Goal: Task Accomplishment & Management: Manage account settings

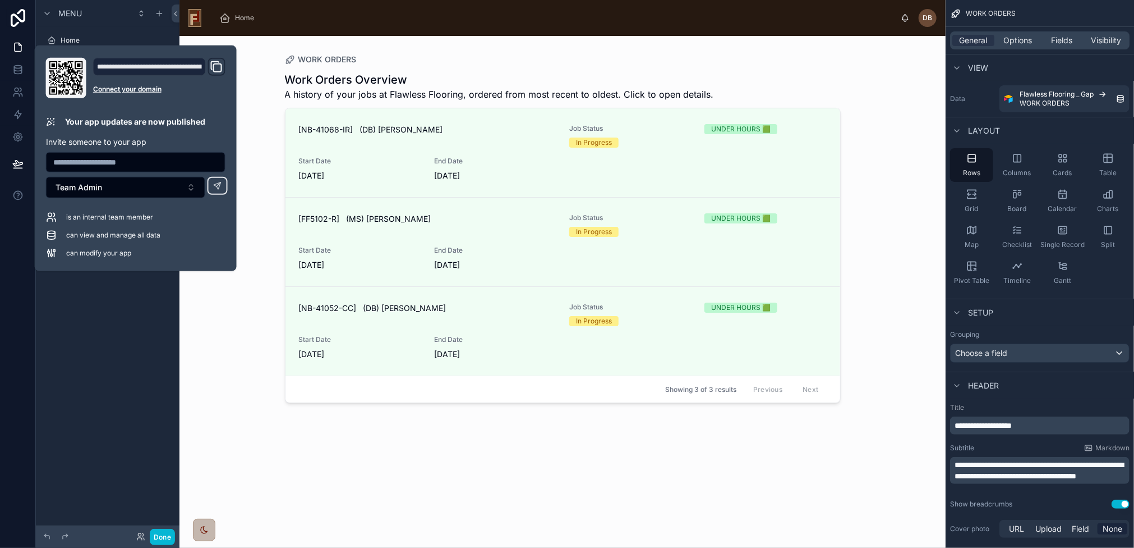
click at [505, 426] on div at bounding box center [563, 285] width 574 height 498
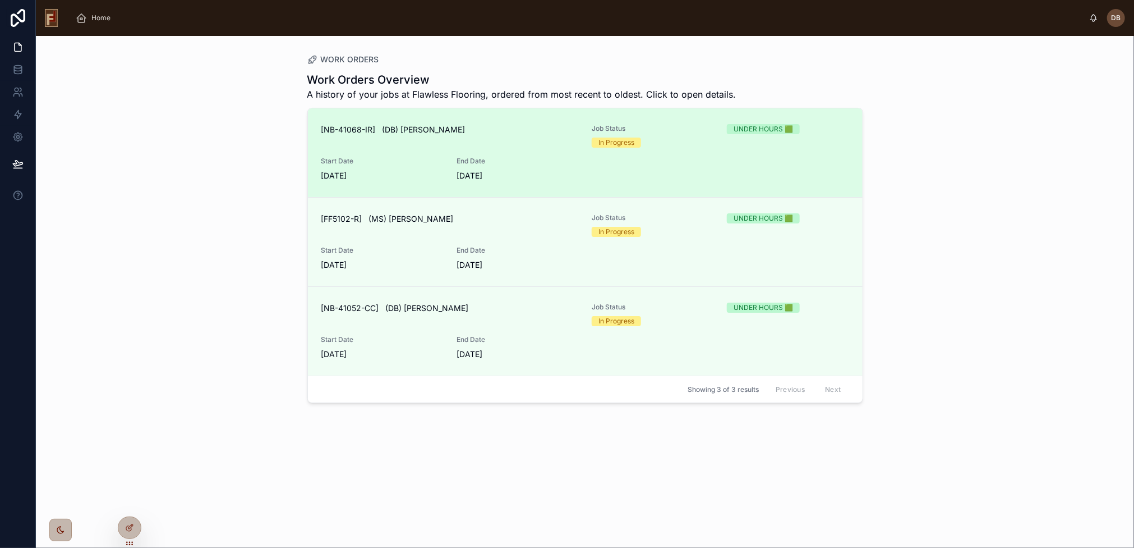
click at [526, 144] on div "[NB-41068-IR] (DB) [PERSON_NAME]" at bounding box center [449, 136] width 257 height 24
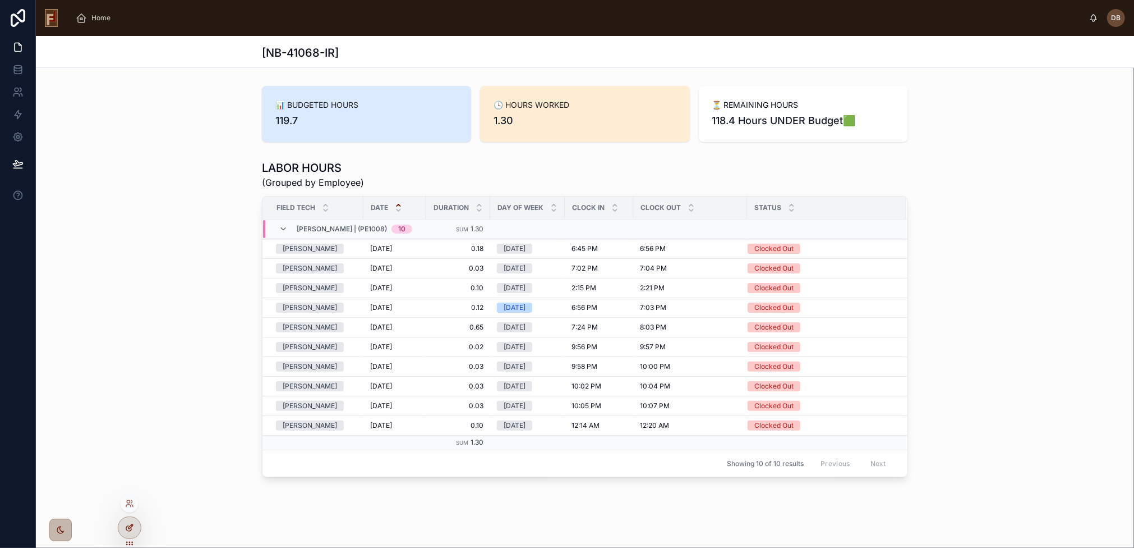
click at [130, 523] on icon at bounding box center [129, 527] width 9 height 9
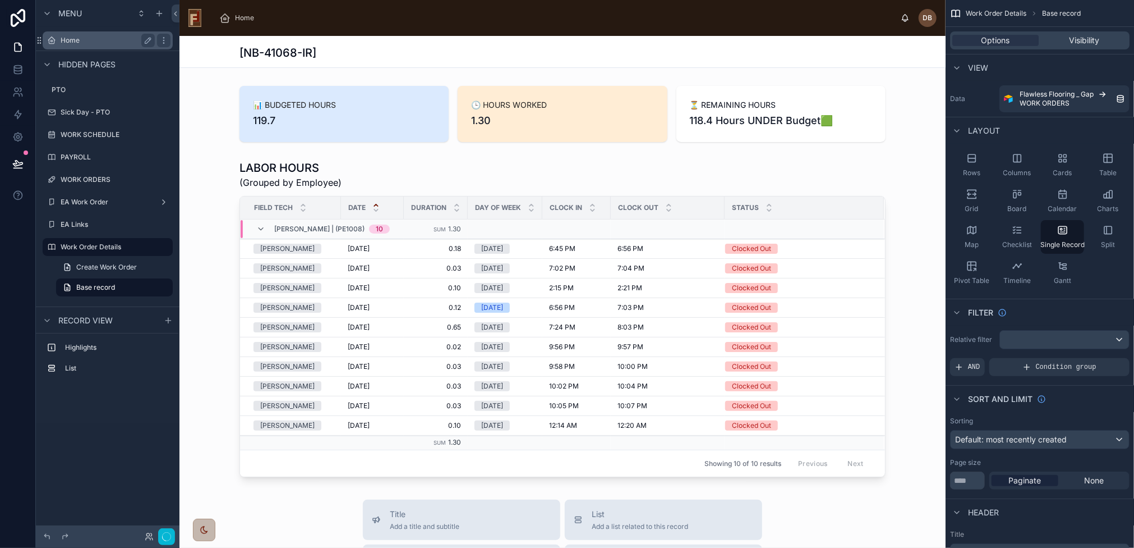
click at [72, 39] on label "Home" at bounding box center [106, 40] width 90 height 9
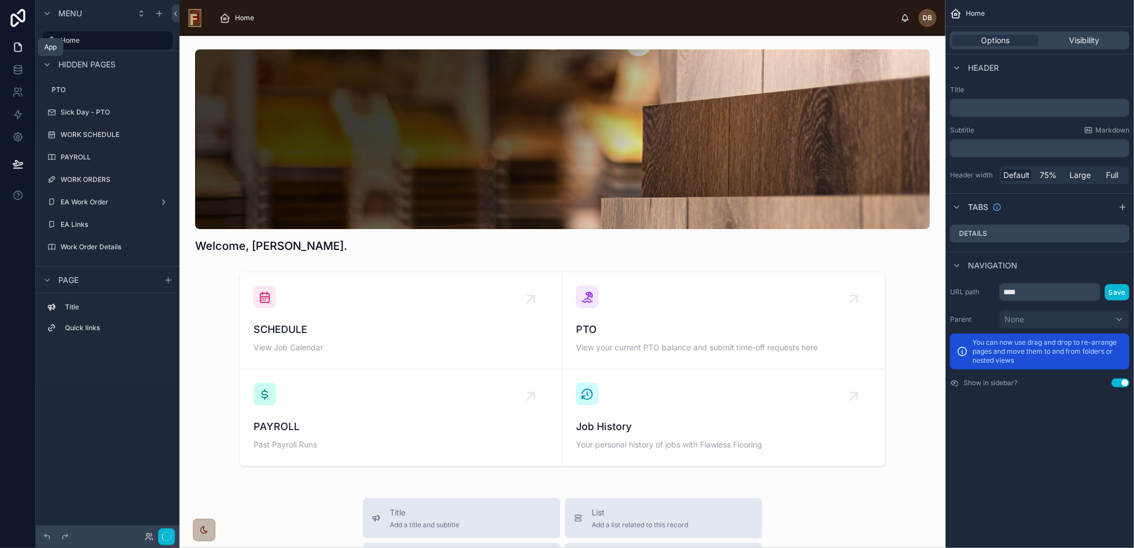
click at [16, 48] on icon at bounding box center [17, 47] width 11 height 11
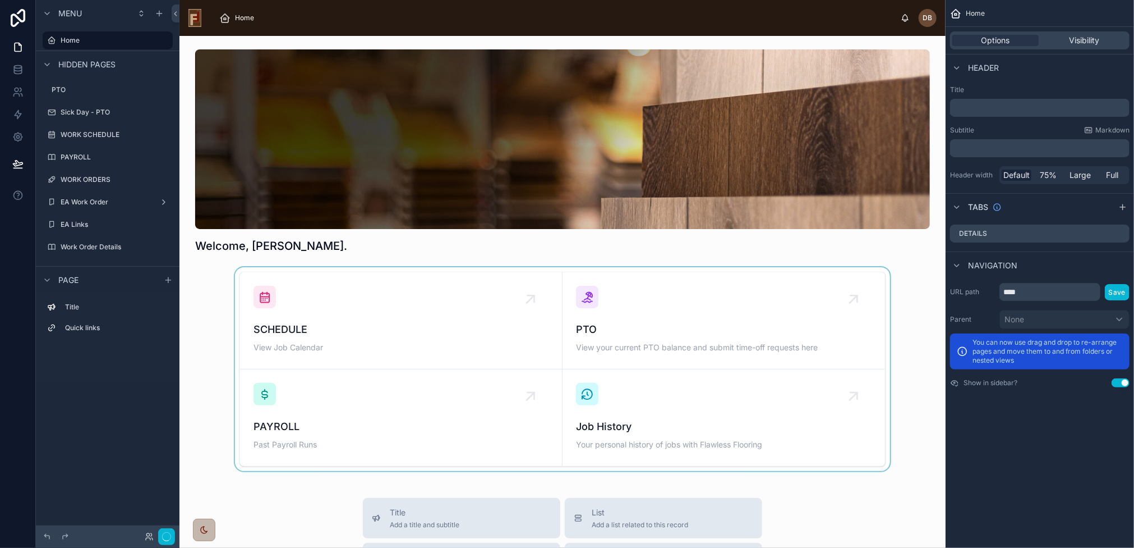
click at [371, 311] on div at bounding box center [562, 369] width 748 height 204
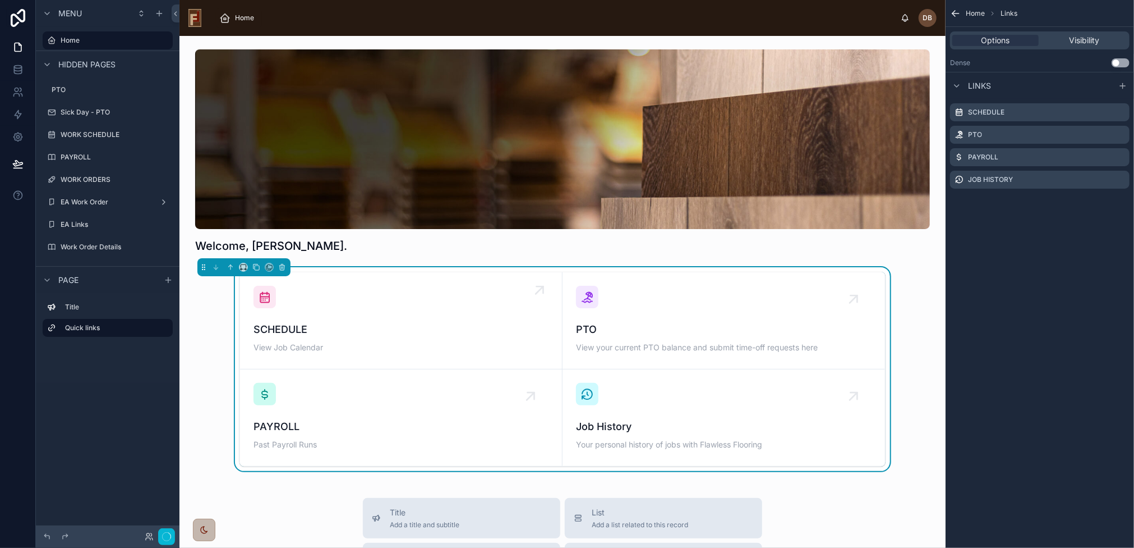
click at [365, 318] on div "SCHEDULE View Job Calendar" at bounding box center [401, 321] width 295 height 70
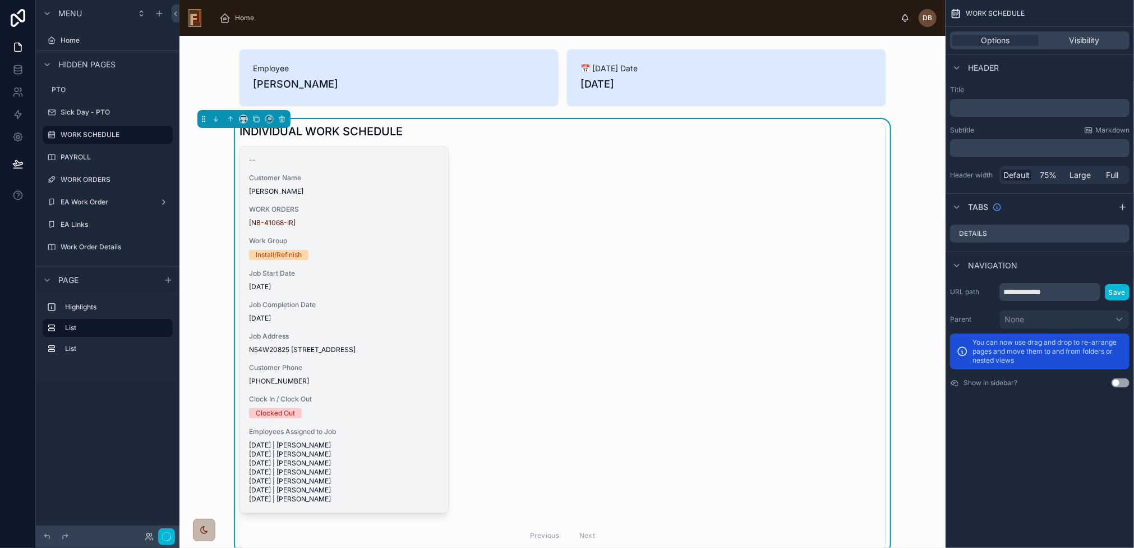
click at [353, 258] on div "Install/Refinish" at bounding box center [344, 255] width 190 height 10
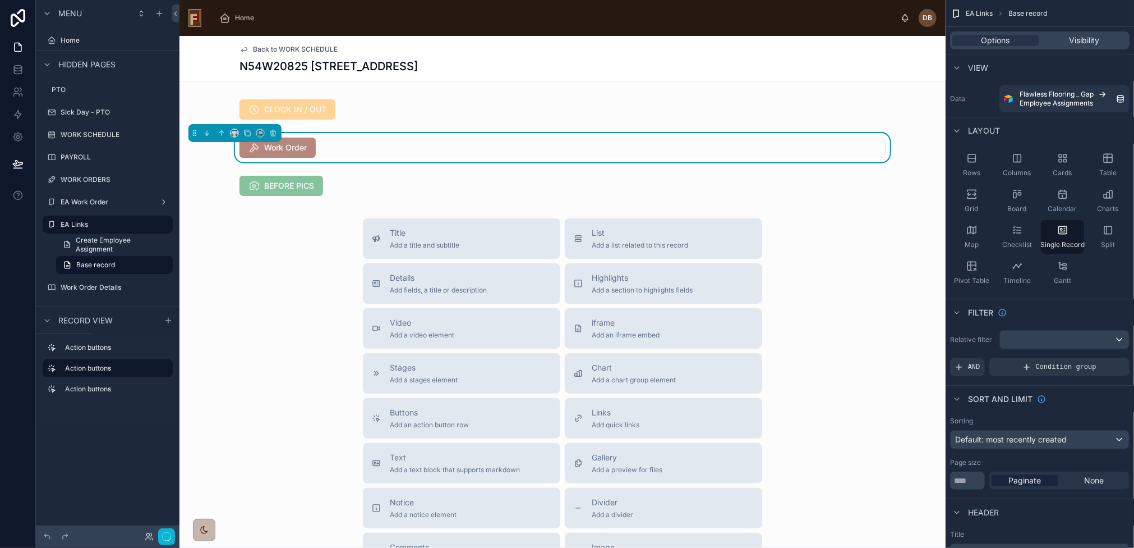
click at [330, 223] on div "Title Add a title and subtitle List Add a list related to this record Details A…" at bounding box center [563, 417] width 766 height 399
click at [162, 534] on icon "button" at bounding box center [166, 536] width 9 height 9
click at [454, 107] on div at bounding box center [563, 109] width 766 height 29
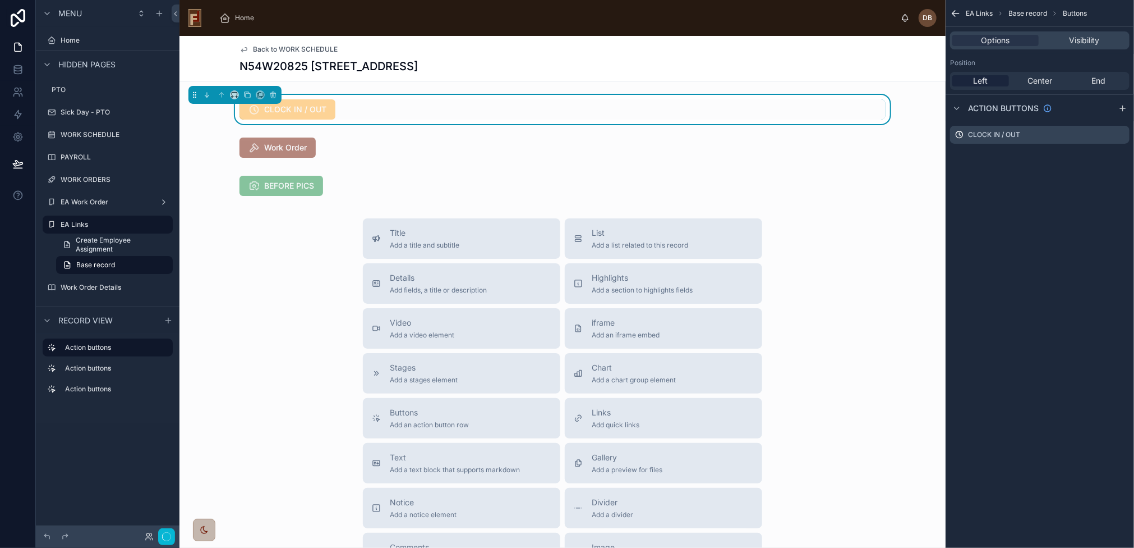
click at [293, 47] on span "Back to WORK SCHEDULE" at bounding box center [295, 49] width 85 height 9
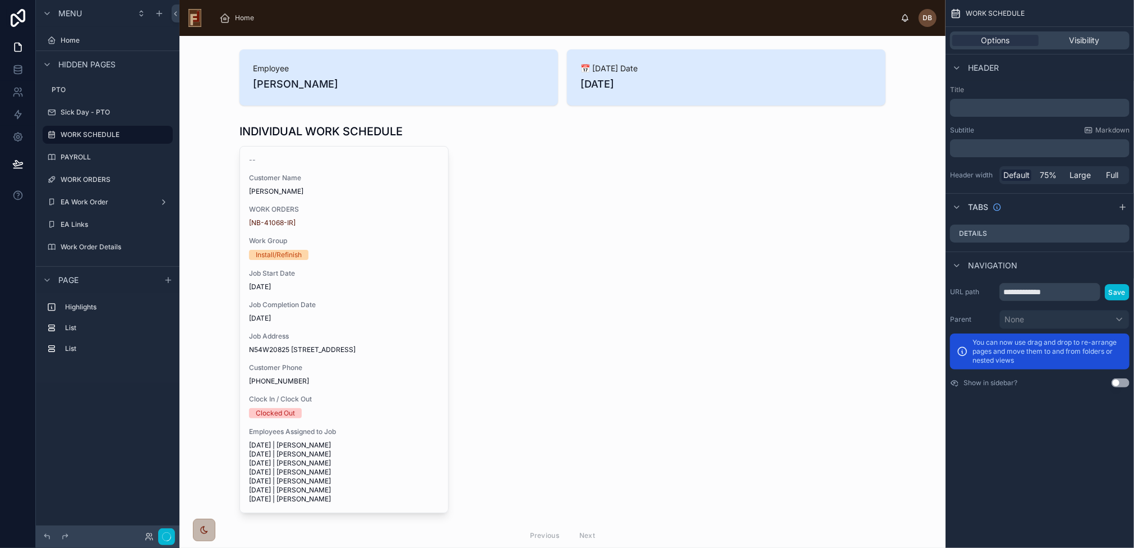
scroll to position [123, 0]
click at [366, 245] on div at bounding box center [562, 336] width 748 height 434
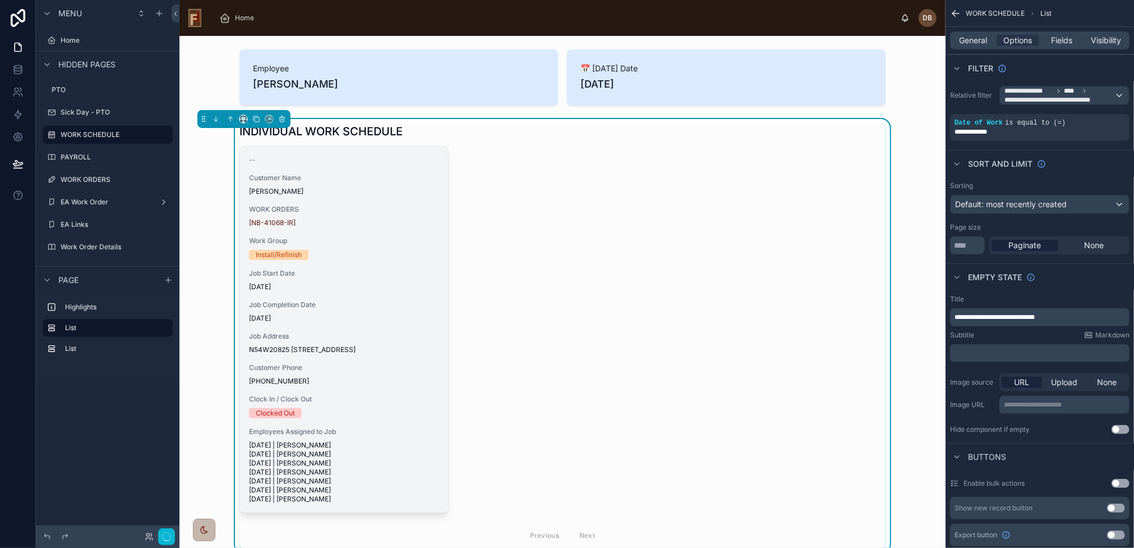
click at [344, 246] on div "Work Group Install/Refinish" at bounding box center [344, 248] width 190 height 24
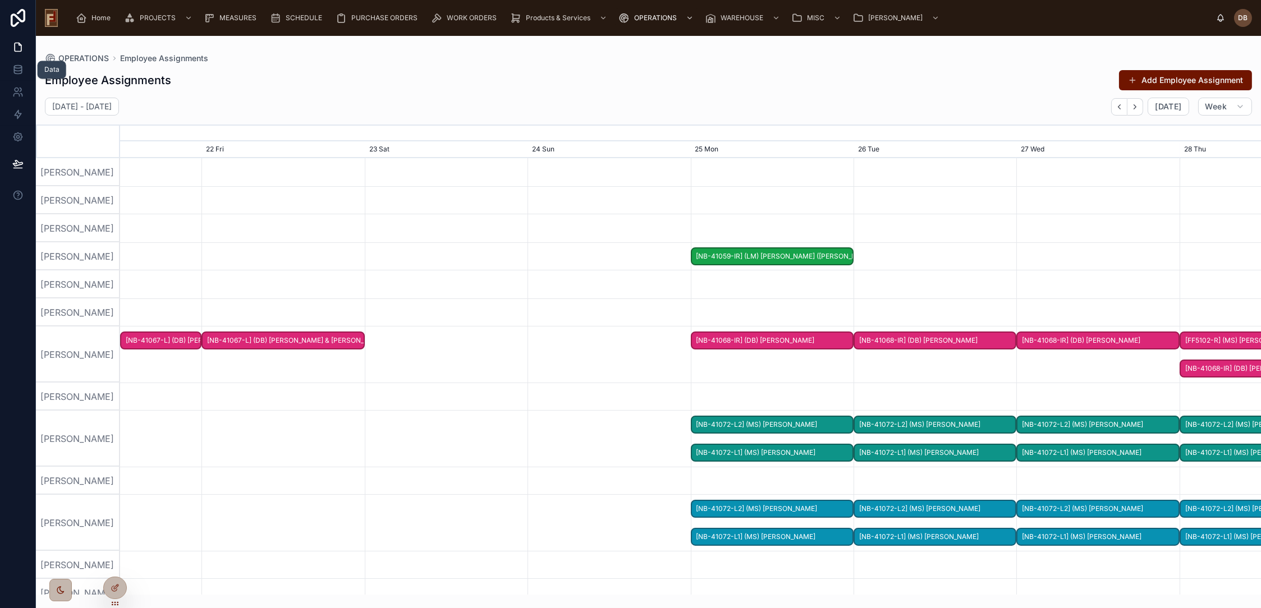
scroll to position [0, 1710]
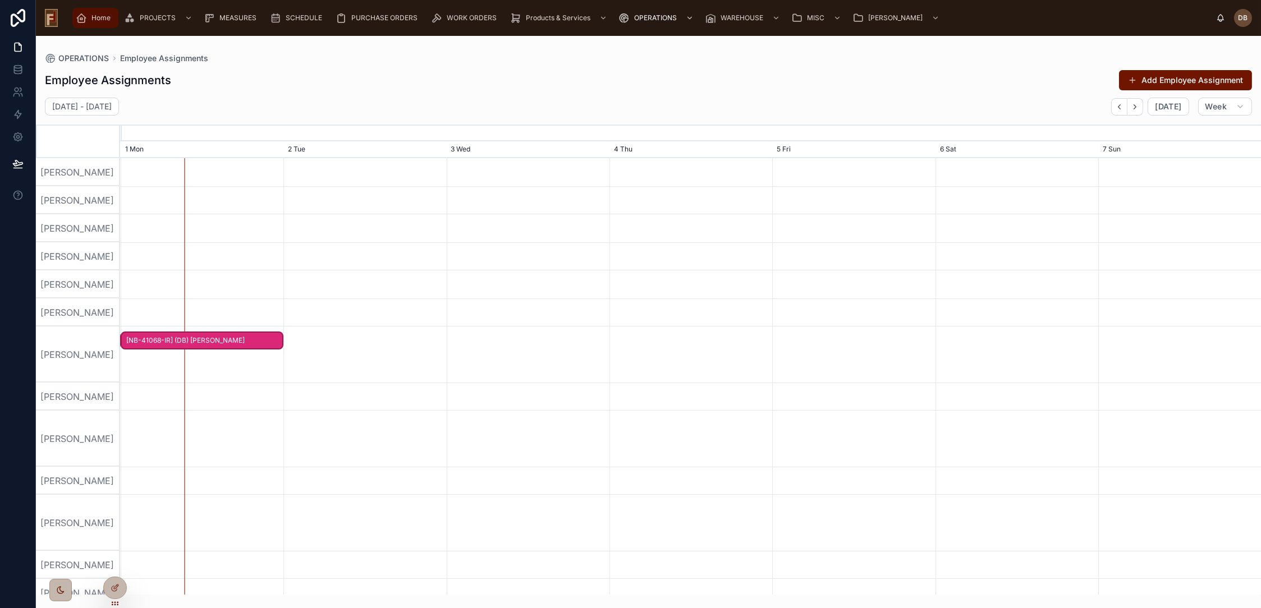
click at [107, 13] on span "Home" at bounding box center [100, 17] width 19 height 9
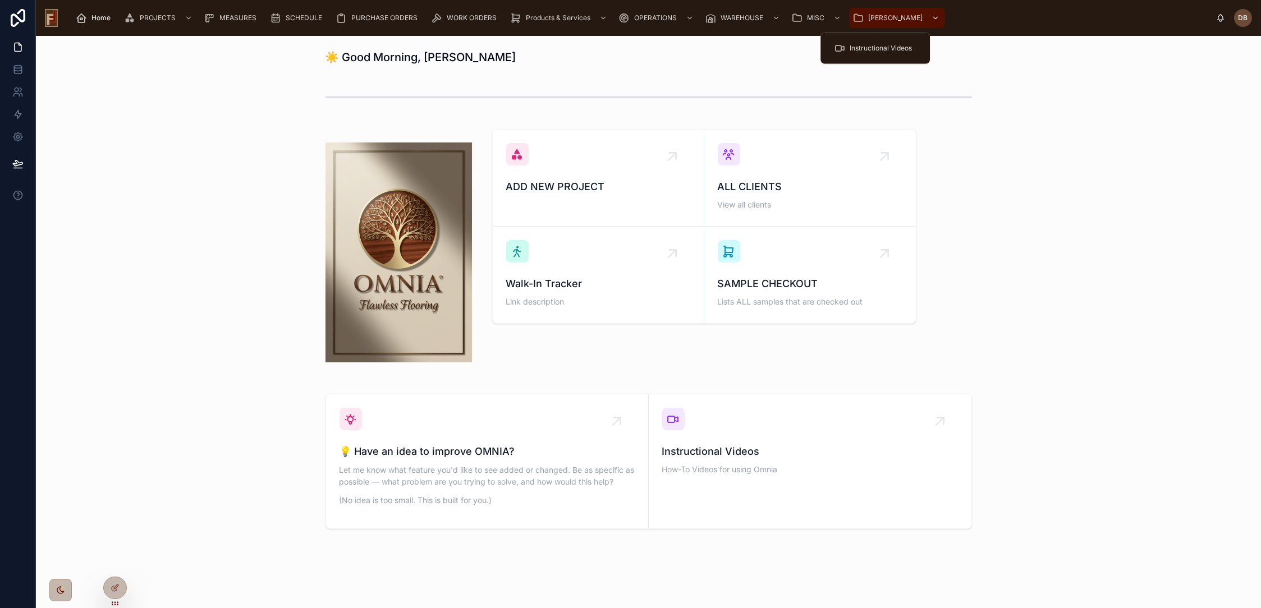
click at [874, 20] on span "David" at bounding box center [895, 17] width 54 height 9
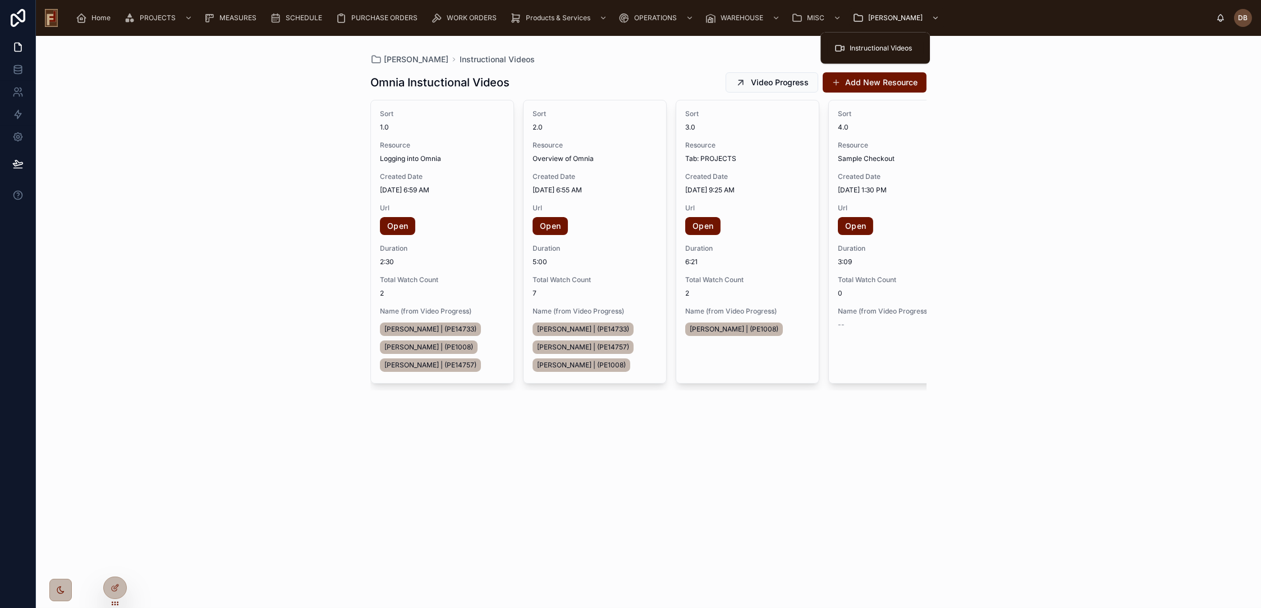
click at [875, 50] on span "Instructional Videos" at bounding box center [880, 48] width 62 height 9
click at [19, 52] on icon at bounding box center [18, 47] width 7 height 8
click at [17, 97] on icon at bounding box center [17, 91] width 11 height 11
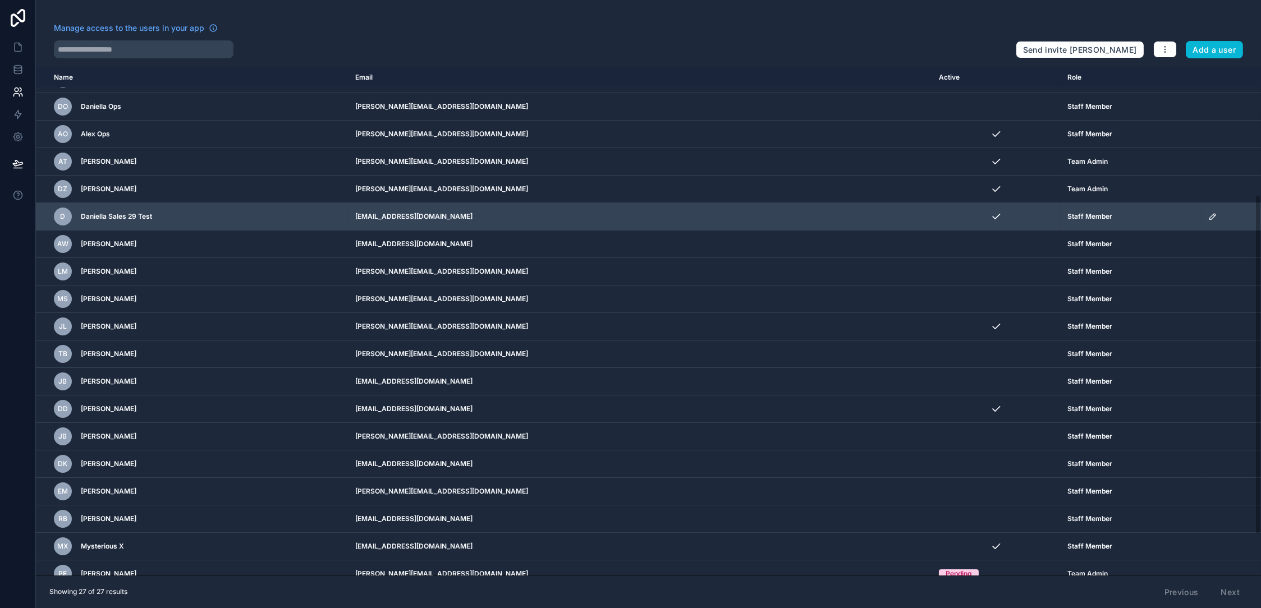
scroll to position [252, 0]
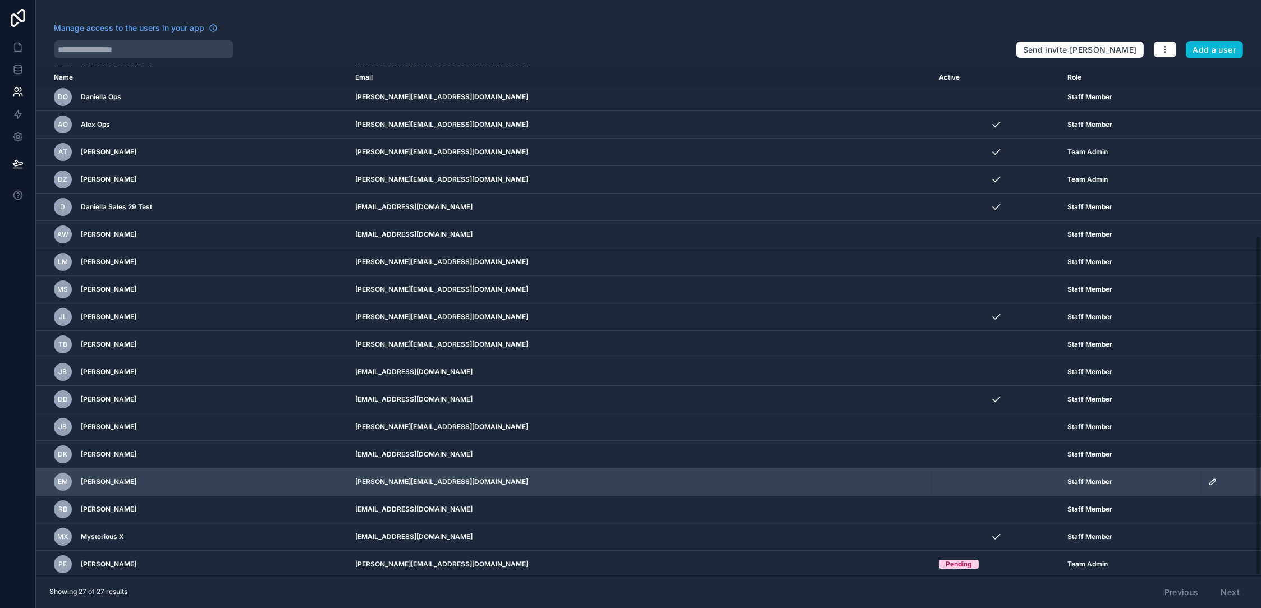
click at [1208, 479] on icon "scrollable content" at bounding box center [1212, 481] width 9 height 9
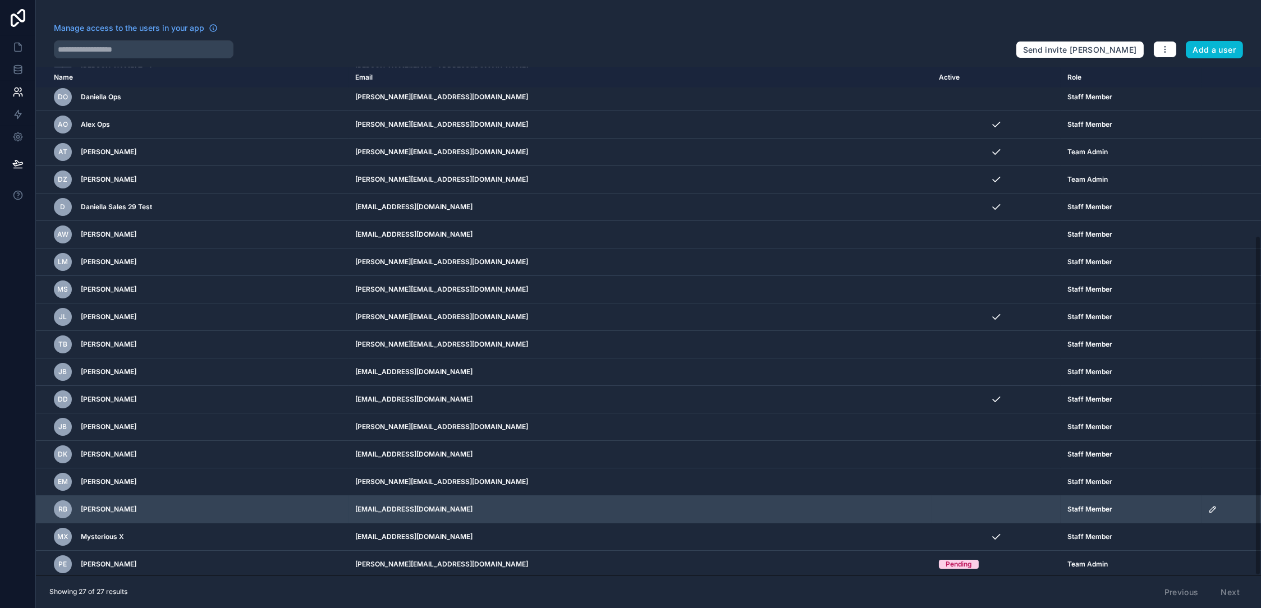
click at [1067, 505] on span "Staff Member" at bounding box center [1089, 509] width 45 height 9
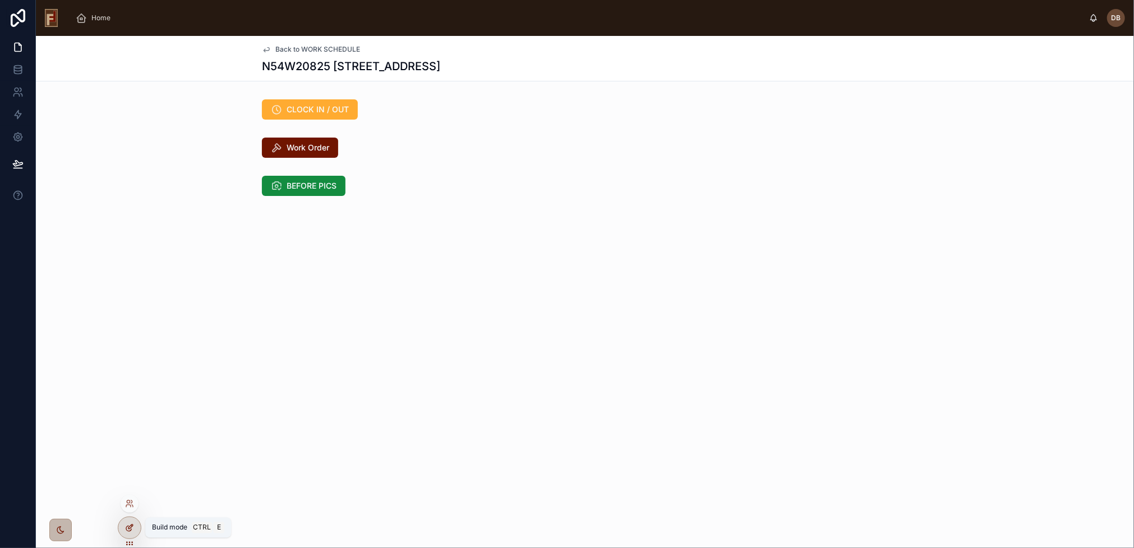
click at [134, 527] on icon at bounding box center [129, 527] width 9 height 9
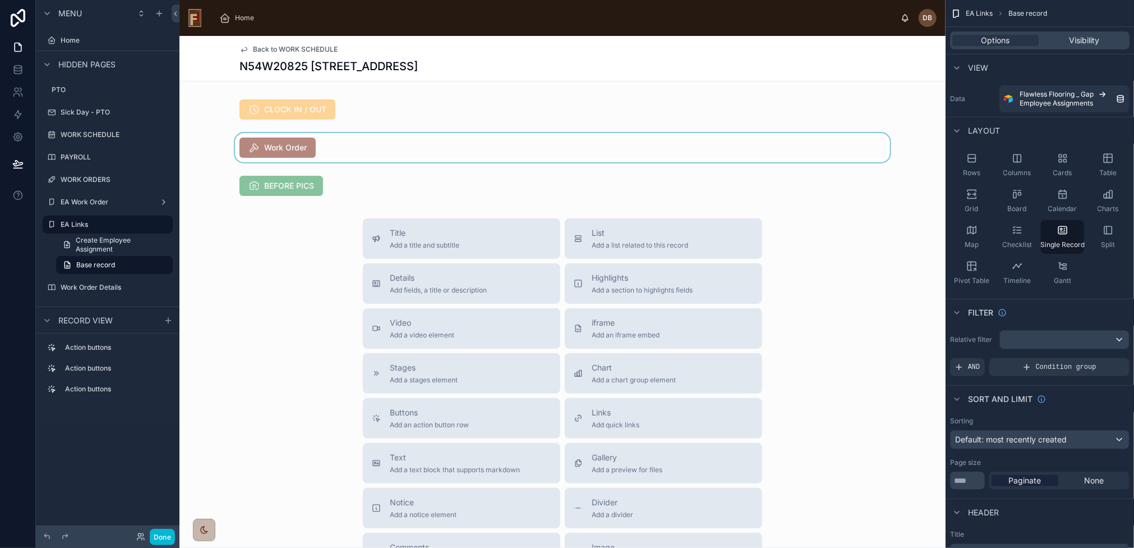
click at [364, 136] on div at bounding box center [563, 147] width 766 height 29
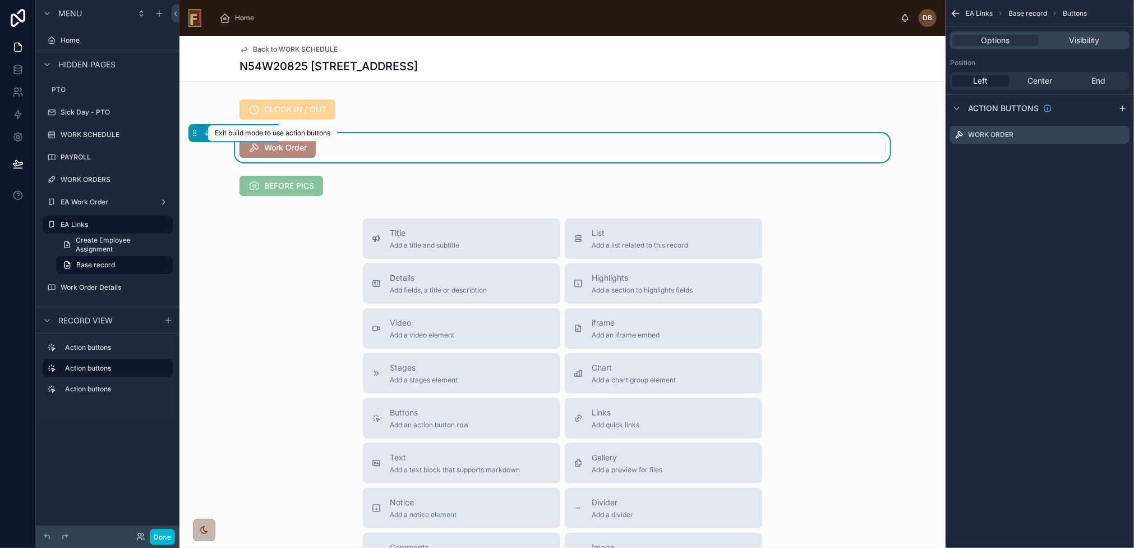
click at [293, 150] on span "Work Order" at bounding box center [278, 148] width 76 height 11
click at [290, 147] on span "Work Order" at bounding box center [278, 148] width 76 height 11
click at [162, 533] on button "Done" at bounding box center [162, 536] width 25 height 16
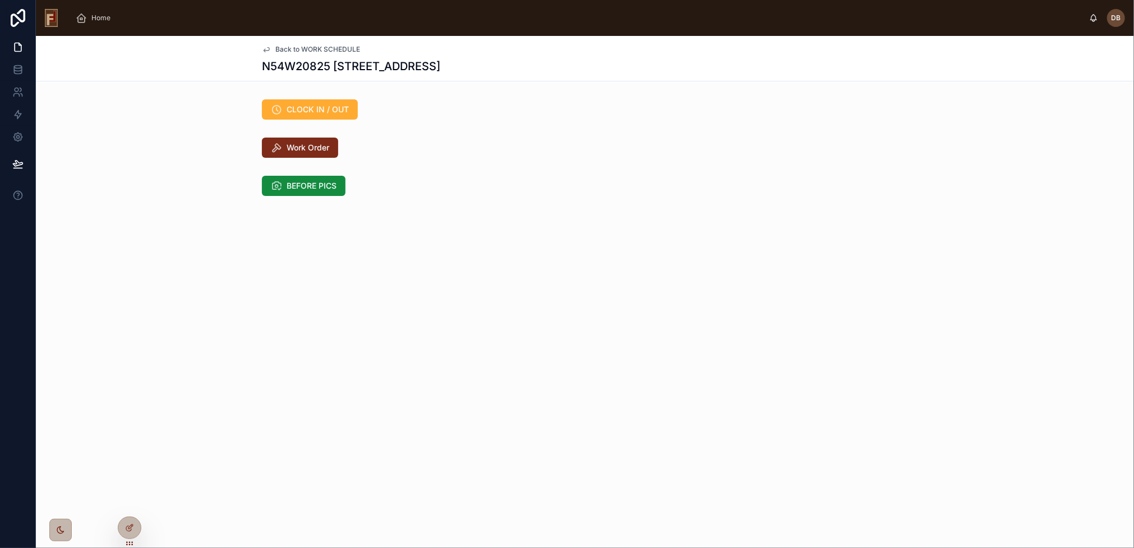
click at [304, 149] on span "Work Order" at bounding box center [308, 147] width 43 height 11
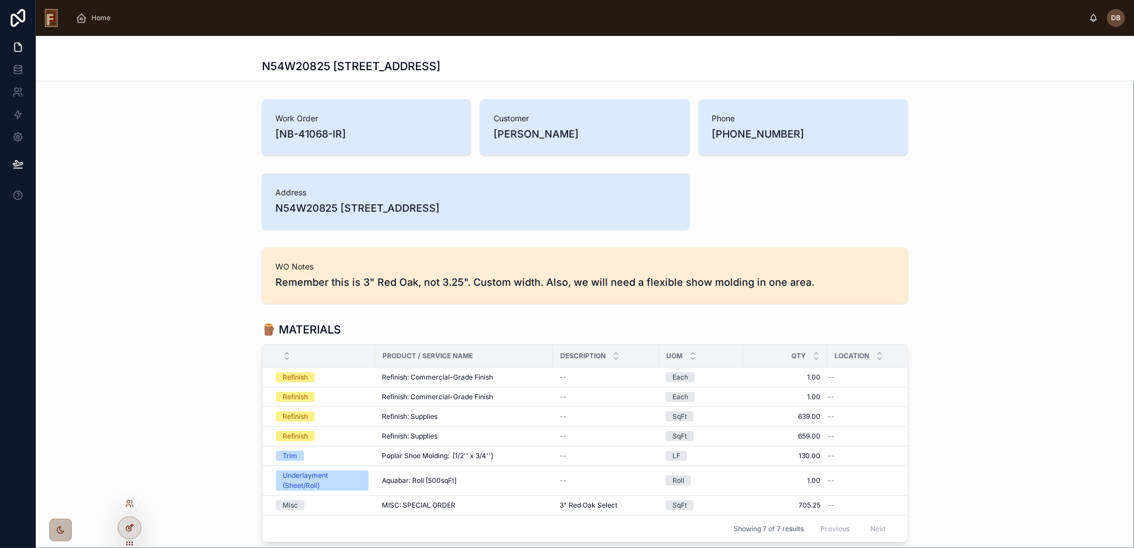
click at [134, 529] on div at bounding box center [129, 527] width 22 height 21
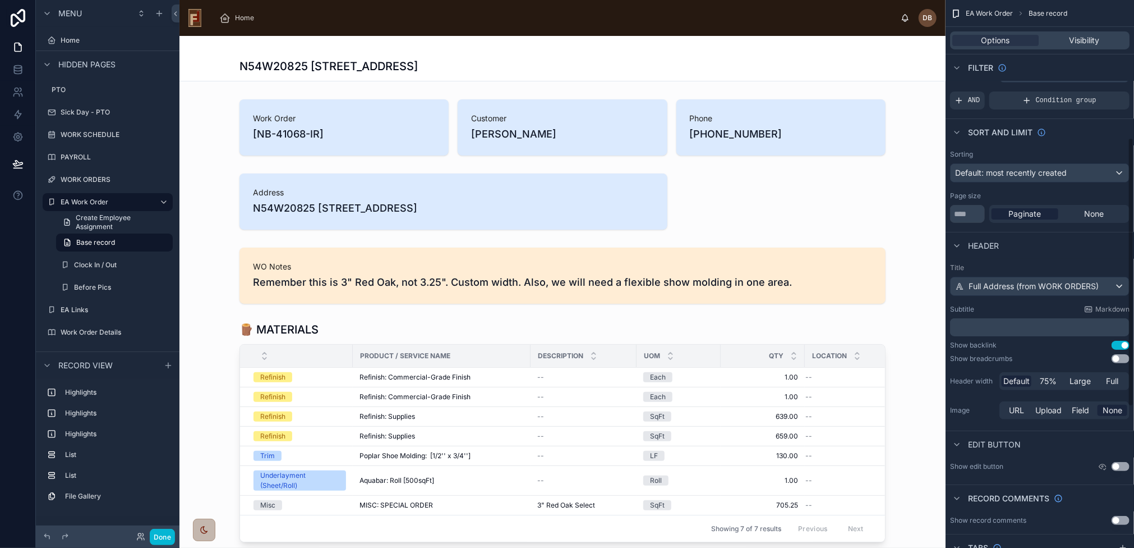
scroll to position [280, 0]
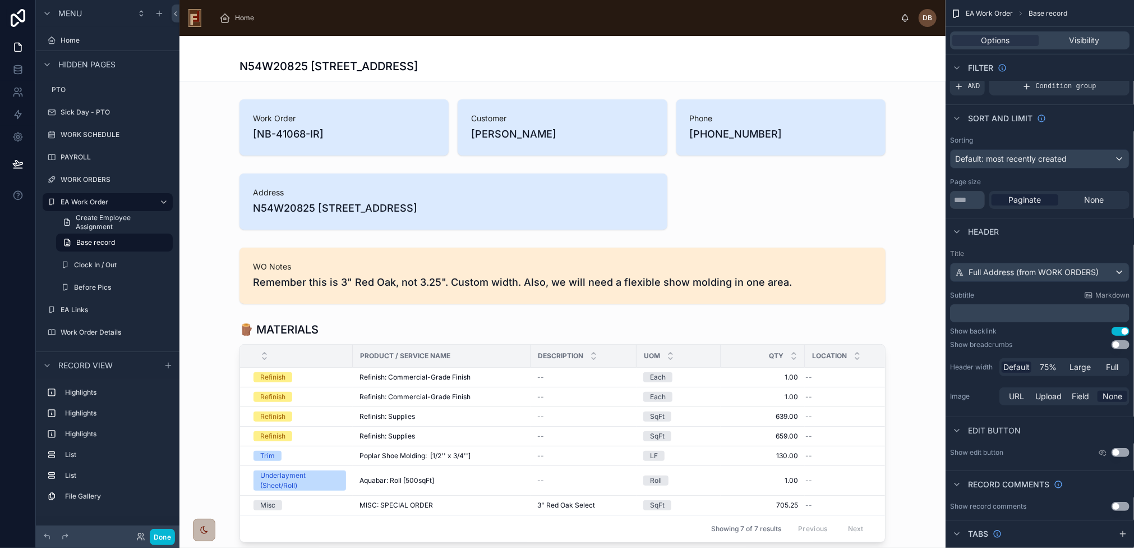
click at [1120, 344] on button "Use setting" at bounding box center [1121, 344] width 18 height 9
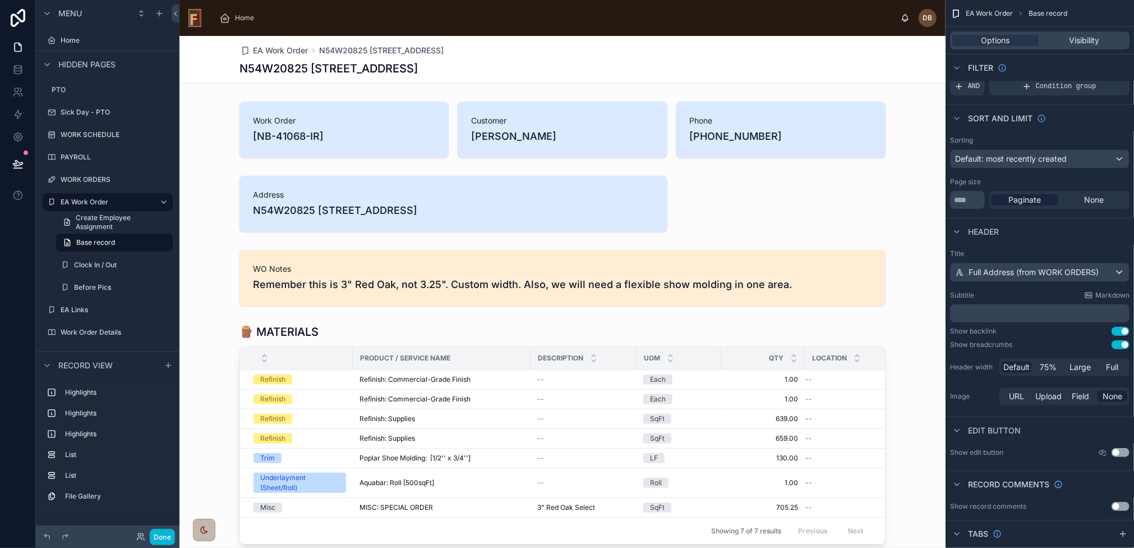
click at [1122, 343] on button "Use setting" at bounding box center [1121, 344] width 18 height 9
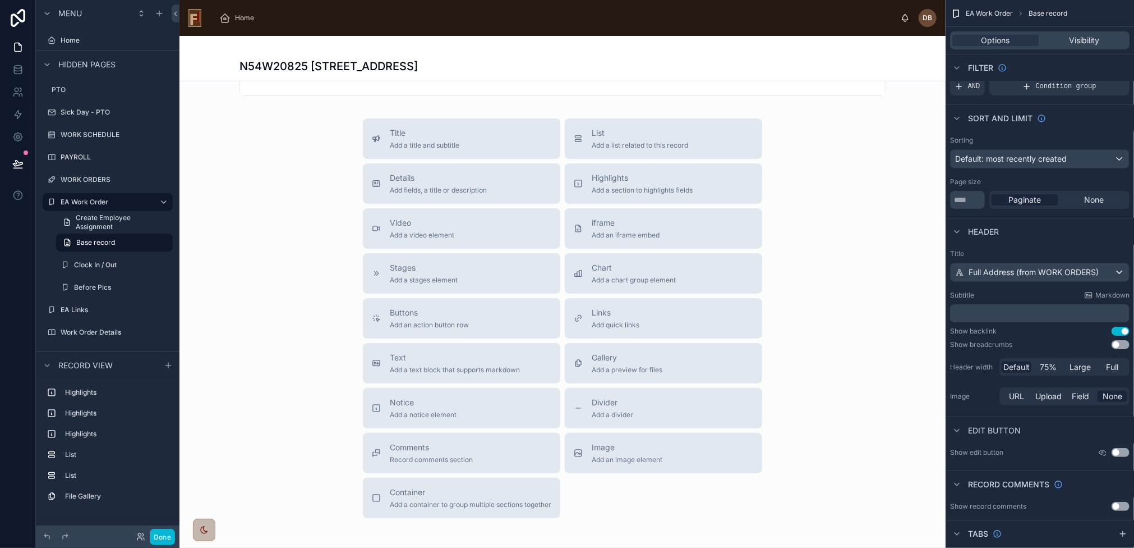
scroll to position [1183, 0]
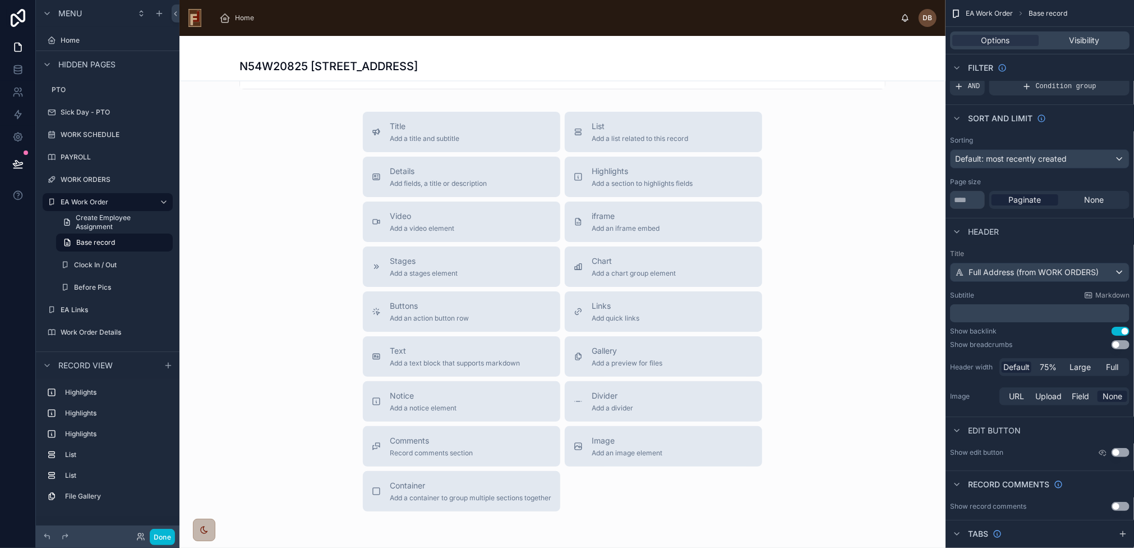
click at [460, 311] on span "Buttons" at bounding box center [429, 305] width 79 height 11
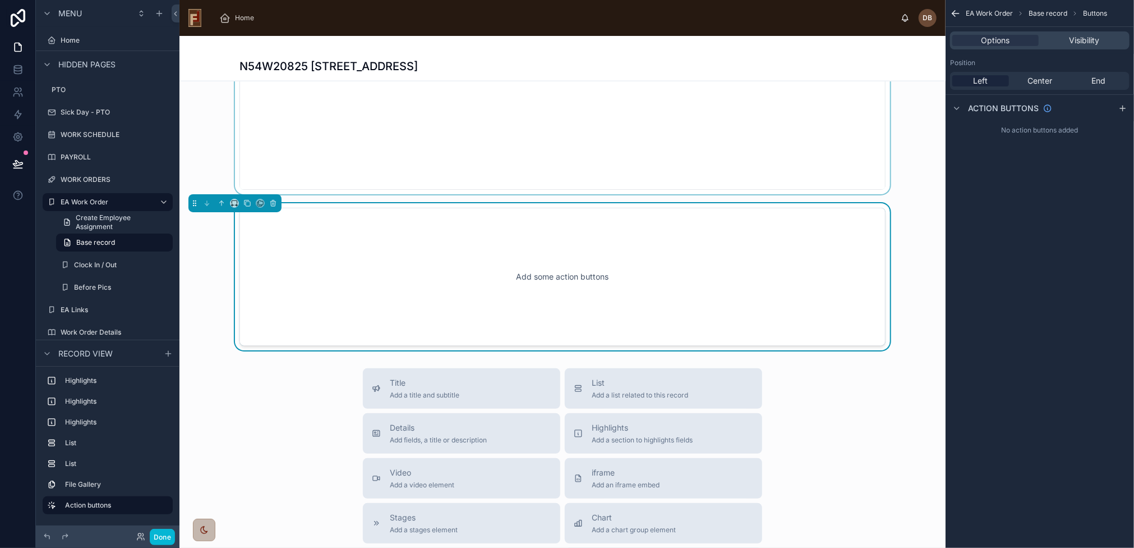
scroll to position [1080, 0]
click at [223, 209] on icon at bounding box center [222, 205] width 8 height 8
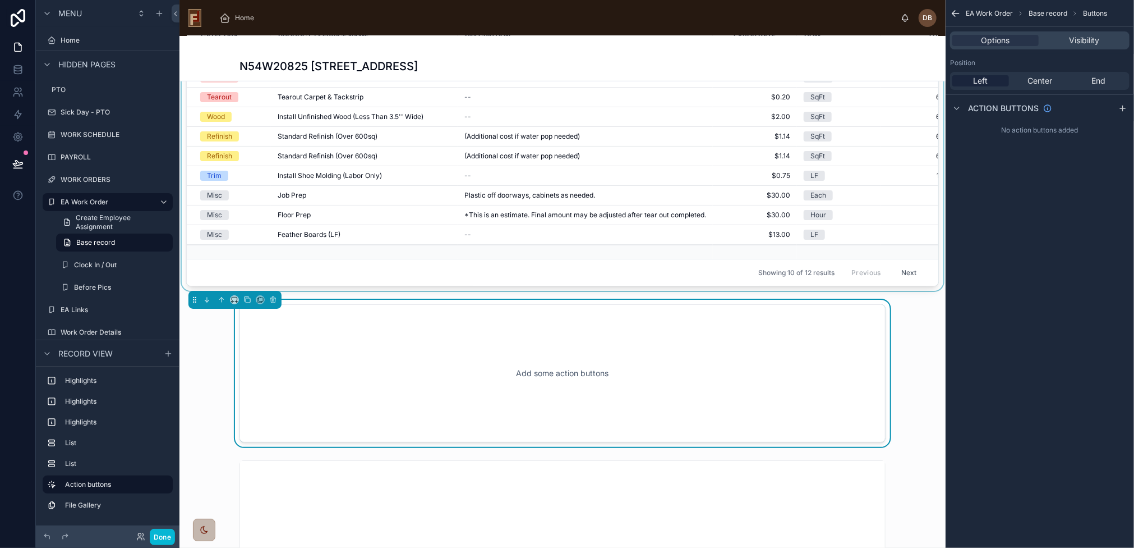
scroll to position [519, 0]
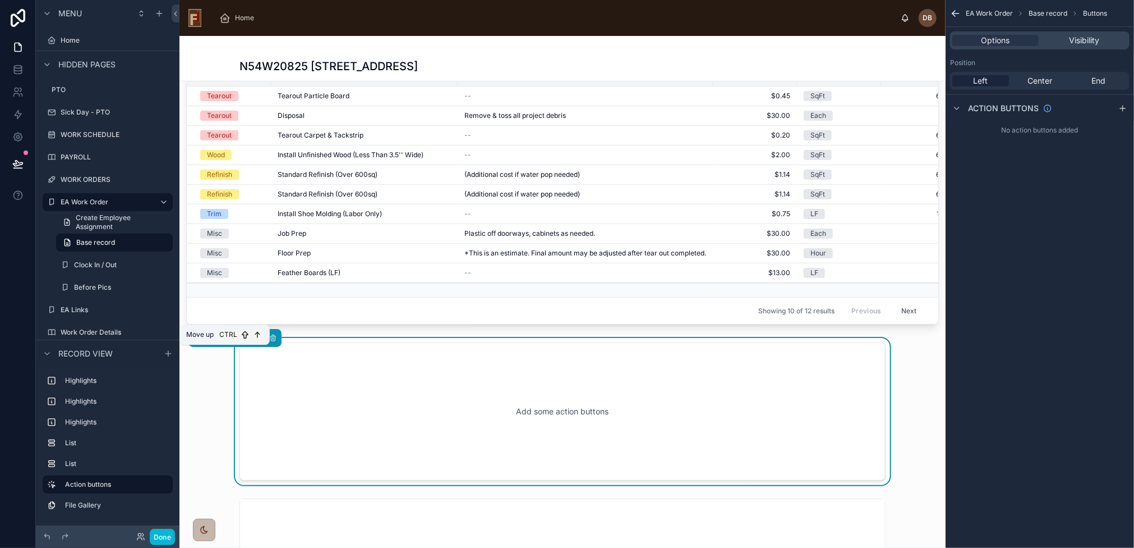
click at [220, 338] on icon at bounding box center [221, 336] width 2 height 2
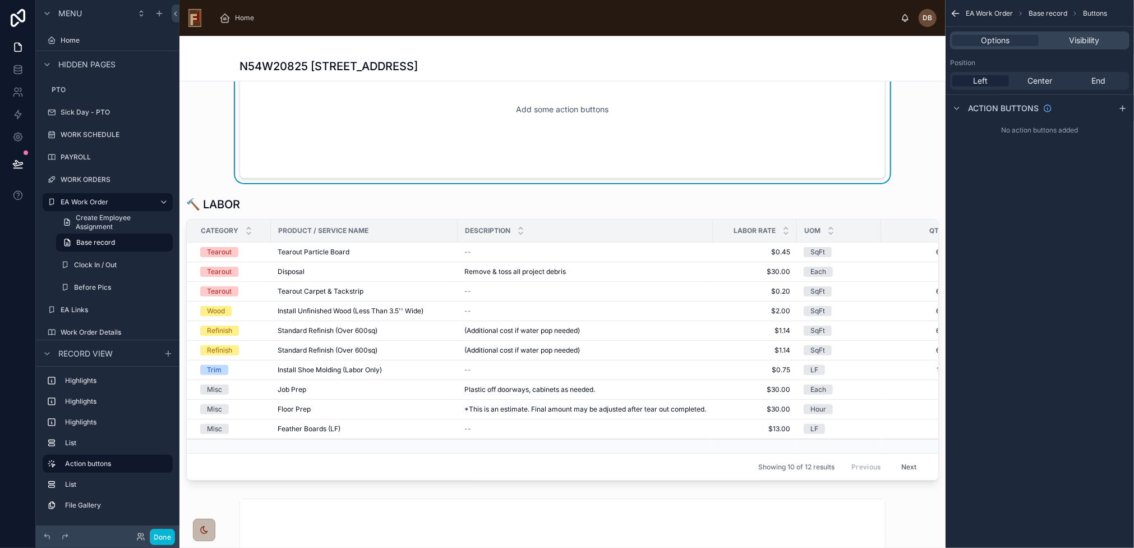
scroll to position [351, 0]
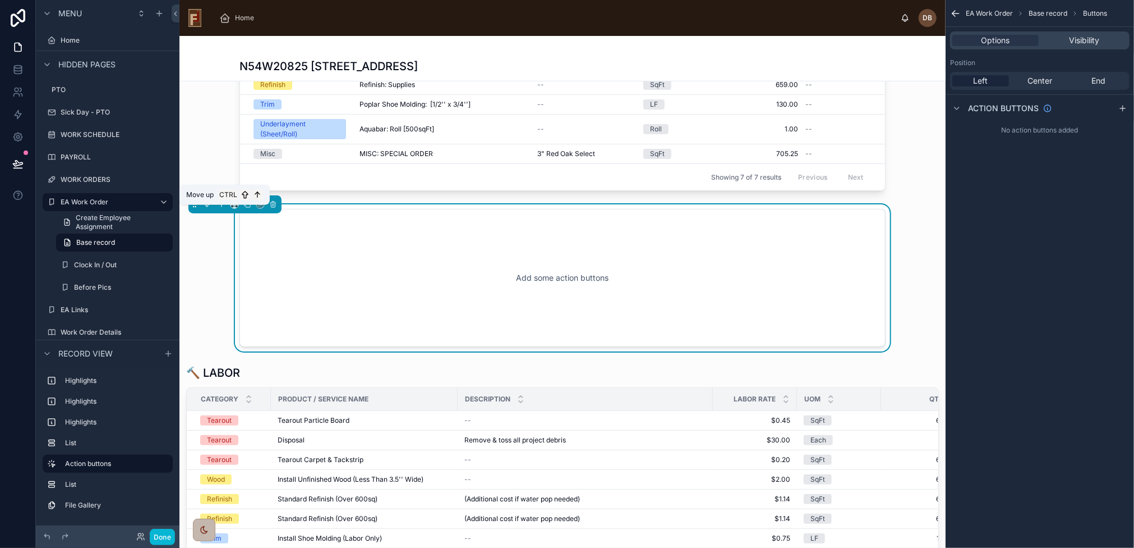
click at [221, 208] on icon at bounding box center [222, 204] width 8 height 8
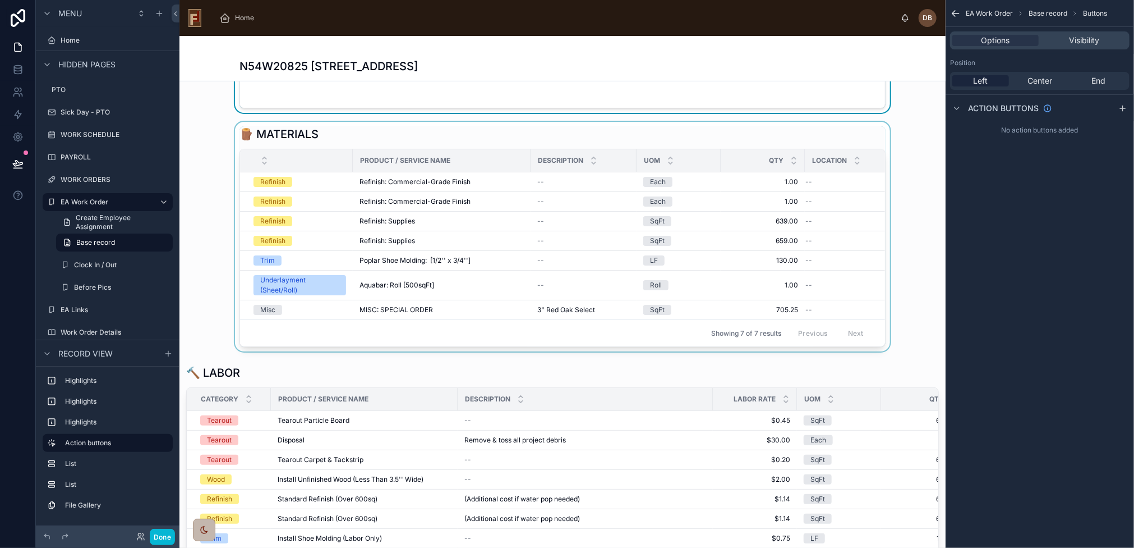
scroll to position [71, 0]
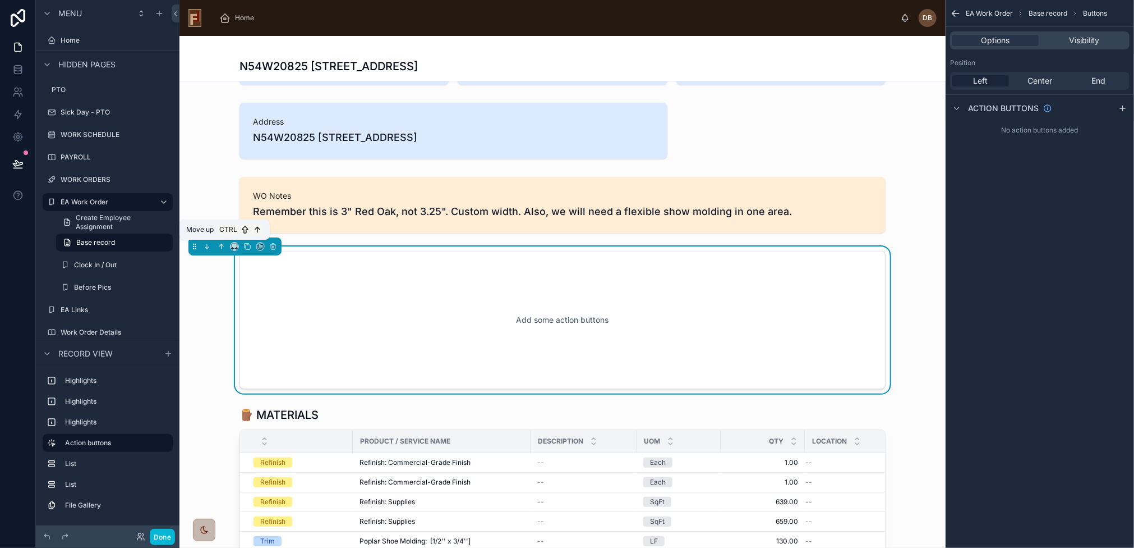
click at [222, 245] on icon at bounding box center [222, 246] width 0 height 4
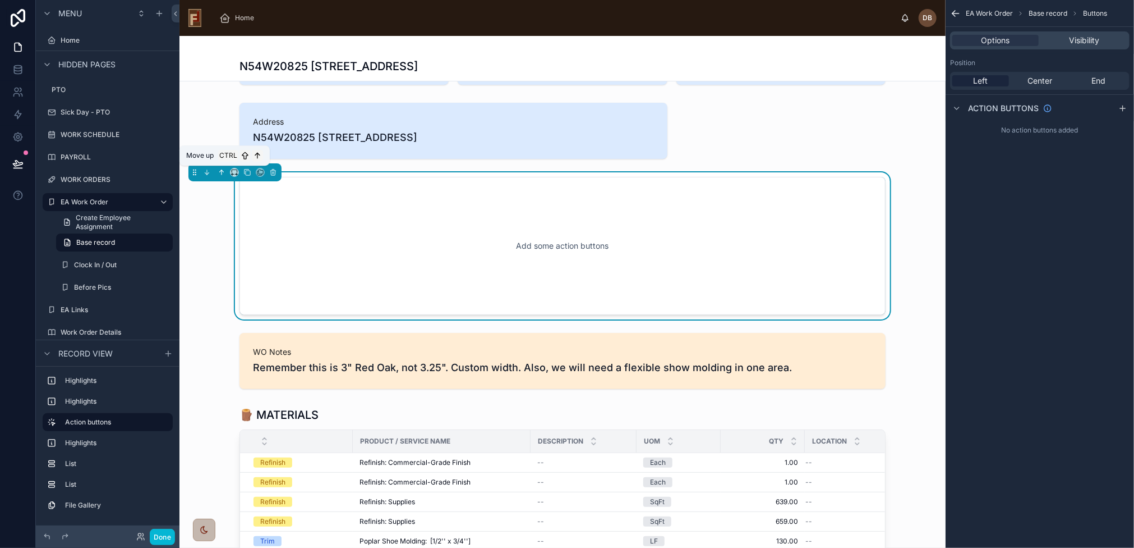
click at [220, 168] on icon at bounding box center [222, 172] width 8 height 8
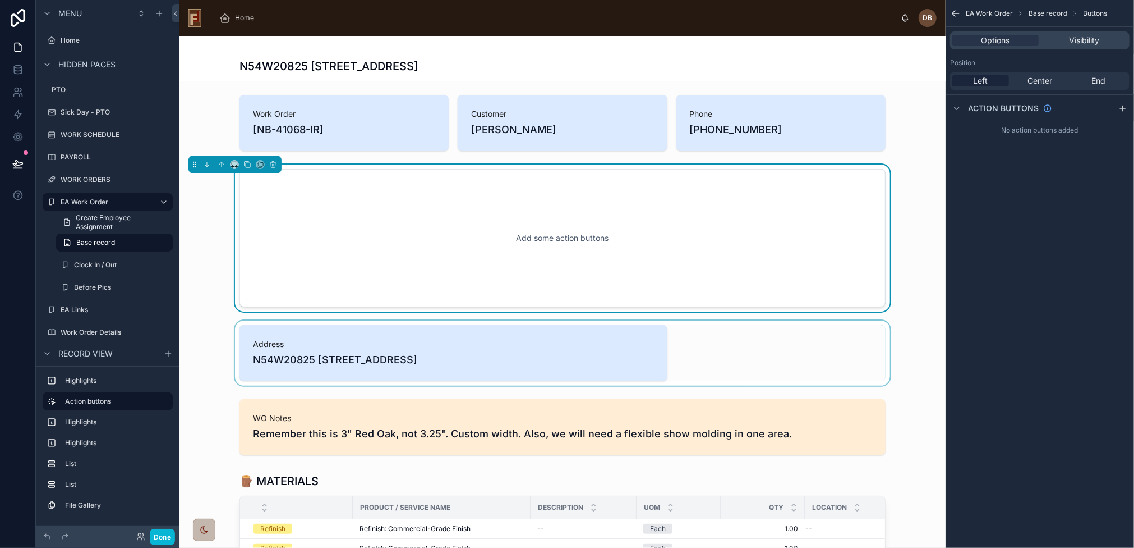
scroll to position [0, 0]
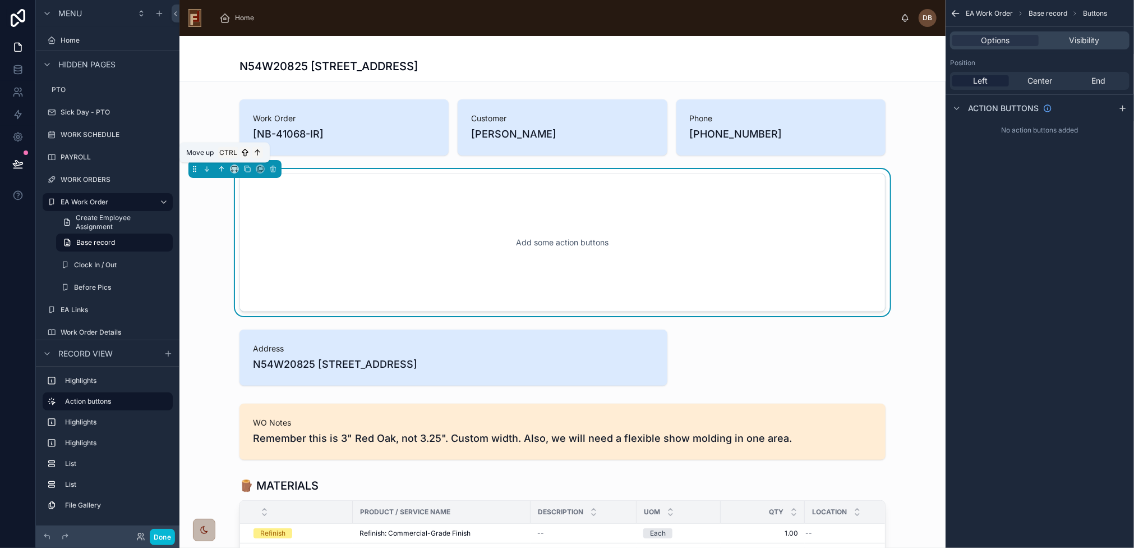
click at [224, 167] on icon at bounding box center [222, 169] width 8 height 8
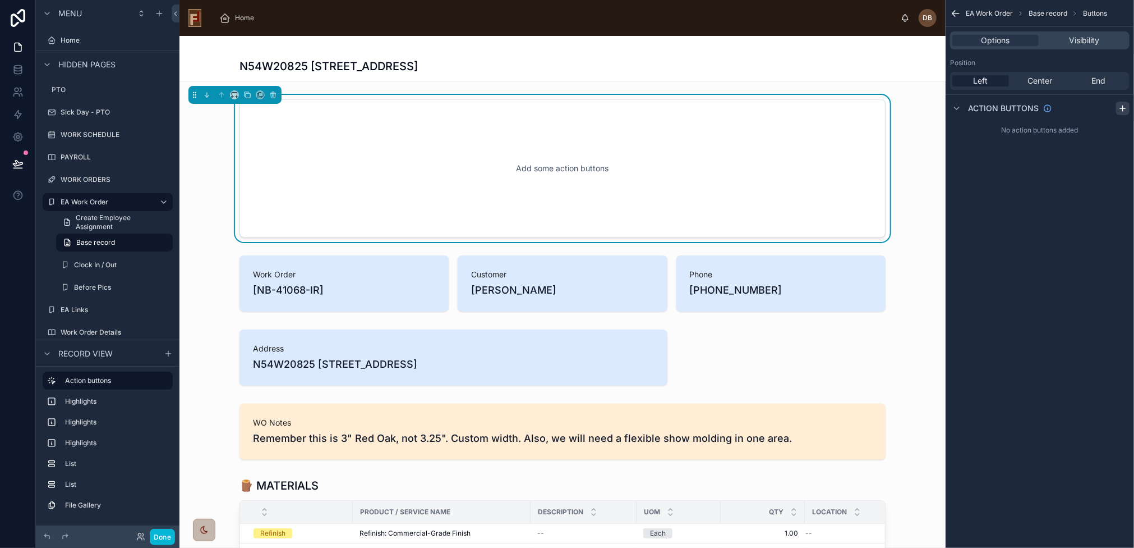
click at [1120, 108] on icon "scrollable content" at bounding box center [1123, 108] width 9 height 9
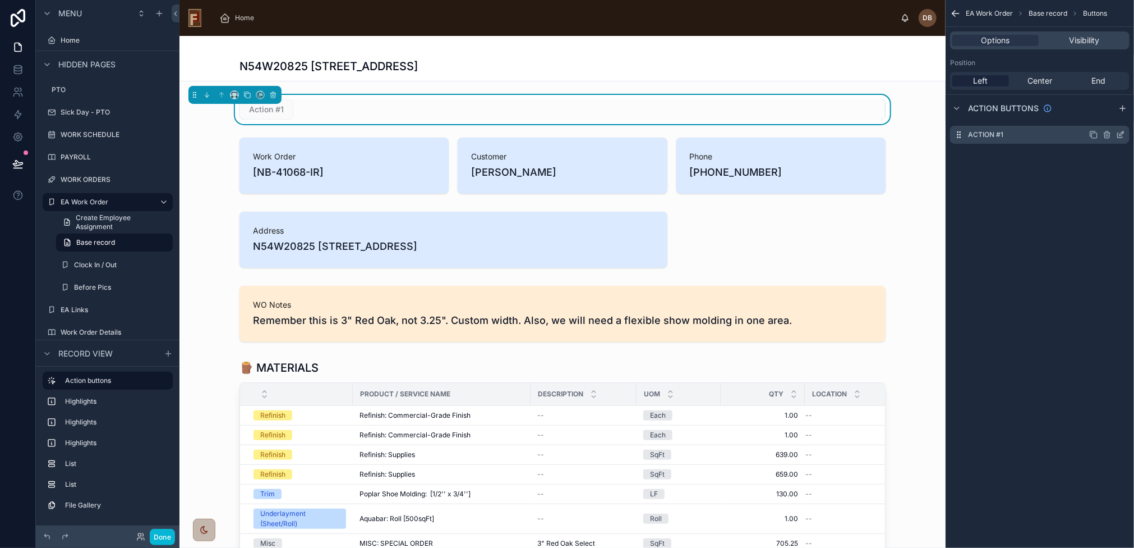
click at [1120, 135] on icon "scrollable content" at bounding box center [1122, 133] width 4 height 4
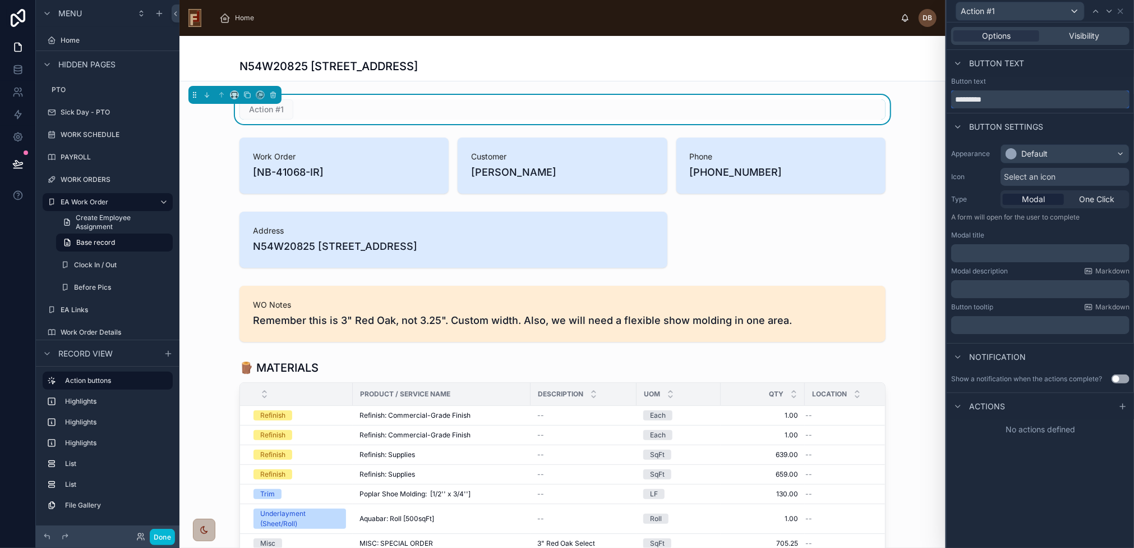
drag, startPoint x: 956, startPoint y: 103, endPoint x: 938, endPoint y: 106, distance: 18.2
click at [938, 106] on div "Action #1 Options Visibility Button text Button text ********* Button settings …" at bounding box center [567, 274] width 1134 height 548
type input "****"
click at [1041, 152] on div "Default" at bounding box center [1035, 153] width 26 height 11
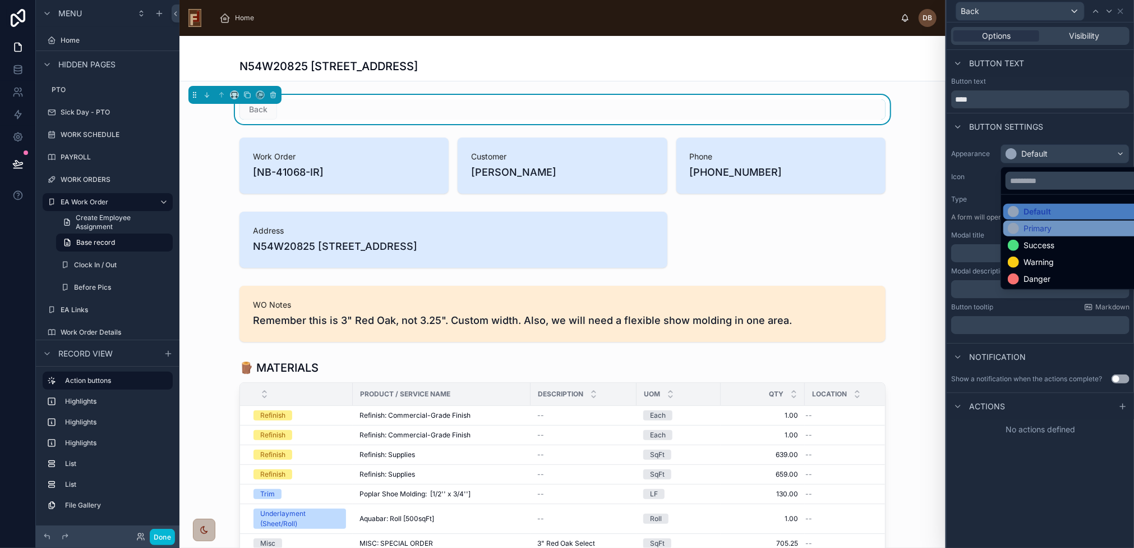
click at [1046, 228] on div "Primary" at bounding box center [1038, 228] width 28 height 11
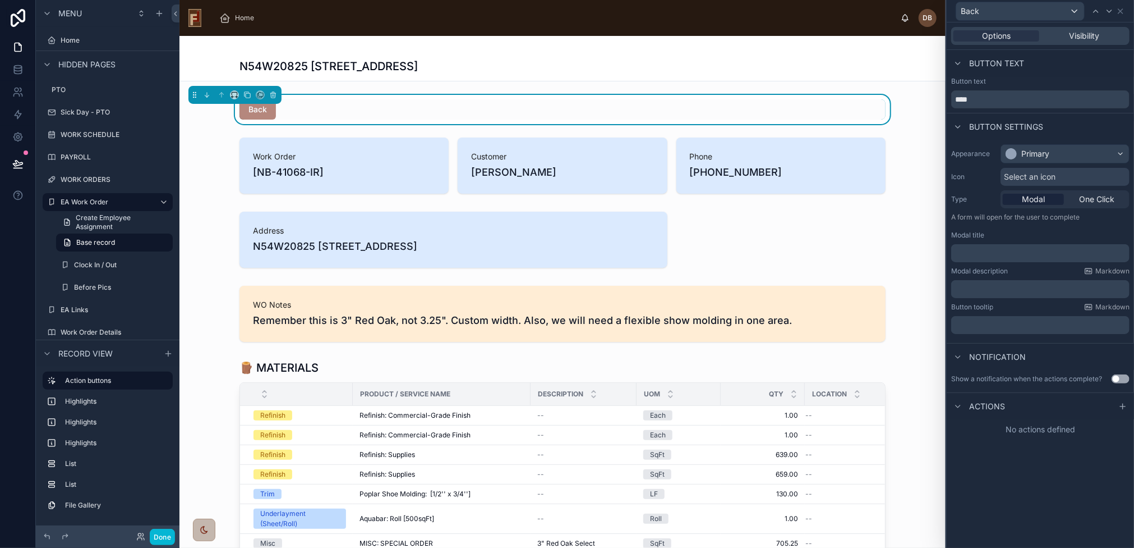
click at [1046, 177] on span "Select an icon" at bounding box center [1030, 176] width 52 height 11
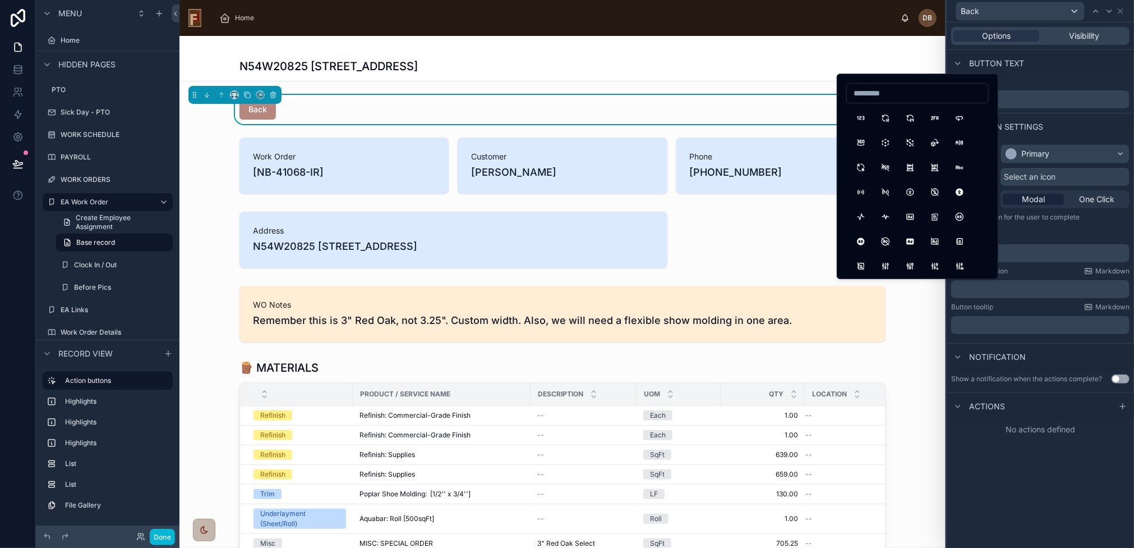
click at [886, 93] on input at bounding box center [917, 93] width 141 height 16
type input "********"
click at [858, 118] on button "ArrowLeft" at bounding box center [861, 118] width 20 height 20
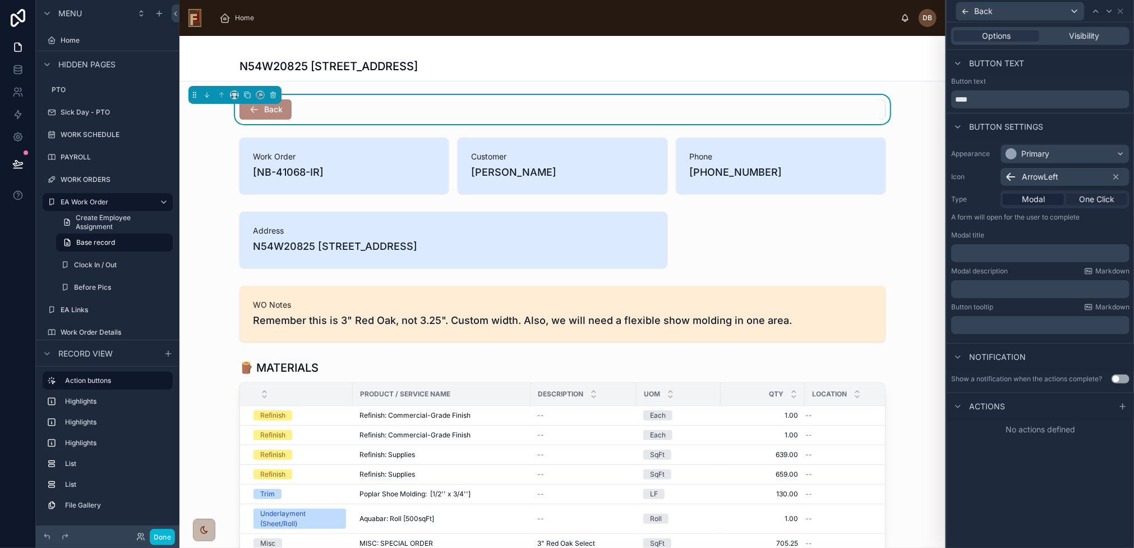
click at [1092, 197] on span "One Click" at bounding box center [1096, 199] width 35 height 11
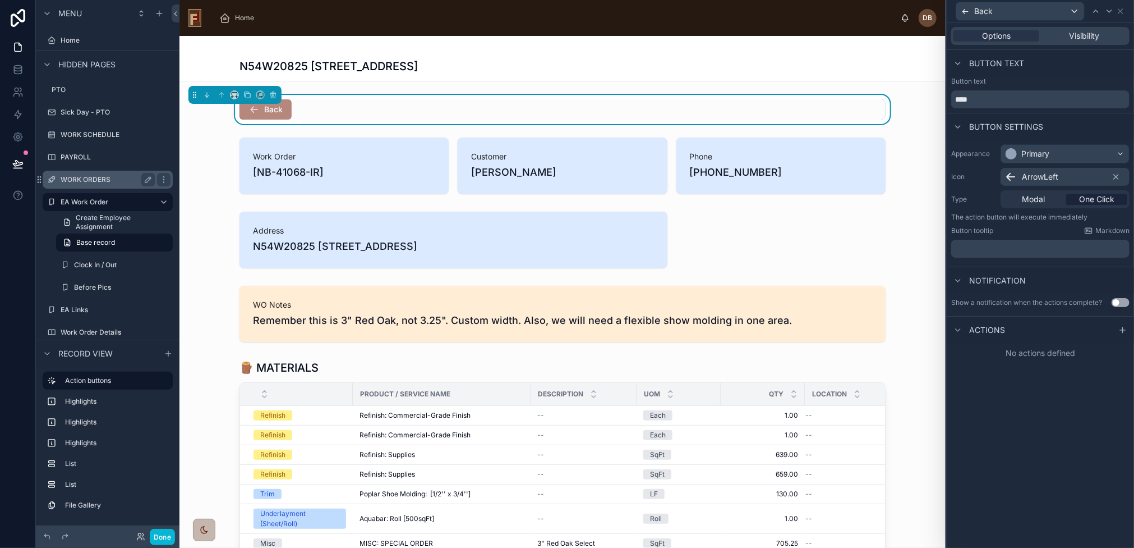
click at [96, 176] on label "WORK ORDERS" at bounding box center [106, 179] width 90 height 9
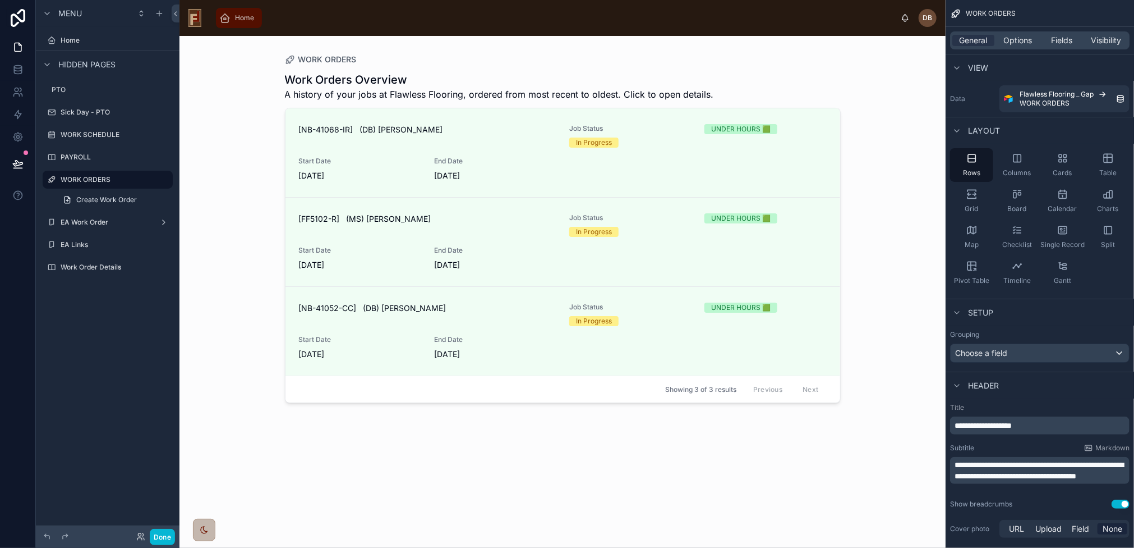
click at [238, 15] on span "Home" at bounding box center [244, 17] width 19 height 9
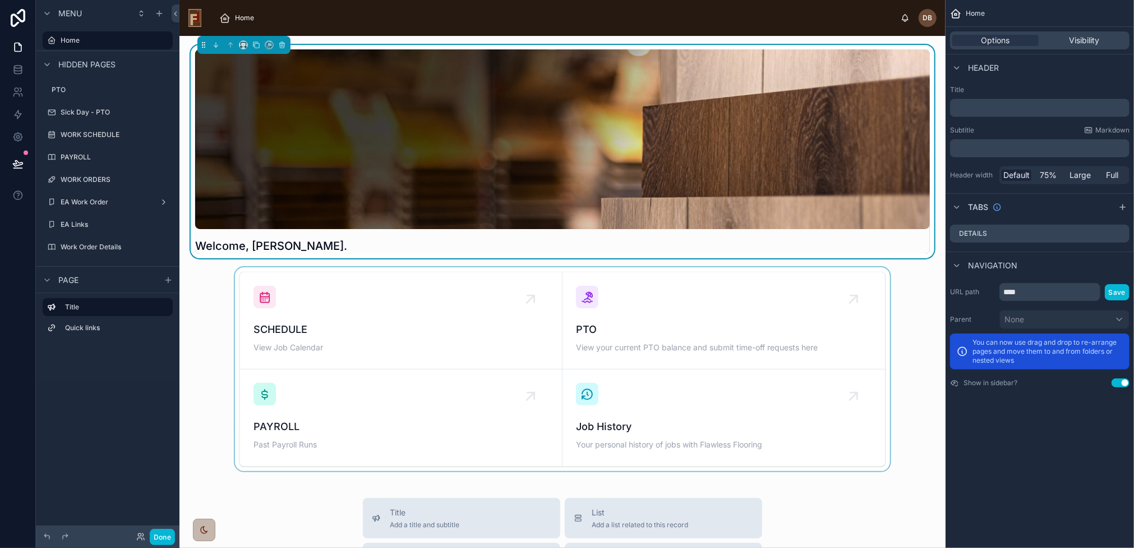
click at [358, 326] on div at bounding box center [562, 369] width 748 height 204
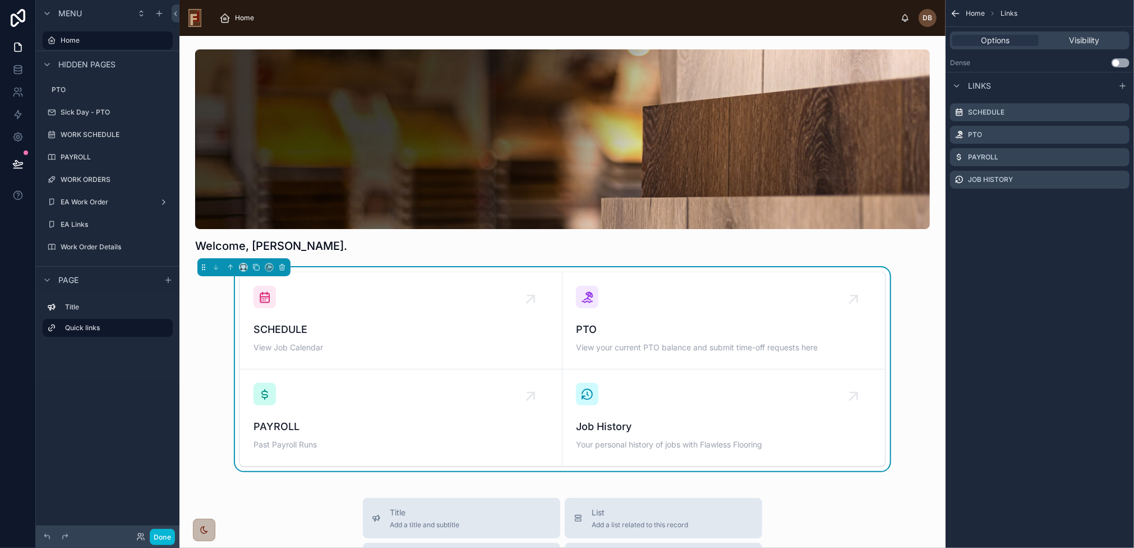
click at [346, 315] on div "SCHEDULE View Job Calendar" at bounding box center [401, 321] width 295 height 70
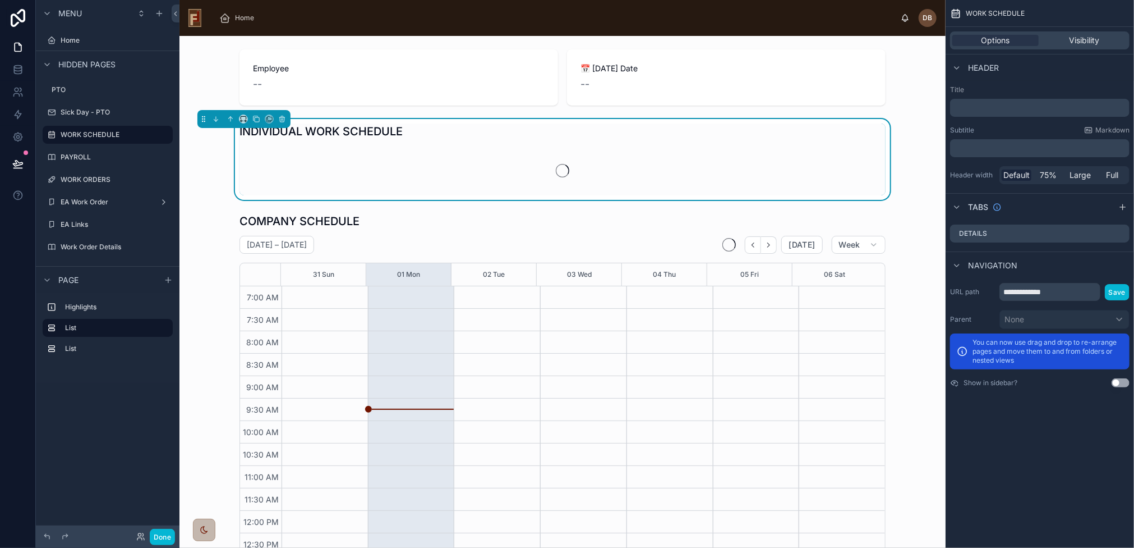
scroll to position [111, 0]
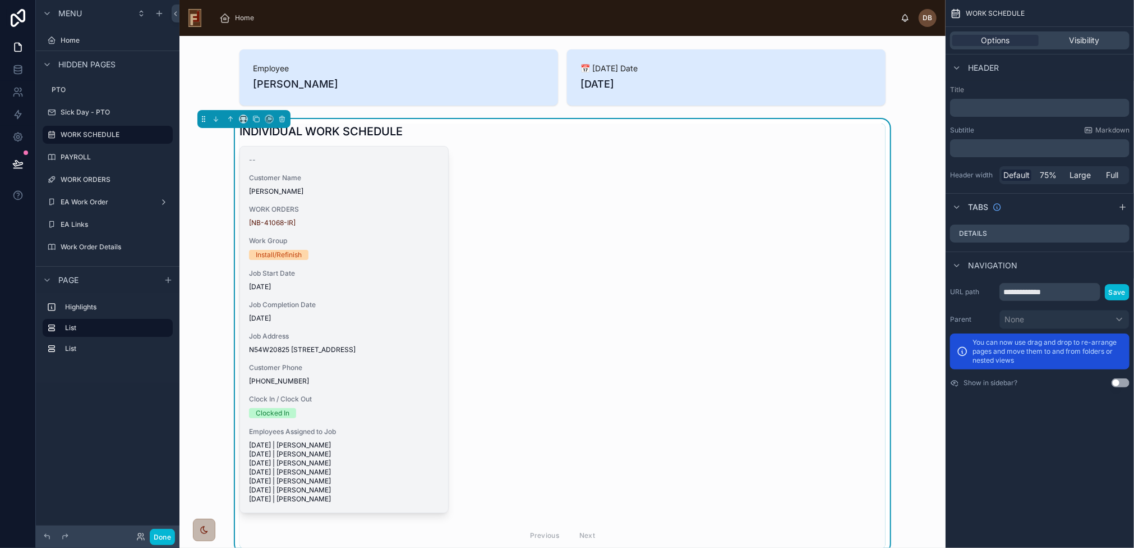
click at [343, 311] on div "Job Completion Date 8/29/2025" at bounding box center [344, 311] width 190 height 22
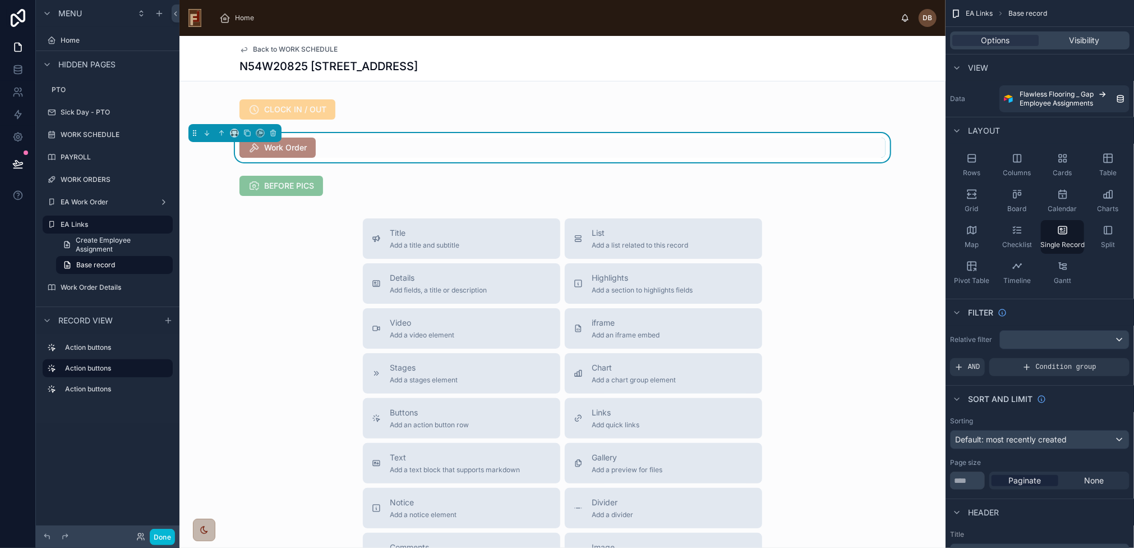
click at [302, 47] on span "Back to WORK SCHEDULE" at bounding box center [295, 49] width 85 height 9
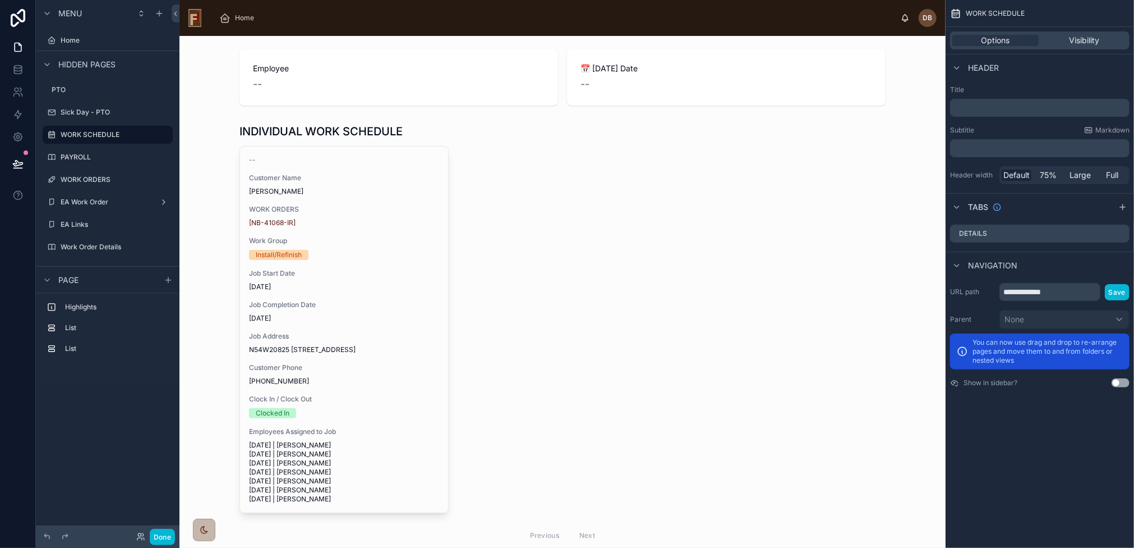
scroll to position [123, 0]
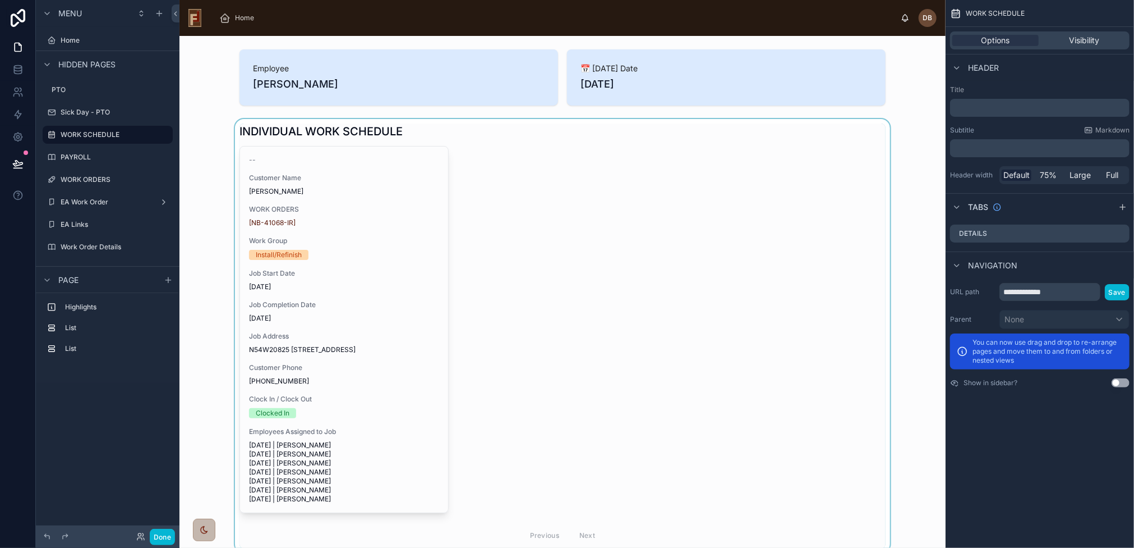
click at [507, 229] on div at bounding box center [562, 336] width 748 height 434
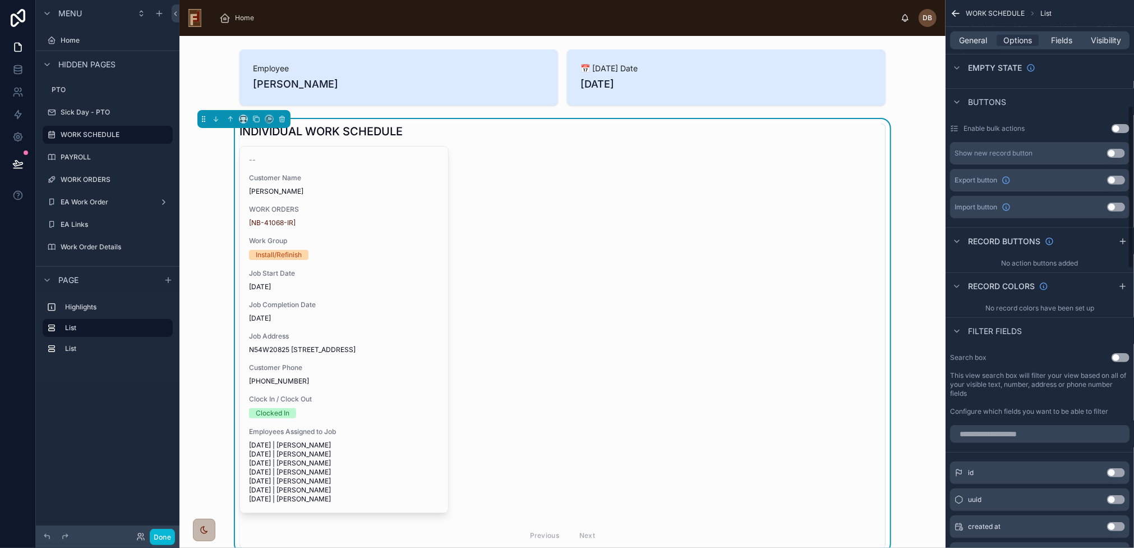
scroll to position [449, 0]
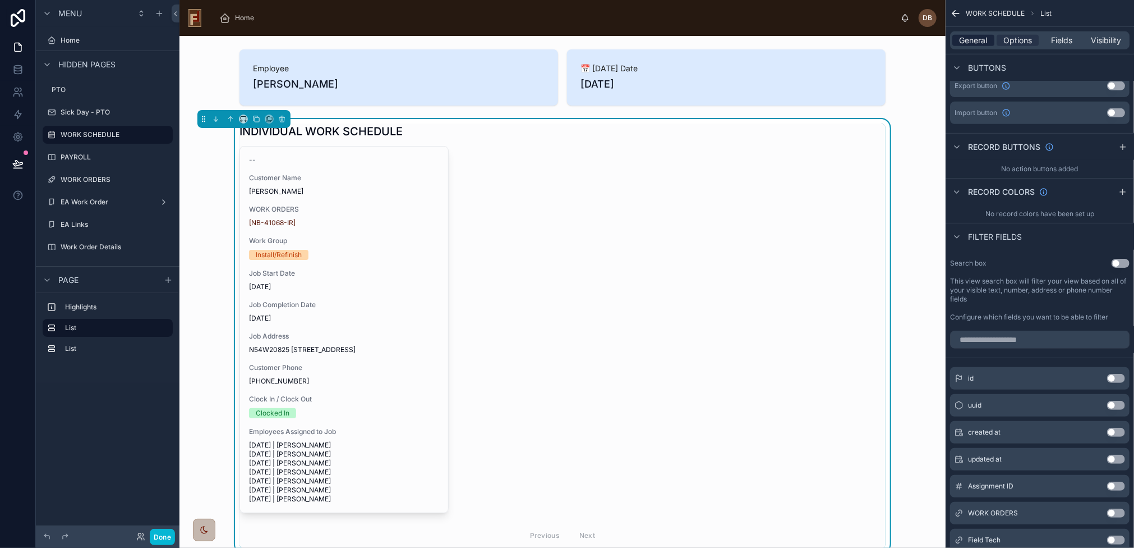
click at [978, 40] on span "General" at bounding box center [974, 40] width 28 height 11
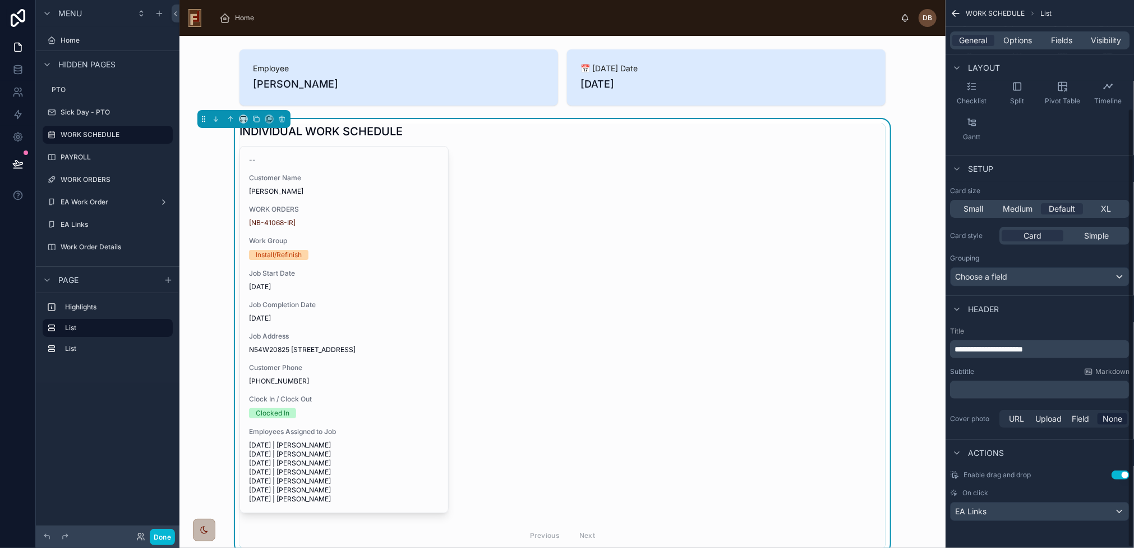
scroll to position [135, 0]
click at [1019, 514] on div "EA Links" at bounding box center [1040, 512] width 178 height 18
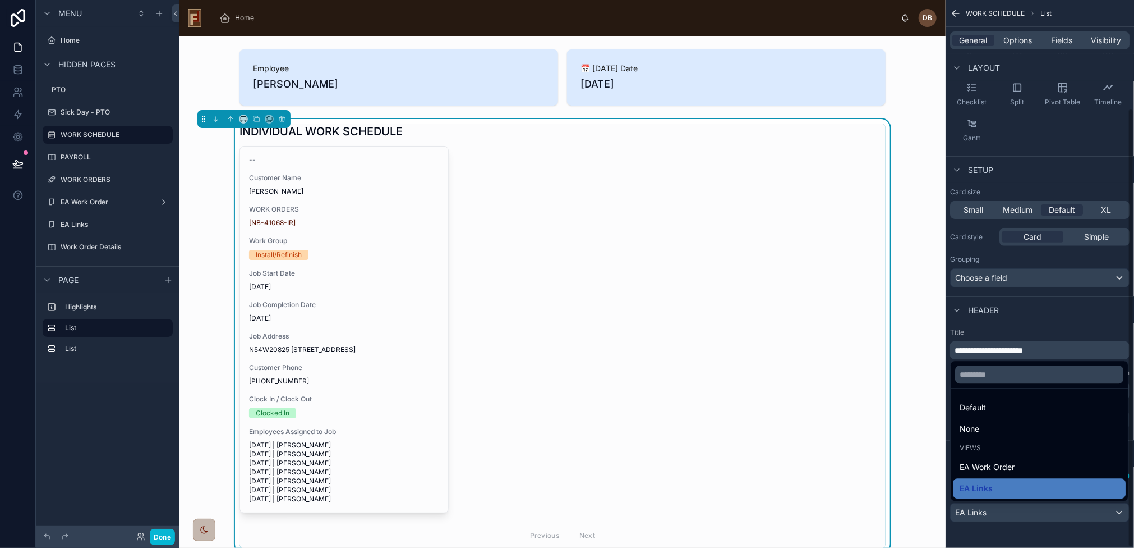
click at [1018, 510] on div "scrollable content" at bounding box center [567, 274] width 1134 height 548
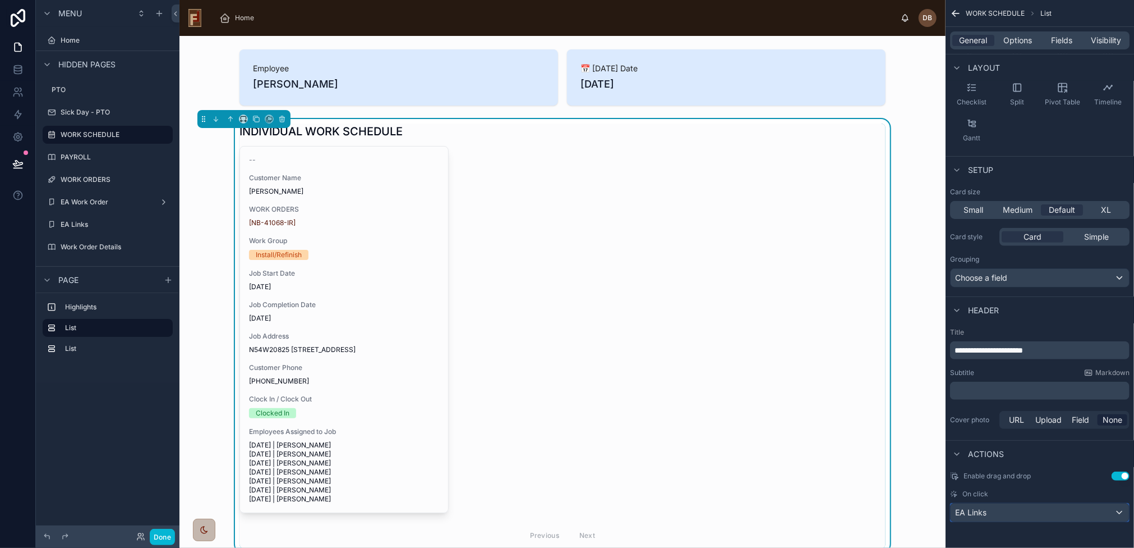
click at [990, 508] on div "EA Links" at bounding box center [1040, 512] width 178 height 18
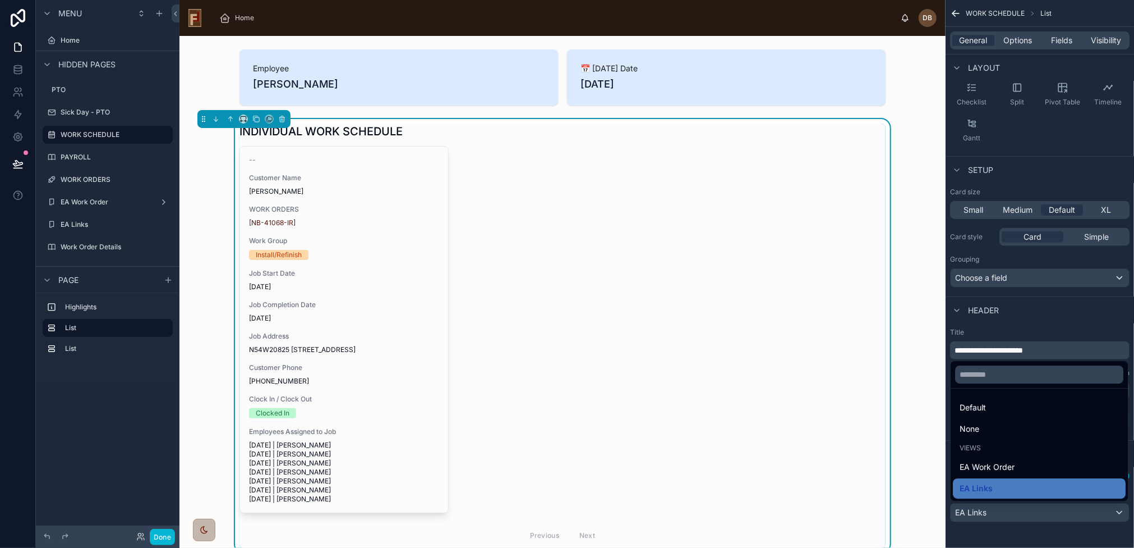
click at [990, 508] on div "scrollable content" at bounding box center [567, 274] width 1134 height 548
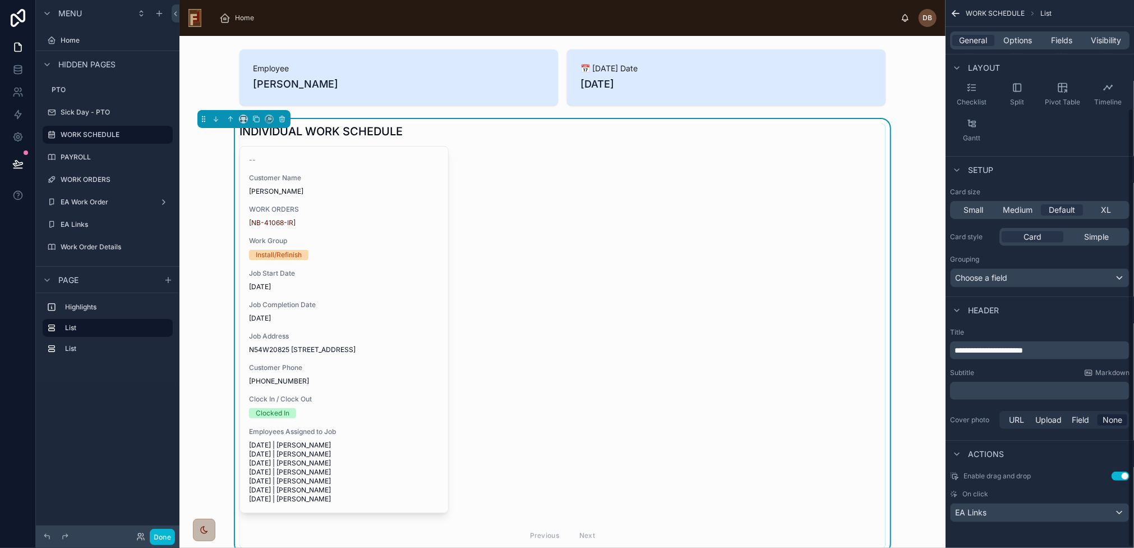
click at [526, 185] on div "-- Customer Name Martin Flower WORK ORDERS [NB-41068-IR] Work Group Install/Ref…" at bounding box center [563, 347] width 646 height 402
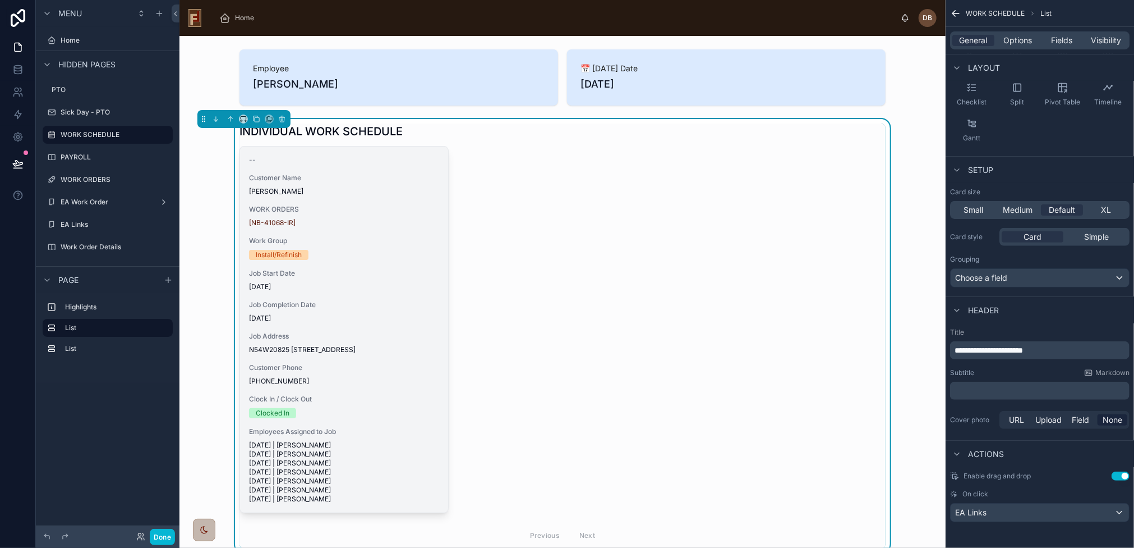
click at [341, 263] on div "-- Customer Name Martin Flower WORK ORDERS [NB-41068-IR] Work Group Install/Ref…" at bounding box center [344, 329] width 208 height 366
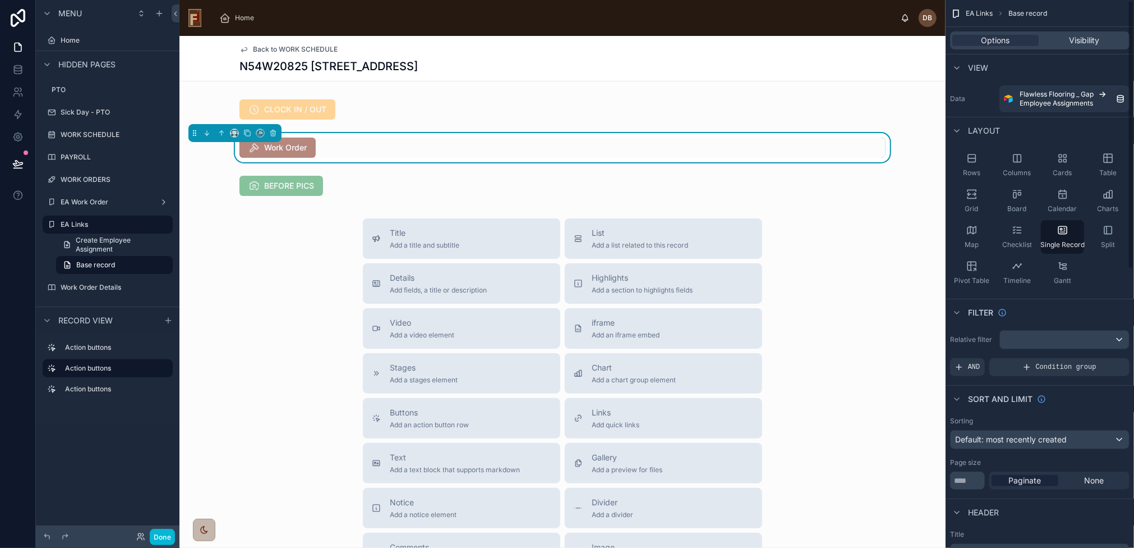
click at [337, 264] on div "Title Add a title and subtitle List Add a list related to this record Details A…" at bounding box center [563, 417] width 766 height 399
drag, startPoint x: 323, startPoint y: 154, endPoint x: 286, endPoint y: 148, distance: 37.6
click at [319, 153] on div "Work Order" at bounding box center [563, 147] width 646 height 20
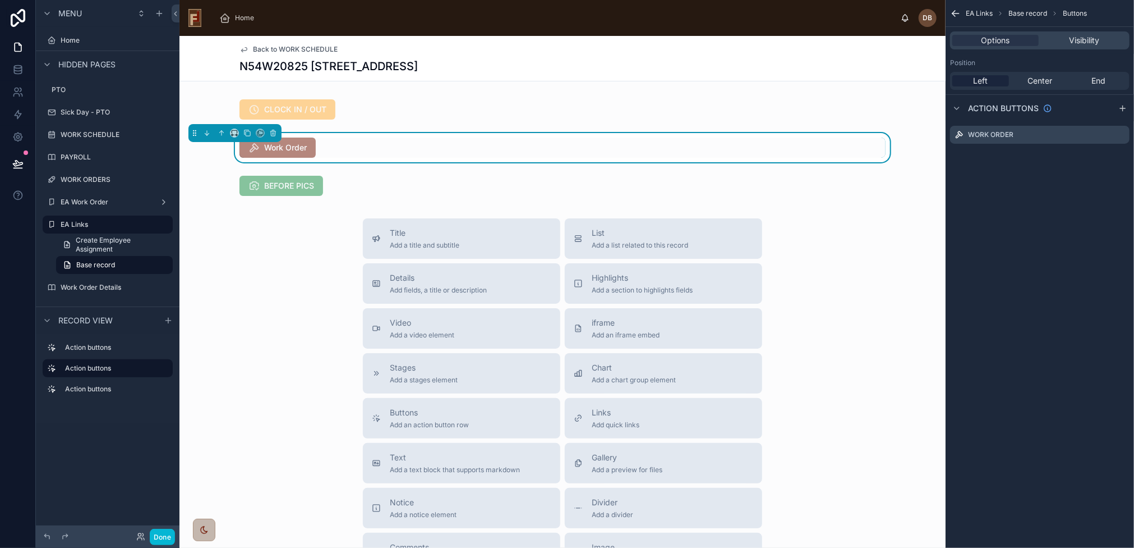
click at [286, 146] on span "Work Order" at bounding box center [278, 148] width 76 height 11
click at [314, 117] on div at bounding box center [563, 109] width 766 height 29
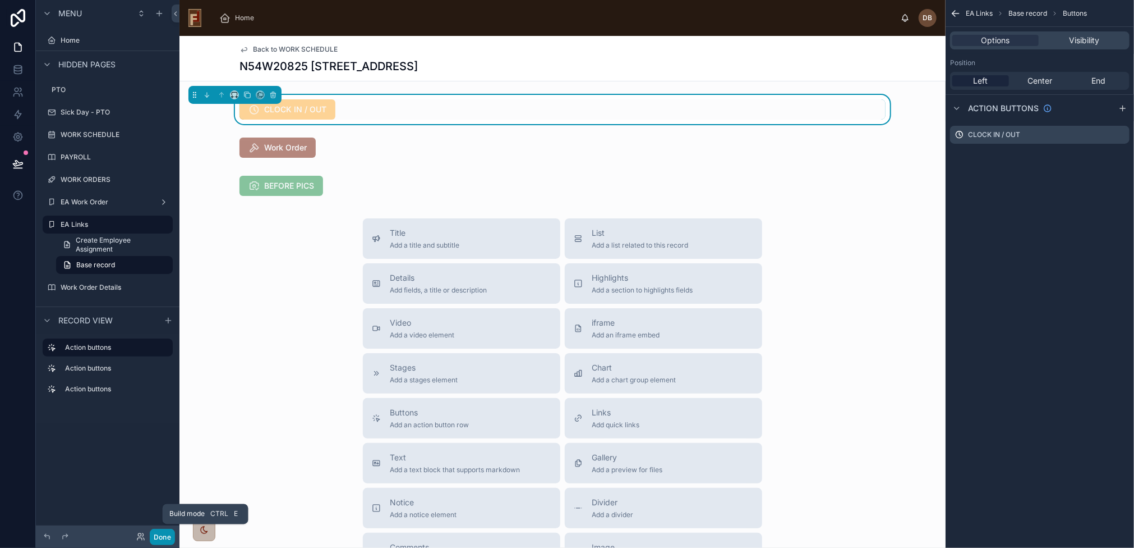
click at [166, 540] on button "Done" at bounding box center [162, 536] width 25 height 16
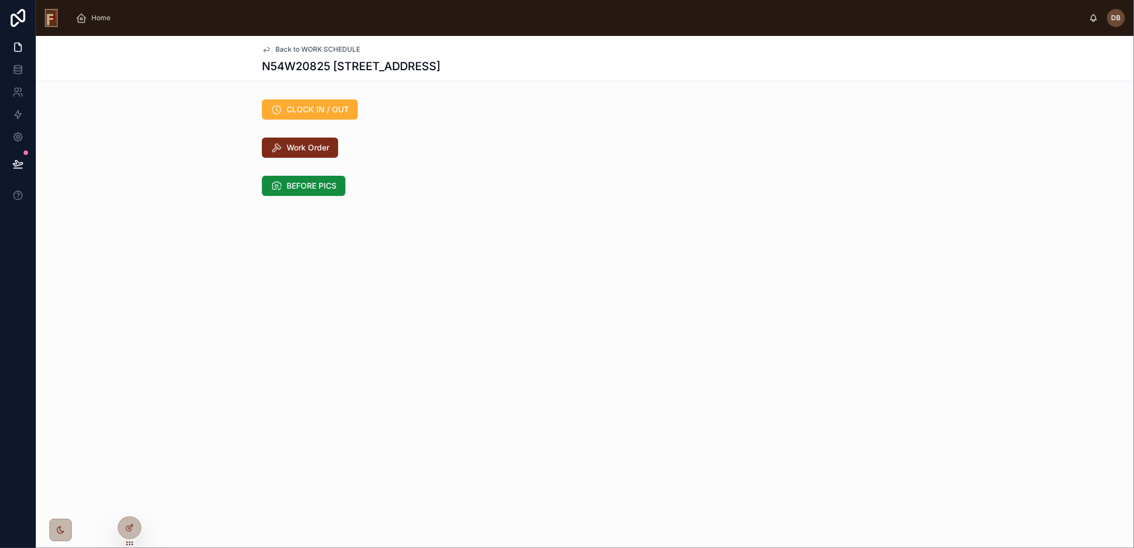
click at [309, 142] on span "Work Order" at bounding box center [308, 147] width 43 height 11
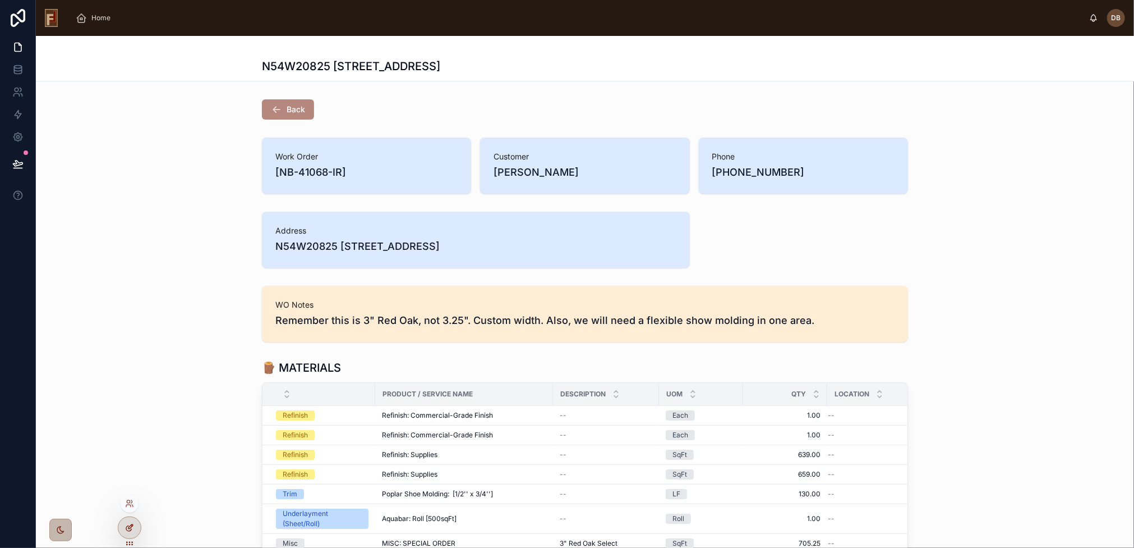
click at [130, 525] on icon at bounding box center [129, 527] width 9 height 9
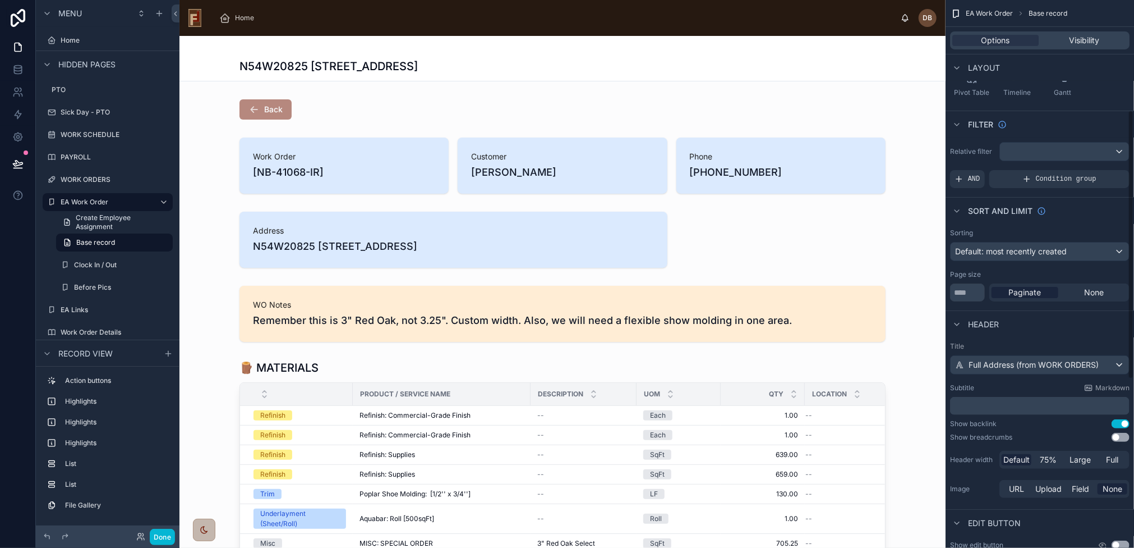
scroll to position [224, 0]
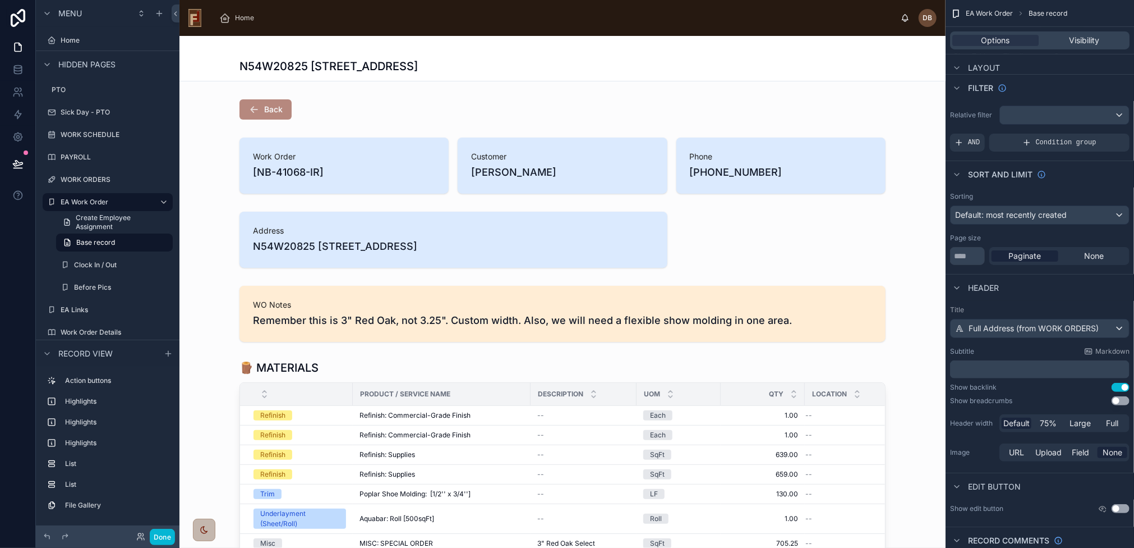
click at [1123, 383] on button "Use setting" at bounding box center [1121, 387] width 18 height 9
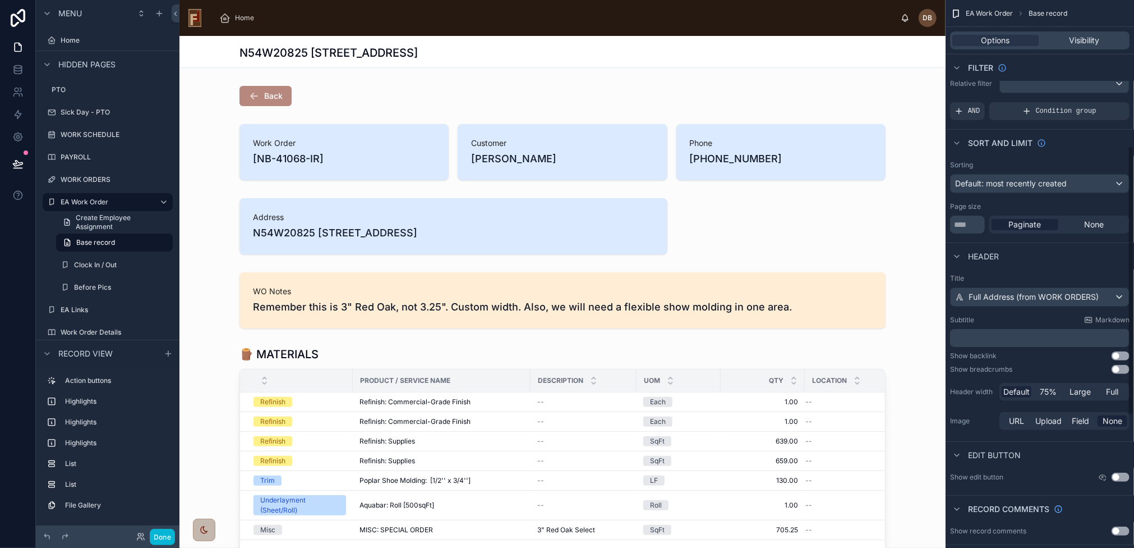
scroll to position [505, 0]
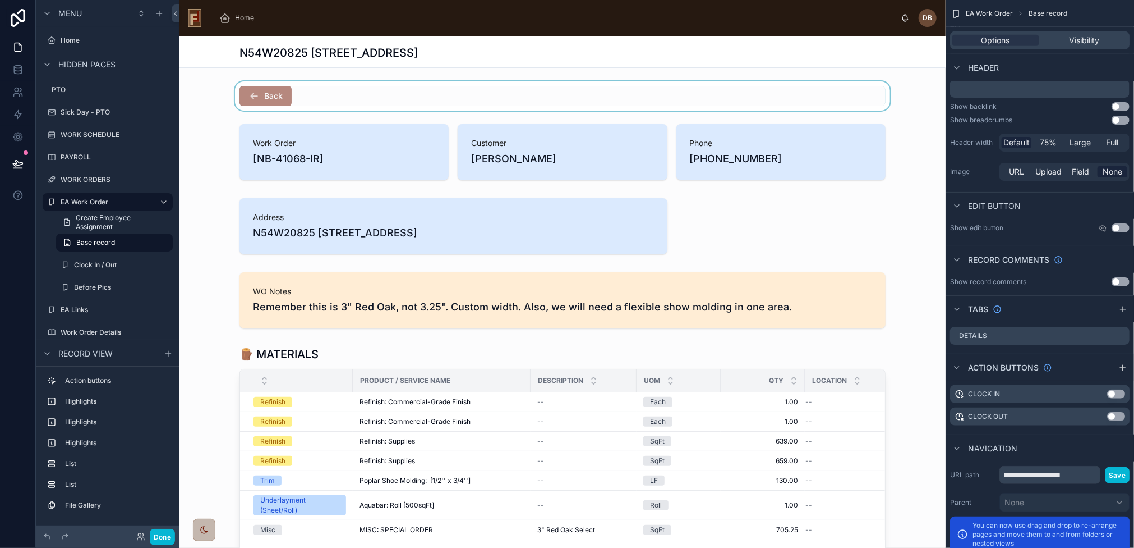
click at [743, 96] on div at bounding box center [563, 95] width 766 height 29
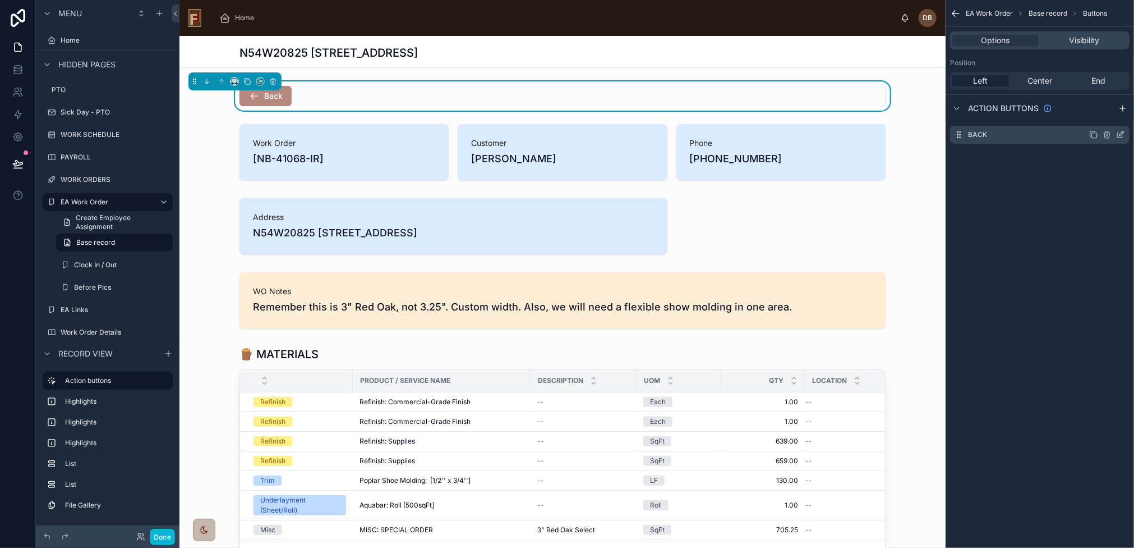
click at [1121, 134] on icon "scrollable content" at bounding box center [1120, 134] width 9 height 9
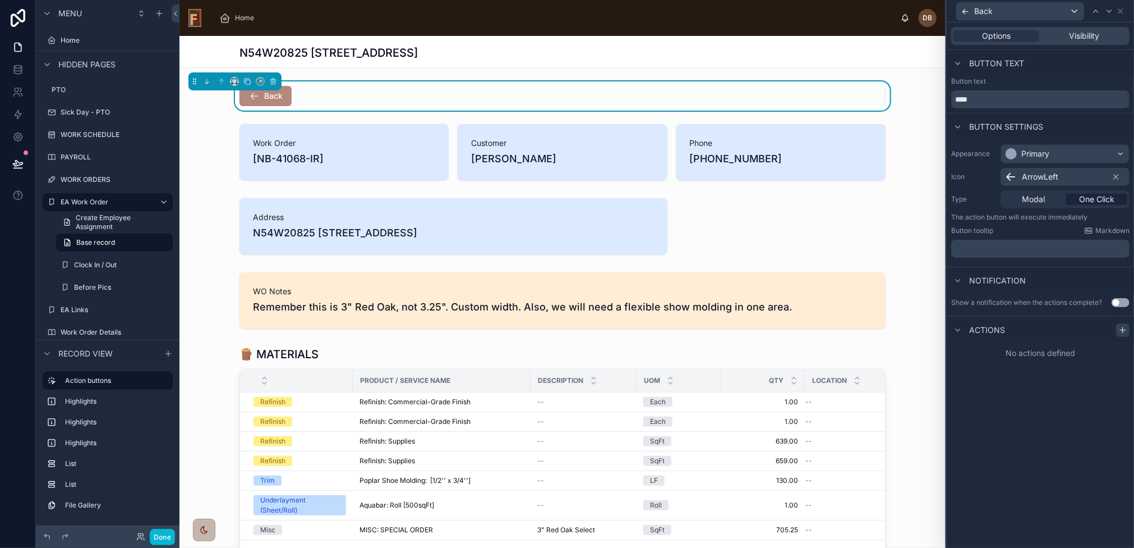
click at [1122, 330] on icon at bounding box center [1122, 330] width 5 height 0
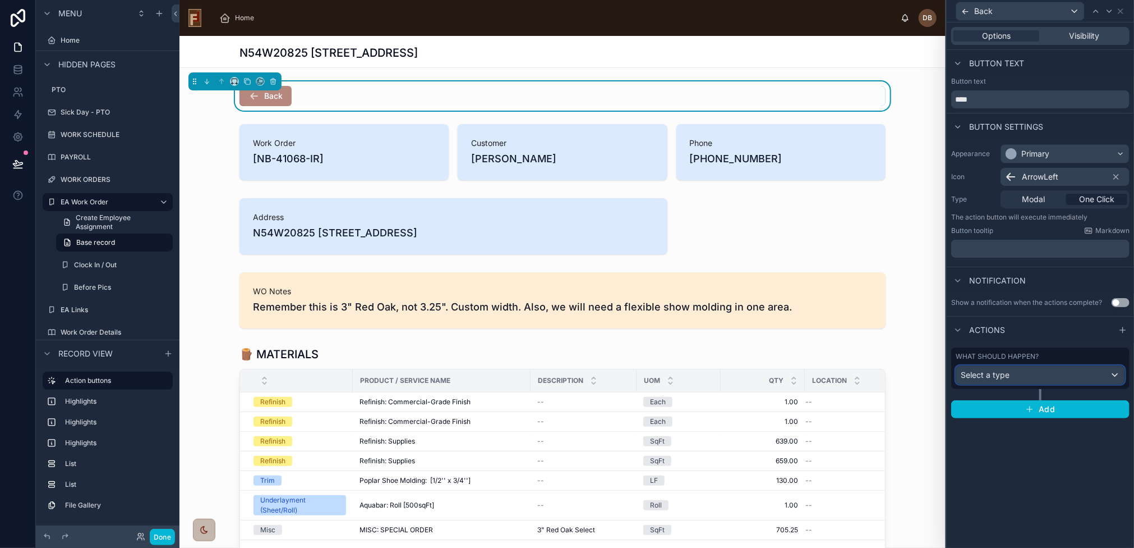
click at [1039, 371] on div "Select a type" at bounding box center [1040, 375] width 168 height 18
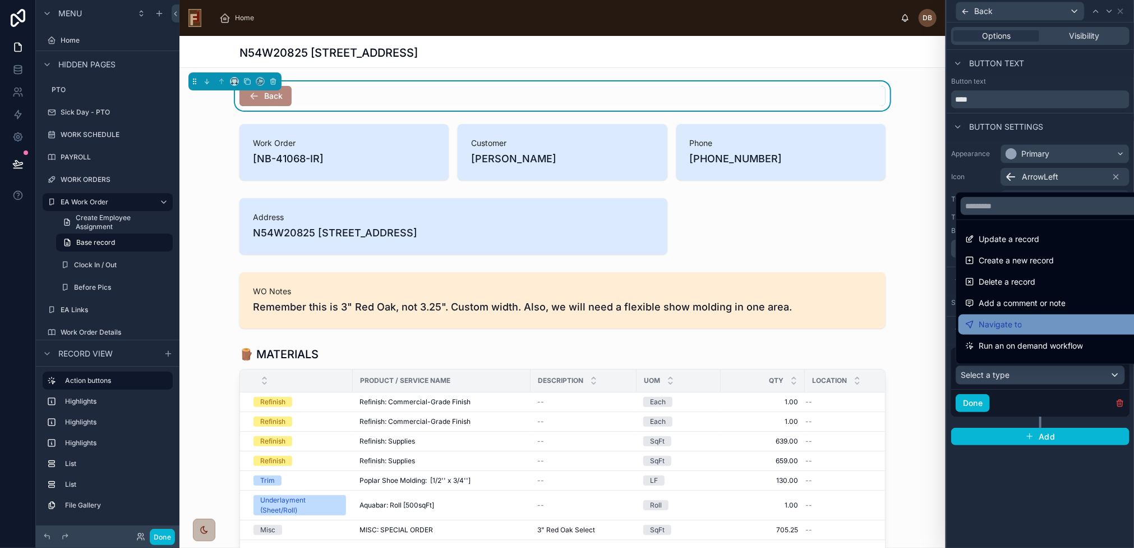
click at [1037, 324] on div "Navigate to" at bounding box center [1053, 324] width 177 height 13
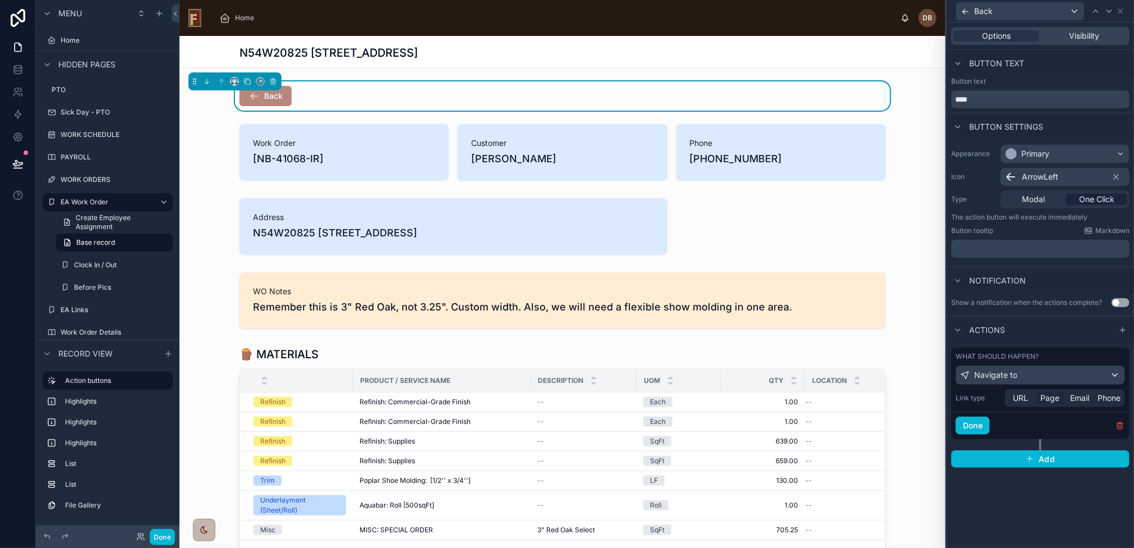
click at [1048, 397] on span "Page" at bounding box center [1050, 397] width 19 height 11
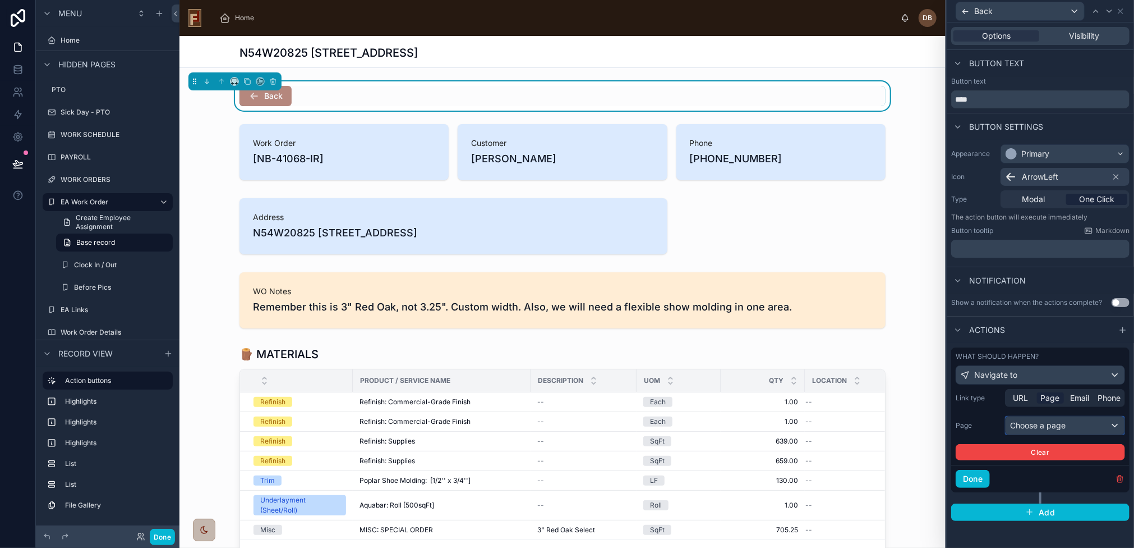
click at [1042, 426] on div "Choose a page" at bounding box center [1065, 425] width 119 height 18
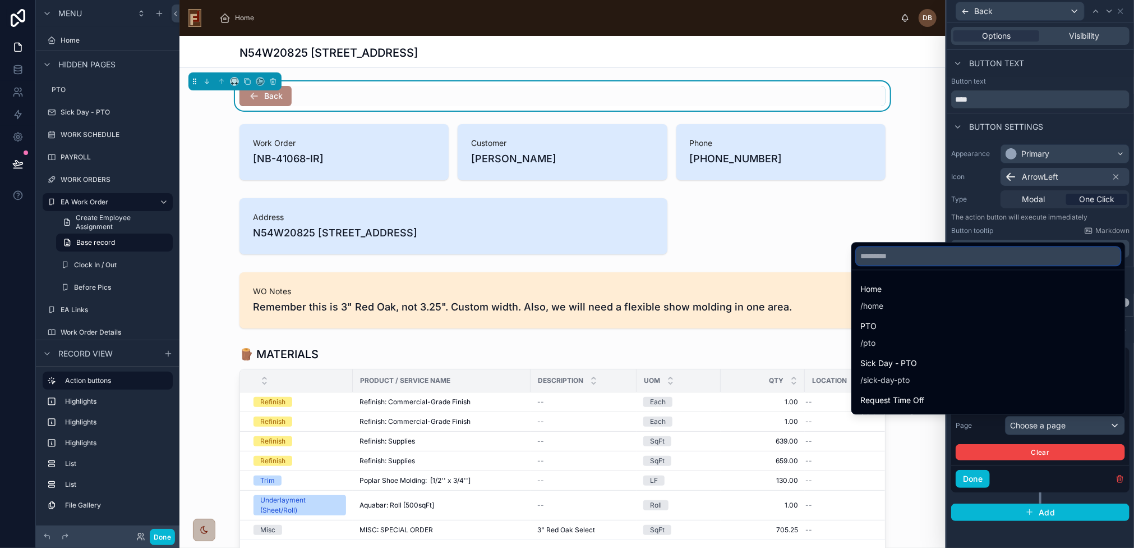
click at [950, 258] on input "text" at bounding box center [989, 256] width 264 height 18
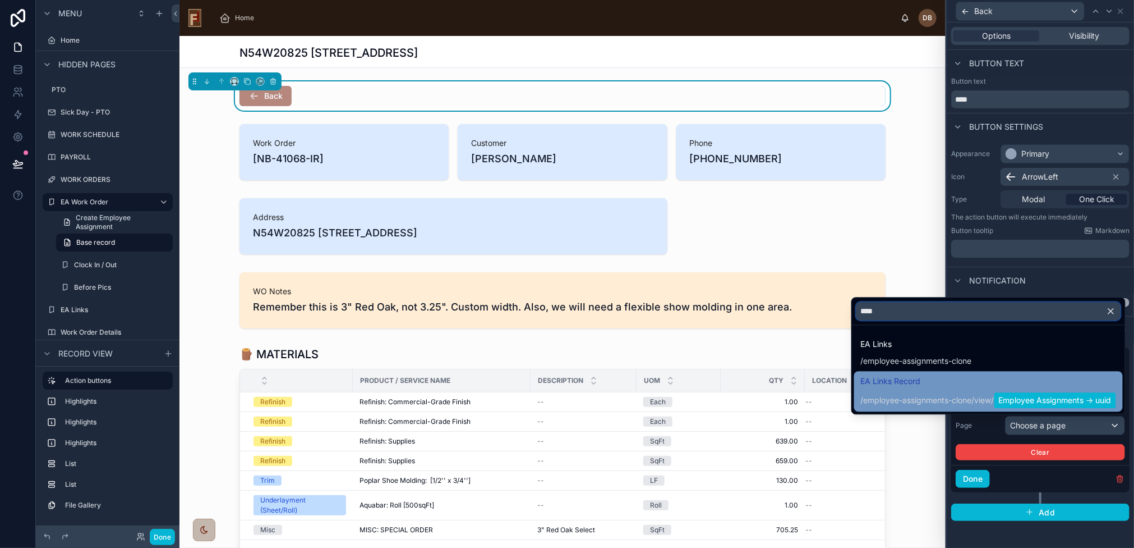
type input "****"
click at [972, 385] on span "EA Links Record" at bounding box center [988, 380] width 255 height 13
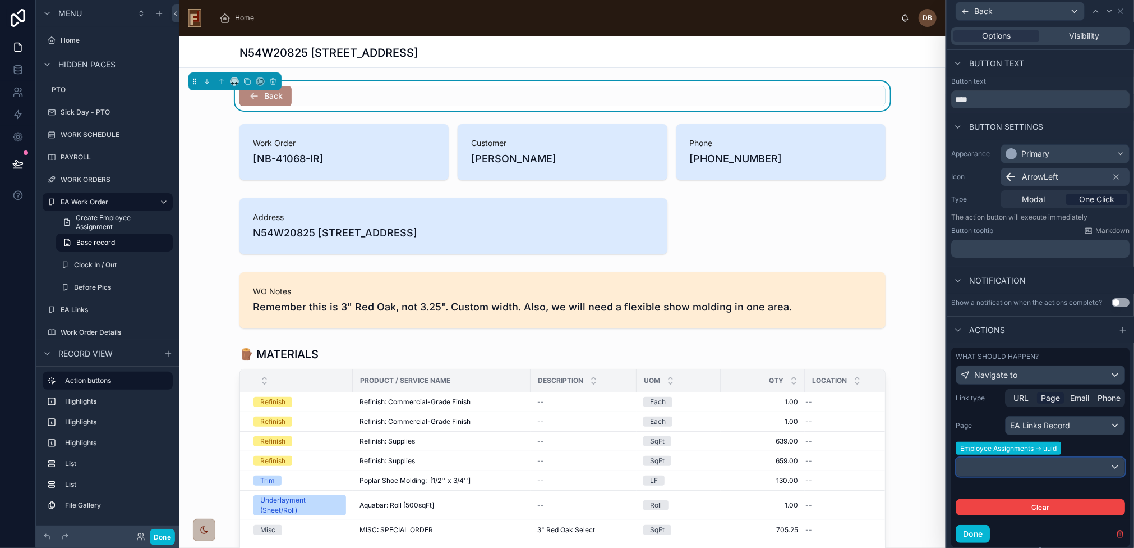
click at [1089, 466] on div at bounding box center [1040, 467] width 168 height 18
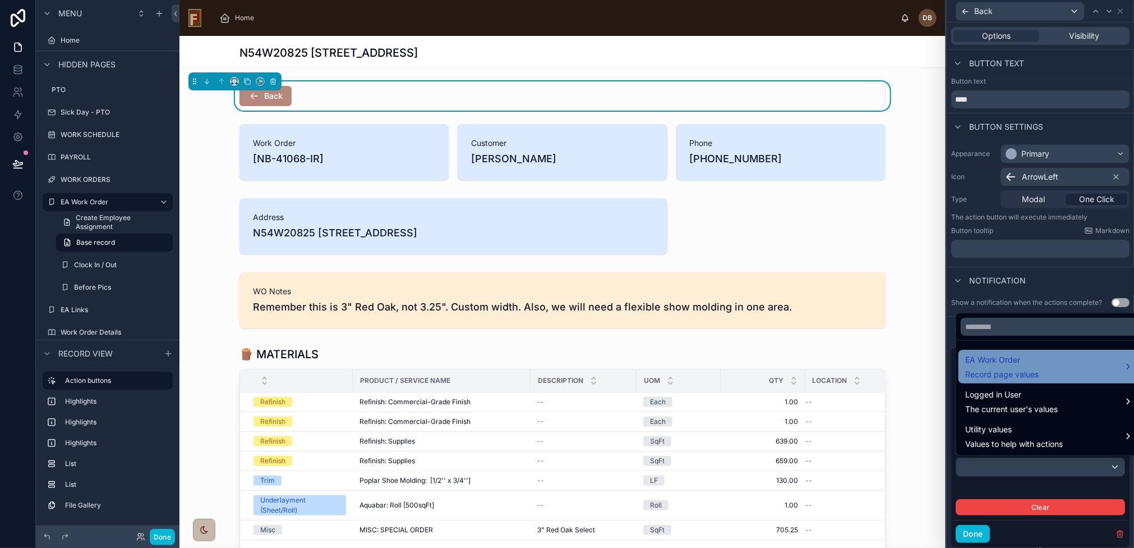
click at [1045, 361] on div "EA Work Order Record page values" at bounding box center [1049, 366] width 168 height 27
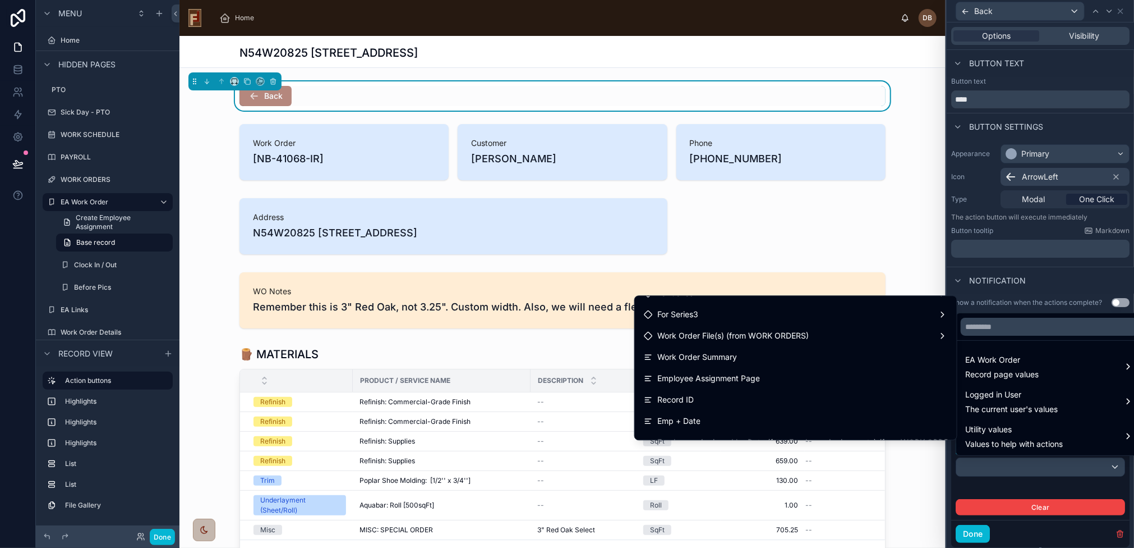
scroll to position [286, 0]
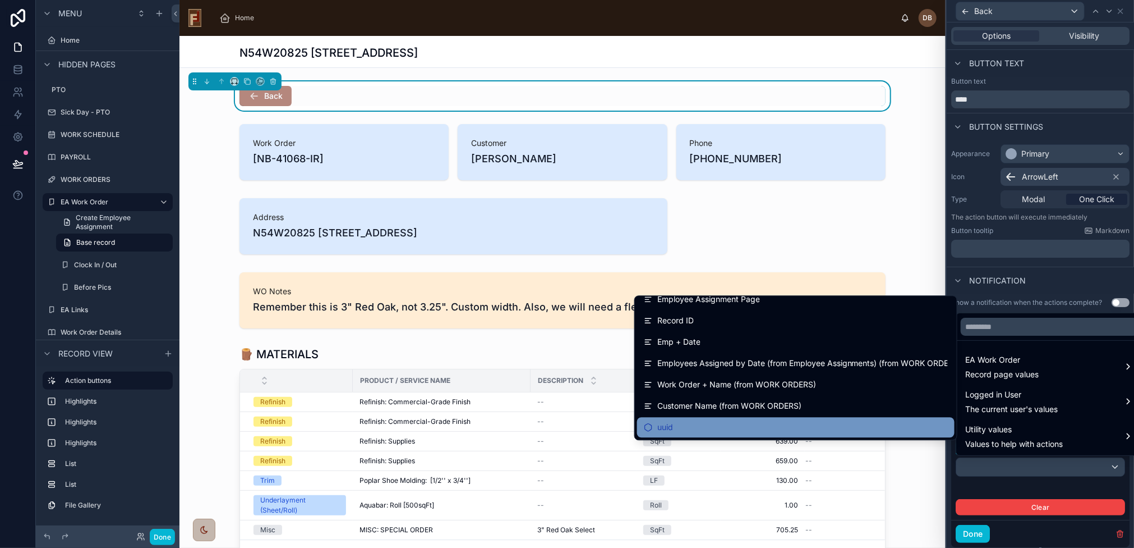
click at [735, 429] on div "uuid" at bounding box center [796, 426] width 304 height 13
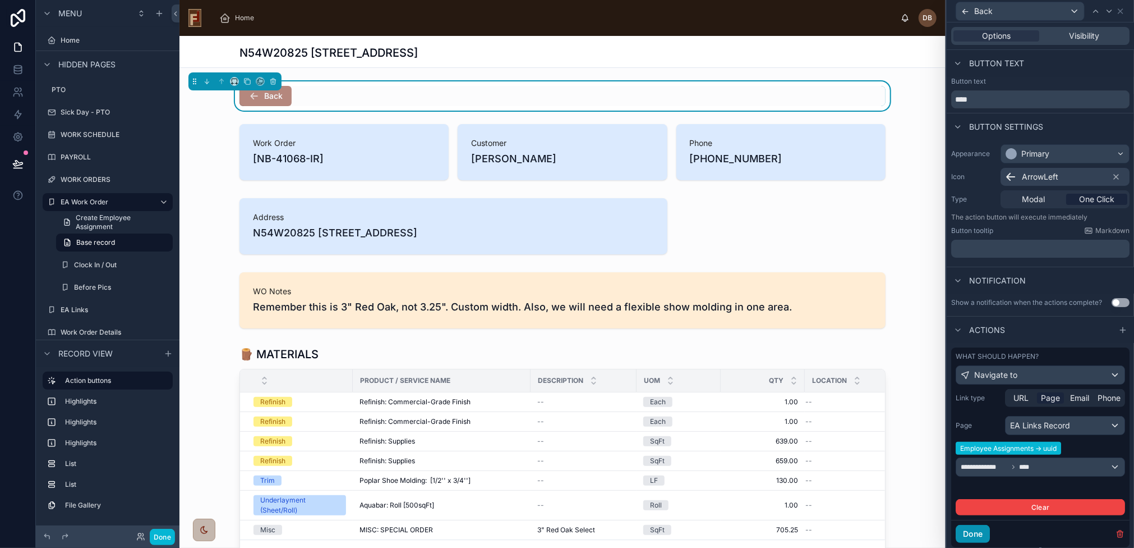
click at [982, 529] on button "Done" at bounding box center [973, 534] width 34 height 18
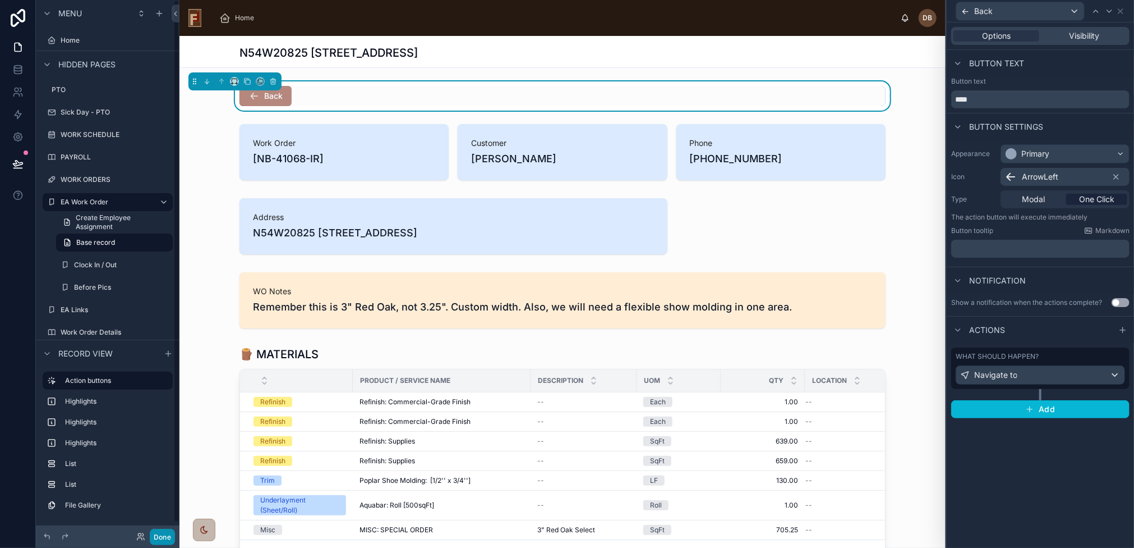
click at [164, 537] on button "Done" at bounding box center [162, 536] width 25 height 16
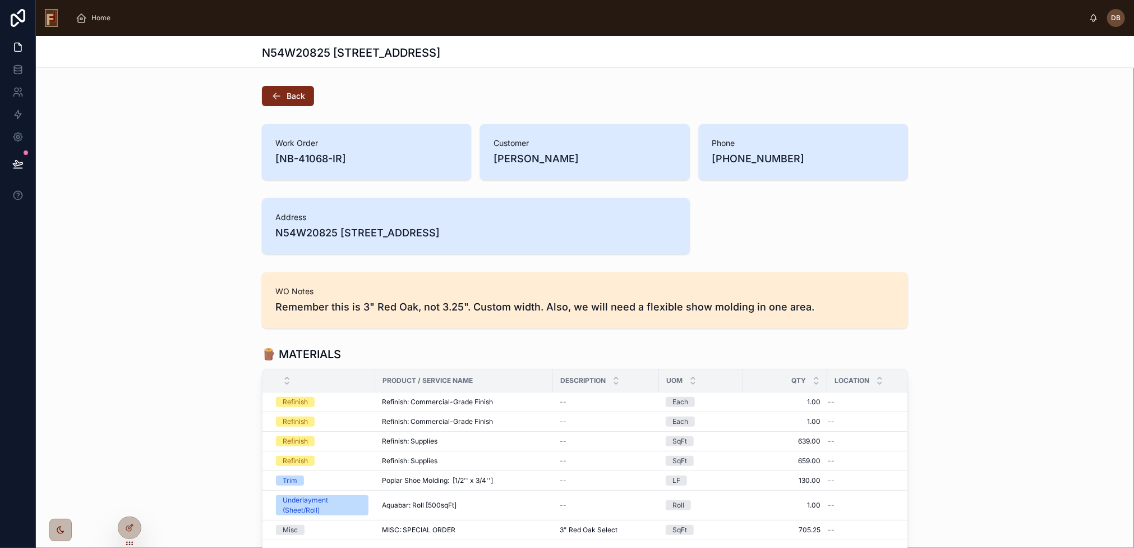
click at [287, 90] on span "Back" at bounding box center [296, 95] width 19 height 11
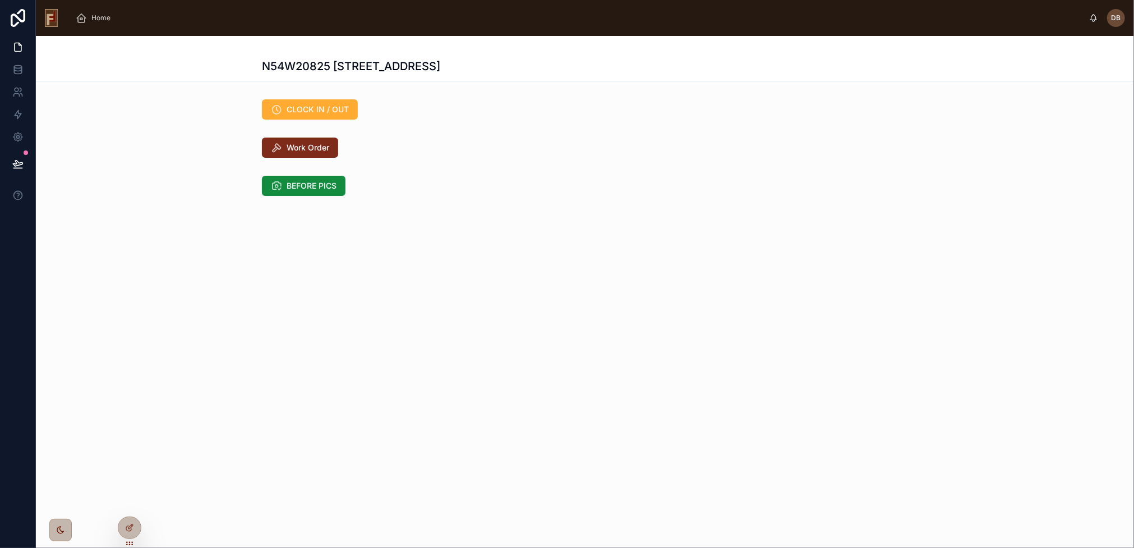
click at [321, 145] on span "Work Order" at bounding box center [308, 147] width 43 height 11
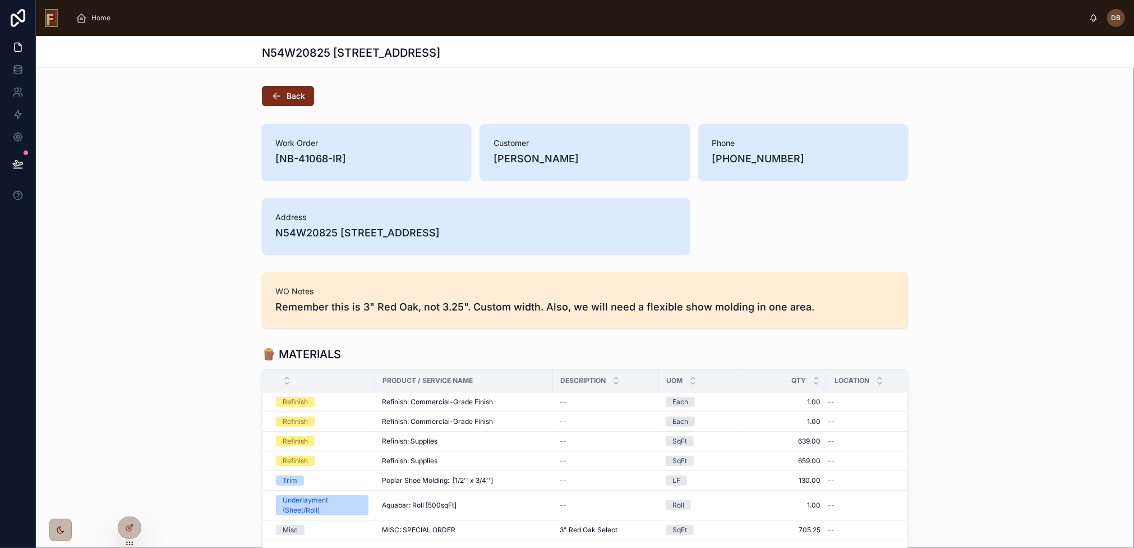
click at [295, 93] on span "Back" at bounding box center [296, 95] width 19 height 11
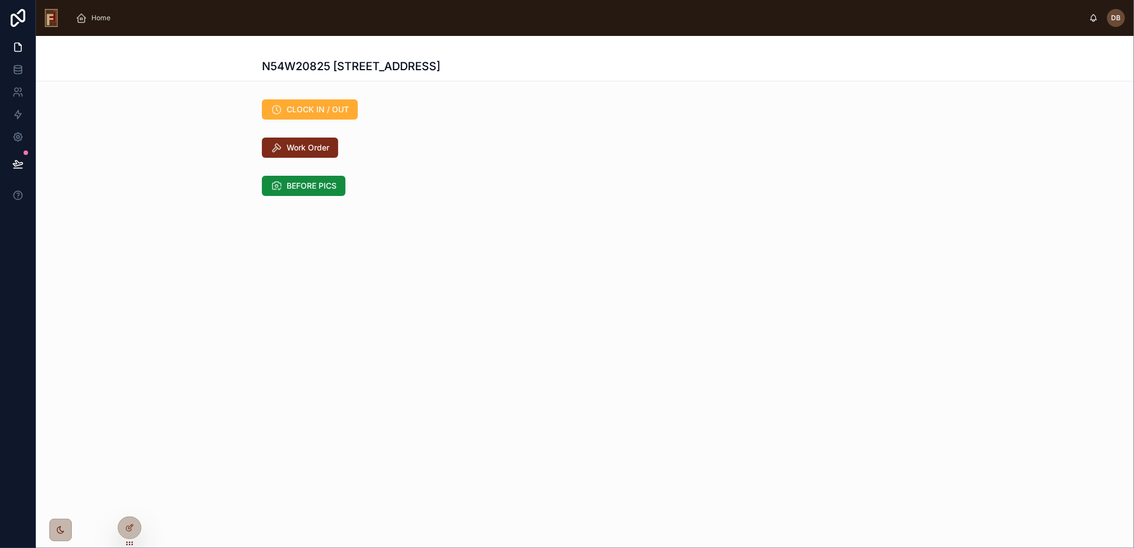
click at [319, 148] on span "Work Order" at bounding box center [308, 147] width 43 height 11
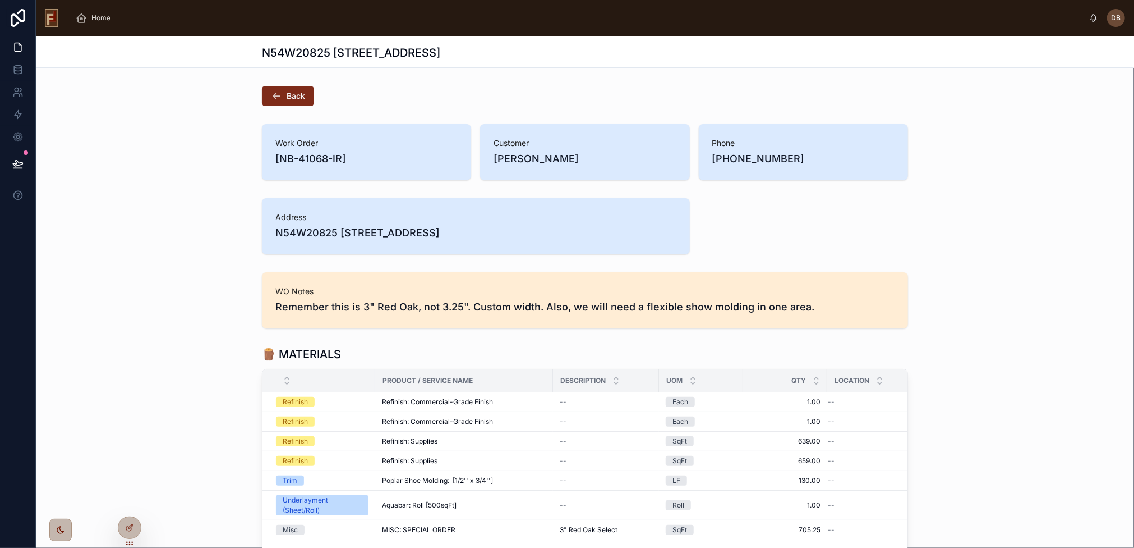
click at [297, 93] on span "Back" at bounding box center [296, 95] width 19 height 11
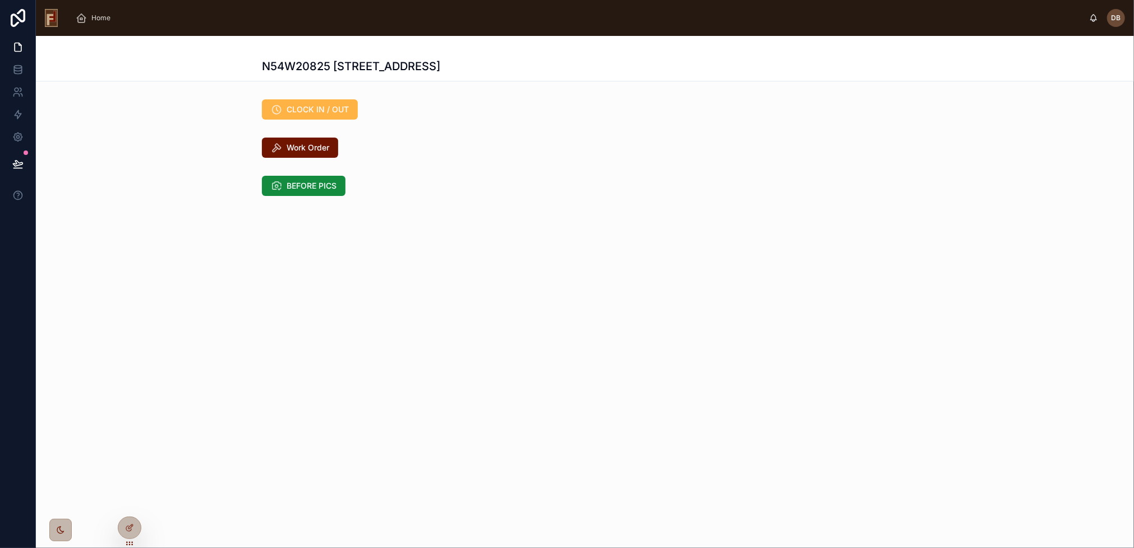
click at [310, 111] on span "CLOCK IN / OUT" at bounding box center [318, 109] width 62 height 11
click at [301, 143] on span "Work Order" at bounding box center [308, 147] width 43 height 11
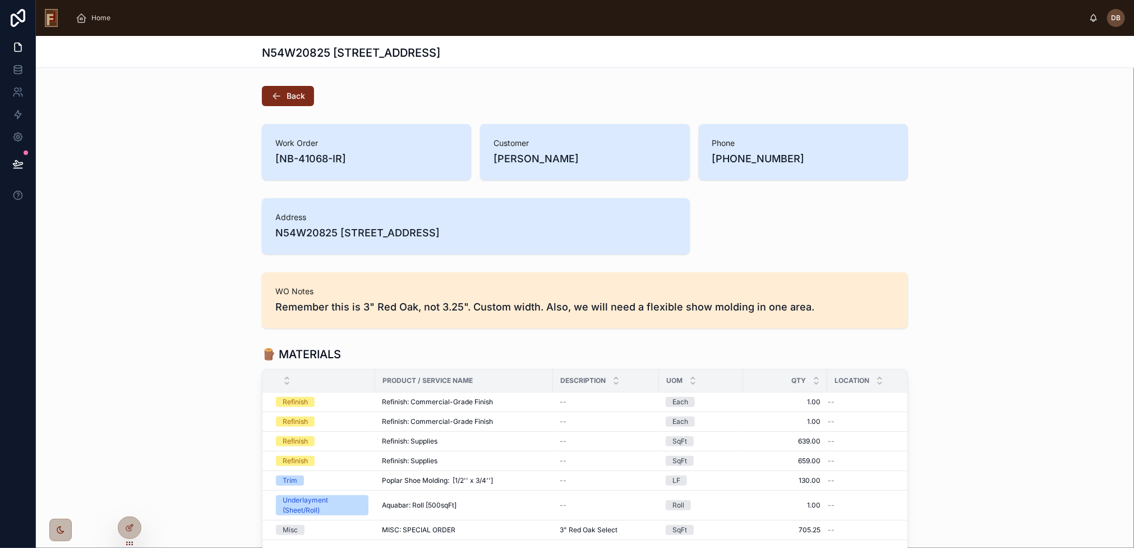
click at [303, 93] on button "Back" at bounding box center [288, 96] width 52 height 20
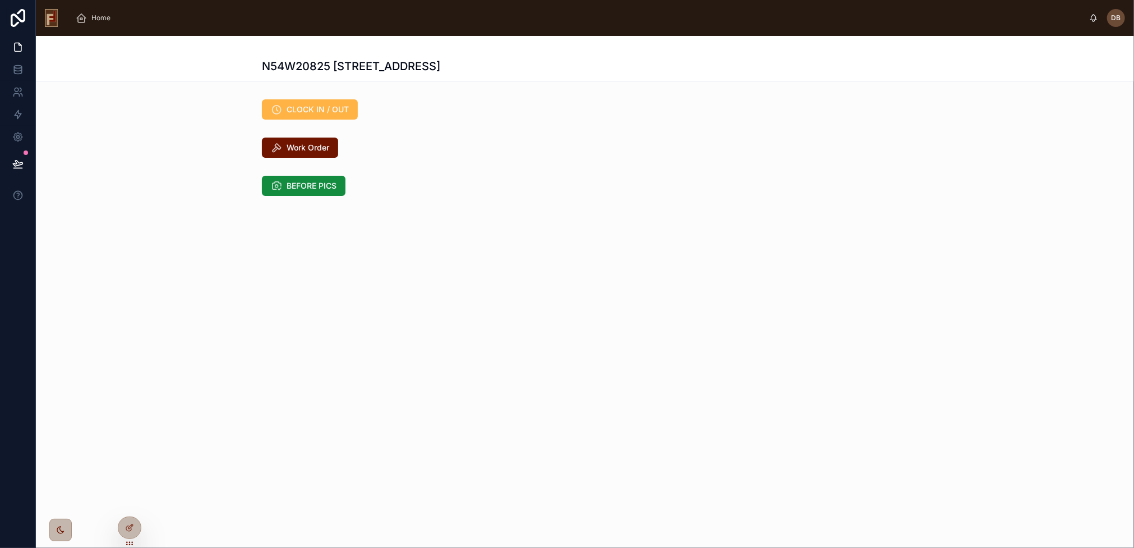
click at [293, 109] on span "CLOCK IN / OUT" at bounding box center [318, 109] width 62 height 11
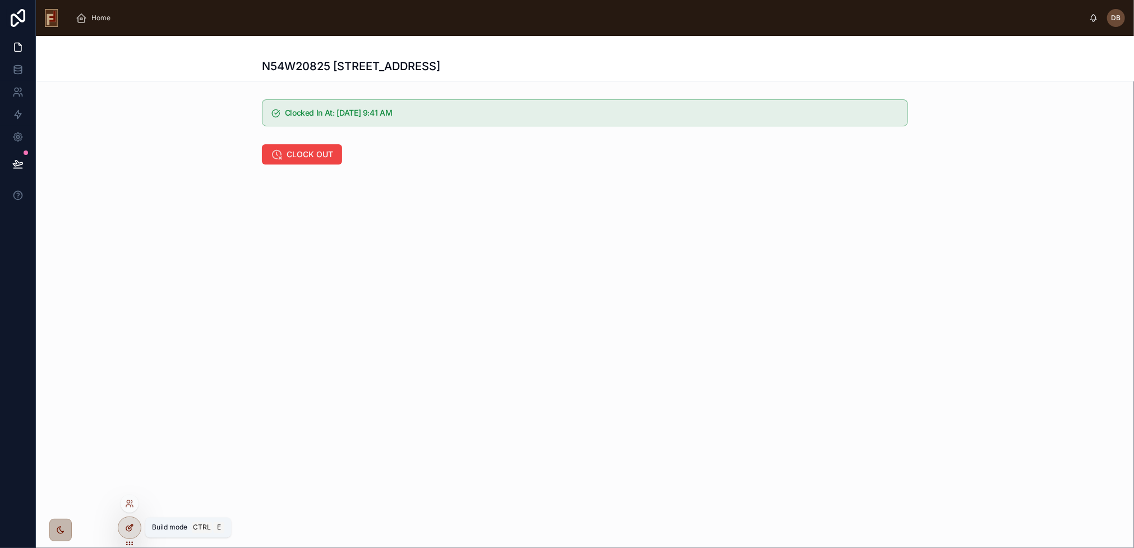
click at [132, 527] on icon at bounding box center [129, 527] width 9 height 9
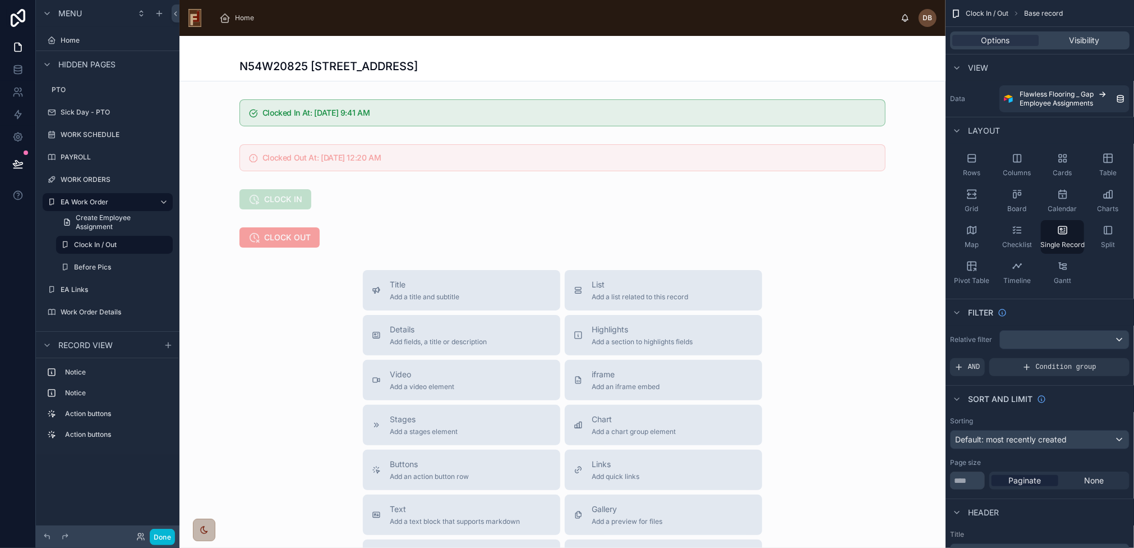
click at [447, 196] on div at bounding box center [563, 397] width 766 height 723
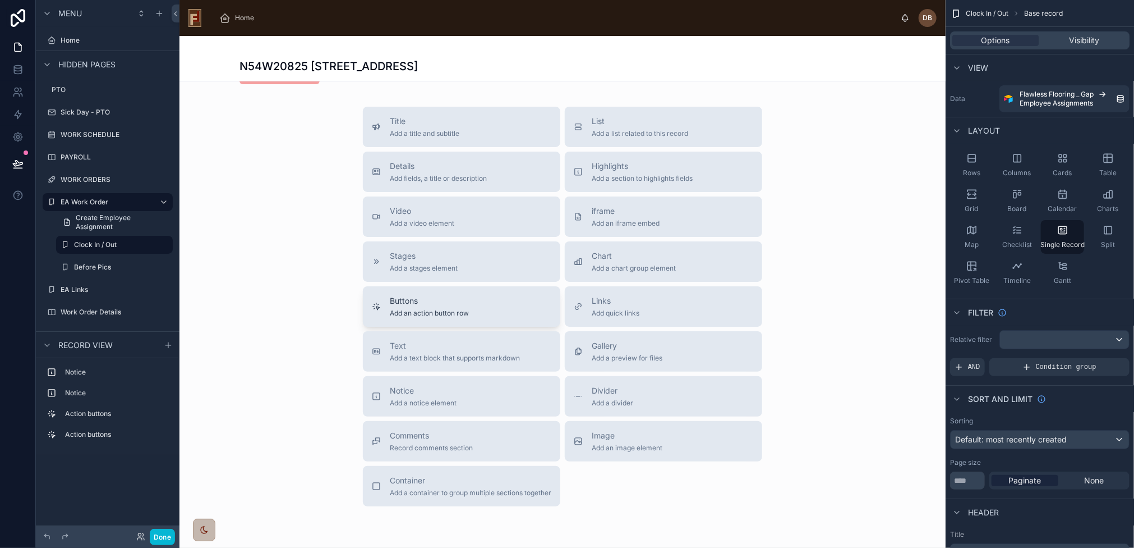
scroll to position [211, 0]
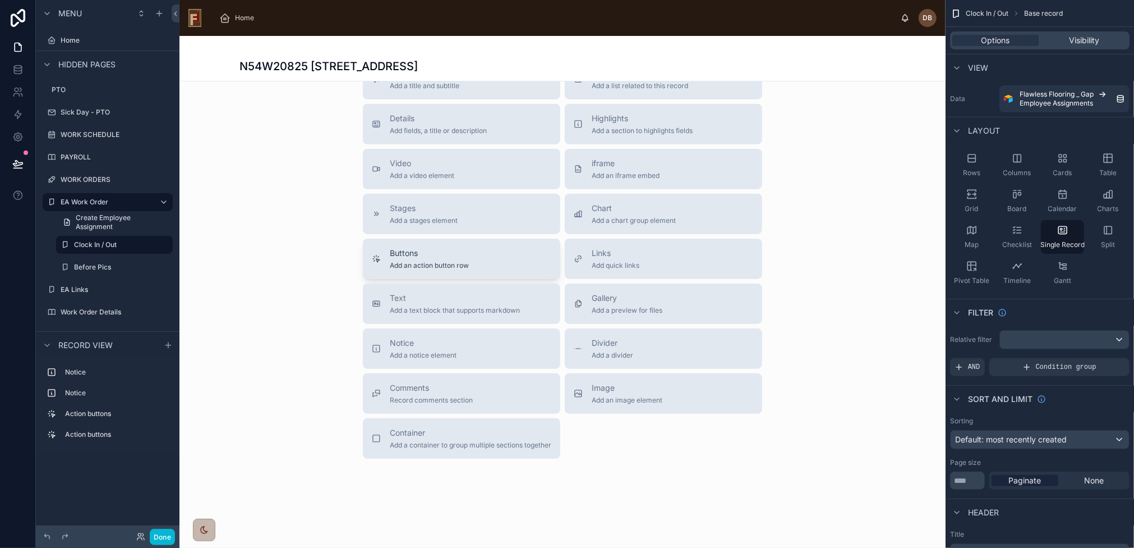
click at [473, 255] on div "Buttons Add an action button row" at bounding box center [462, 258] width 180 height 22
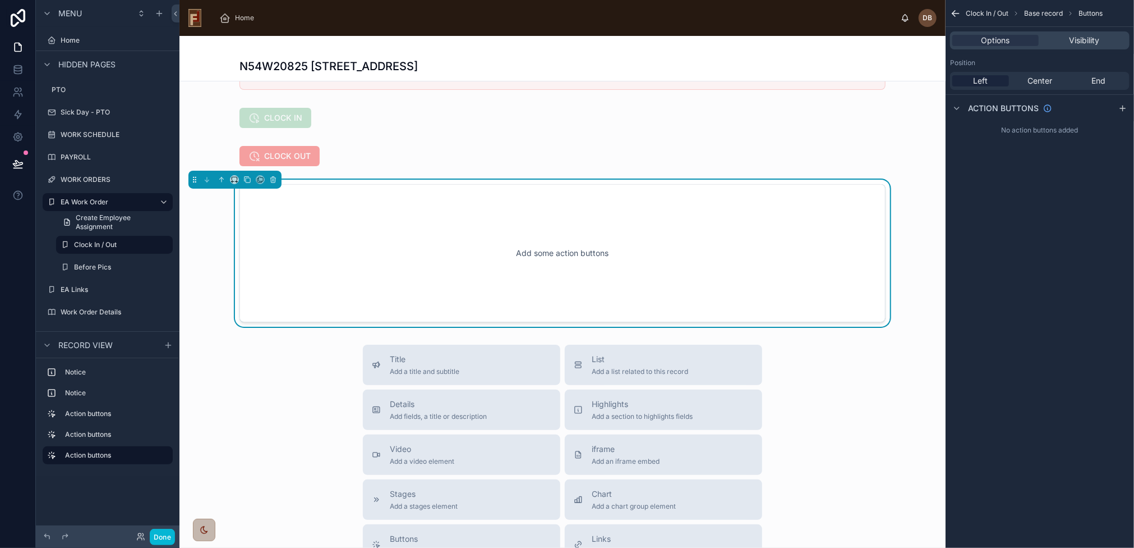
scroll to position [42, 0]
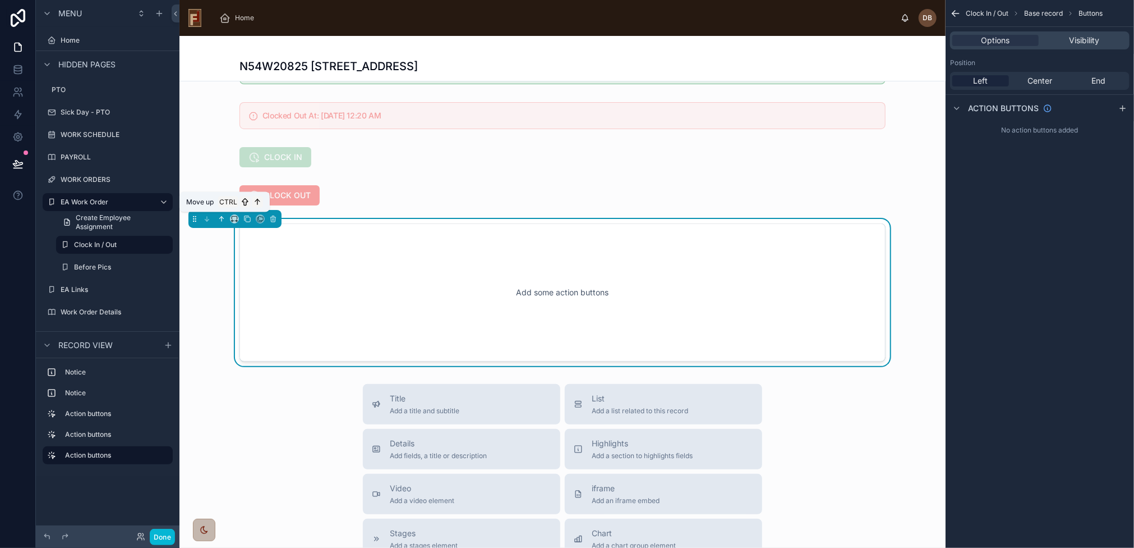
click at [219, 215] on icon at bounding box center [222, 219] width 8 height 8
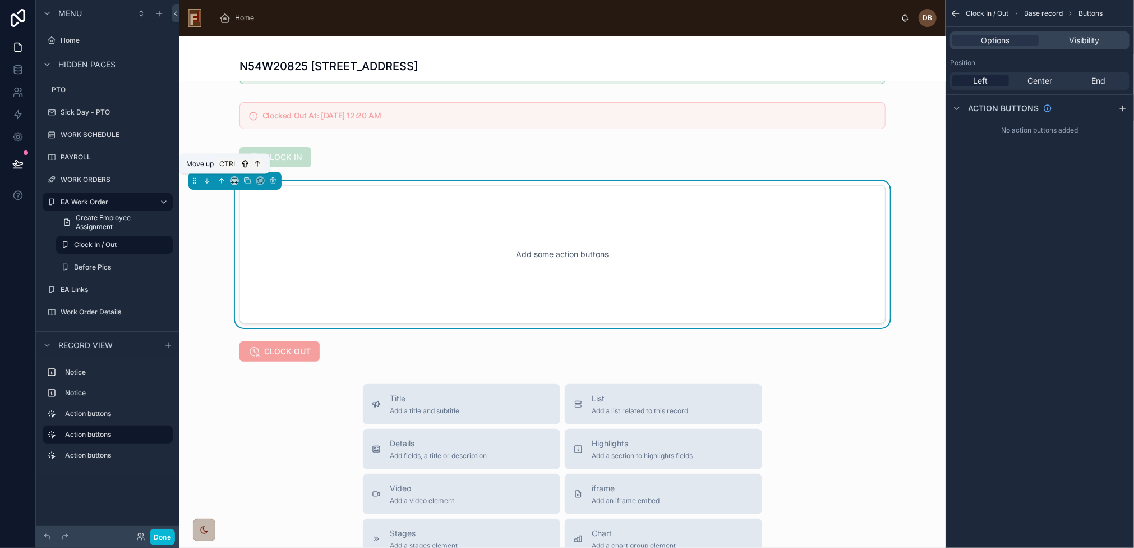
click at [220, 177] on icon at bounding box center [222, 181] width 8 height 8
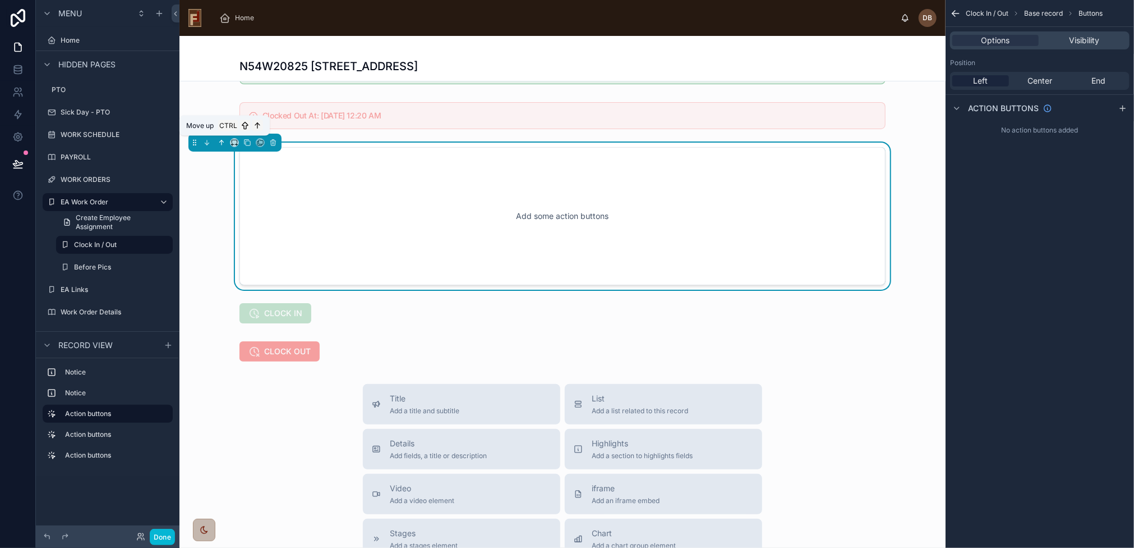
click at [222, 139] on icon at bounding box center [222, 143] width 8 height 8
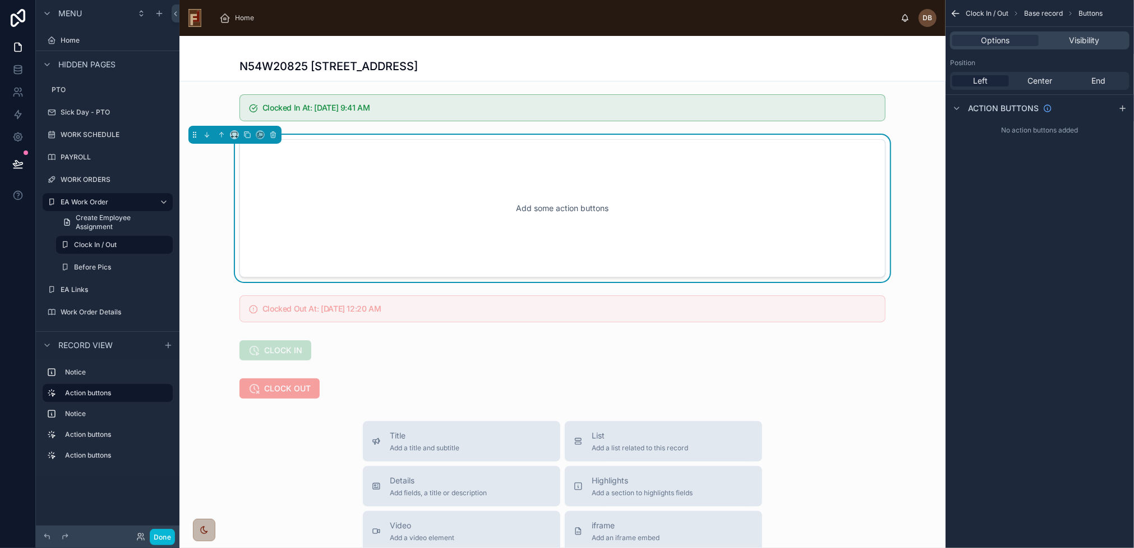
scroll to position [0, 0]
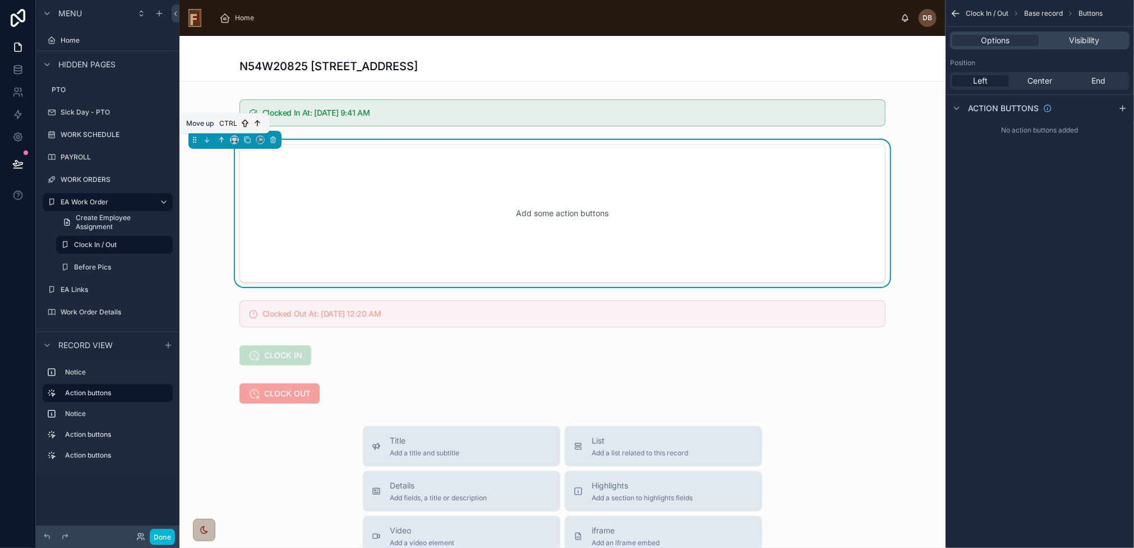
click at [220, 137] on icon at bounding box center [222, 140] width 8 height 8
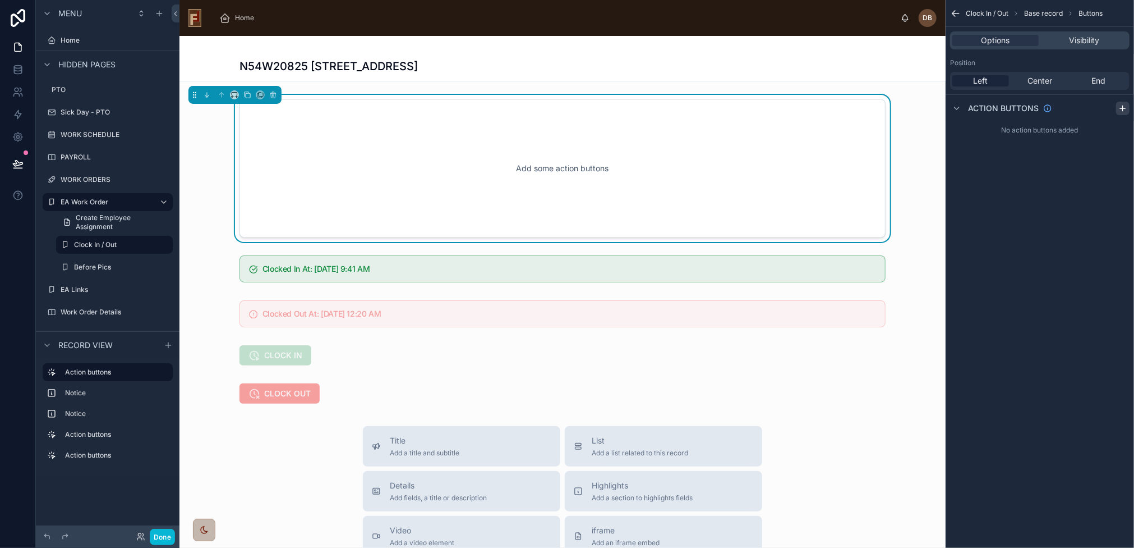
click at [1124, 105] on icon "scrollable content" at bounding box center [1123, 108] width 9 height 9
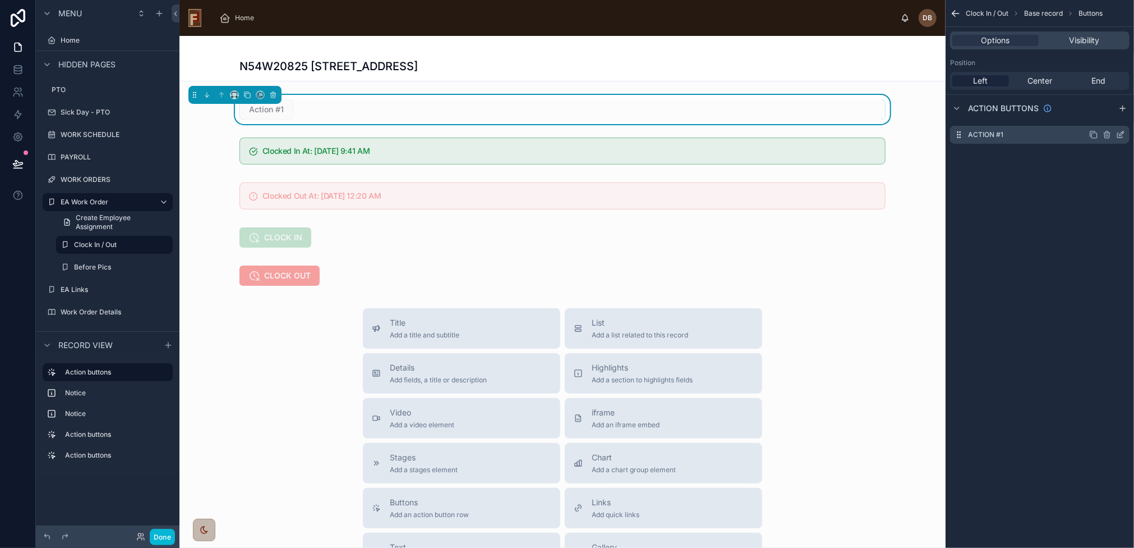
click at [1018, 135] on div "Action #1" at bounding box center [1040, 135] width 180 height 18
click at [1120, 134] on icon "scrollable content" at bounding box center [1122, 133] width 4 height 4
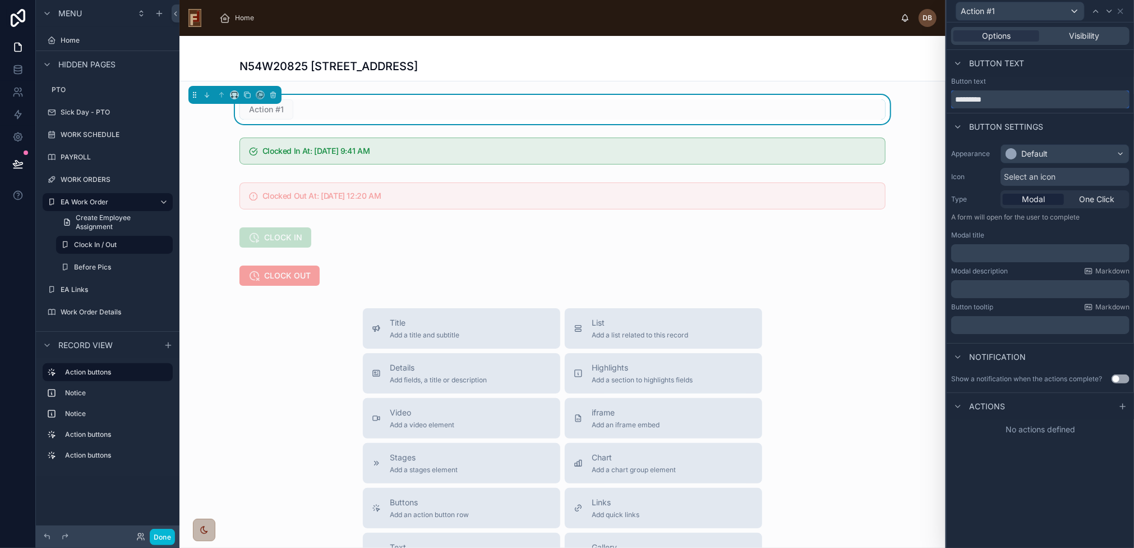
drag, startPoint x: 1007, startPoint y: 102, endPoint x: 931, endPoint y: 108, distance: 76.5
click at [931, 108] on div "Action #1 Options Visibility Button text Button text ********* Button settings …" at bounding box center [567, 274] width 1134 height 548
type input "*"
type input "****"
click at [1048, 155] on div "Default" at bounding box center [1065, 154] width 128 height 18
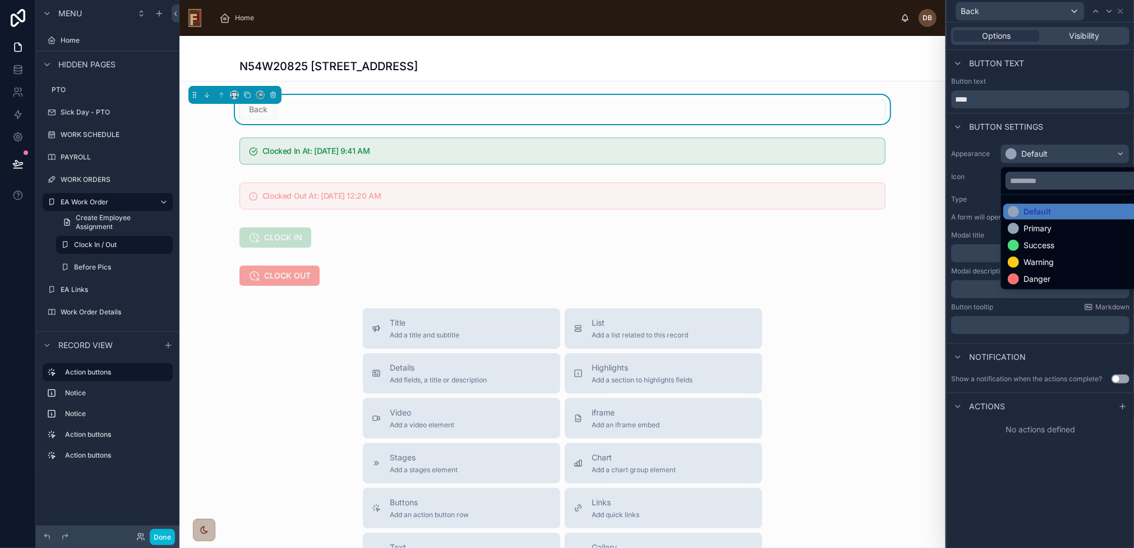
click at [1054, 219] on ul "Default Primary Success Warning Danger" at bounding box center [1078, 242] width 154 height 94
click at [1052, 229] on div "Primary" at bounding box center [1078, 228] width 141 height 11
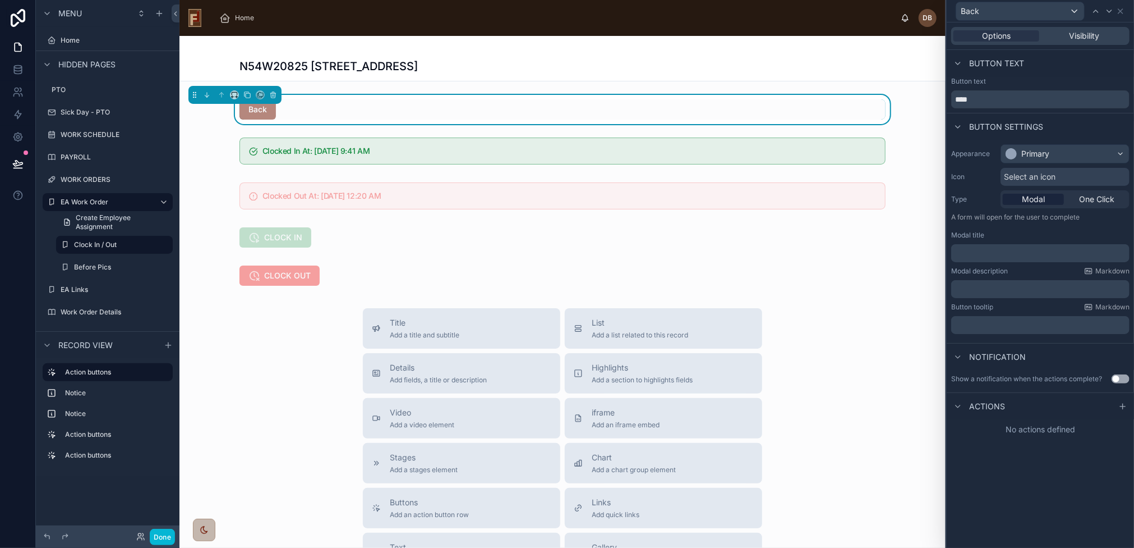
click at [1064, 175] on div "Select an icon" at bounding box center [1065, 177] width 129 height 18
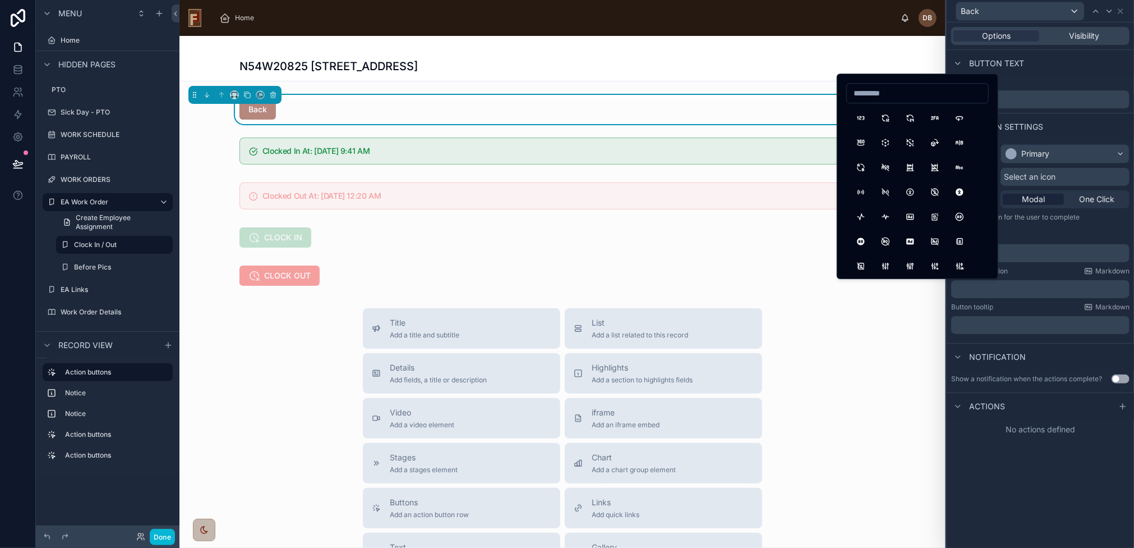
click at [921, 93] on input at bounding box center [917, 93] width 141 height 16
type input "*******"
click at [857, 123] on button "ArrowLeft" at bounding box center [861, 118] width 20 height 20
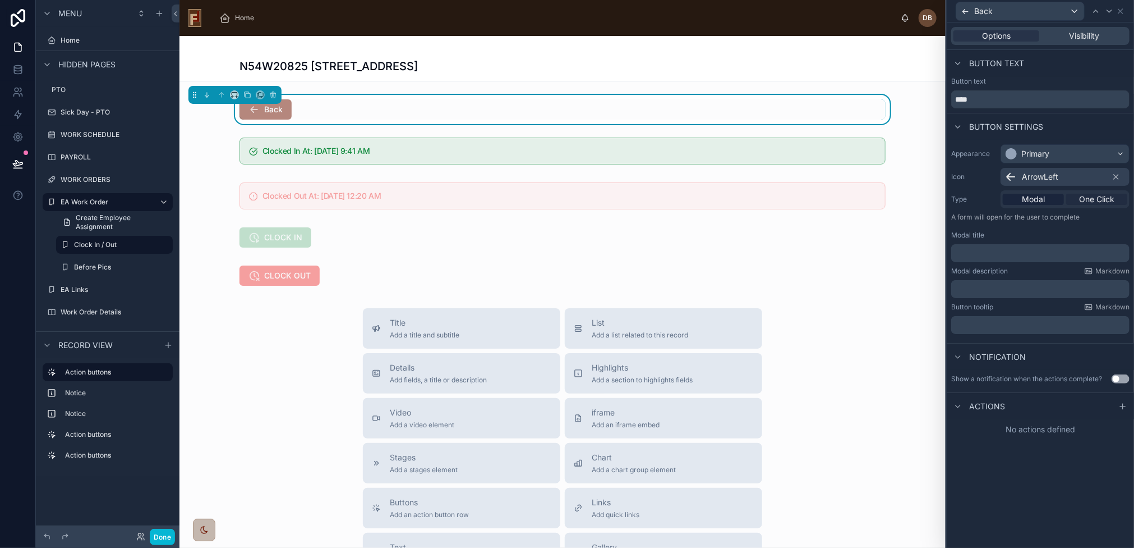
click at [1096, 198] on span "One Click" at bounding box center [1096, 199] width 35 height 11
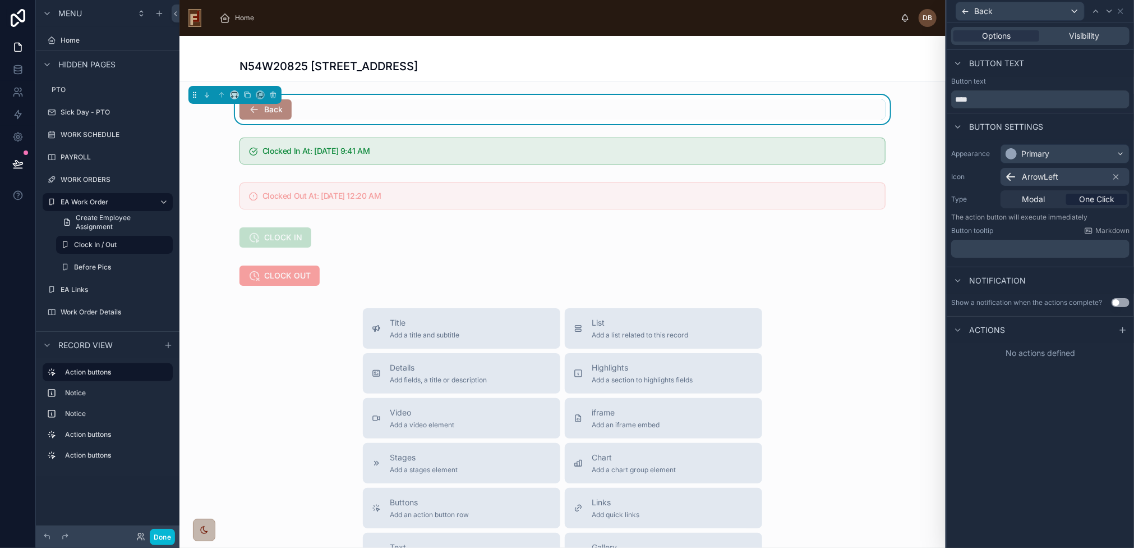
click at [1117, 302] on button "Use setting" at bounding box center [1121, 302] width 18 height 9
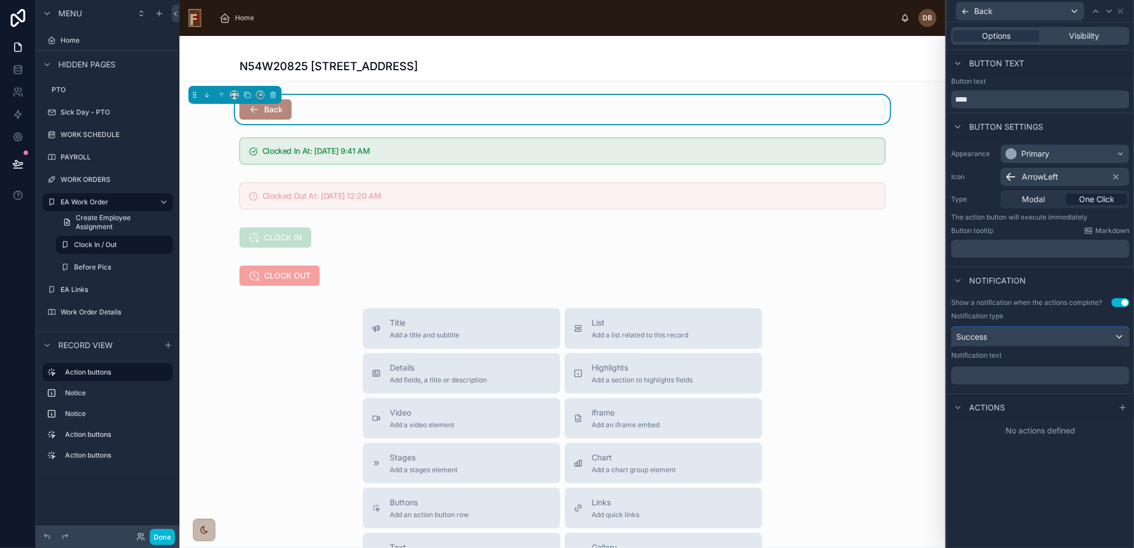
click at [1033, 335] on div "Success" at bounding box center [1040, 337] width 177 height 18
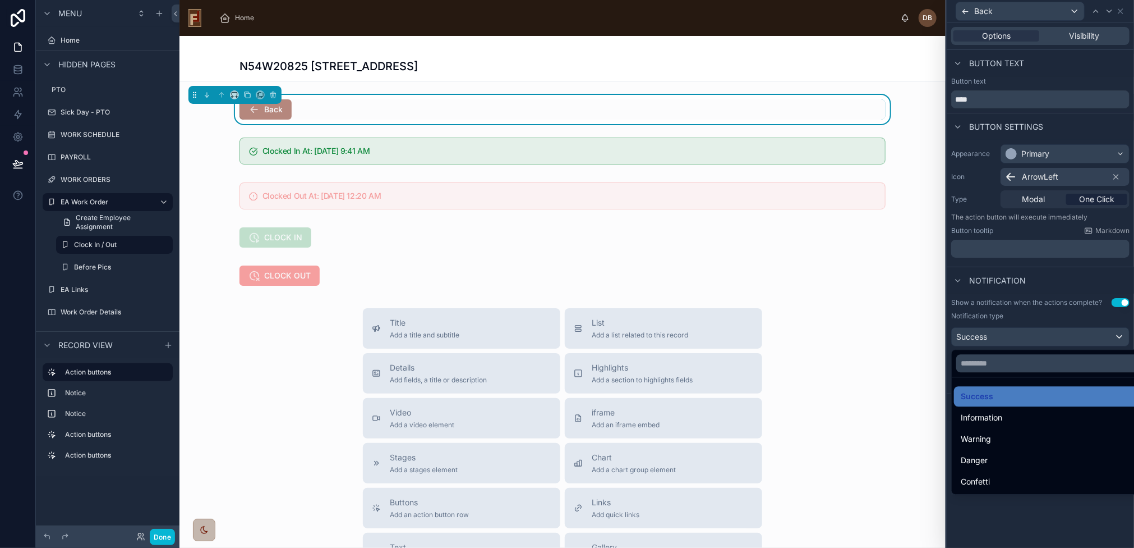
click at [1033, 335] on div at bounding box center [1040, 274] width 187 height 548
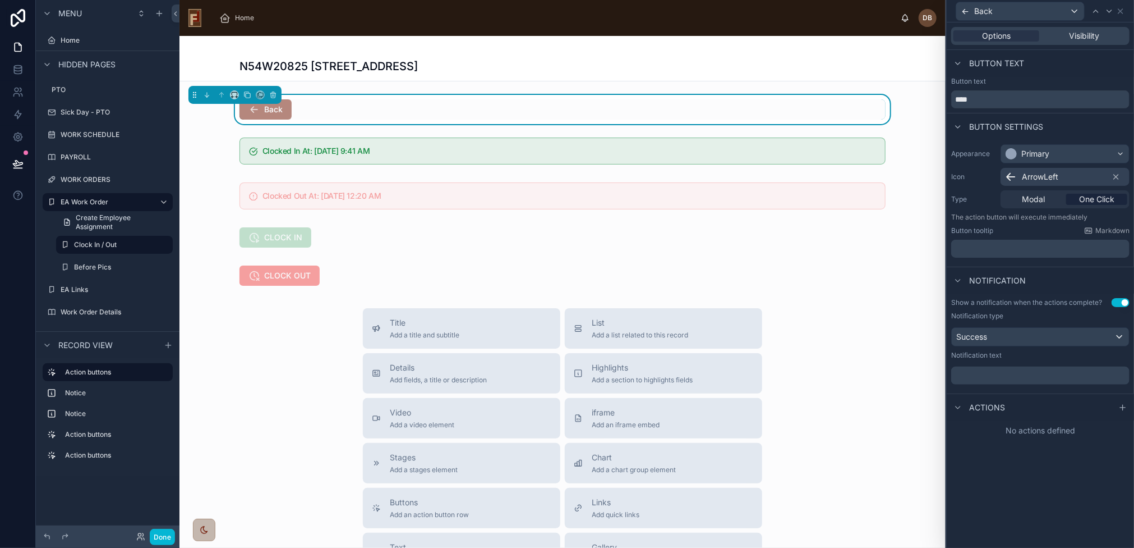
click at [1121, 300] on button "Use setting" at bounding box center [1121, 302] width 18 height 9
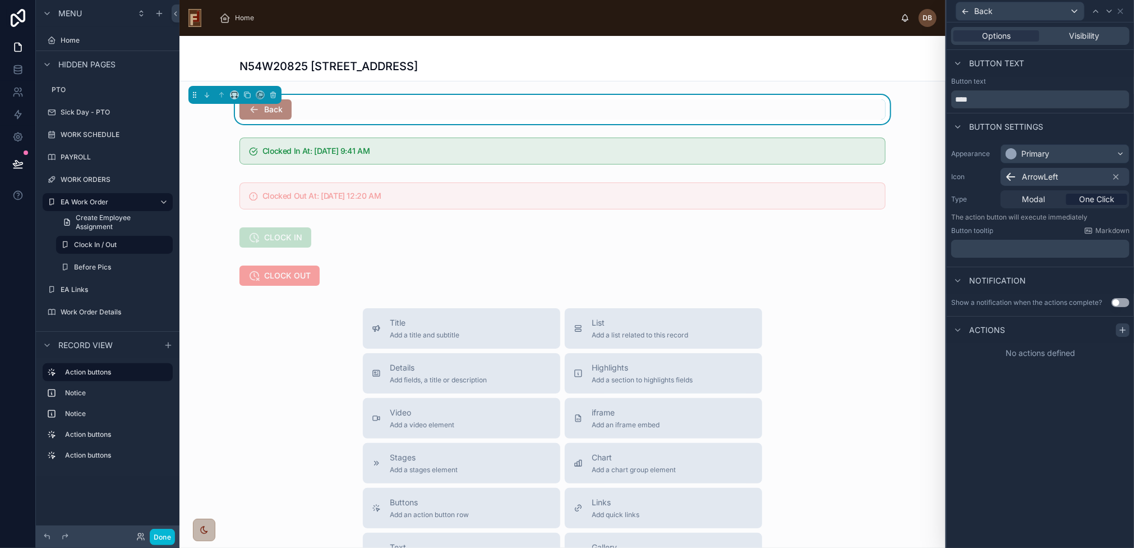
click at [1124, 330] on icon at bounding box center [1122, 330] width 5 height 0
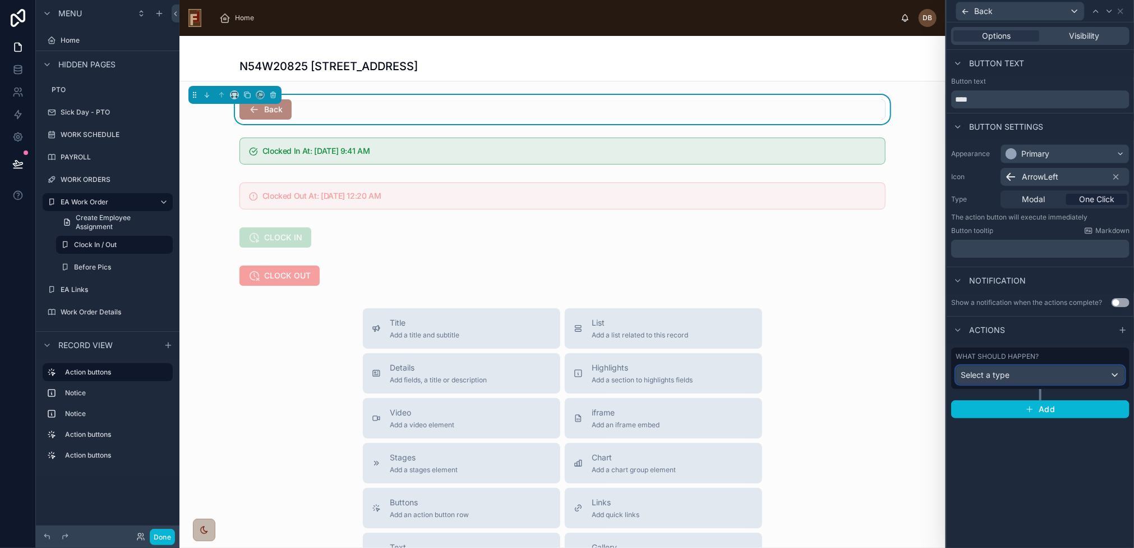
click at [1049, 376] on div "Select a type" at bounding box center [1040, 375] width 168 height 18
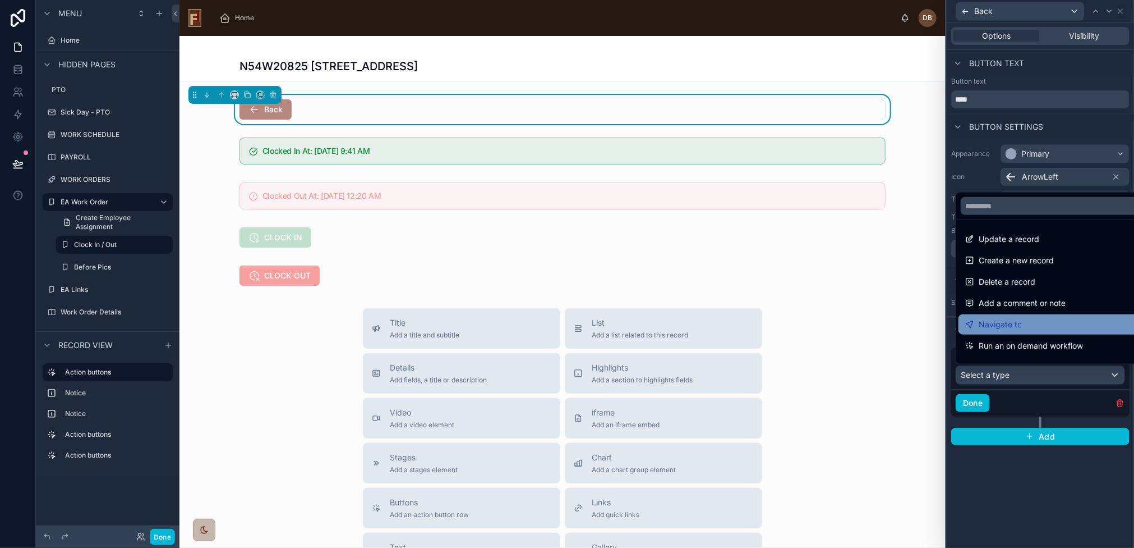
click at [1036, 321] on div "Navigate to" at bounding box center [1053, 324] width 177 height 13
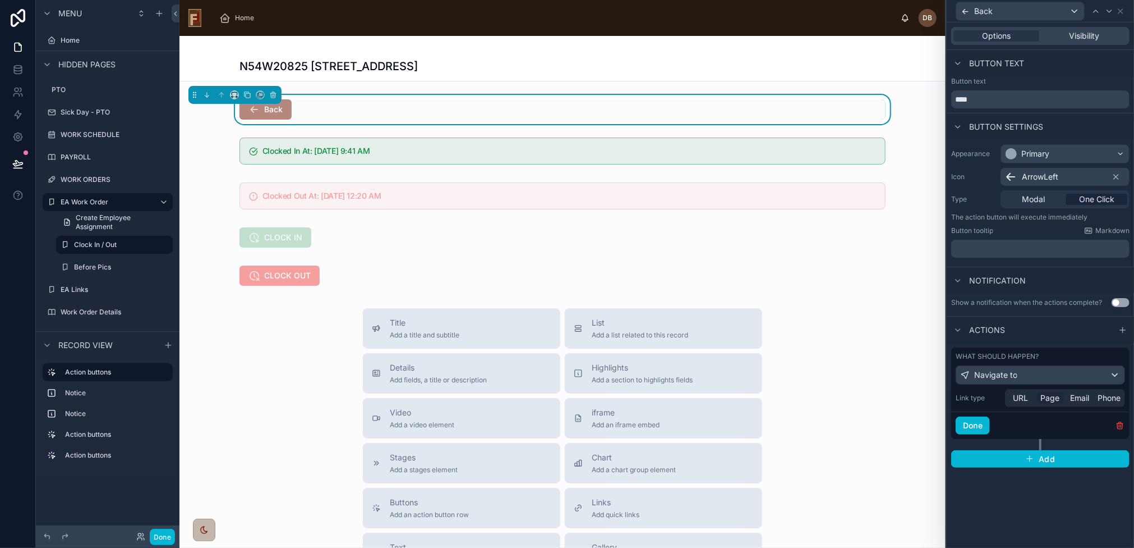
click at [1048, 397] on span "Page" at bounding box center [1050, 397] width 19 height 11
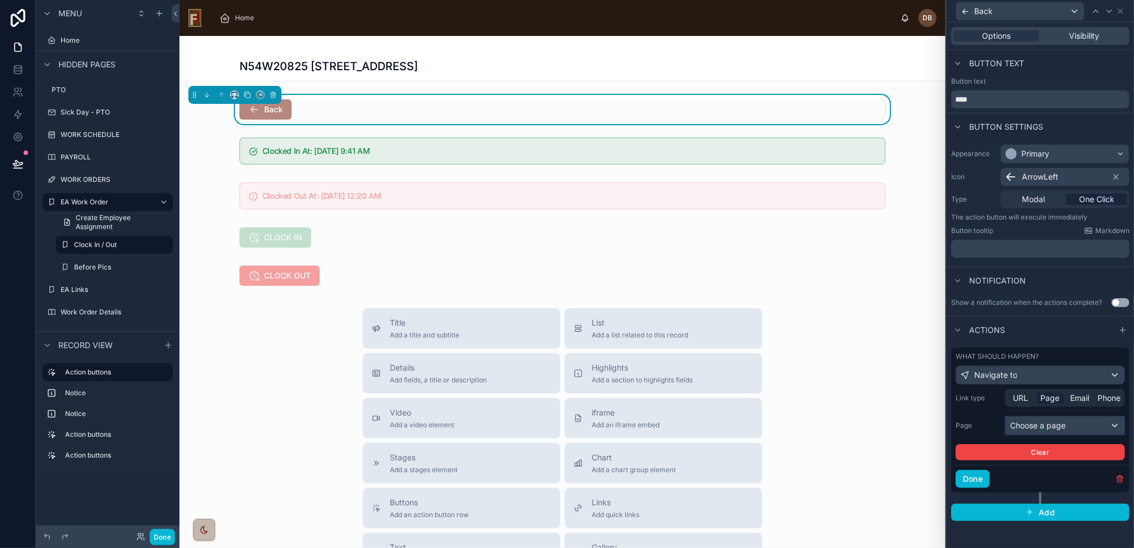
click at [1057, 427] on div "Choose a page" at bounding box center [1065, 425] width 119 height 18
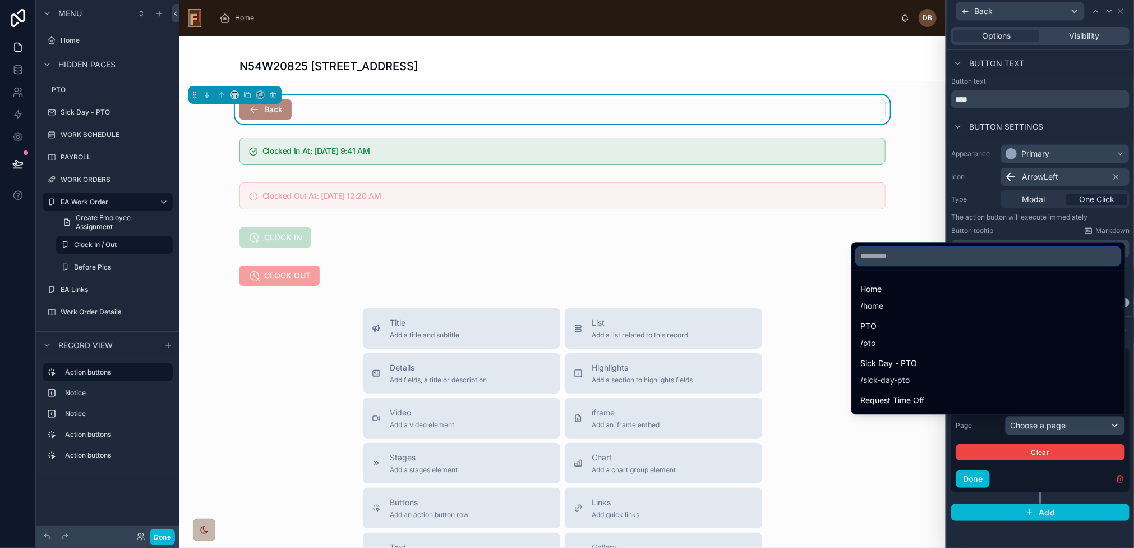
click at [987, 256] on input "text" at bounding box center [989, 256] width 264 height 18
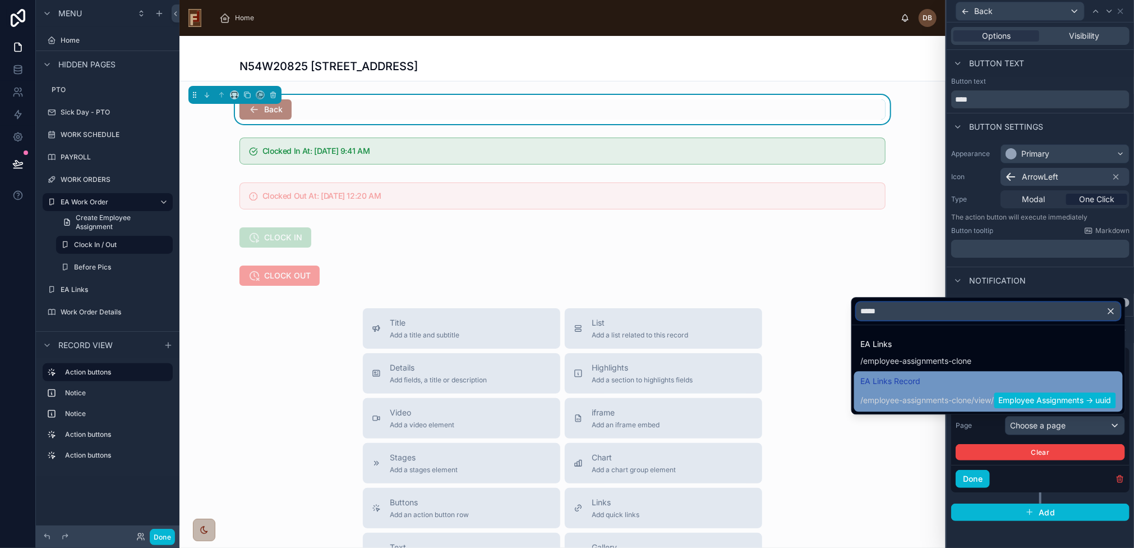
type input "*****"
click at [942, 390] on span "/ employee-assignments-clone / view / Employee Assignments -> uuid" at bounding box center [988, 399] width 255 height 18
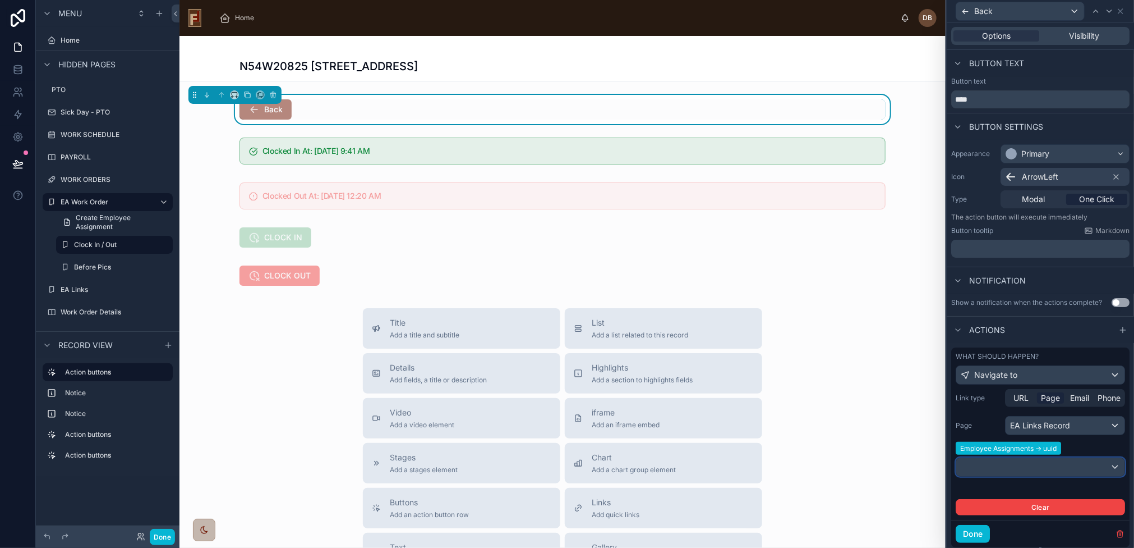
click at [1068, 467] on div at bounding box center [1040, 467] width 168 height 18
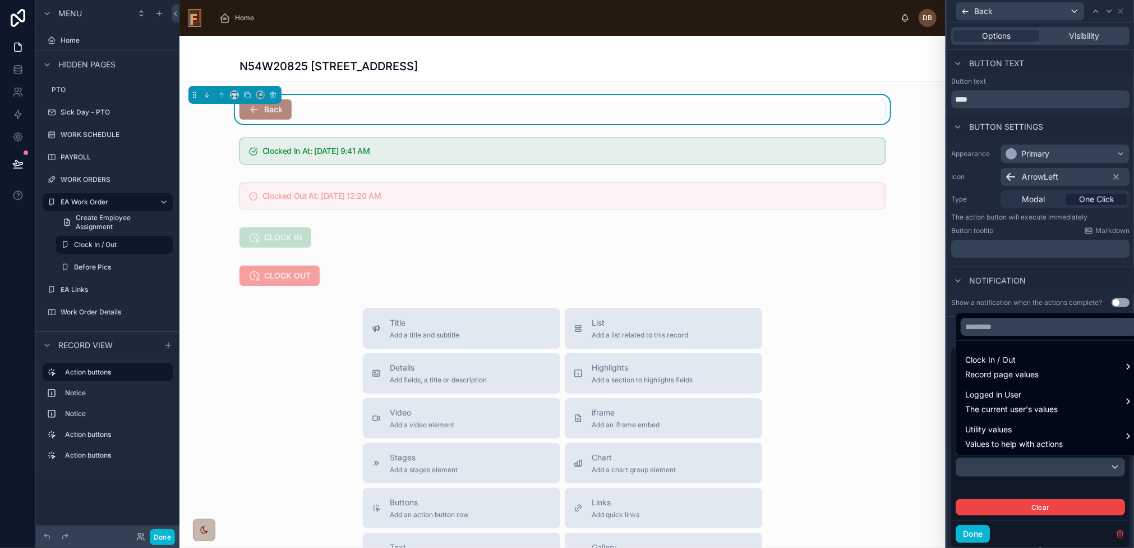
click at [1053, 467] on div at bounding box center [1040, 274] width 187 height 548
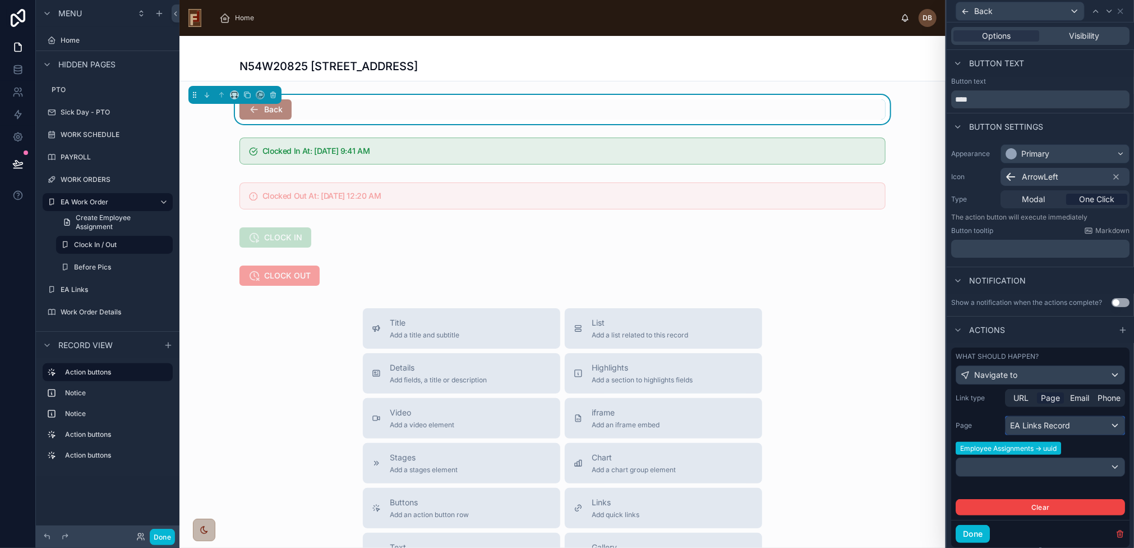
click at [1070, 422] on div "EA Links Record" at bounding box center [1065, 425] width 119 height 18
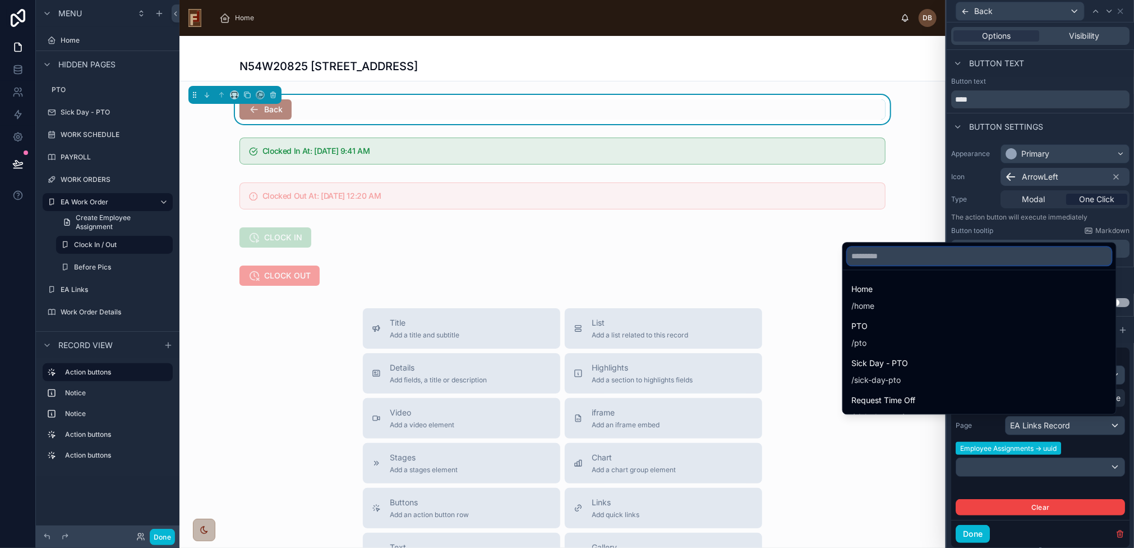
click at [1004, 254] on input "text" at bounding box center [980, 256] width 264 height 18
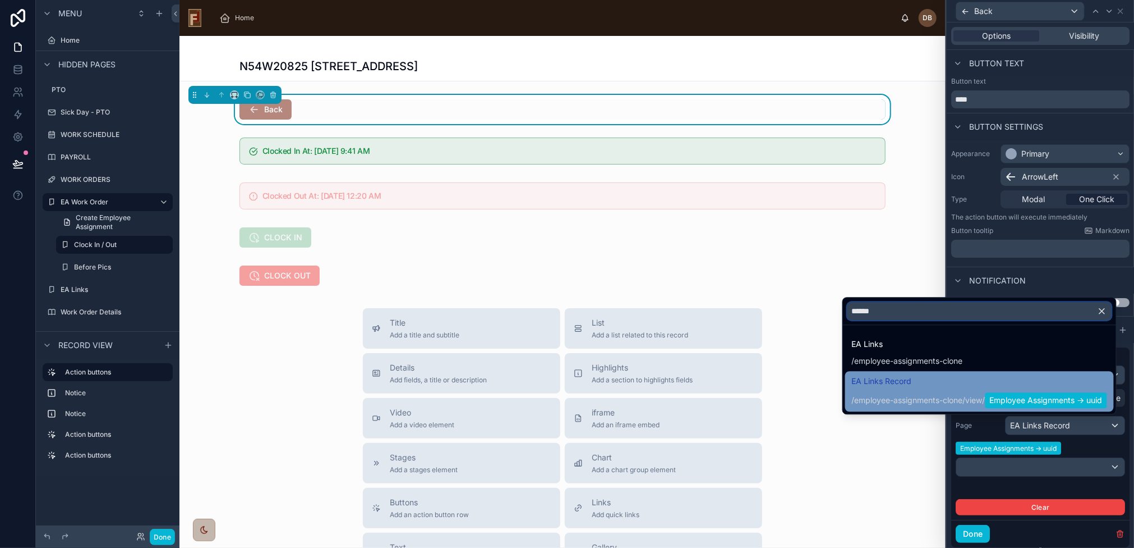
type input "******"
click at [960, 385] on span "EA Links Record" at bounding box center [979, 380] width 255 height 13
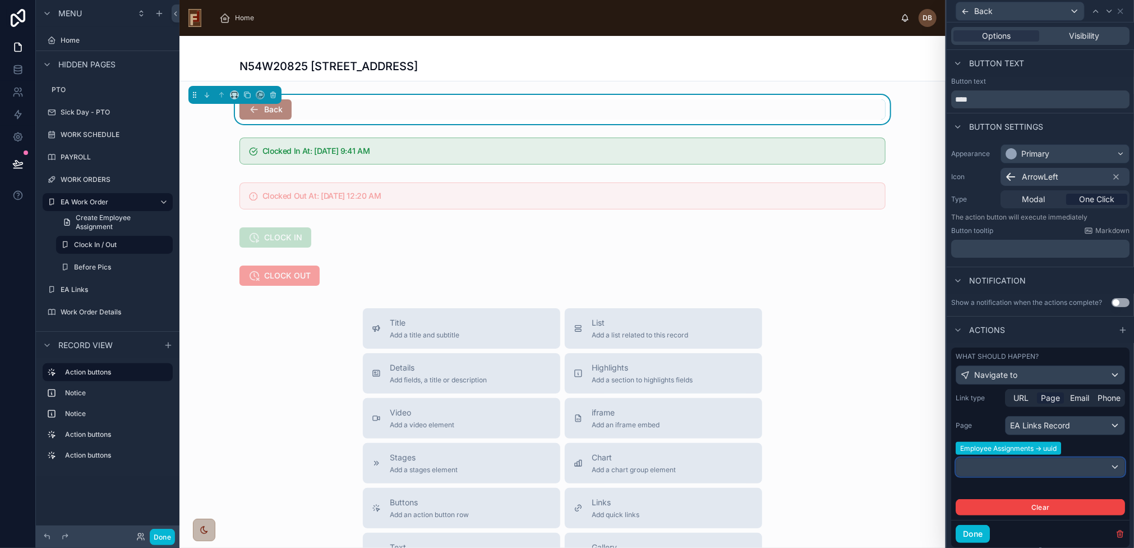
click at [1014, 468] on div at bounding box center [1040, 467] width 168 height 18
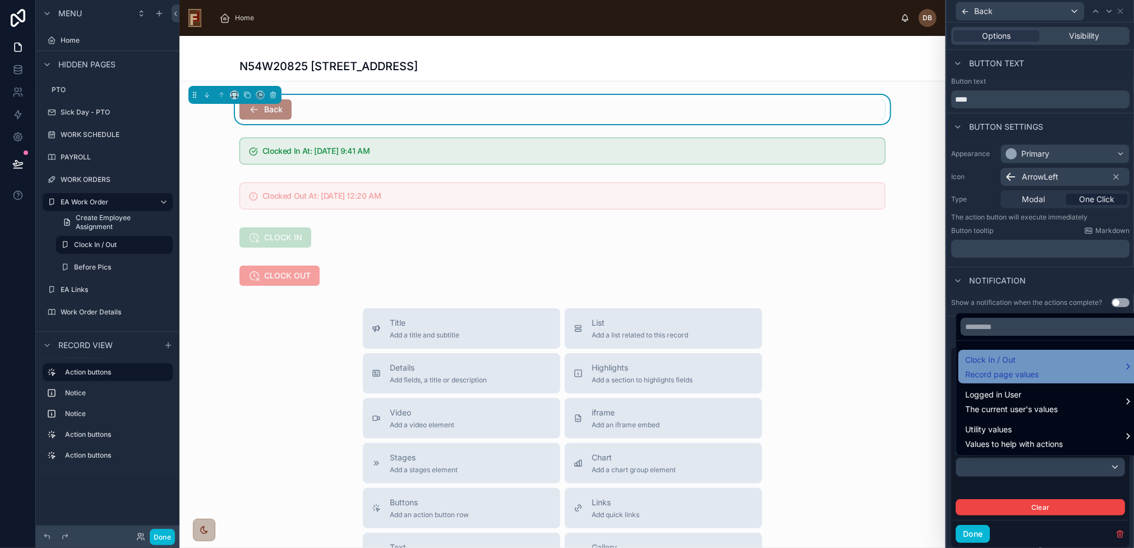
click at [1061, 364] on div "Clock In / Out Record page values" at bounding box center [1049, 366] width 168 height 27
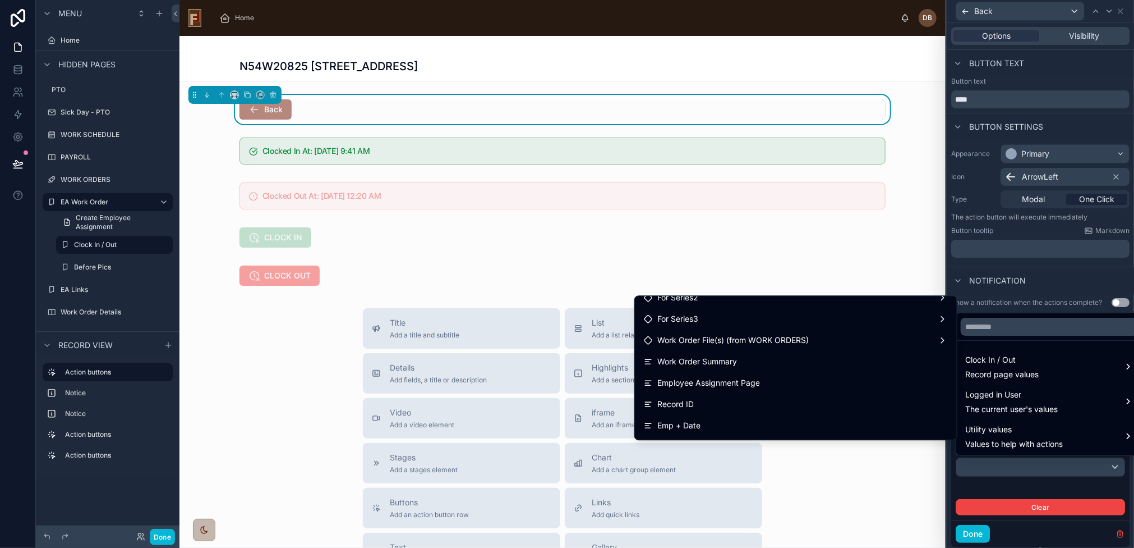
scroll to position [286, 0]
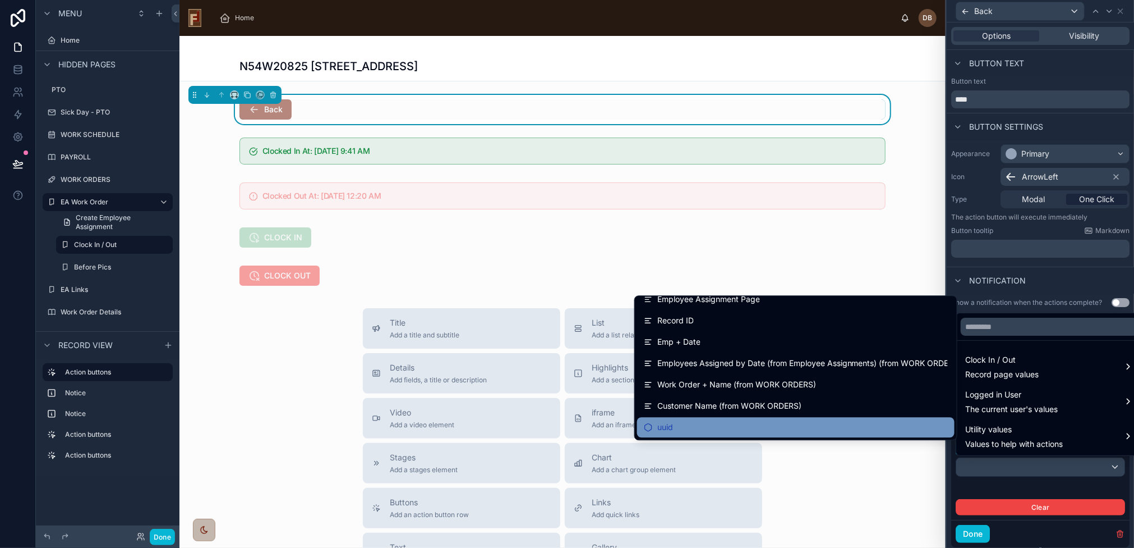
click at [764, 430] on div "uuid" at bounding box center [796, 426] width 304 height 13
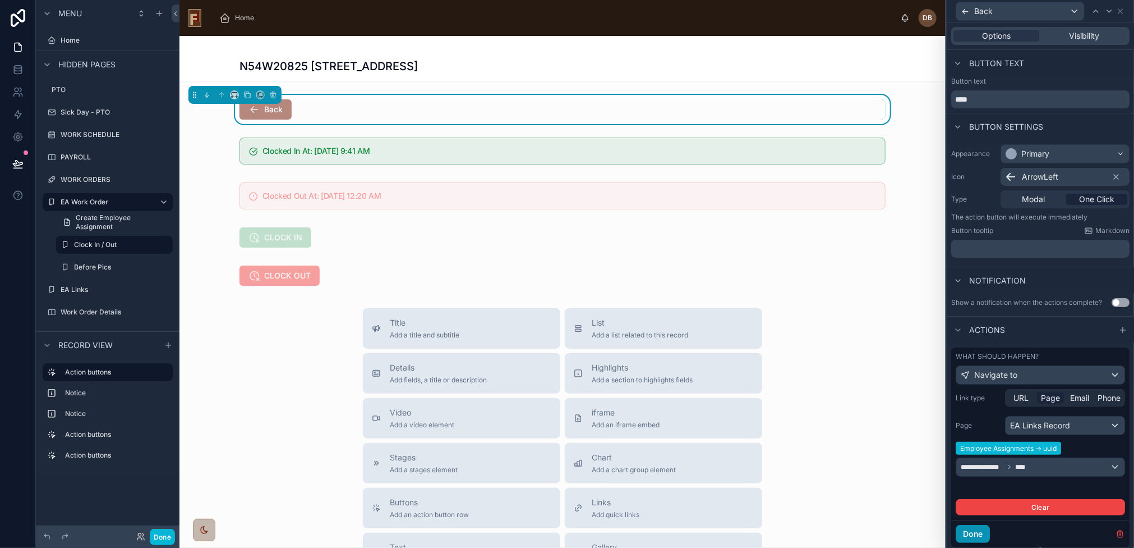
click at [977, 527] on button "Done" at bounding box center [973, 534] width 34 height 18
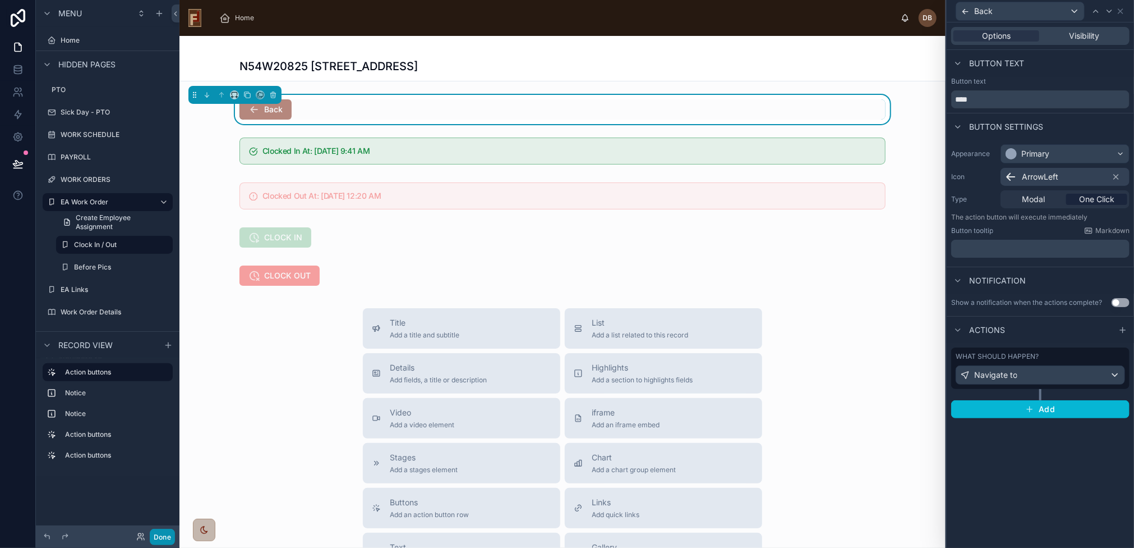
click at [163, 539] on button "Done" at bounding box center [162, 536] width 25 height 16
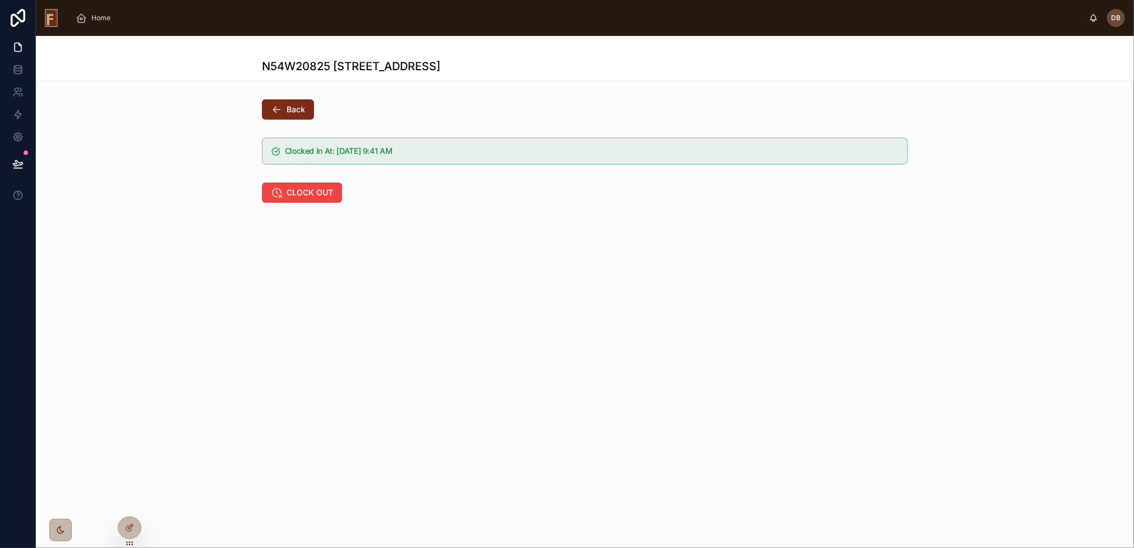
click at [303, 104] on span "Back" at bounding box center [296, 109] width 19 height 11
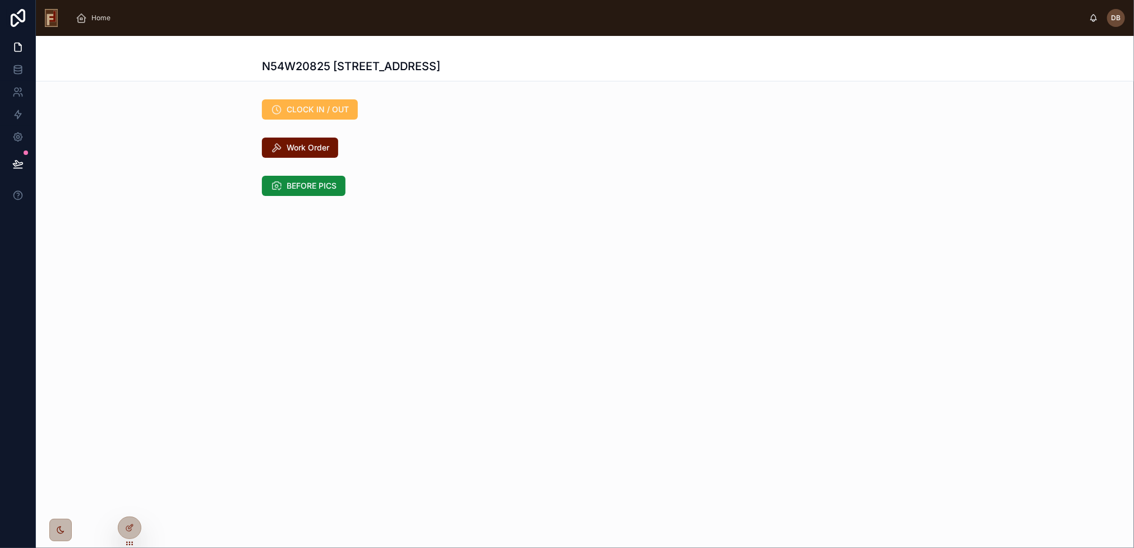
click at [334, 109] on span "CLOCK IN / OUT" at bounding box center [318, 109] width 62 height 11
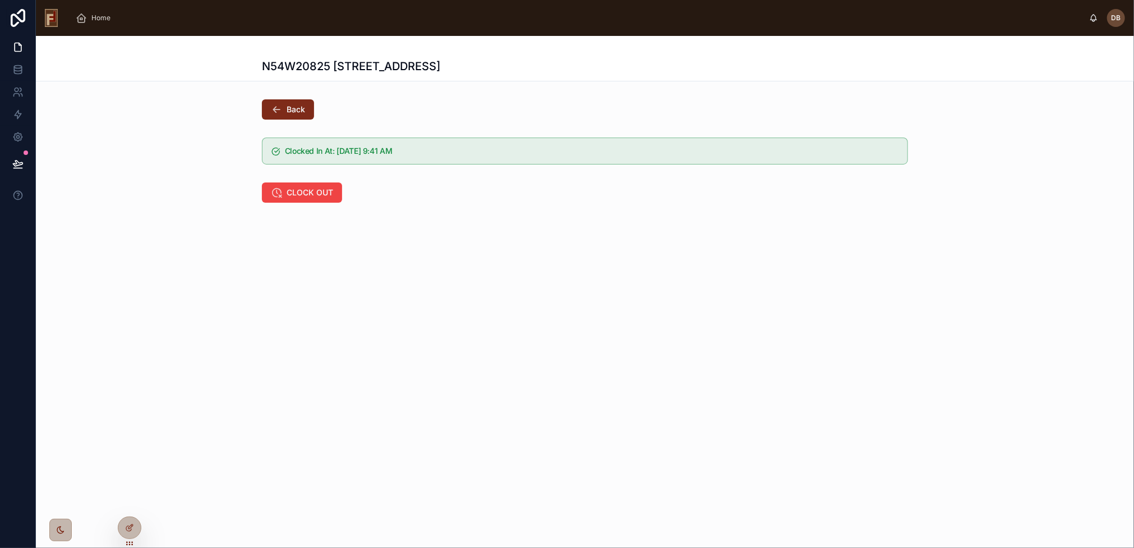
click at [279, 109] on icon at bounding box center [276, 109] width 11 height 11
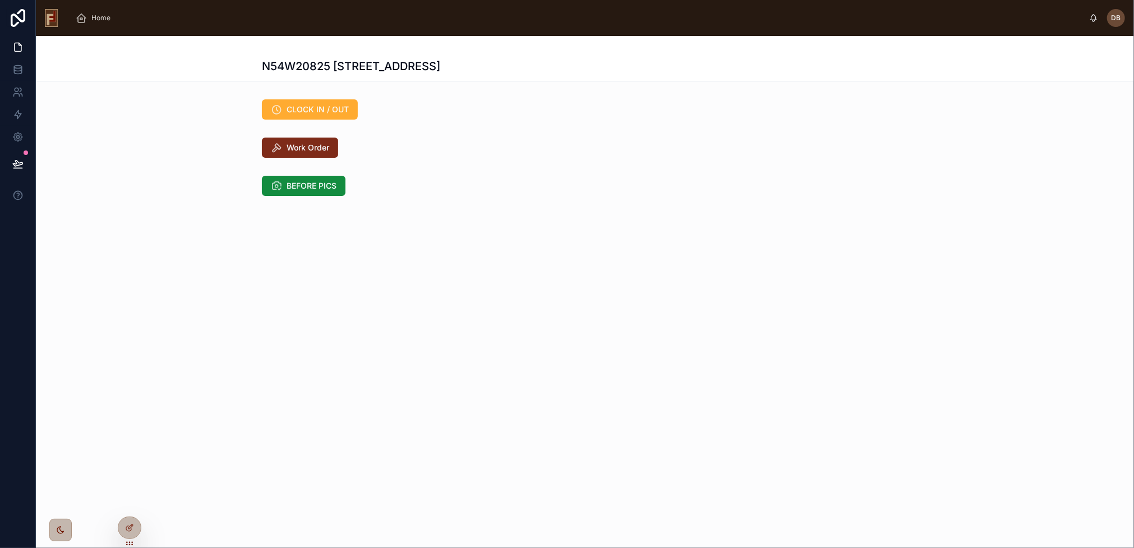
click at [311, 150] on span "Work Order" at bounding box center [308, 147] width 43 height 11
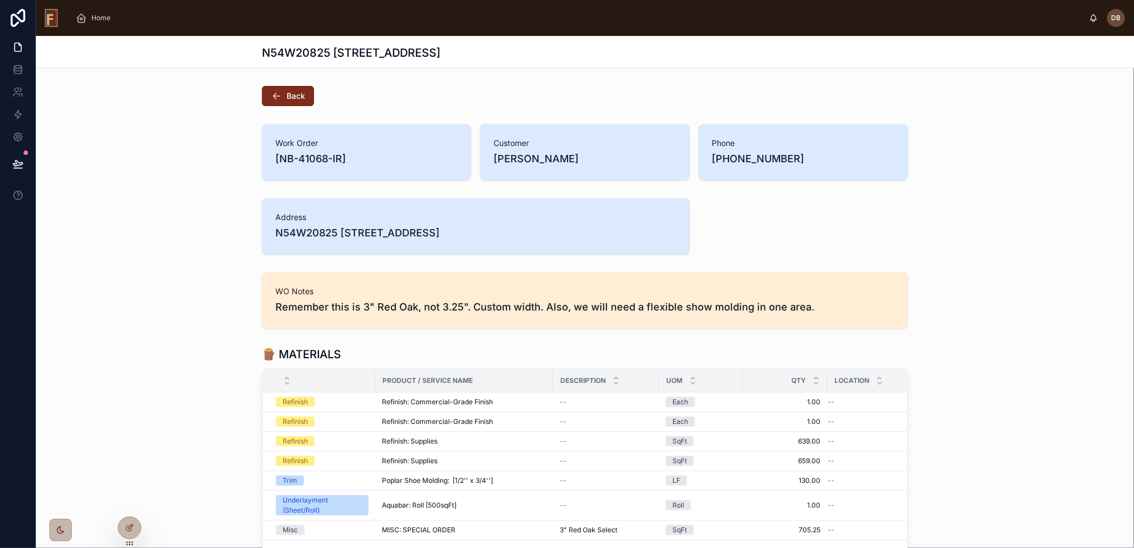
click at [287, 96] on span "Back" at bounding box center [296, 95] width 19 height 11
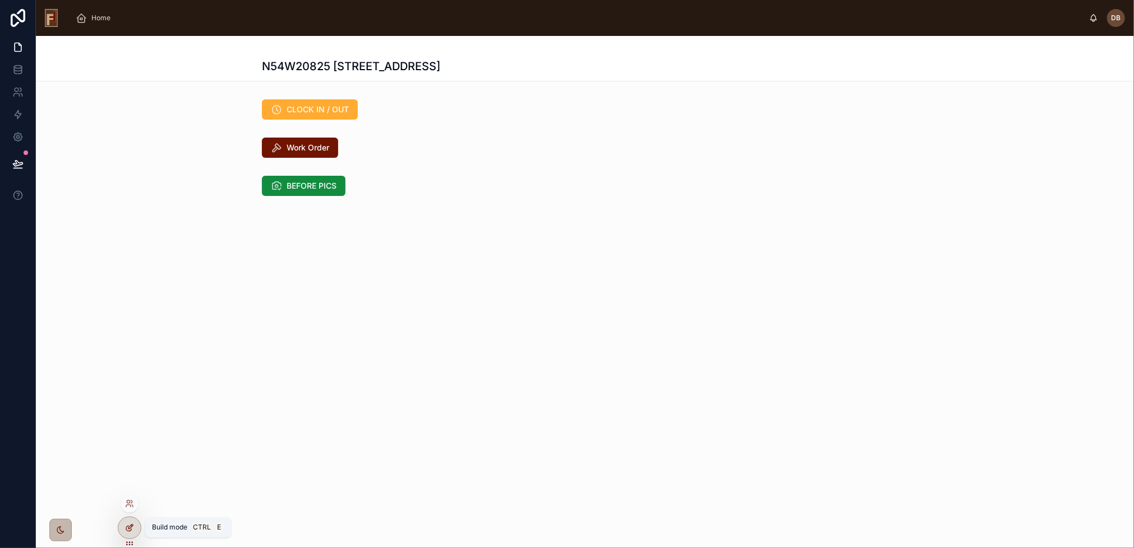
click at [132, 524] on icon at bounding box center [130, 526] width 4 height 4
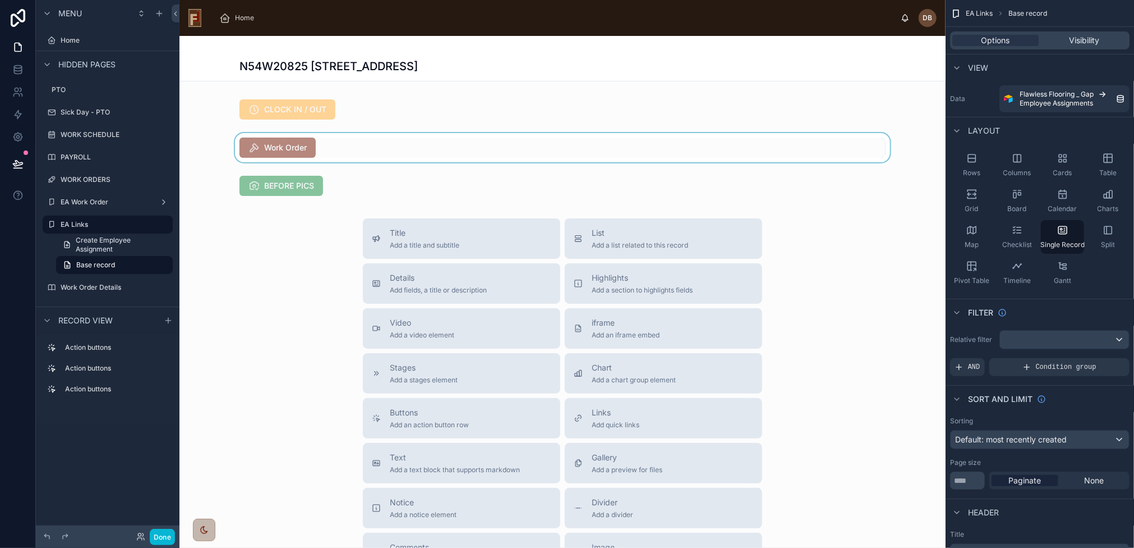
click at [278, 149] on div at bounding box center [563, 147] width 766 height 29
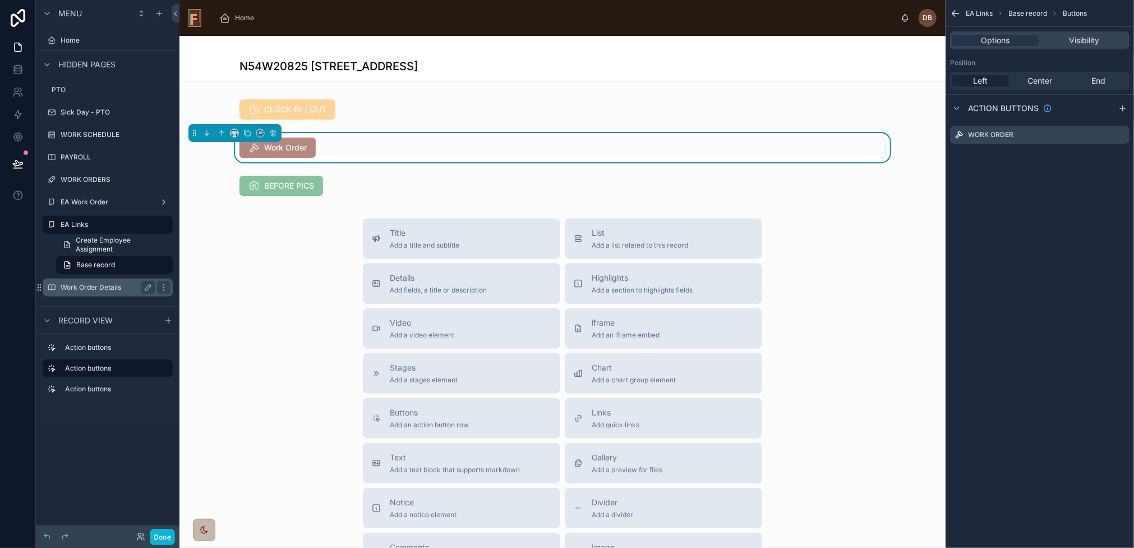
click at [88, 291] on label "Work Order Details" at bounding box center [106, 287] width 90 height 9
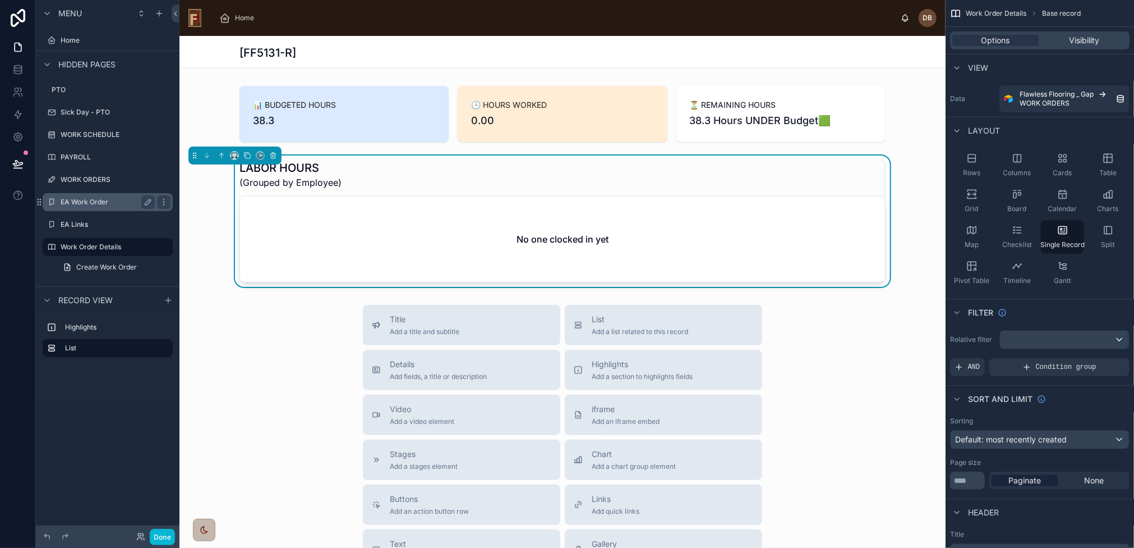
click at [84, 197] on label "EA Work Order" at bounding box center [106, 201] width 90 height 9
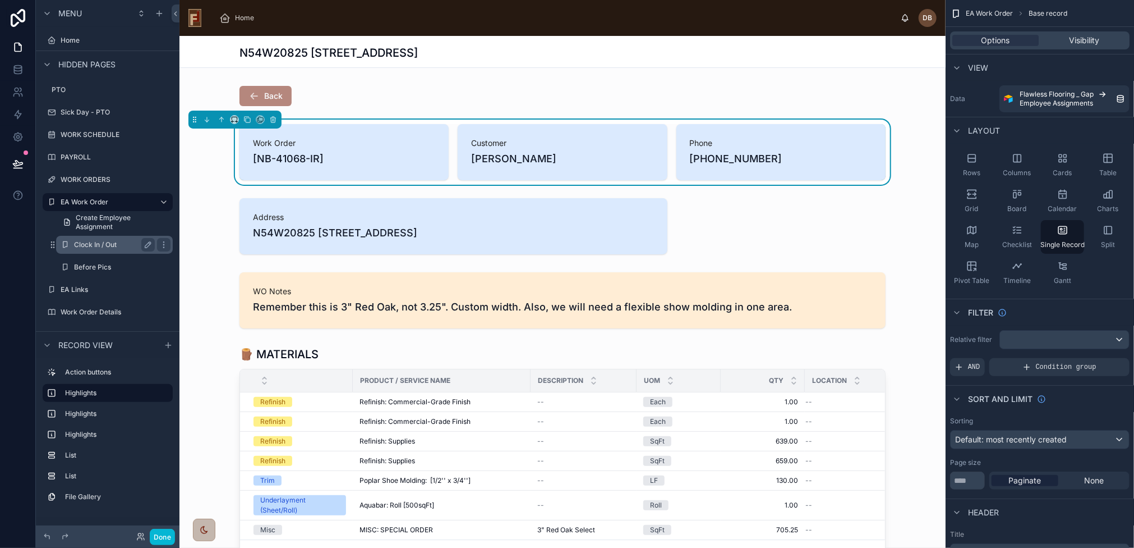
click at [108, 240] on div "Clock In / Out" at bounding box center [114, 244] width 81 height 13
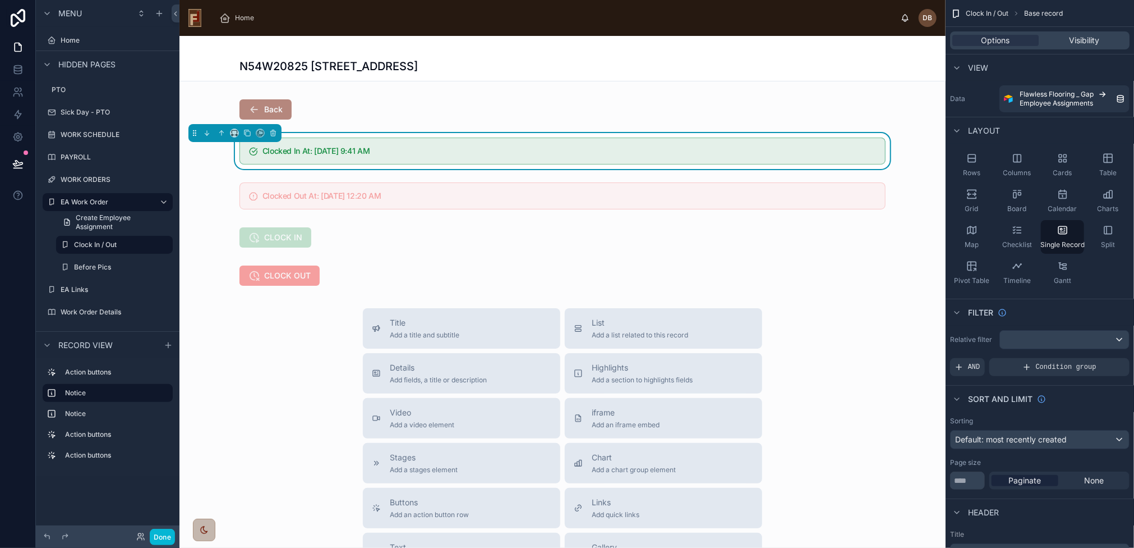
click at [362, 111] on div at bounding box center [563, 416] width 766 height 761
click at [314, 112] on div at bounding box center [563, 109] width 766 height 29
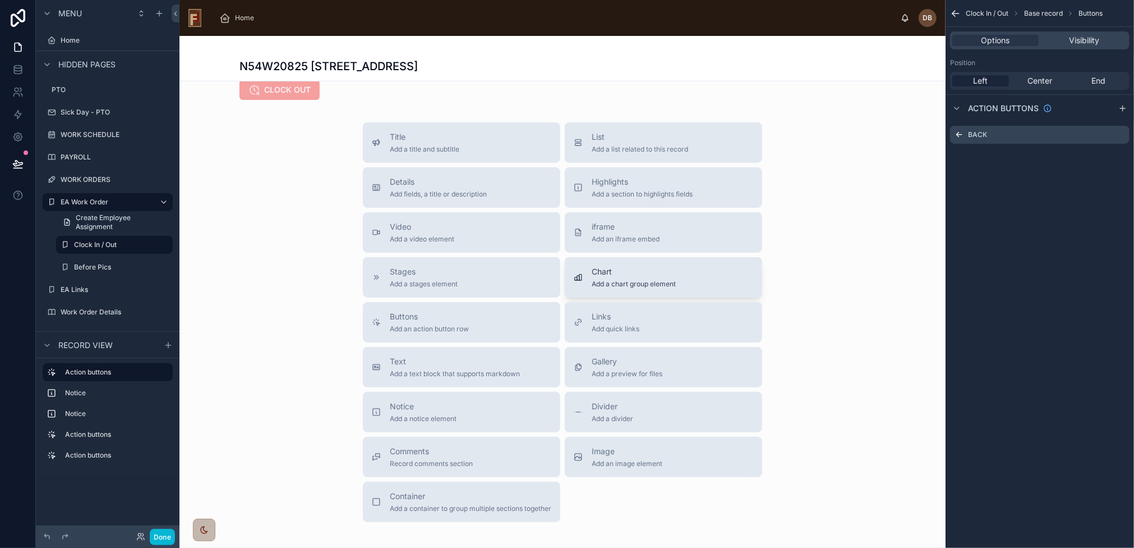
scroll to position [224, 0]
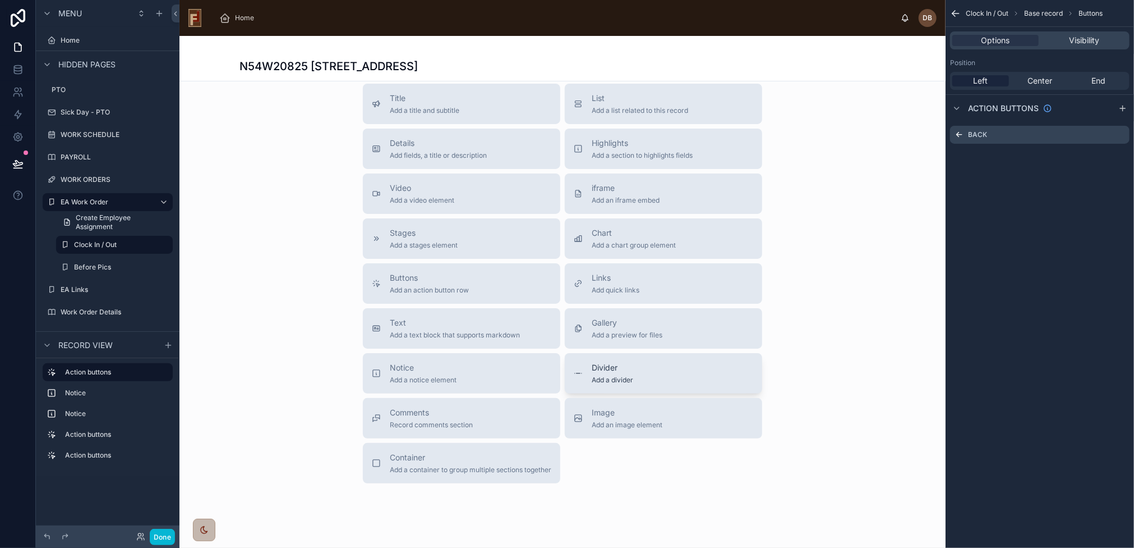
click at [626, 379] on span "Add a divider" at bounding box center [613, 379] width 42 height 9
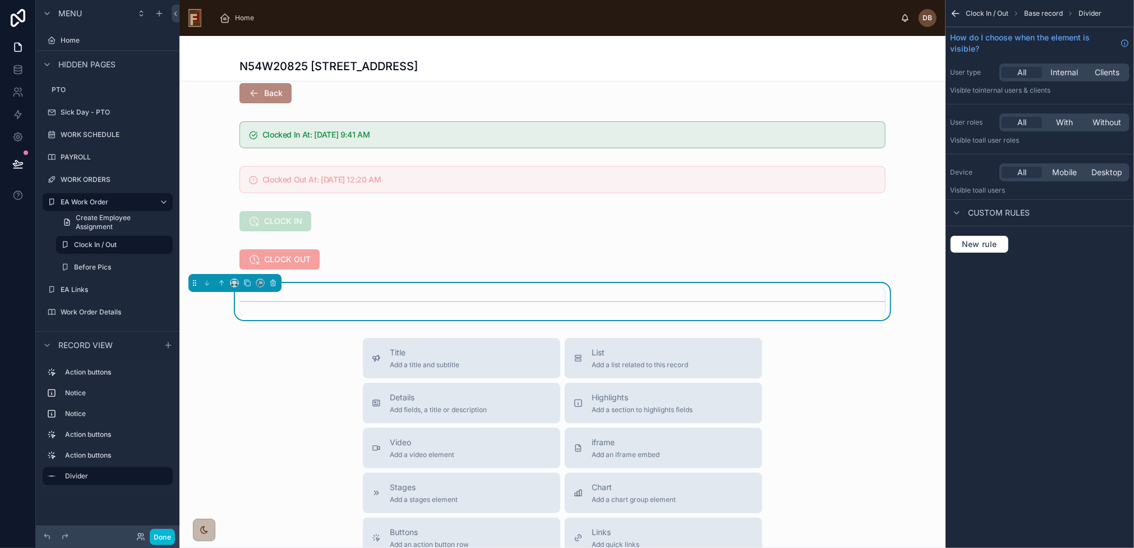
scroll to position [0, 0]
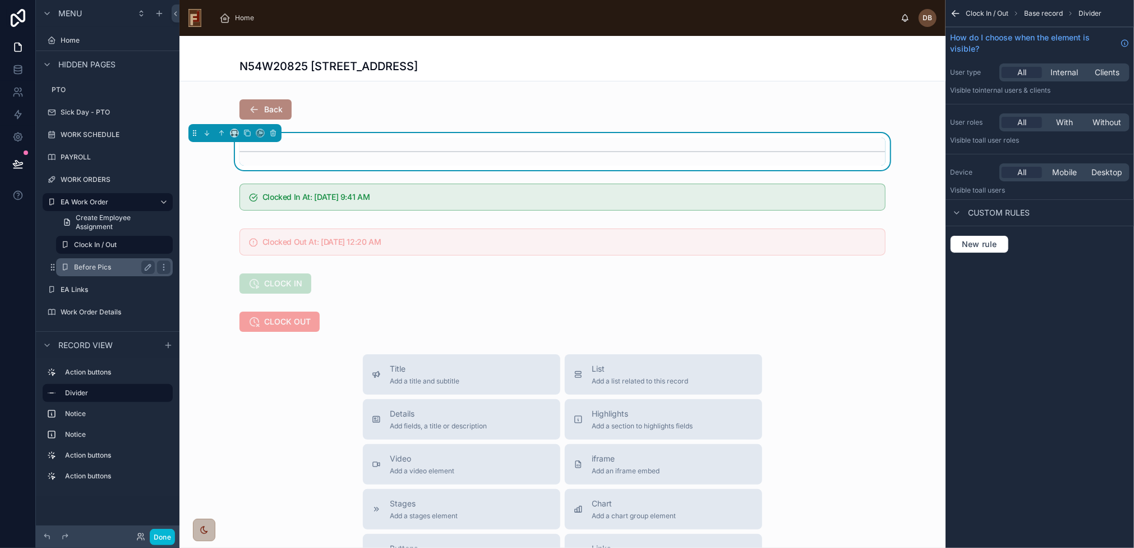
click at [86, 265] on label "Before Pics" at bounding box center [112, 267] width 76 height 9
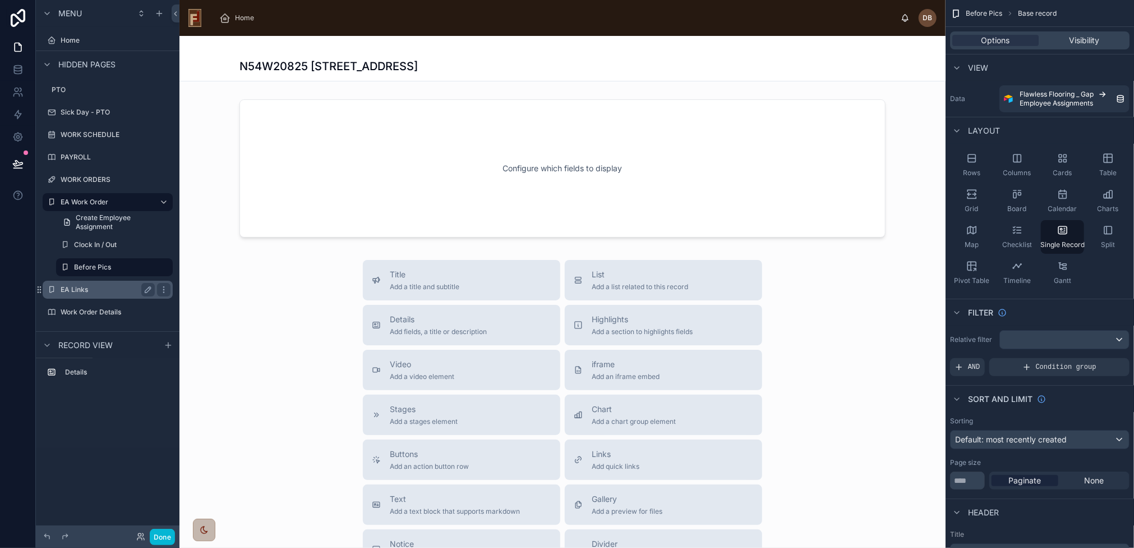
click at [81, 286] on label "EA Links" at bounding box center [106, 289] width 90 height 9
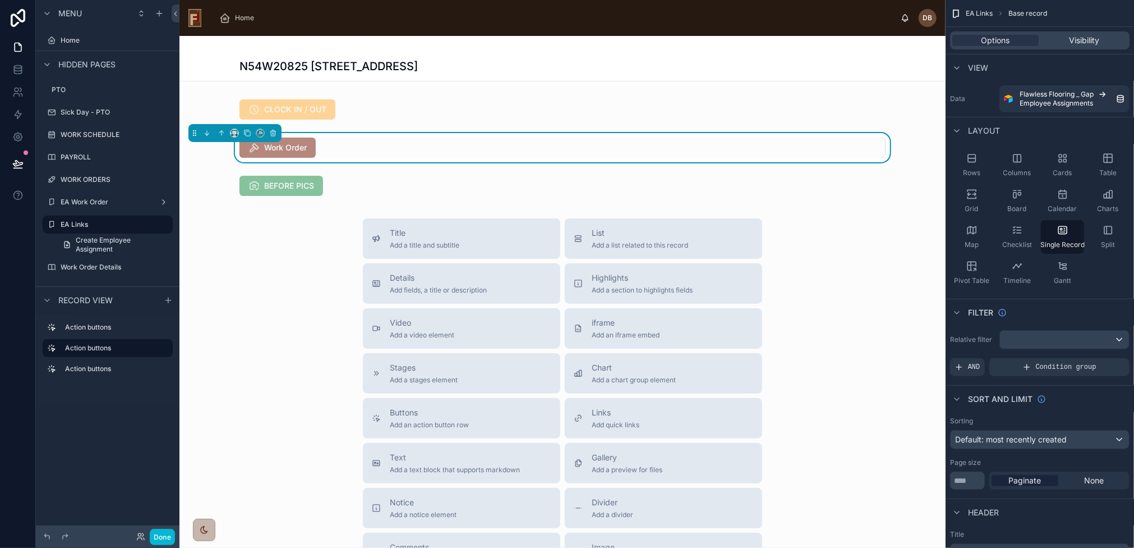
click at [356, 103] on div at bounding box center [563, 371] width 766 height 671
click at [19, 165] on icon at bounding box center [17, 163] width 11 height 11
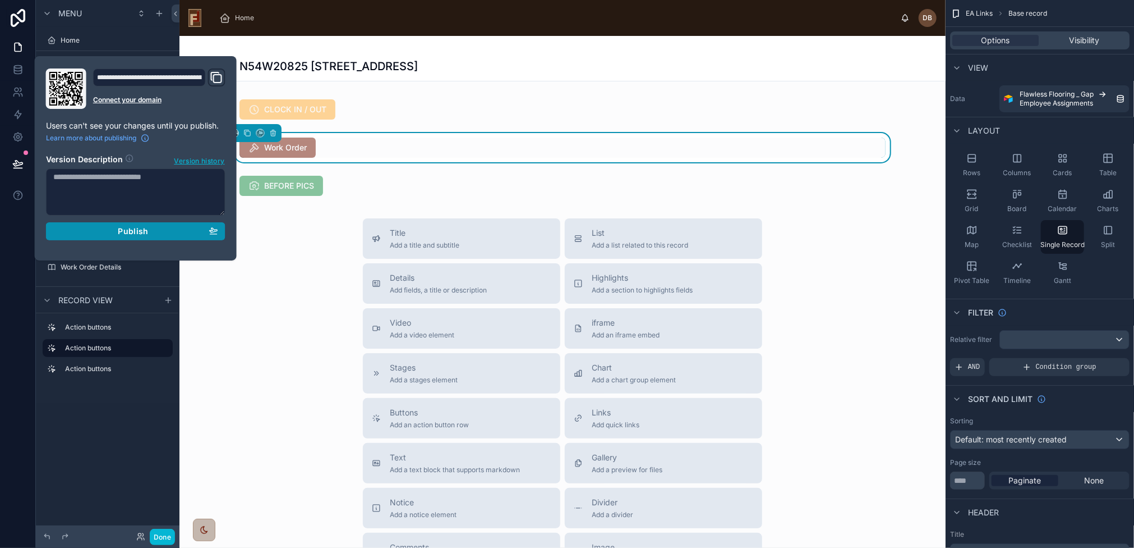
drag, startPoint x: 126, startPoint y: 233, endPoint x: 116, endPoint y: 236, distance: 11.0
click at [121, 234] on span "Publish" at bounding box center [133, 231] width 30 height 10
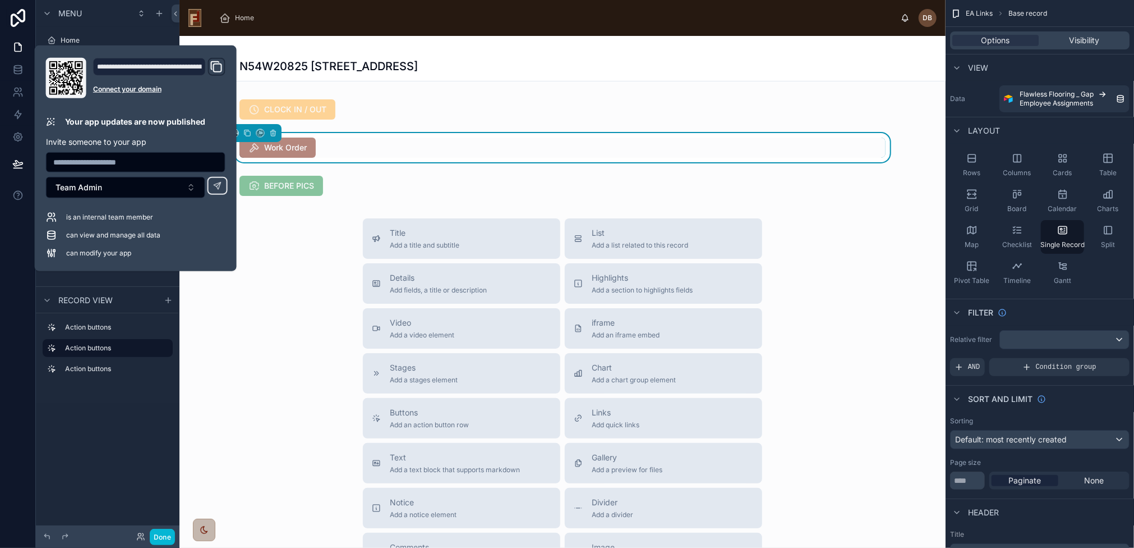
click at [281, 237] on div "Title Add a title and subtitle List Add a list related to this record Details A…" at bounding box center [563, 417] width 766 height 399
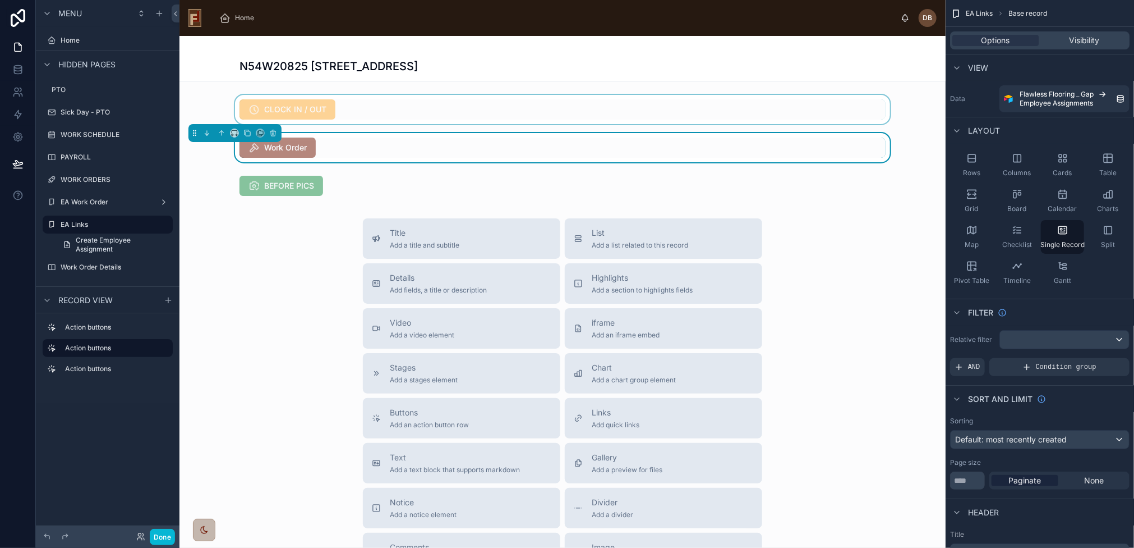
click at [377, 103] on div at bounding box center [563, 109] width 766 height 29
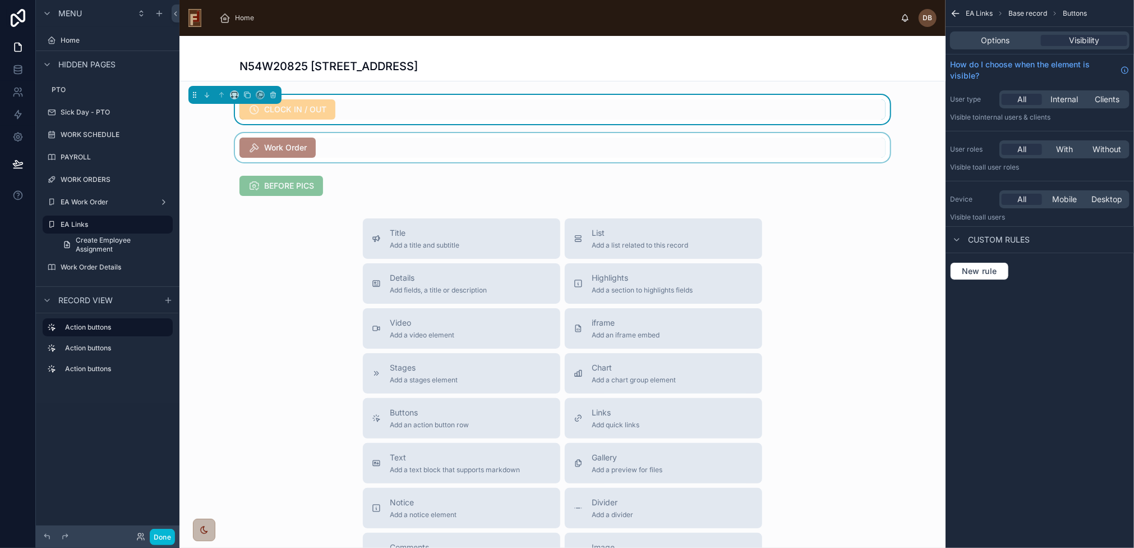
click at [366, 144] on div at bounding box center [563, 147] width 766 height 29
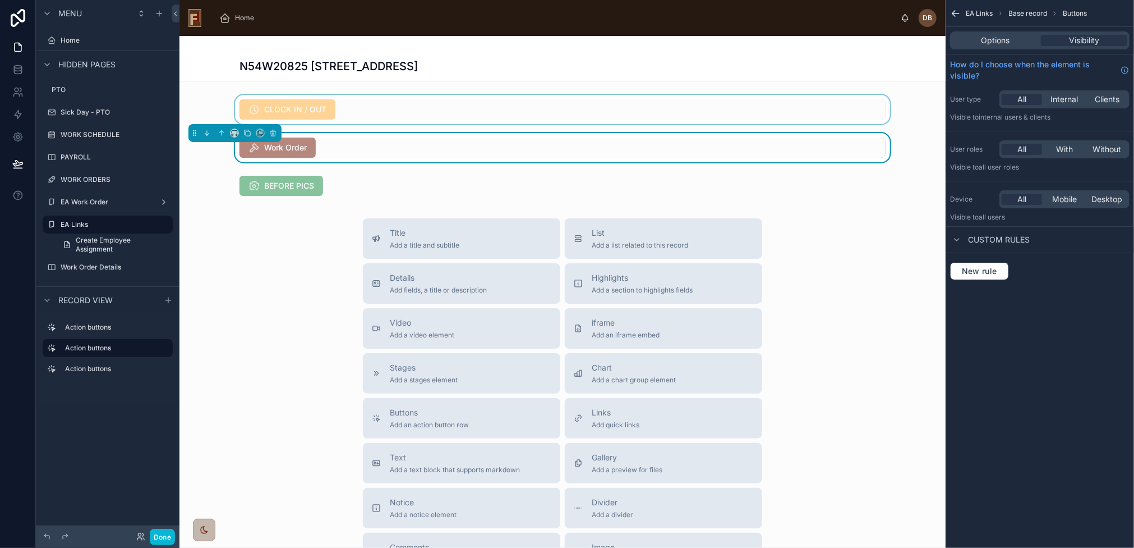
click at [498, 116] on div at bounding box center [563, 109] width 766 height 29
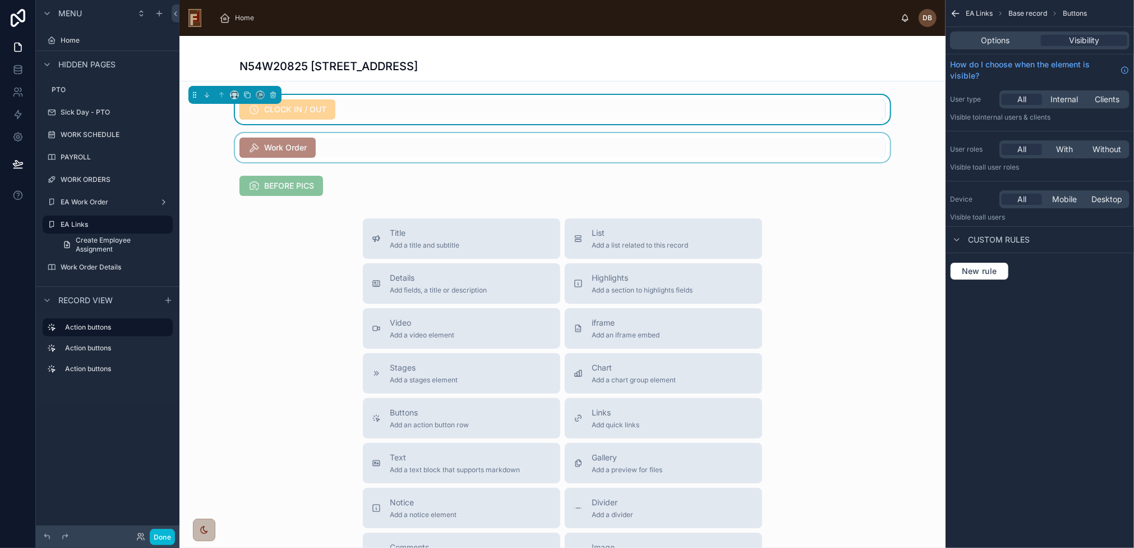
click at [289, 112] on span "CLOCK IN / OUT" at bounding box center [288, 110] width 96 height 11
click at [162, 535] on button "Done" at bounding box center [162, 536] width 25 height 16
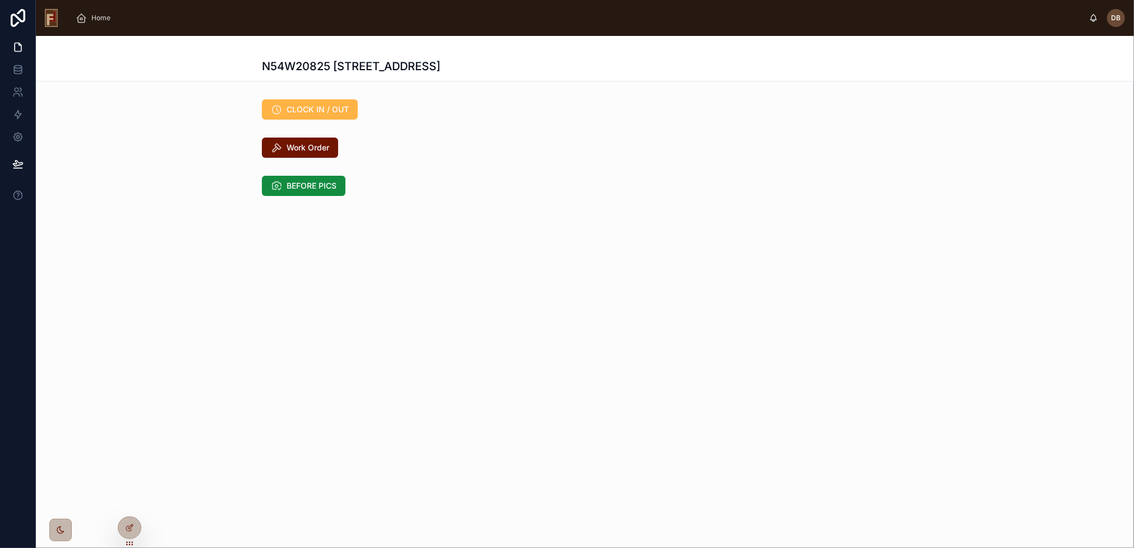
click at [317, 101] on button "CLOCK IN / OUT" at bounding box center [310, 109] width 96 height 20
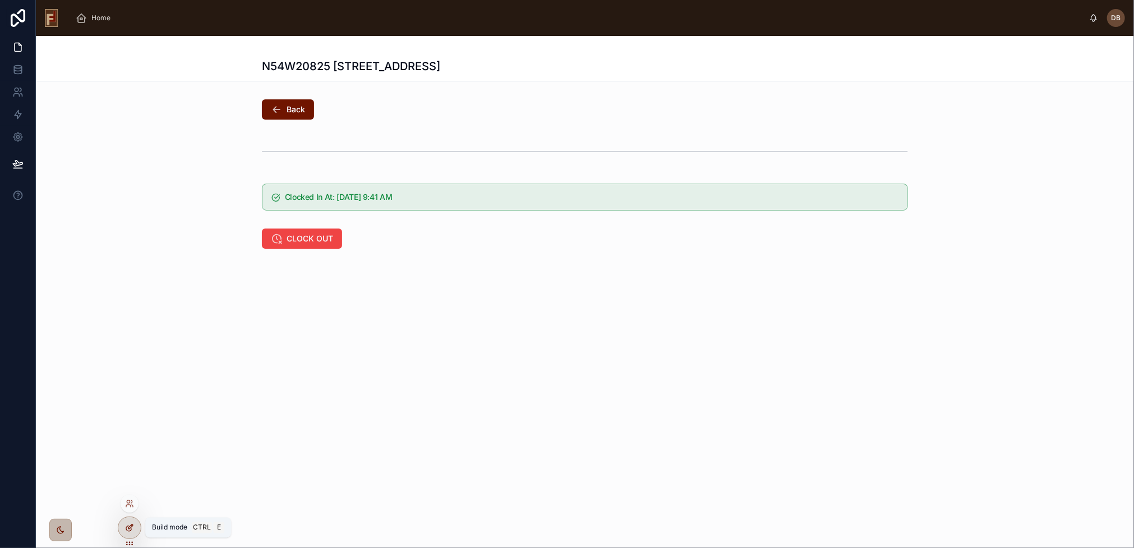
click at [134, 531] on div at bounding box center [129, 527] width 22 height 21
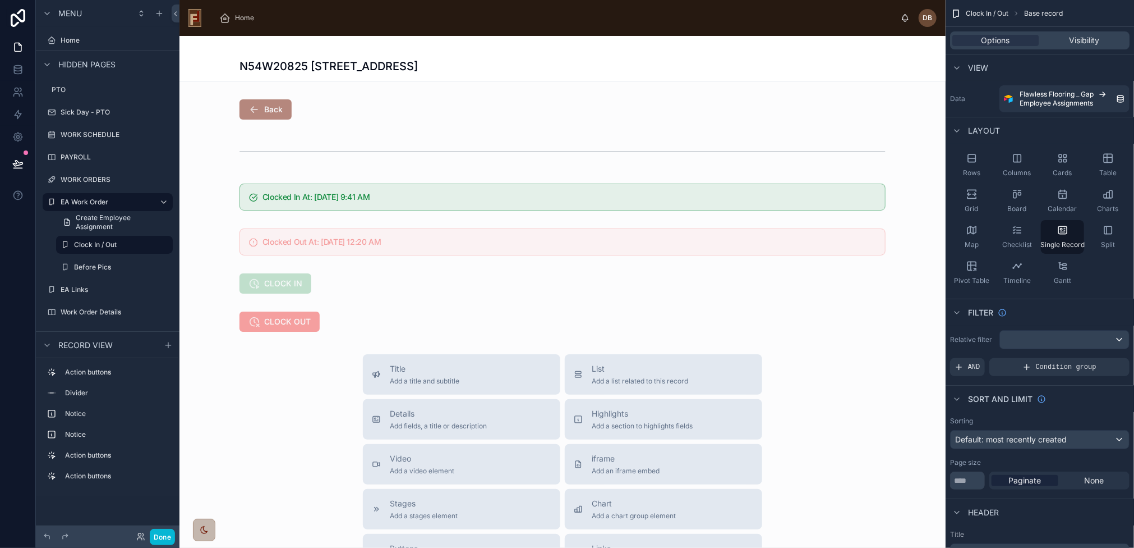
click at [310, 108] on div at bounding box center [563, 439] width 766 height 807
click at [608, 113] on div at bounding box center [563, 109] width 766 height 29
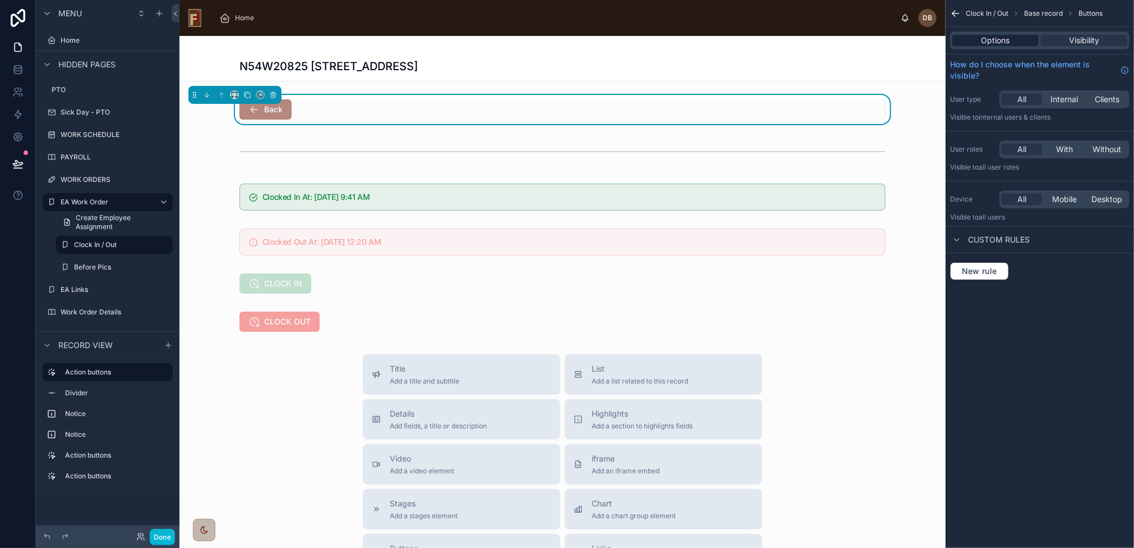
click at [1004, 40] on span "Options" at bounding box center [996, 40] width 29 height 11
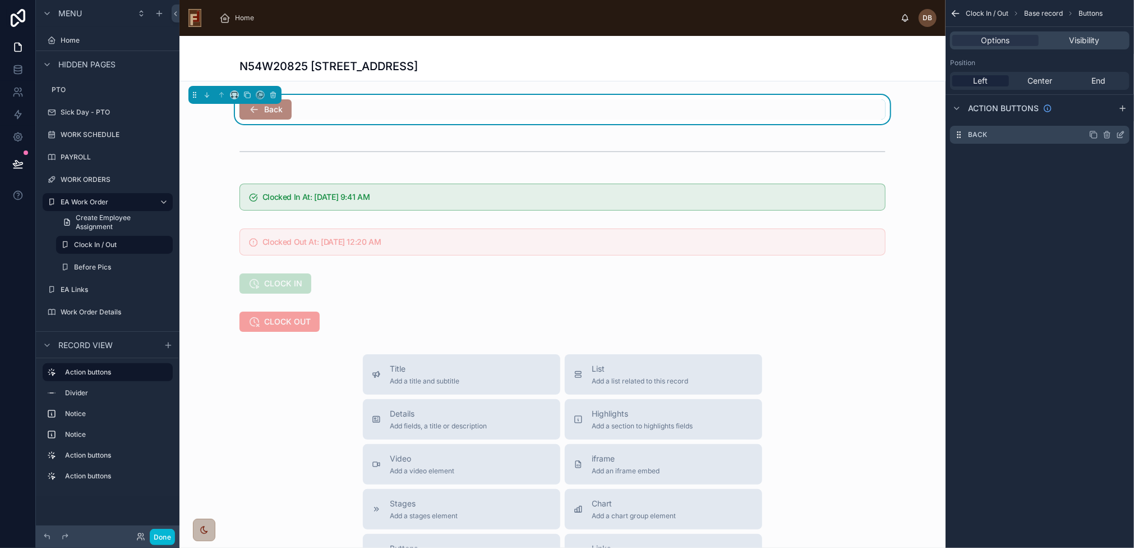
click at [1123, 136] on icon "scrollable content" at bounding box center [1120, 134] width 9 height 9
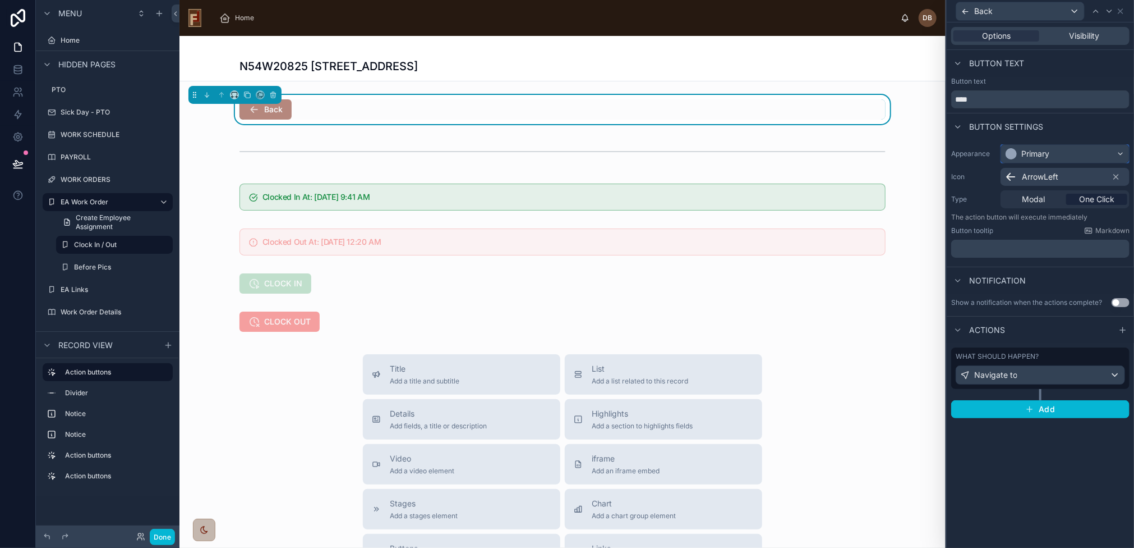
click at [1063, 151] on div "Primary" at bounding box center [1065, 154] width 128 height 18
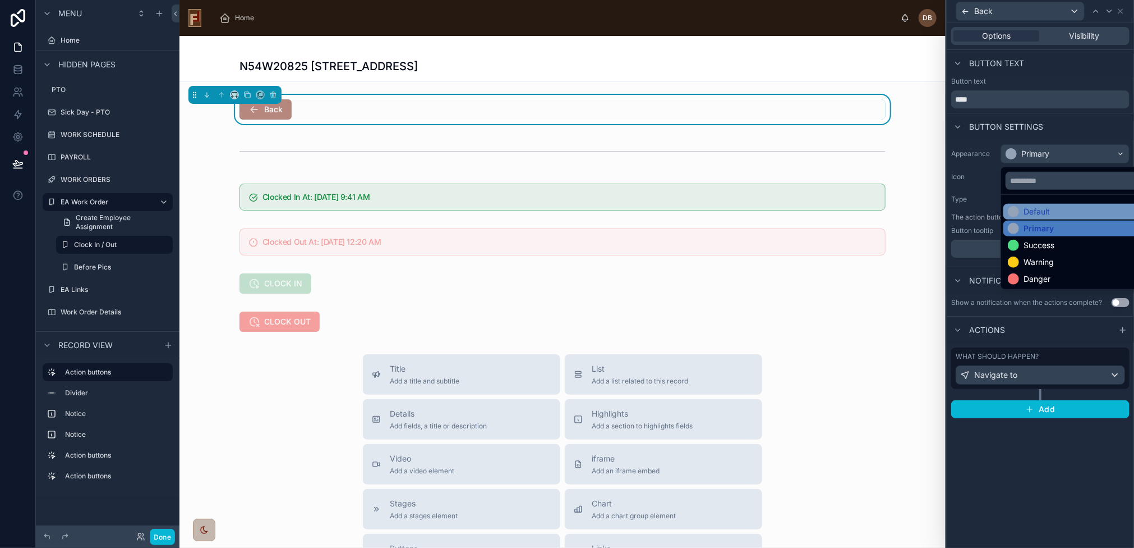
click at [1043, 213] on div "Default" at bounding box center [1037, 211] width 26 height 11
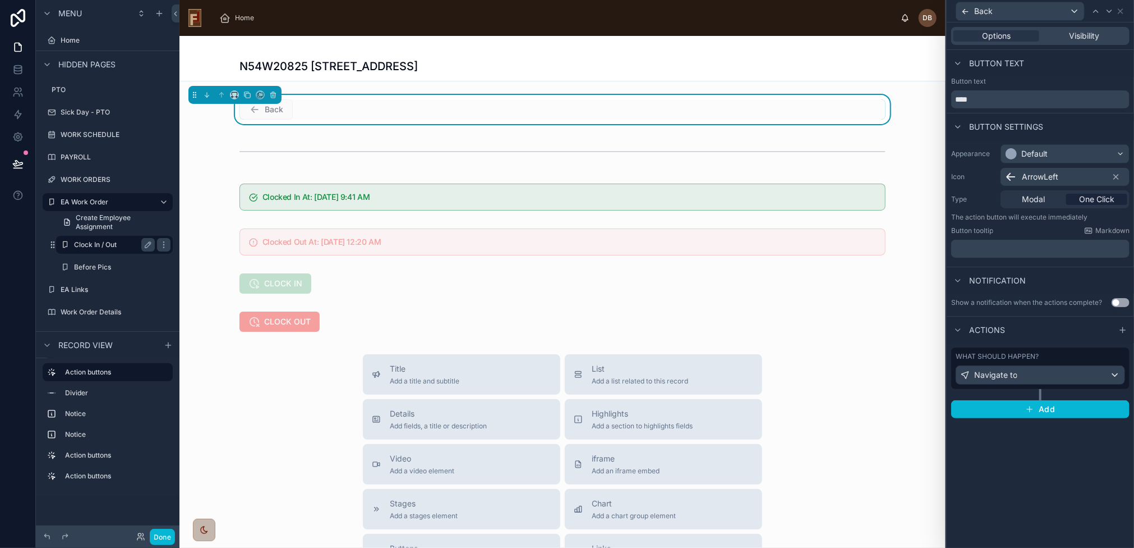
click at [87, 242] on label "Clock In / Out" at bounding box center [112, 244] width 76 height 9
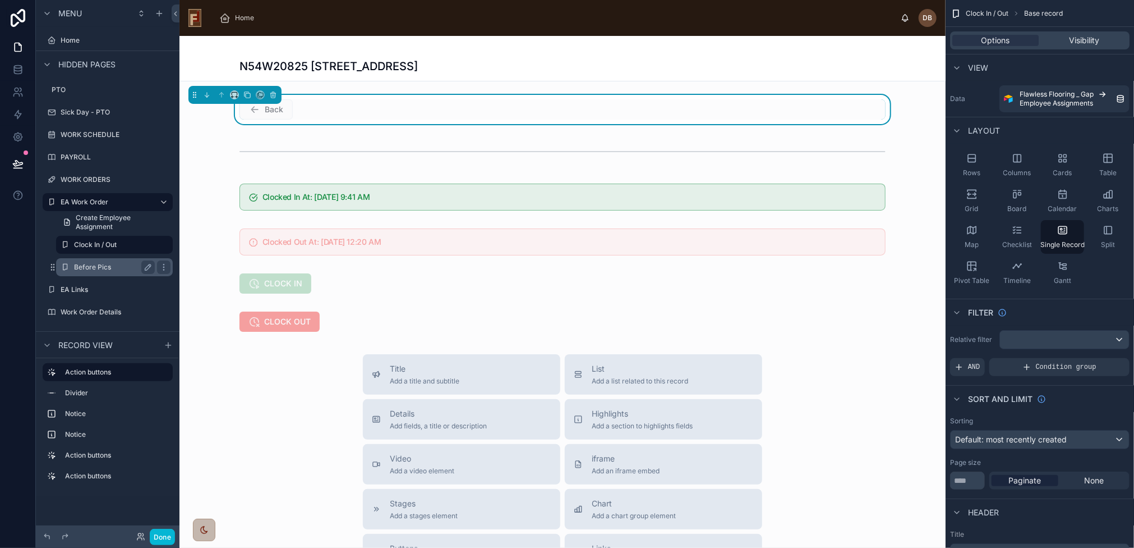
click at [93, 268] on label "Before Pics" at bounding box center [112, 267] width 76 height 9
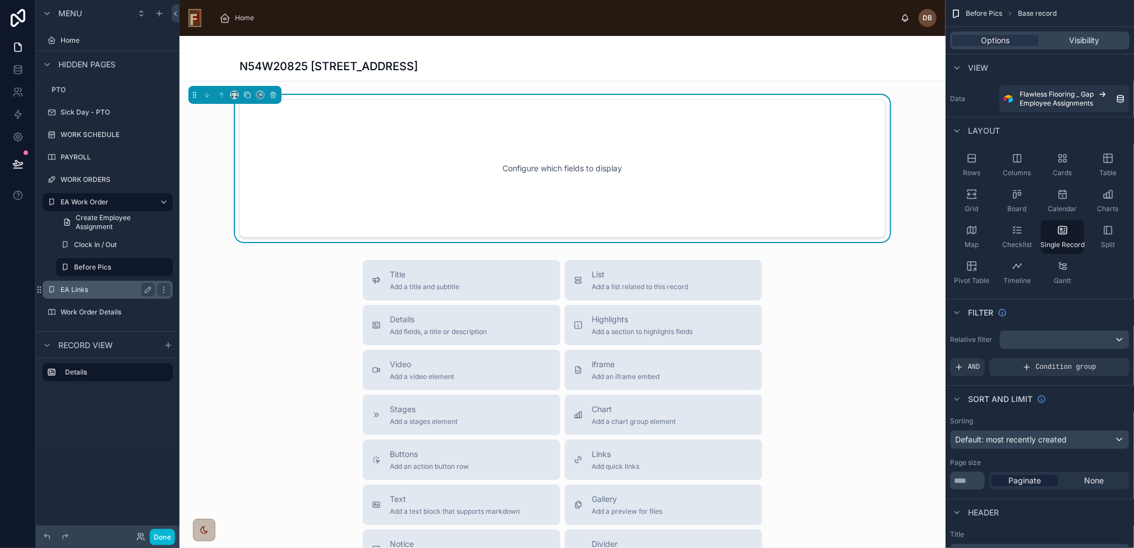
click at [81, 291] on label "EA Links" at bounding box center [106, 289] width 90 height 9
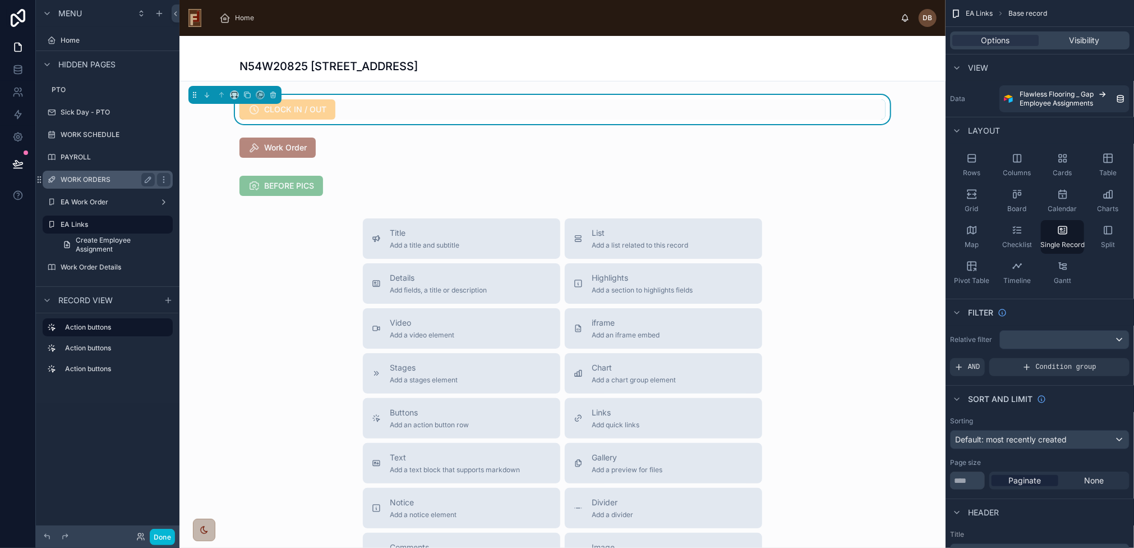
click at [112, 179] on label "WORK ORDERS" at bounding box center [106, 179] width 90 height 9
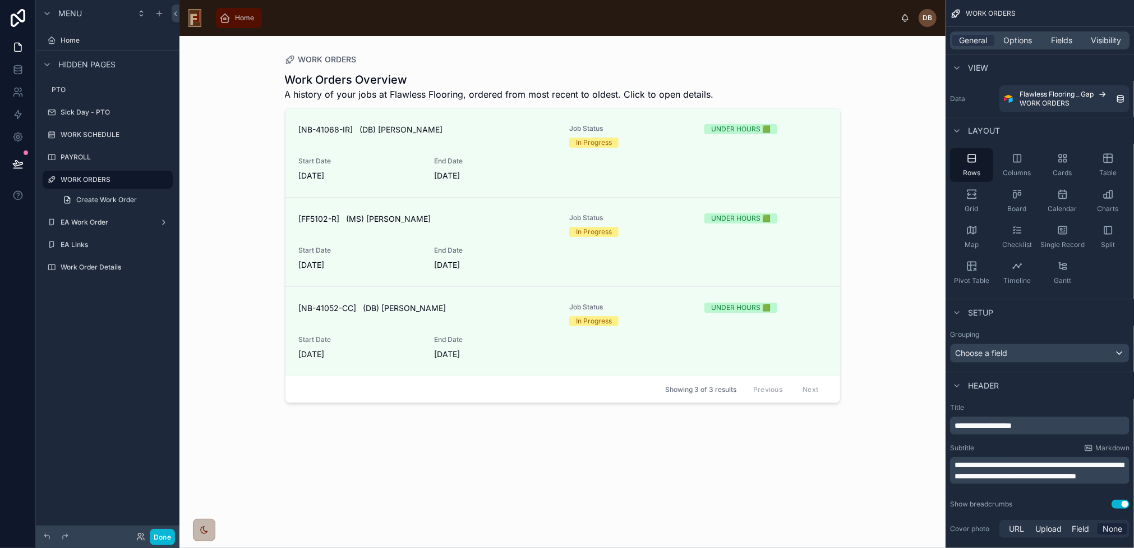
click at [241, 16] on span "Home" at bounding box center [244, 17] width 19 height 9
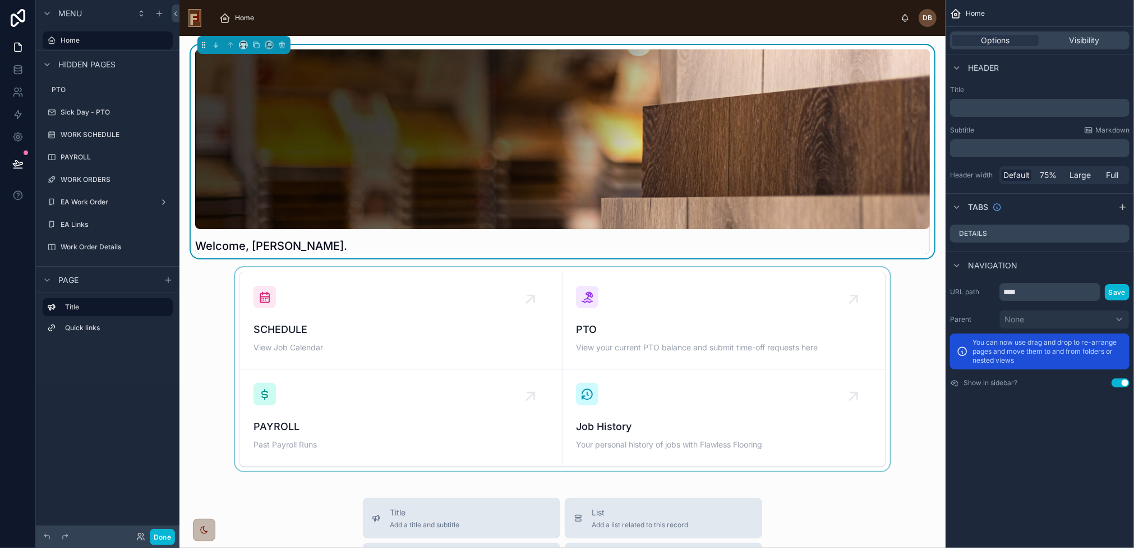
click at [352, 320] on div at bounding box center [562, 369] width 748 height 204
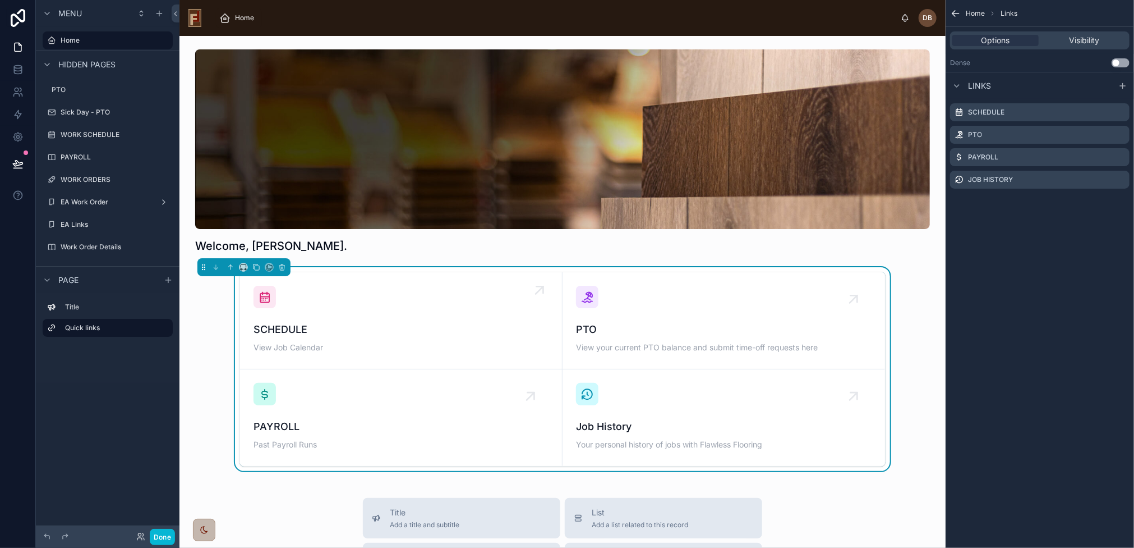
click at [424, 316] on div "SCHEDULE View Job Calendar" at bounding box center [401, 321] width 295 height 70
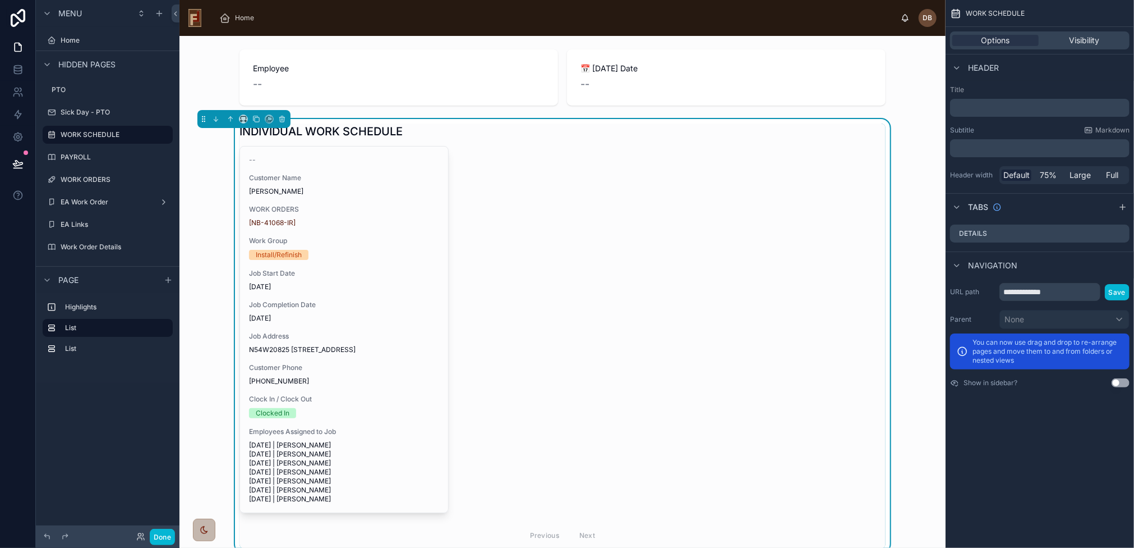
scroll to position [123, 0]
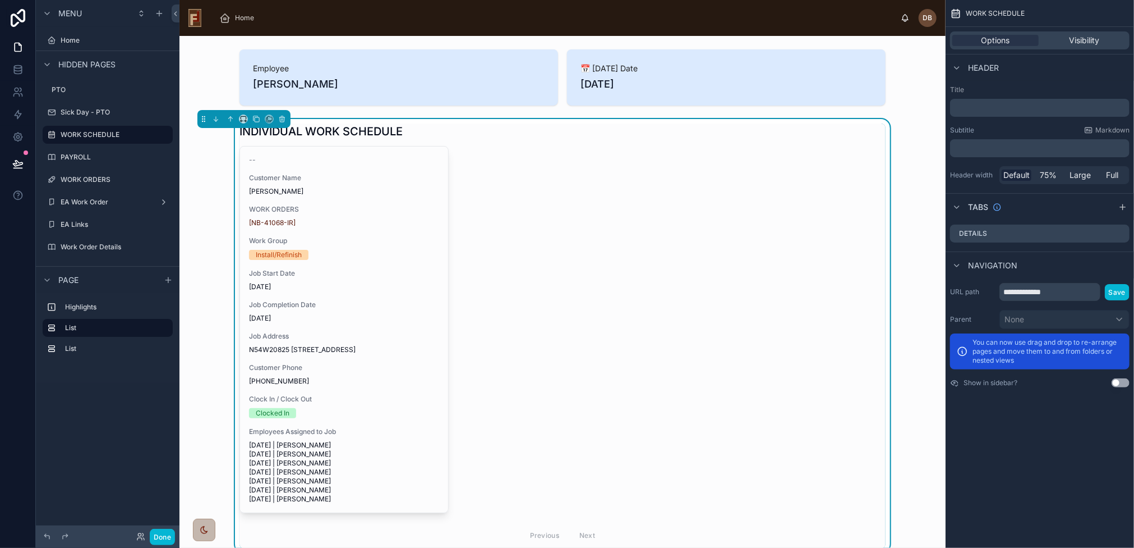
click at [372, 242] on span "Work Group" at bounding box center [344, 240] width 190 height 9
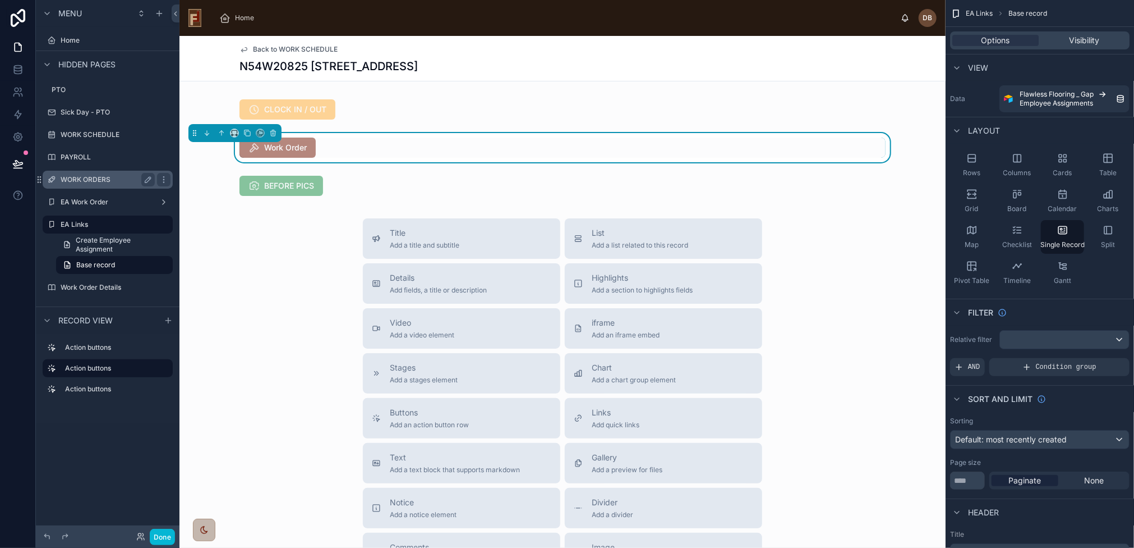
click at [83, 178] on label "WORK ORDERS" at bounding box center [106, 179] width 90 height 9
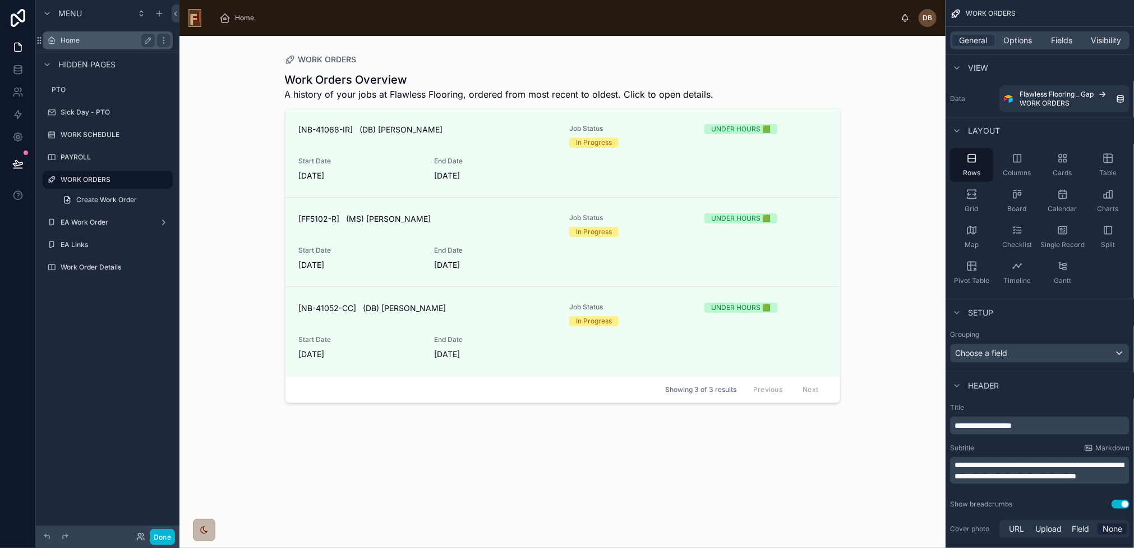
click at [85, 38] on label "Home" at bounding box center [106, 40] width 90 height 9
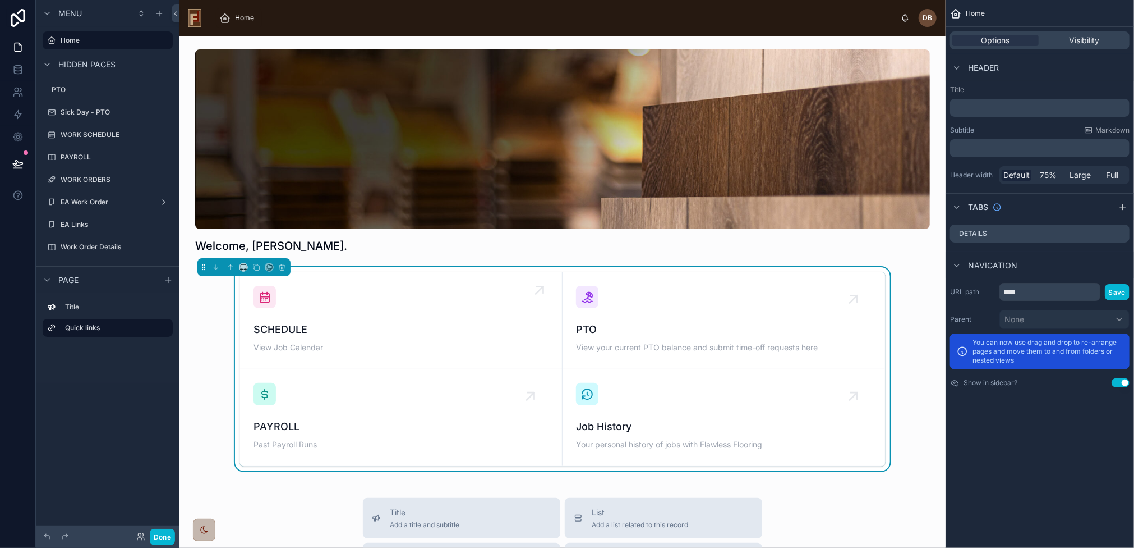
click at [401, 289] on div "SCHEDULE View Job Calendar" at bounding box center [401, 321] width 295 height 70
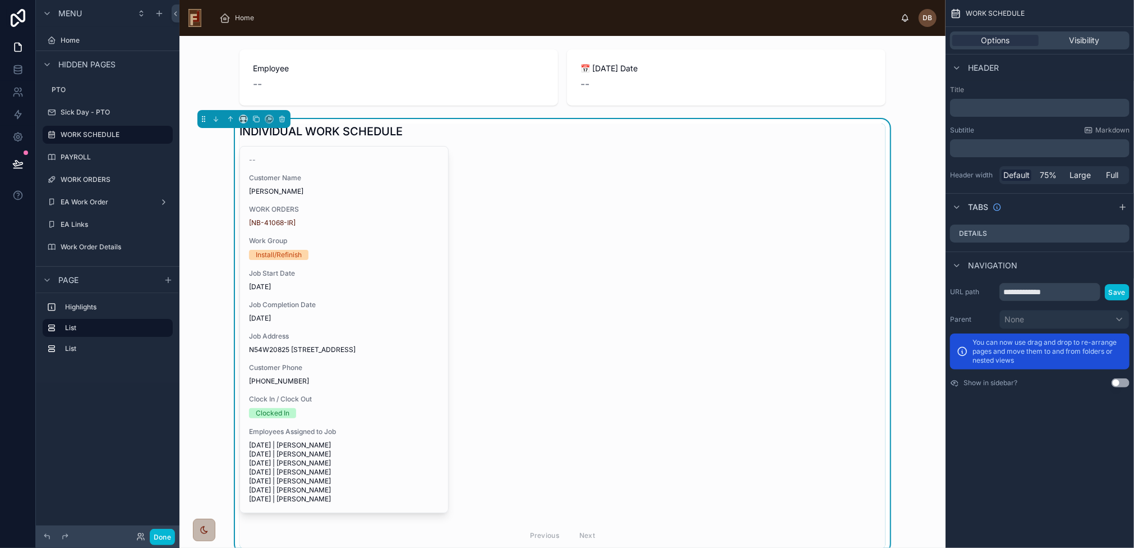
scroll to position [123, 0]
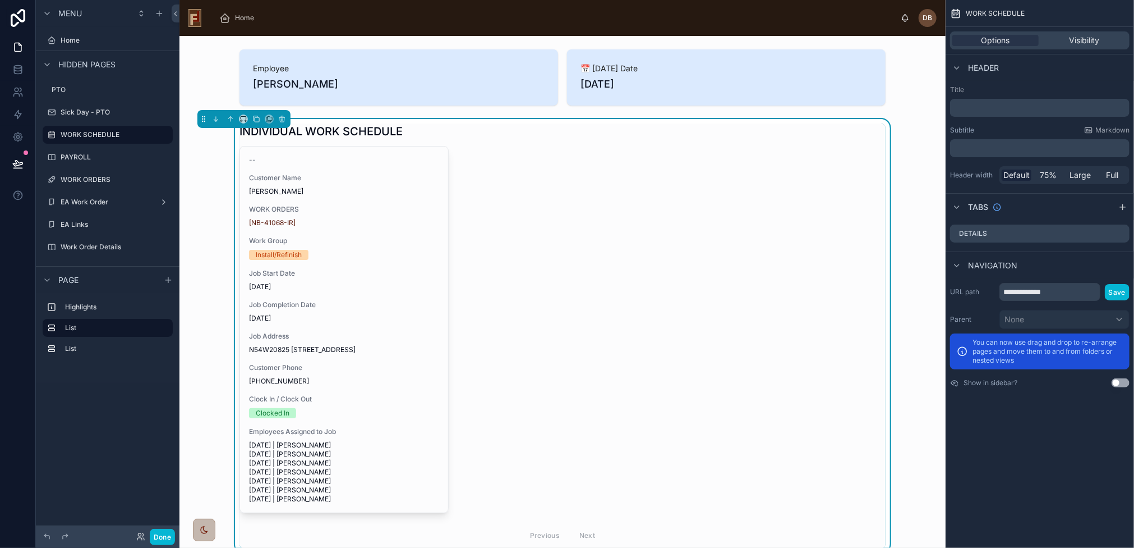
click at [533, 273] on div "-- Customer Name Martin Flower WORK ORDERS [NB-41068-IR] Work Group Install/Ref…" at bounding box center [563, 347] width 646 height 402
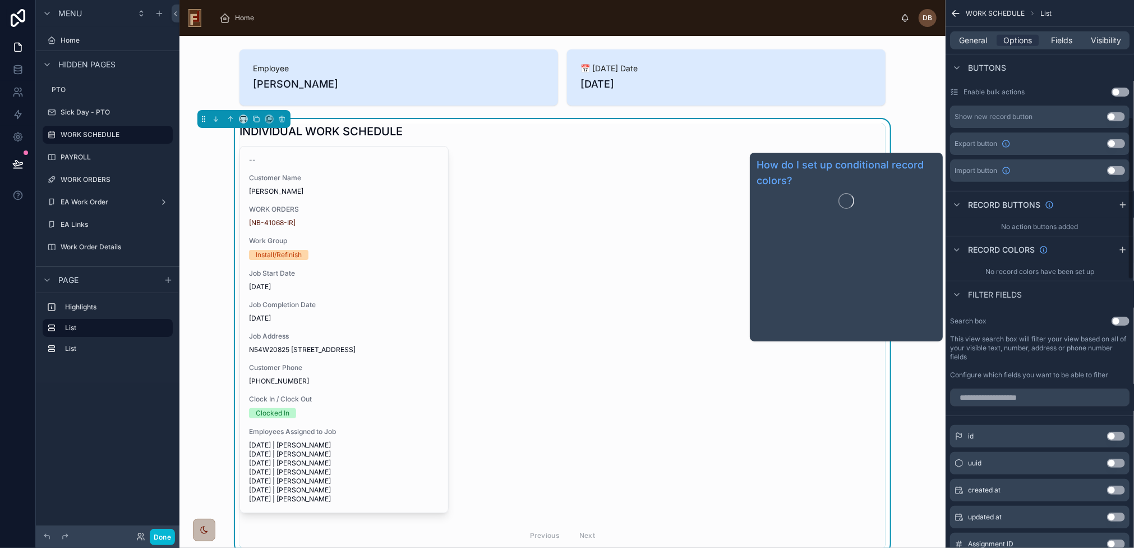
scroll to position [393, 0]
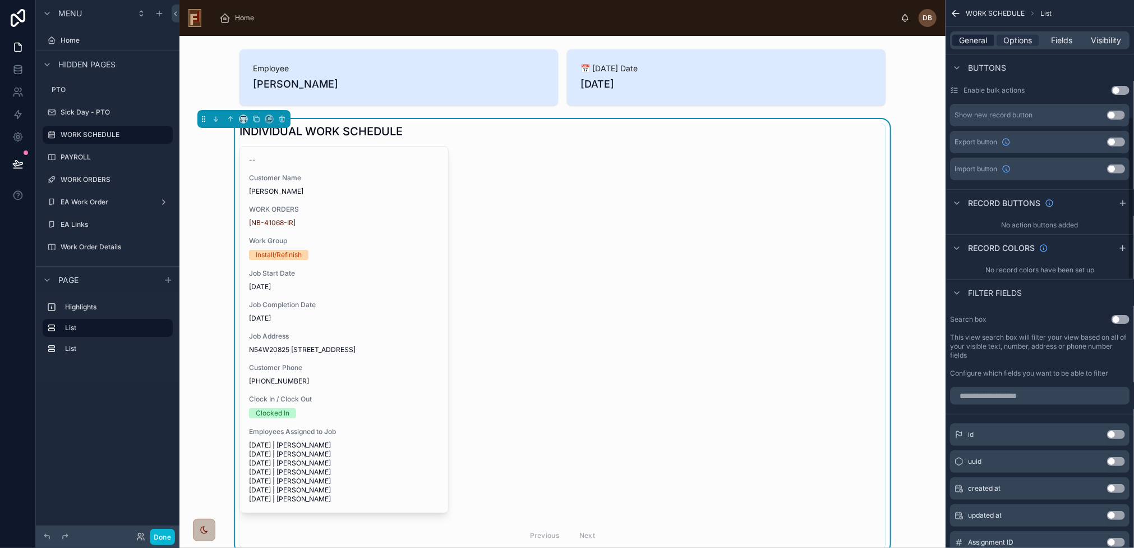
click at [977, 39] on span "General" at bounding box center [974, 40] width 28 height 11
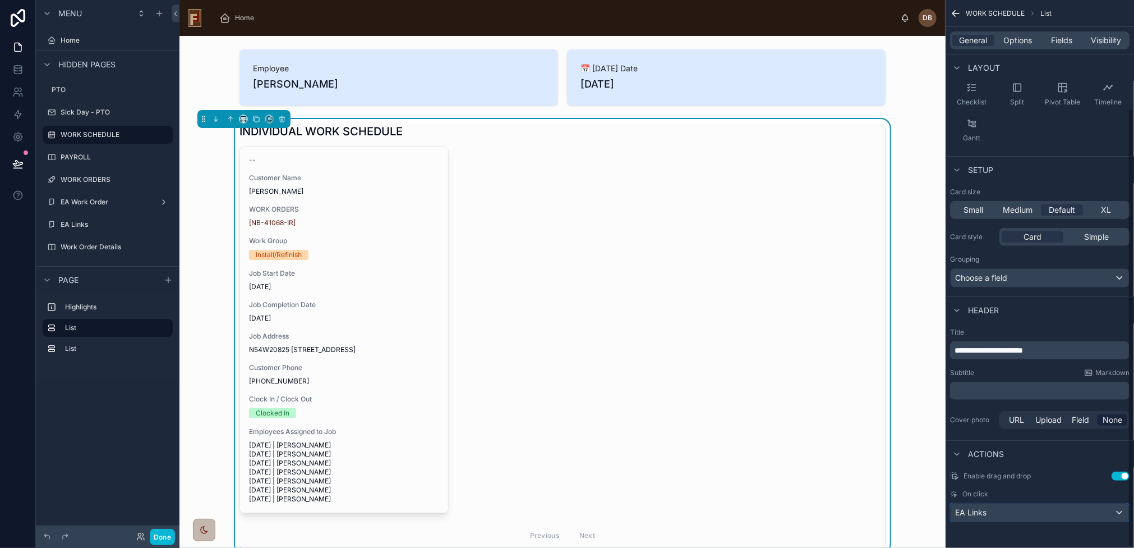
click at [1020, 504] on div "EA Links" at bounding box center [1040, 512] width 178 height 18
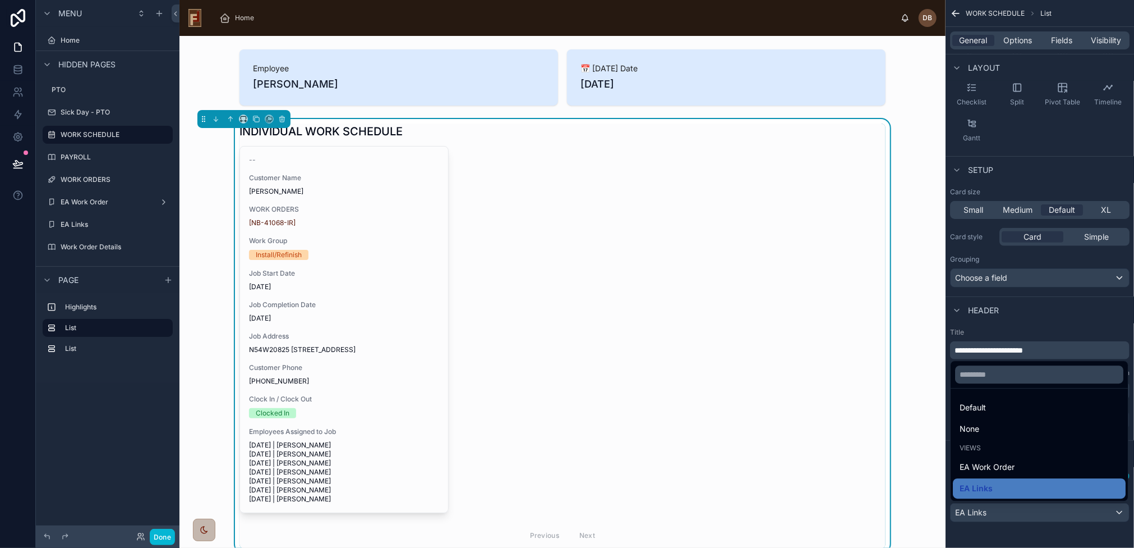
click at [1020, 504] on div "scrollable content" at bounding box center [567, 274] width 1134 height 548
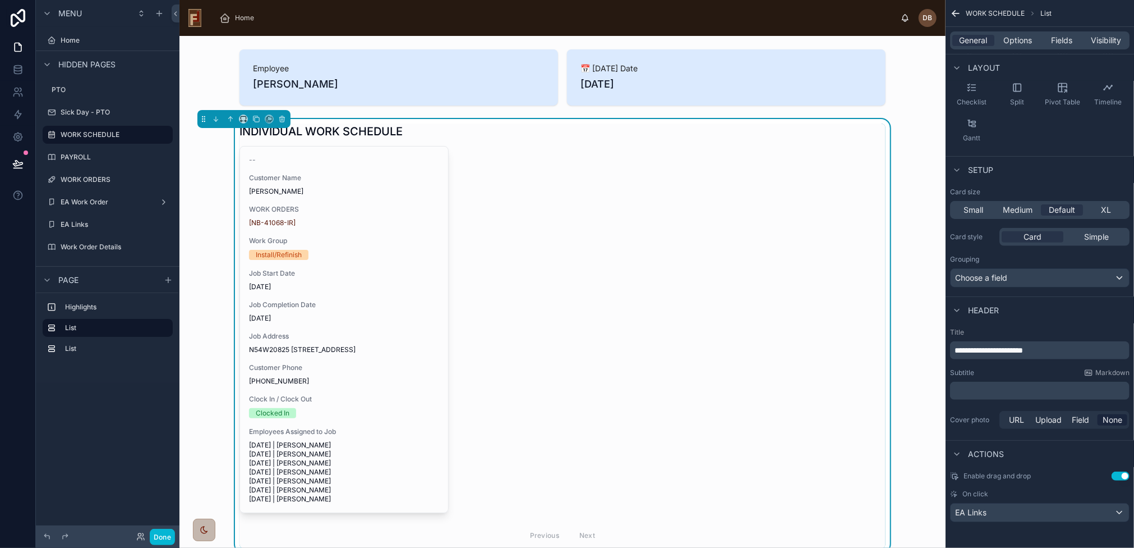
click at [662, 266] on div "-- Customer Name Martin Flower WORK ORDERS [NB-41068-IR] Work Group Install/Ref…" at bounding box center [563, 347] width 646 height 402
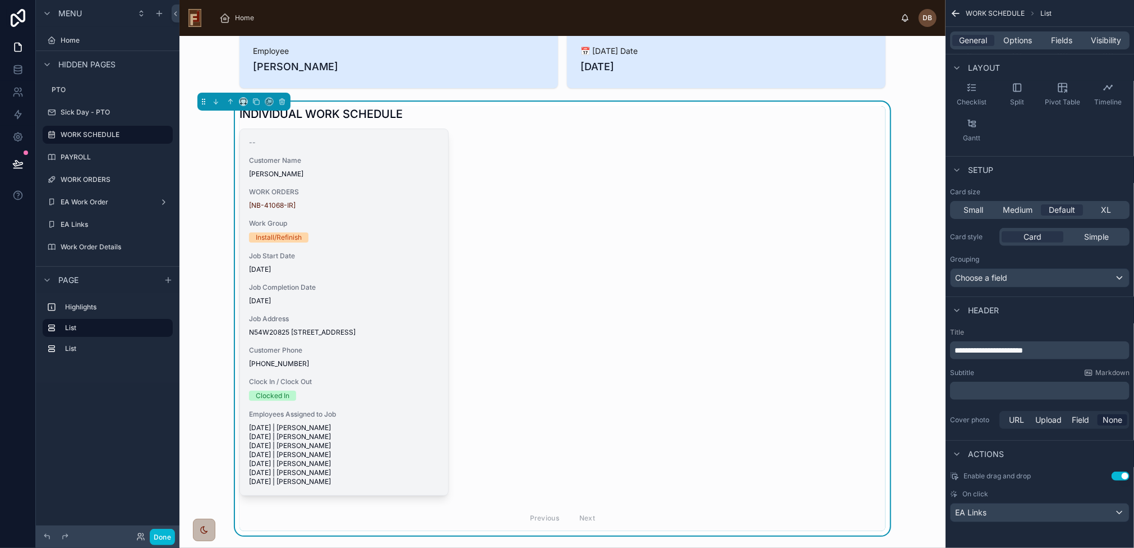
scroll to position [56, 0]
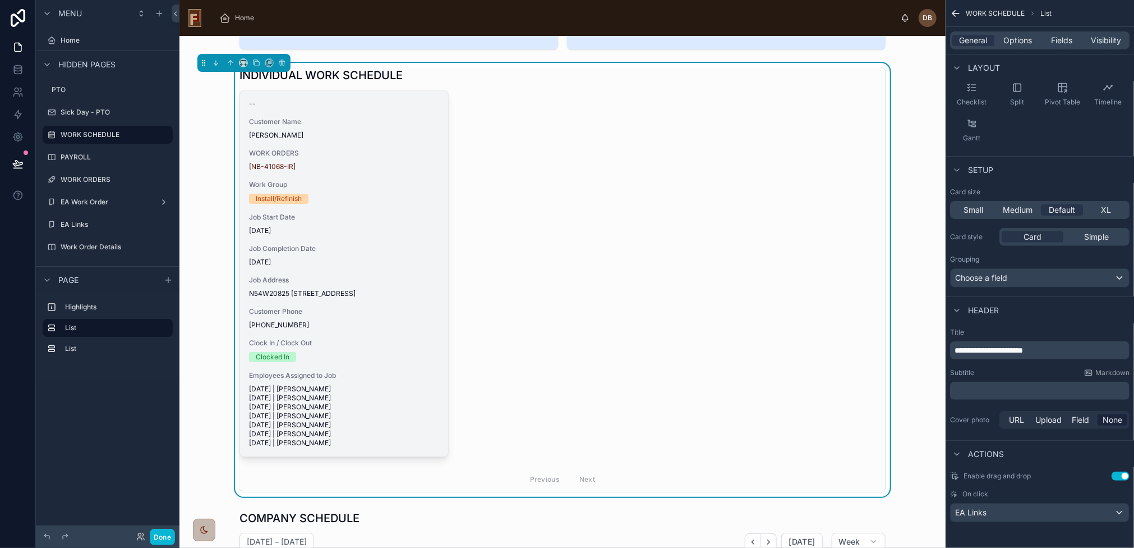
click at [392, 263] on span "[DATE]" at bounding box center [344, 261] width 190 height 9
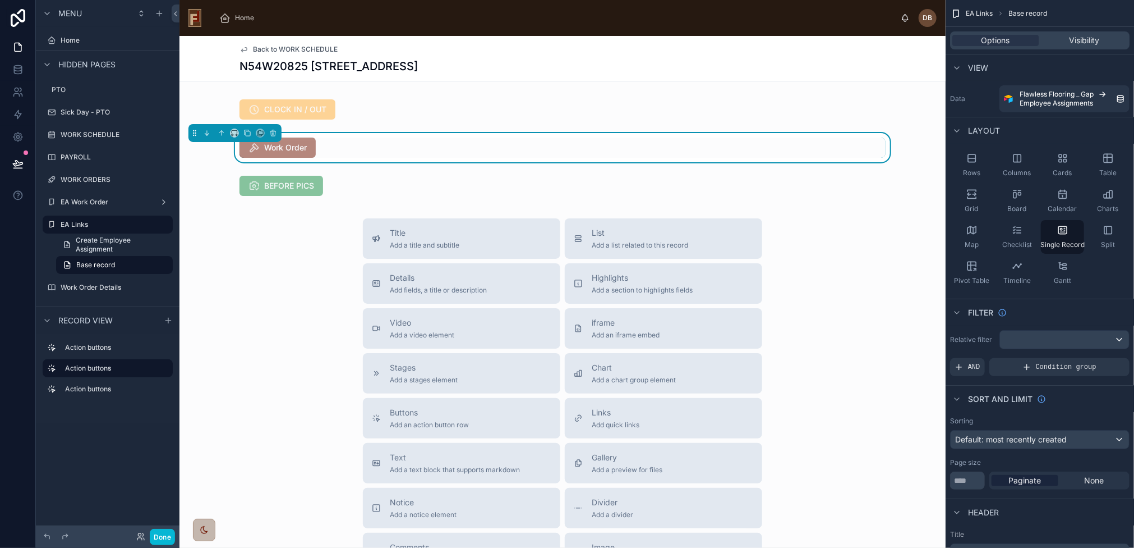
click at [259, 47] on span "Back to WORK SCHEDULE" at bounding box center [295, 49] width 85 height 9
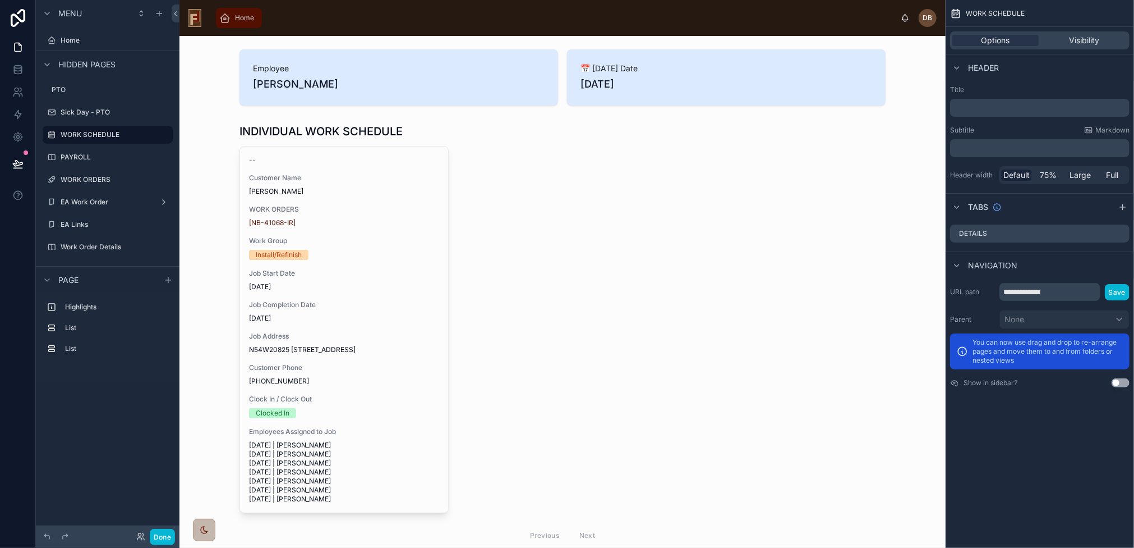
click at [240, 14] on span "Home" at bounding box center [244, 17] width 19 height 9
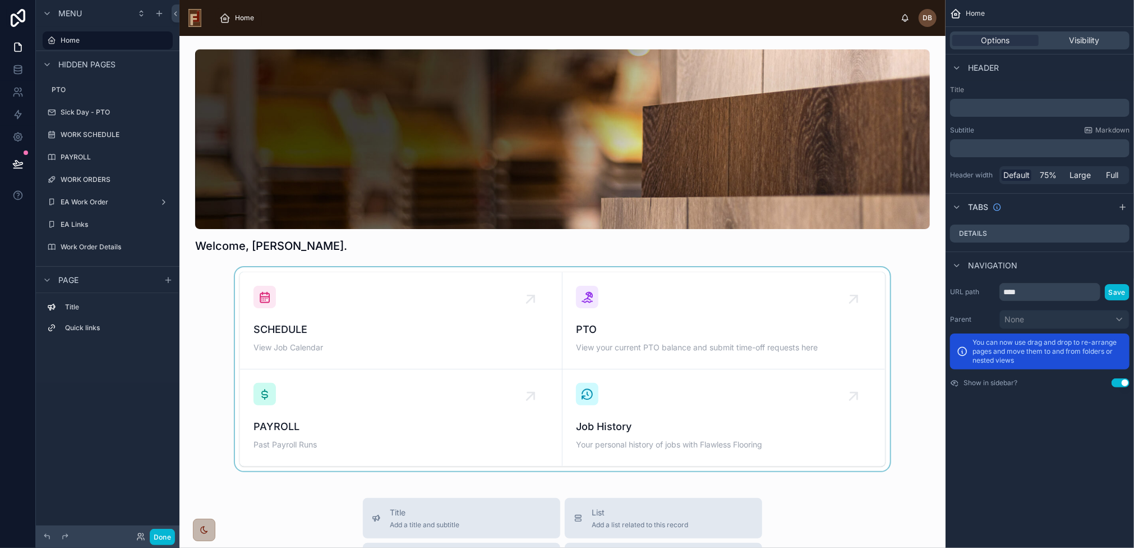
click at [450, 307] on div at bounding box center [562, 369] width 748 height 204
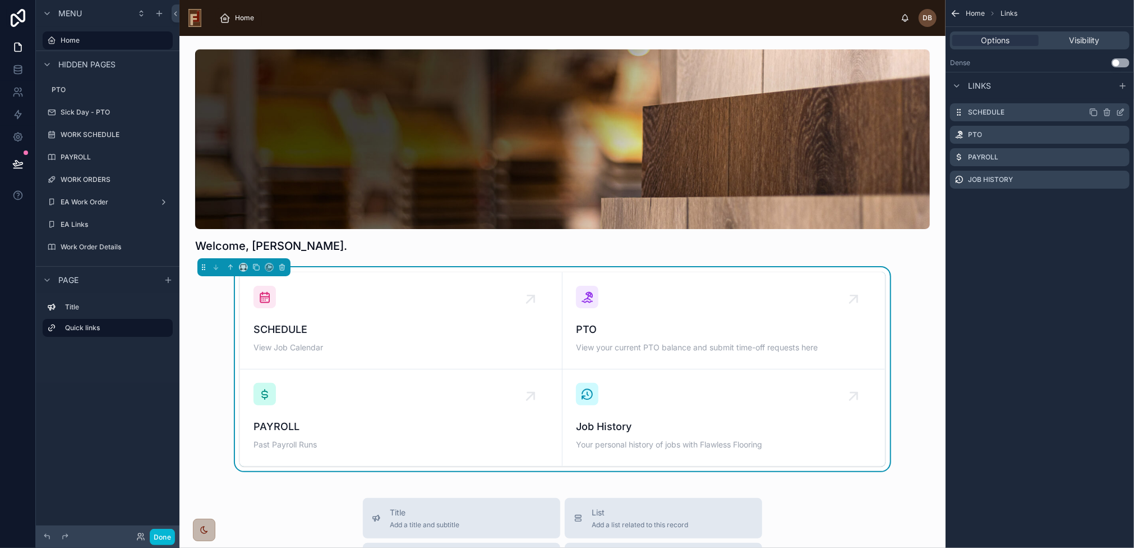
click at [1125, 109] on icon "scrollable content" at bounding box center [1120, 112] width 9 height 9
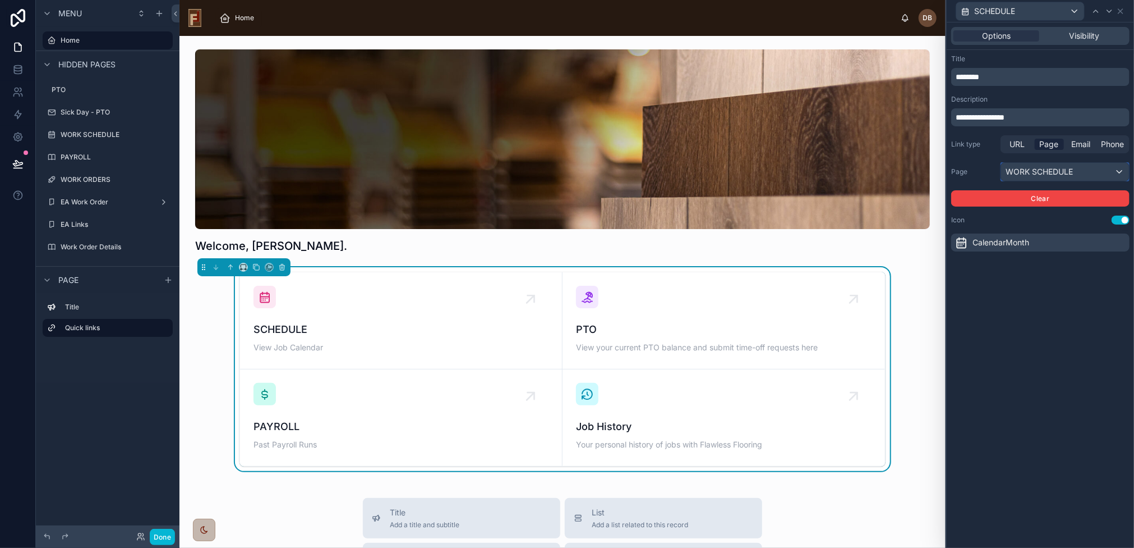
click at [1052, 169] on div "WORK SCHEDULE" at bounding box center [1065, 172] width 128 height 18
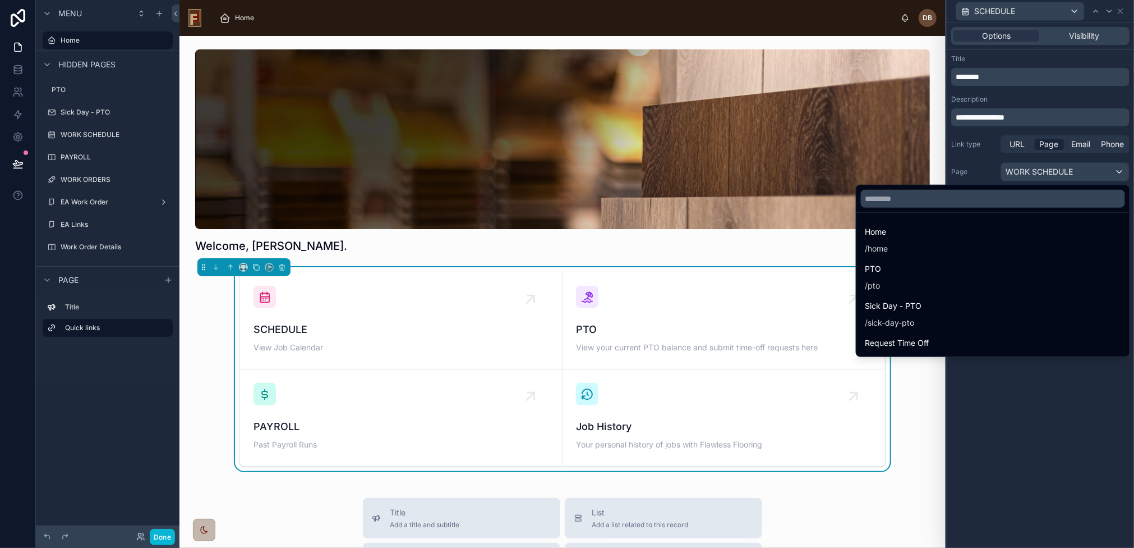
click at [1052, 169] on div at bounding box center [1040, 274] width 187 height 548
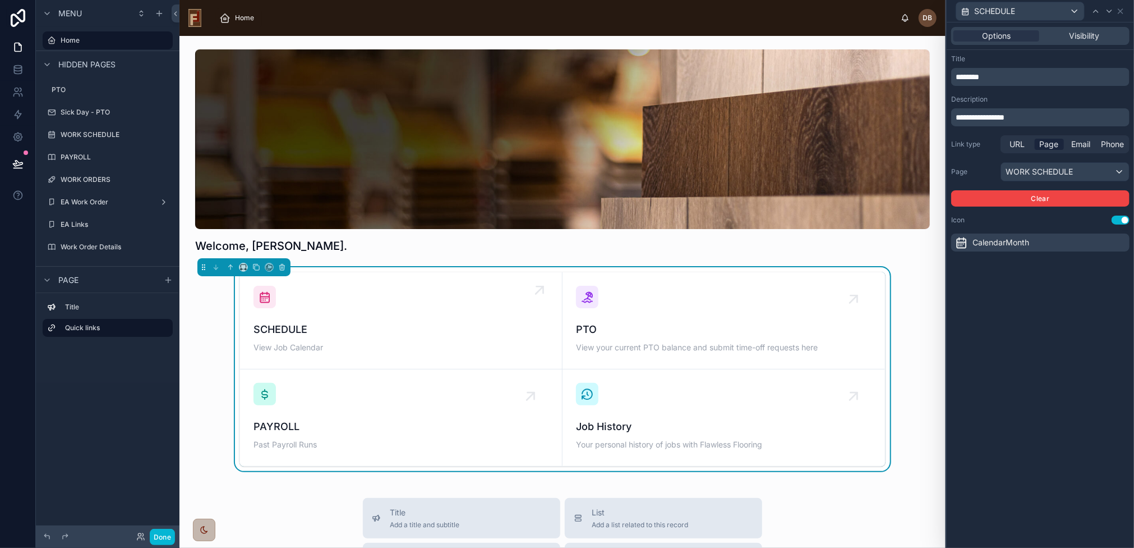
click at [388, 309] on div "SCHEDULE View Job Calendar" at bounding box center [401, 321] width 295 height 70
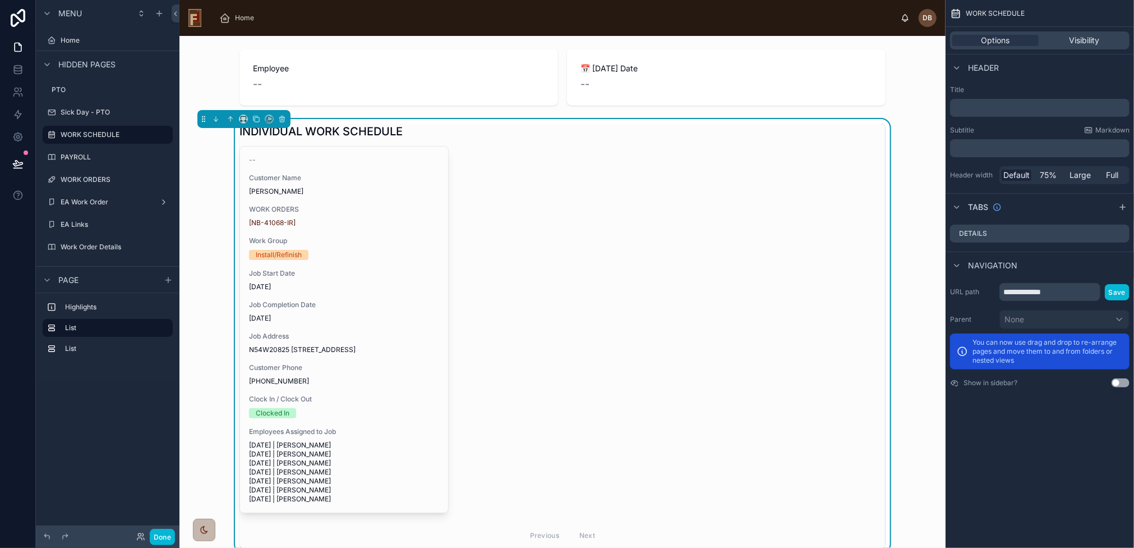
scroll to position [123, 0]
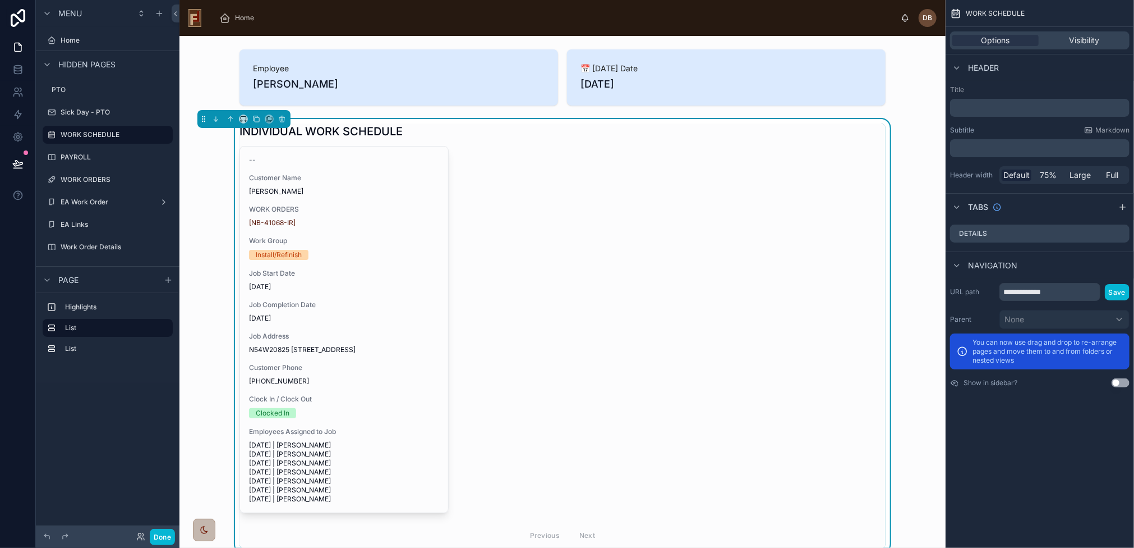
click at [384, 311] on div "Job Completion Date 8/29/2025" at bounding box center [344, 311] width 190 height 22
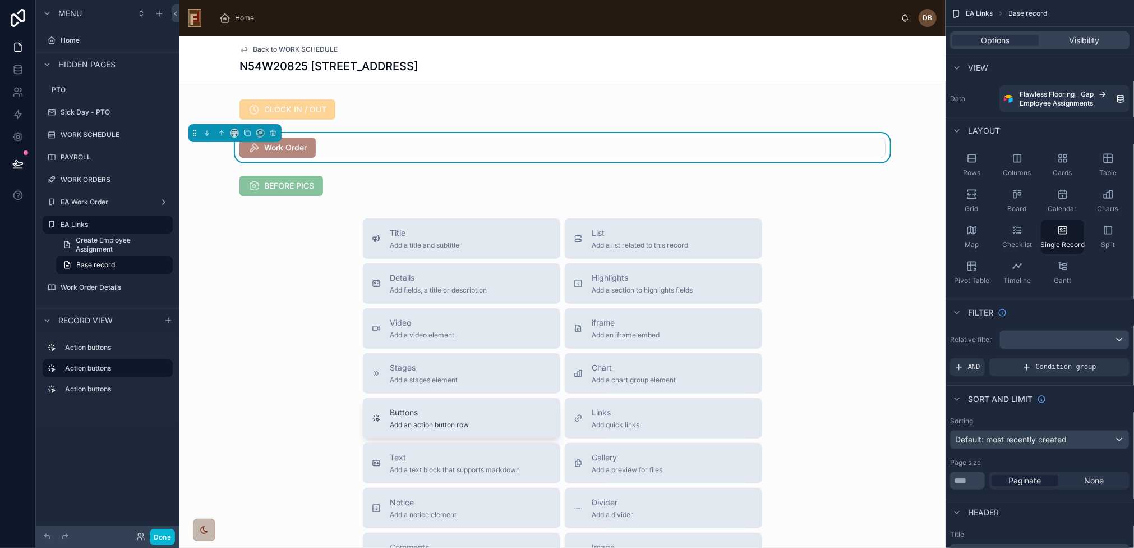
click at [512, 411] on div "Buttons Add an action button row" at bounding box center [462, 418] width 180 height 22
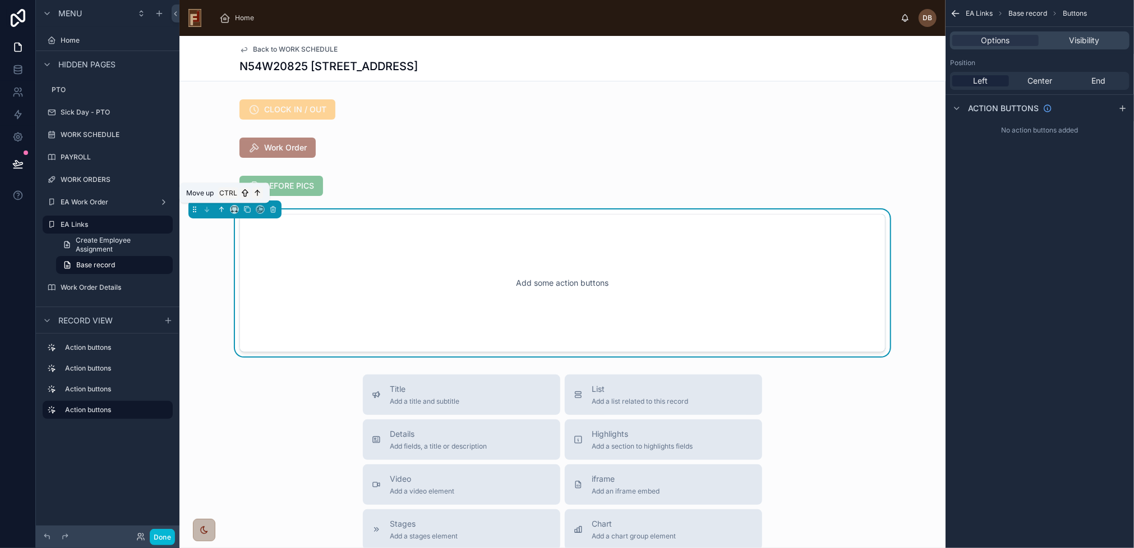
click at [221, 205] on icon at bounding box center [222, 209] width 8 height 8
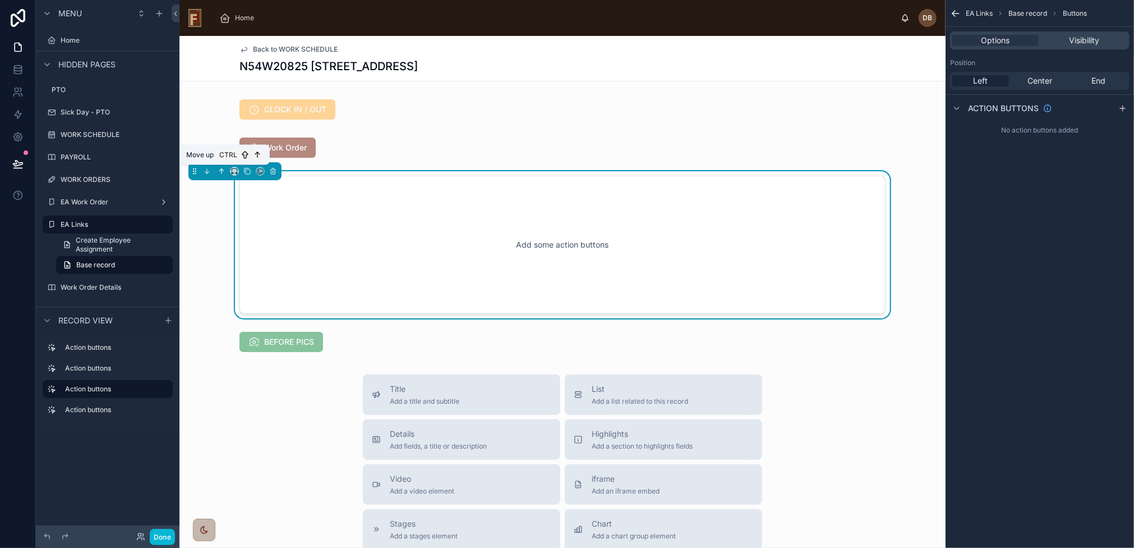
click at [222, 169] on icon at bounding box center [223, 170] width 2 height 2
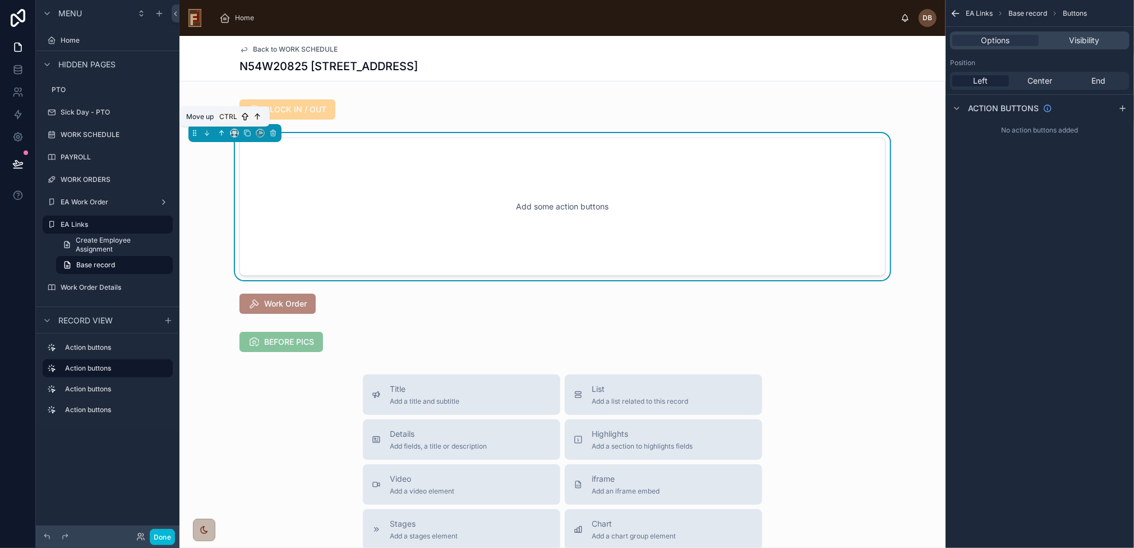
click at [222, 132] on icon at bounding box center [222, 133] width 0 height 4
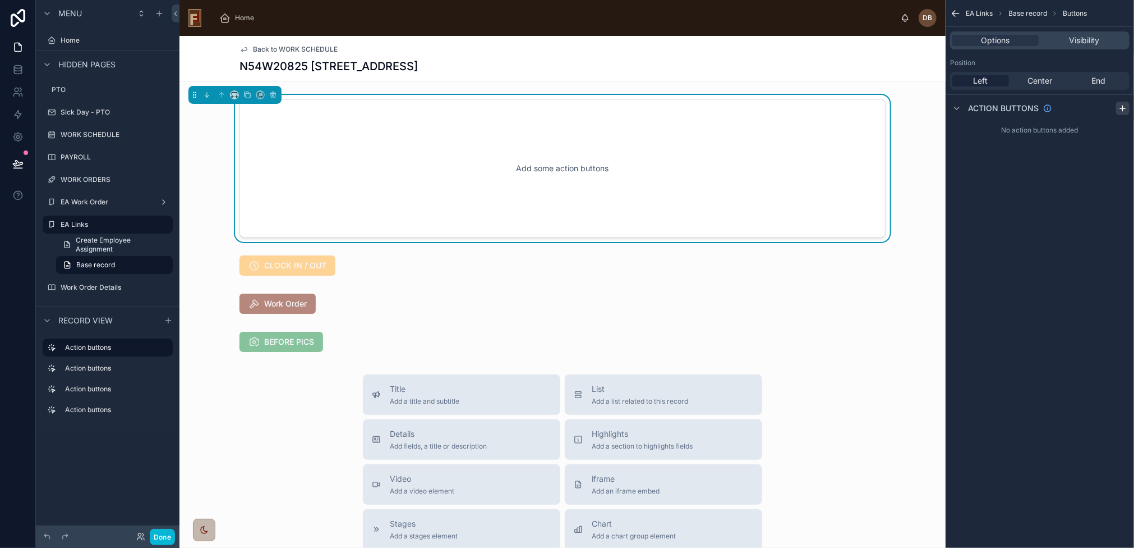
click at [1124, 107] on icon "scrollable content" at bounding box center [1123, 108] width 9 height 9
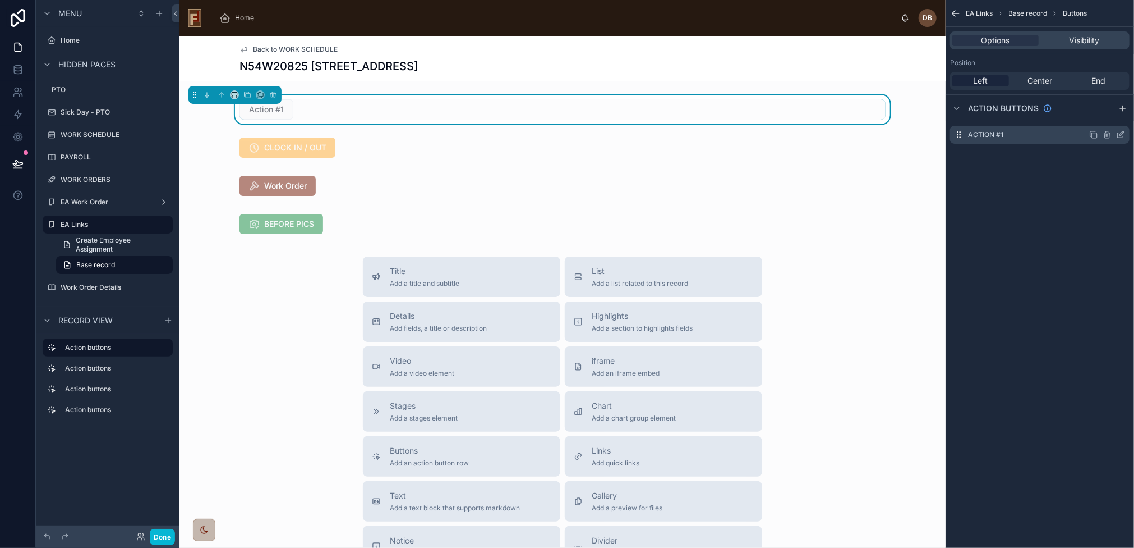
click at [1123, 133] on icon "scrollable content" at bounding box center [1120, 134] width 9 height 9
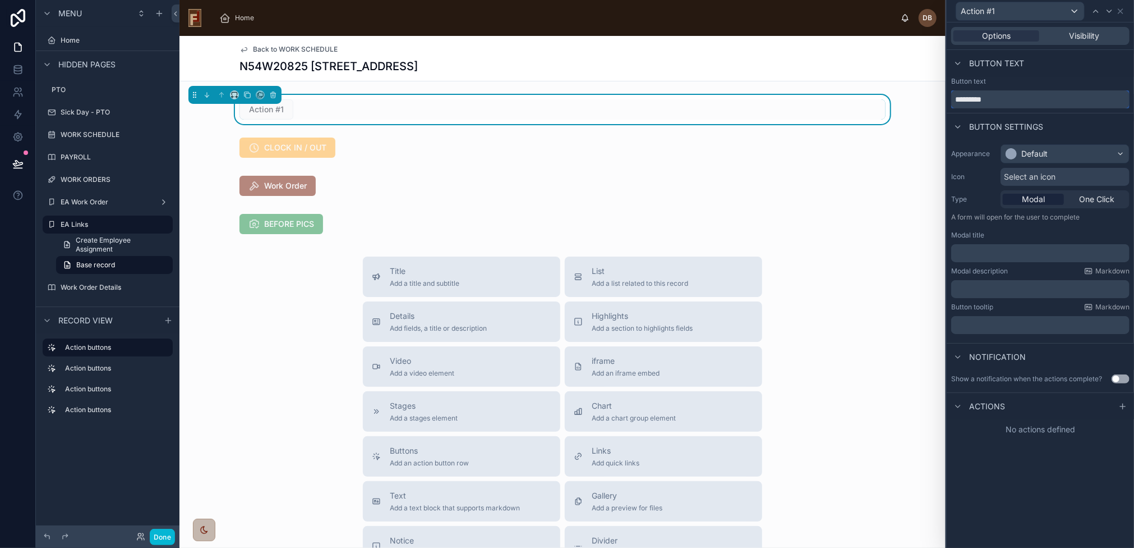
drag, startPoint x: 1009, startPoint y: 99, endPoint x: 942, endPoint y: 104, distance: 66.9
click at [942, 104] on div "Action #1 Options Visibility Button text Button text ********* Button settings …" at bounding box center [567, 274] width 1134 height 548
type input "****"
click at [1078, 153] on div "Default" at bounding box center [1065, 154] width 128 height 18
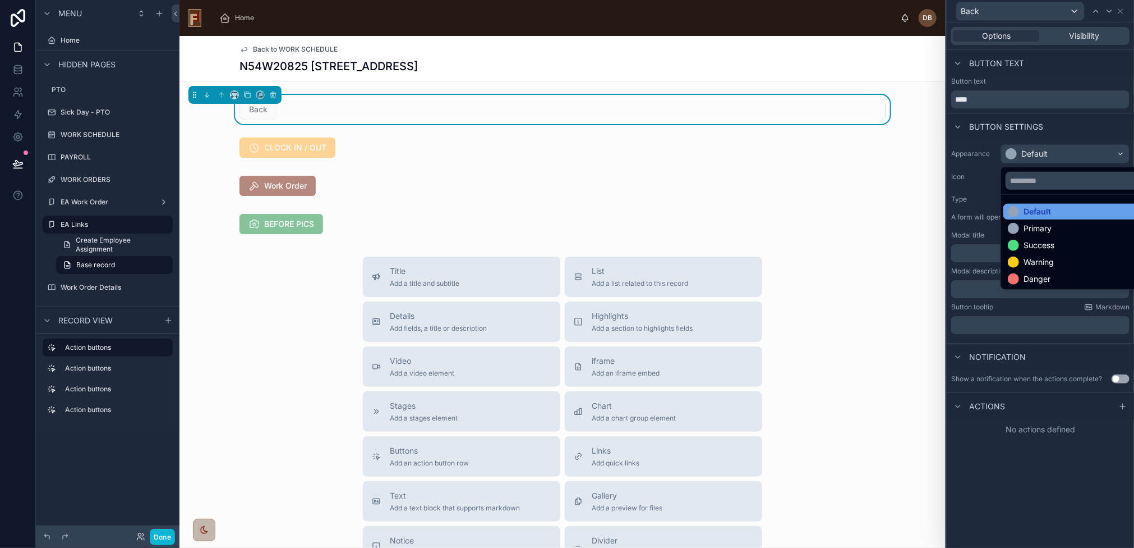
click at [1067, 213] on div "Default" at bounding box center [1078, 211] width 141 height 11
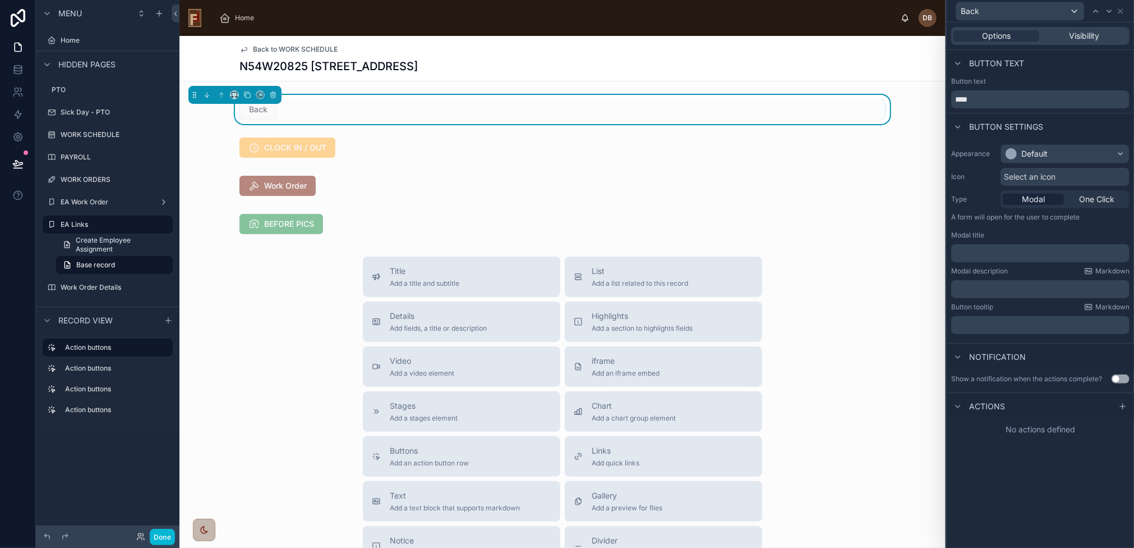
click at [1042, 174] on span "Select an icon" at bounding box center [1030, 176] width 52 height 11
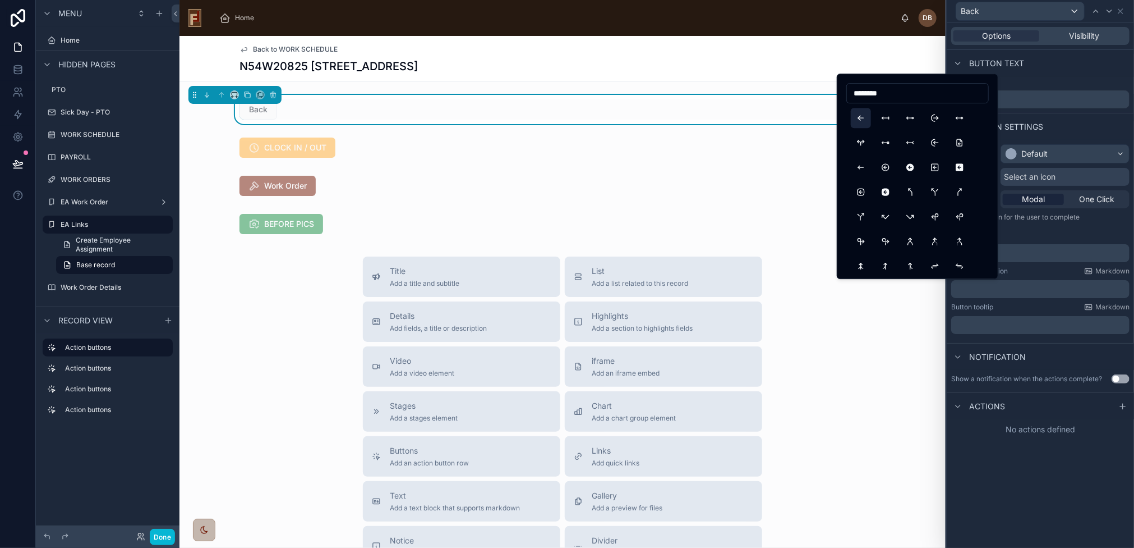
type input "********"
click at [862, 117] on button "ArrowLeft" at bounding box center [861, 118] width 20 height 20
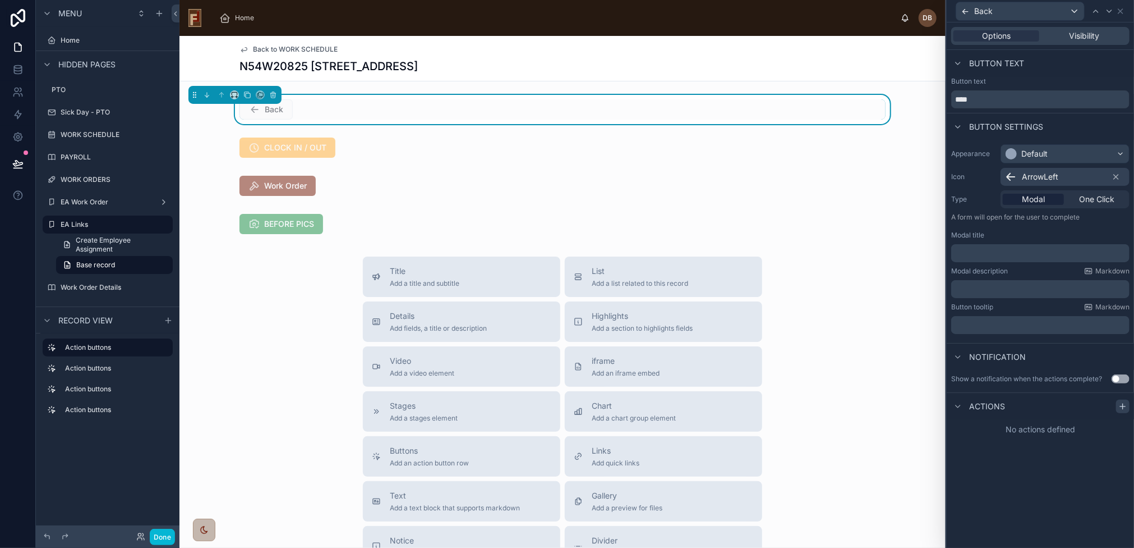
click at [1122, 404] on icon at bounding box center [1123, 406] width 9 height 9
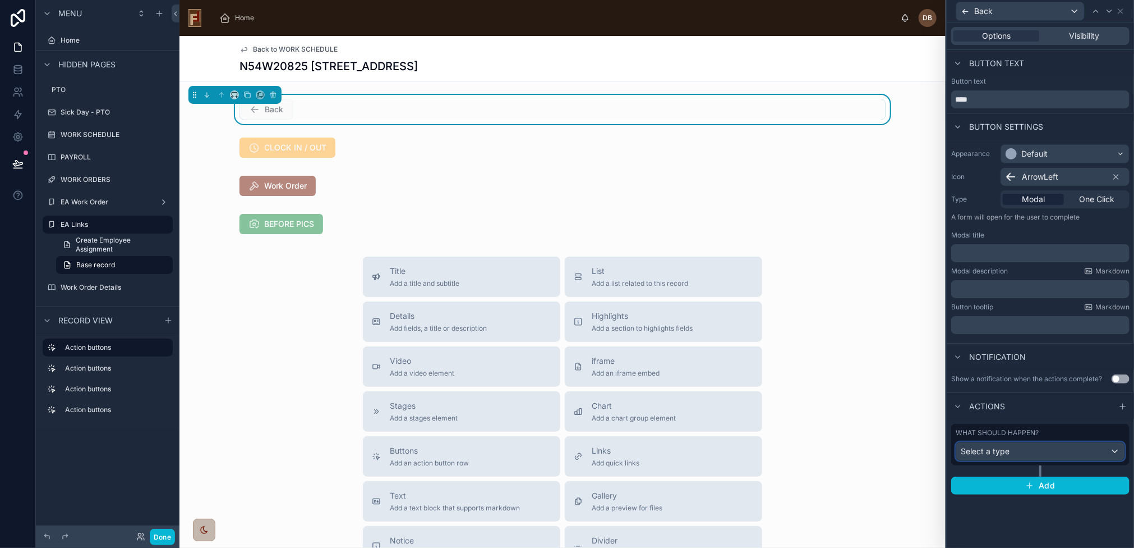
click at [1093, 450] on div "Select a type" at bounding box center [1040, 451] width 168 height 18
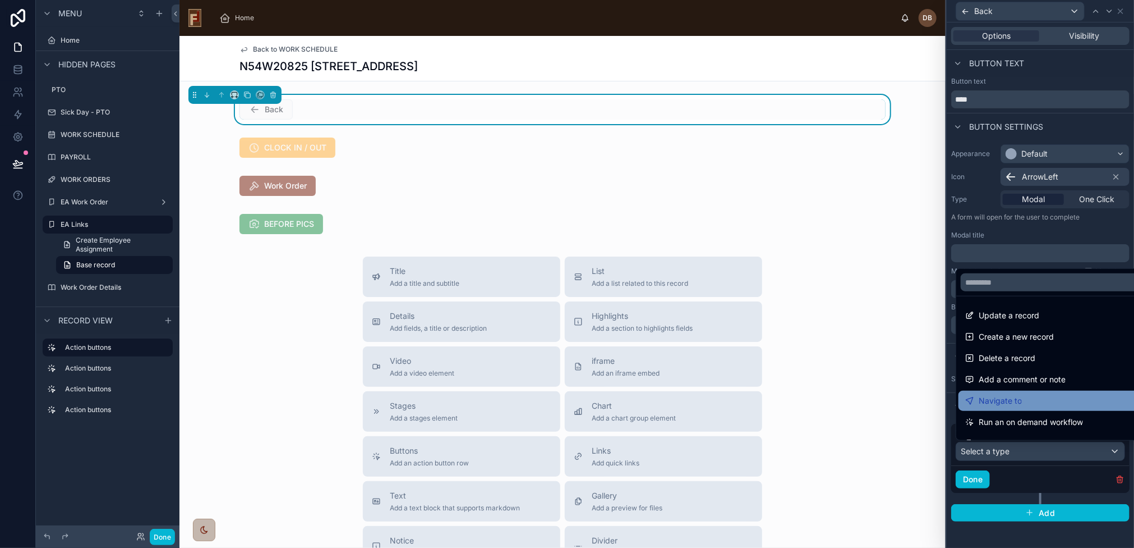
click at [1035, 397] on div "Navigate to" at bounding box center [1053, 400] width 177 height 13
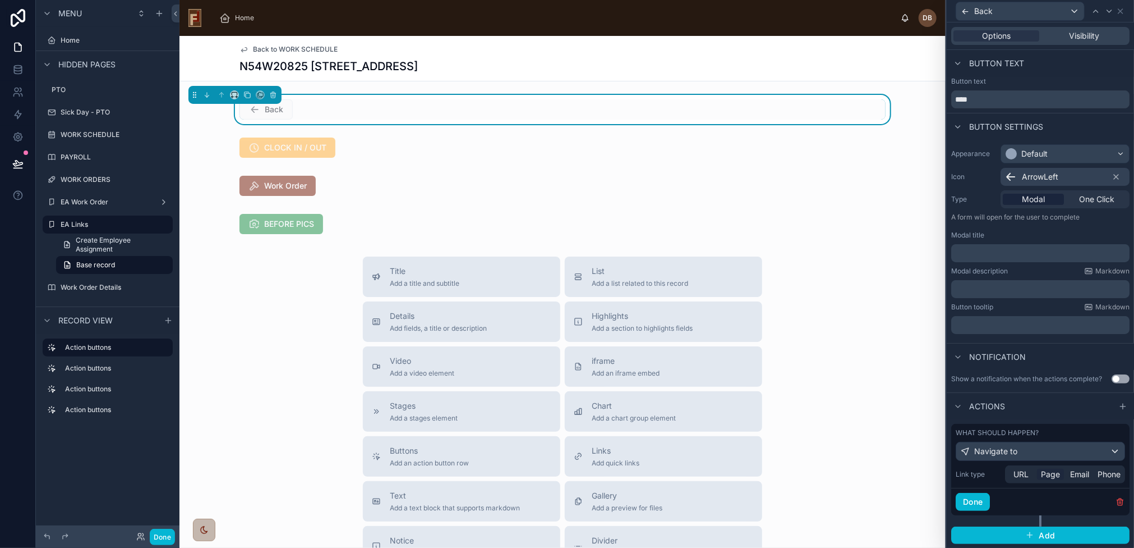
click at [1055, 472] on span "Page" at bounding box center [1050, 473] width 19 height 11
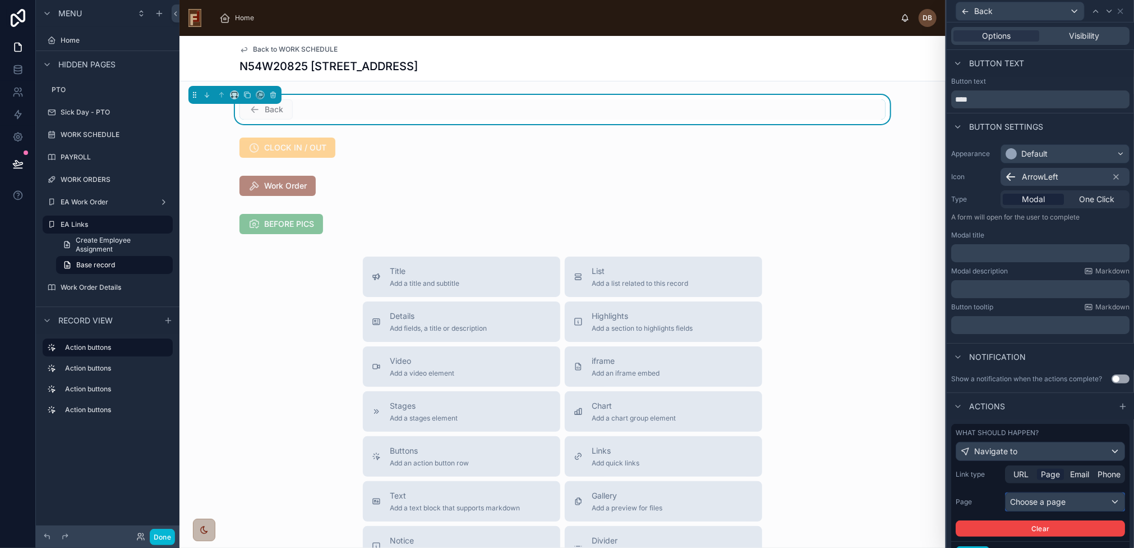
click at [1046, 503] on div "Choose a page" at bounding box center [1065, 502] width 119 height 18
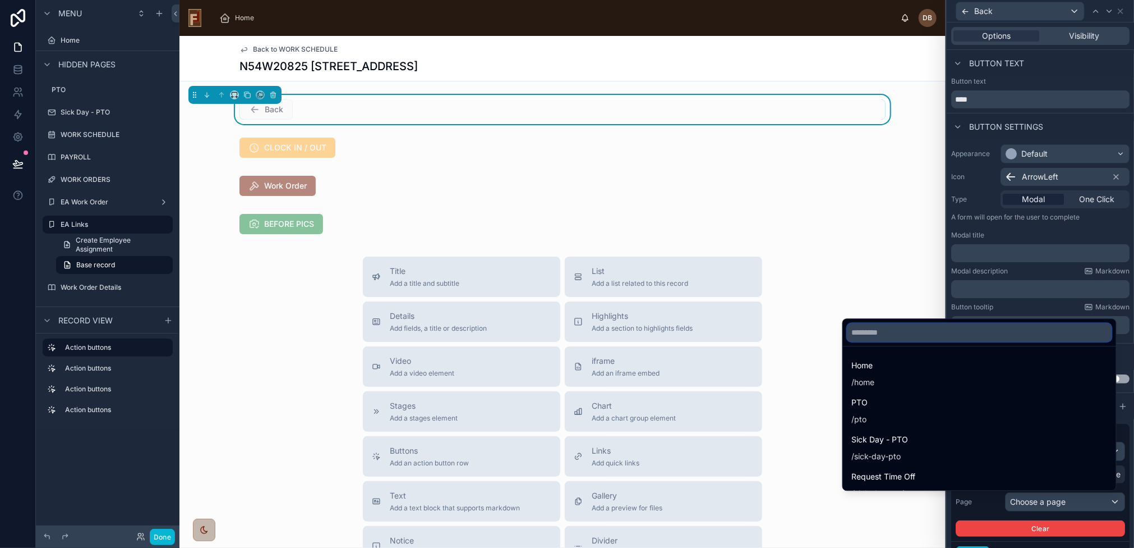
click at [983, 329] on input "text" at bounding box center [980, 332] width 264 height 18
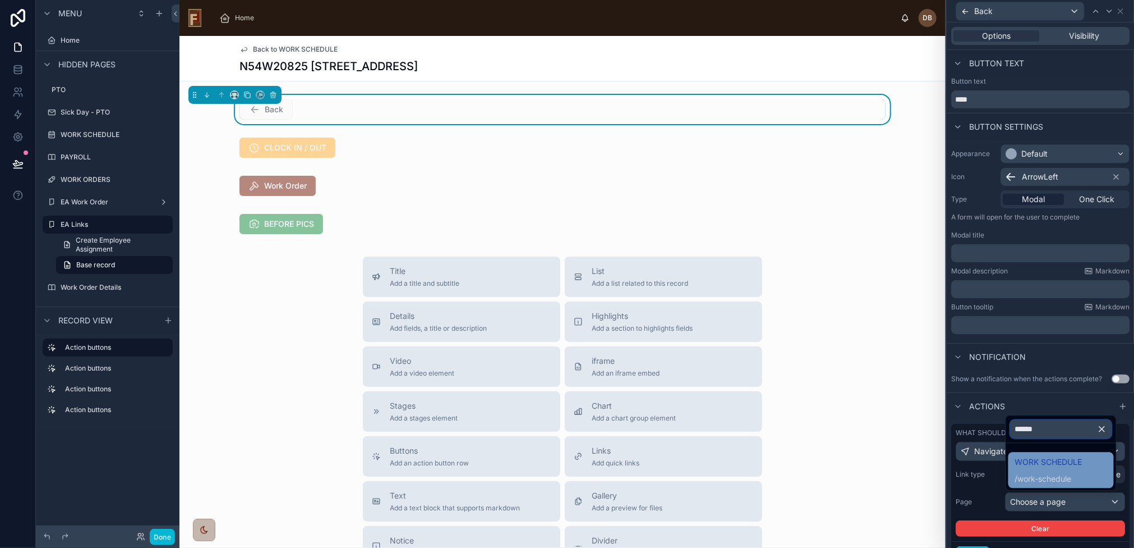
type input "******"
click at [1039, 465] on span "WORK SCHEDULE" at bounding box center [1048, 461] width 67 height 13
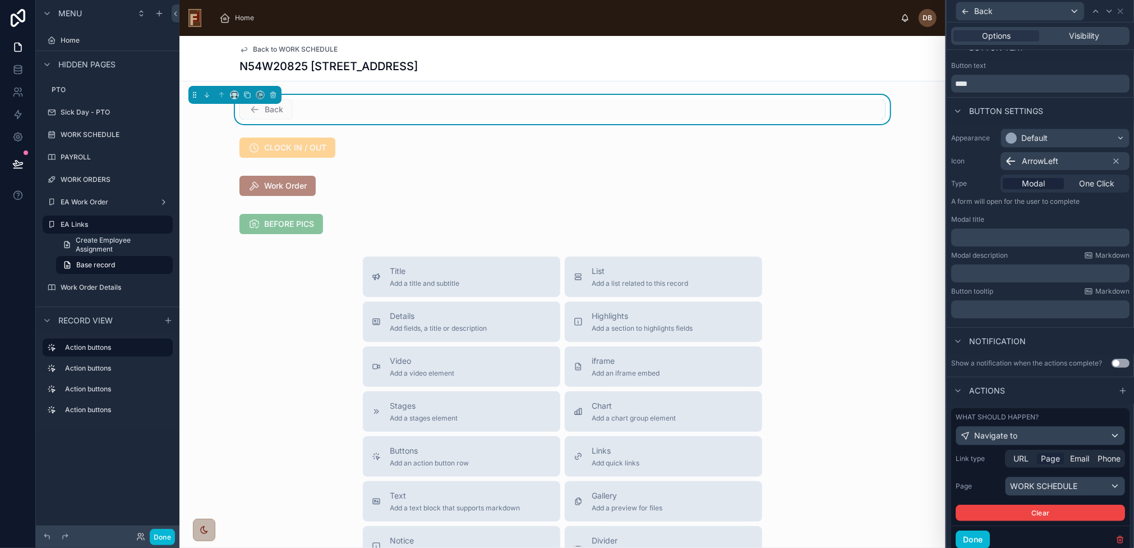
scroll to position [52, 0]
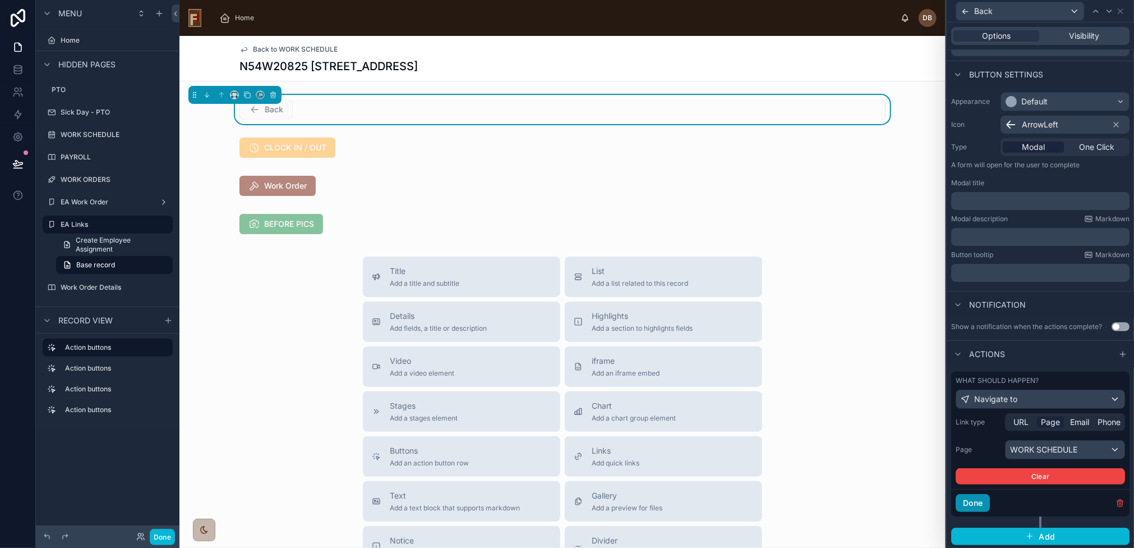
click at [978, 497] on button "Done" at bounding box center [973, 503] width 34 height 18
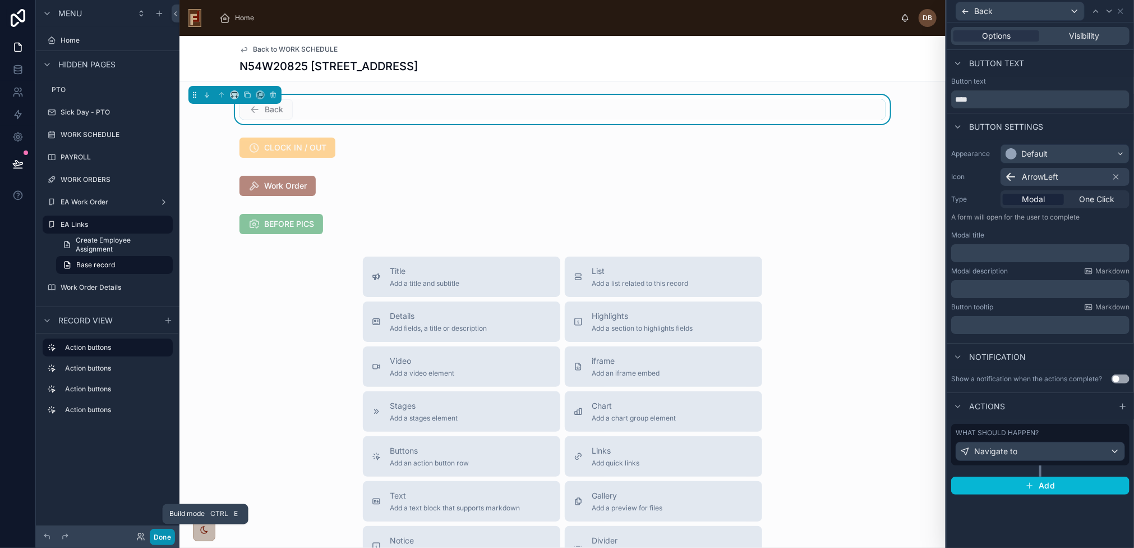
click at [159, 536] on button "Done" at bounding box center [162, 536] width 25 height 16
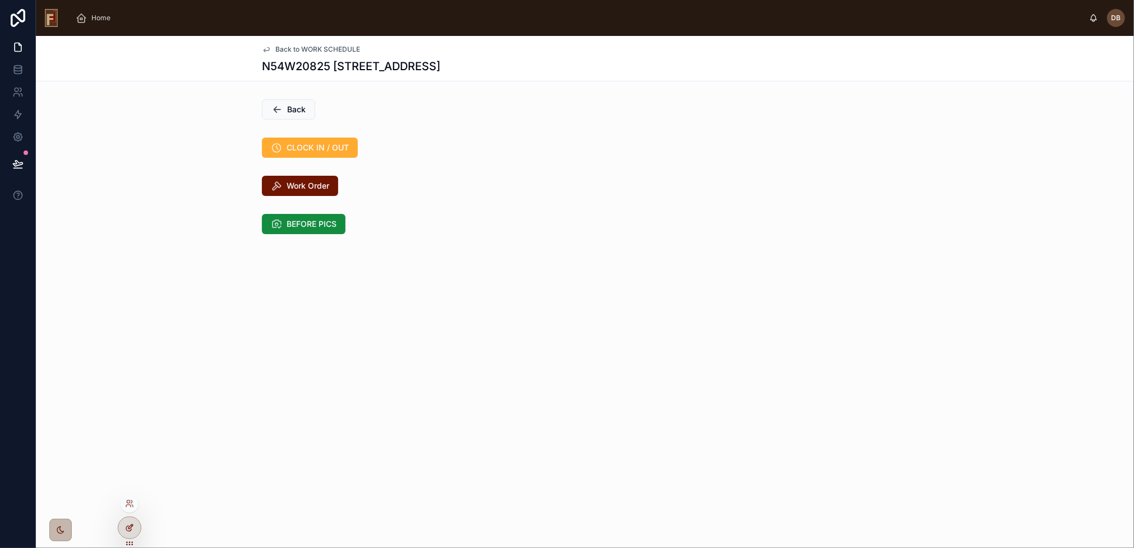
click at [125, 525] on icon at bounding box center [129, 527] width 9 height 9
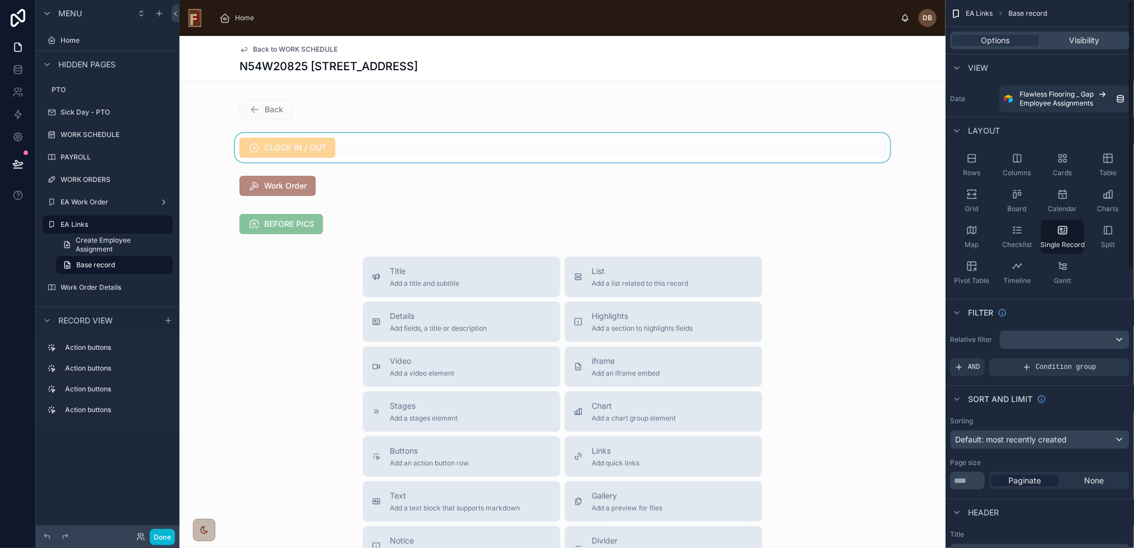
click at [772, 147] on div at bounding box center [563, 147] width 766 height 29
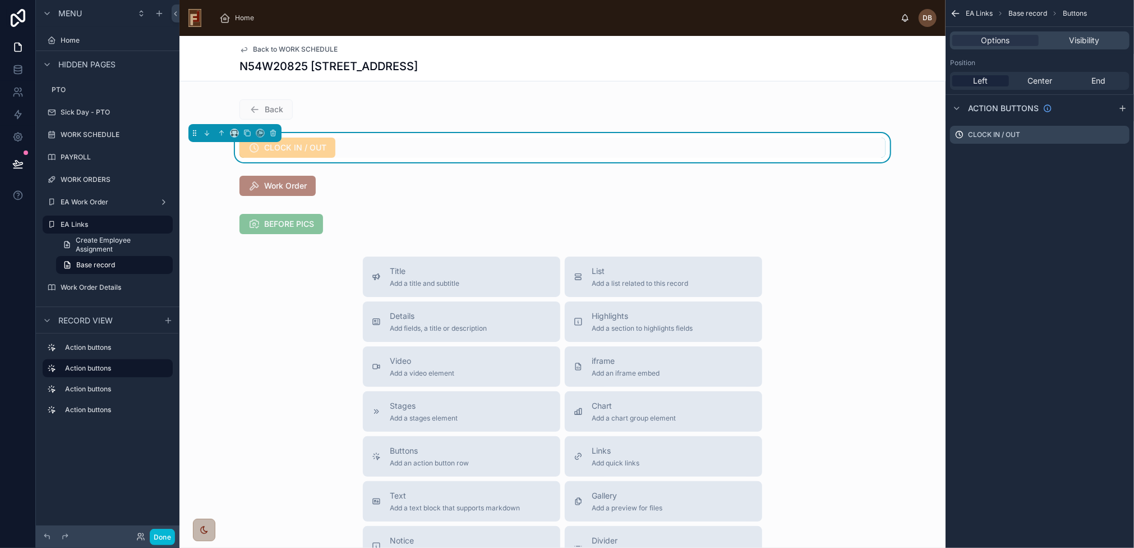
click at [788, 63] on div "N54W20825 [STREET_ADDRESS]" at bounding box center [563, 66] width 646 height 16
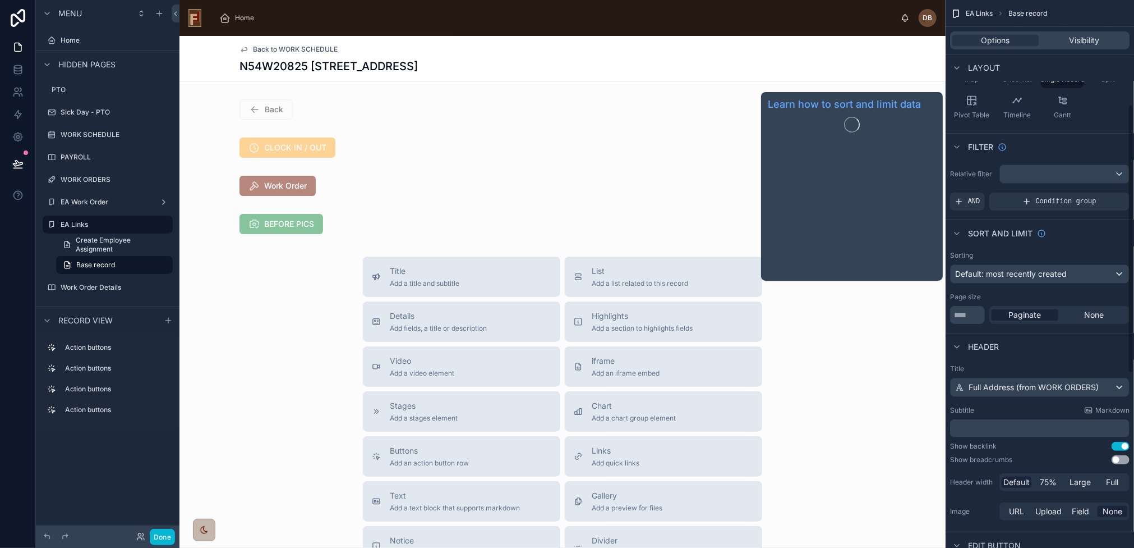
scroll to position [224, 0]
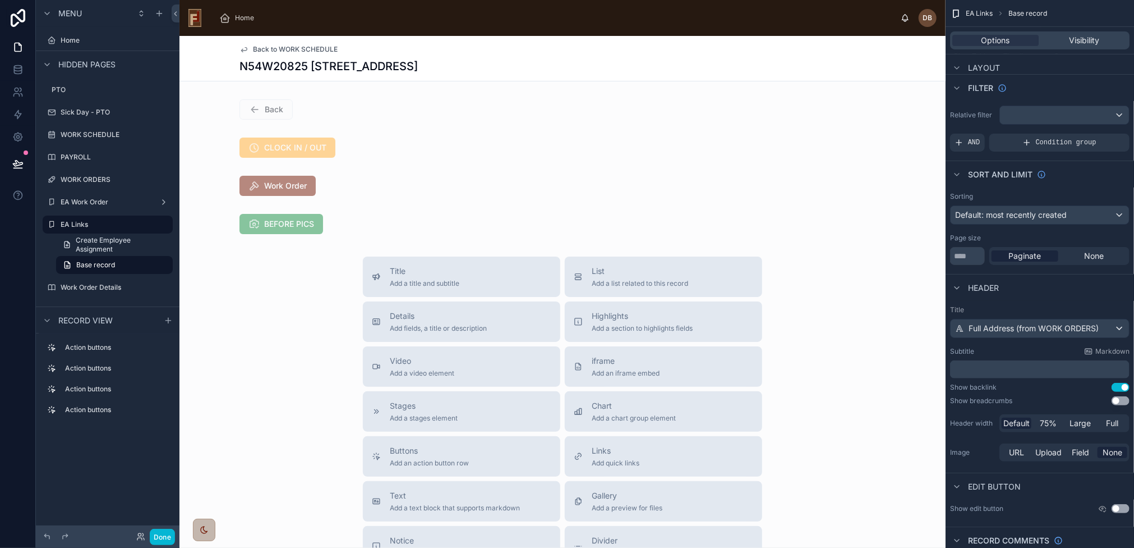
click at [1121, 385] on button "Use setting" at bounding box center [1121, 387] width 18 height 9
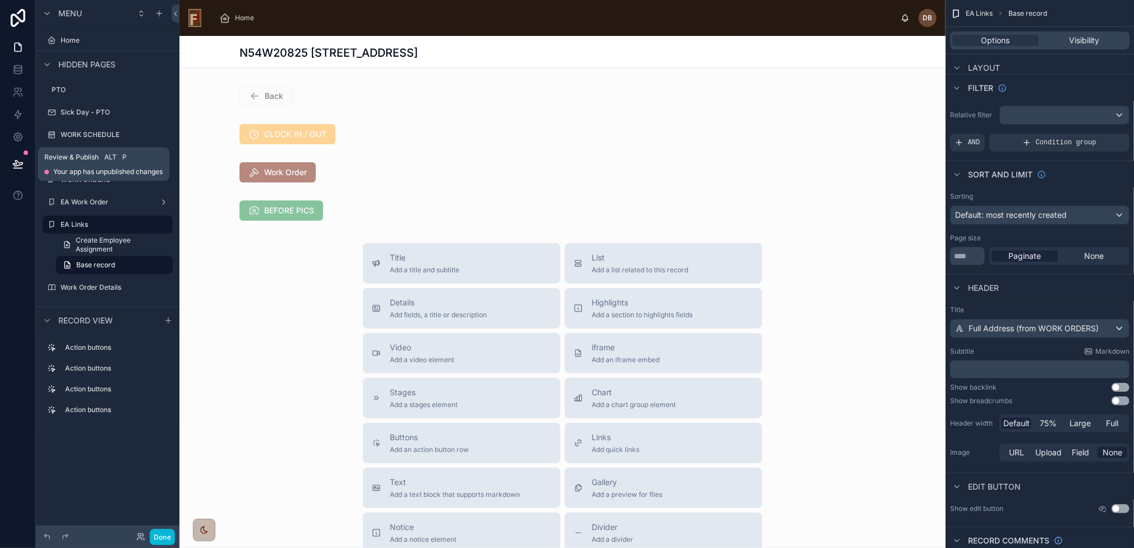
click at [19, 165] on icon at bounding box center [18, 163] width 10 height 6
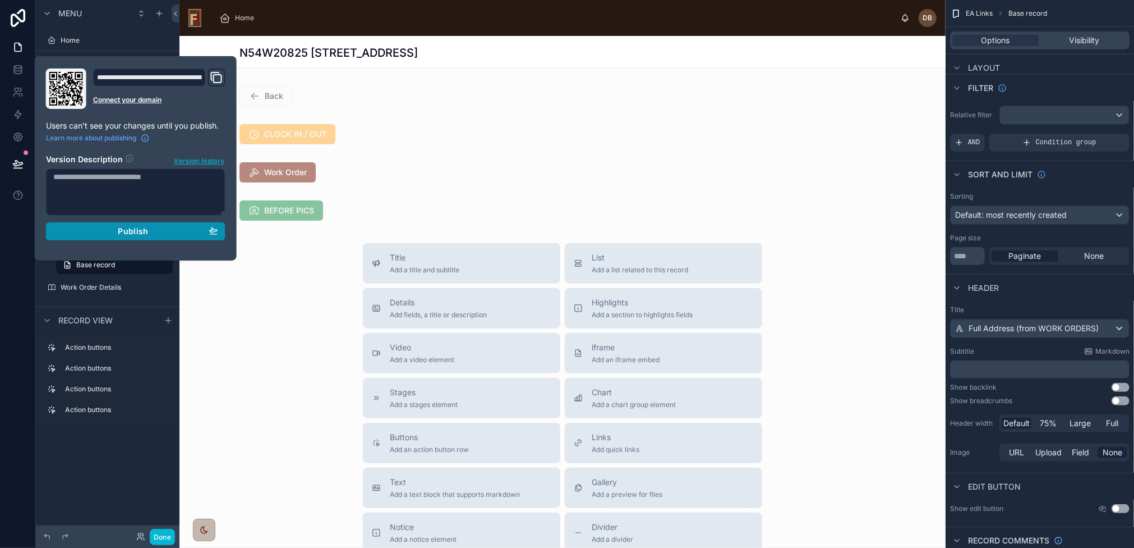
click at [100, 229] on div "Publish" at bounding box center [135, 231] width 165 height 10
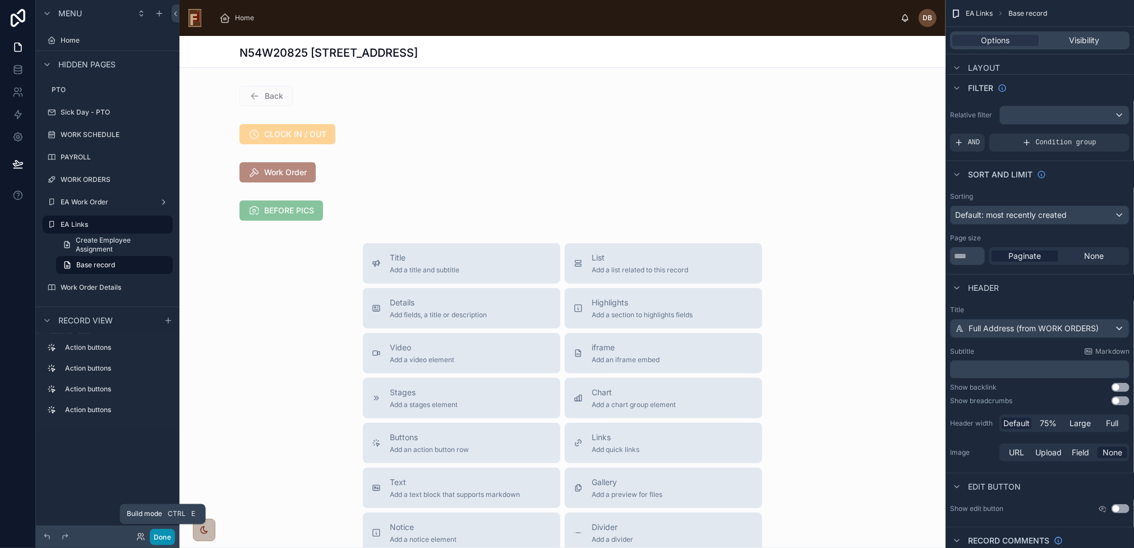
click at [161, 535] on button "Done" at bounding box center [162, 536] width 25 height 16
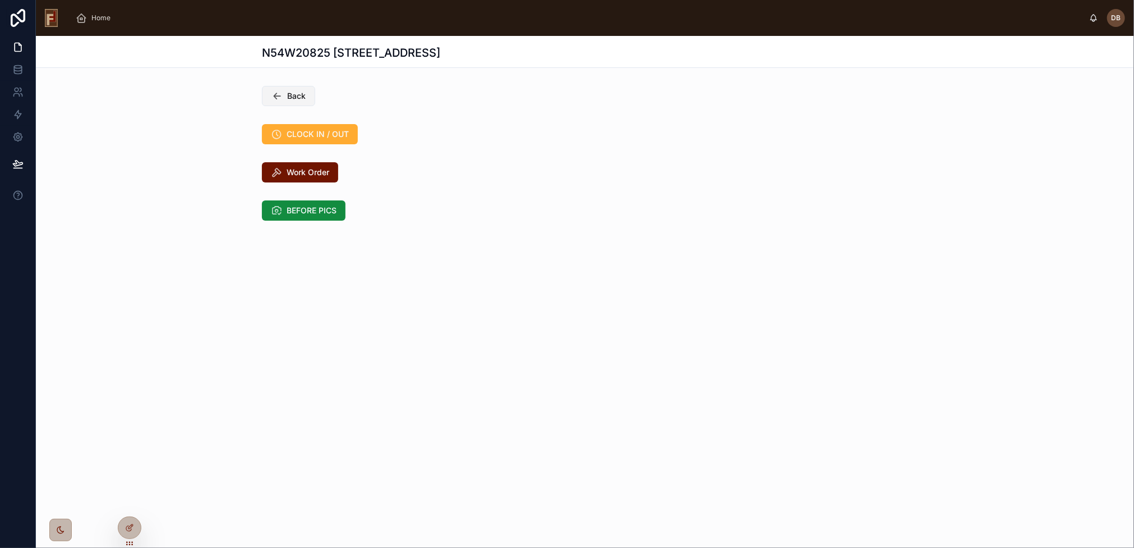
click at [304, 94] on span "Back" at bounding box center [296, 95] width 19 height 11
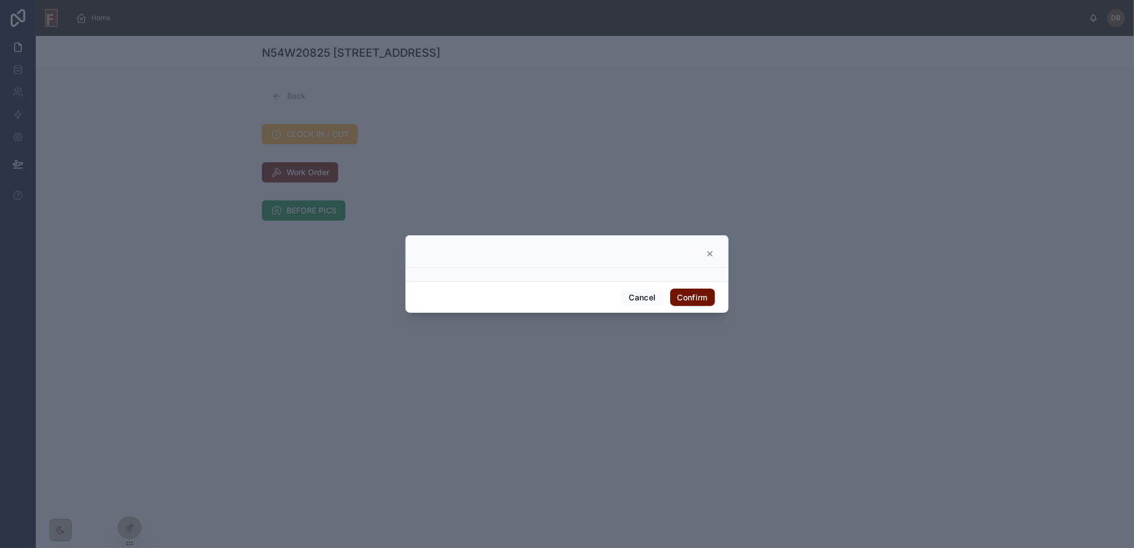
click at [711, 255] on icon at bounding box center [710, 253] width 4 height 4
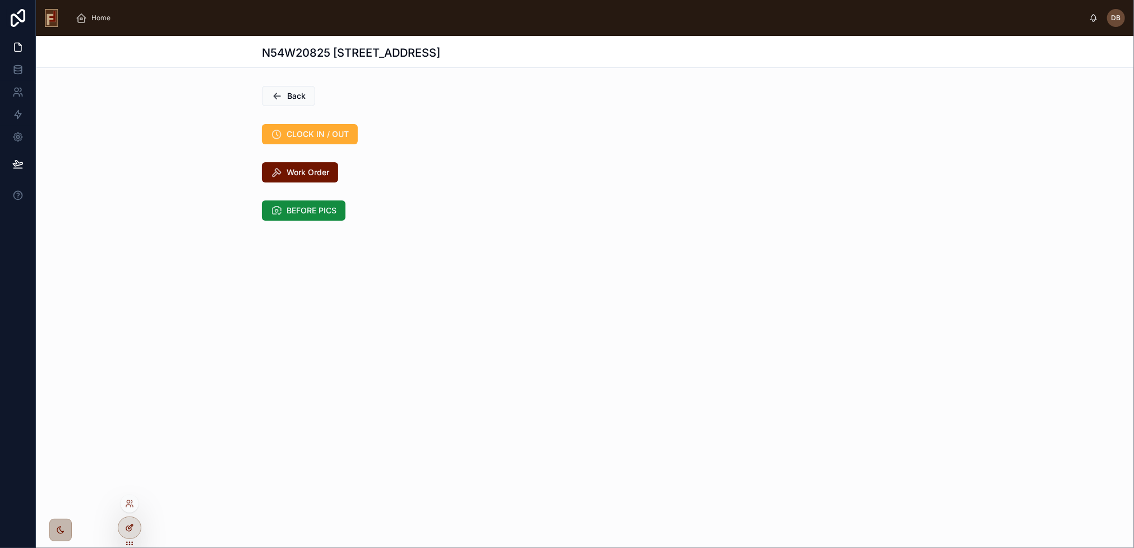
click at [132, 526] on icon at bounding box center [131, 525] width 1 height 1
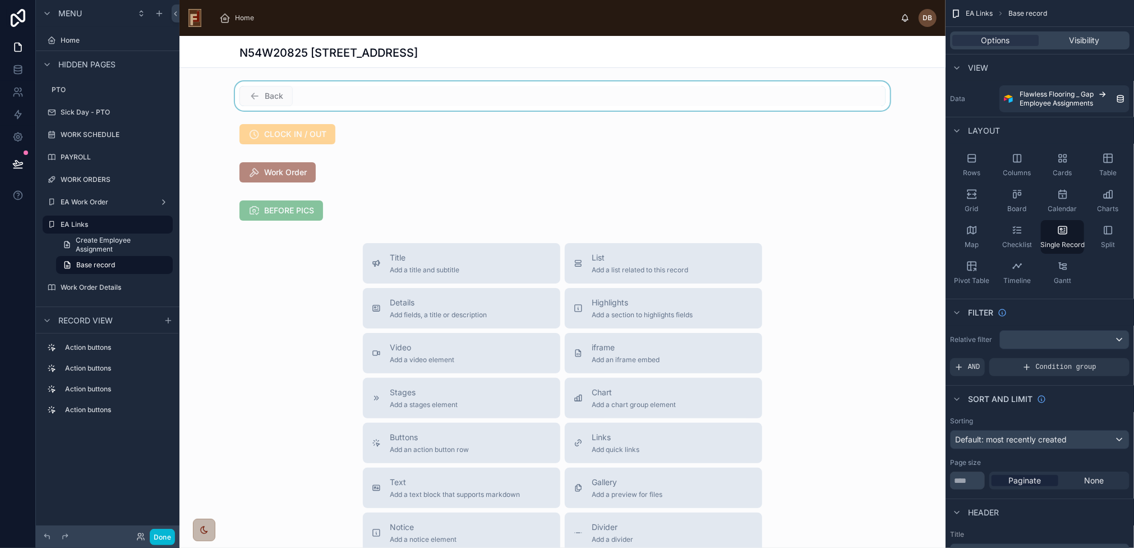
click at [329, 93] on div at bounding box center [563, 95] width 766 height 29
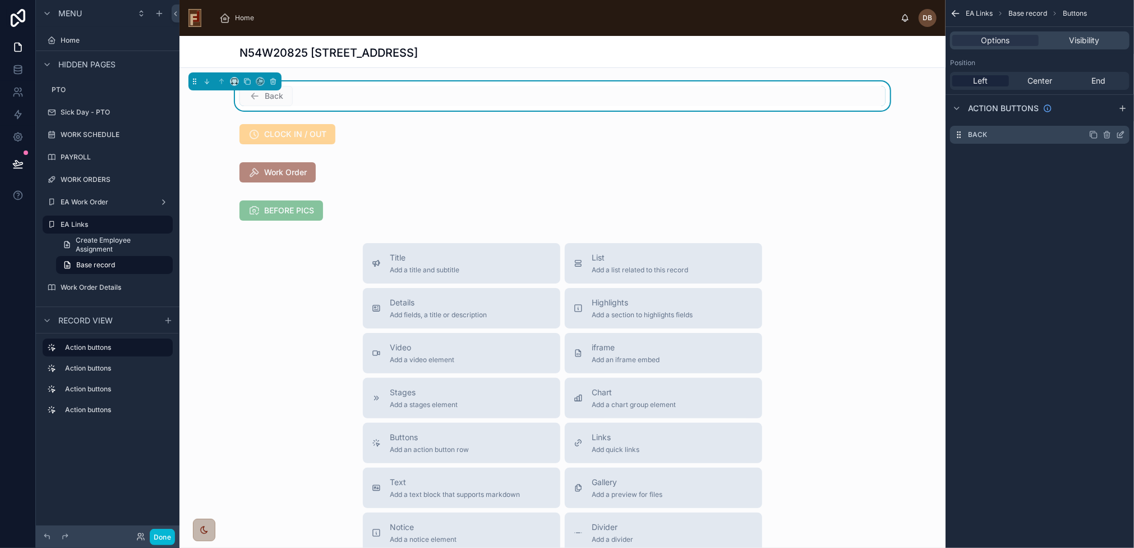
click at [1122, 134] on icon "scrollable content" at bounding box center [1120, 134] width 9 height 9
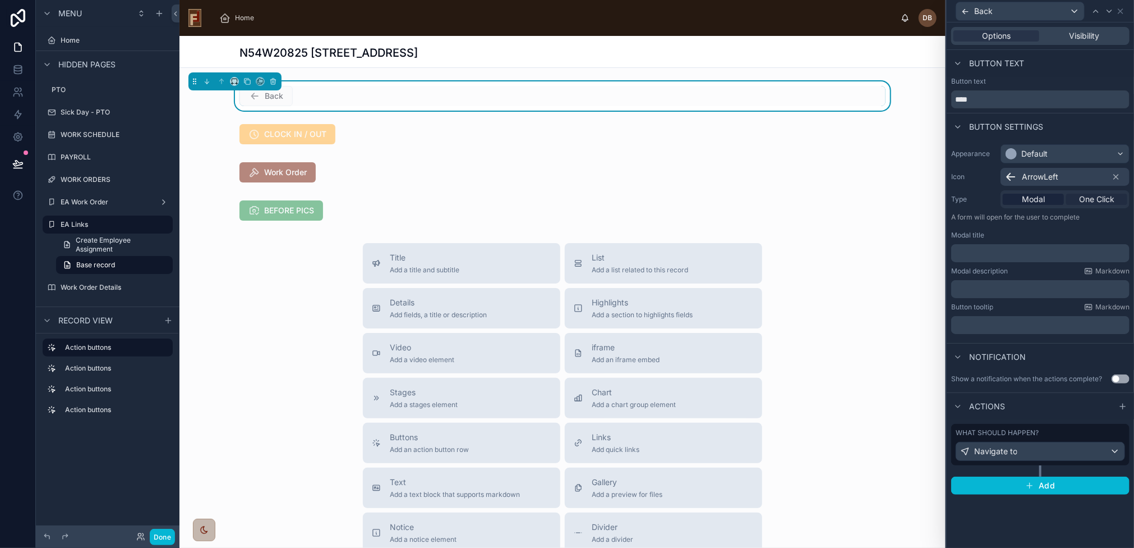
click at [1104, 201] on span "One Click" at bounding box center [1096, 199] width 35 height 11
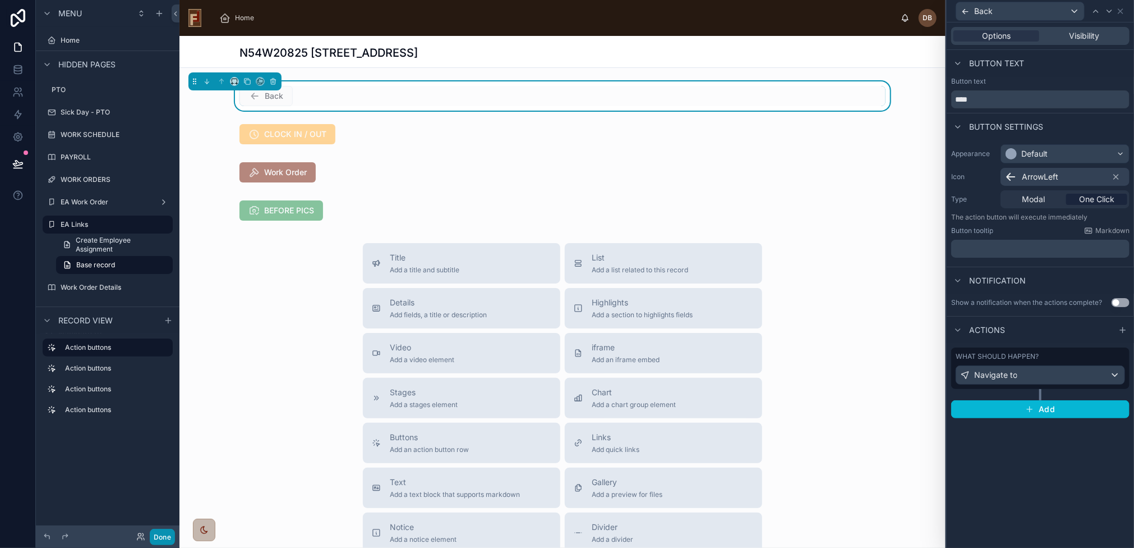
click at [160, 536] on button "Done" at bounding box center [162, 536] width 25 height 16
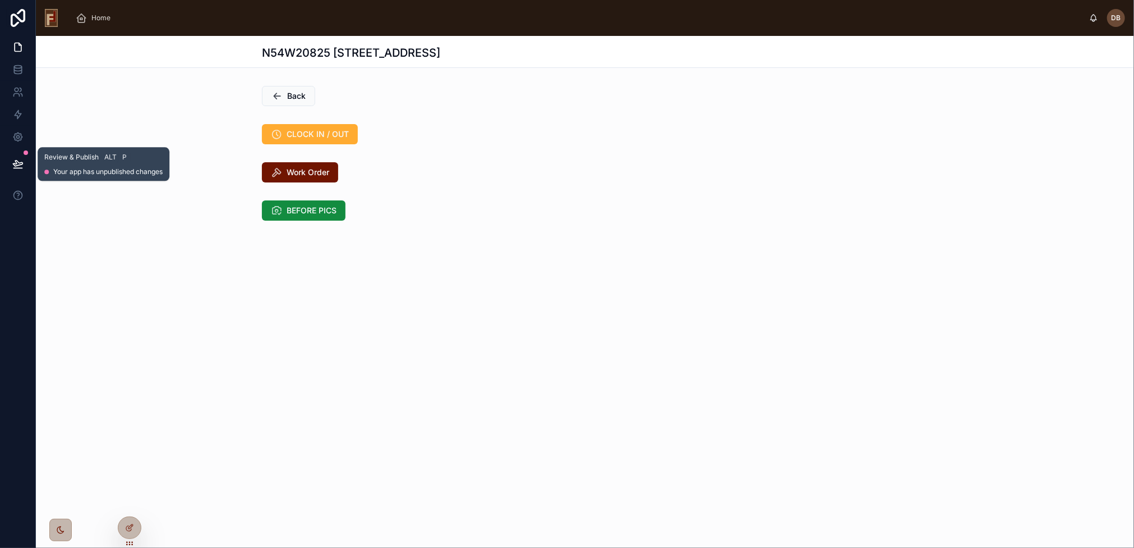
click at [20, 160] on icon at bounding box center [17, 163] width 11 height 11
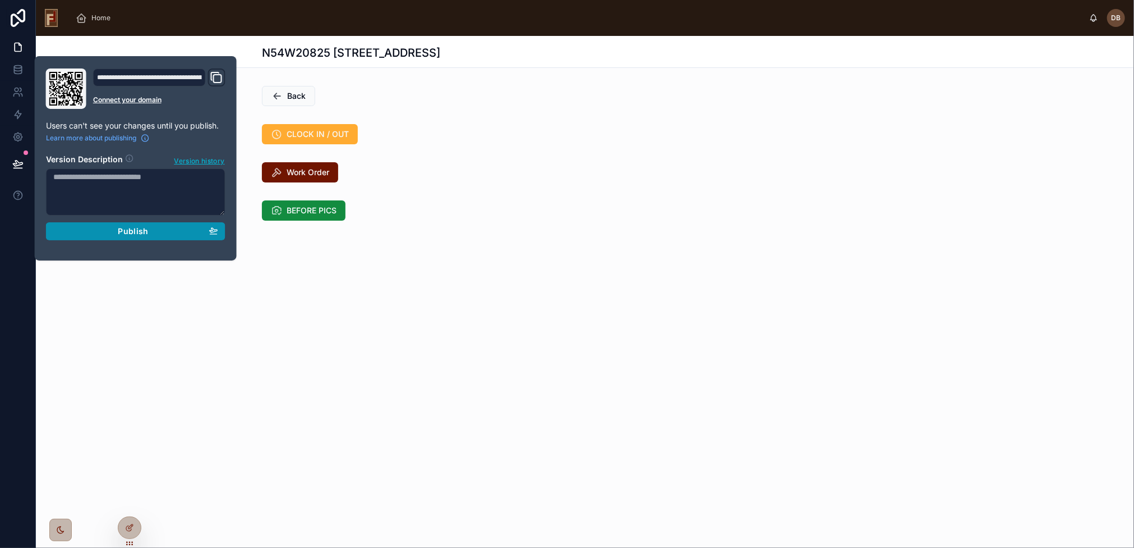
click at [128, 232] on span "Publish" at bounding box center [133, 231] width 30 height 10
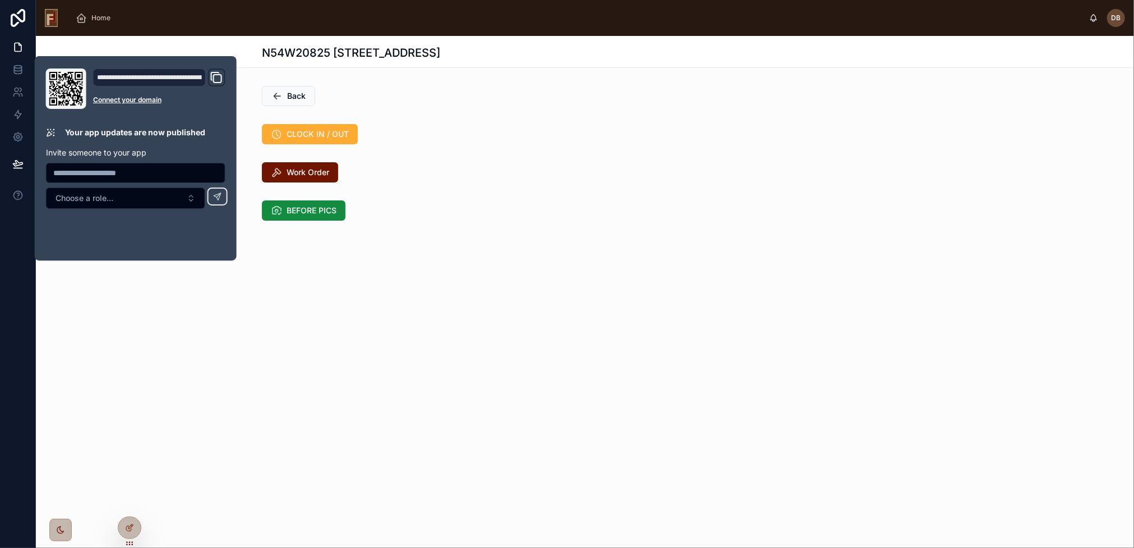
drag, startPoint x: 364, startPoint y: 89, endPoint x: 334, endPoint y: 89, distance: 29.2
click at [360, 88] on div "Back" at bounding box center [585, 96] width 646 height 20
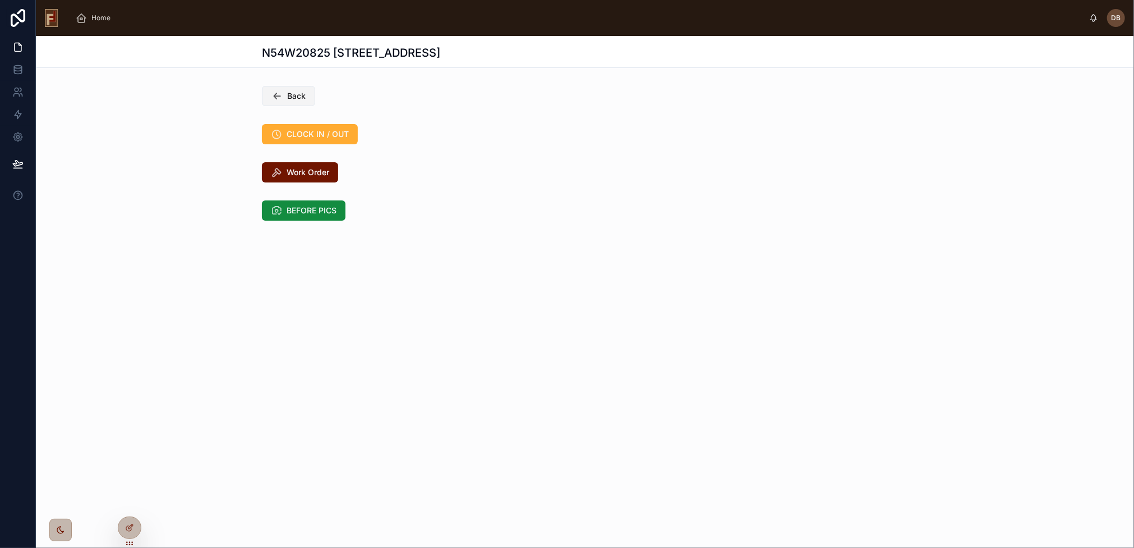
click at [287, 98] on span "Back" at bounding box center [296, 95] width 19 height 11
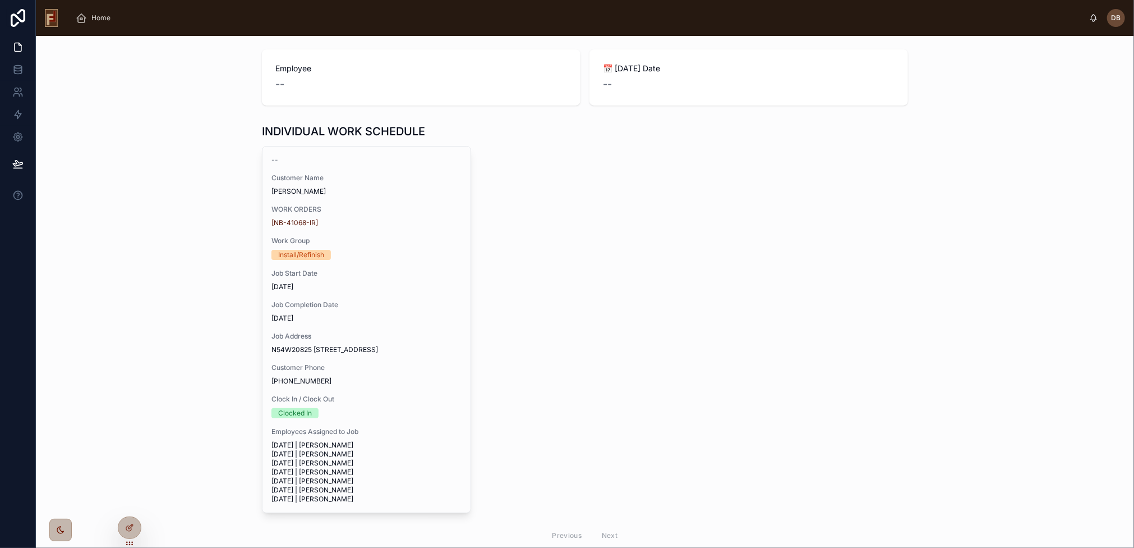
scroll to position [123, 0]
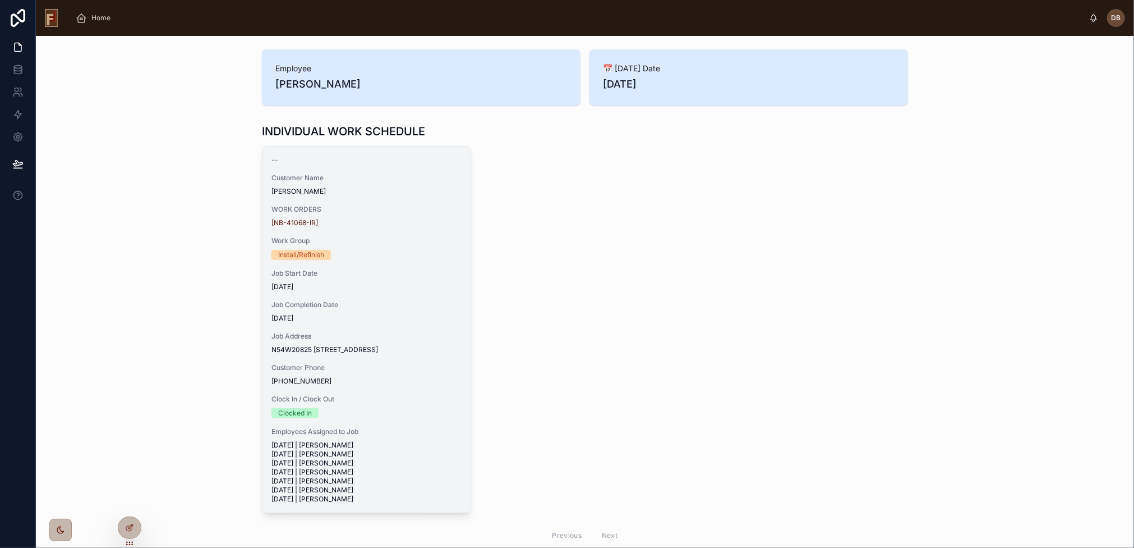
click at [372, 211] on span "WORK ORDERS" at bounding box center [367, 209] width 190 height 9
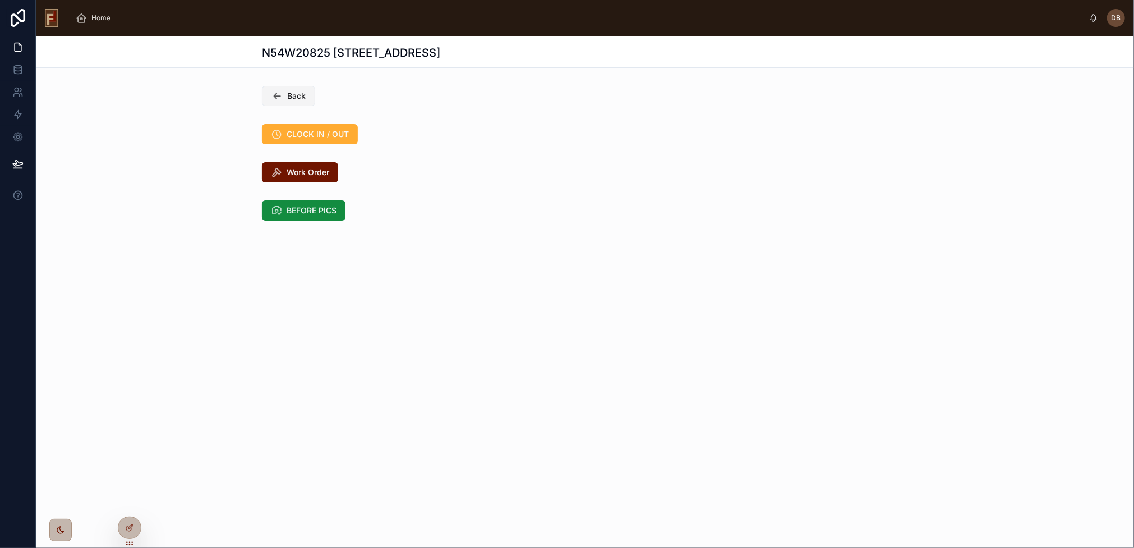
click at [302, 95] on span "Back" at bounding box center [296, 95] width 19 height 11
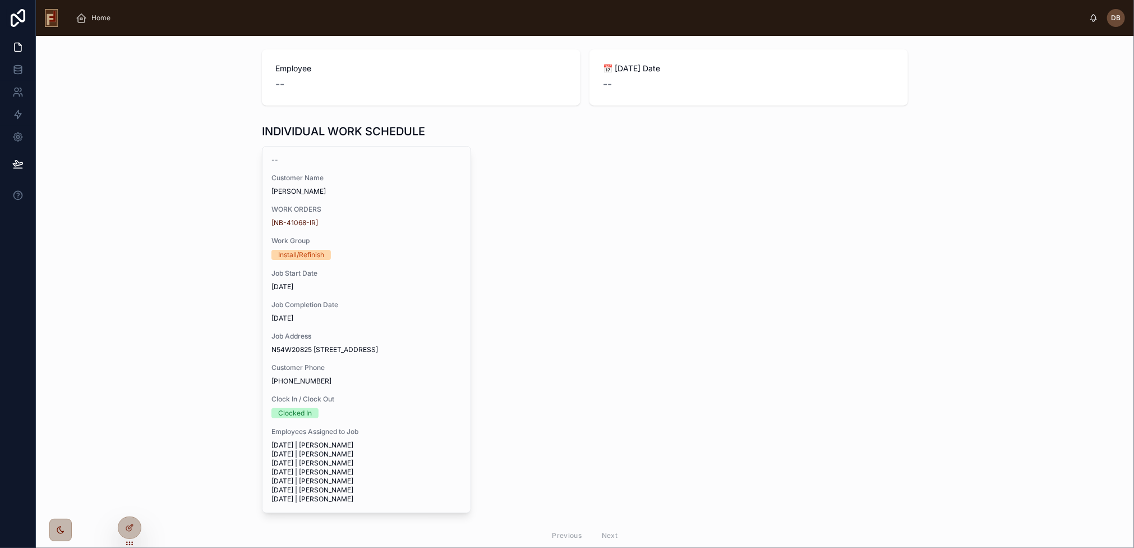
scroll to position [123, 0]
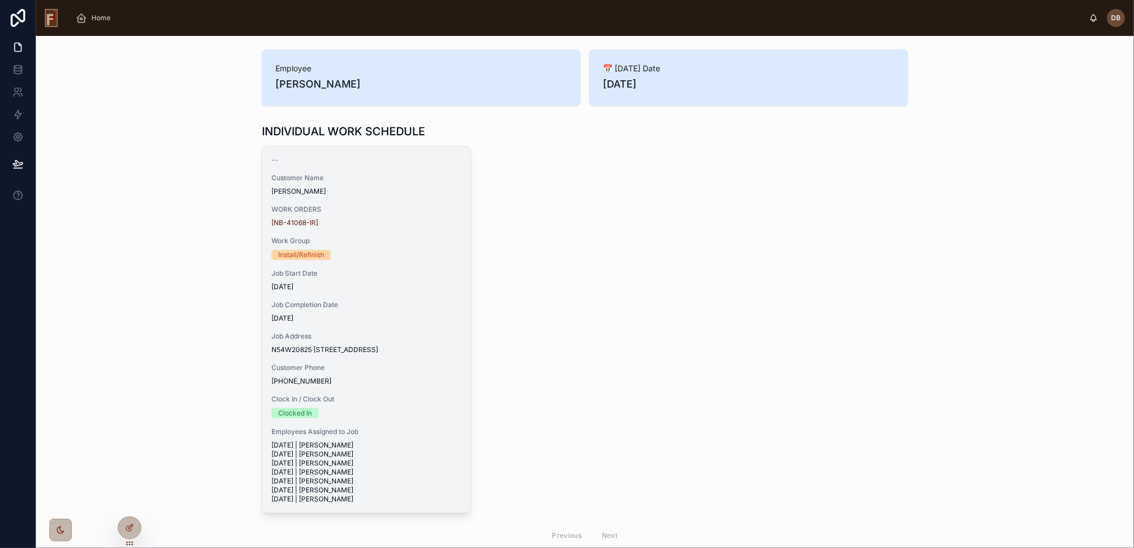
click at [404, 215] on div "WORK ORDERS [NB-41068-IR]" at bounding box center [367, 216] width 190 height 22
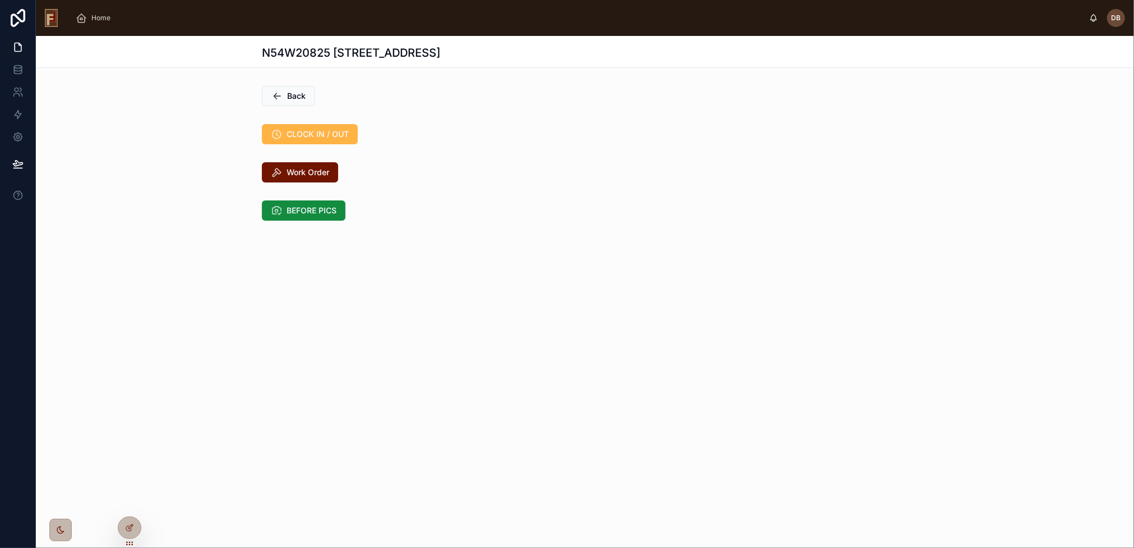
click at [342, 136] on span "CLOCK IN / OUT" at bounding box center [318, 133] width 62 height 11
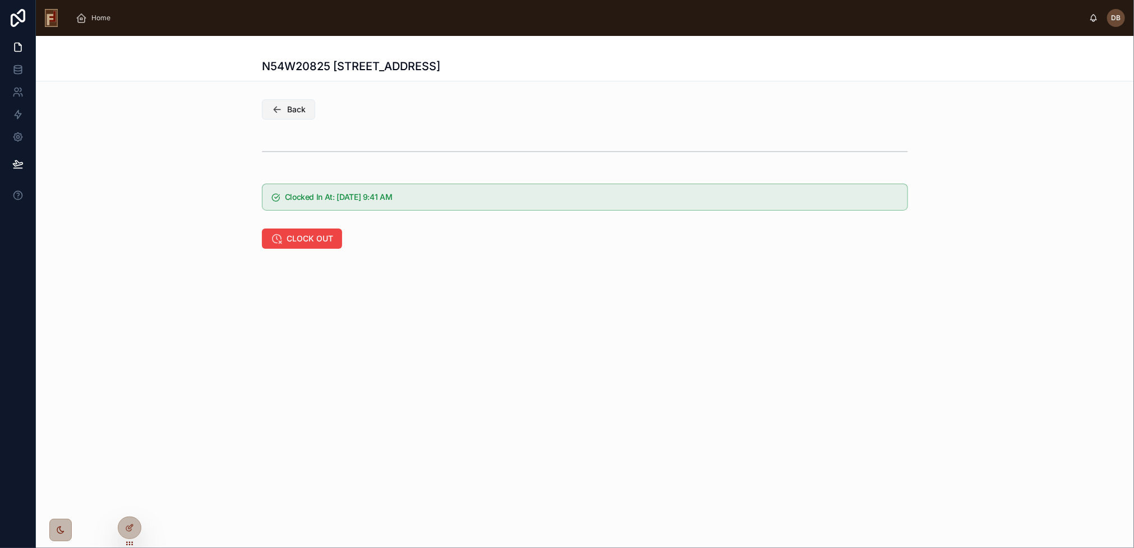
click at [311, 112] on button "Back" at bounding box center [288, 109] width 53 height 20
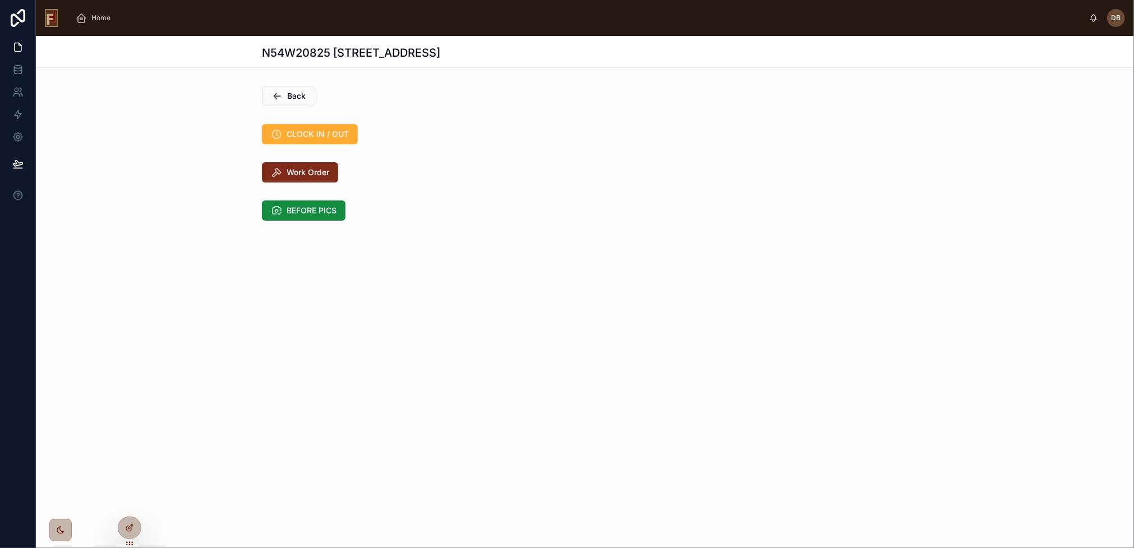
click at [301, 172] on span "Work Order" at bounding box center [308, 172] width 43 height 11
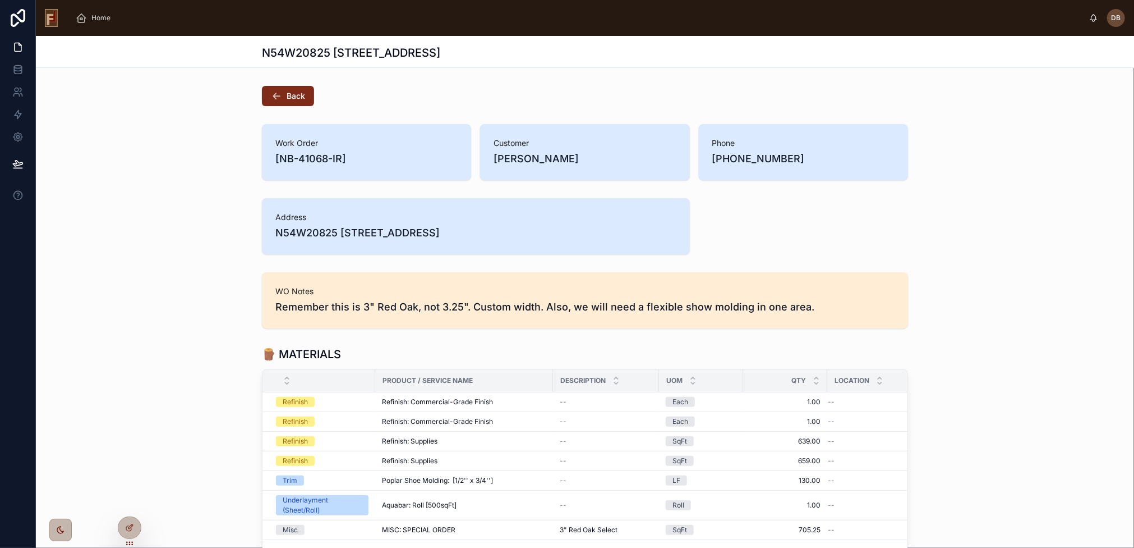
click at [295, 93] on span "Back" at bounding box center [296, 95] width 19 height 11
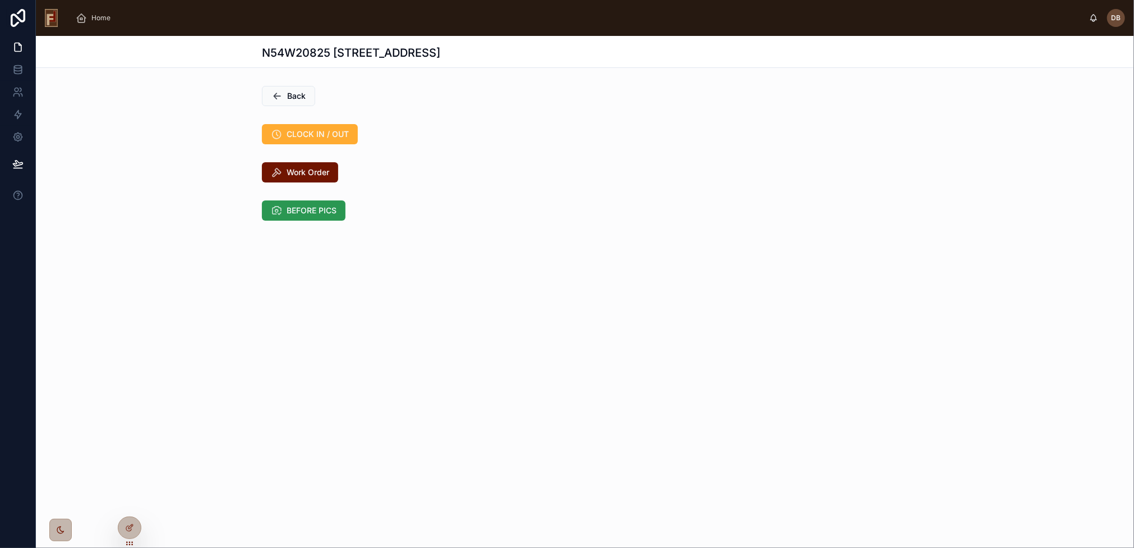
click at [314, 211] on span "BEFORE PICS" at bounding box center [312, 210] width 50 height 11
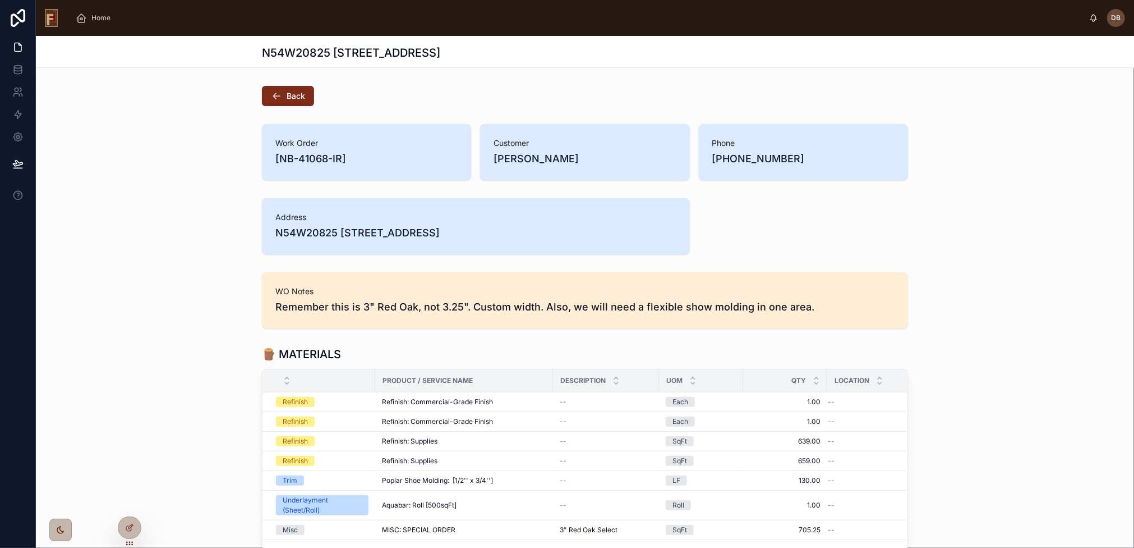
click at [280, 89] on button "Back" at bounding box center [288, 96] width 52 height 20
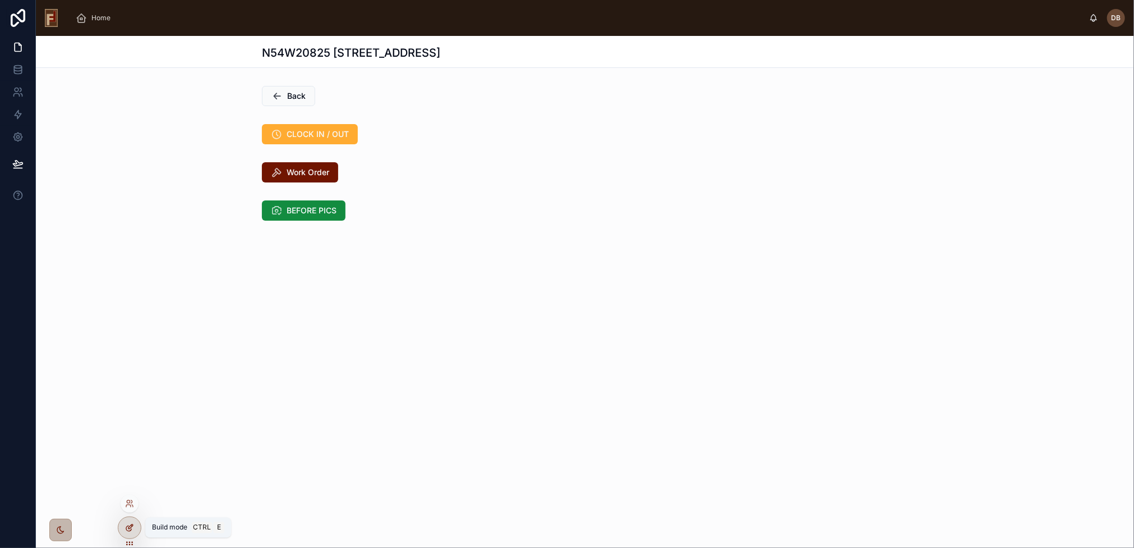
click at [131, 530] on icon at bounding box center [129, 527] width 9 height 9
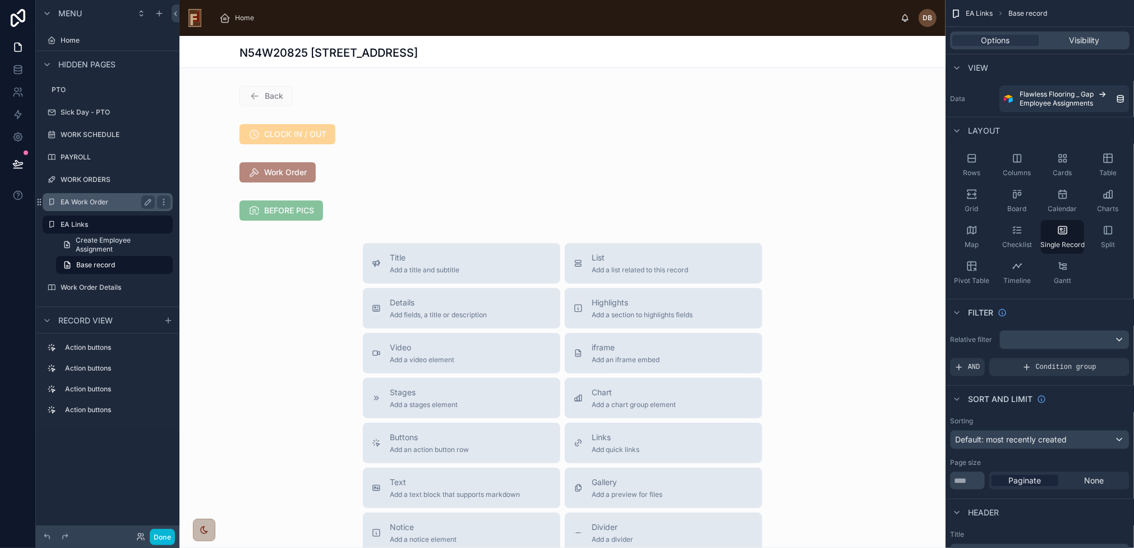
click at [99, 196] on div "EA Work Order" at bounding box center [108, 201] width 94 height 13
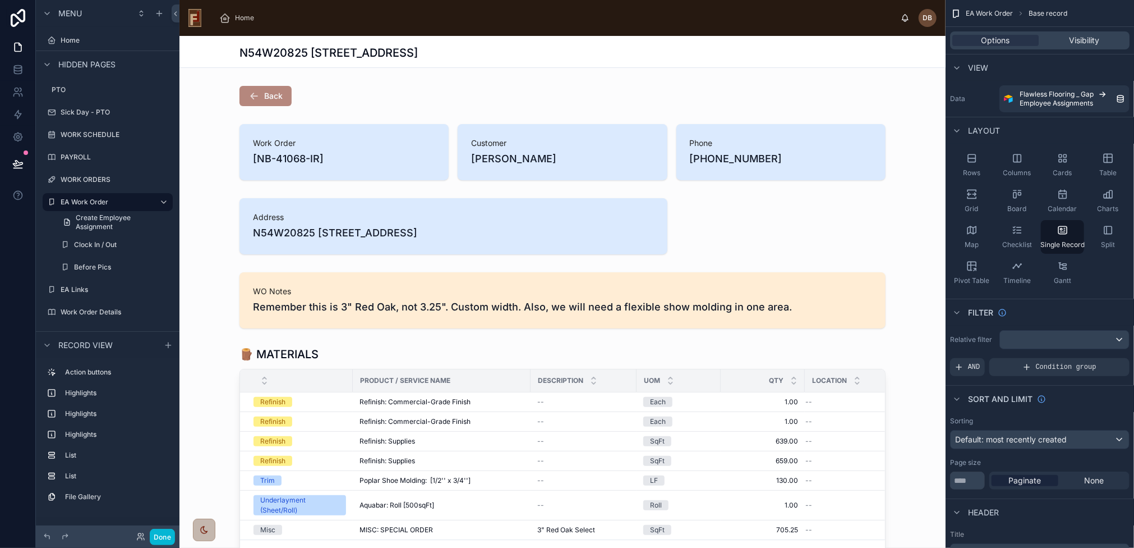
click at [269, 93] on div at bounding box center [563, 95] width 766 height 29
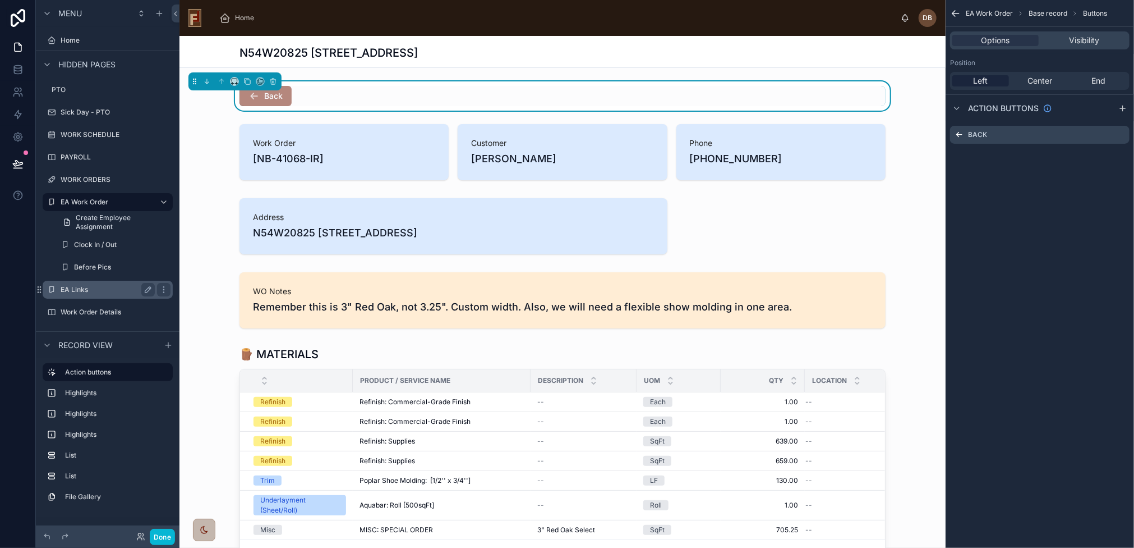
click at [81, 286] on label "EA Links" at bounding box center [106, 289] width 90 height 9
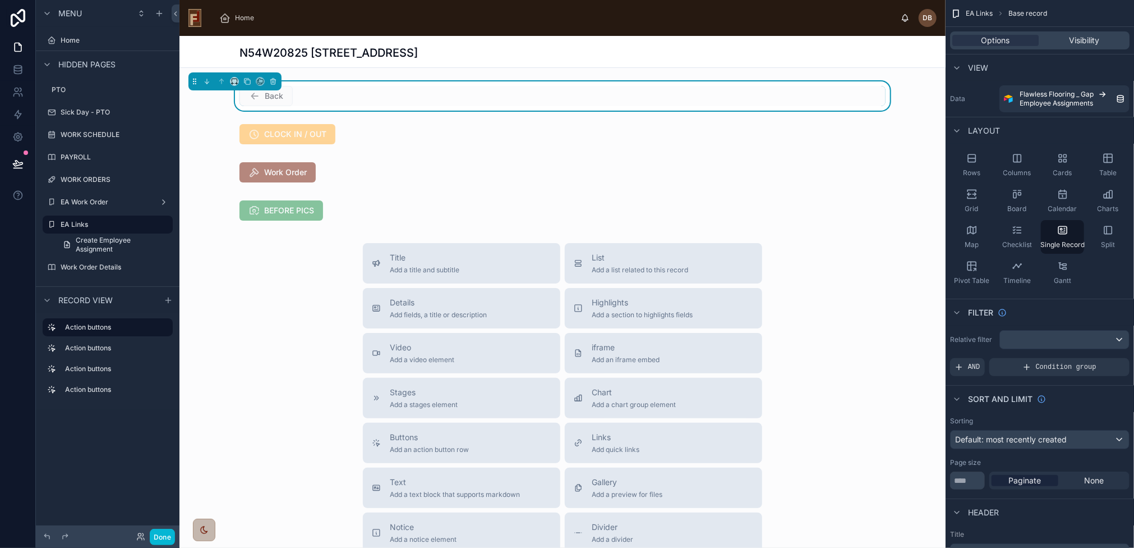
click at [365, 208] on div at bounding box center [563, 384] width 766 height 696
click at [403, 208] on div at bounding box center [563, 210] width 766 height 29
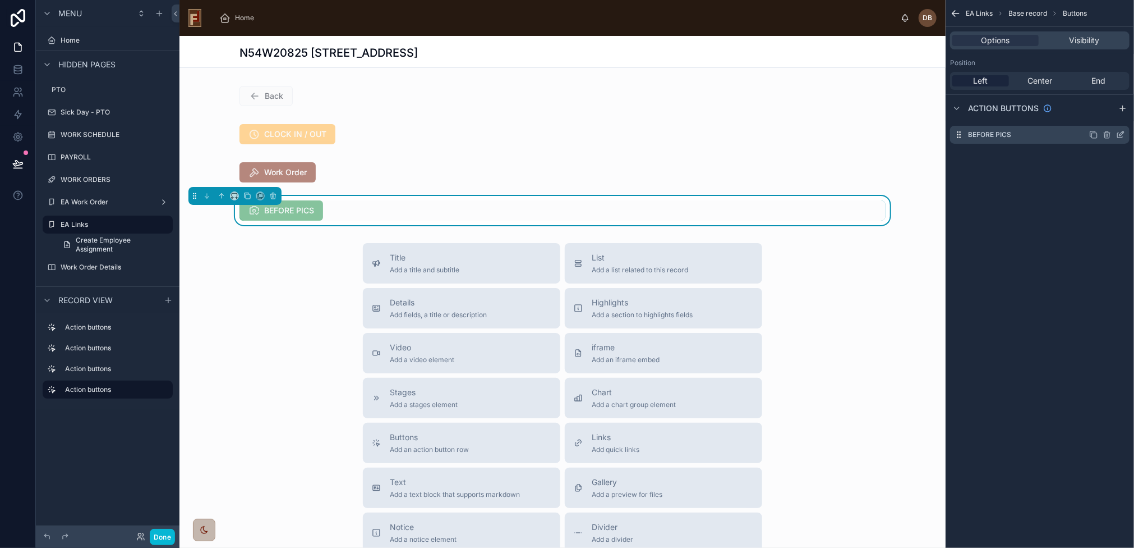
click at [1124, 132] on icon "scrollable content" at bounding box center [1122, 133] width 4 height 4
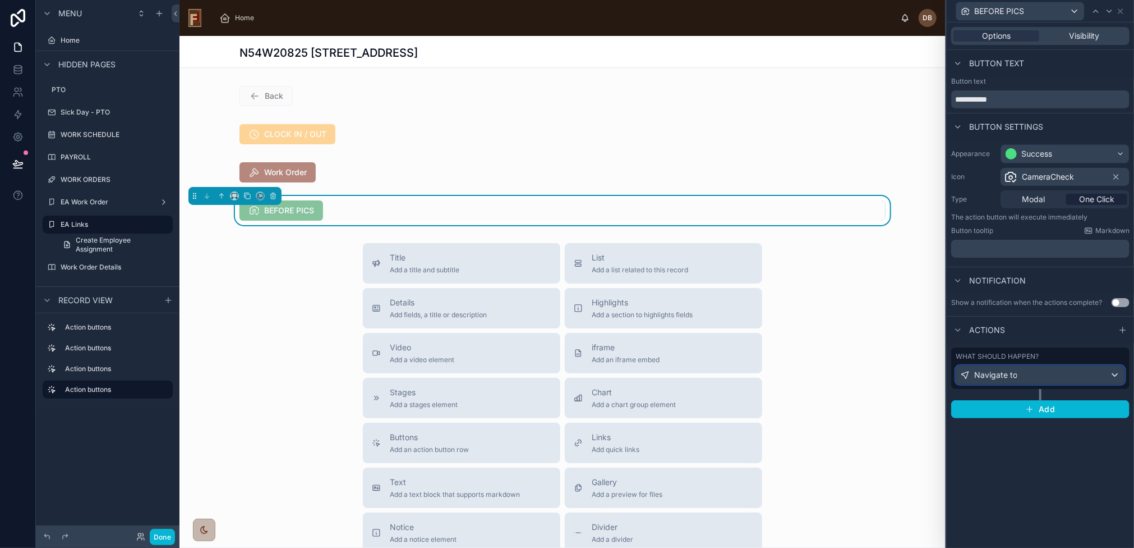
click at [1042, 370] on div "Navigate to" at bounding box center [1040, 375] width 168 height 18
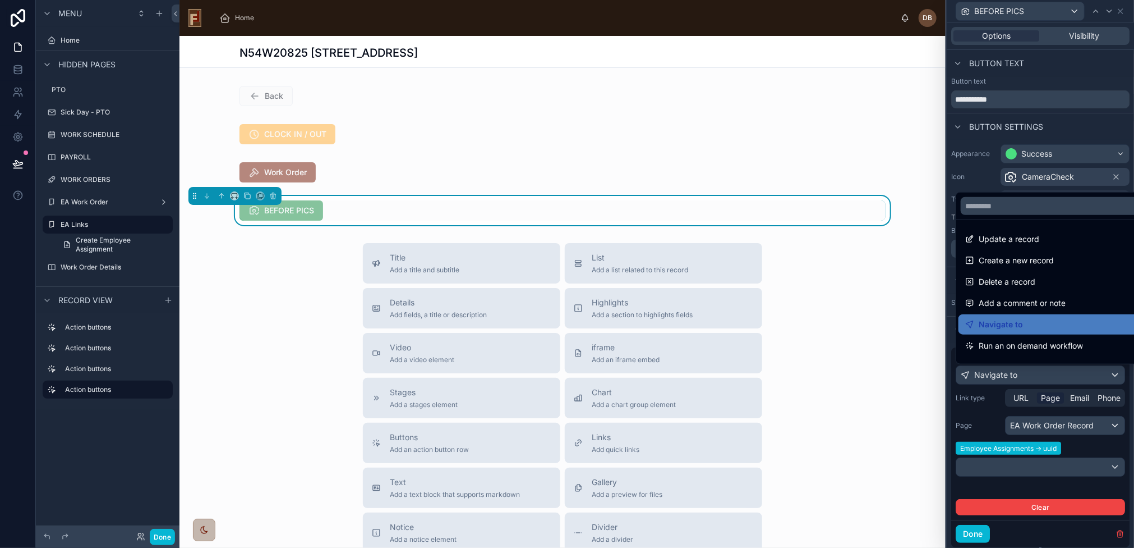
click at [1028, 371] on div at bounding box center [1040, 274] width 187 height 548
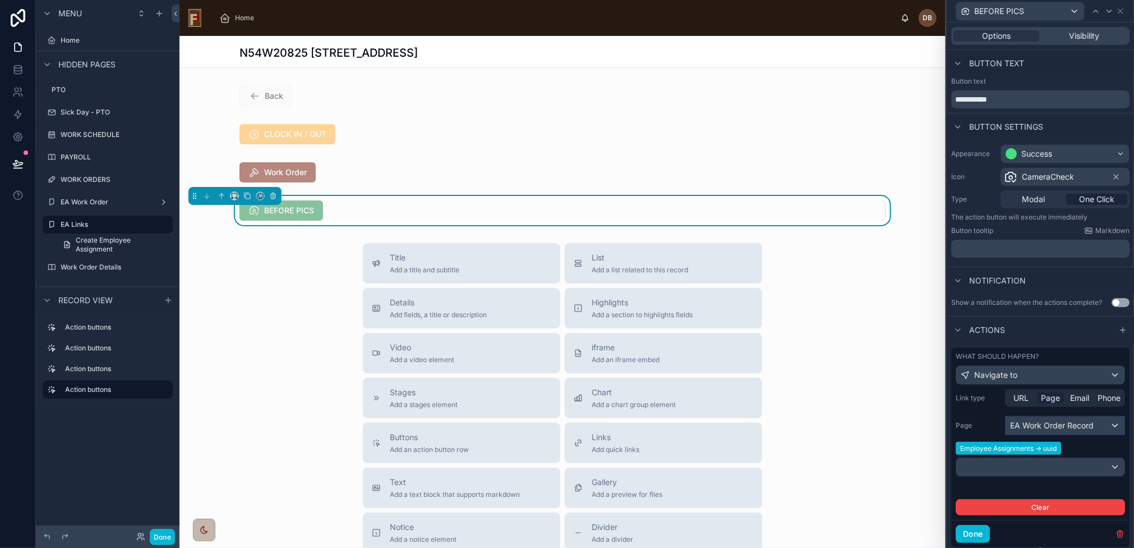
click at [1061, 424] on div "EA Work Order Record" at bounding box center [1065, 425] width 119 height 18
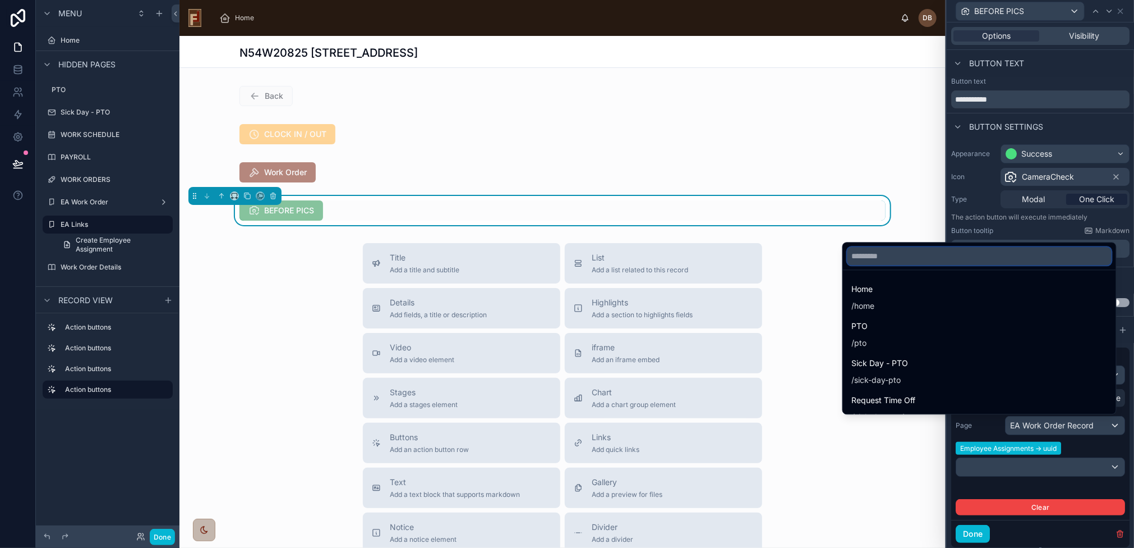
click at [922, 255] on input "text" at bounding box center [980, 256] width 264 height 18
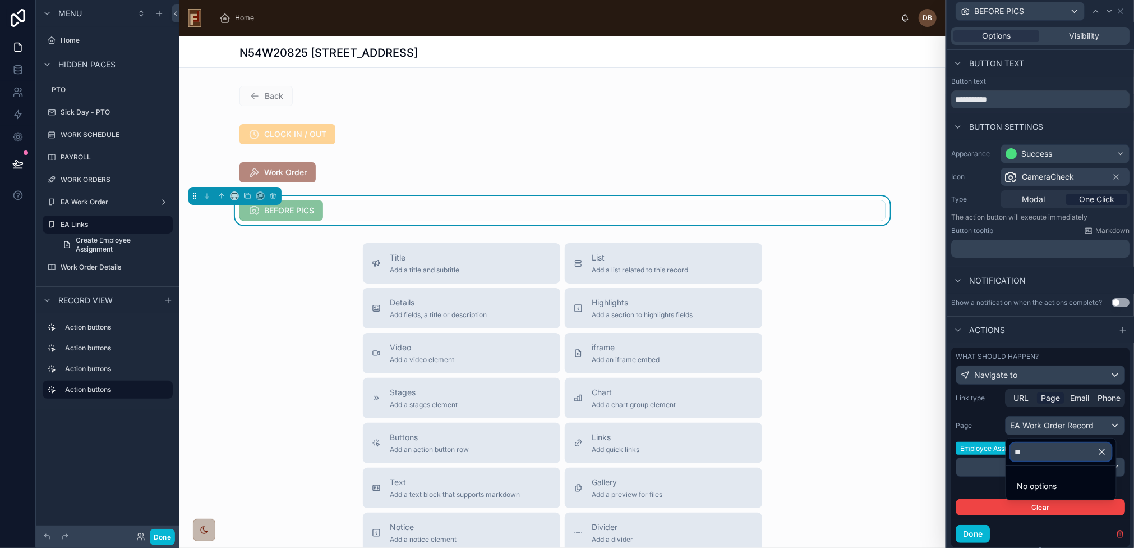
type input "*"
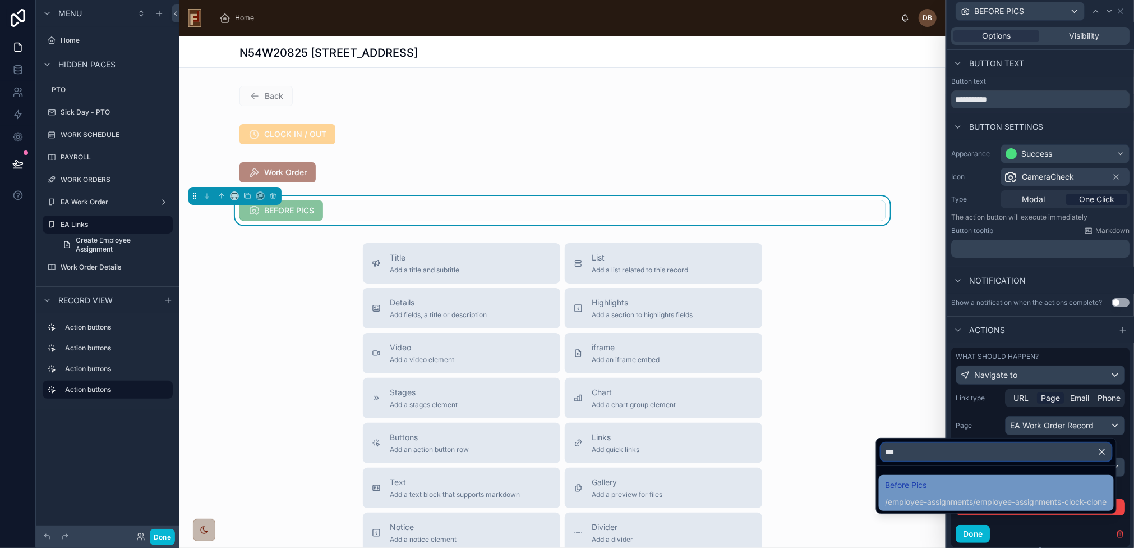
type input "***"
click at [957, 486] on span "Before Pics" at bounding box center [997, 484] width 222 height 13
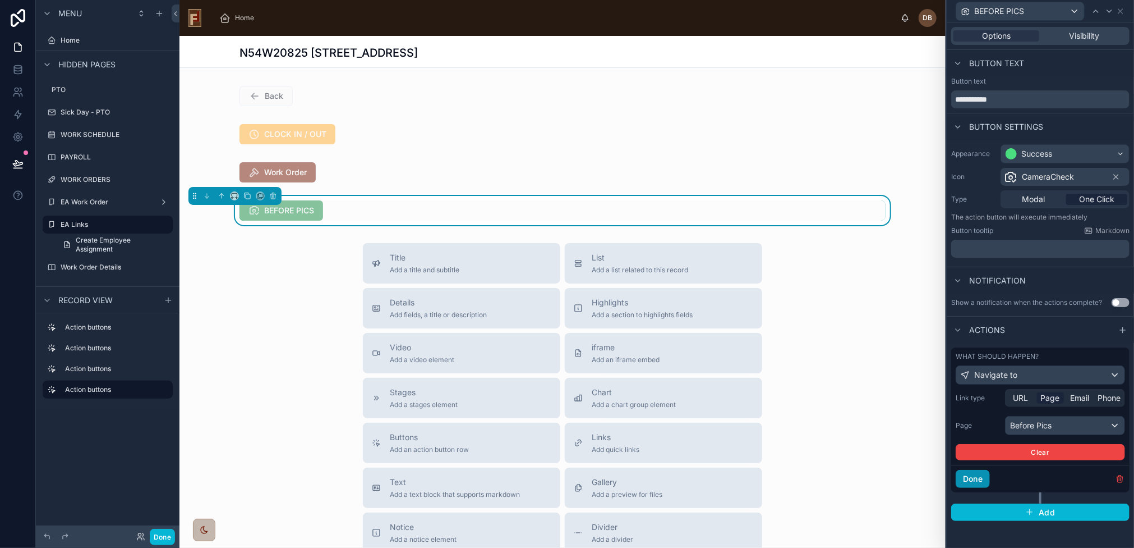
click at [974, 476] on button "Done" at bounding box center [973, 479] width 34 height 18
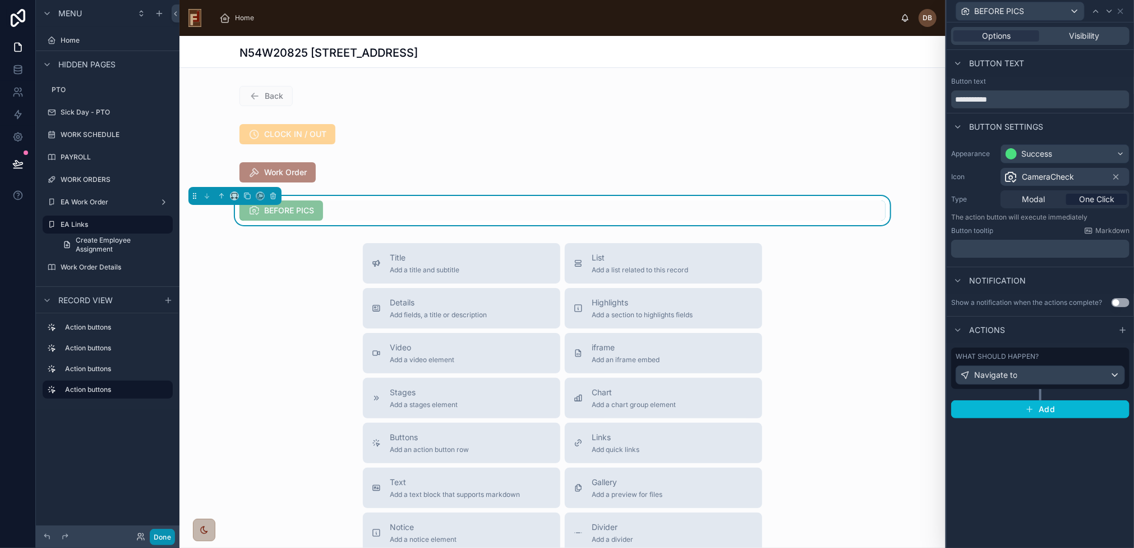
click at [164, 538] on button "Done" at bounding box center [162, 536] width 25 height 16
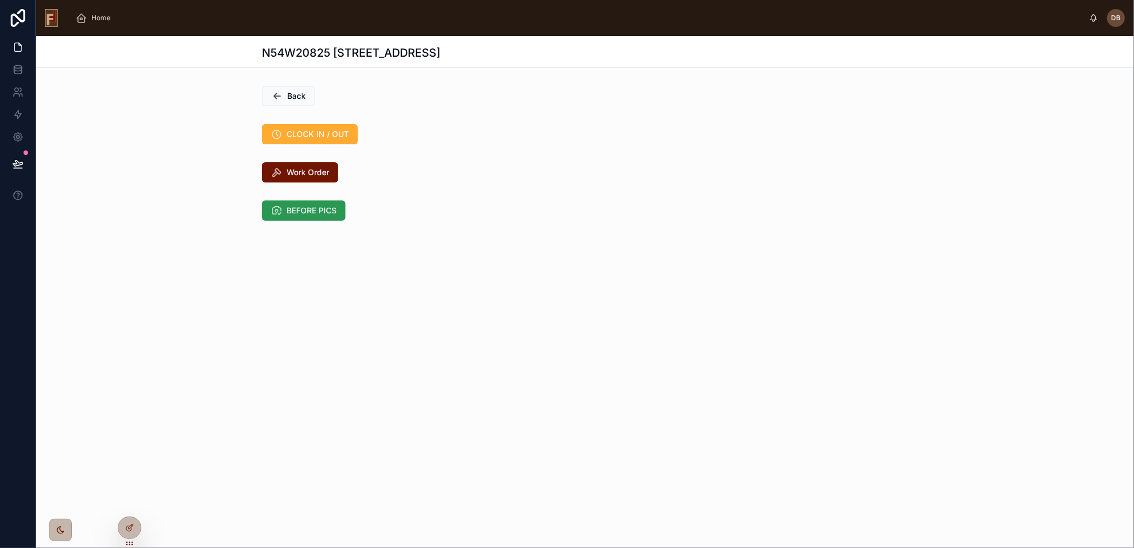
click at [323, 208] on span "BEFORE PICS" at bounding box center [312, 210] width 50 height 11
click at [131, 529] on icon at bounding box center [128, 528] width 5 height 5
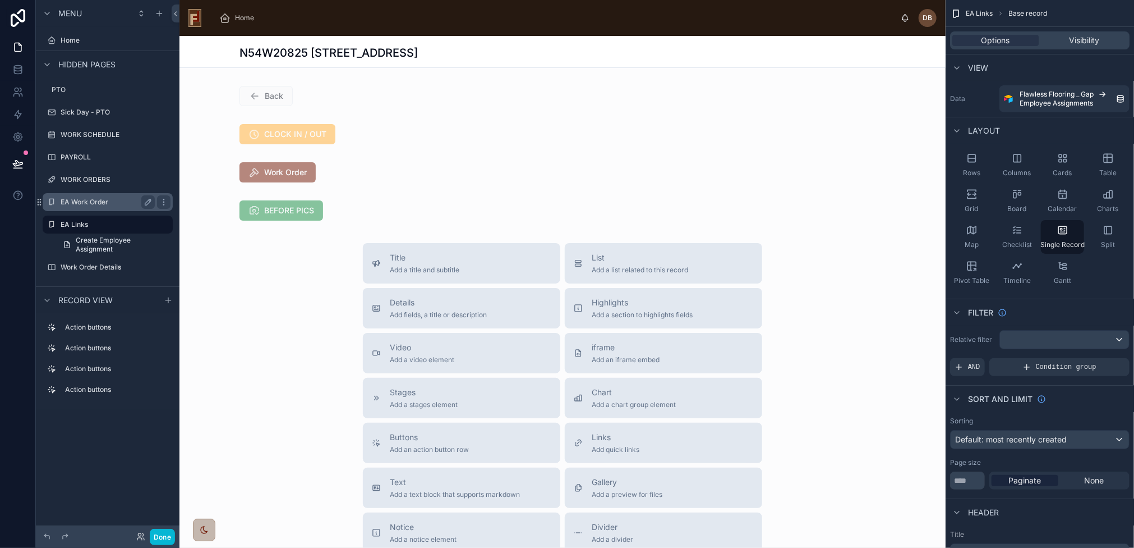
click at [90, 197] on label "EA Work Order" at bounding box center [106, 201] width 90 height 9
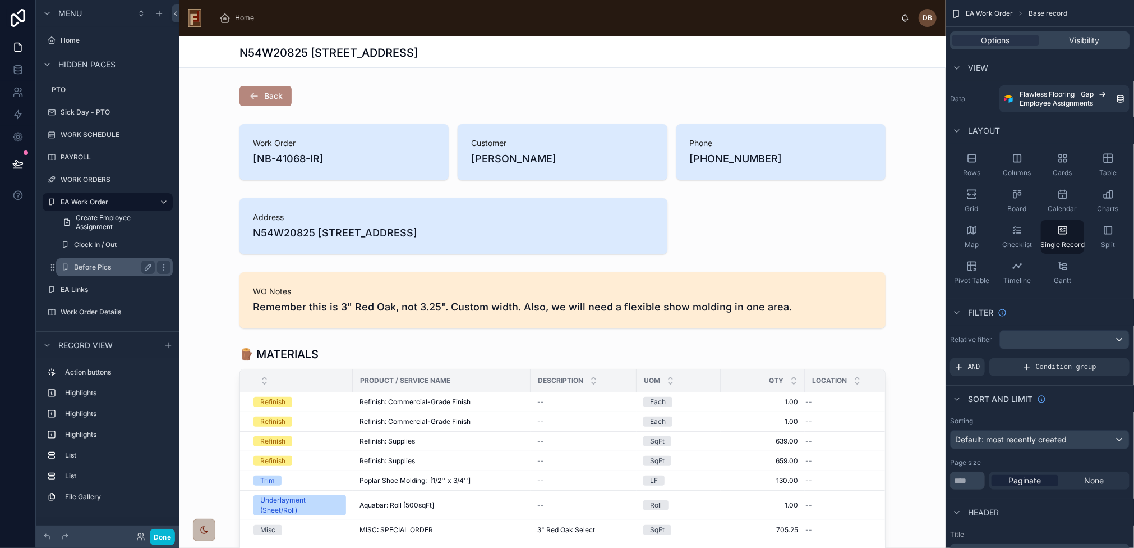
click at [88, 266] on label "Before Pics" at bounding box center [112, 267] width 76 height 9
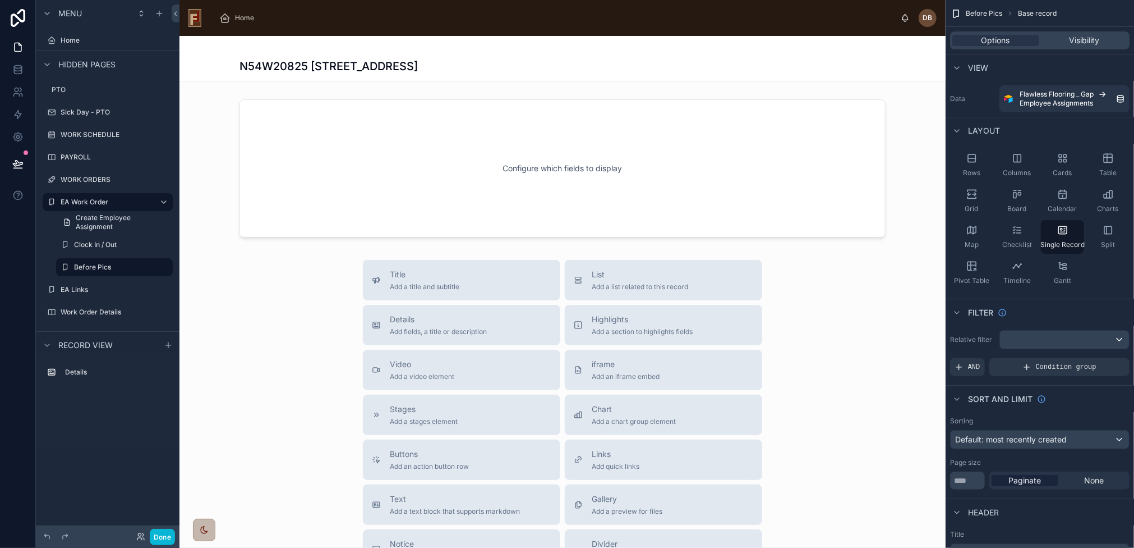
click at [486, 133] on div at bounding box center [563, 392] width 766 height 713
click at [246, 17] on span "Home" at bounding box center [244, 17] width 19 height 9
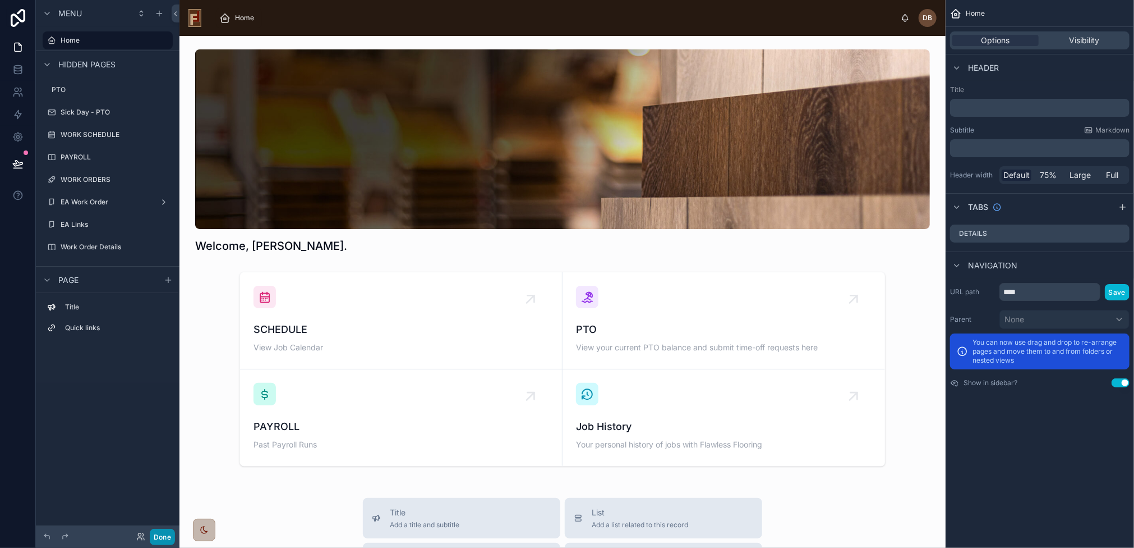
click at [163, 536] on button "Done" at bounding box center [162, 536] width 25 height 16
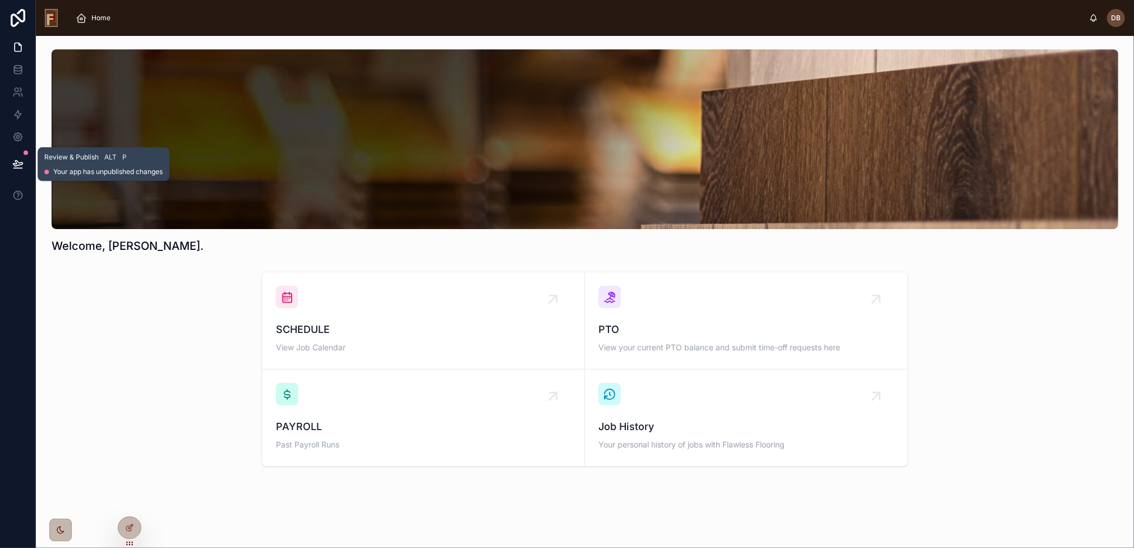
click at [16, 159] on icon at bounding box center [17, 163] width 11 height 11
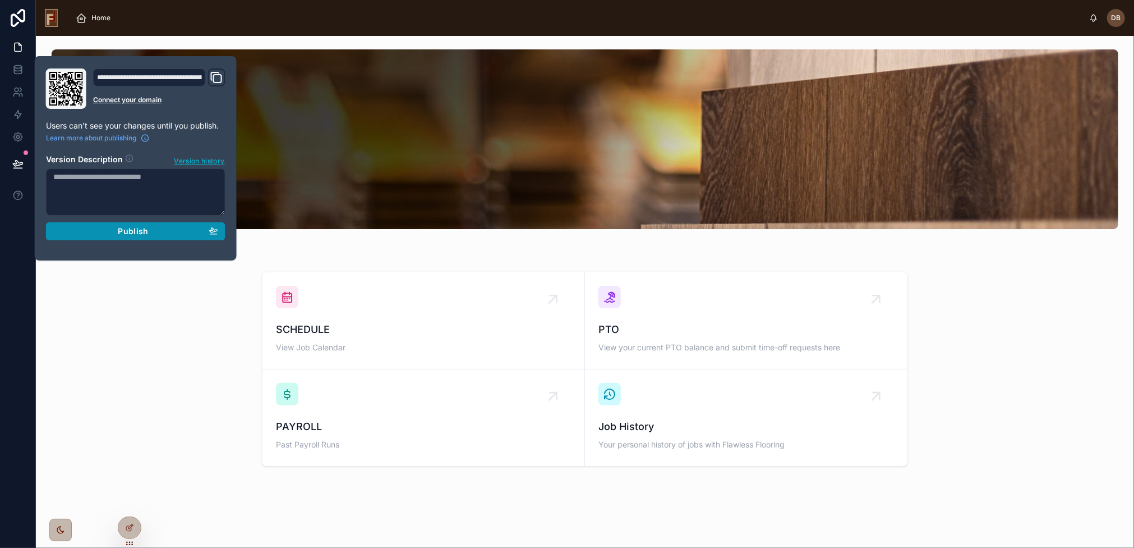
click at [153, 231] on div "Publish" at bounding box center [135, 231] width 165 height 10
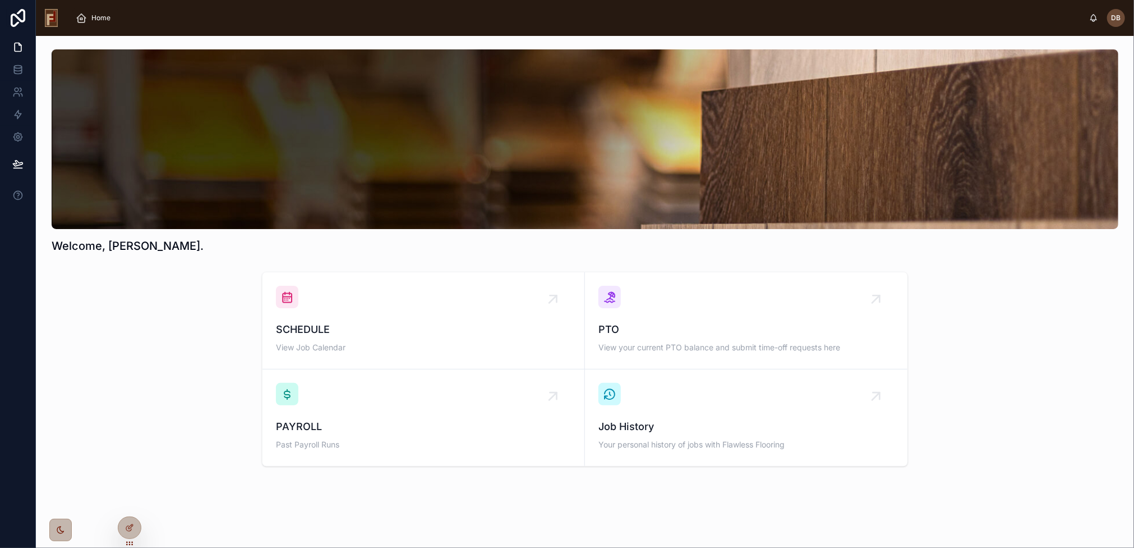
click at [180, 306] on div "SCHEDULE View Job Calendar PTO View your current PTO balance and submit time-of…" at bounding box center [585, 369] width 1080 height 204
click at [131, 504] on icon at bounding box center [129, 503] width 9 height 9
click at [510, 491] on div "Welcome, David. SCHEDULE View Job Calendar PTO View your current PTO balance an…" at bounding box center [585, 289] width 1098 height 507
click at [482, 440] on span "Past Payroll Runs" at bounding box center [423, 444] width 295 height 11
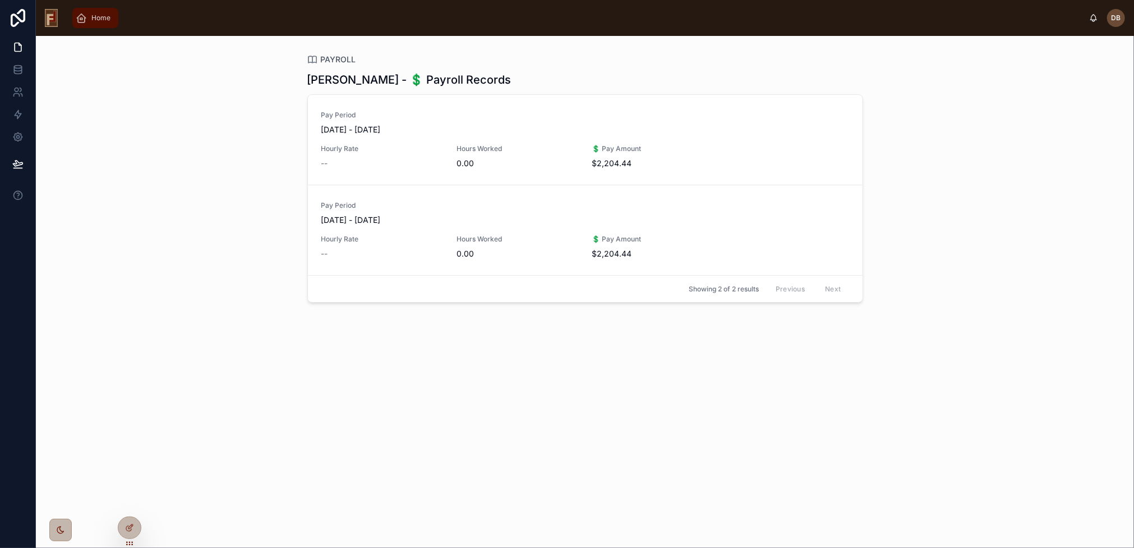
click at [90, 17] on div "Home" at bounding box center [95, 18] width 39 height 18
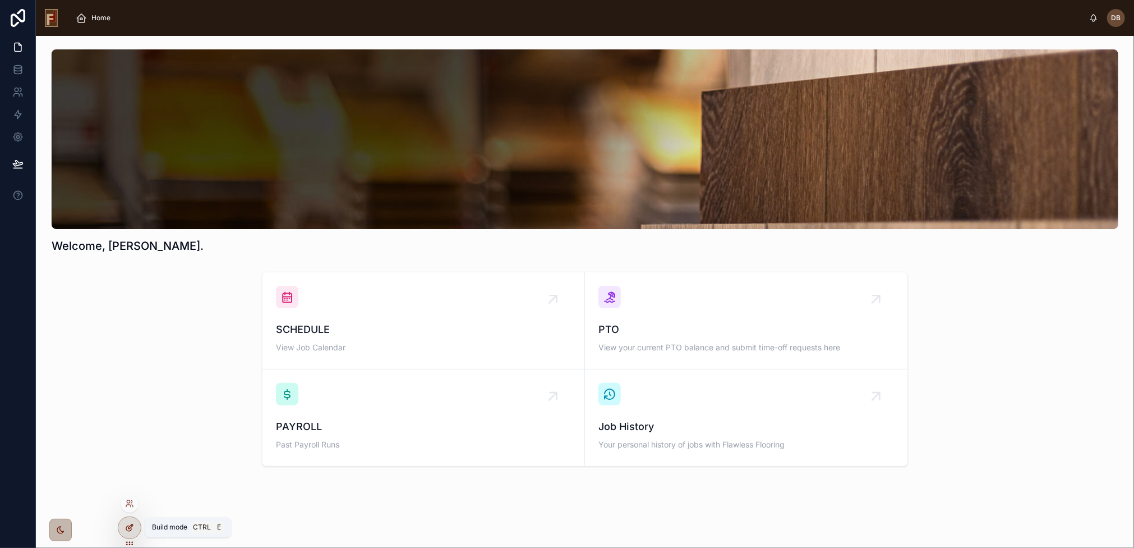
click at [128, 523] on icon at bounding box center [129, 527] width 9 height 9
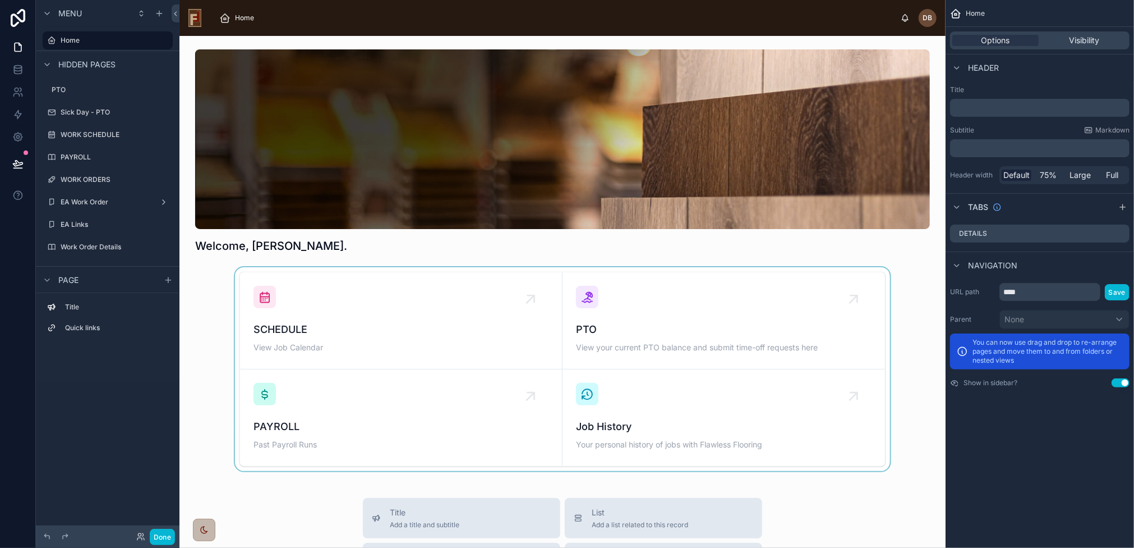
click at [420, 316] on div at bounding box center [562, 369] width 748 height 204
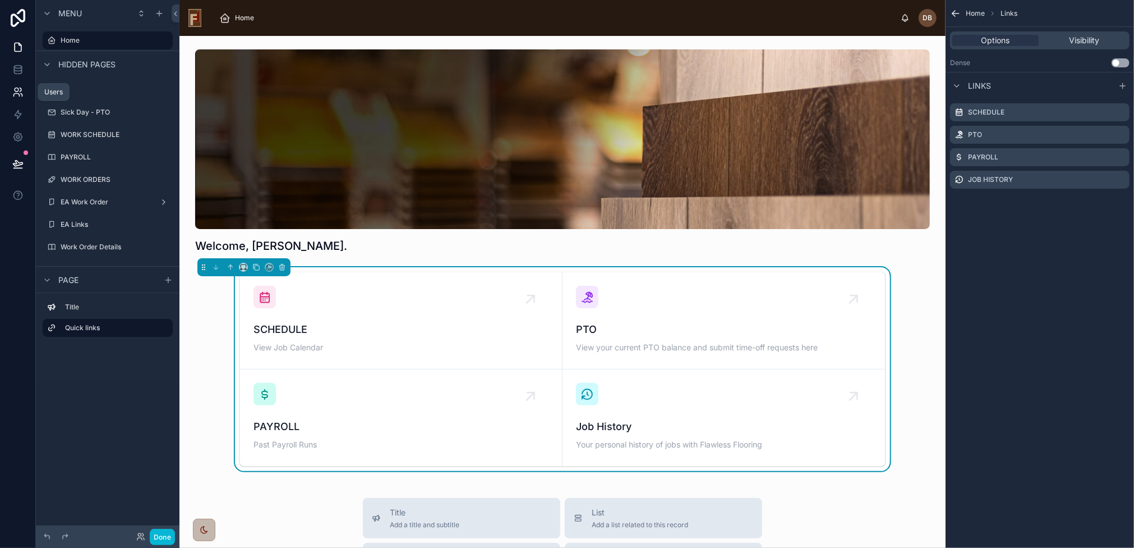
click at [19, 94] on icon at bounding box center [17, 91] width 11 height 11
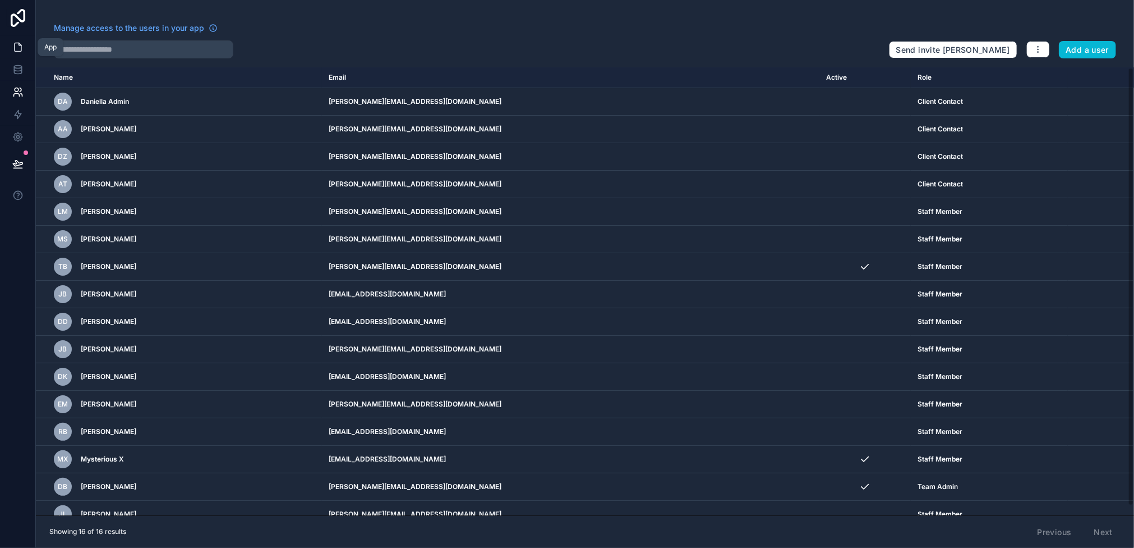
click at [15, 47] on icon at bounding box center [17, 47] width 11 height 11
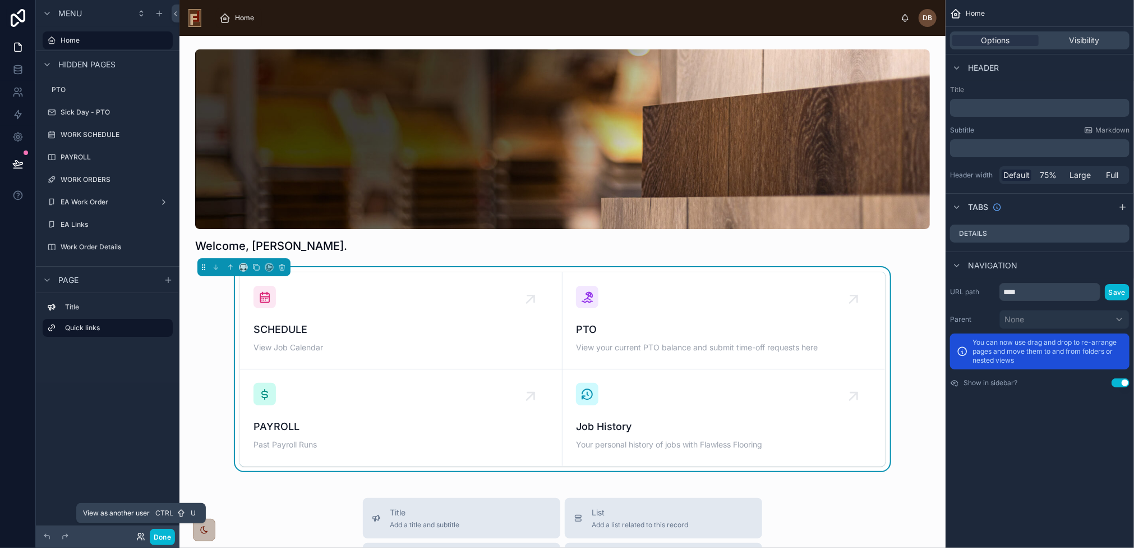
click at [137, 532] on icon at bounding box center [140, 536] width 9 height 9
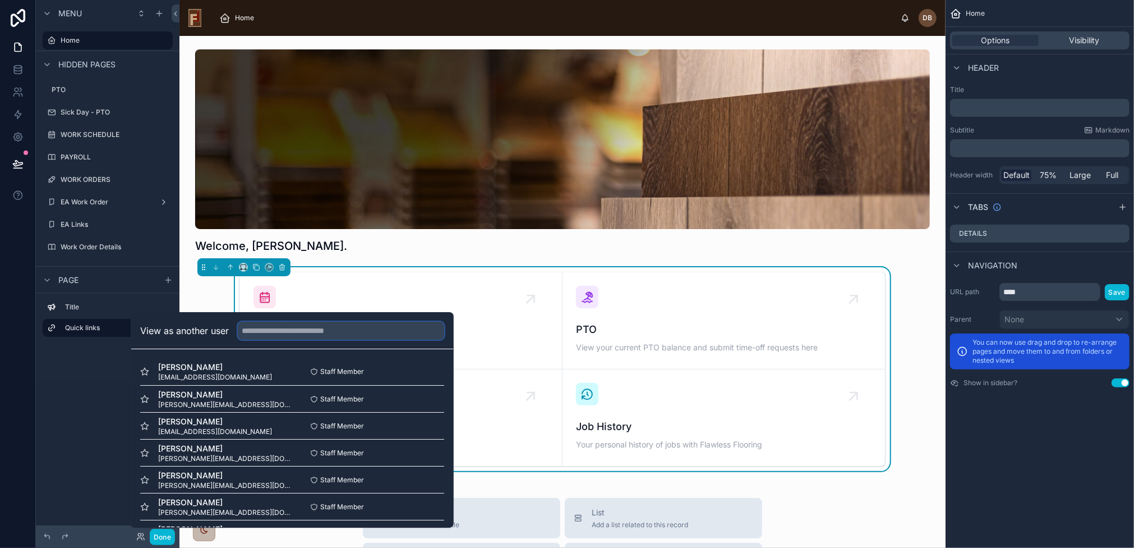
click at [282, 332] on input "text" at bounding box center [341, 330] width 206 height 18
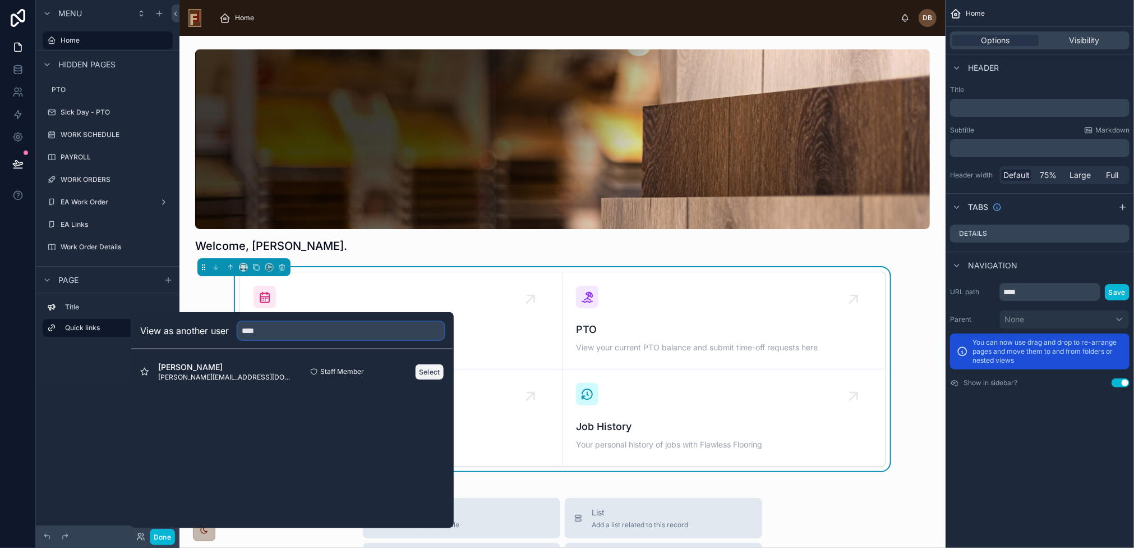
type input "****"
click at [427, 371] on button "Select" at bounding box center [429, 372] width 29 height 16
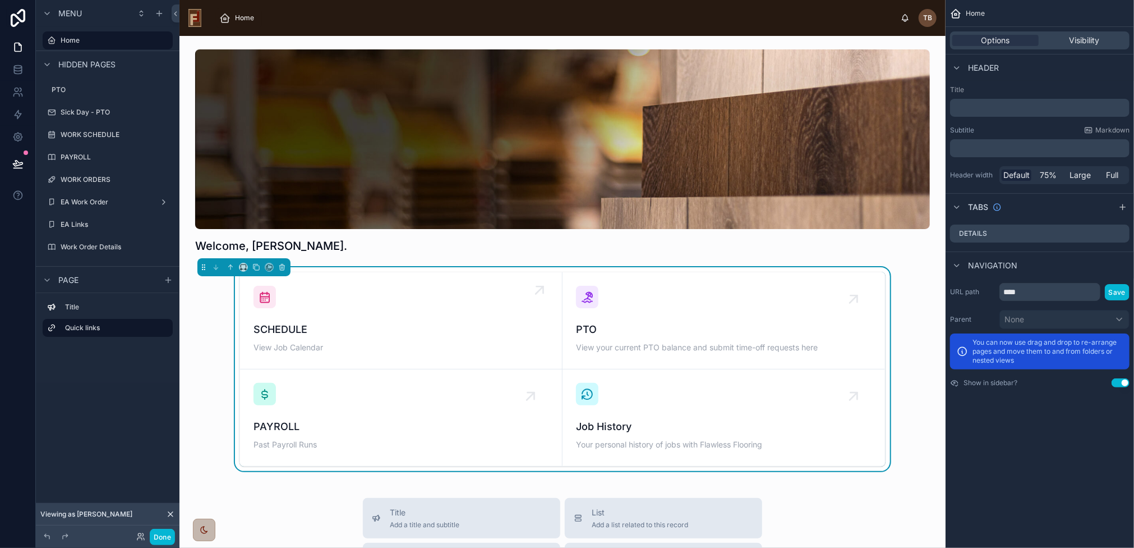
click at [438, 318] on div "SCHEDULE View Job Calendar" at bounding box center [401, 321] width 295 height 70
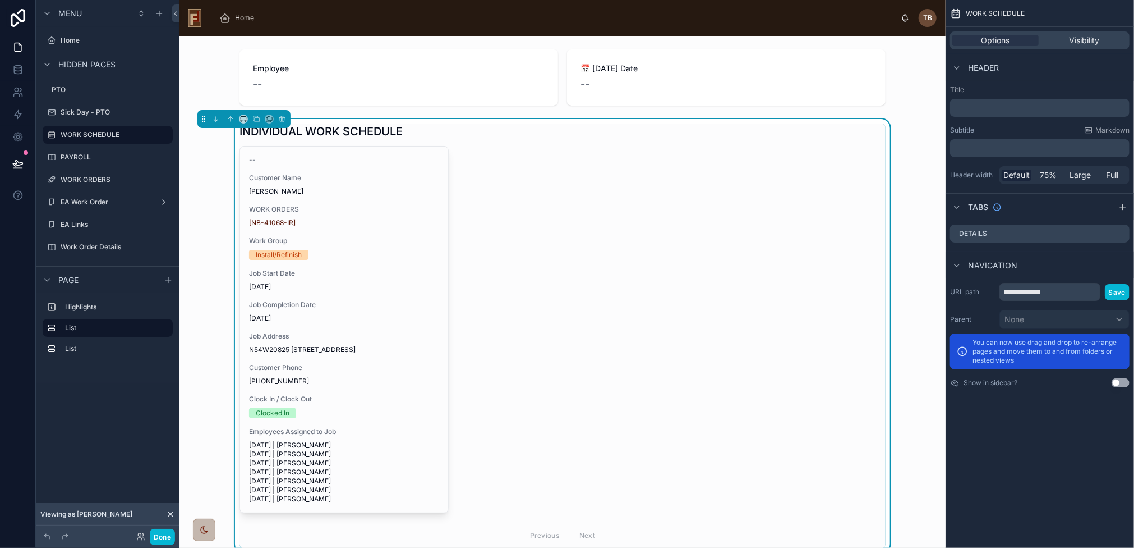
scroll to position [123, 0]
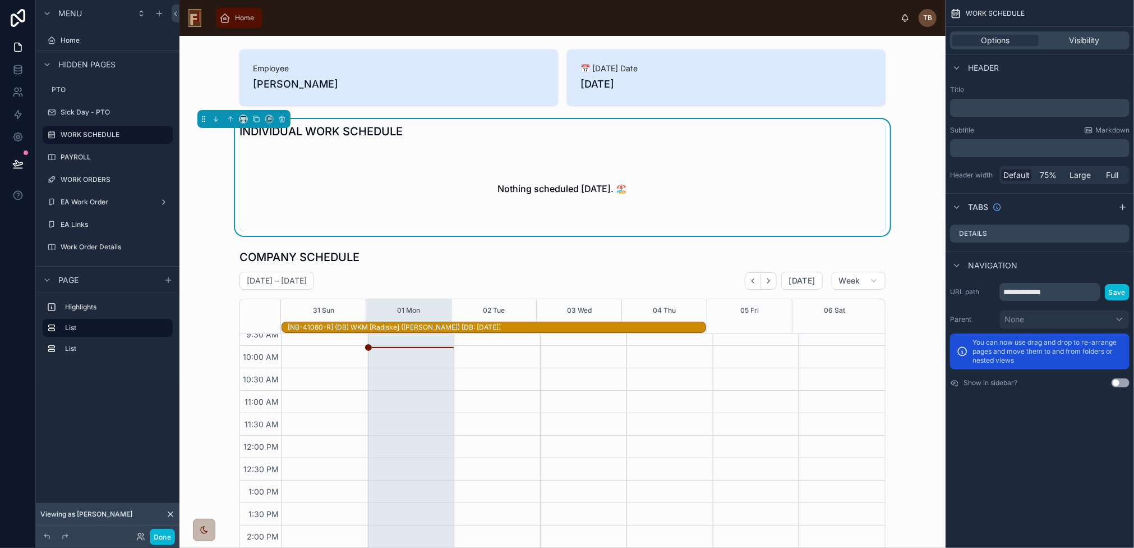
click at [245, 20] on span "Home" at bounding box center [244, 17] width 19 height 9
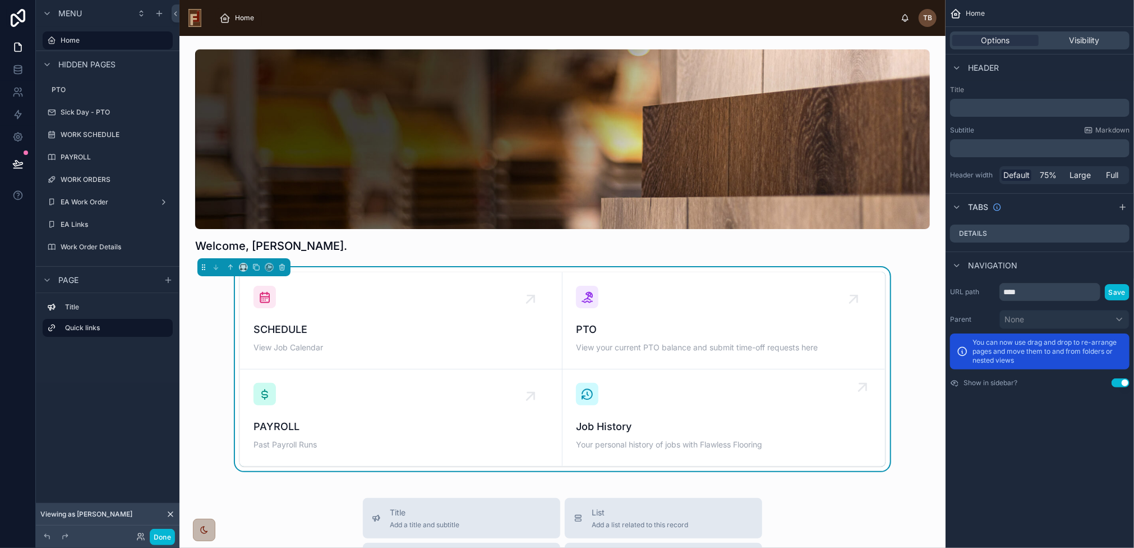
click at [729, 409] on div "Job History Your personal history of jobs with Flawless Flooring" at bounding box center [724, 418] width 296 height 70
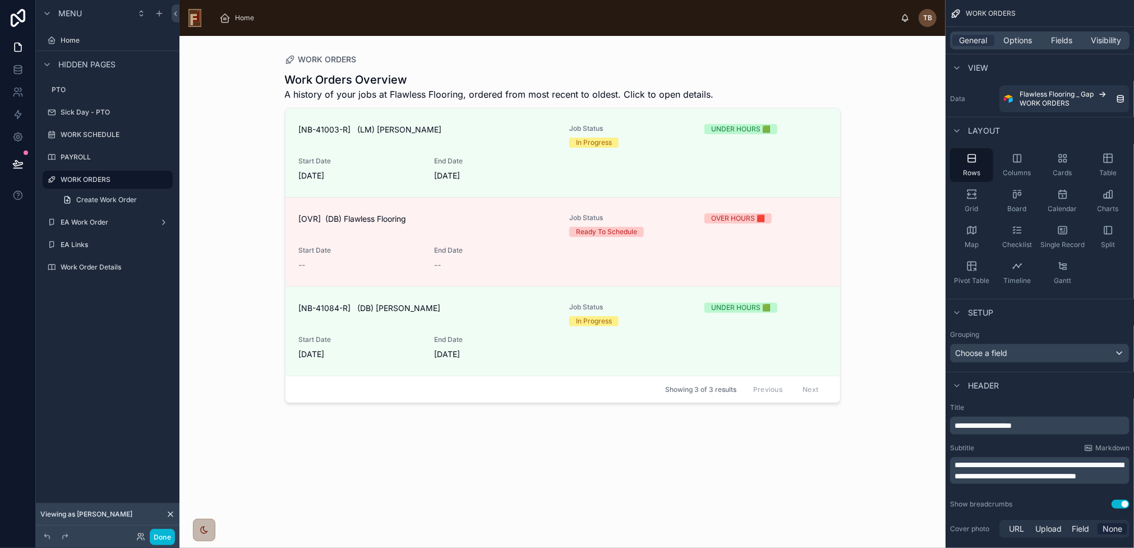
click at [487, 239] on div at bounding box center [563, 285] width 574 height 498
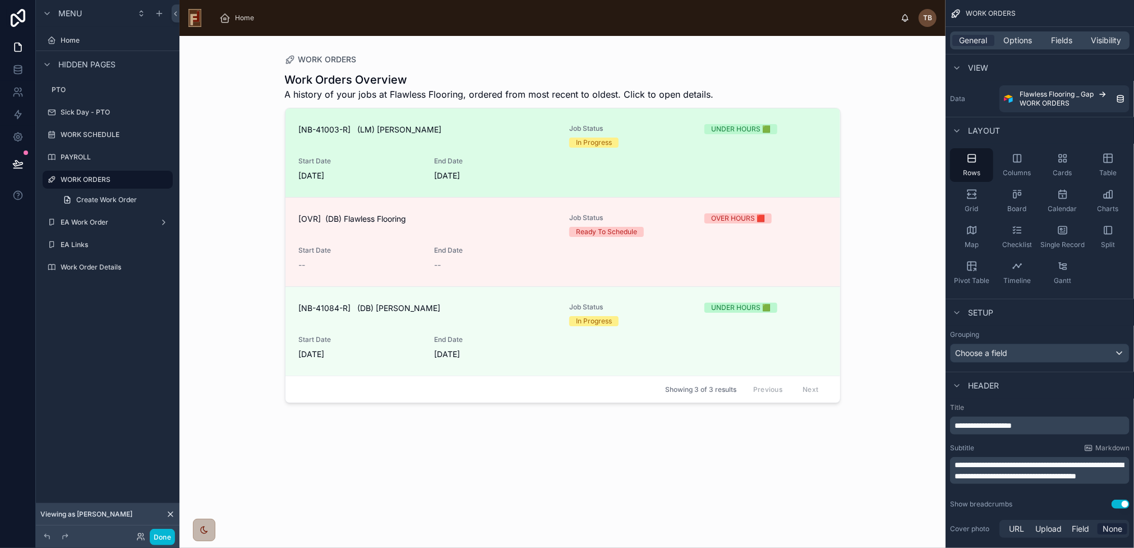
click at [380, 153] on div "[NB-41003-R] (LM) [PERSON_NAME] Job Status In Progress UNDER HOURS 🟩 Start Date…" at bounding box center [563, 152] width 528 height 57
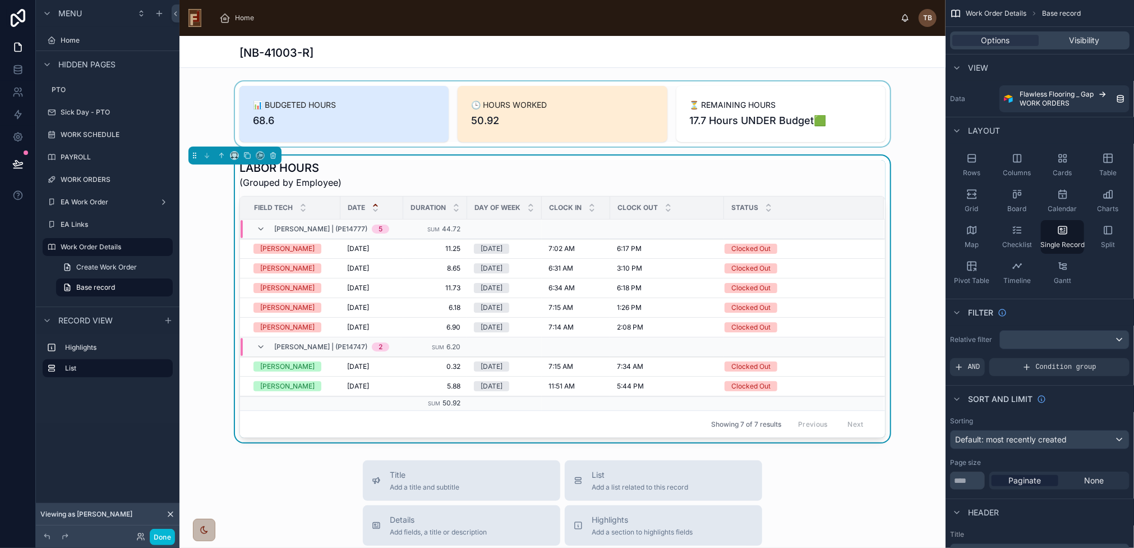
click at [401, 98] on div at bounding box center [563, 113] width 766 height 65
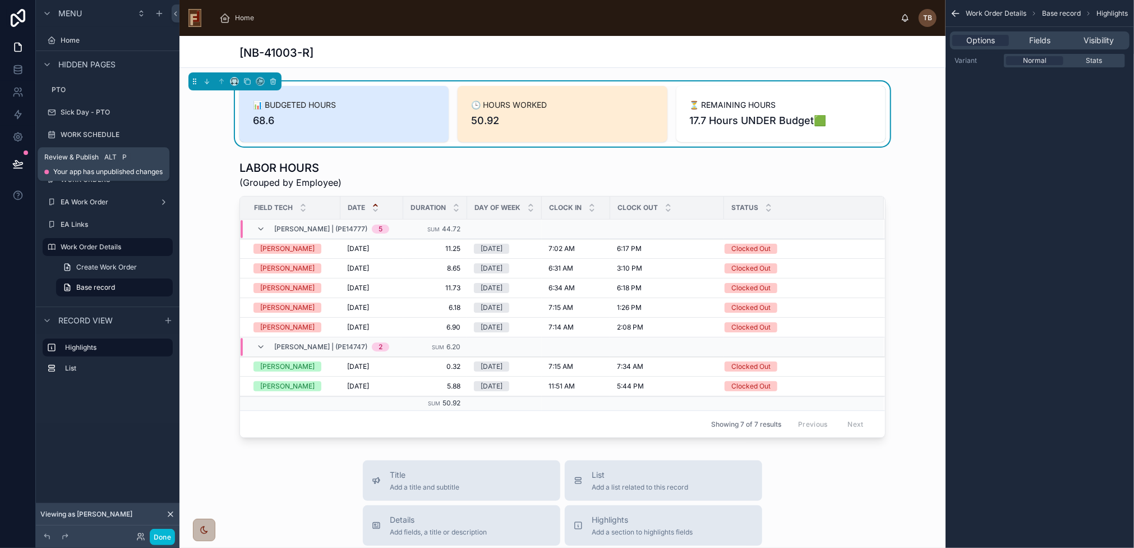
click at [18, 162] on icon at bounding box center [18, 163] width 10 height 6
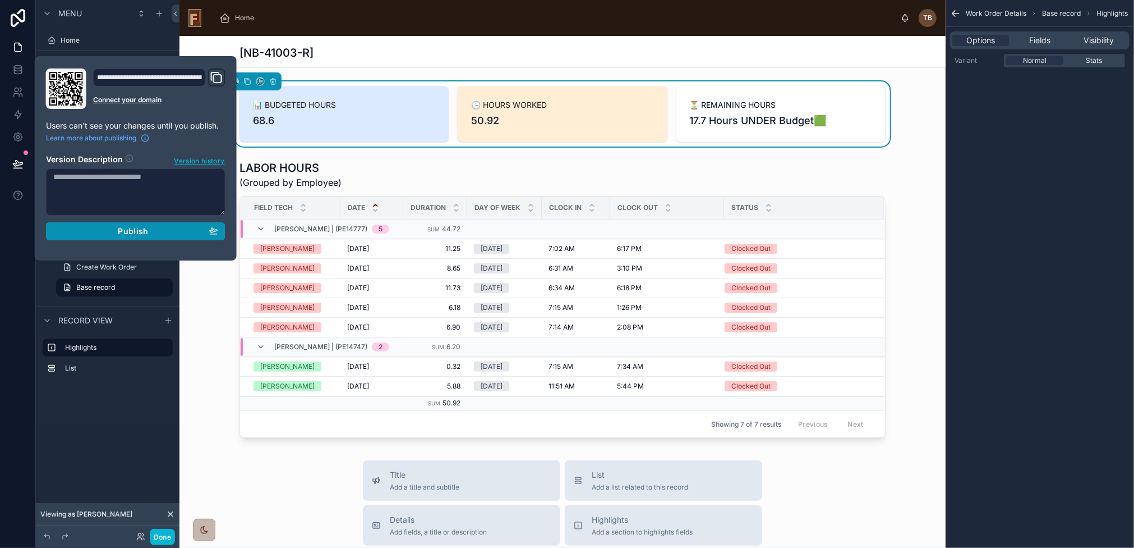
click at [136, 231] on span "Publish" at bounding box center [133, 231] width 30 height 10
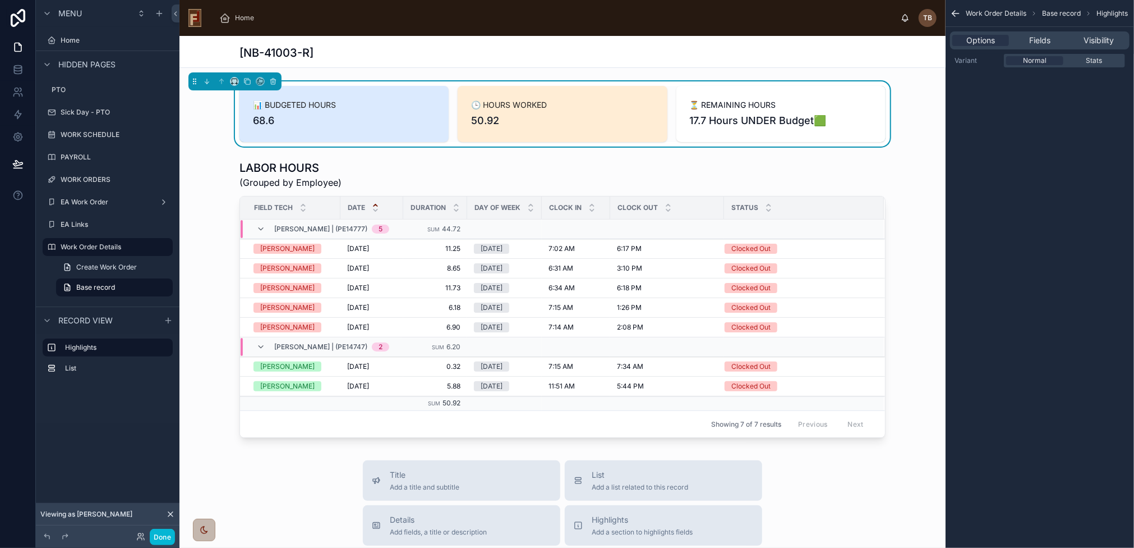
click at [366, 101] on span "📊 BUDGETED HOURS" at bounding box center [344, 104] width 182 height 11
click at [247, 17] on span "Home" at bounding box center [244, 17] width 19 height 9
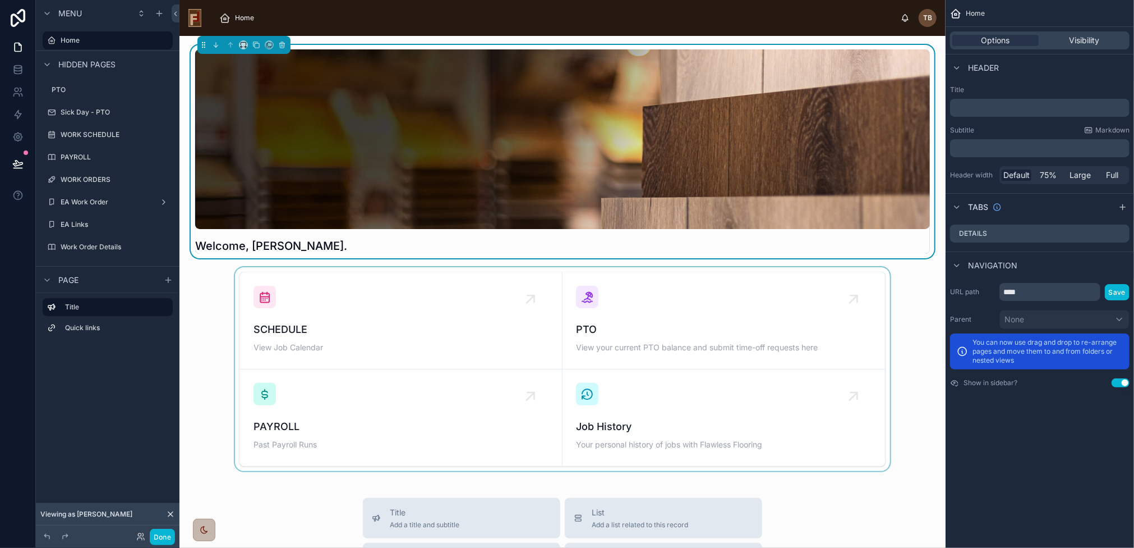
click at [669, 426] on div at bounding box center [562, 369] width 748 height 204
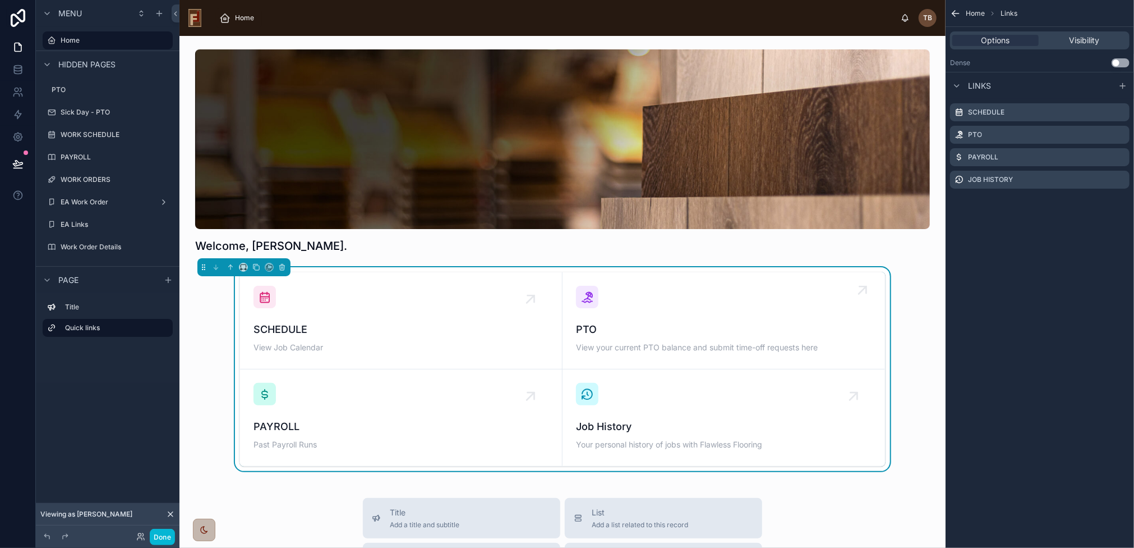
click at [680, 329] on span "PTO" at bounding box center [724, 329] width 296 height 16
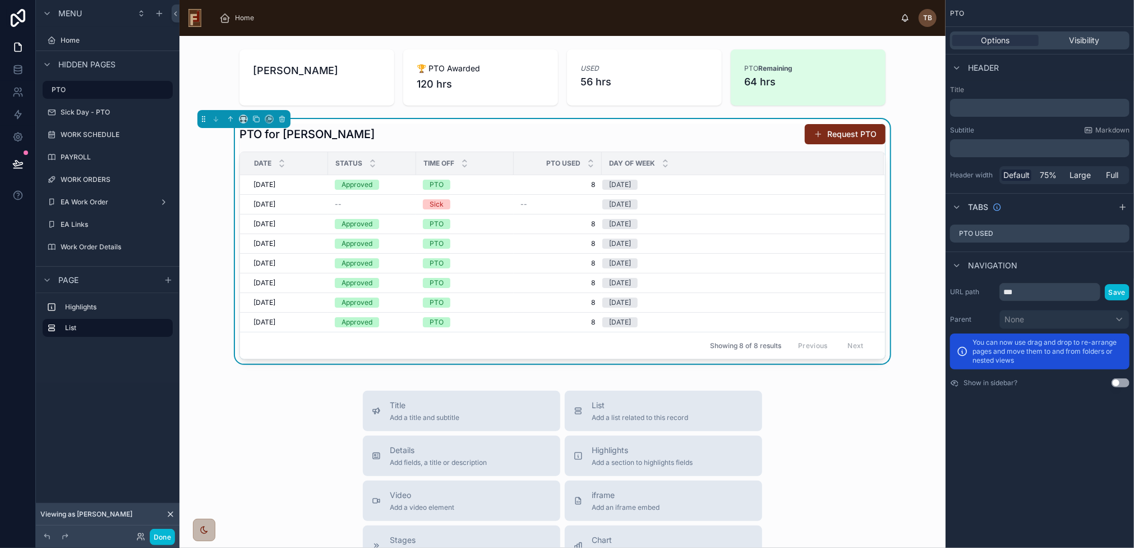
click at [854, 139] on button "Request PTO" at bounding box center [845, 134] width 81 height 20
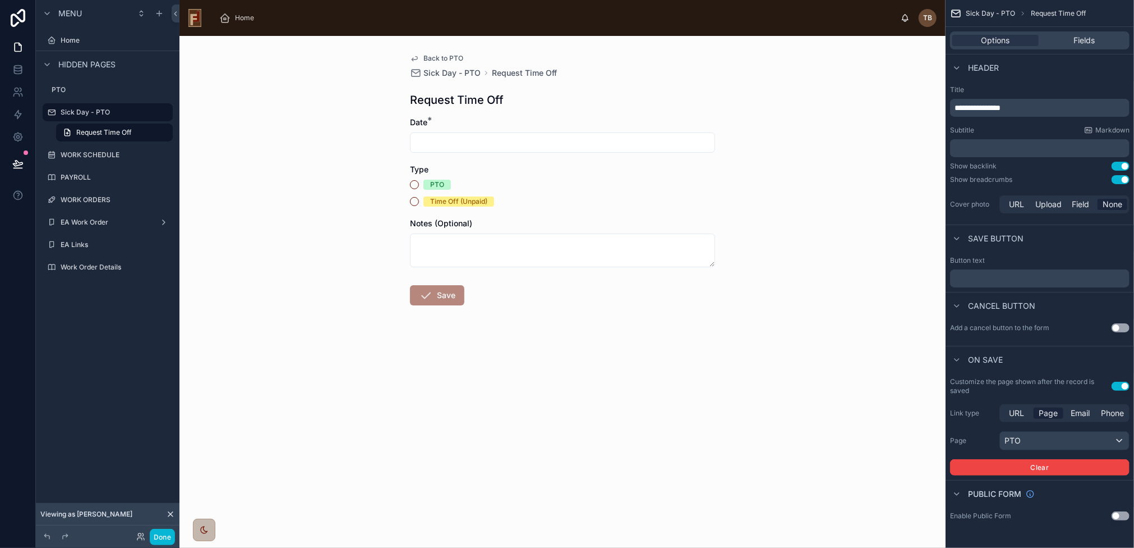
click at [442, 58] on span "Back to PTO" at bounding box center [444, 58] width 40 height 9
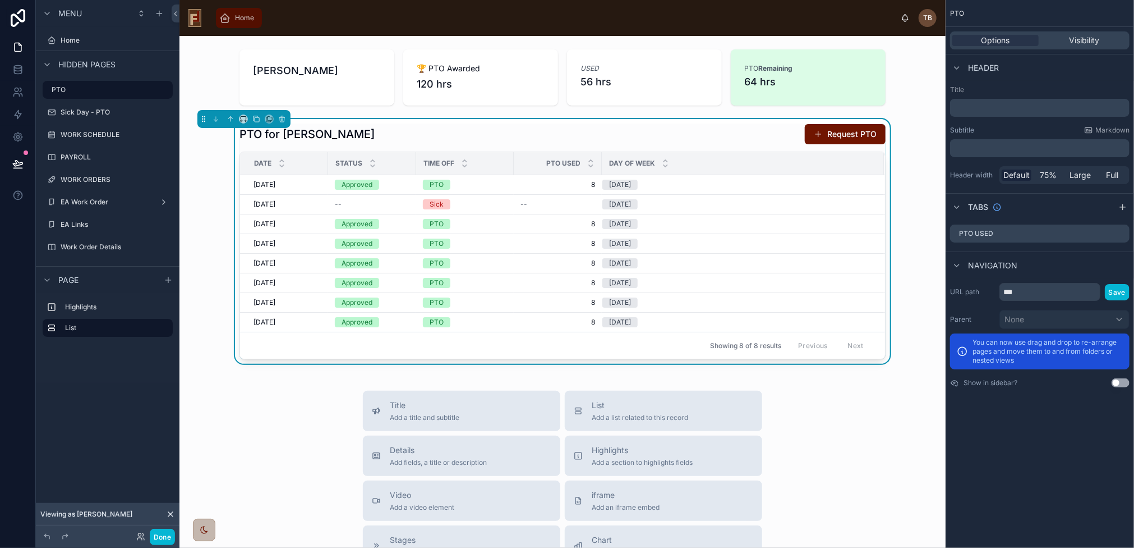
click at [245, 20] on span "Home" at bounding box center [244, 17] width 19 height 9
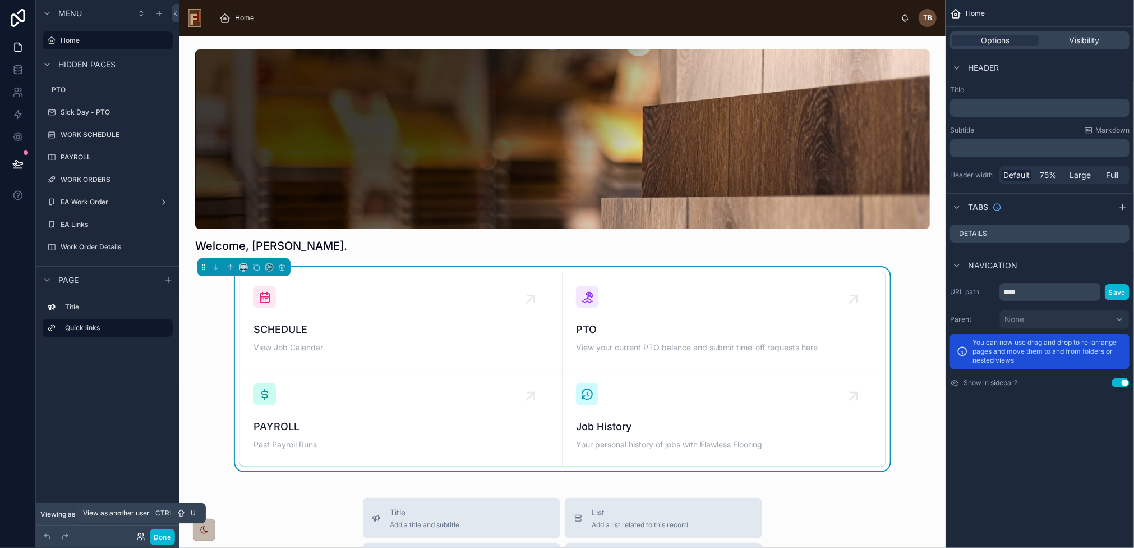
click at [142, 536] on icon at bounding box center [140, 536] width 9 height 9
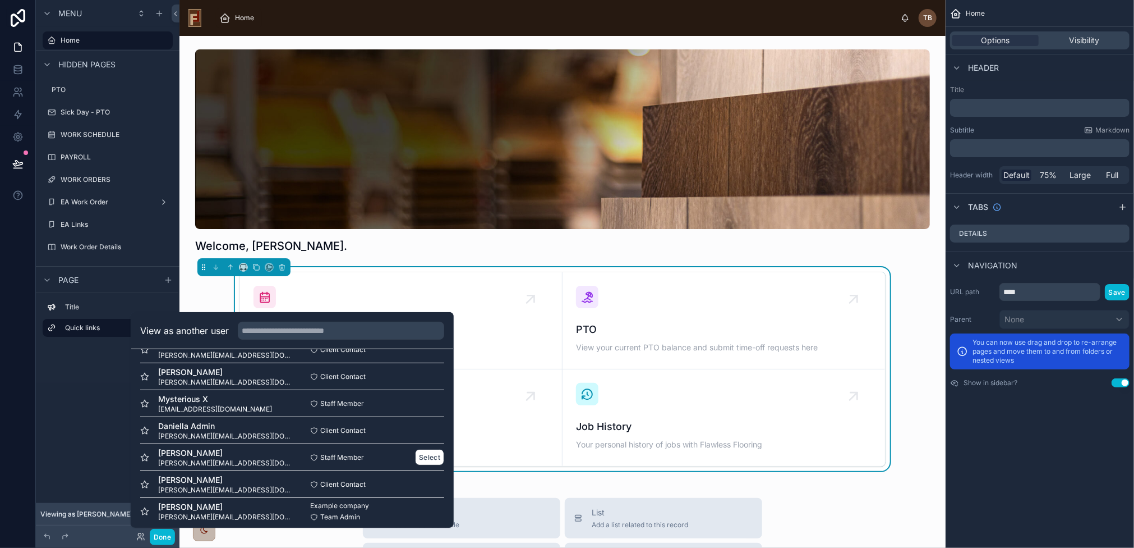
scroll to position [270, 0]
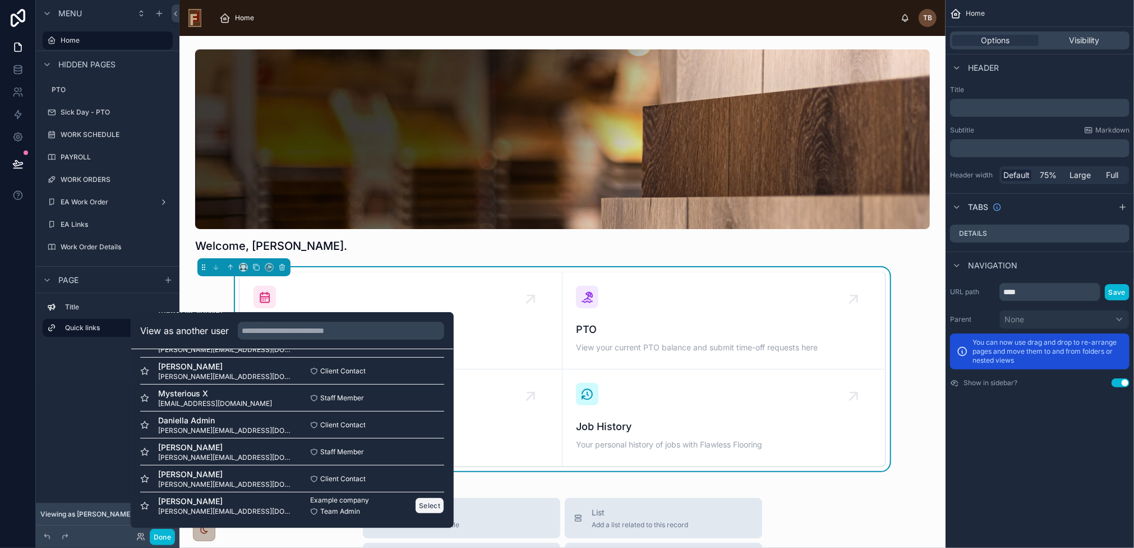
click at [415, 510] on button "Select" at bounding box center [429, 505] width 29 height 16
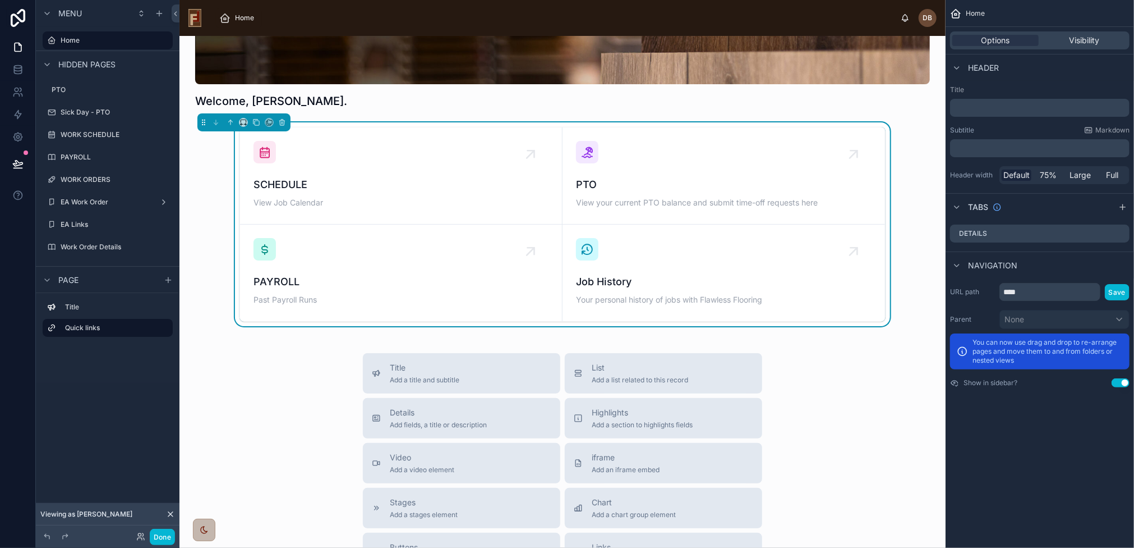
scroll to position [168, 0]
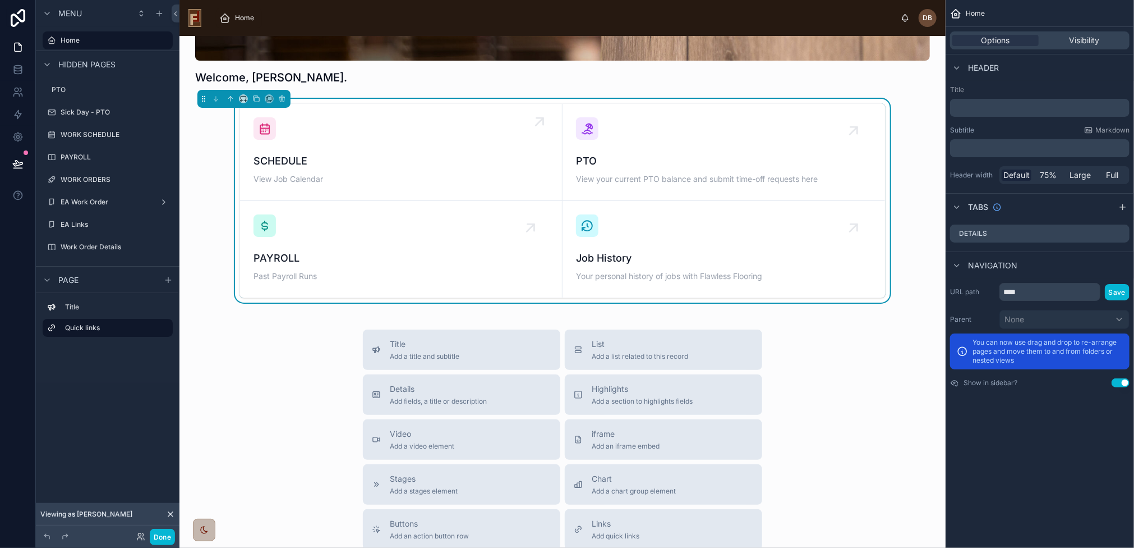
click at [435, 166] on span "SCHEDULE" at bounding box center [401, 161] width 295 height 16
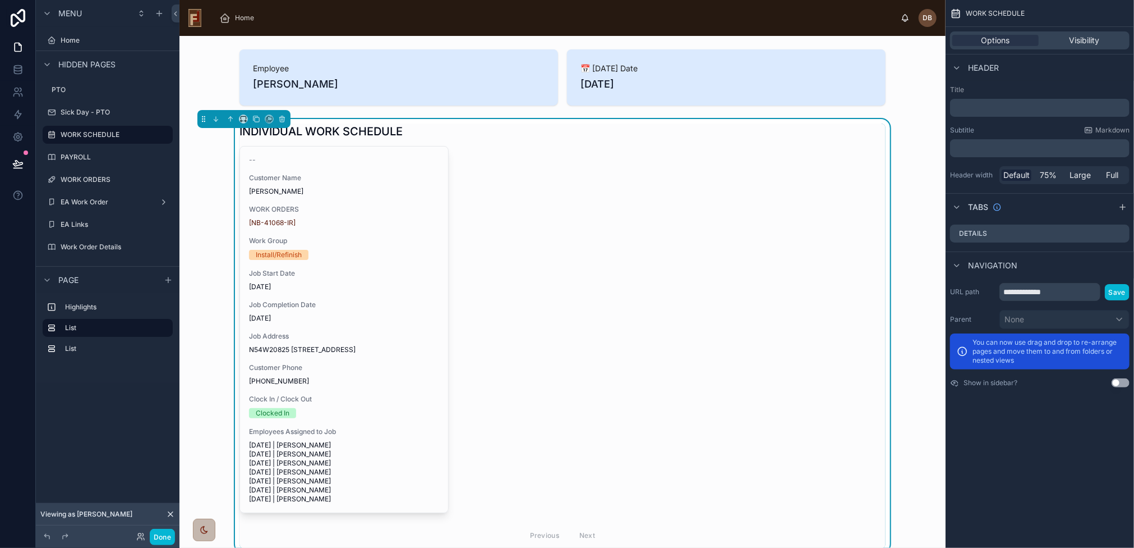
click at [381, 238] on span "Work Group" at bounding box center [344, 240] width 190 height 9
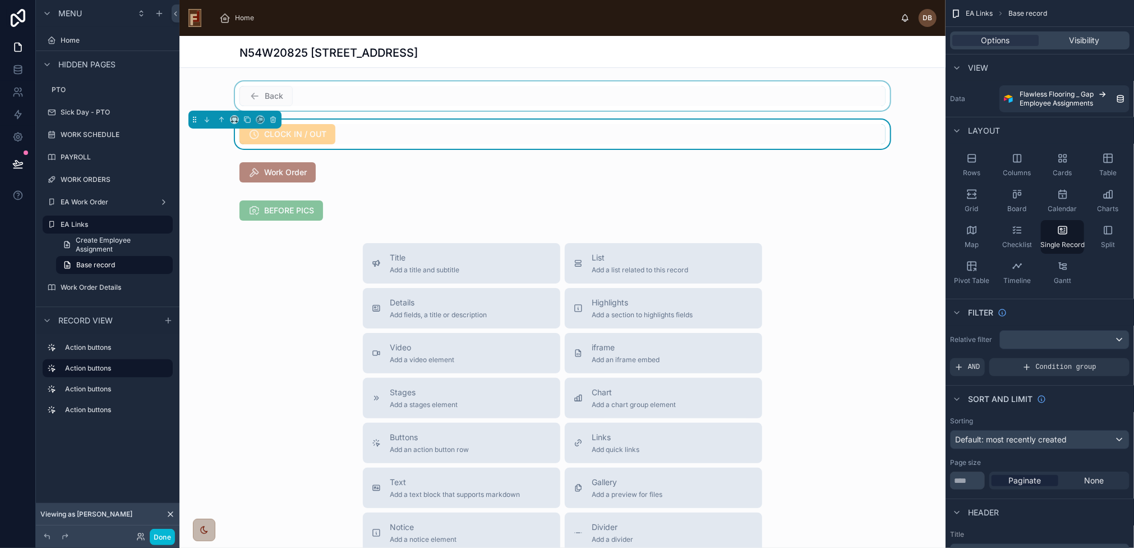
click at [267, 100] on div at bounding box center [563, 95] width 766 height 29
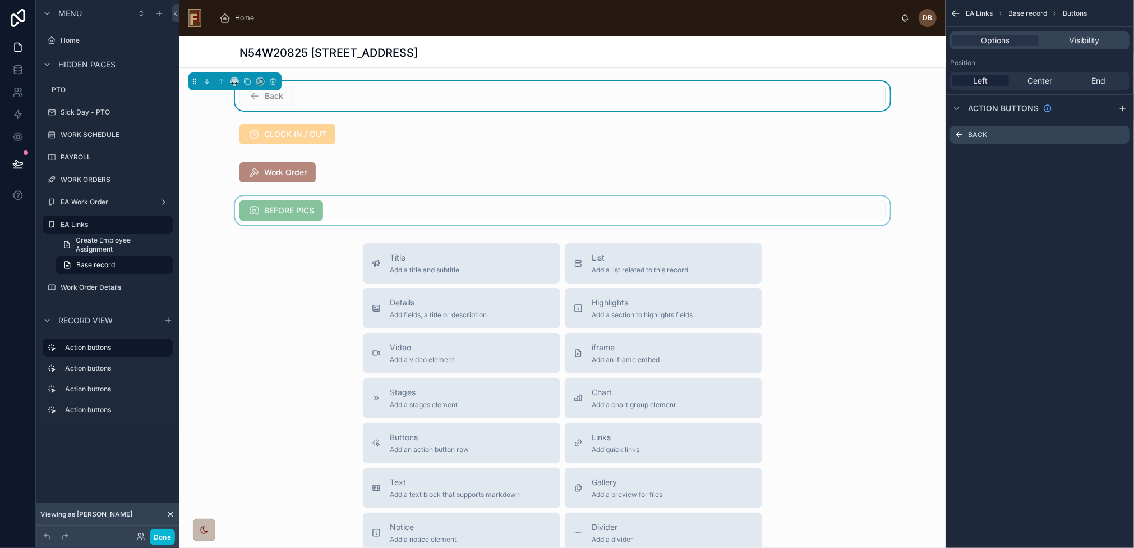
click at [284, 217] on div at bounding box center [563, 210] width 766 height 29
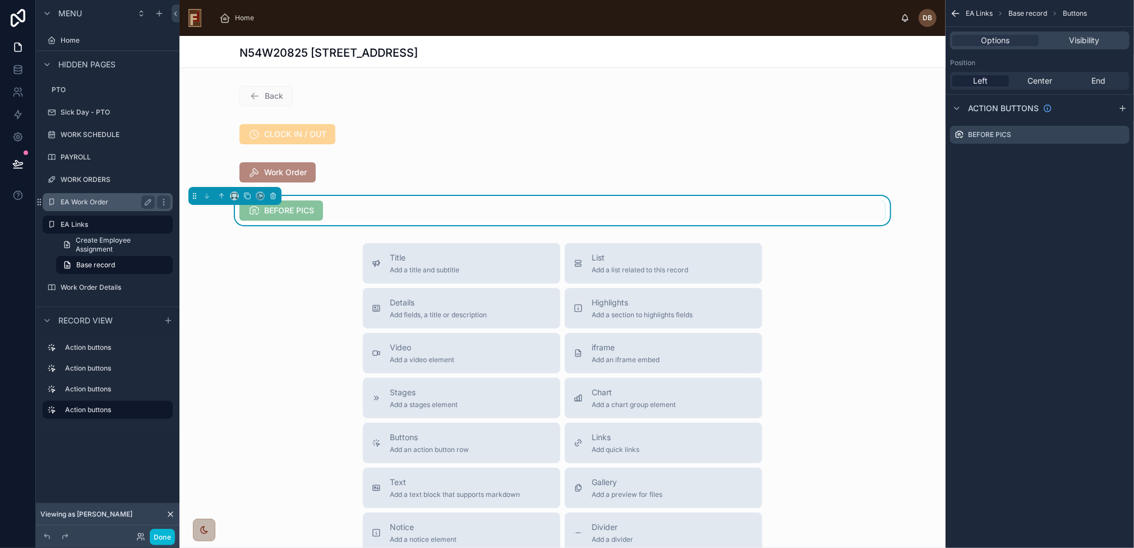
click at [74, 199] on label "EA Work Order" at bounding box center [106, 201] width 90 height 9
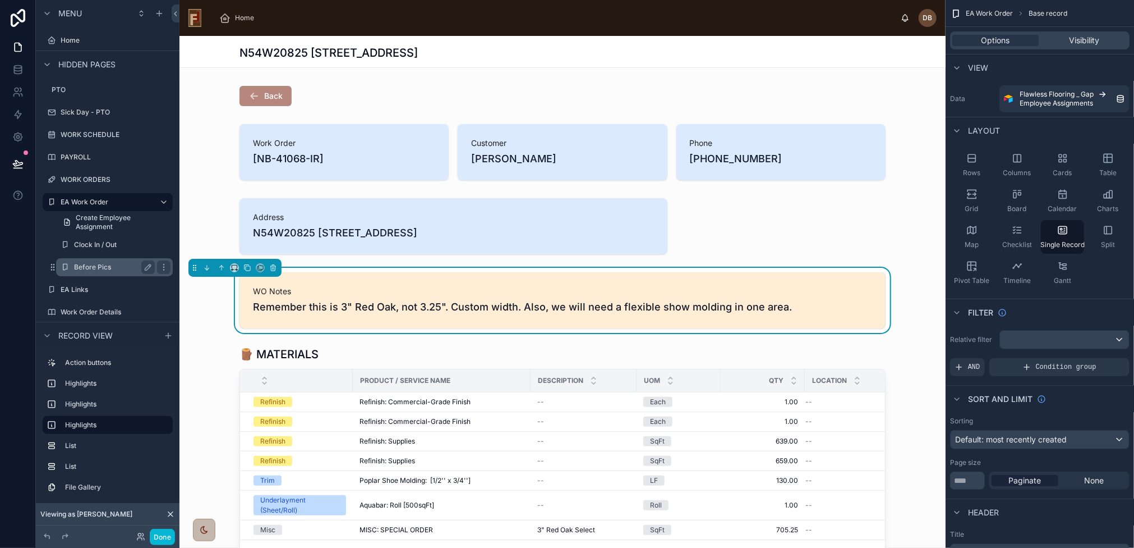
click at [94, 266] on label "Before Pics" at bounding box center [112, 267] width 76 height 9
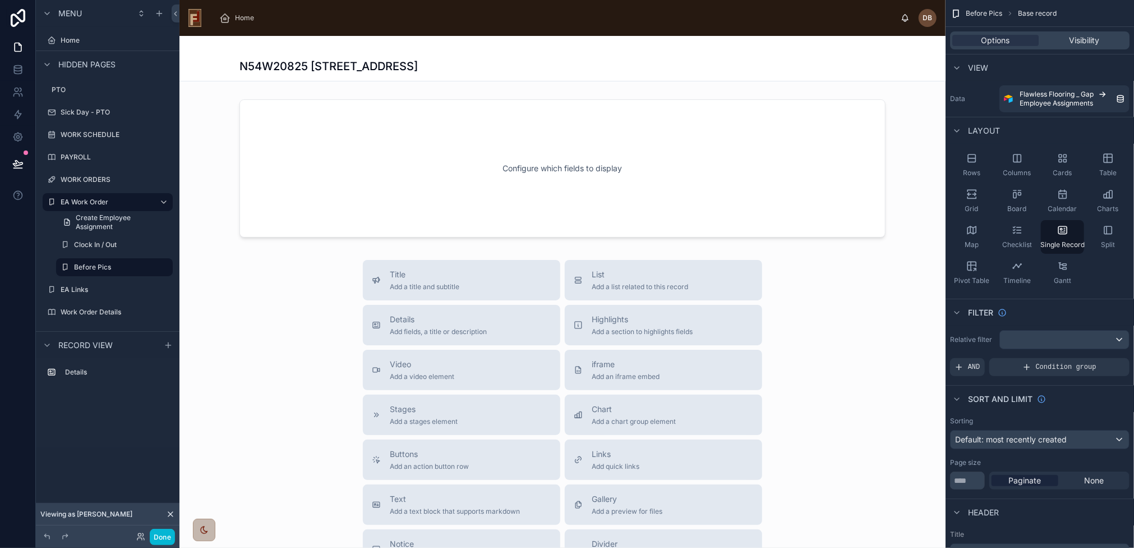
click at [518, 144] on div at bounding box center [563, 392] width 766 height 713
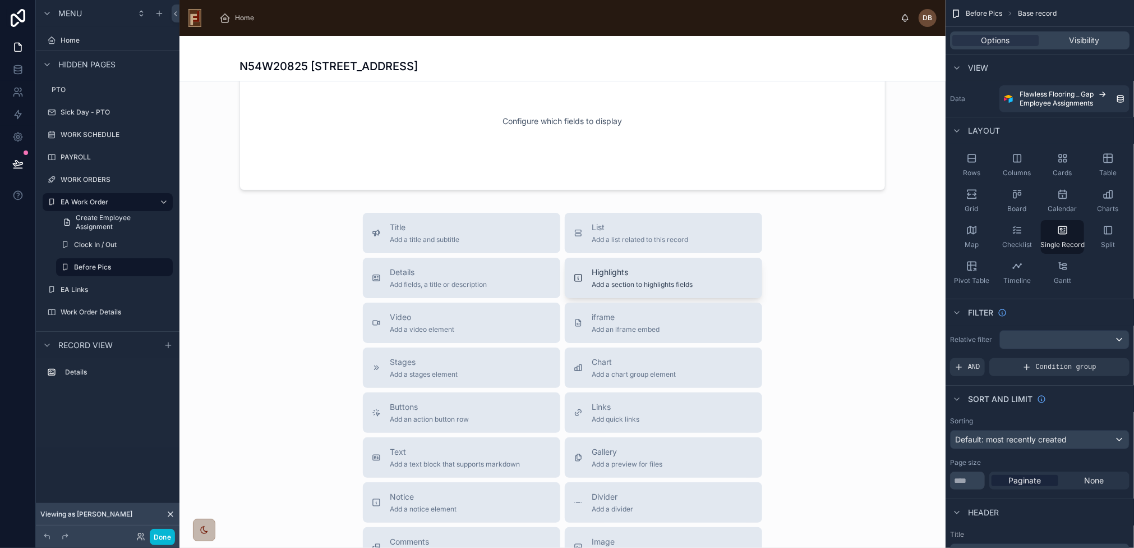
scroll to position [56, 0]
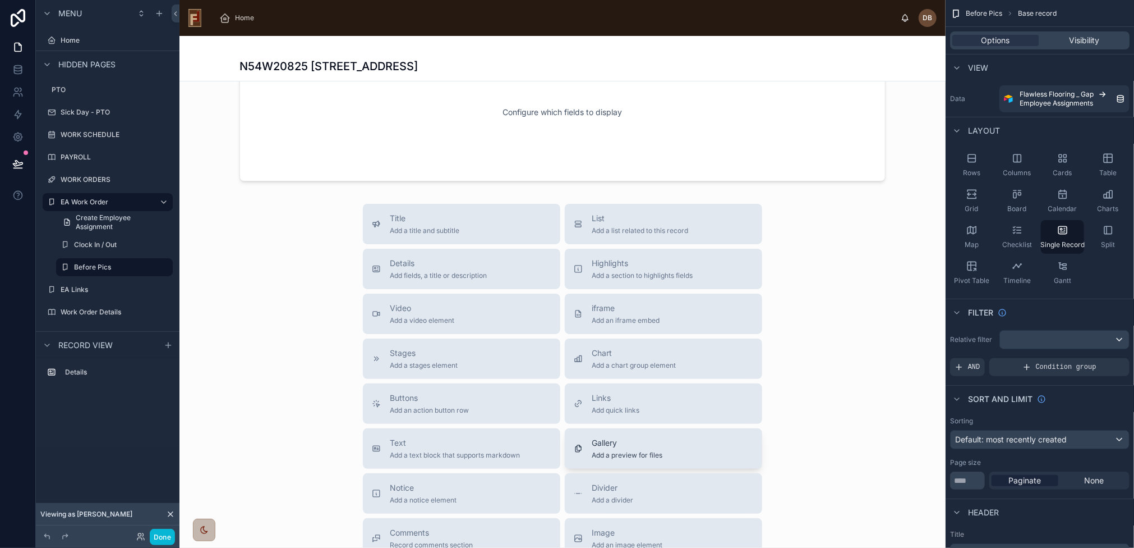
click at [715, 447] on div "Gallery Add a preview for files" at bounding box center [664, 448] width 180 height 22
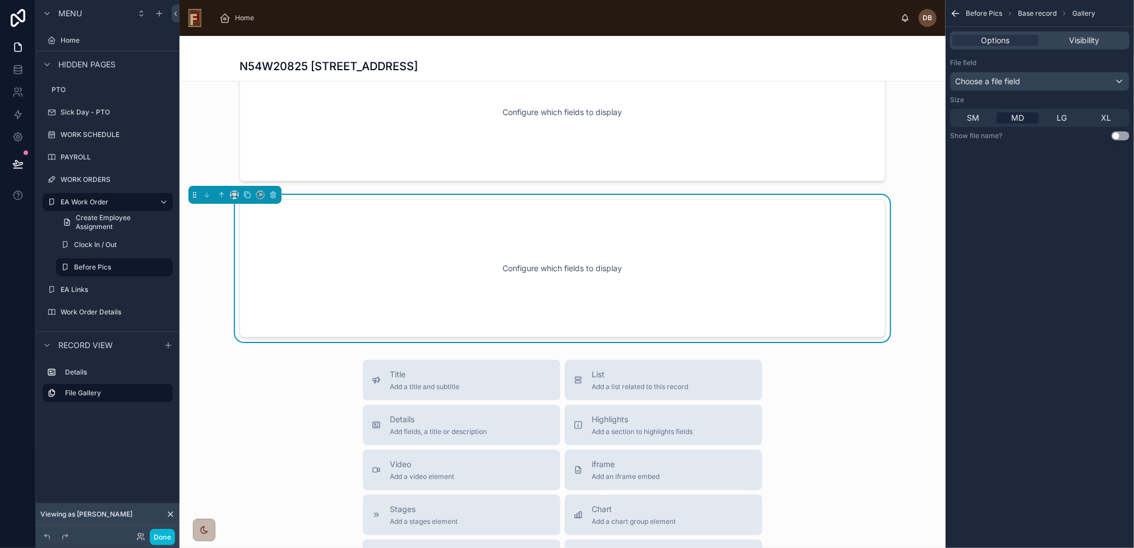
scroll to position [32, 0]
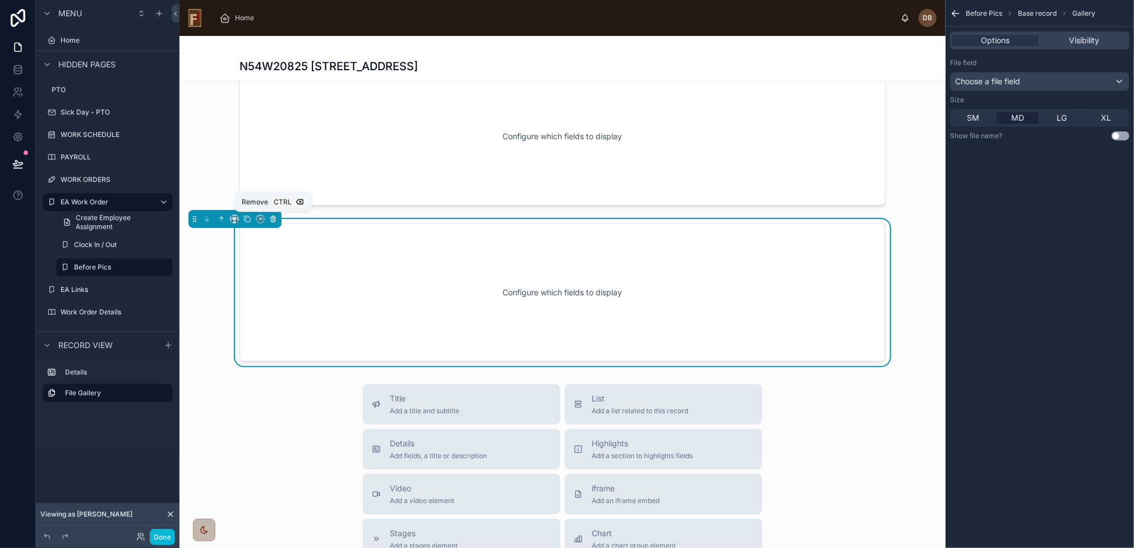
click at [273, 219] on icon at bounding box center [273, 219] width 0 height 2
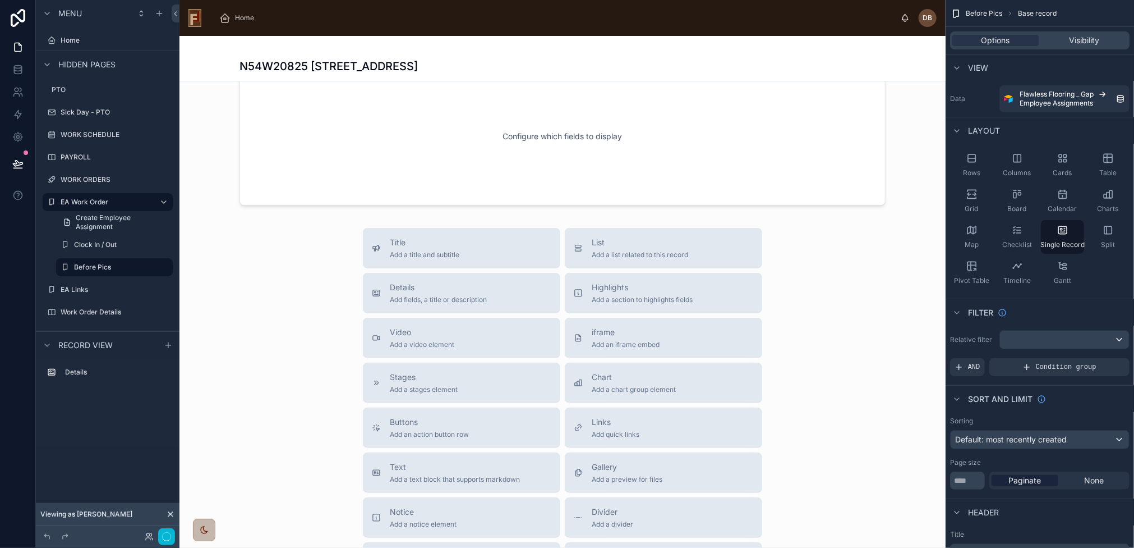
click at [370, 168] on div at bounding box center [563, 360] width 766 height 713
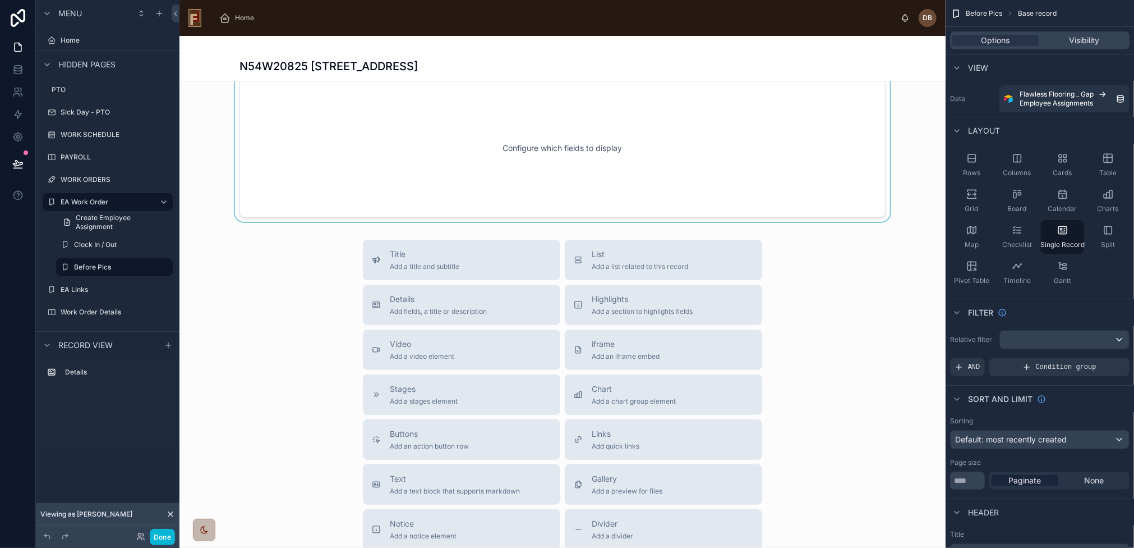
scroll to position [0, 0]
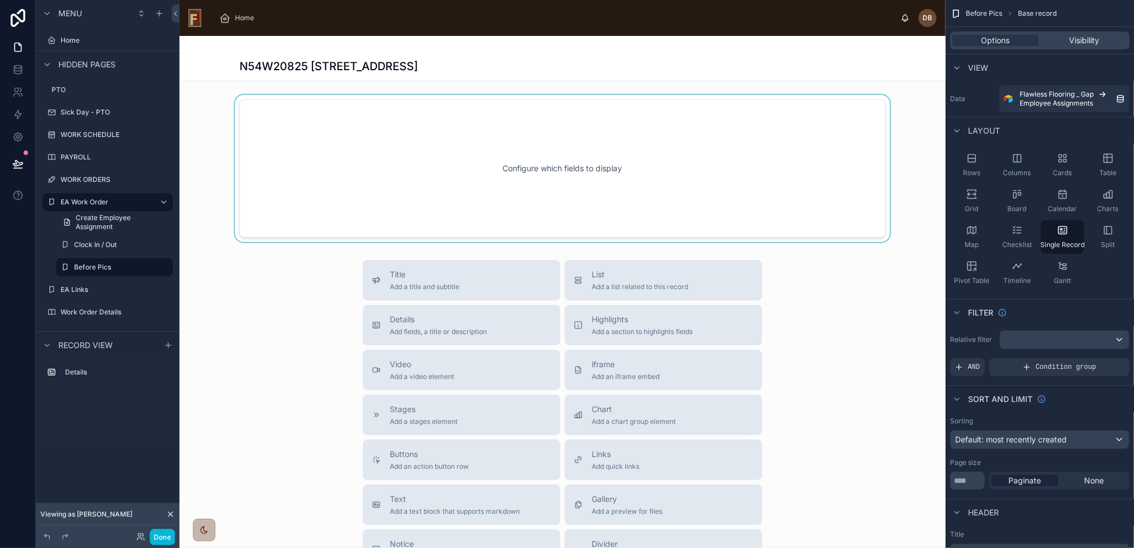
click at [384, 148] on div at bounding box center [563, 168] width 766 height 147
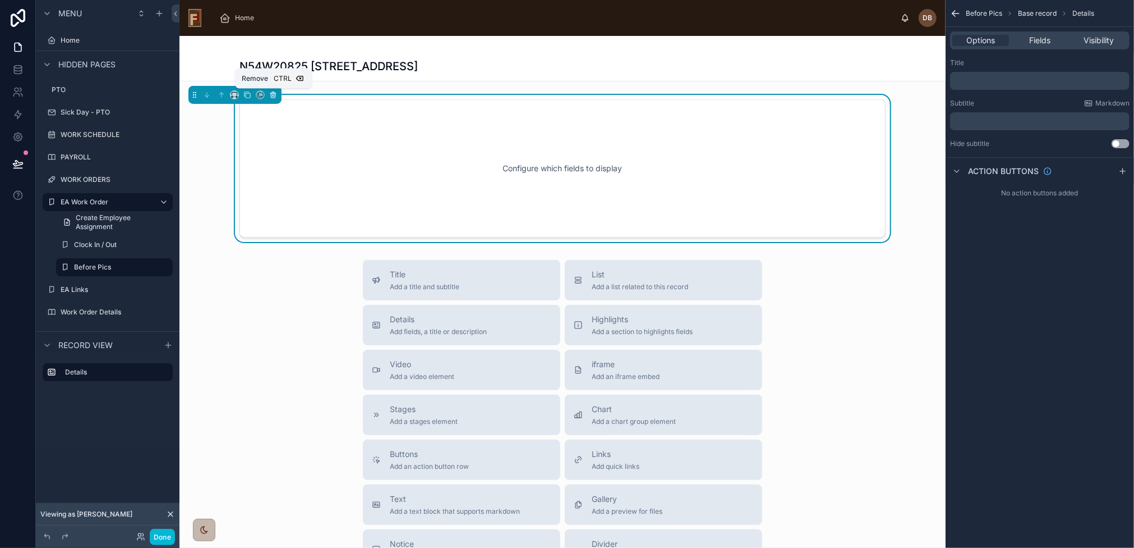
click at [273, 96] on icon at bounding box center [273, 95] width 0 height 2
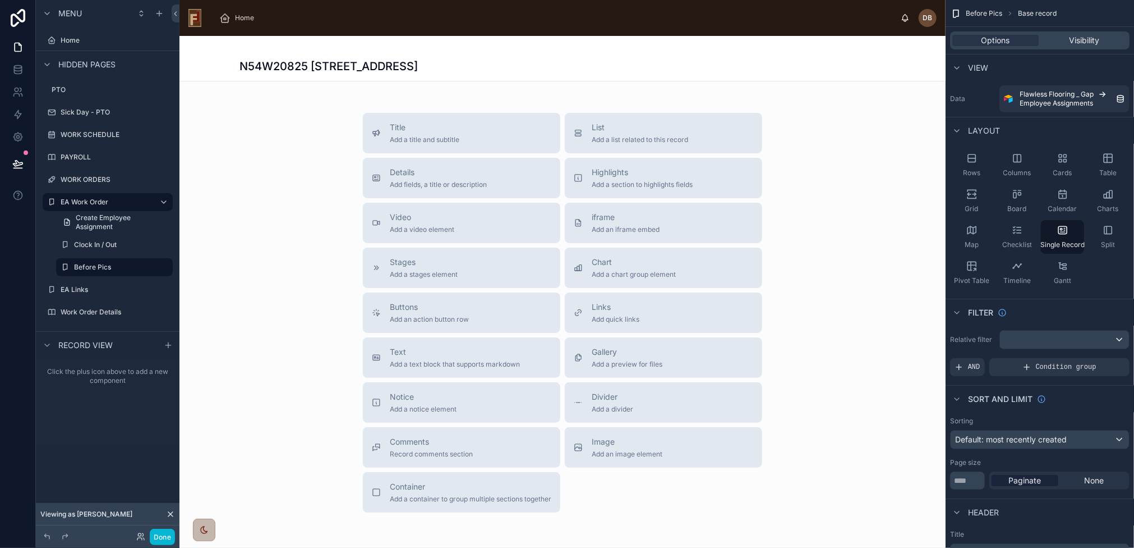
click at [458, 181] on div at bounding box center [563, 319] width 766 height 566
click at [472, 165] on button "Details Add fields, a title or description" at bounding box center [461, 178] width 197 height 40
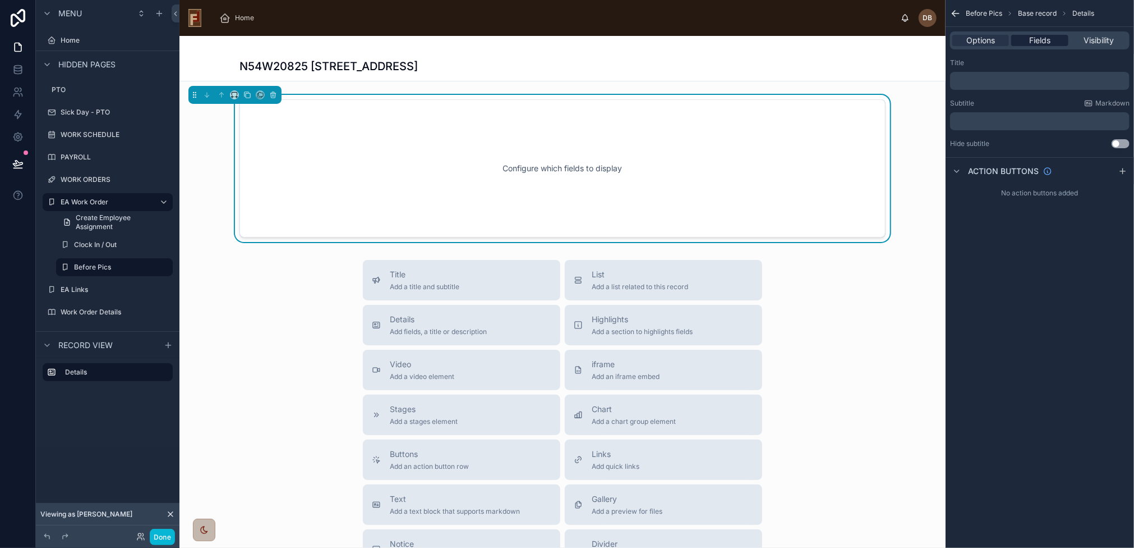
click at [1043, 44] on span "Fields" at bounding box center [1039, 40] width 21 height 11
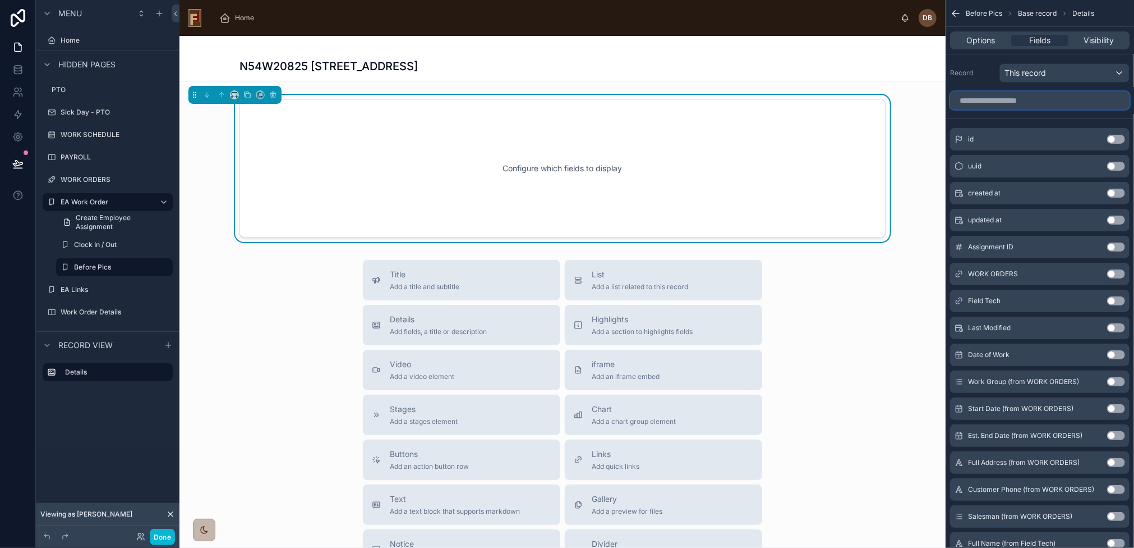
click at [1012, 102] on input "scrollable content" at bounding box center [1040, 100] width 180 height 18
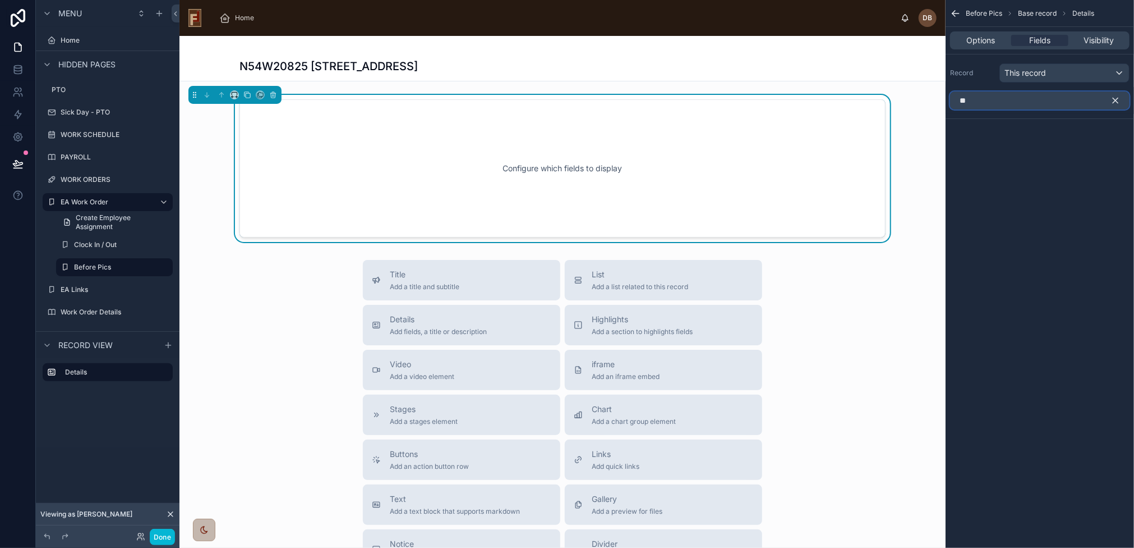
type input "**"
click at [1117, 97] on icon "scrollable content" at bounding box center [1116, 100] width 10 height 10
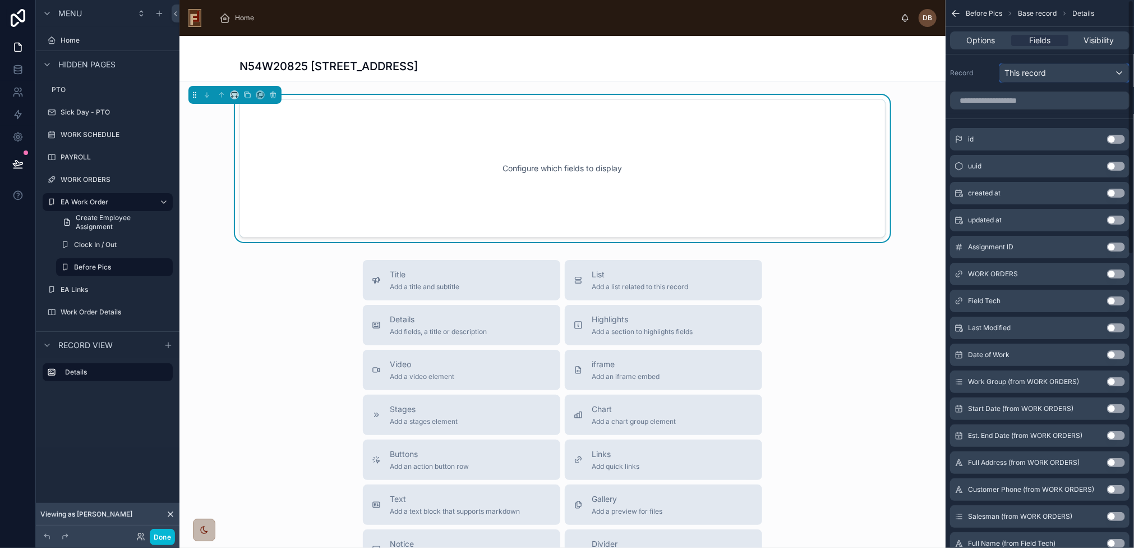
click at [1115, 67] on div "This record" at bounding box center [1064, 73] width 129 height 18
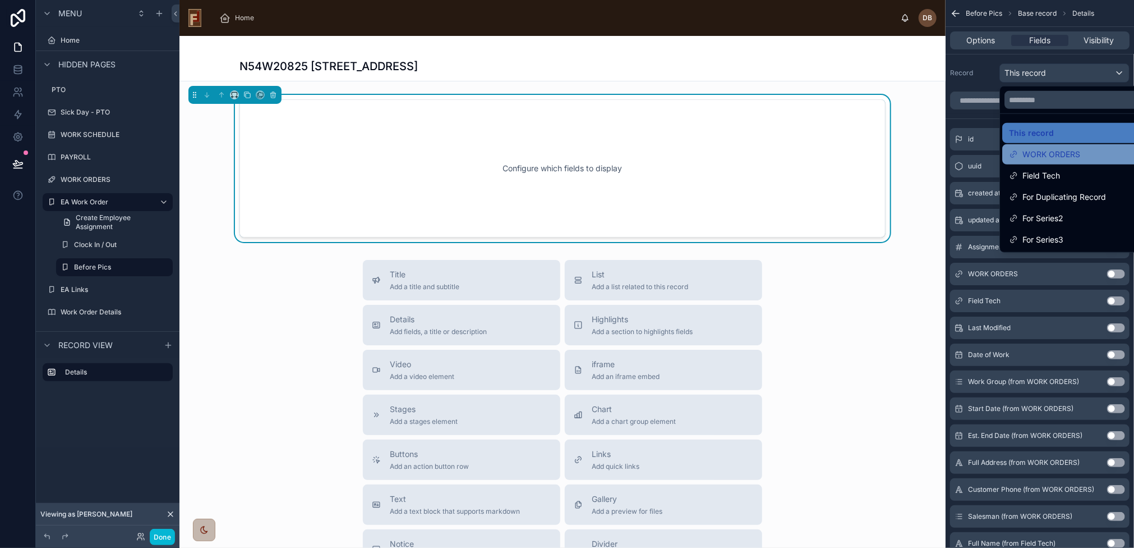
click at [1070, 152] on span "WORK ORDERS" at bounding box center [1052, 154] width 58 height 13
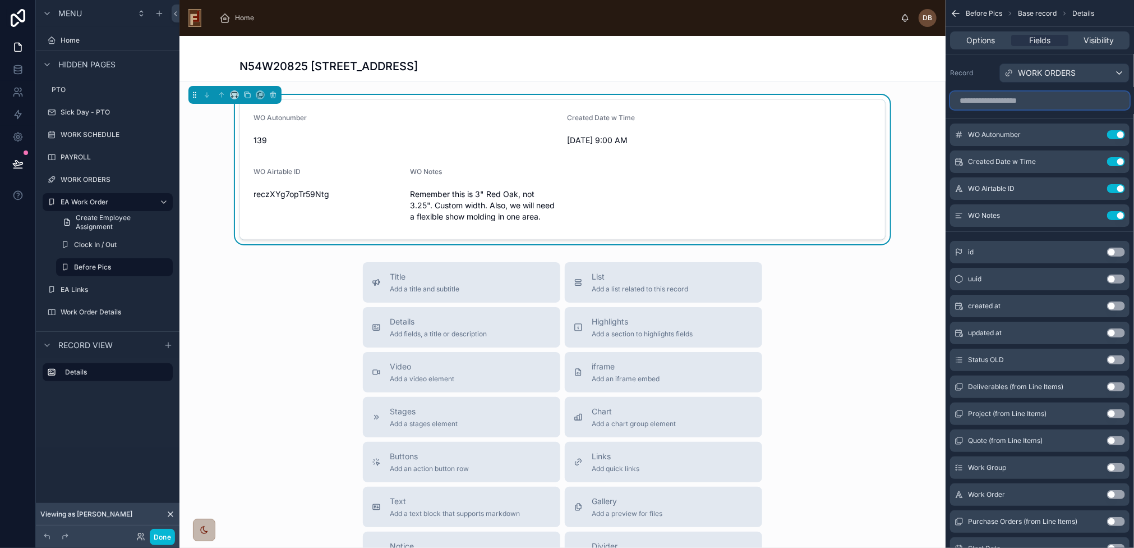
click at [1005, 101] on input "scrollable content" at bounding box center [1040, 100] width 180 height 18
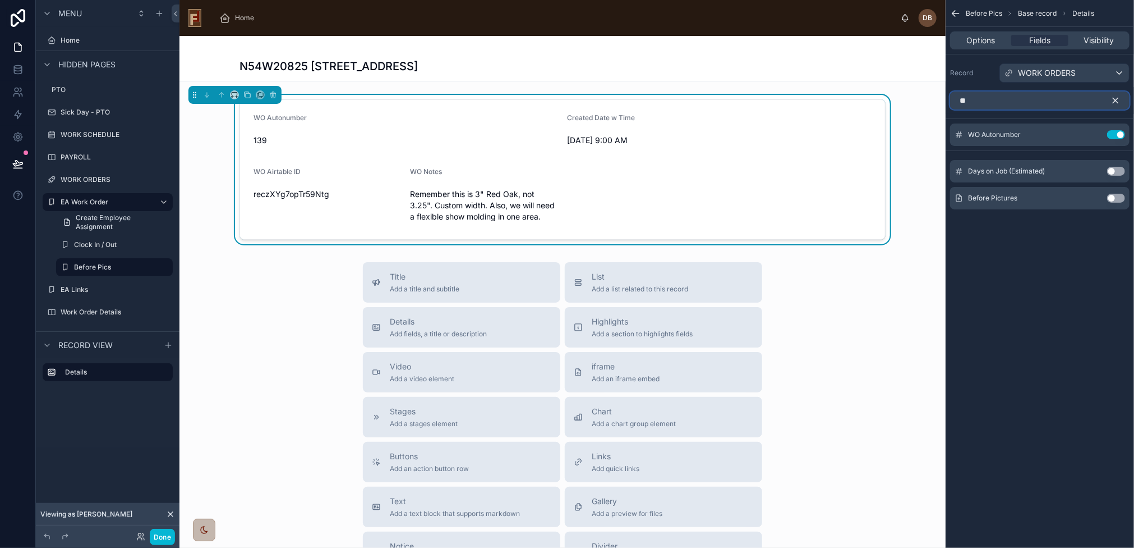
type input "**"
click at [1114, 195] on button "Use setting" at bounding box center [1116, 198] width 18 height 9
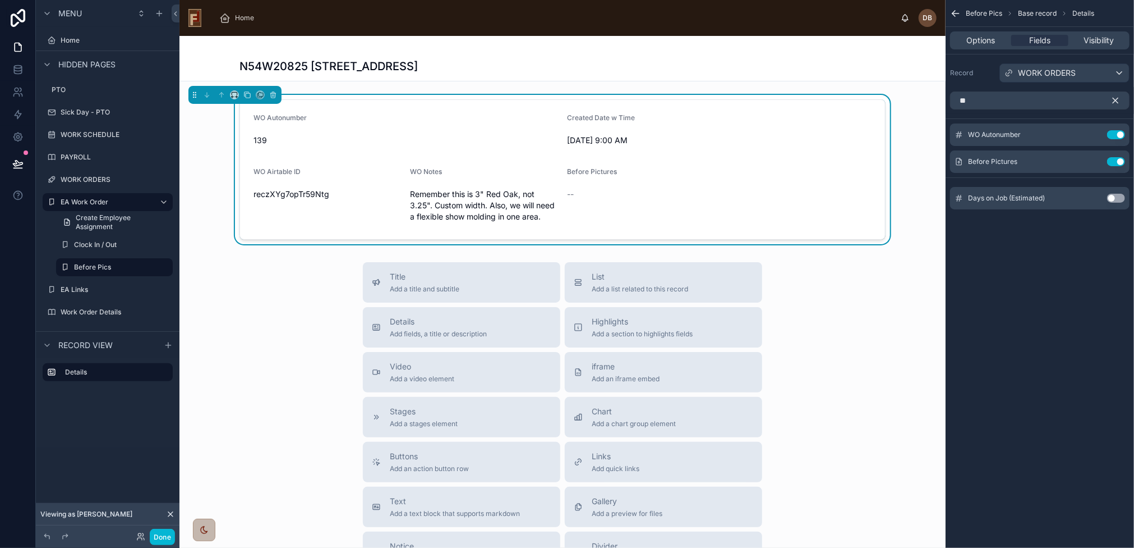
click at [1117, 98] on icon "scrollable content" at bounding box center [1116, 100] width 10 height 10
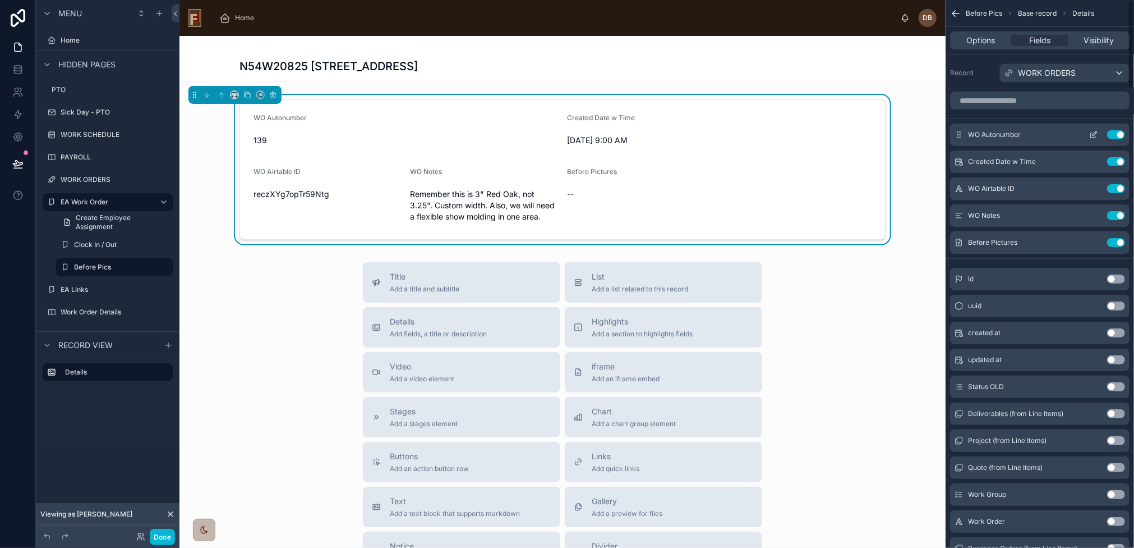
click at [1116, 133] on button "Use setting" at bounding box center [1116, 134] width 18 height 9
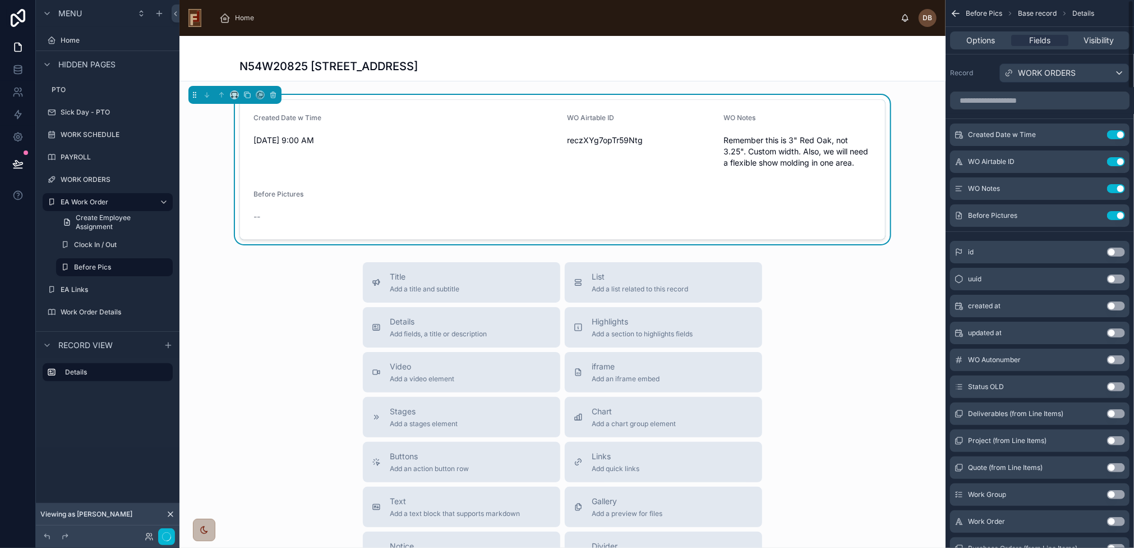
click at [1116, 133] on button "Use setting" at bounding box center [1116, 134] width 18 height 9
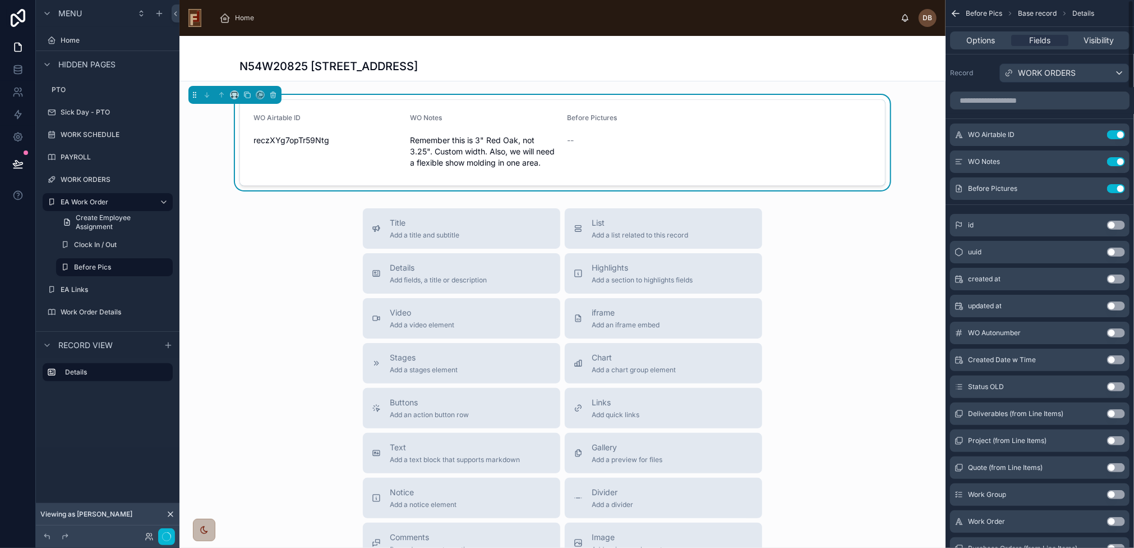
click at [1116, 133] on button "Use setting" at bounding box center [1116, 134] width 18 height 9
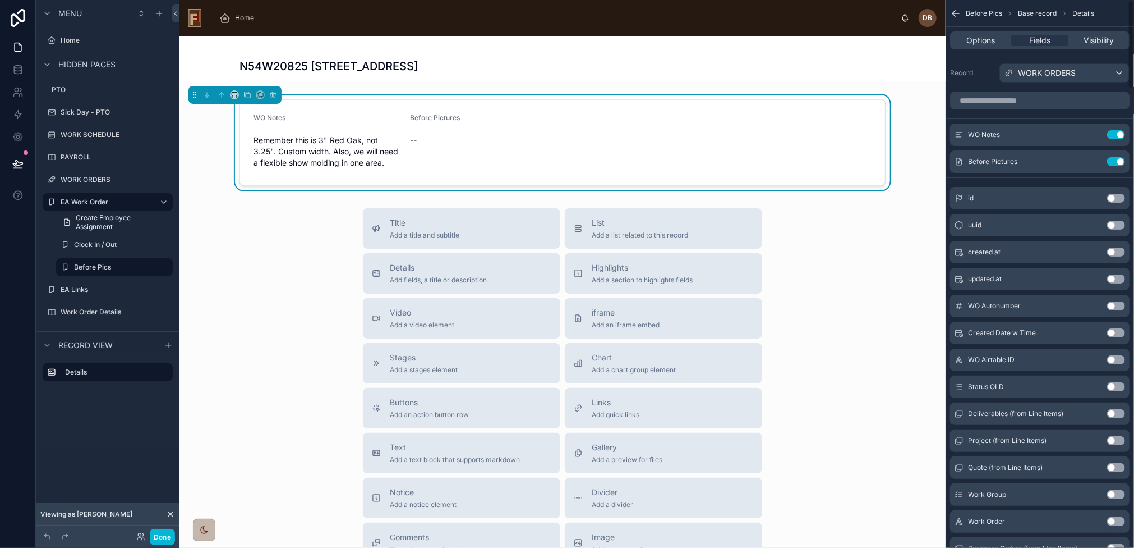
click at [1116, 133] on button "Use setting" at bounding box center [1116, 134] width 18 height 9
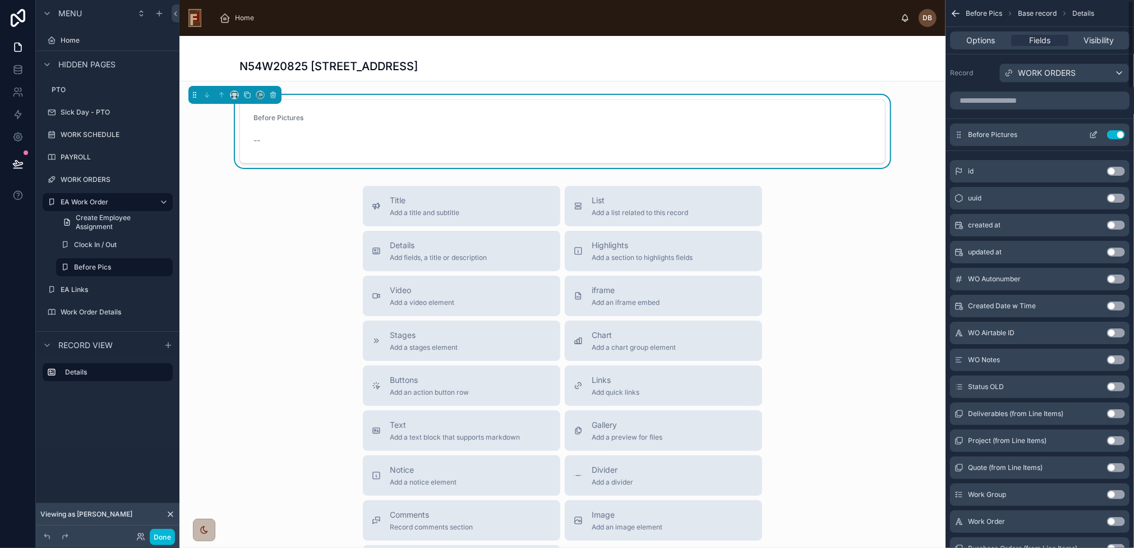
click at [1094, 134] on icon "scrollable content" at bounding box center [1093, 134] width 9 height 9
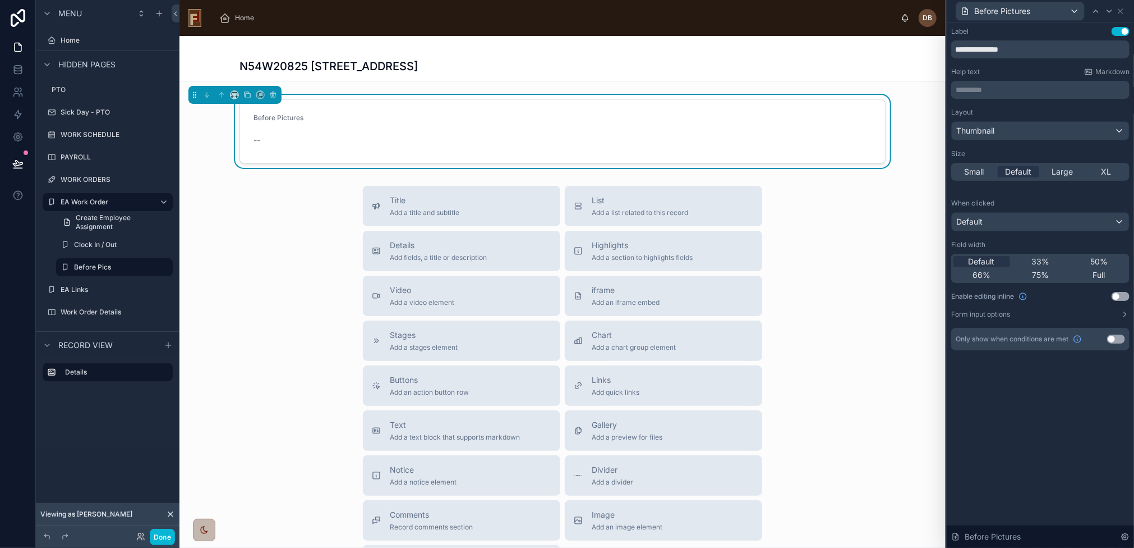
click at [1117, 295] on button "Use setting" at bounding box center [1121, 296] width 18 height 9
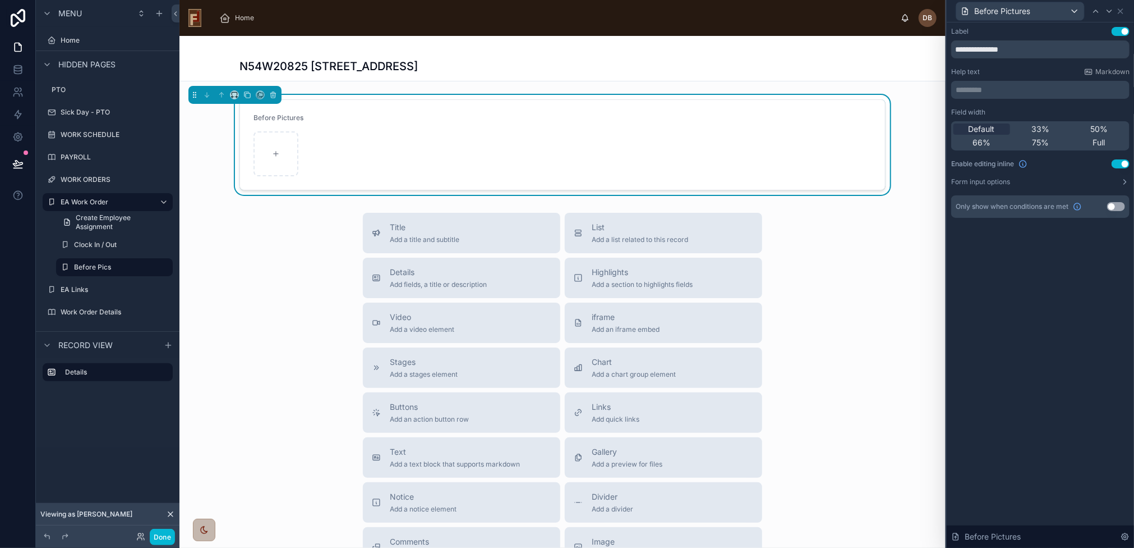
click at [421, 116] on form "Before Pictures" at bounding box center [562, 145] width 645 height 90
click at [247, 95] on icon at bounding box center [247, 95] width 8 height 8
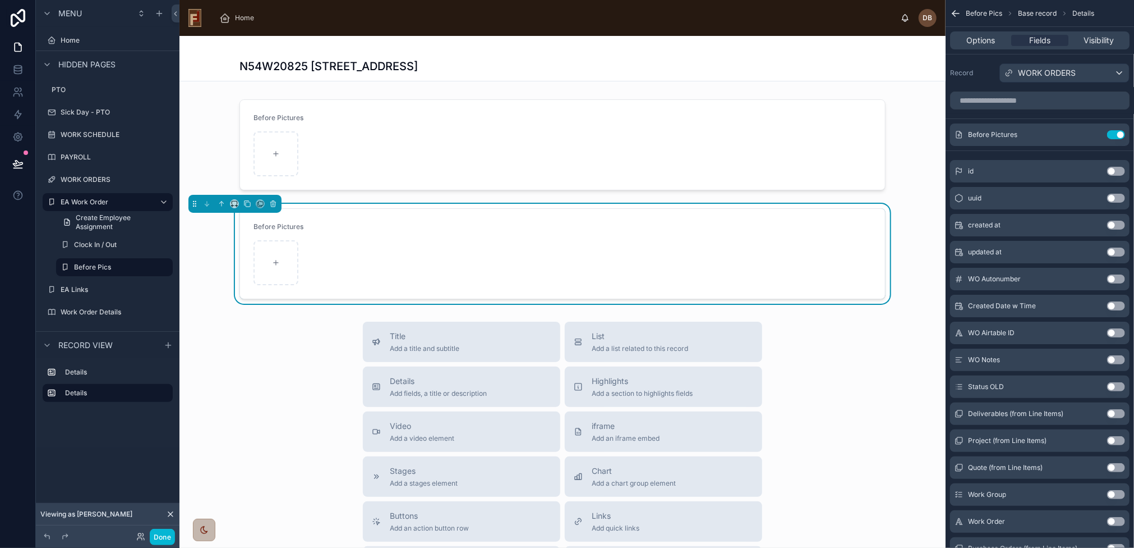
click at [397, 247] on form "Before Pictures" at bounding box center [562, 254] width 645 height 90
click at [1055, 103] on input "scrollable content" at bounding box center [1040, 100] width 180 height 18
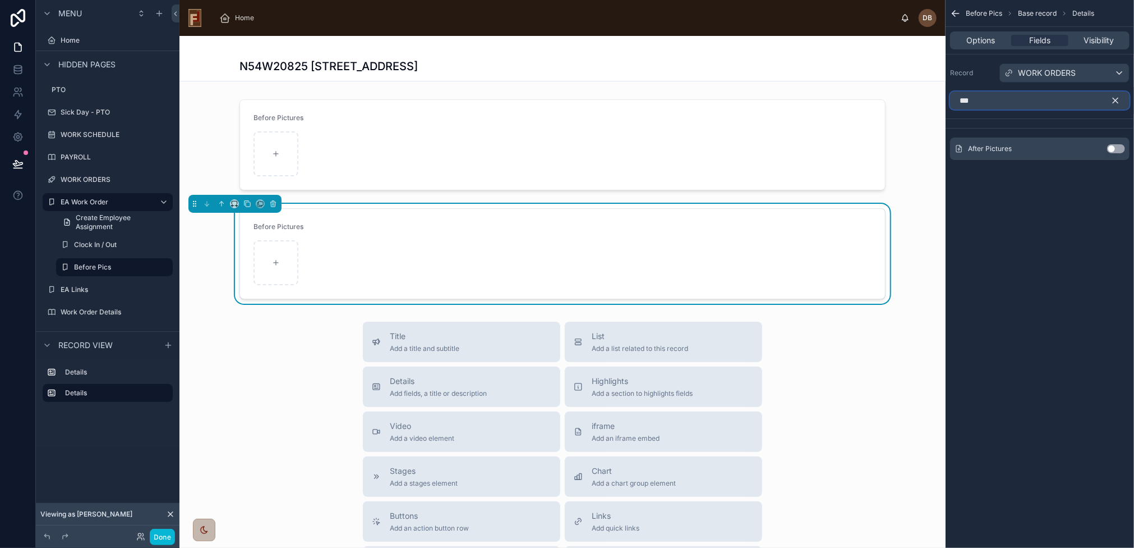
type input "***"
click at [1115, 145] on button "Use setting" at bounding box center [1116, 148] width 18 height 9
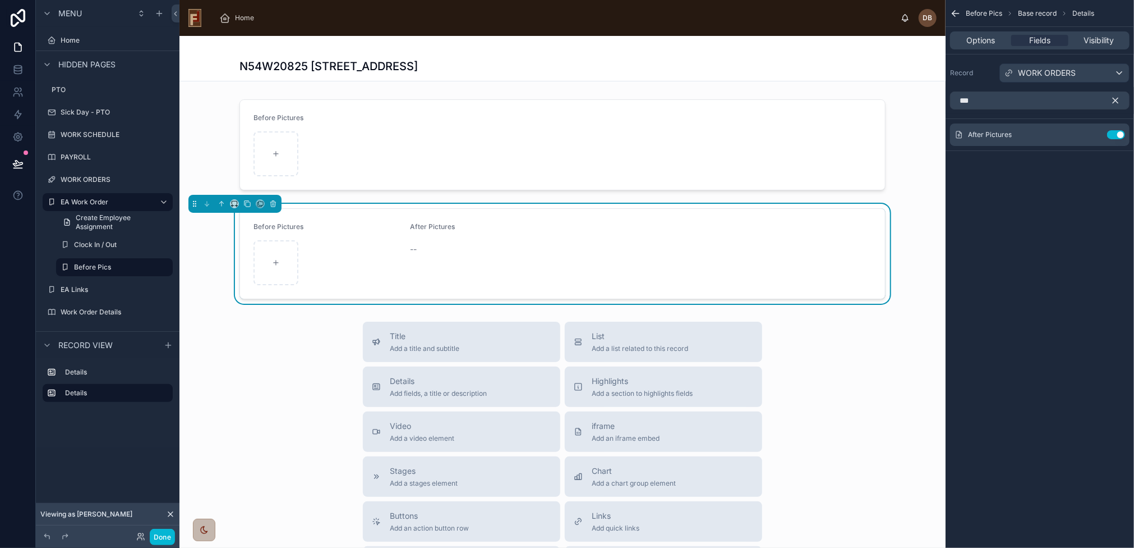
click at [1117, 99] on icon "scrollable content" at bounding box center [1116, 100] width 10 height 10
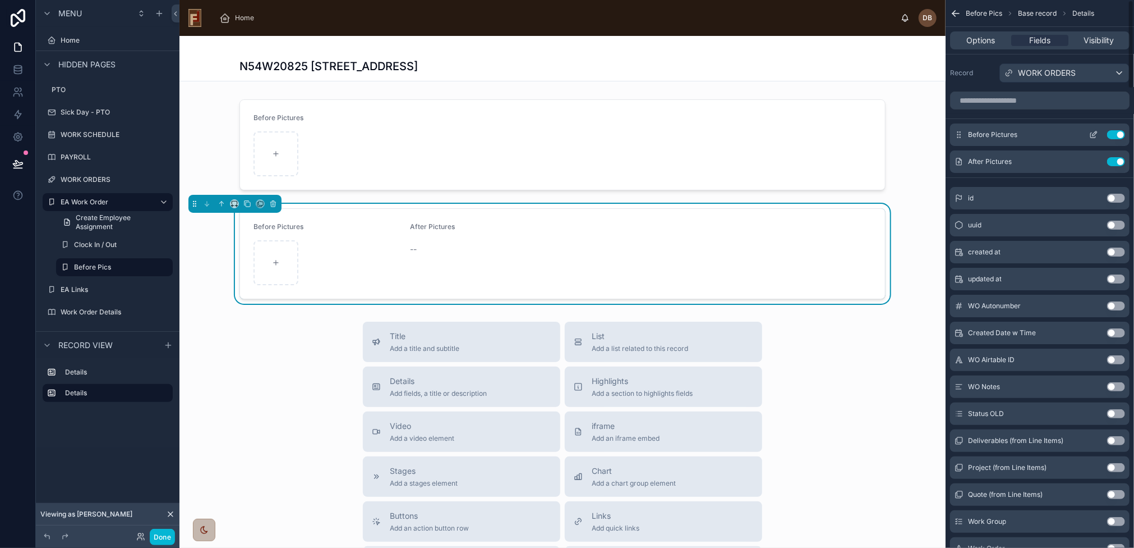
click at [1115, 130] on button "Use setting" at bounding box center [1116, 134] width 18 height 9
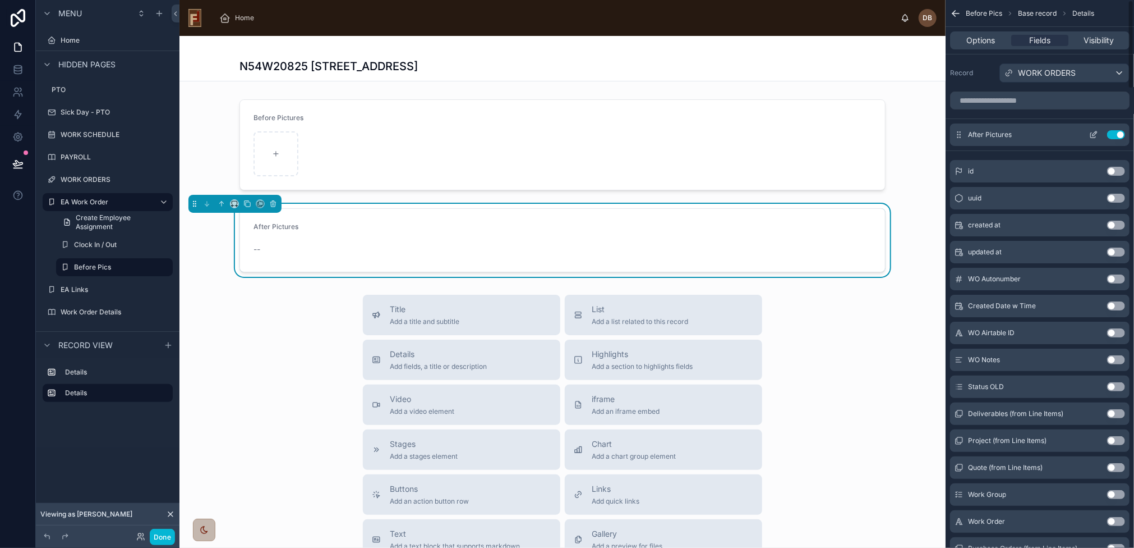
click at [1095, 134] on icon "scrollable content" at bounding box center [1095, 133] width 4 height 4
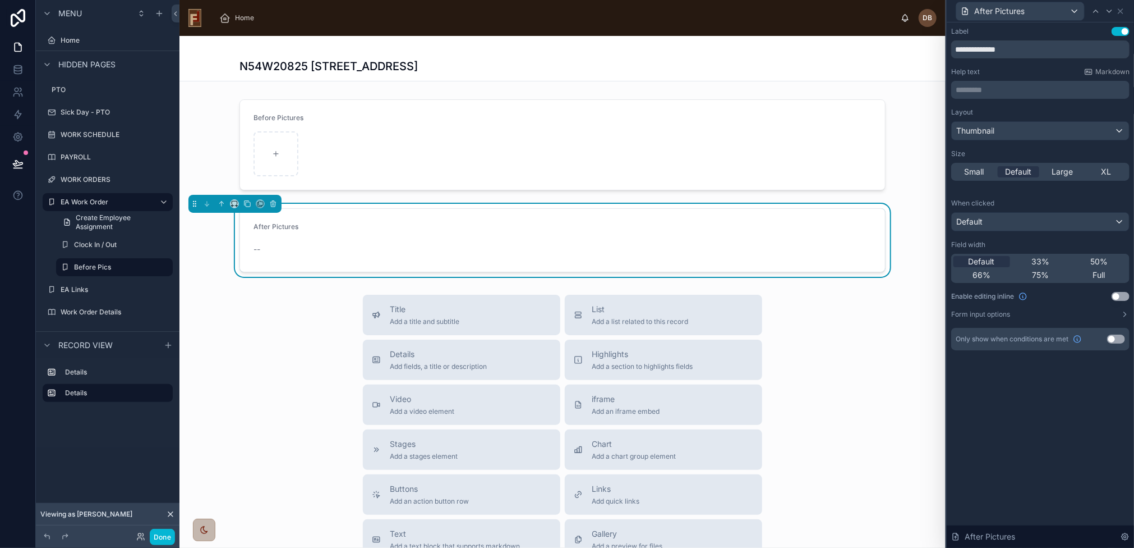
click at [1120, 297] on button "Use setting" at bounding box center [1121, 296] width 18 height 9
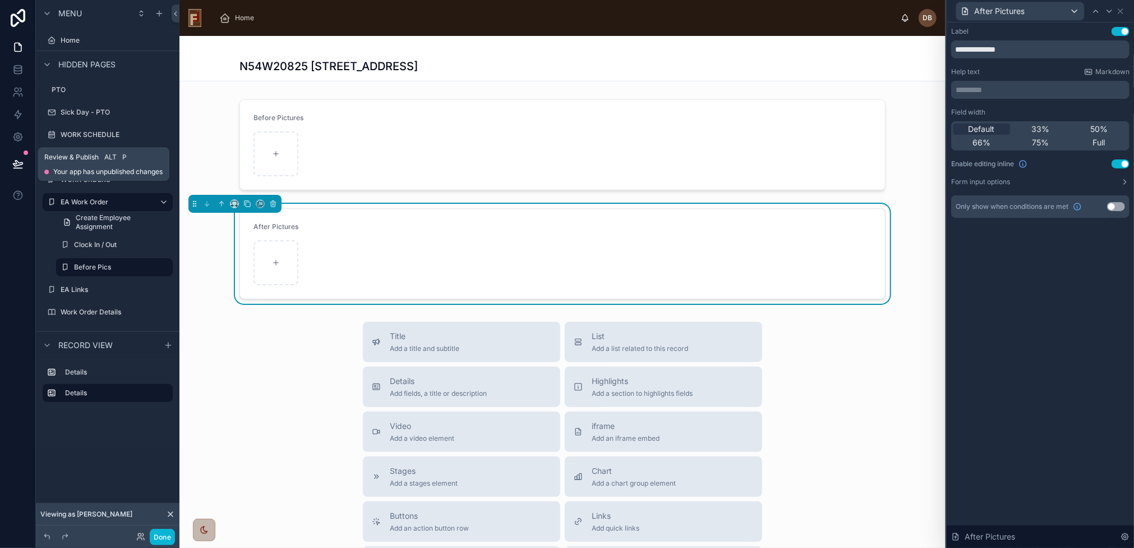
click at [15, 163] on icon at bounding box center [17, 163] width 11 height 11
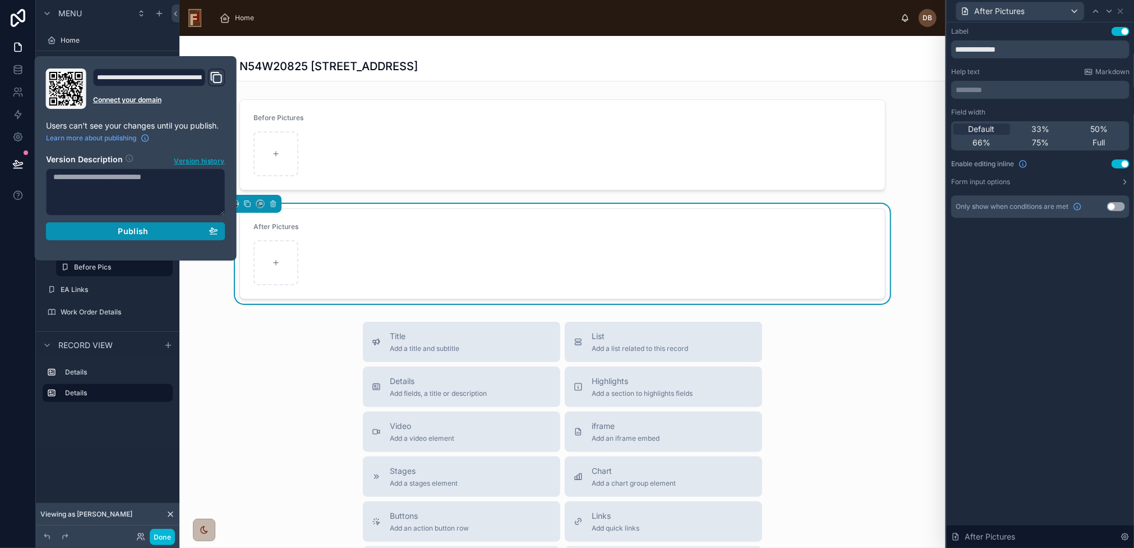
click at [130, 228] on span "Publish" at bounding box center [133, 231] width 30 height 10
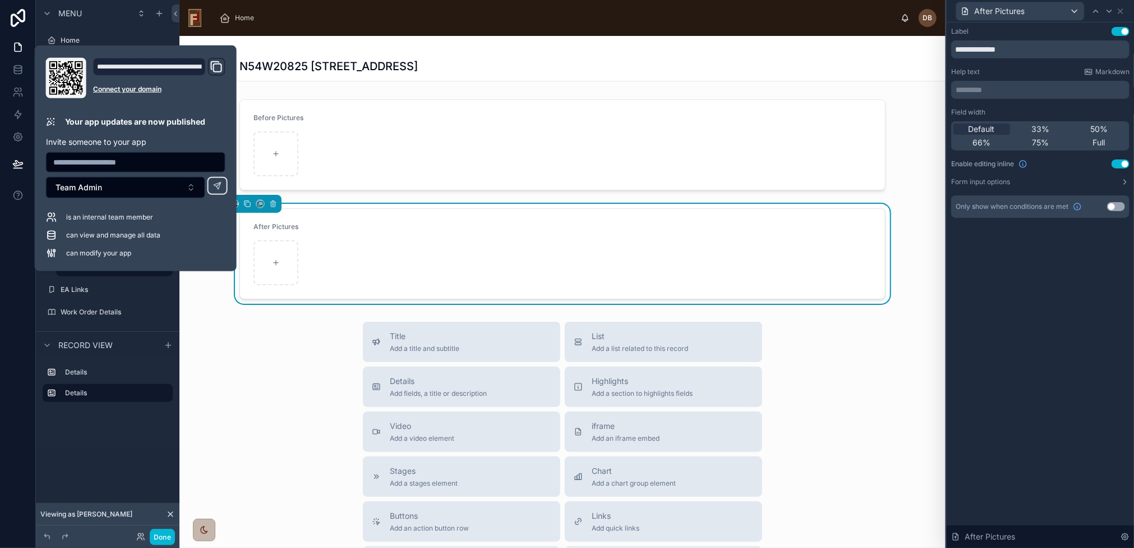
click at [291, 339] on div "Title Add a title and subtitle List Add a list related to this record Details A…" at bounding box center [563, 520] width 766 height 399
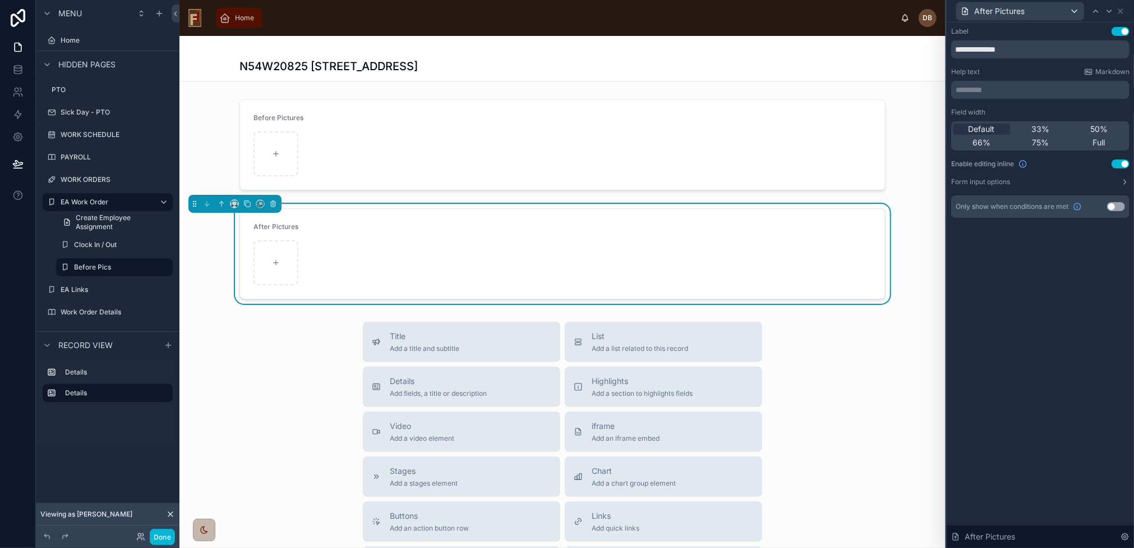
click at [241, 17] on span "Home" at bounding box center [244, 17] width 19 height 9
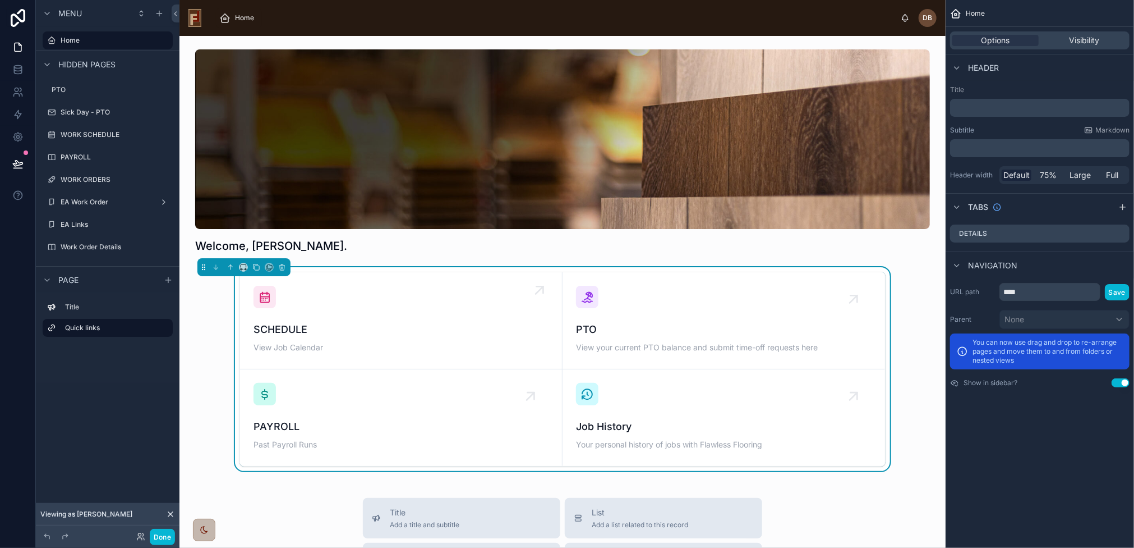
click at [348, 323] on span "SCHEDULE" at bounding box center [401, 329] width 295 height 16
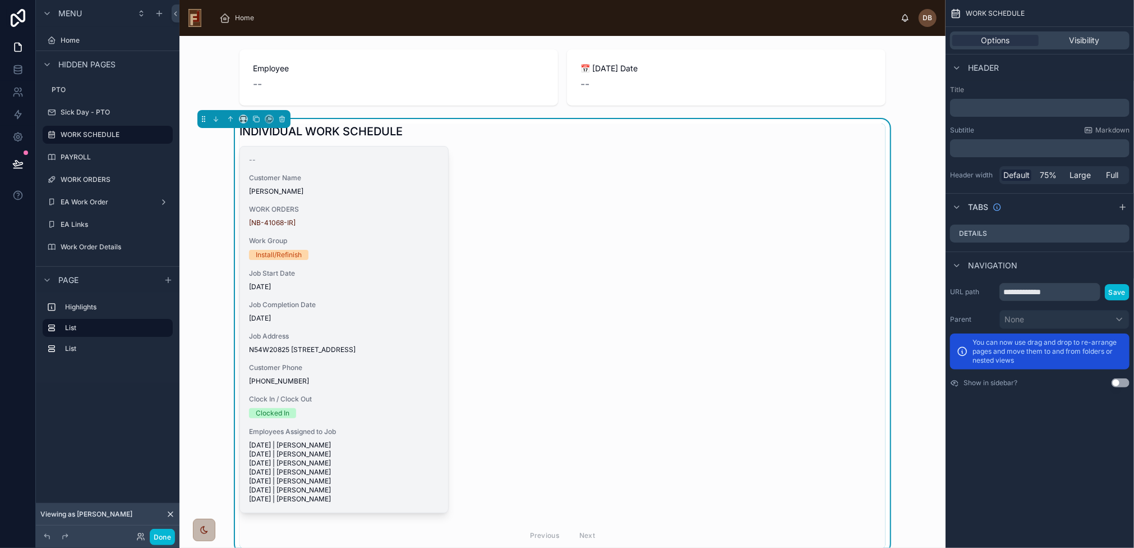
scroll to position [123, 0]
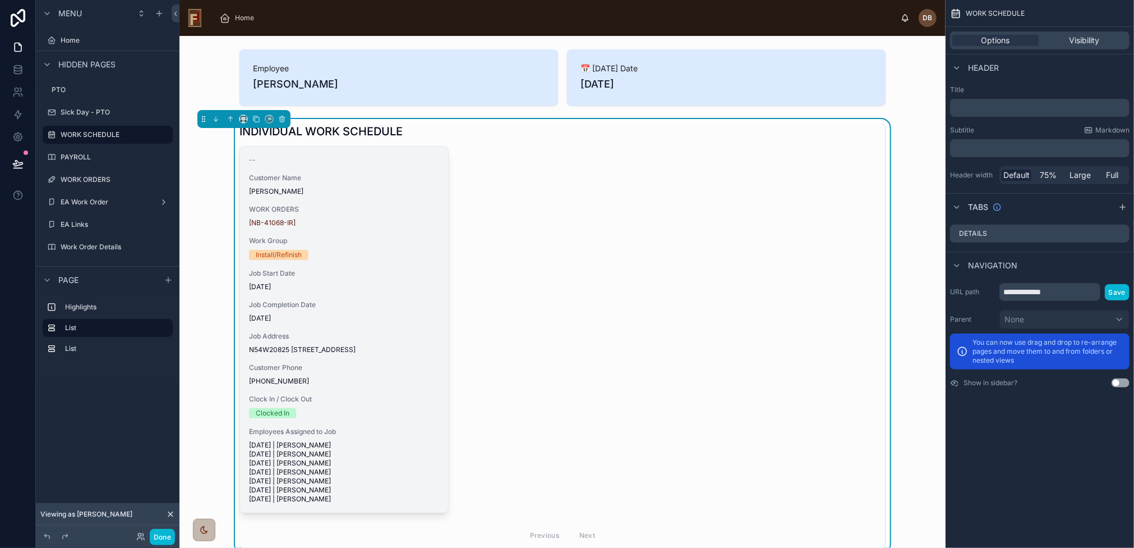
click at [355, 316] on span "[DATE]" at bounding box center [344, 318] width 190 height 9
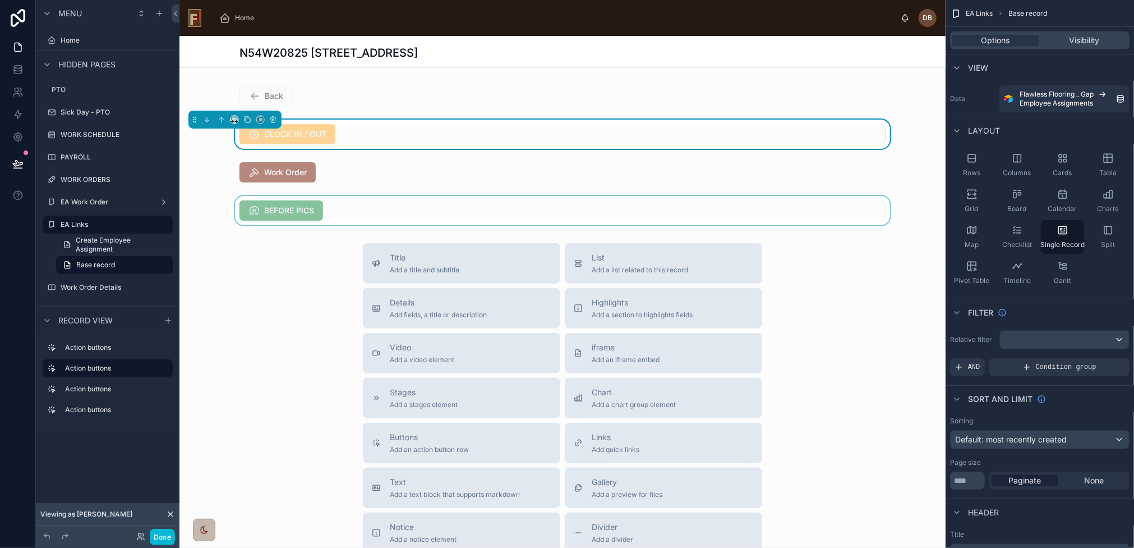
click at [353, 214] on div at bounding box center [563, 210] width 766 height 29
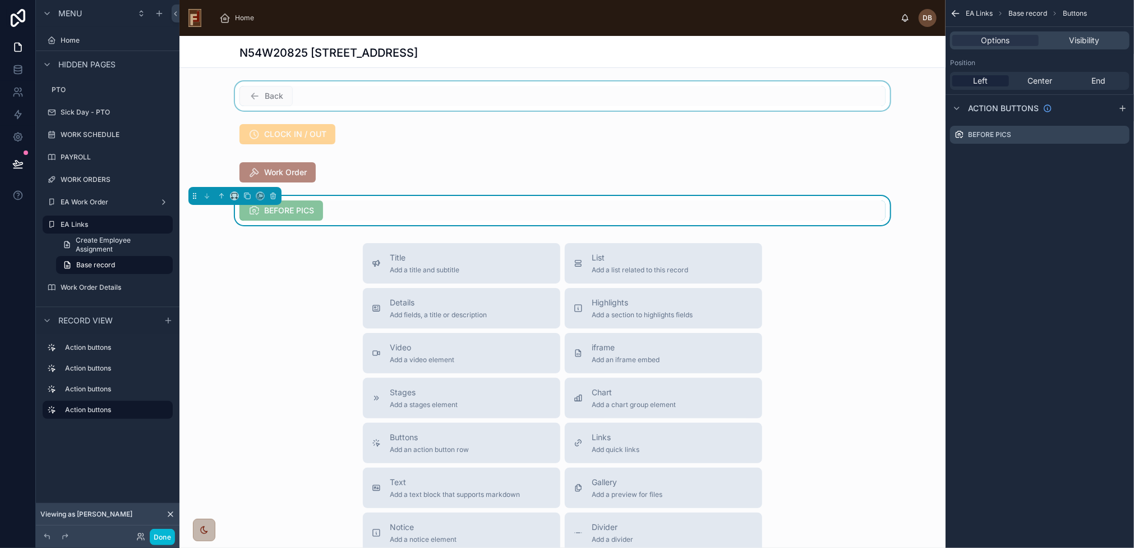
click at [270, 94] on div at bounding box center [563, 95] width 766 height 29
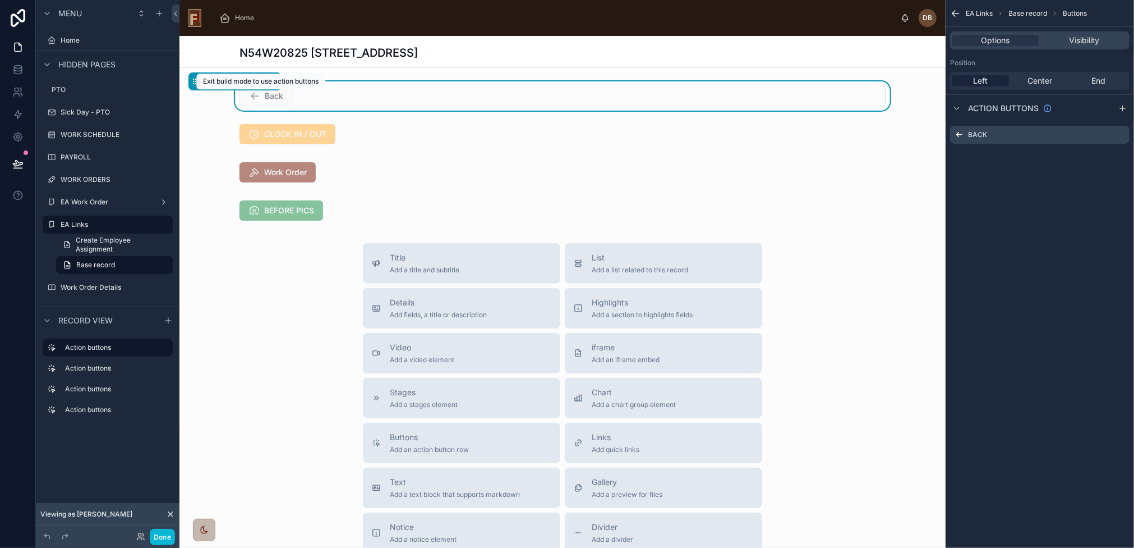
click at [270, 95] on span "Back" at bounding box center [266, 96] width 53 height 11
click at [242, 15] on span "Home" at bounding box center [244, 17] width 19 height 9
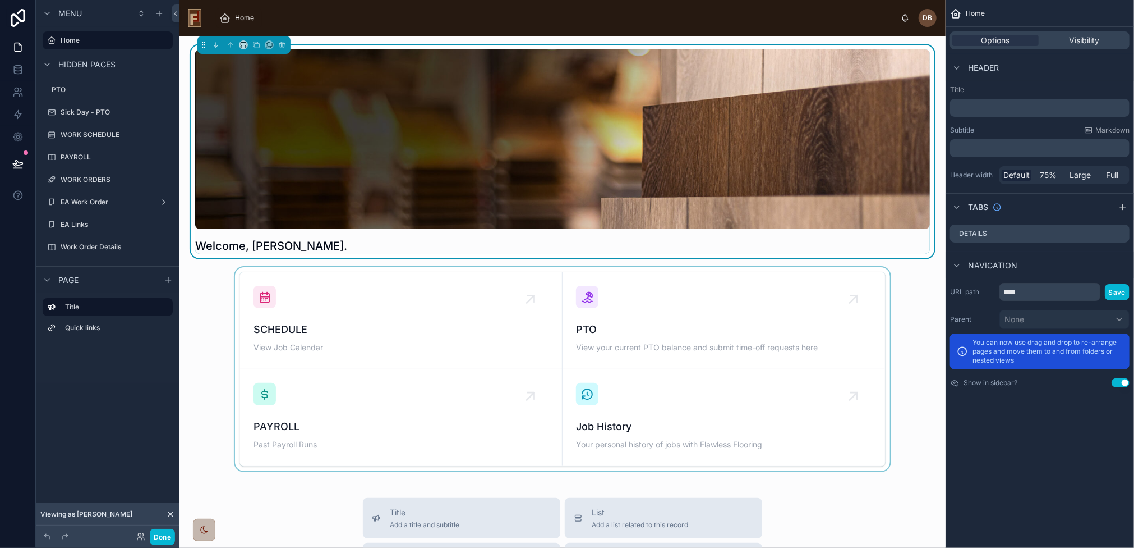
click at [398, 316] on div at bounding box center [562, 369] width 748 height 204
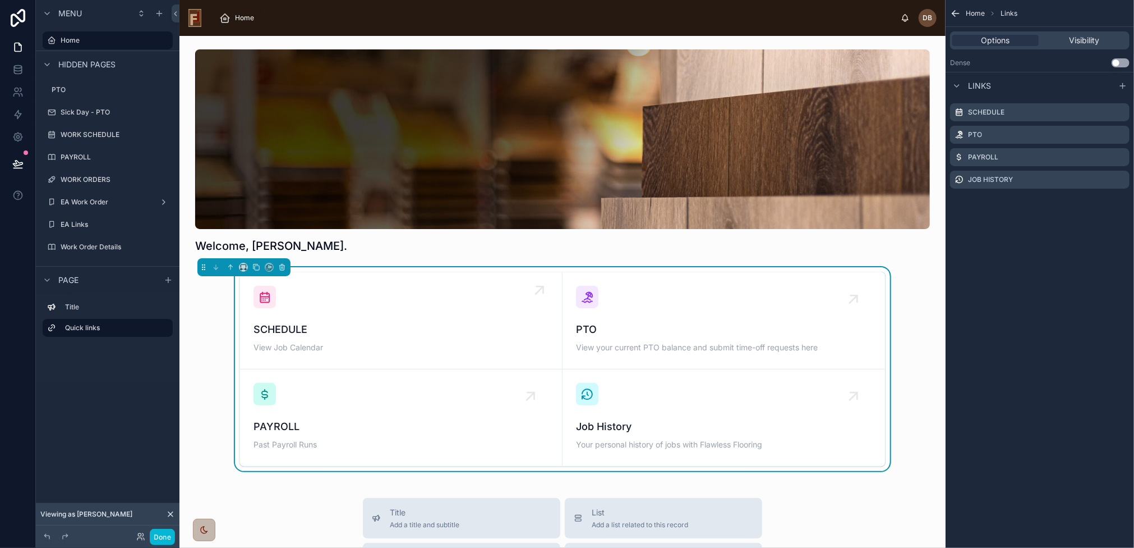
click at [397, 316] on div "SCHEDULE View Job Calendar" at bounding box center [401, 321] width 295 height 70
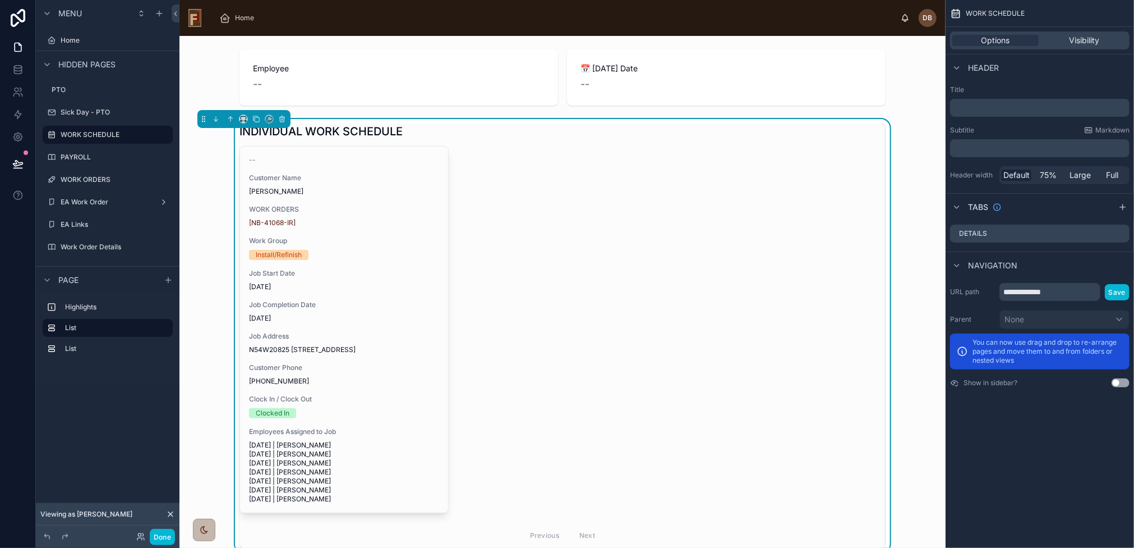
scroll to position [123, 0]
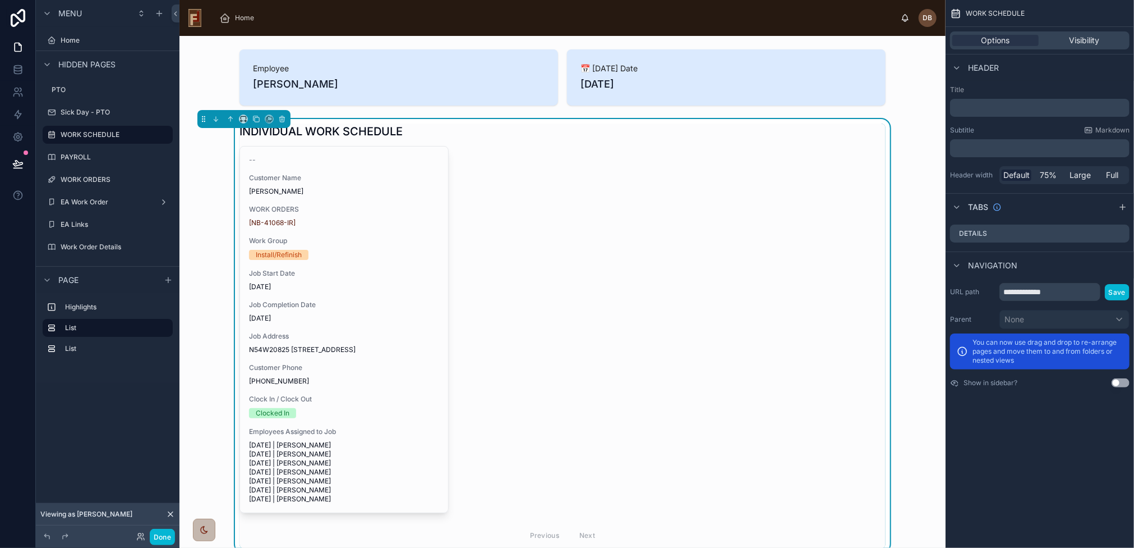
click at [529, 260] on div "-- Customer Name Martin Flower WORK ORDERS [NB-41068-IR] Work Group Install/Ref…" at bounding box center [563, 347] width 646 height 402
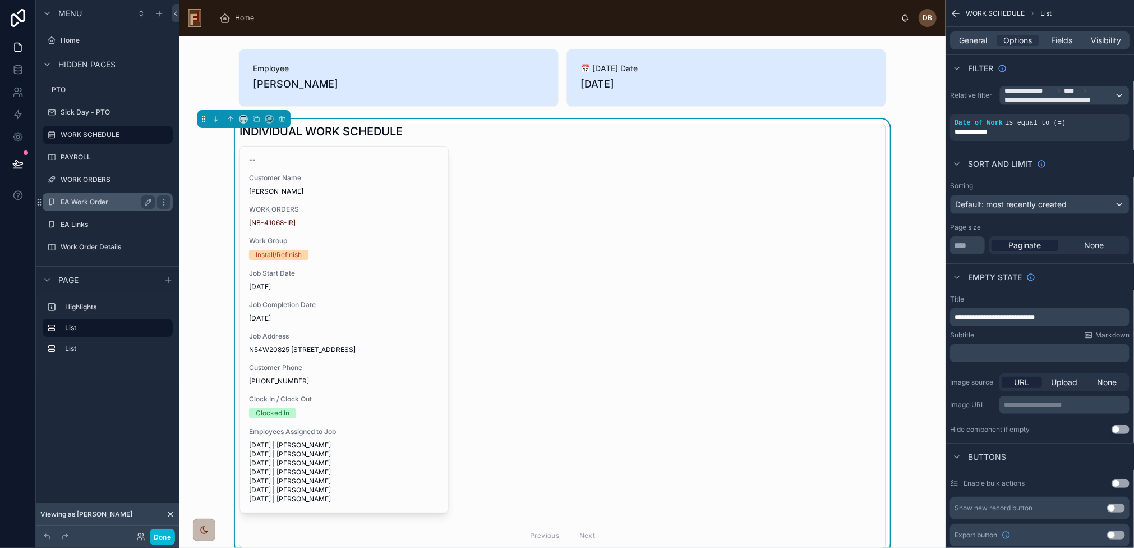
click at [85, 196] on div "EA Work Order" at bounding box center [108, 201] width 94 height 13
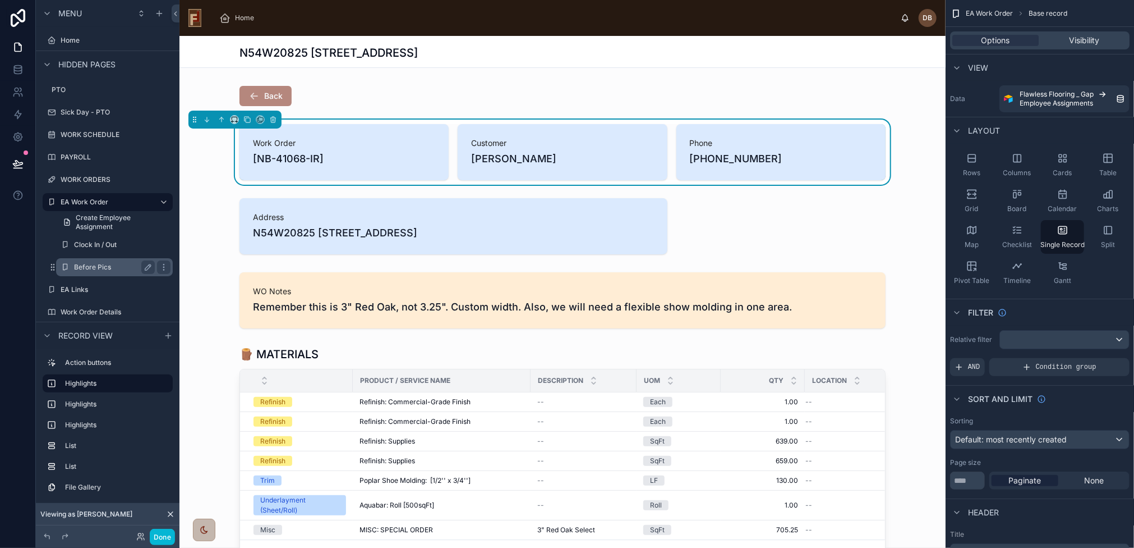
click at [86, 269] on label "Before Pics" at bounding box center [112, 267] width 76 height 9
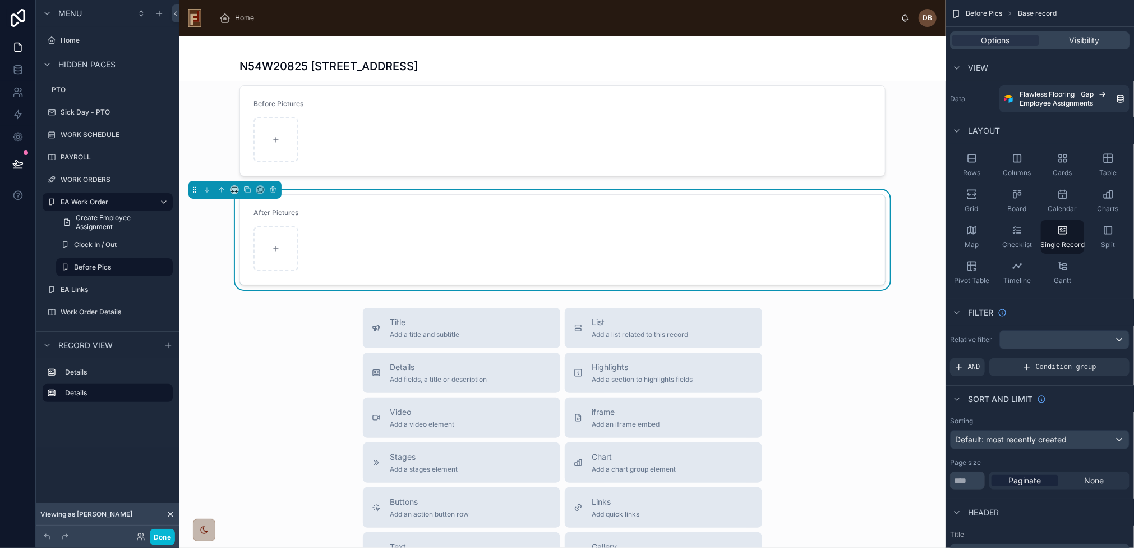
scroll to position [112, 0]
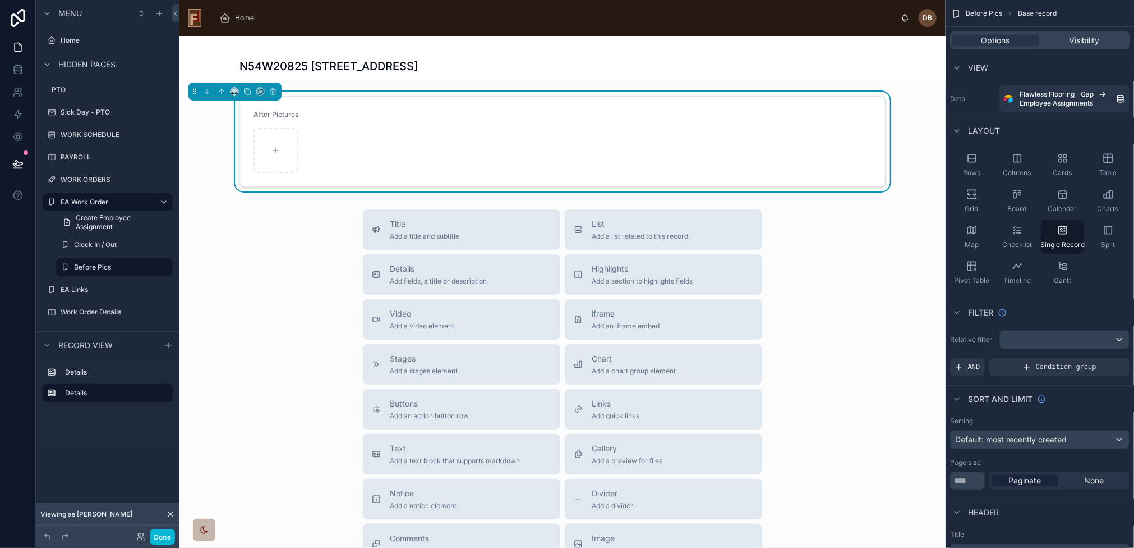
click at [458, 425] on div at bounding box center [563, 311] width 766 height 775
click at [453, 410] on div "Buttons Add an action button row" at bounding box center [429, 409] width 79 height 22
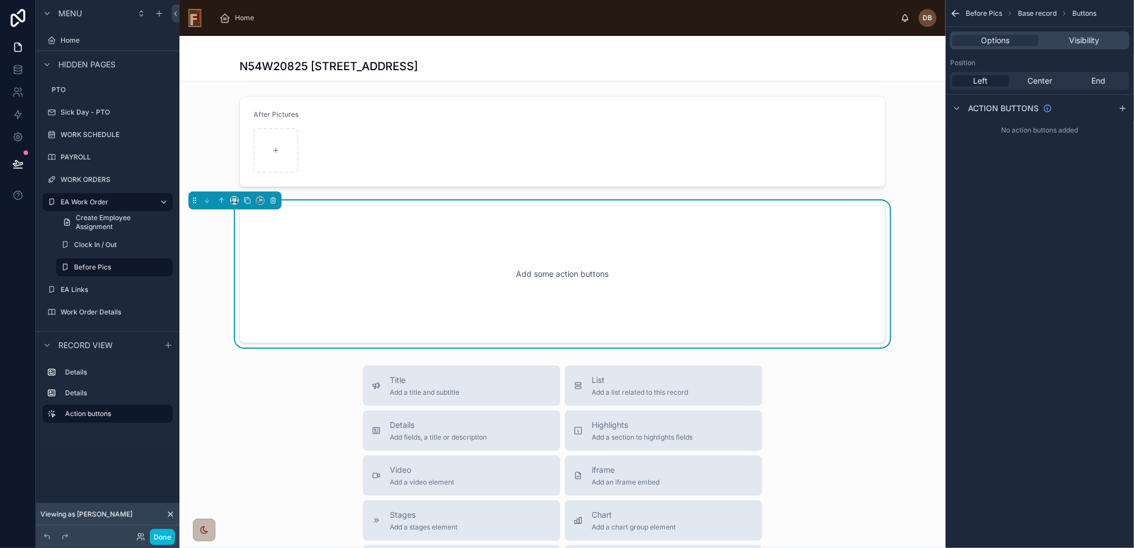
scroll to position [94, 0]
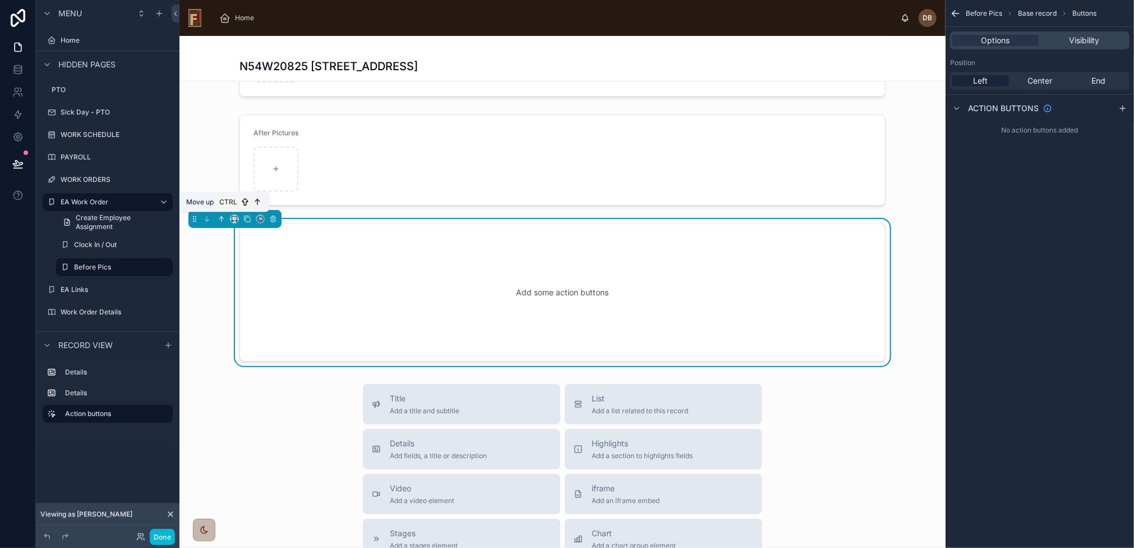
click at [222, 217] on icon at bounding box center [222, 219] width 0 height 4
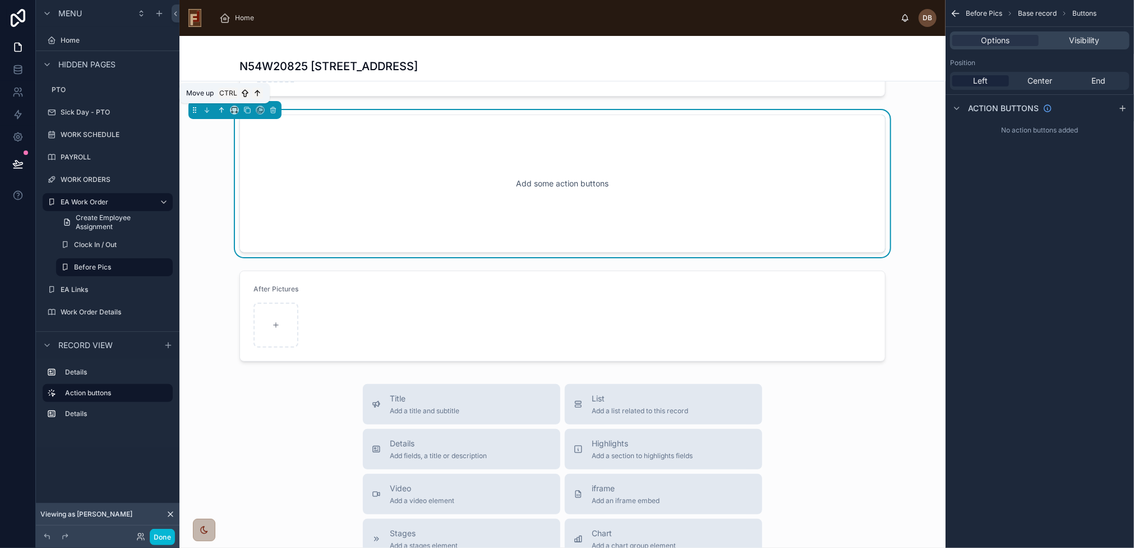
click at [221, 108] on icon at bounding box center [222, 110] width 8 height 8
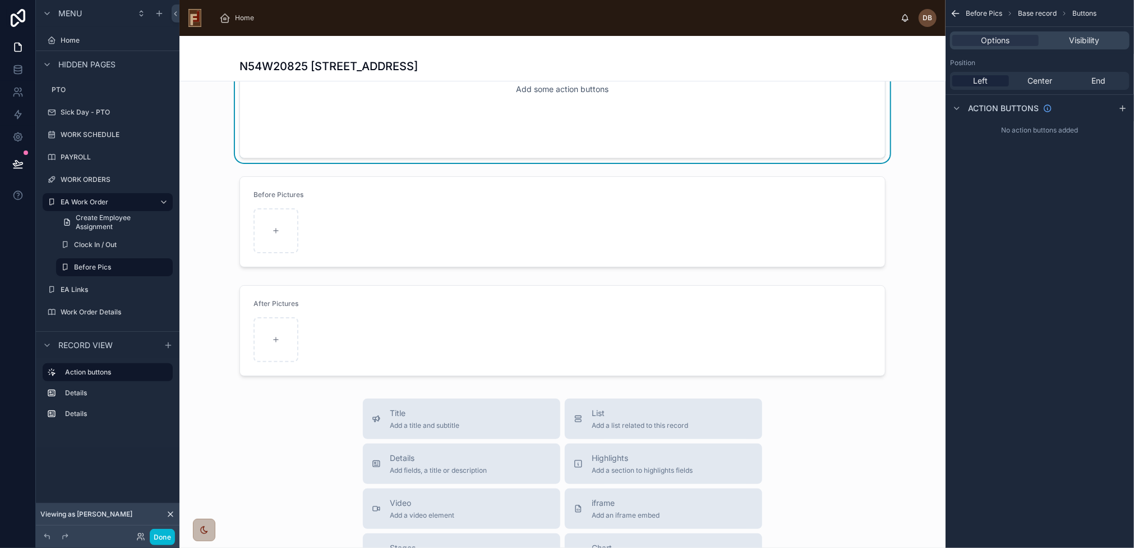
scroll to position [0, 0]
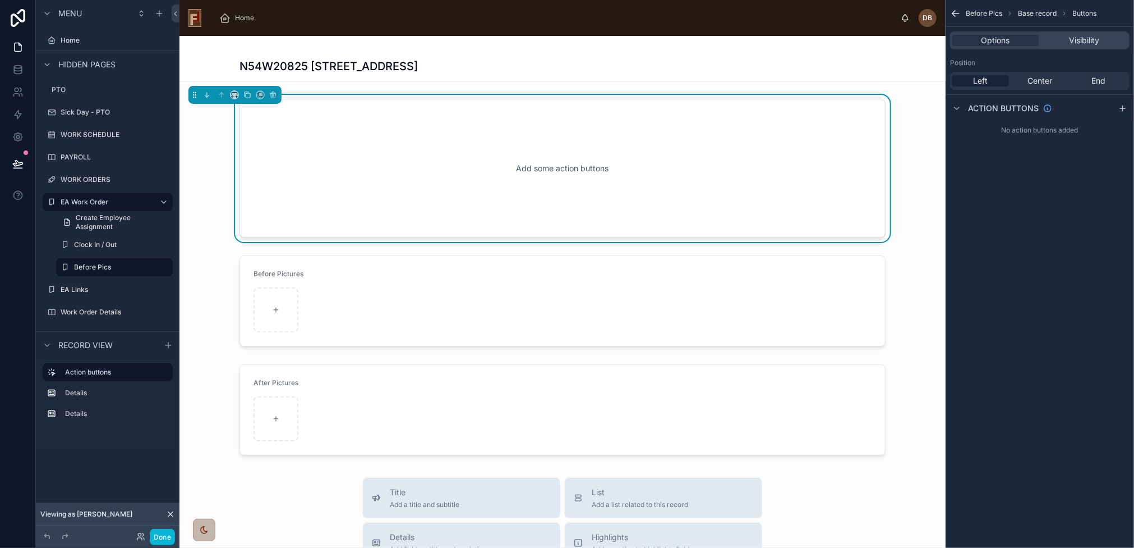
click at [500, 170] on div "Add some action buttons" at bounding box center [562, 168] width 609 height 101
click at [1120, 108] on icon "scrollable content" at bounding box center [1123, 108] width 9 height 9
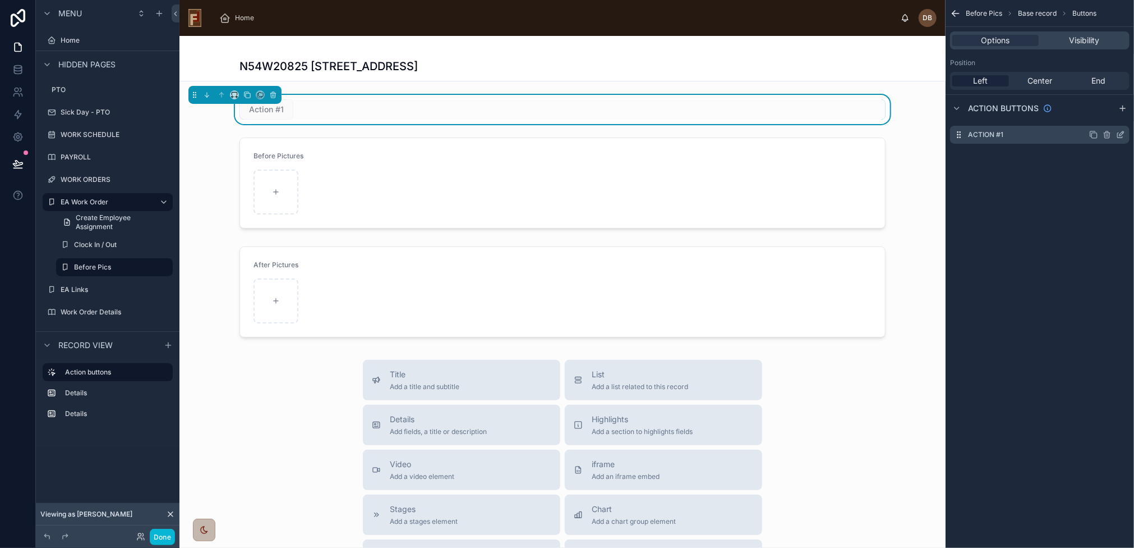
click at [1122, 132] on icon "scrollable content" at bounding box center [1122, 133] width 4 height 4
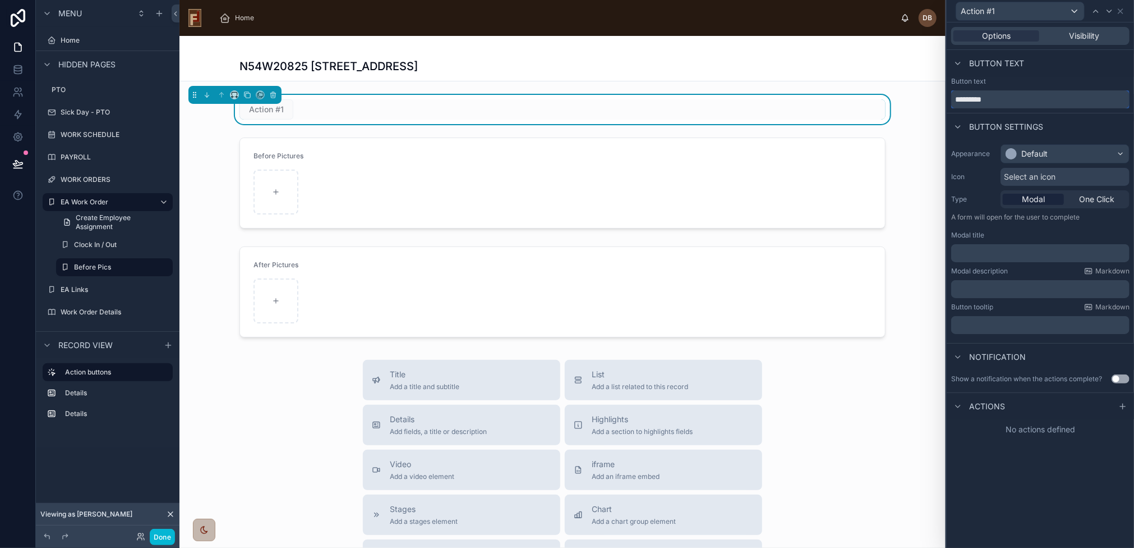
drag, startPoint x: 1013, startPoint y: 100, endPoint x: 931, endPoint y: 103, distance: 82.5
click at [931, 103] on div "Action #1 Options Visibility Button text Button text ********* Button settings …" at bounding box center [567, 274] width 1134 height 548
type input "****"
click at [1068, 153] on div "Default" at bounding box center [1065, 154] width 128 height 18
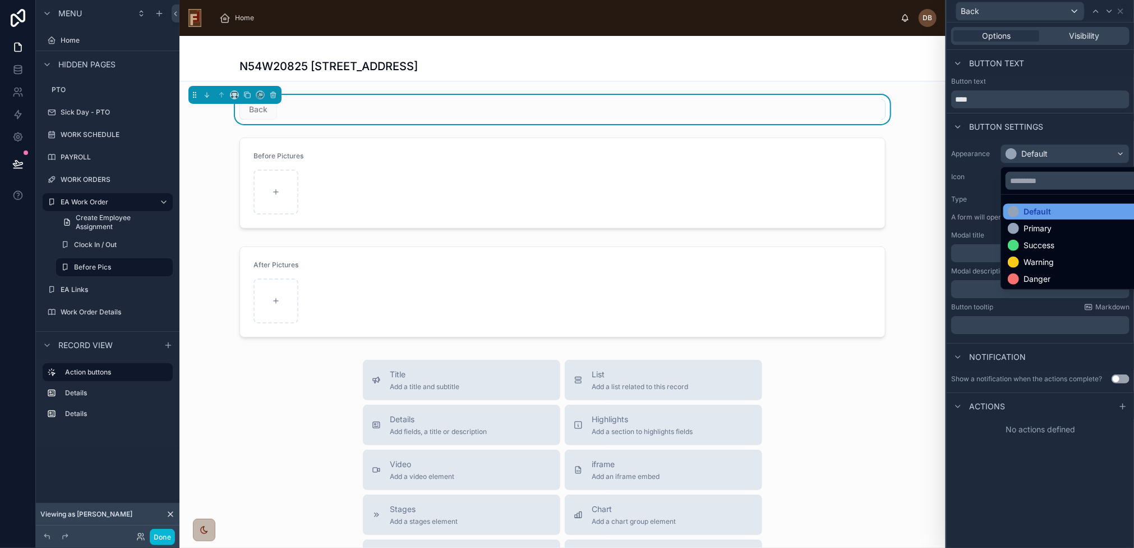
click at [1054, 206] on div "Default" at bounding box center [1078, 211] width 141 height 11
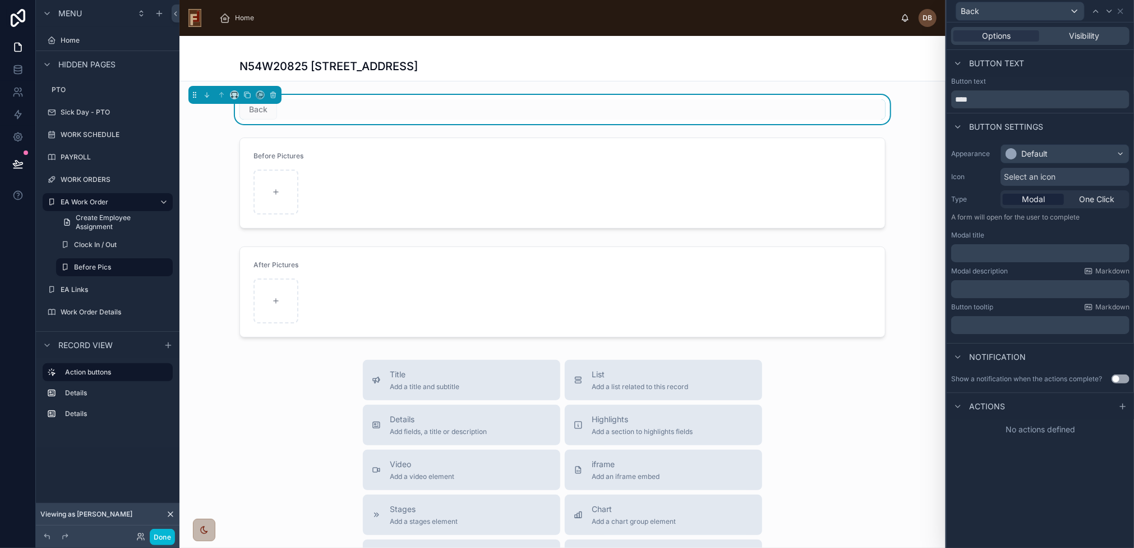
click at [1045, 172] on span "Select an icon" at bounding box center [1030, 176] width 52 height 11
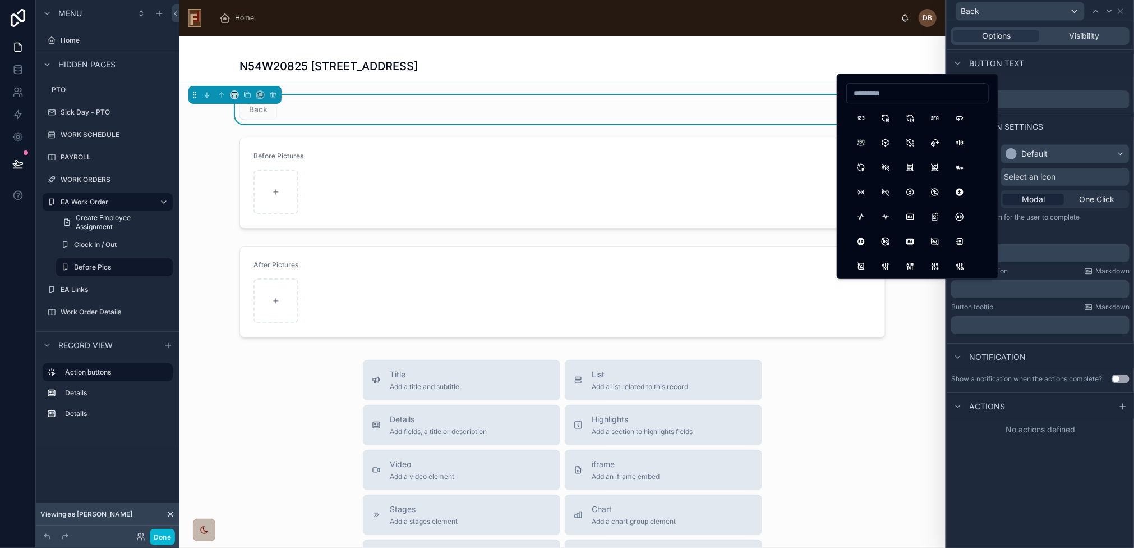
click at [932, 91] on input at bounding box center [917, 93] width 141 height 16
type input "*******"
click at [859, 116] on button "ArrowLeft" at bounding box center [861, 118] width 20 height 20
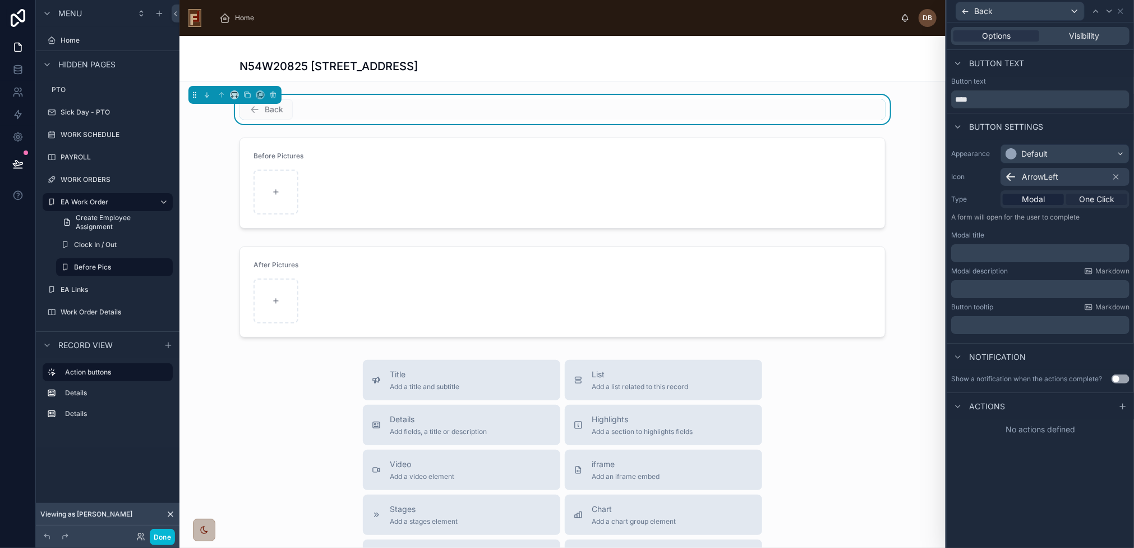
click at [1095, 195] on span "One Click" at bounding box center [1096, 199] width 35 height 11
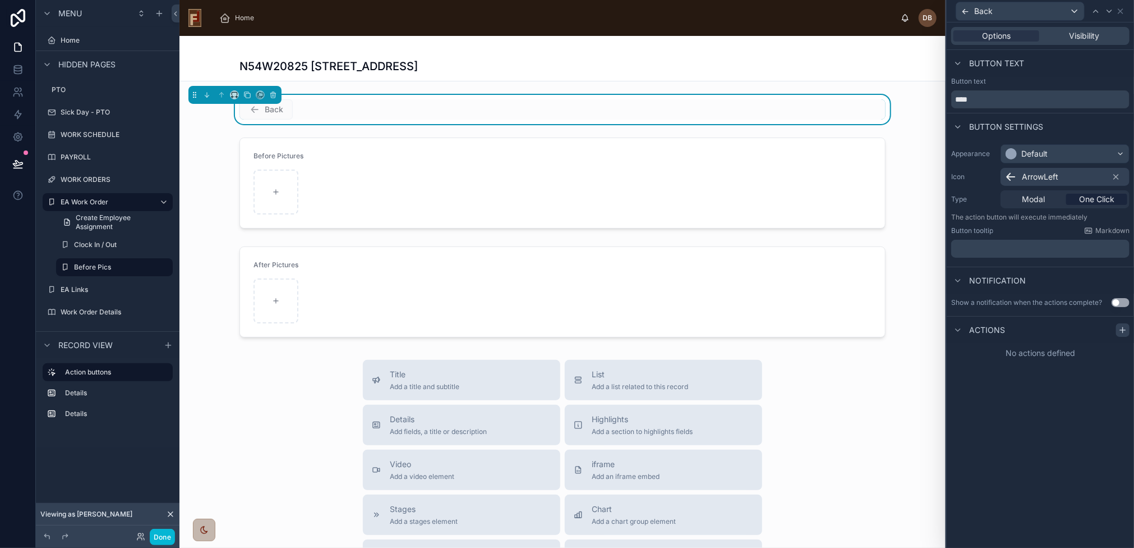
click at [1126, 325] on icon at bounding box center [1123, 329] width 9 height 9
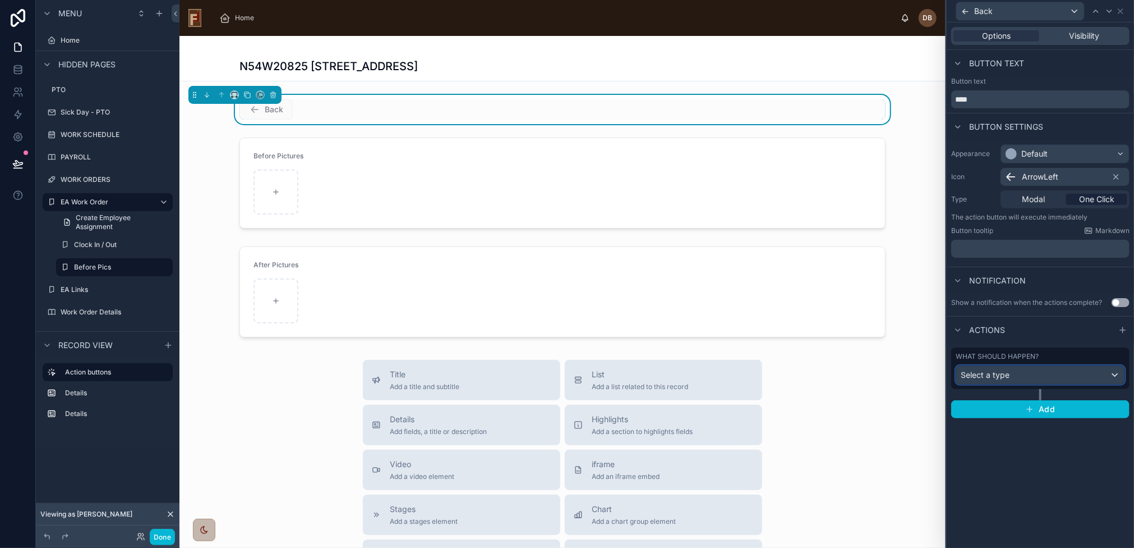
click at [1031, 371] on div "Select a type" at bounding box center [1040, 375] width 168 height 18
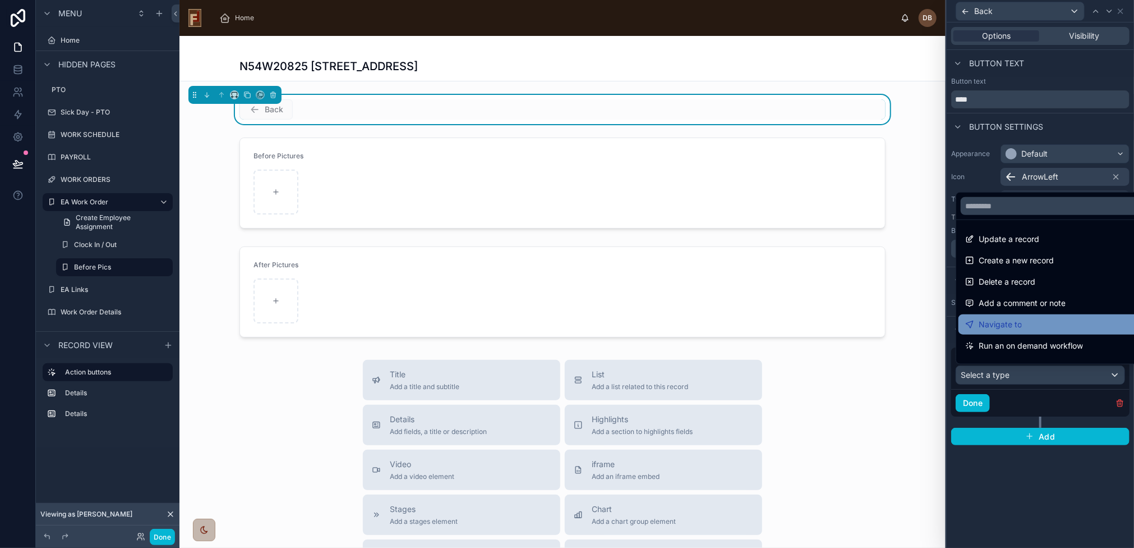
click at [1033, 318] on div "Navigate to" at bounding box center [1053, 324] width 177 height 13
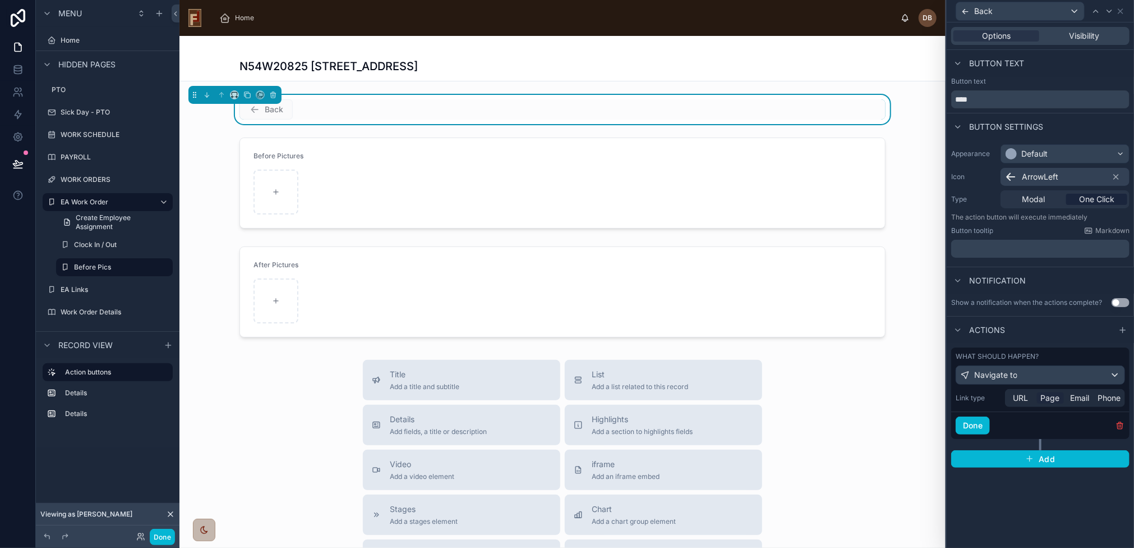
click at [1053, 397] on span "Page" at bounding box center [1050, 397] width 19 height 11
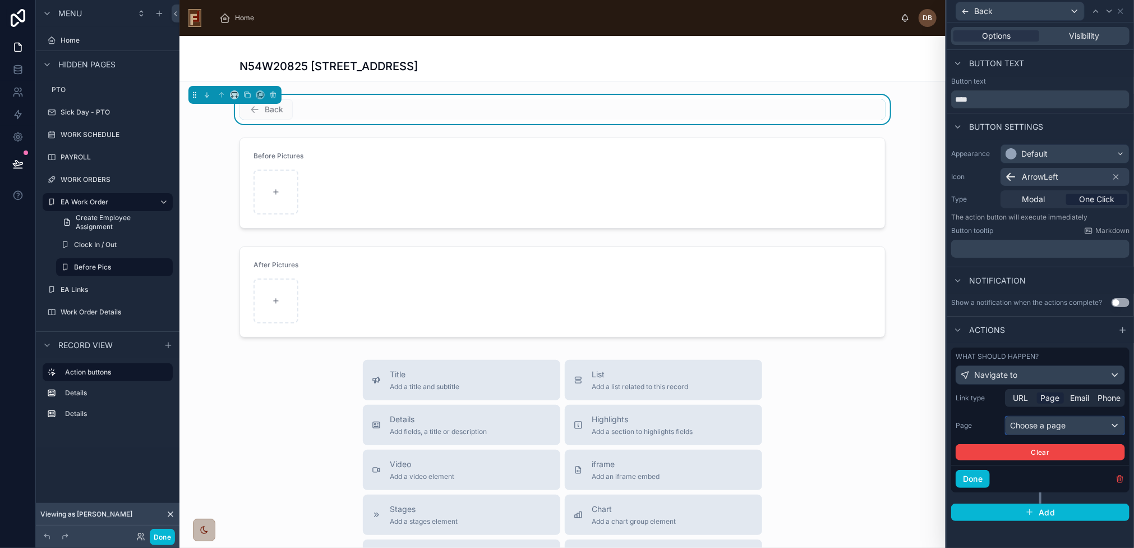
click at [1054, 428] on div "Choose a page" at bounding box center [1065, 425] width 119 height 18
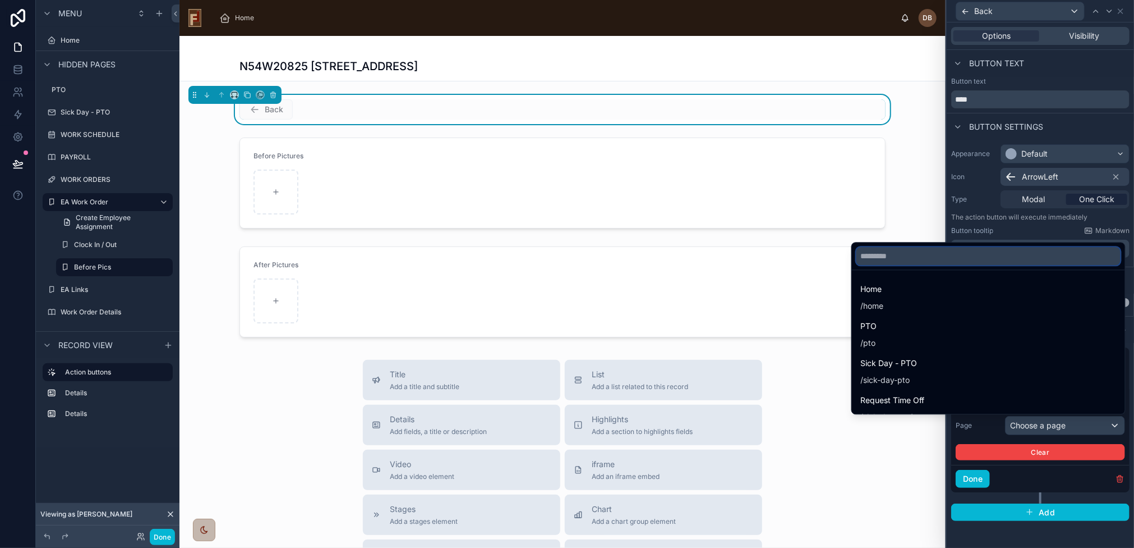
click at [937, 257] on input "text" at bounding box center [989, 256] width 264 height 18
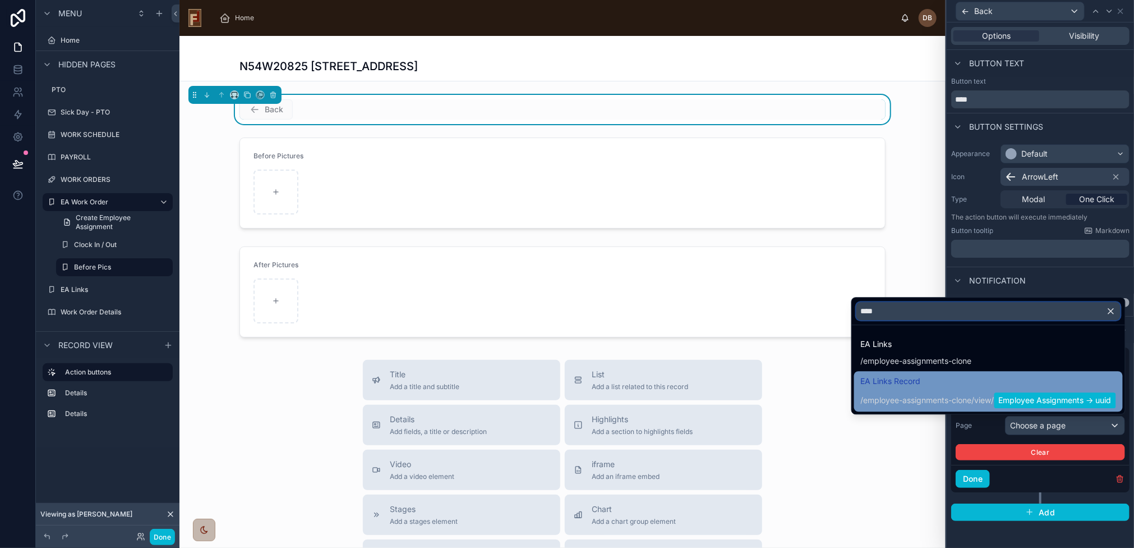
type input "****"
click at [941, 385] on span "EA Links Record" at bounding box center [988, 380] width 255 height 13
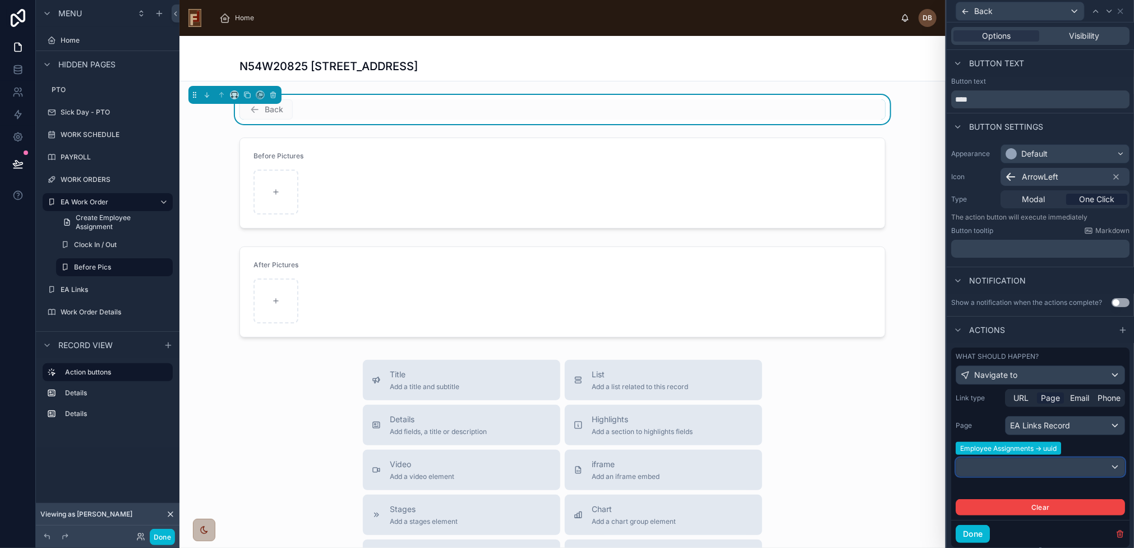
click at [1064, 462] on div at bounding box center [1040, 467] width 168 height 18
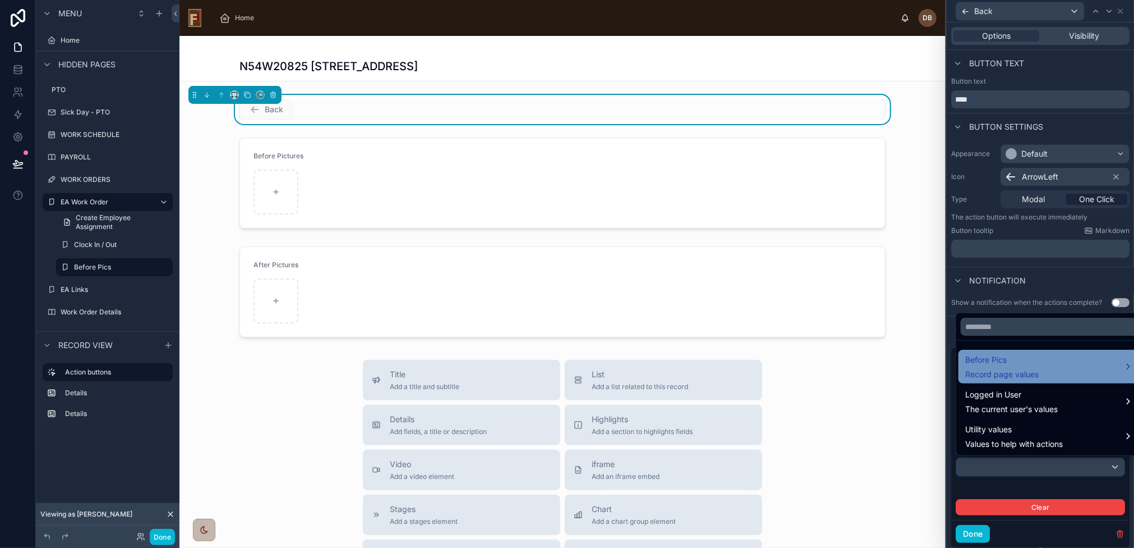
click at [1071, 361] on div "Before Pics Record page values" at bounding box center [1049, 366] width 168 height 27
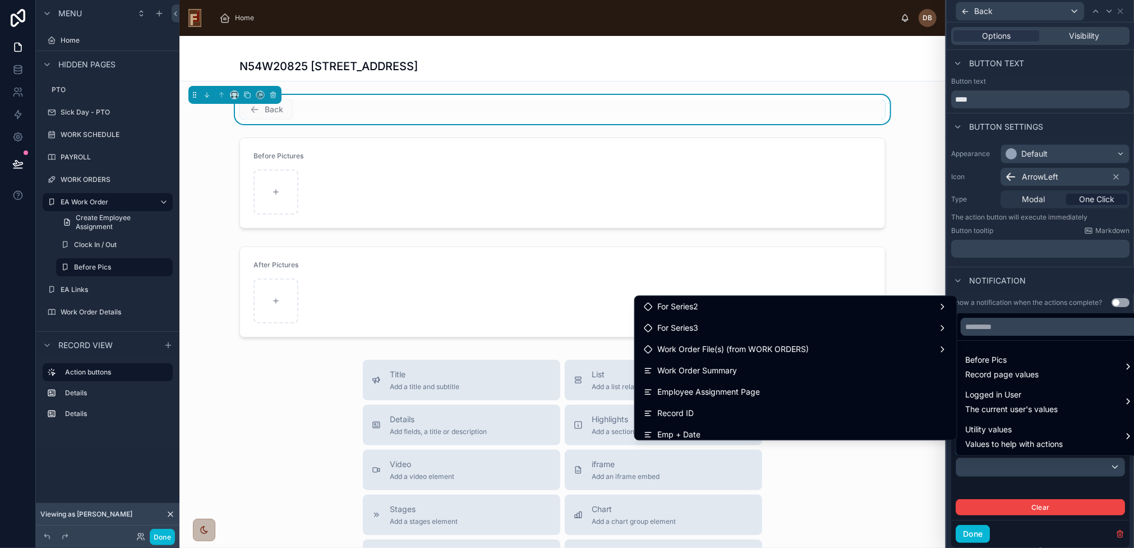
scroll to position [286, 0]
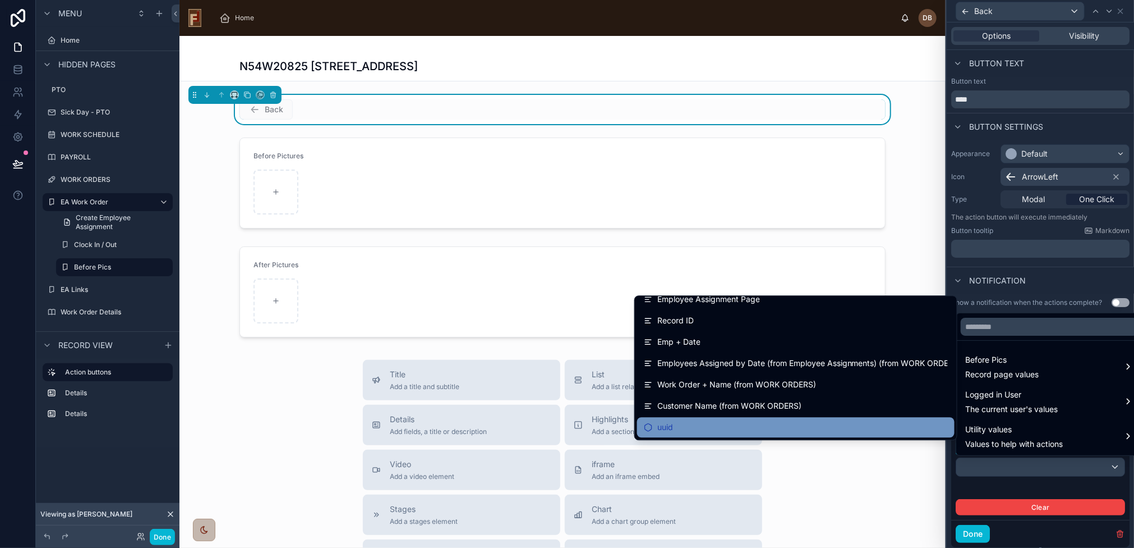
click at [738, 424] on div "uuid" at bounding box center [796, 426] width 304 height 13
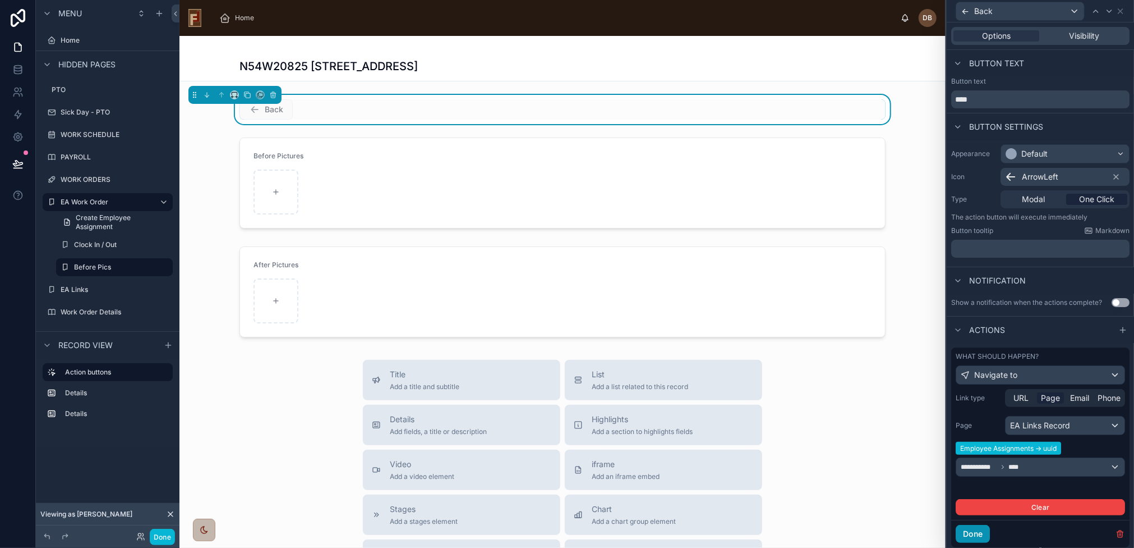
click at [980, 529] on button "Done" at bounding box center [973, 534] width 34 height 18
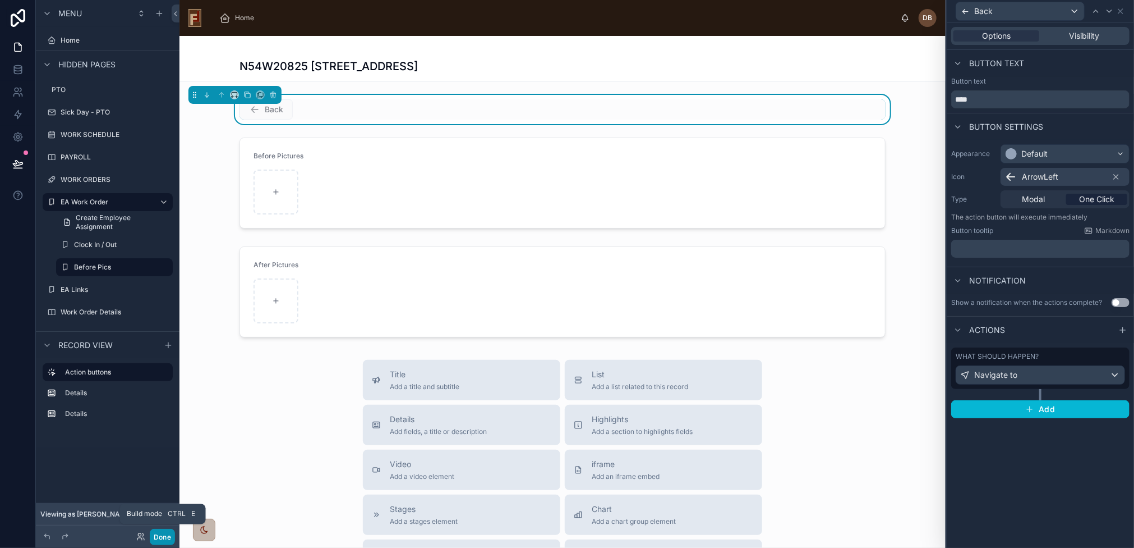
click at [163, 538] on button "Done" at bounding box center [162, 536] width 25 height 16
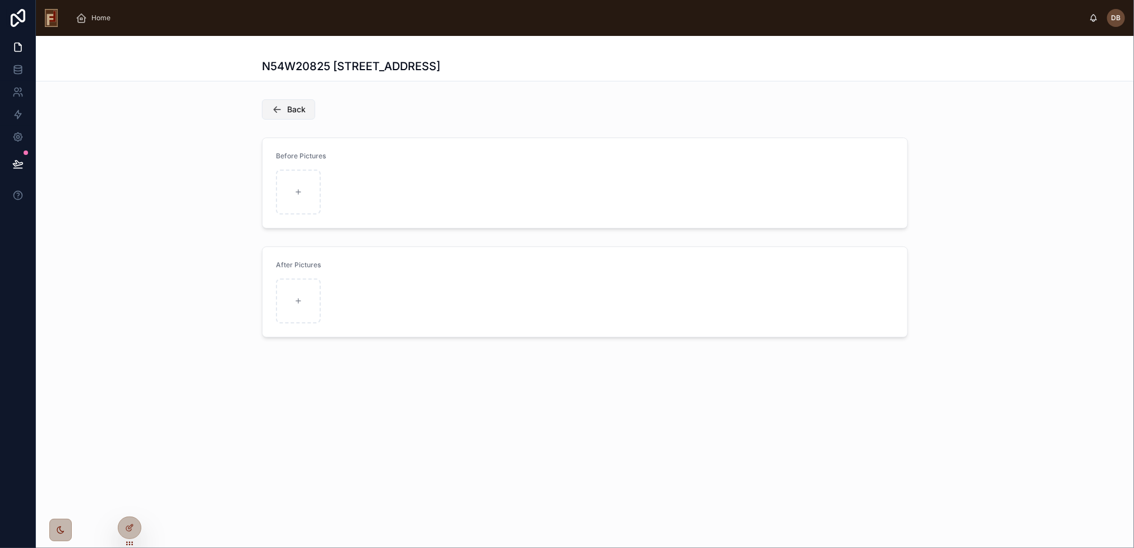
click at [284, 113] on button "Back" at bounding box center [288, 109] width 53 height 20
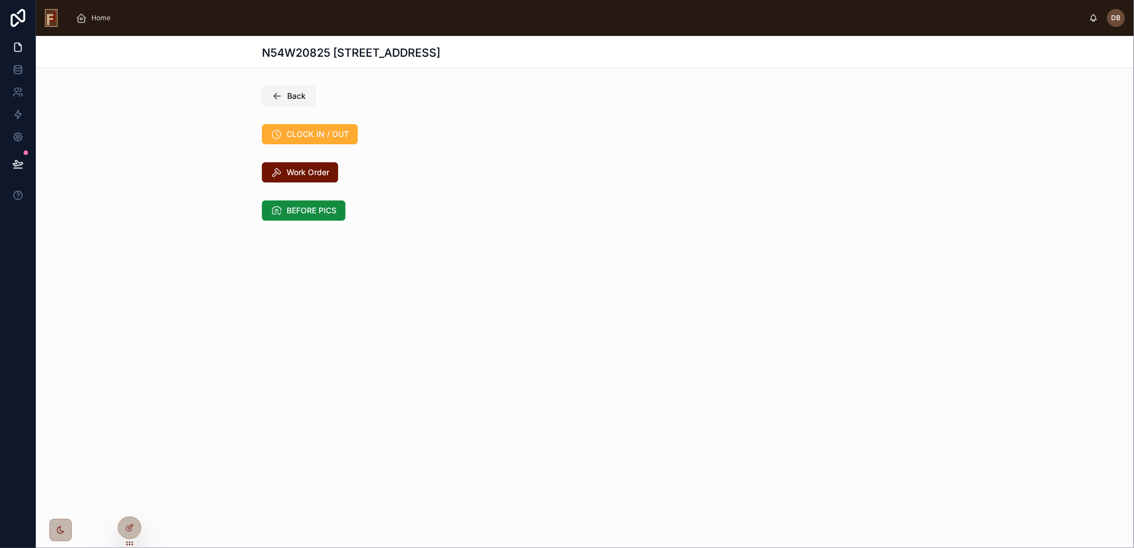
click at [297, 96] on span "Back" at bounding box center [296, 95] width 19 height 11
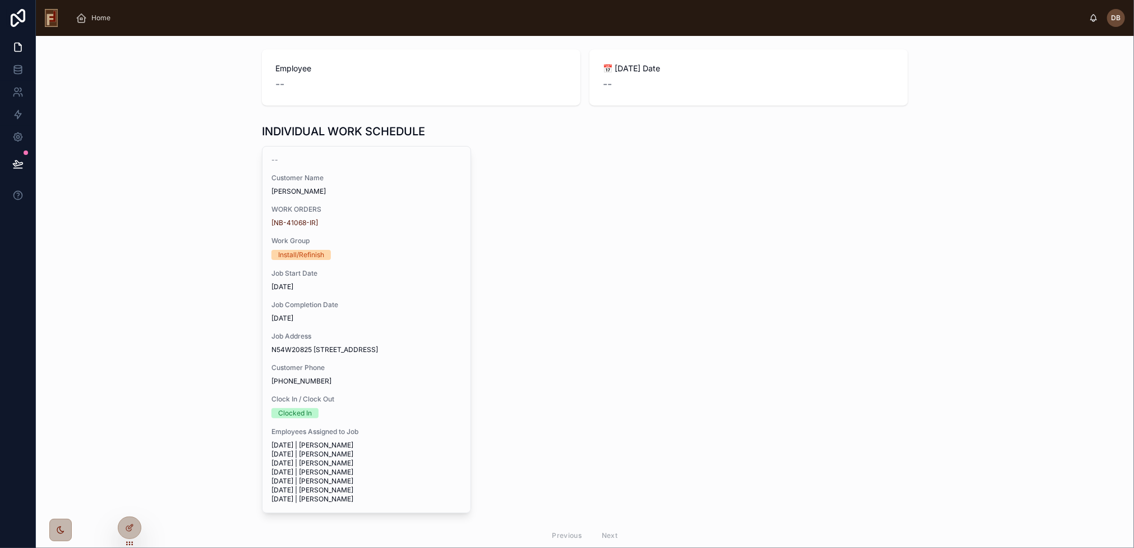
scroll to position [123, 0]
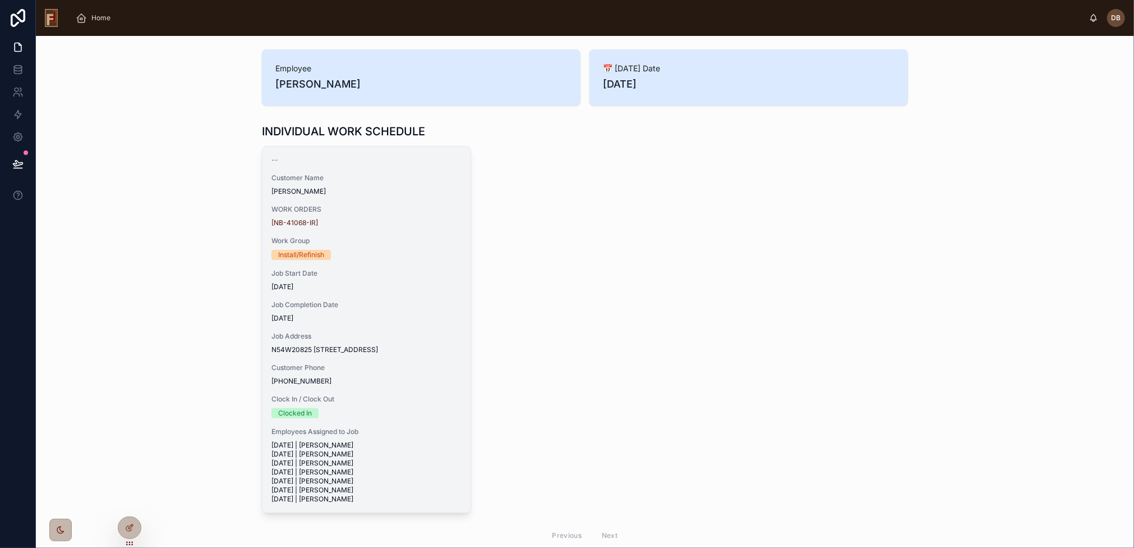
click at [379, 252] on div "Install/Refinish" at bounding box center [367, 255] width 190 height 10
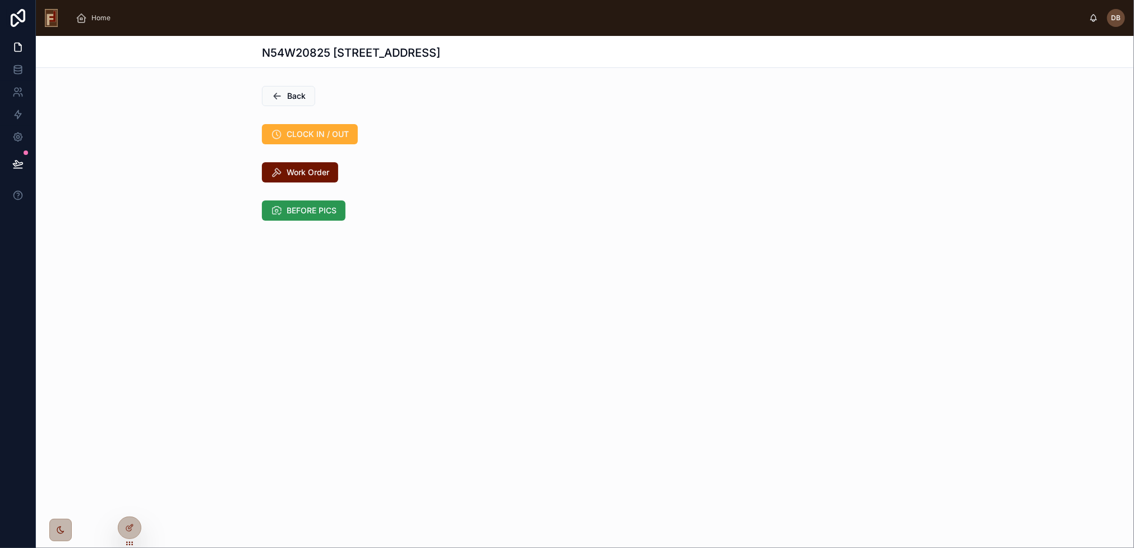
click at [324, 211] on span "BEFORE PICS" at bounding box center [312, 210] width 50 height 11
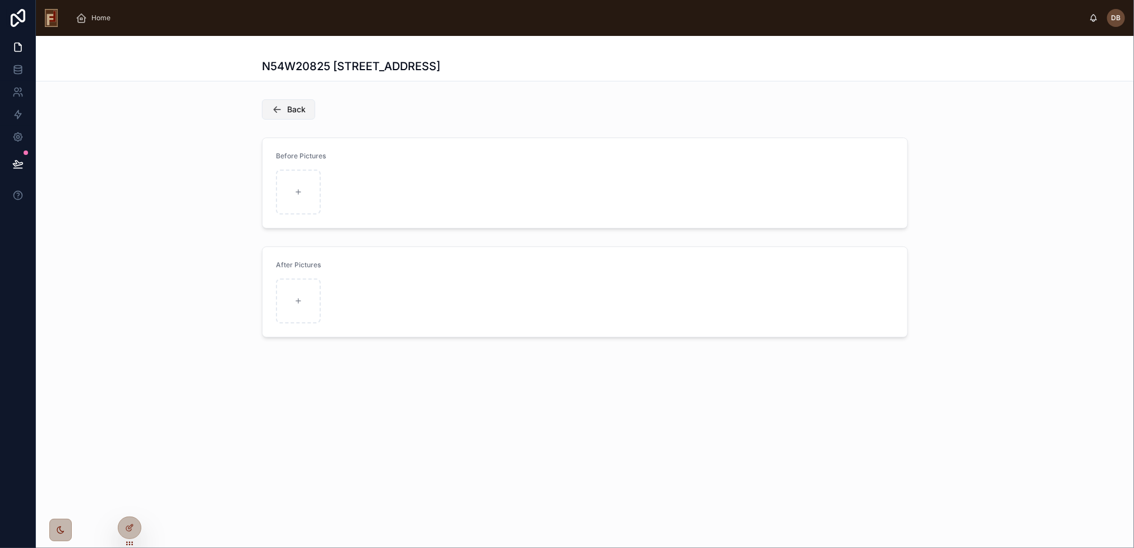
click at [297, 106] on span "Back" at bounding box center [296, 109] width 19 height 11
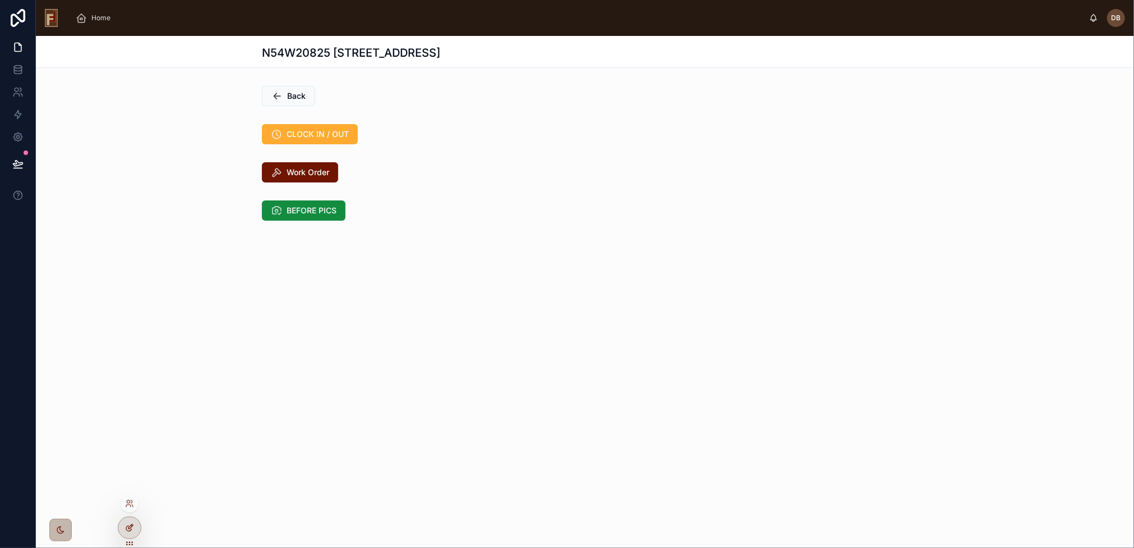
click at [127, 523] on icon at bounding box center [129, 527] width 9 height 9
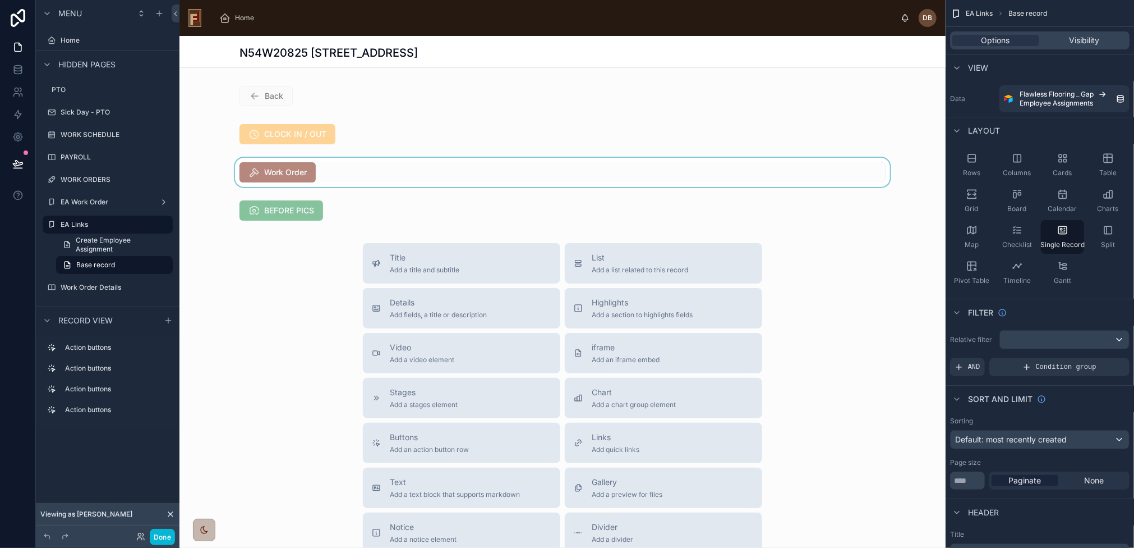
click at [351, 180] on div at bounding box center [563, 172] width 766 height 29
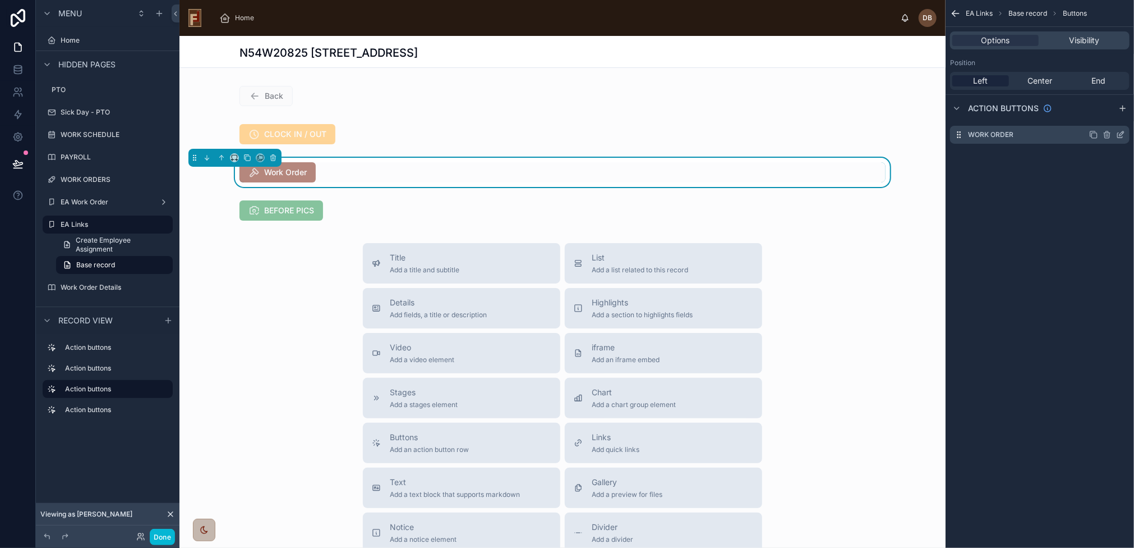
click at [1122, 134] on icon "scrollable content" at bounding box center [1122, 133] width 4 height 4
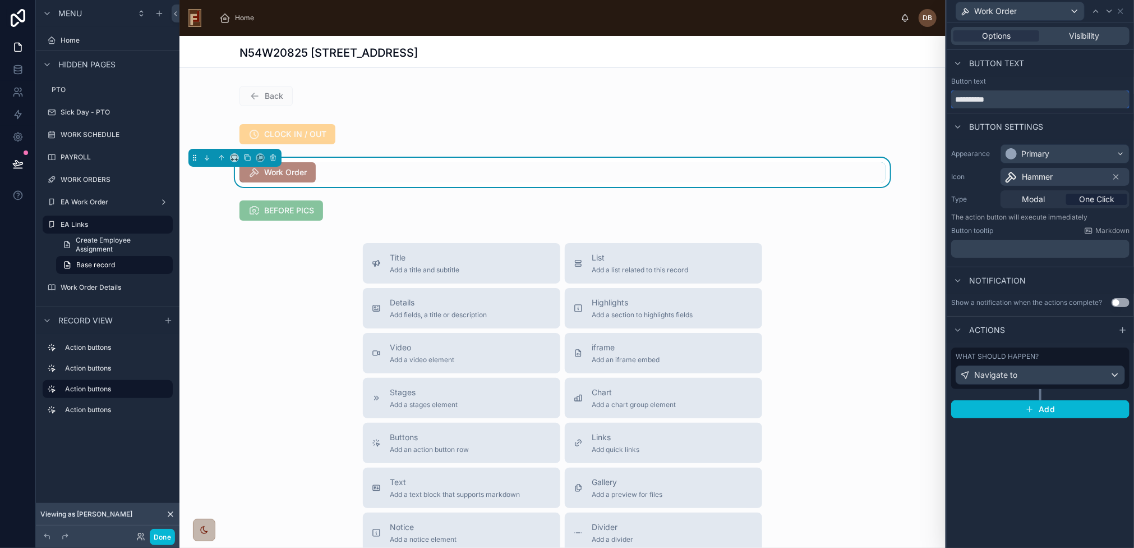
drag, startPoint x: 1008, startPoint y: 100, endPoint x: 963, endPoint y: 102, distance: 45.5
click at [963, 102] on input "**********" at bounding box center [1040, 99] width 178 height 18
type input "**********"
click at [168, 532] on button "Done" at bounding box center [162, 536] width 25 height 16
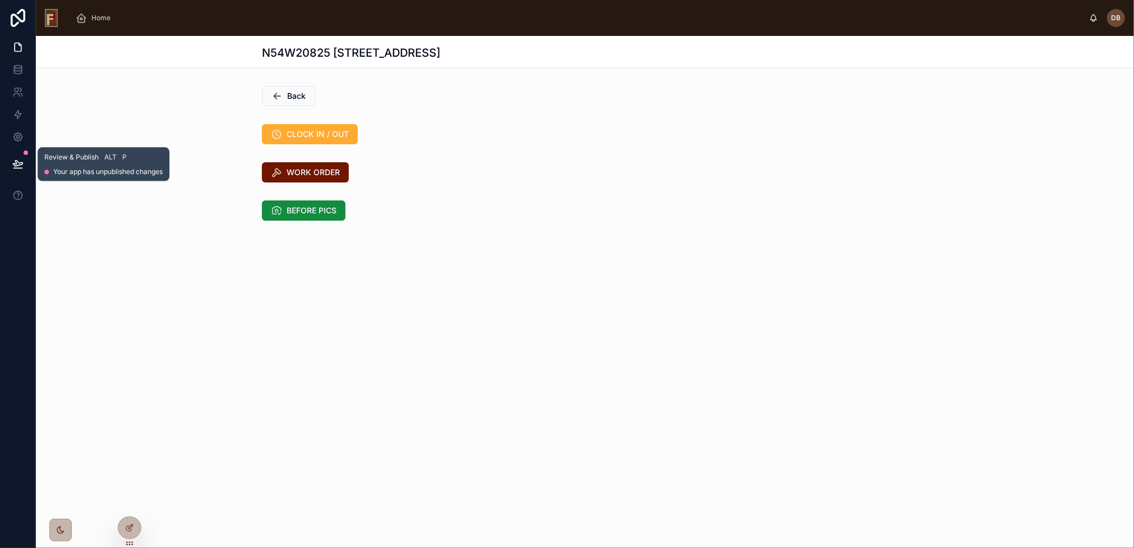
click at [16, 161] on icon at bounding box center [17, 163] width 11 height 11
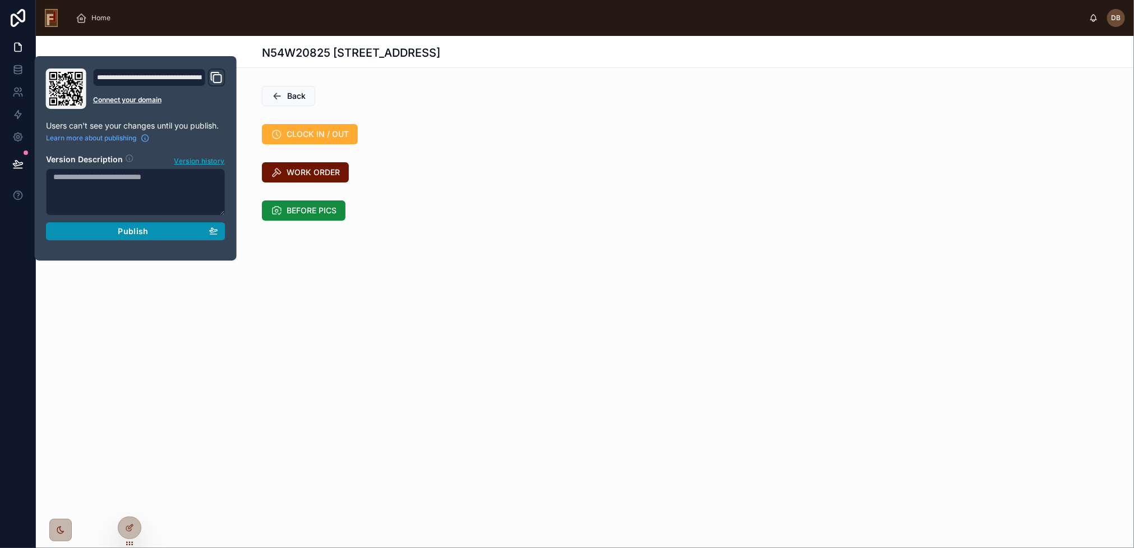
click at [141, 229] on span "Publish" at bounding box center [133, 231] width 30 height 10
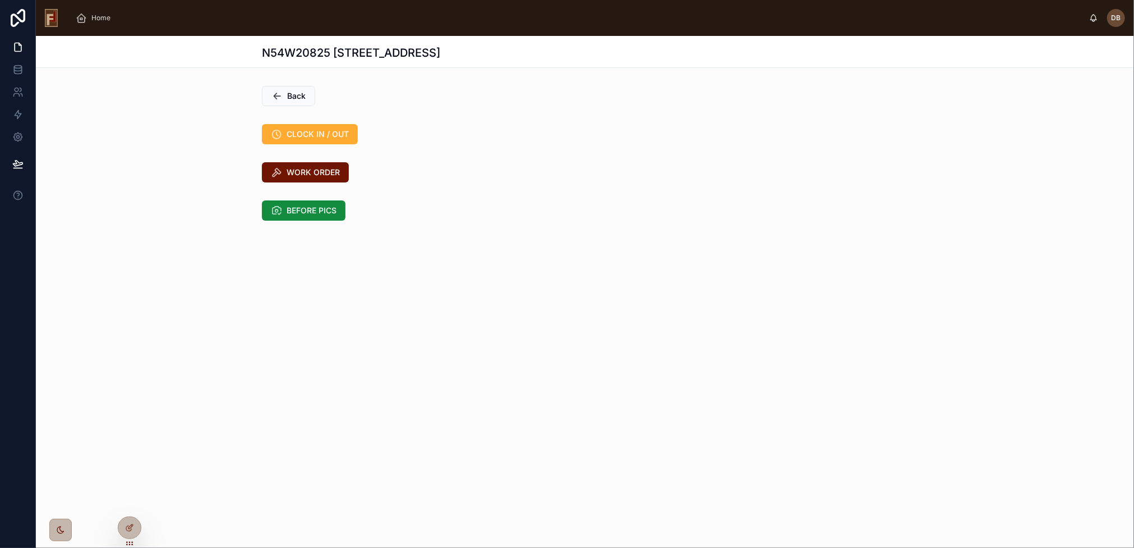
click at [496, 160] on div "WORK ORDER" at bounding box center [585, 172] width 1098 height 29
click at [301, 96] on span "Back" at bounding box center [296, 95] width 19 height 11
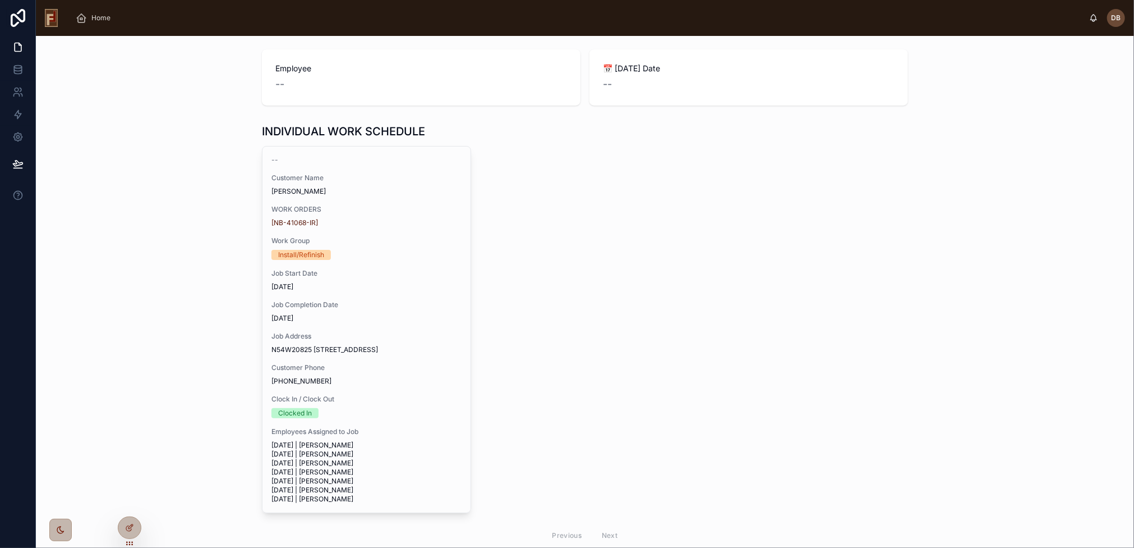
scroll to position [123, 0]
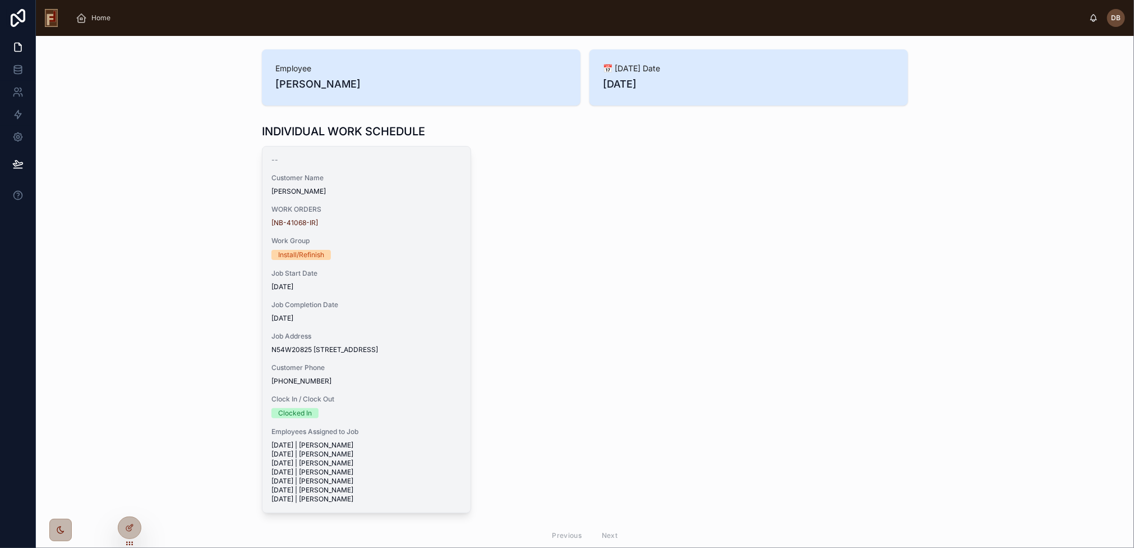
click at [397, 236] on span "Work Group" at bounding box center [367, 240] width 190 height 9
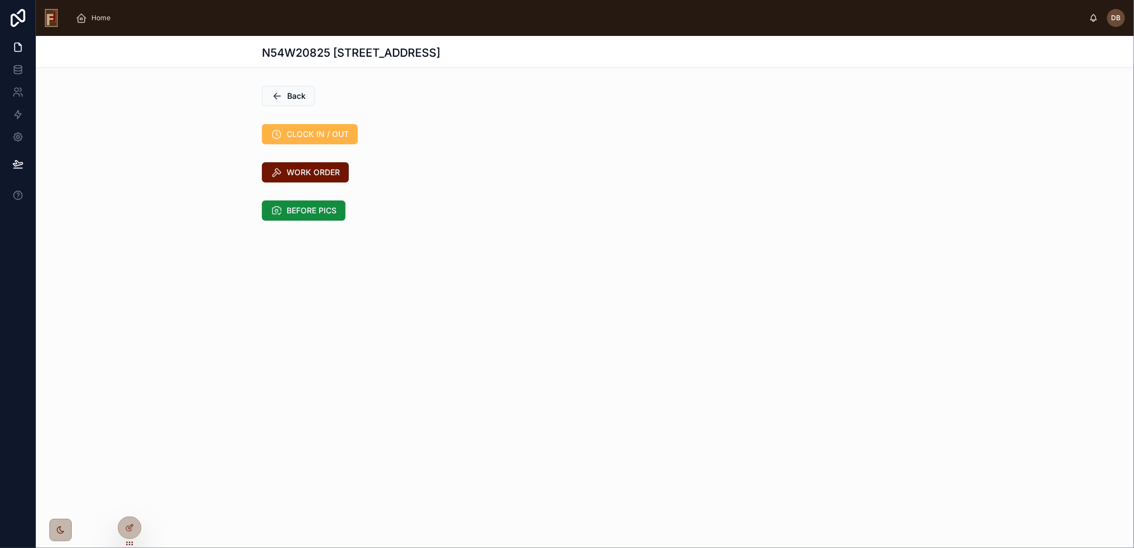
click at [324, 137] on span "CLOCK IN / OUT" at bounding box center [318, 133] width 62 height 11
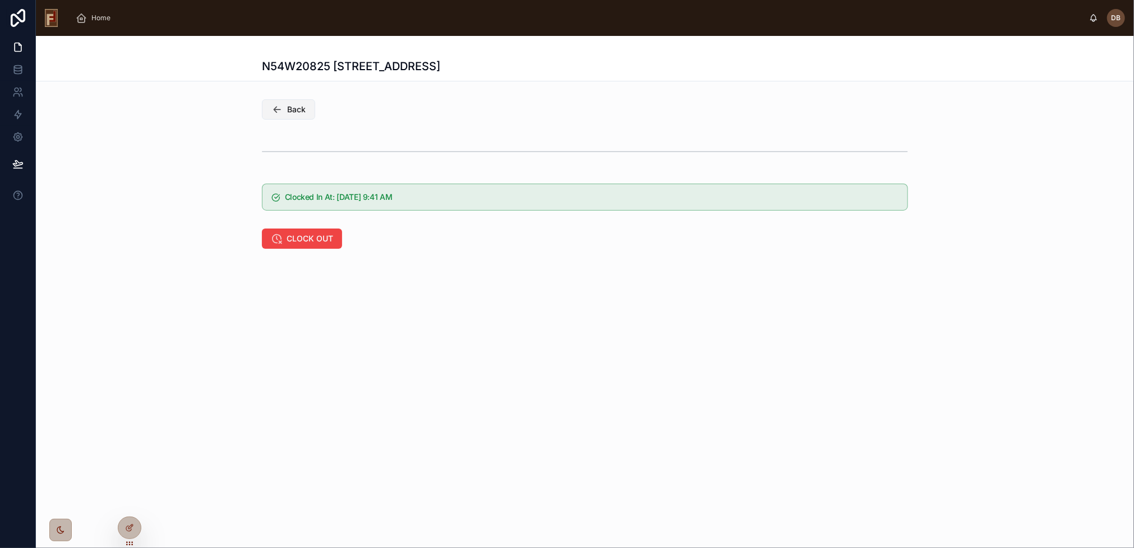
click at [299, 112] on span "Back" at bounding box center [296, 109] width 19 height 11
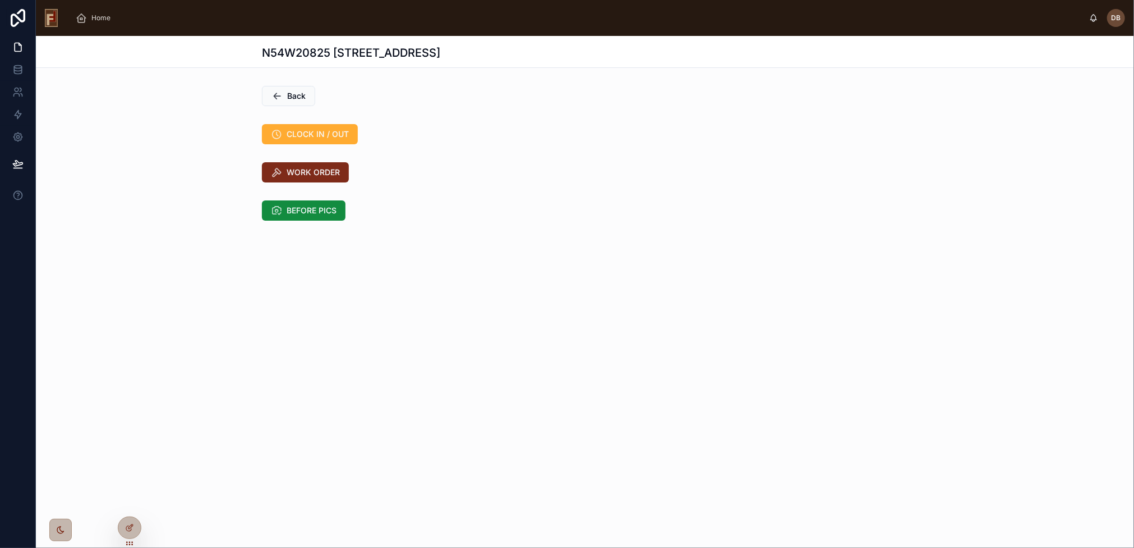
click at [314, 179] on button "WORK ORDER" at bounding box center [305, 172] width 87 height 20
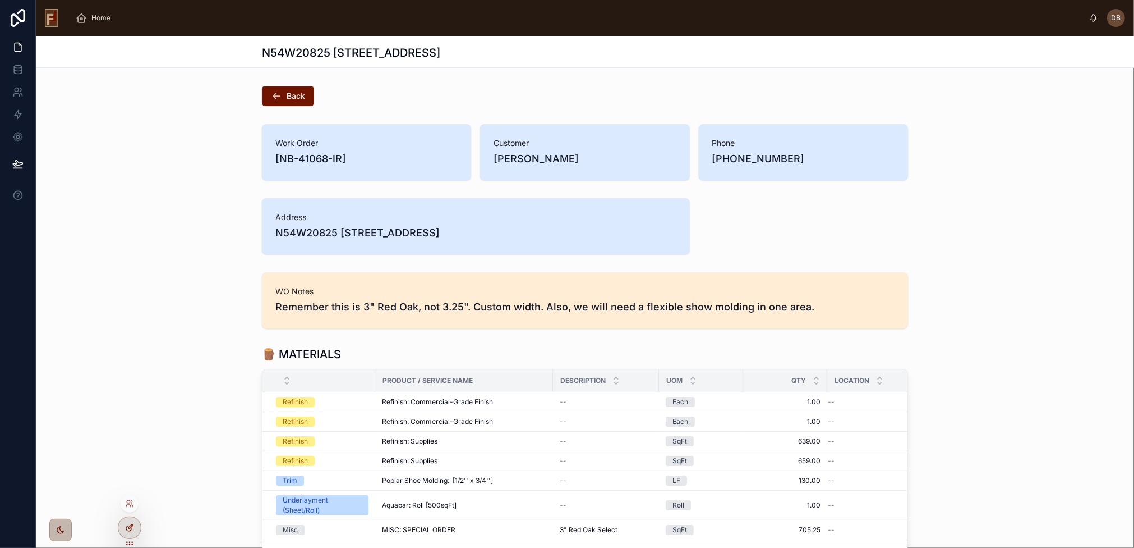
click at [128, 532] on div at bounding box center [129, 527] width 22 height 21
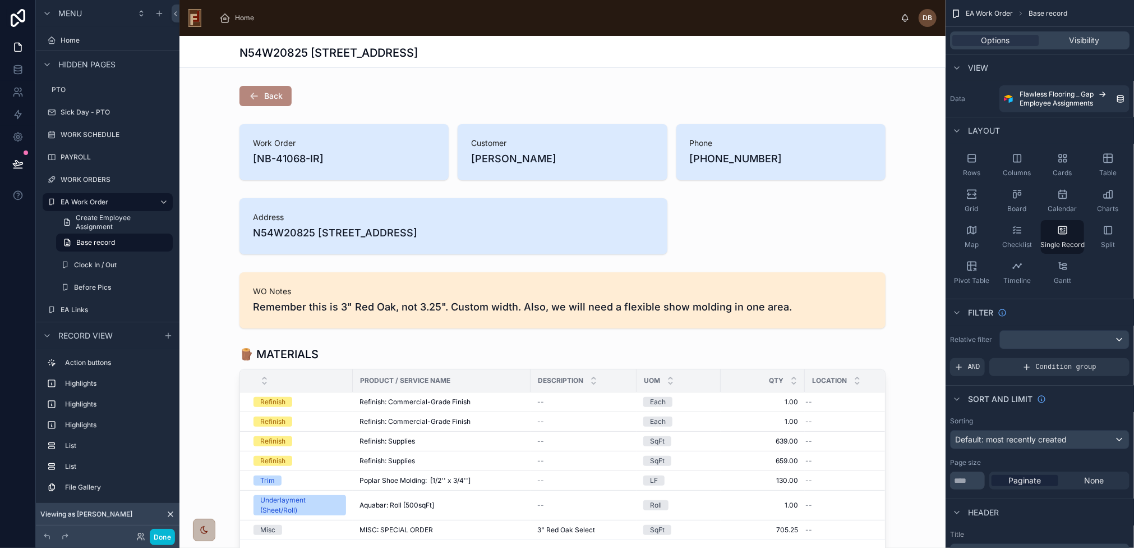
click at [575, 89] on div at bounding box center [563, 95] width 766 height 29
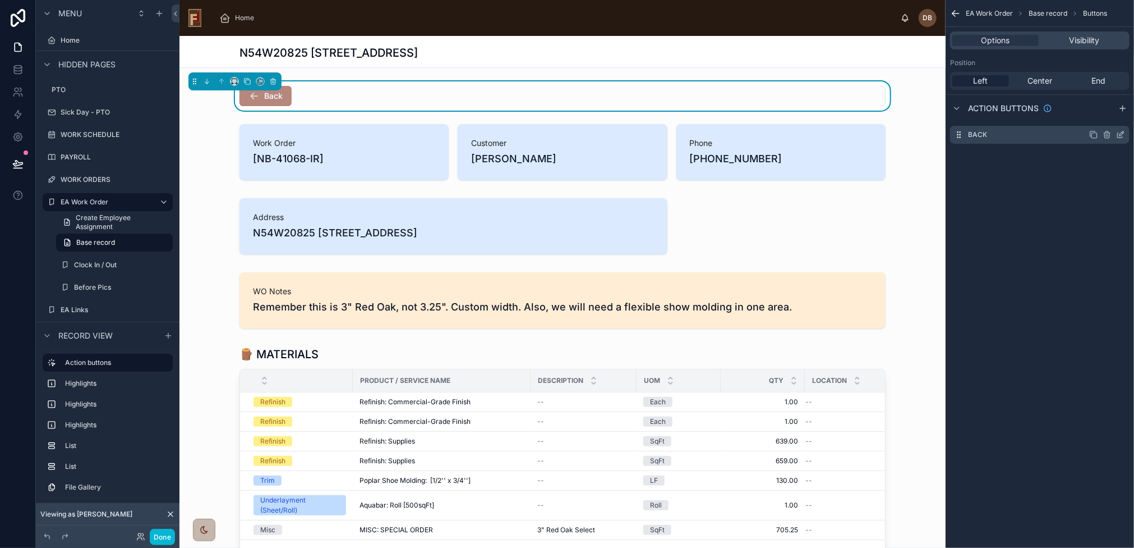
click at [1122, 132] on icon "scrollable content" at bounding box center [1122, 133] width 4 height 4
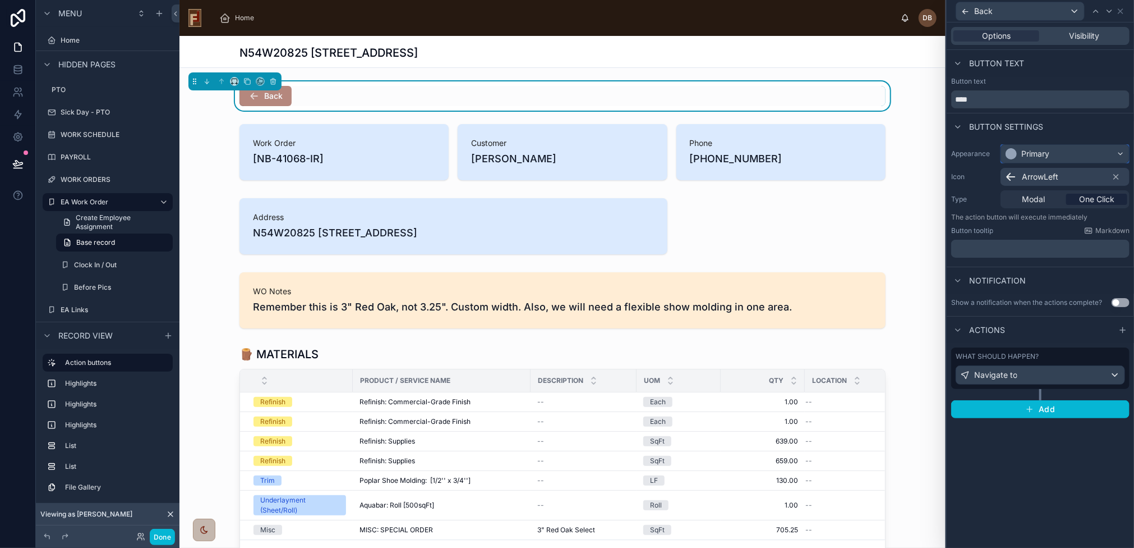
click at [1080, 154] on div "Primary" at bounding box center [1065, 154] width 128 height 18
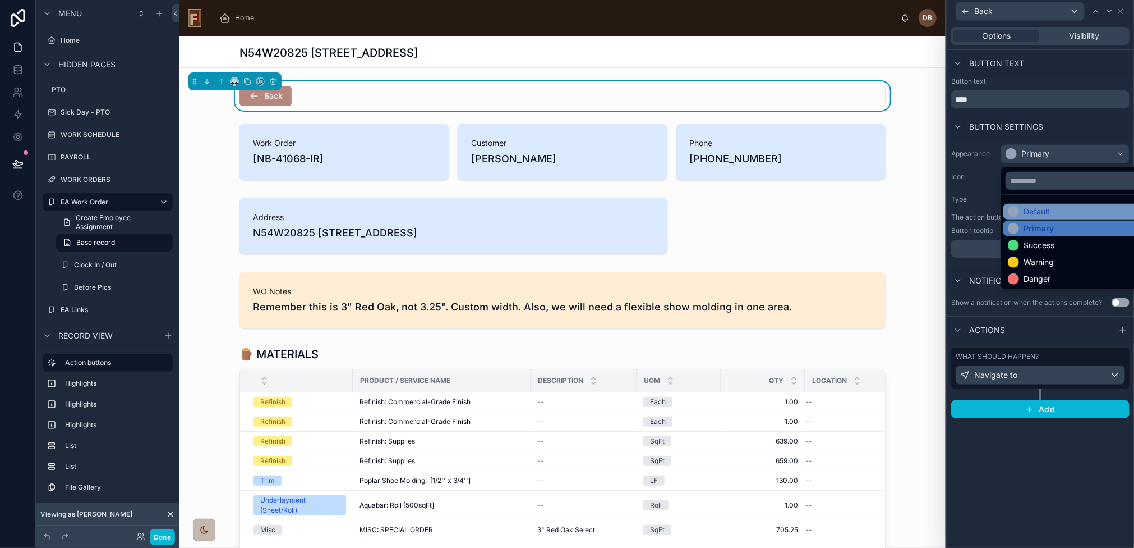
click at [1043, 212] on div "Default" at bounding box center [1037, 211] width 26 height 11
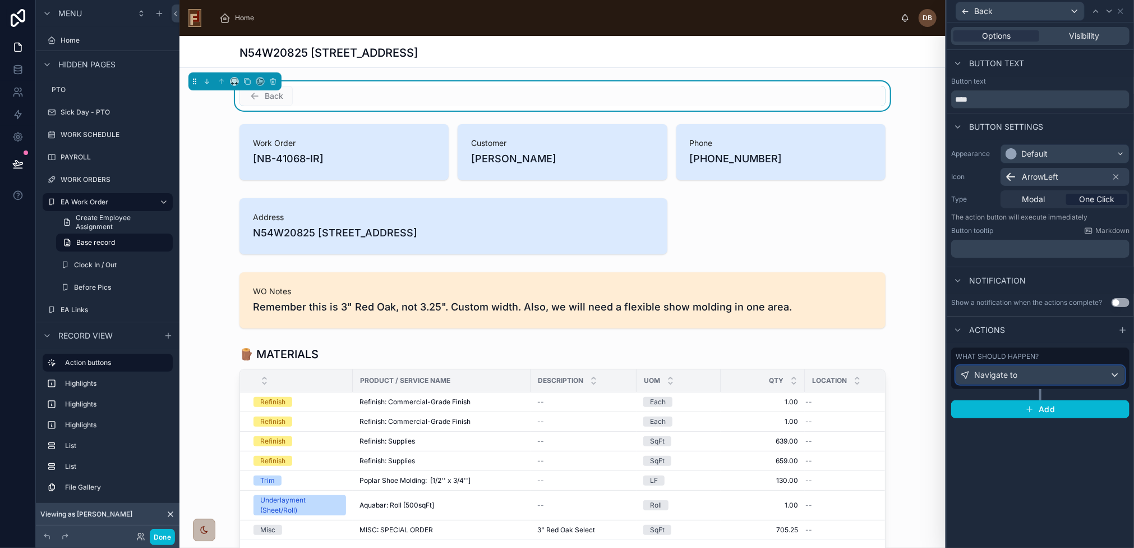
click at [1043, 371] on div "Navigate to" at bounding box center [1040, 375] width 168 height 18
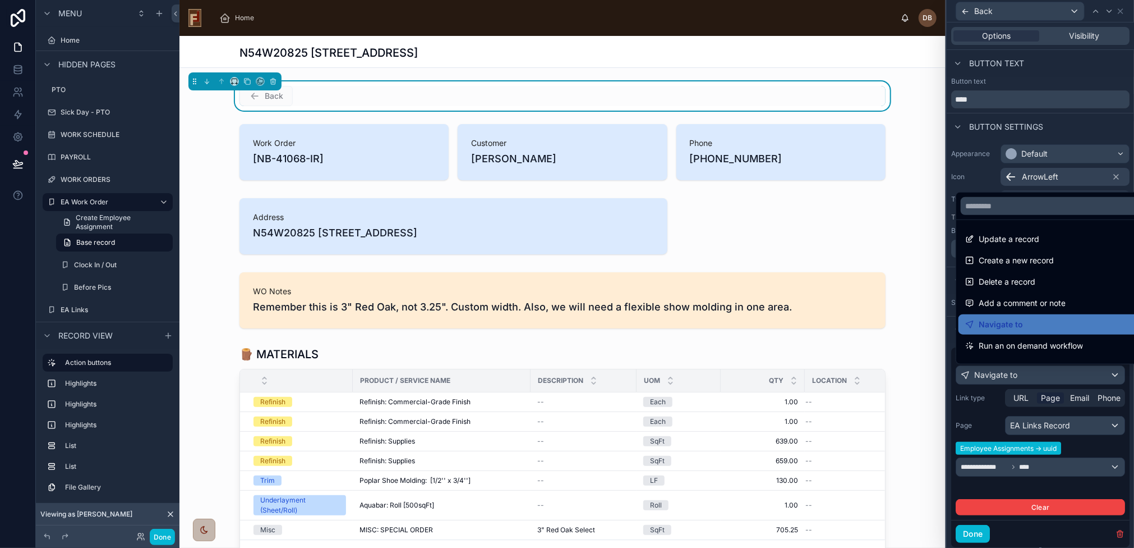
click at [1043, 371] on div at bounding box center [1040, 274] width 187 height 548
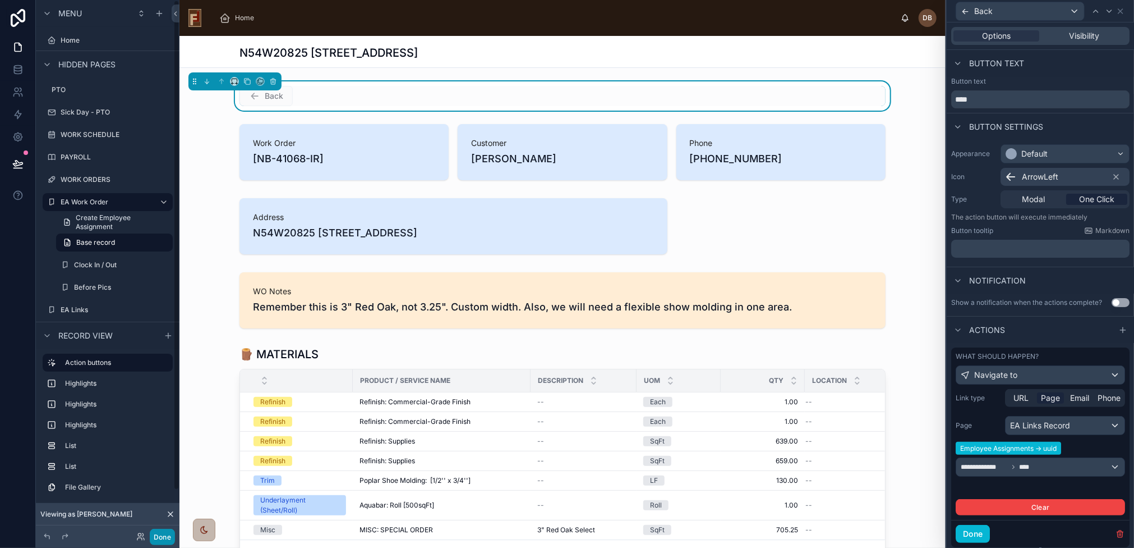
click at [163, 534] on button "Done" at bounding box center [162, 536] width 25 height 16
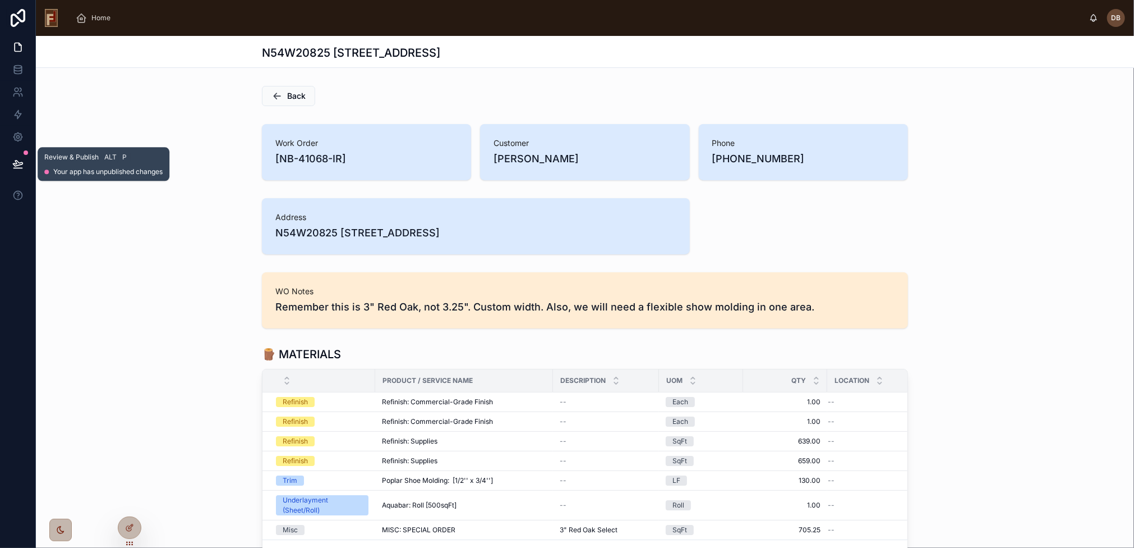
click at [17, 163] on icon at bounding box center [17, 163] width 11 height 11
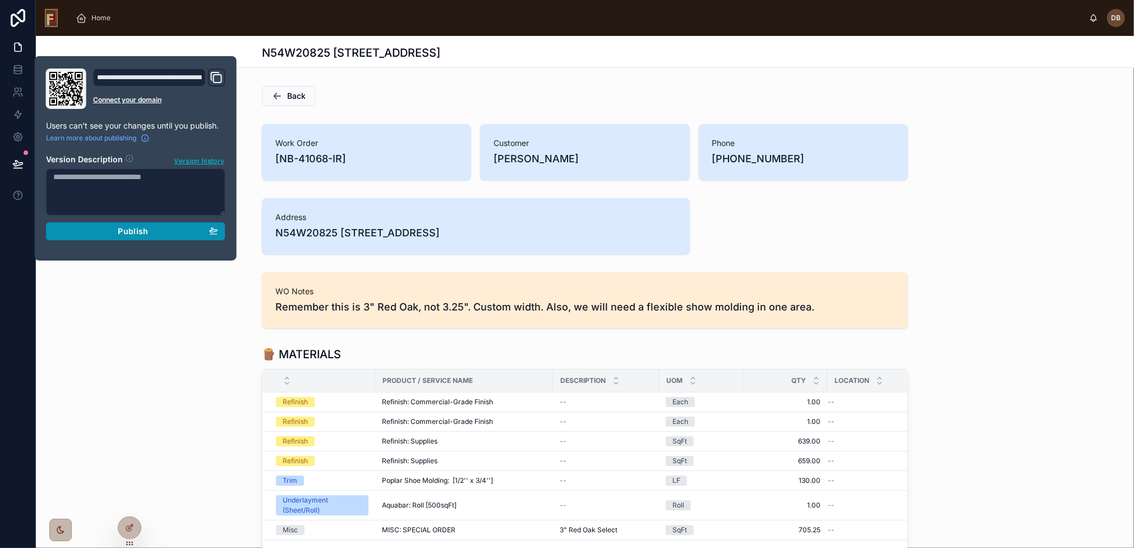
click at [136, 232] on span "Publish" at bounding box center [133, 231] width 30 height 10
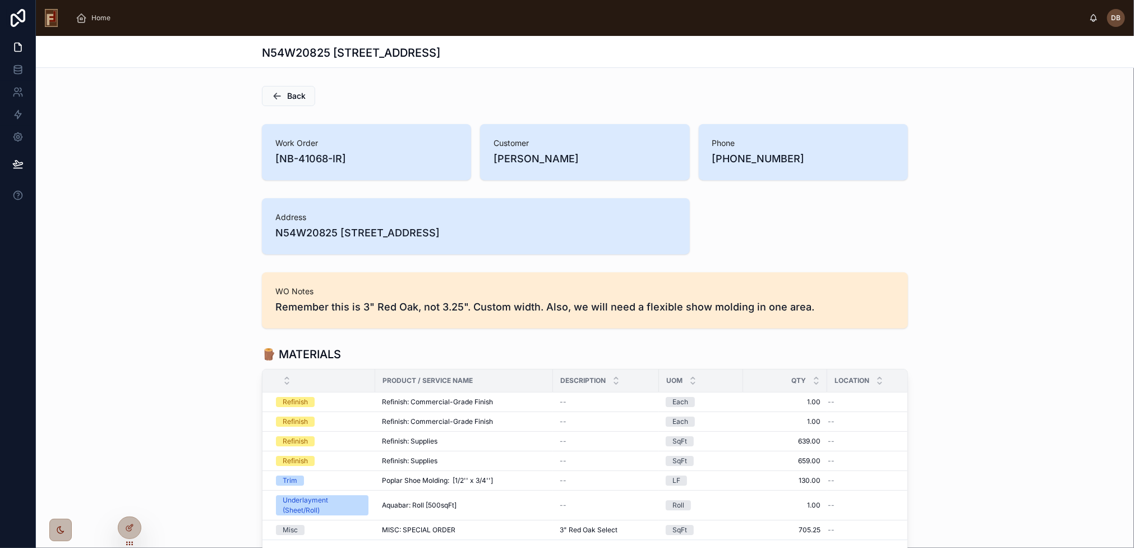
click at [384, 107] on div "Back" at bounding box center [585, 95] width 1098 height 29
click at [293, 94] on span "Back" at bounding box center [296, 95] width 19 height 11
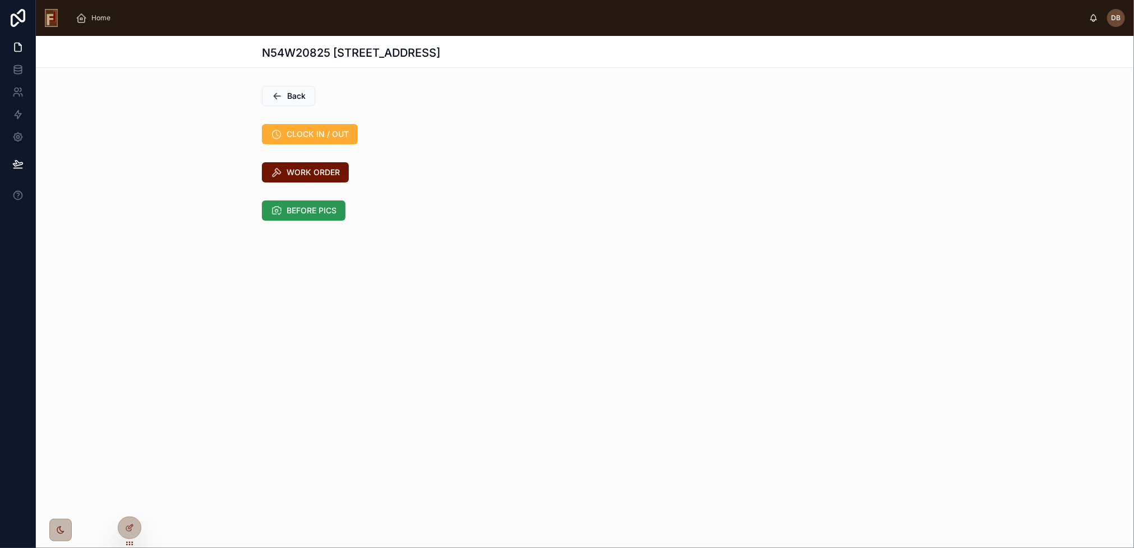
click at [328, 206] on span "BEFORE PICS" at bounding box center [312, 210] width 50 height 11
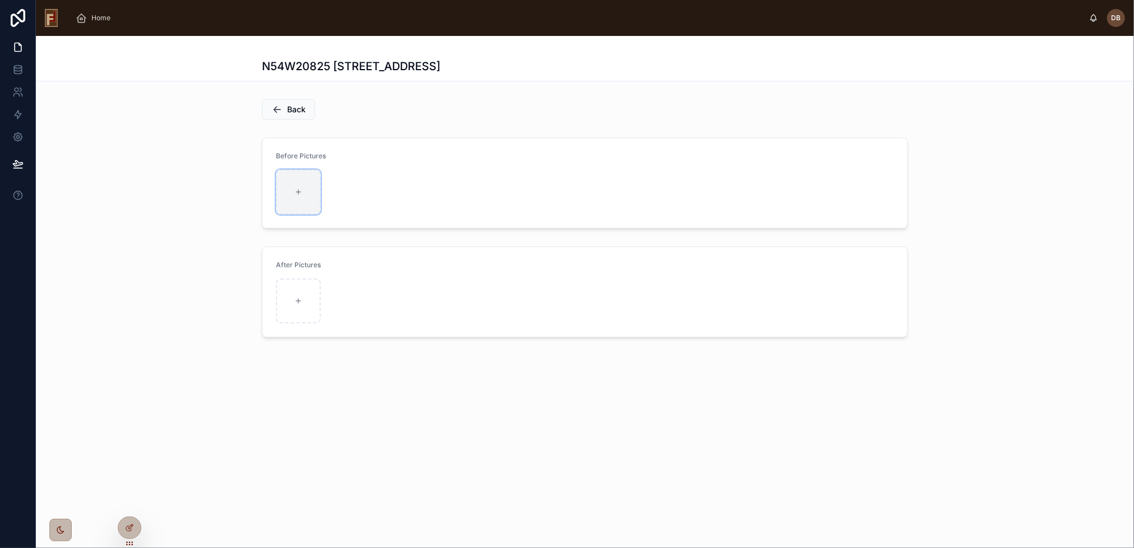
click at [315, 180] on div at bounding box center [298, 191] width 45 height 45
click at [288, 107] on span "Back" at bounding box center [296, 109] width 19 height 11
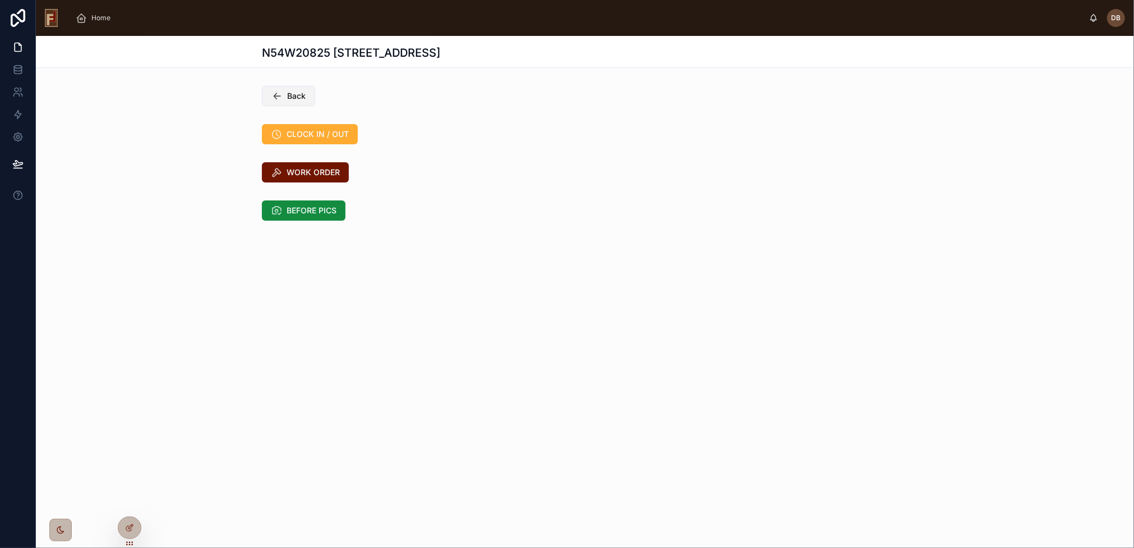
click at [304, 97] on span "Back" at bounding box center [296, 95] width 19 height 11
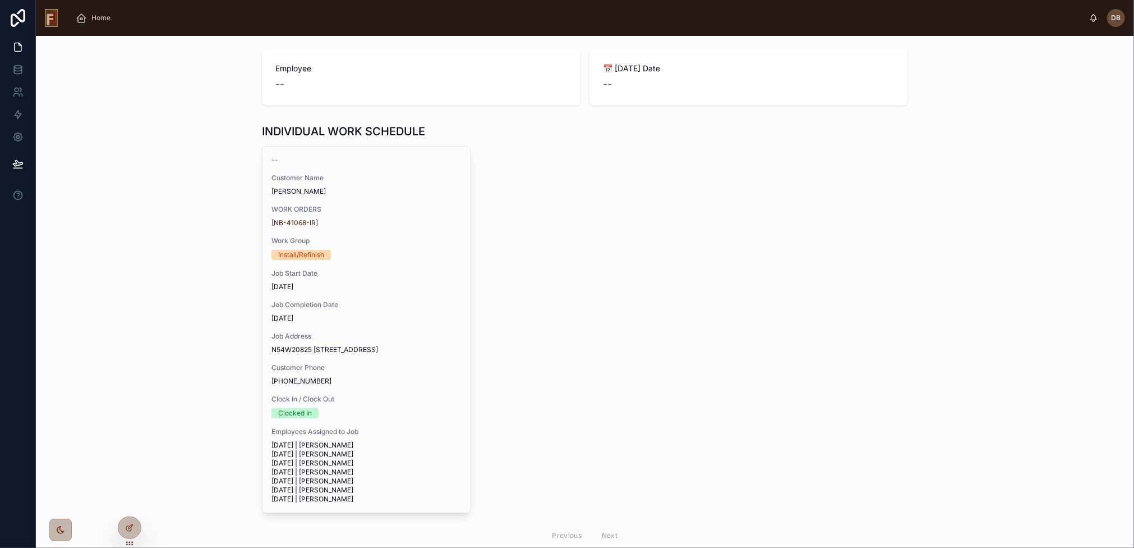
scroll to position [123, 0]
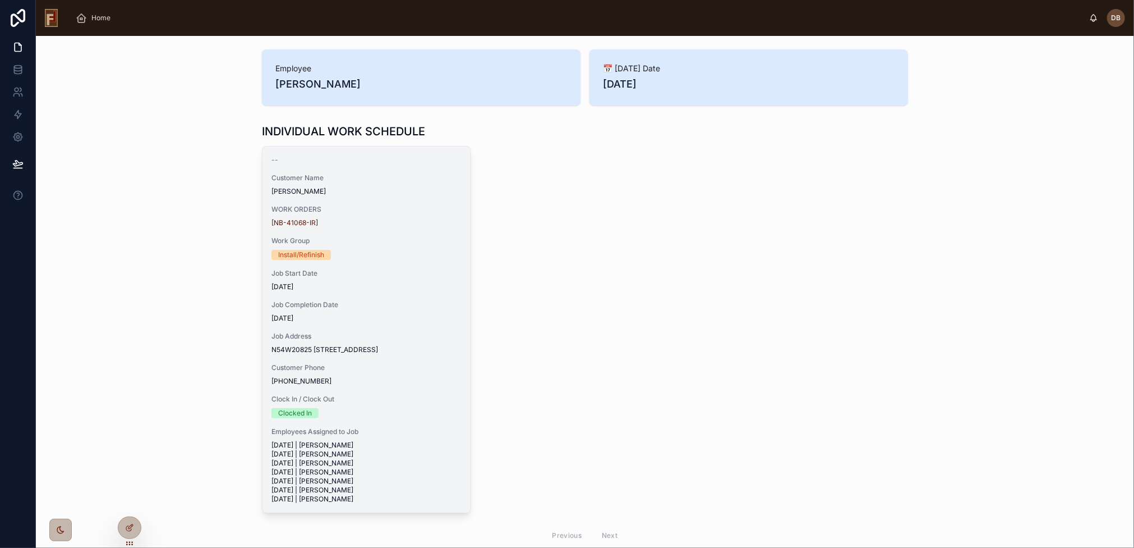
click at [361, 250] on div "Install/Refinish" at bounding box center [367, 255] width 190 height 10
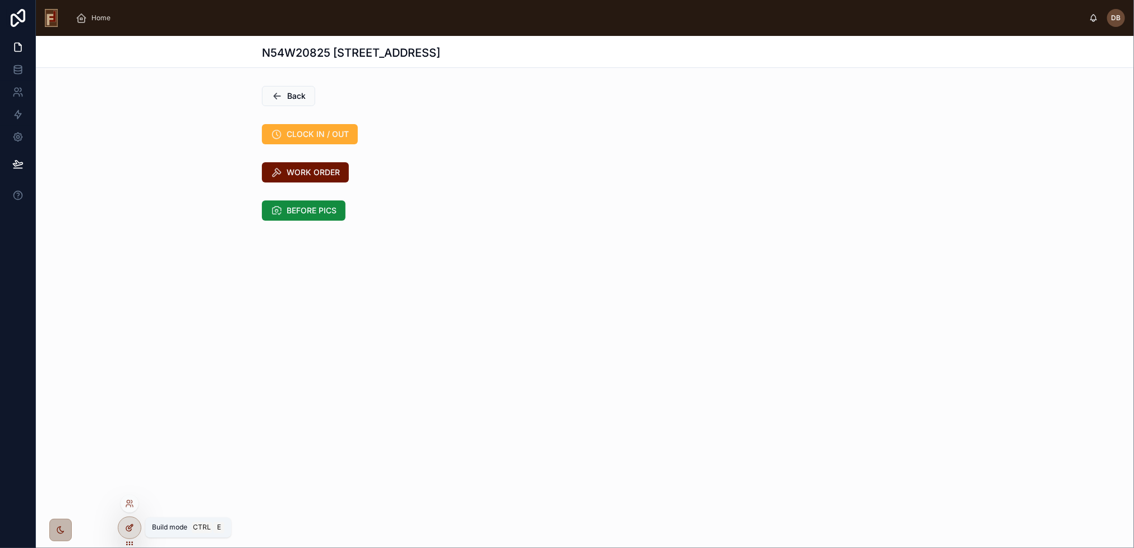
click at [128, 528] on icon at bounding box center [129, 527] width 9 height 9
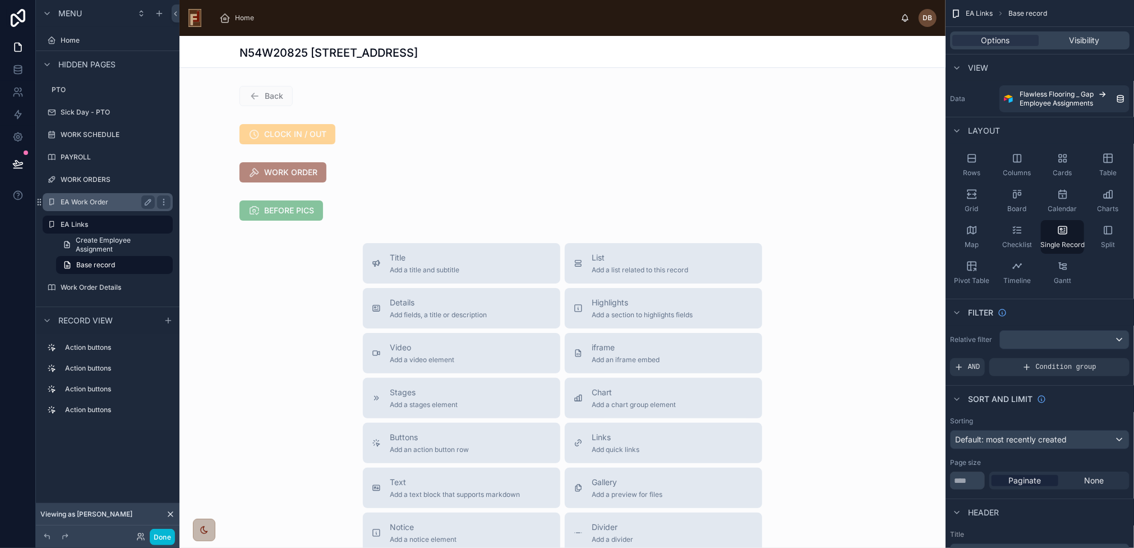
click at [91, 200] on label "EA Work Order" at bounding box center [106, 201] width 90 height 9
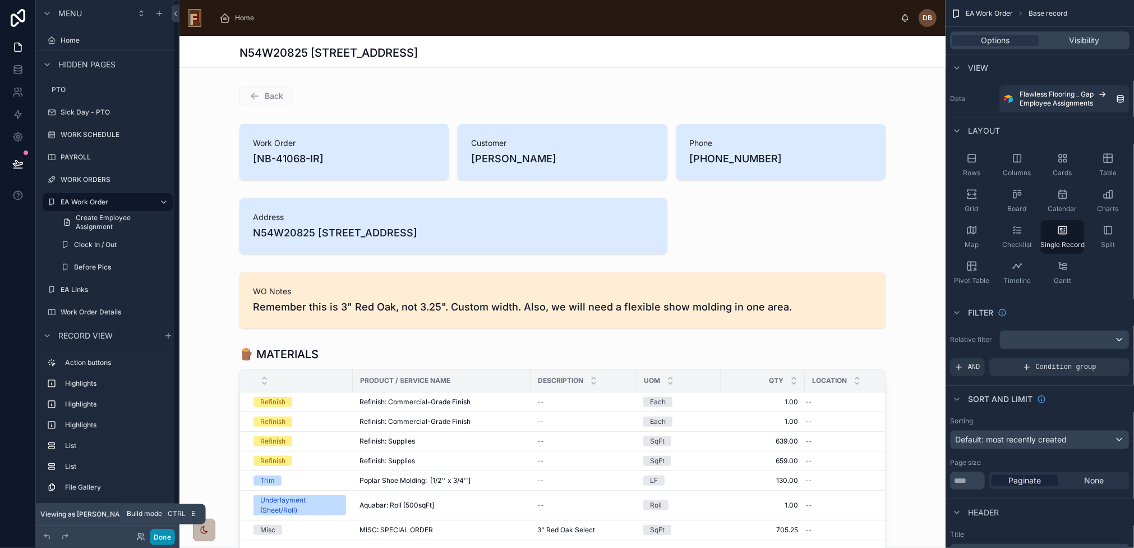
click at [159, 532] on button "Done" at bounding box center [162, 536] width 25 height 16
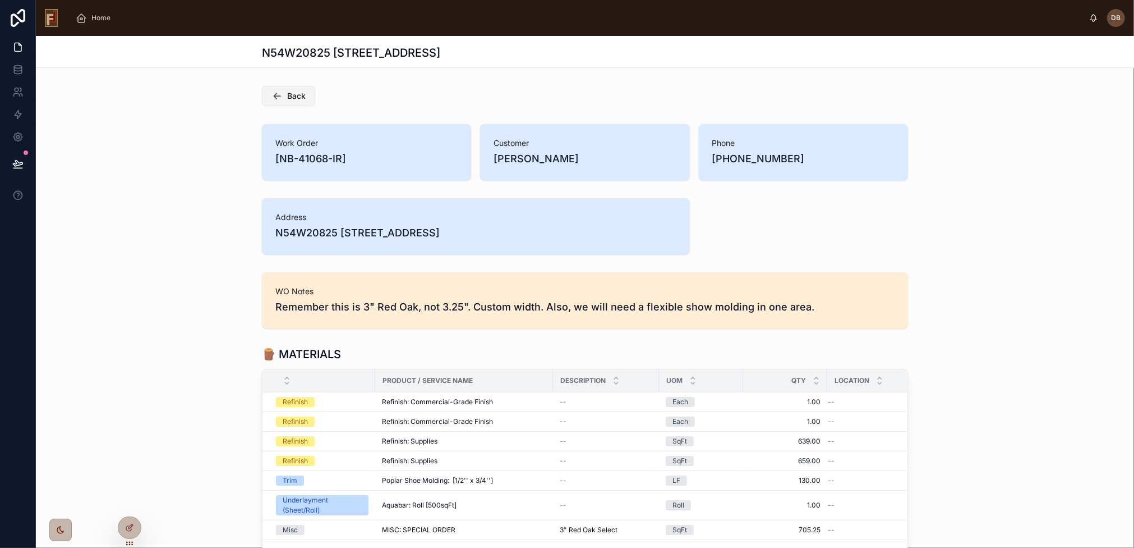
click at [287, 94] on span "Back" at bounding box center [296, 95] width 19 height 11
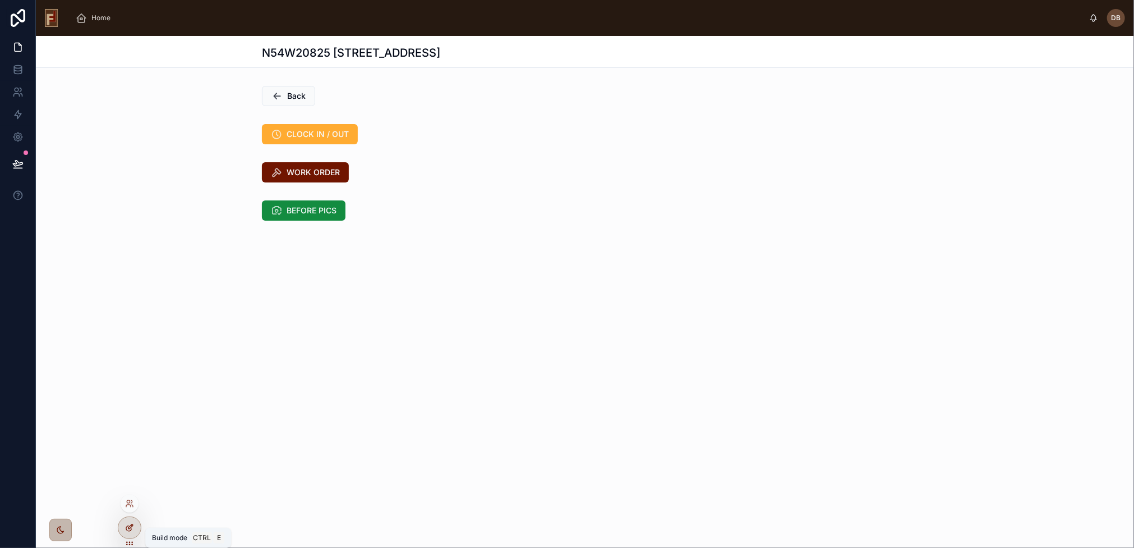
click at [133, 527] on icon at bounding box center [129, 527] width 9 height 9
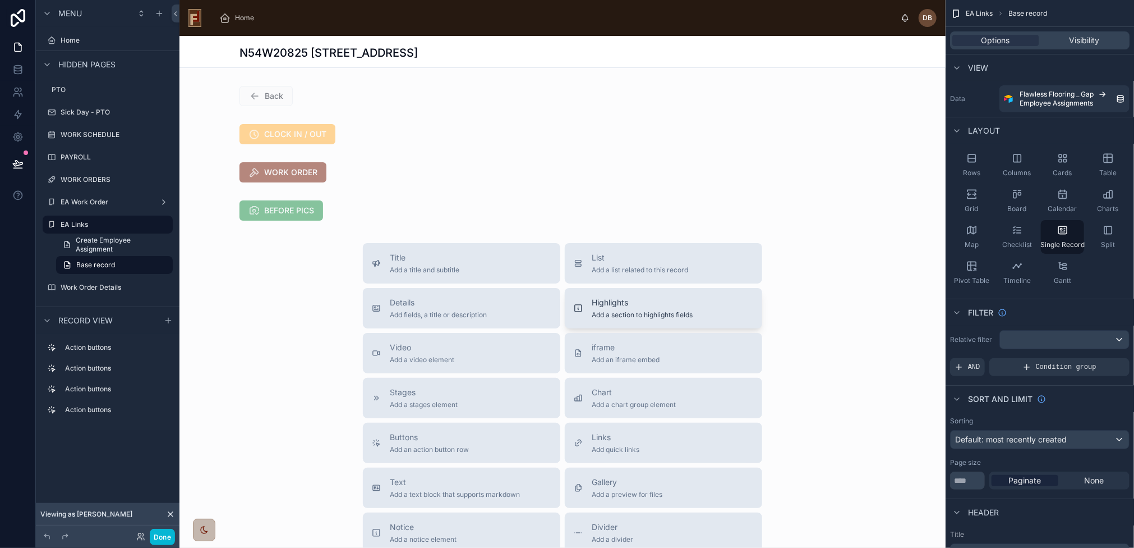
click at [659, 309] on div "Highlights Add a section to highlights fields" at bounding box center [642, 308] width 101 height 22
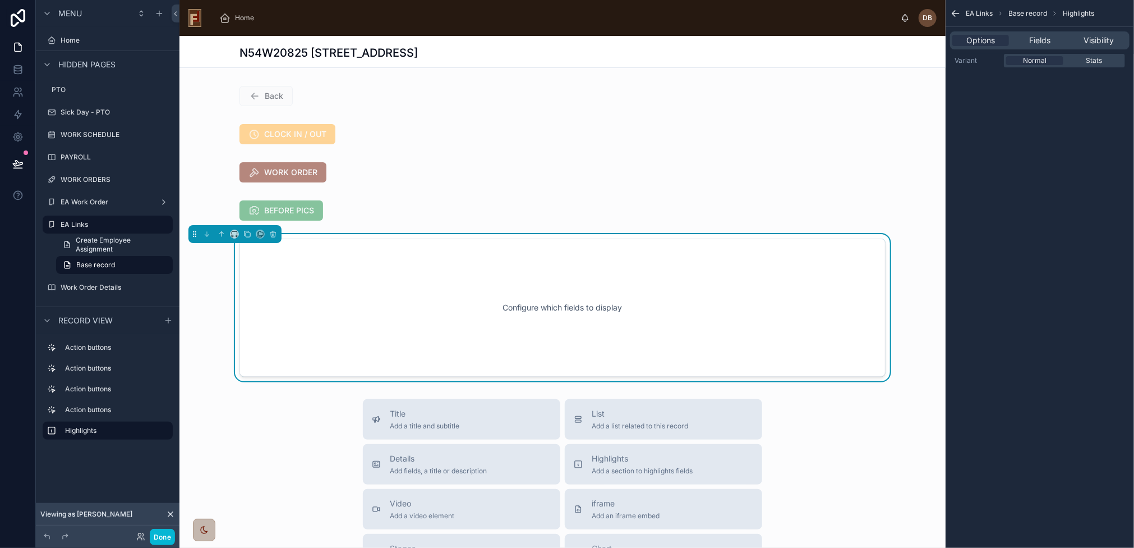
scroll to position [16, 0]
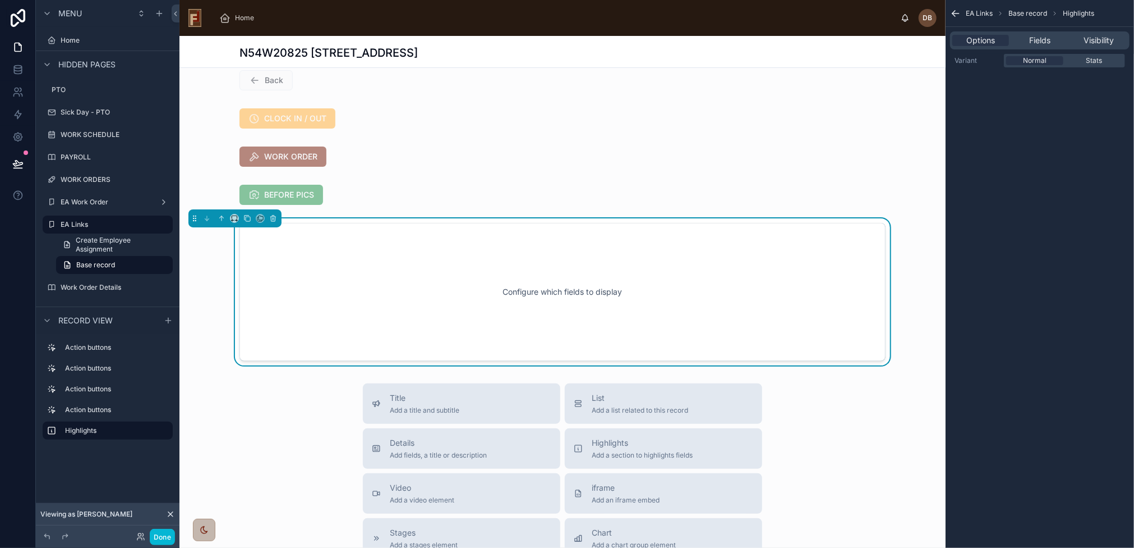
click at [666, 296] on div "Configure which fields to display" at bounding box center [562, 291] width 609 height 101
click at [1047, 40] on span "Fields" at bounding box center [1039, 40] width 21 height 11
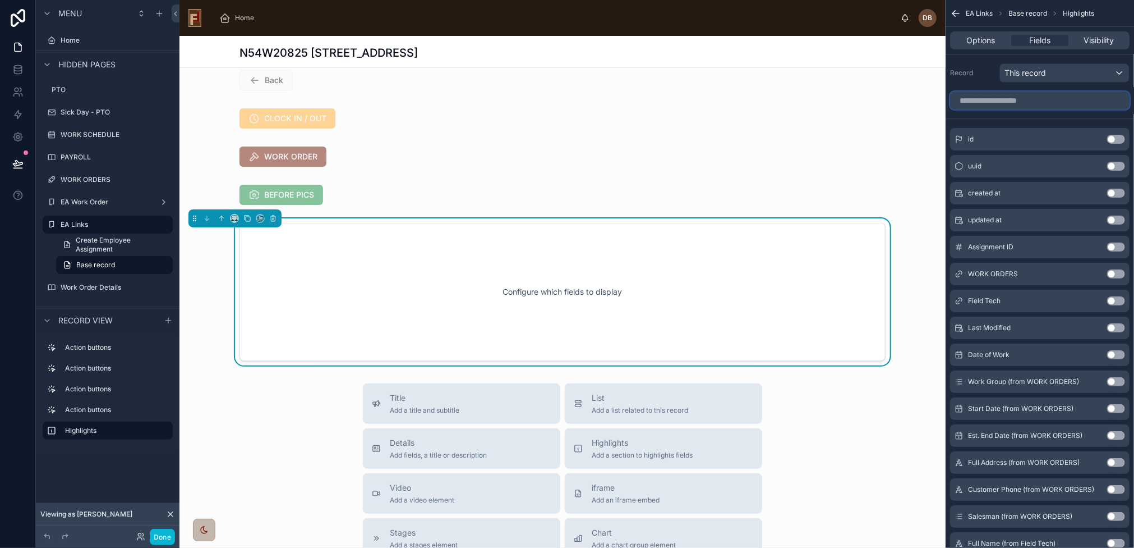
click at [1010, 103] on input "scrollable content" at bounding box center [1040, 100] width 180 height 18
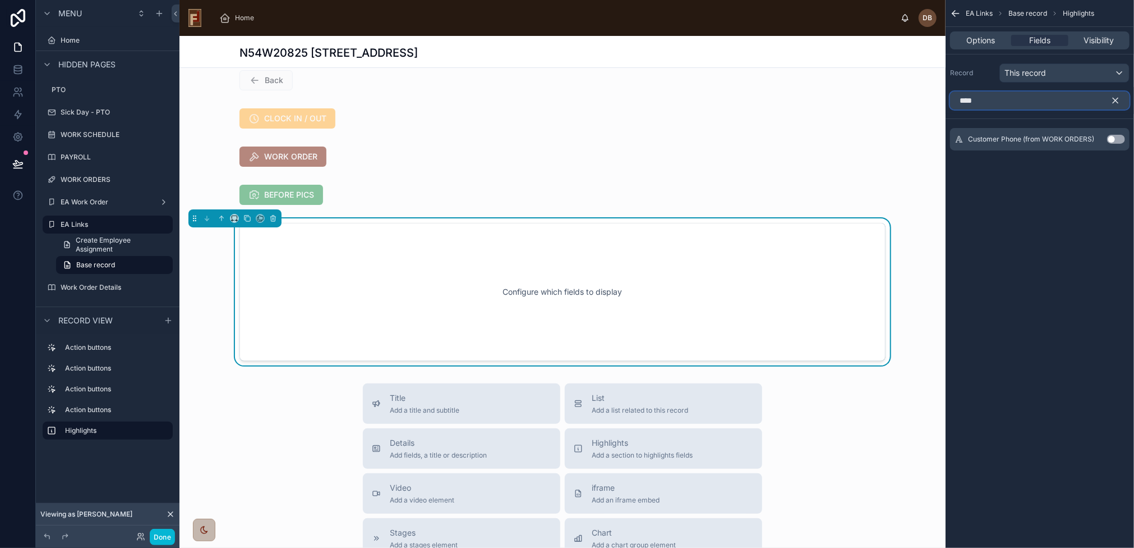
type input "****"
click at [1113, 138] on button "Use setting" at bounding box center [1116, 139] width 18 height 9
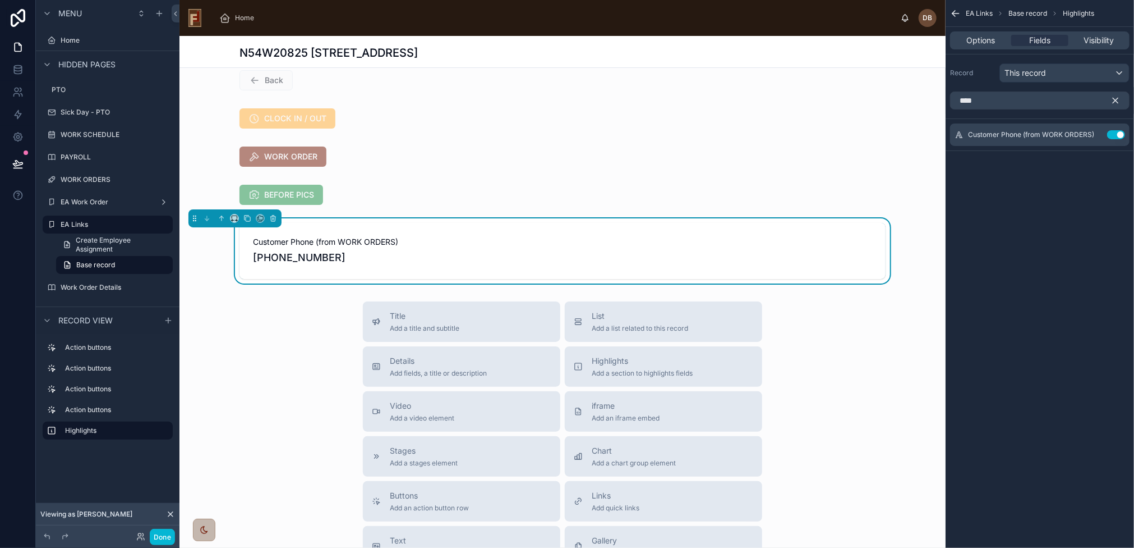
click at [1115, 98] on icon "scrollable content" at bounding box center [1116, 100] width 10 height 10
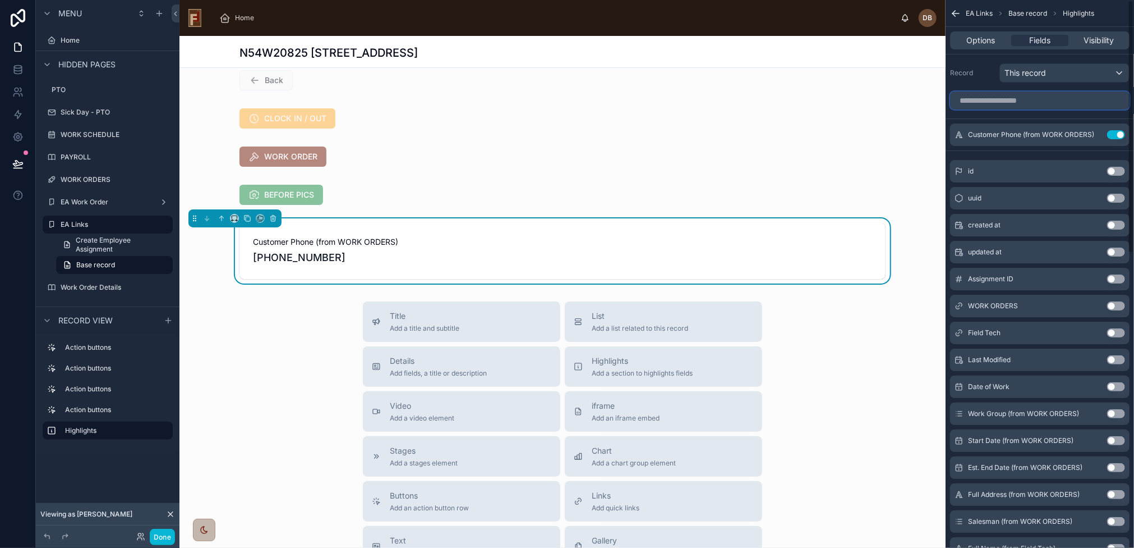
click at [1011, 100] on input "scrollable content" at bounding box center [1040, 100] width 180 height 18
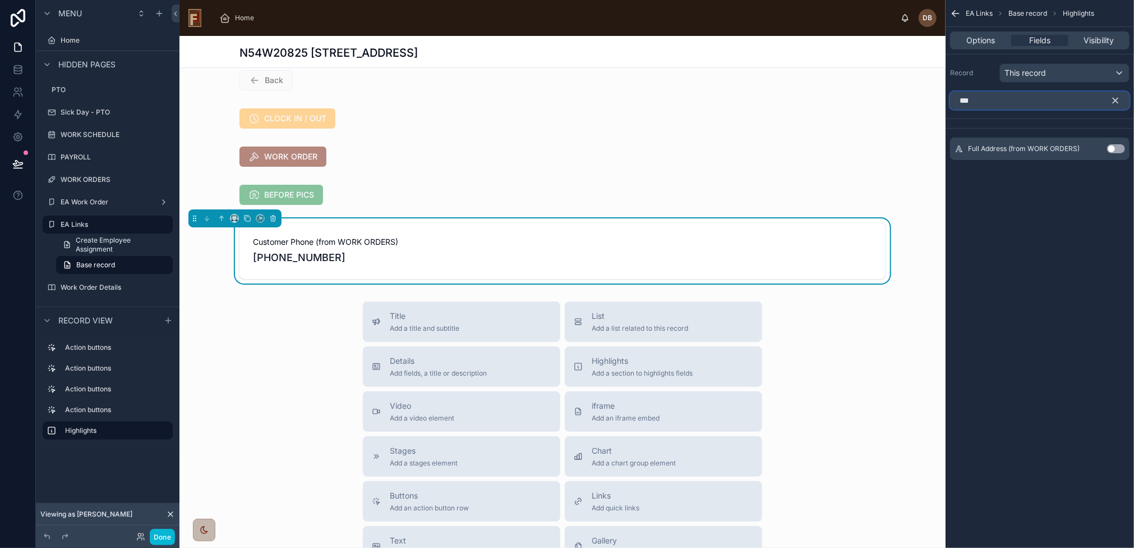
type input "***"
click at [1113, 148] on button "Use setting" at bounding box center [1116, 148] width 18 height 9
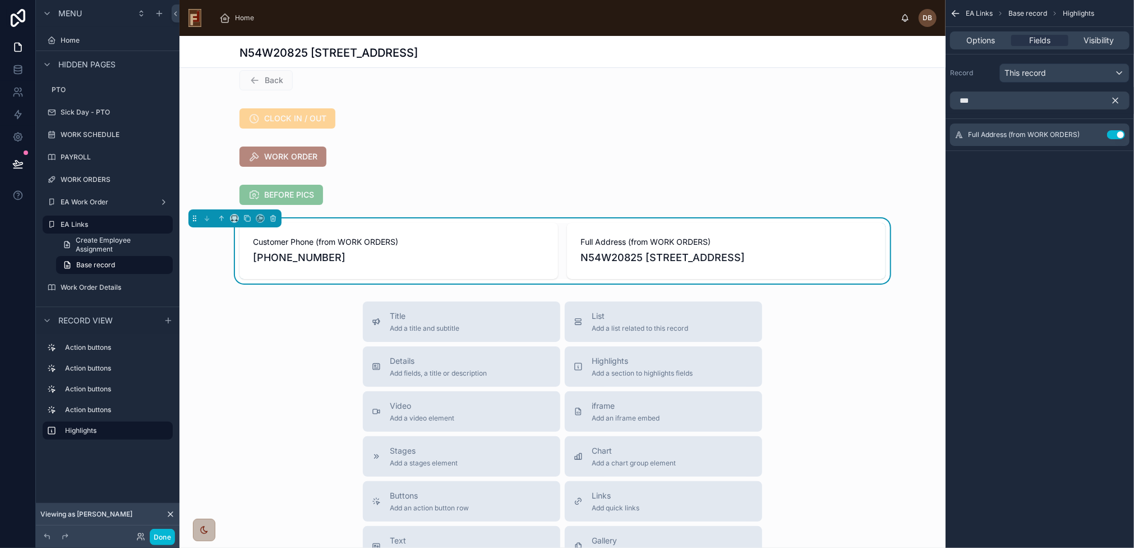
click at [1117, 98] on icon "scrollable content" at bounding box center [1116, 100] width 5 height 5
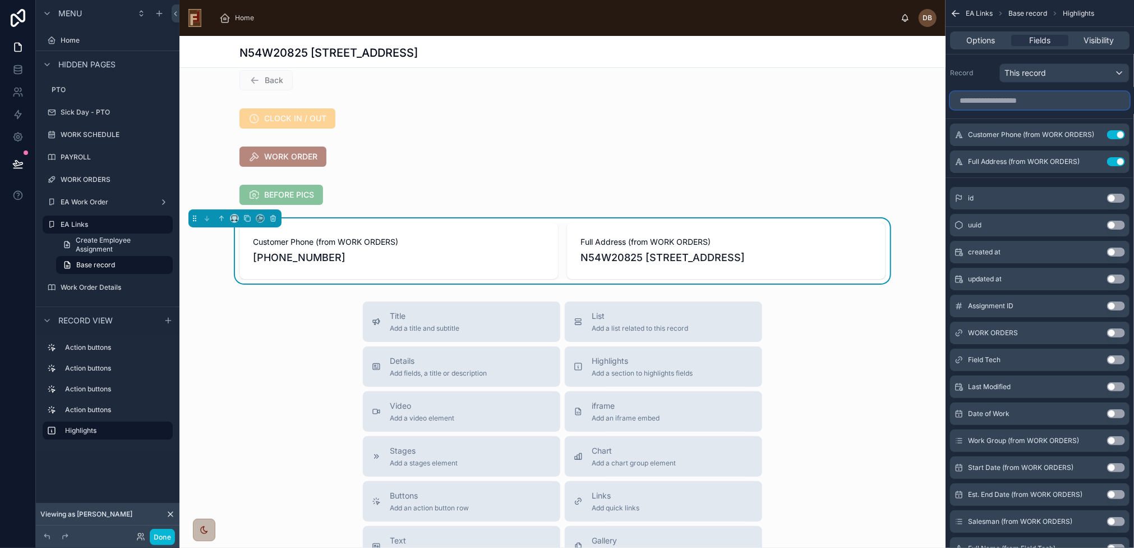
click at [996, 100] on input "scrollable content" at bounding box center [1040, 100] width 180 height 18
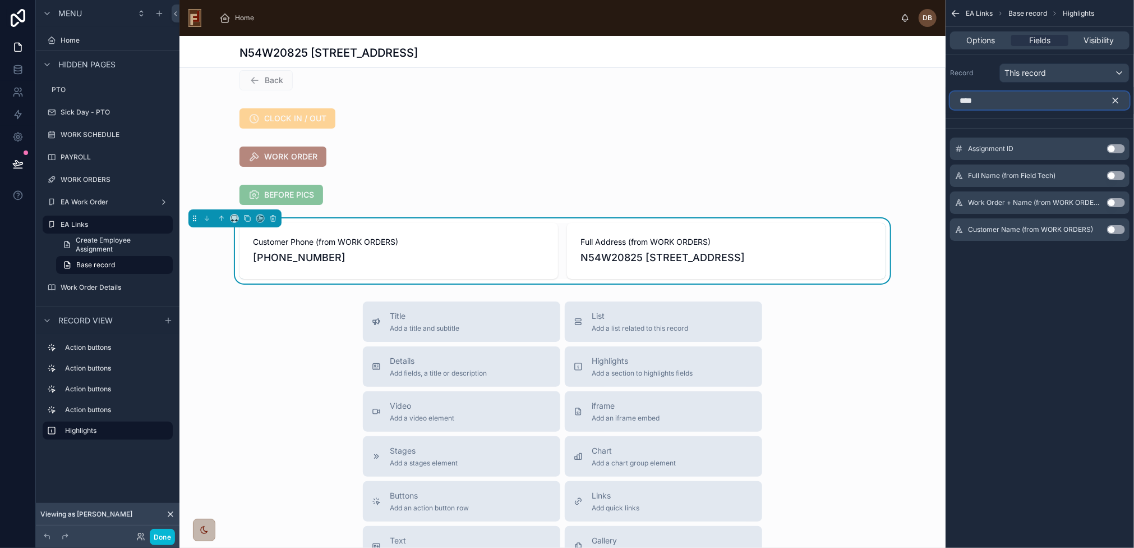
type input "****"
click at [1111, 229] on button "Use setting" at bounding box center [1116, 229] width 18 height 9
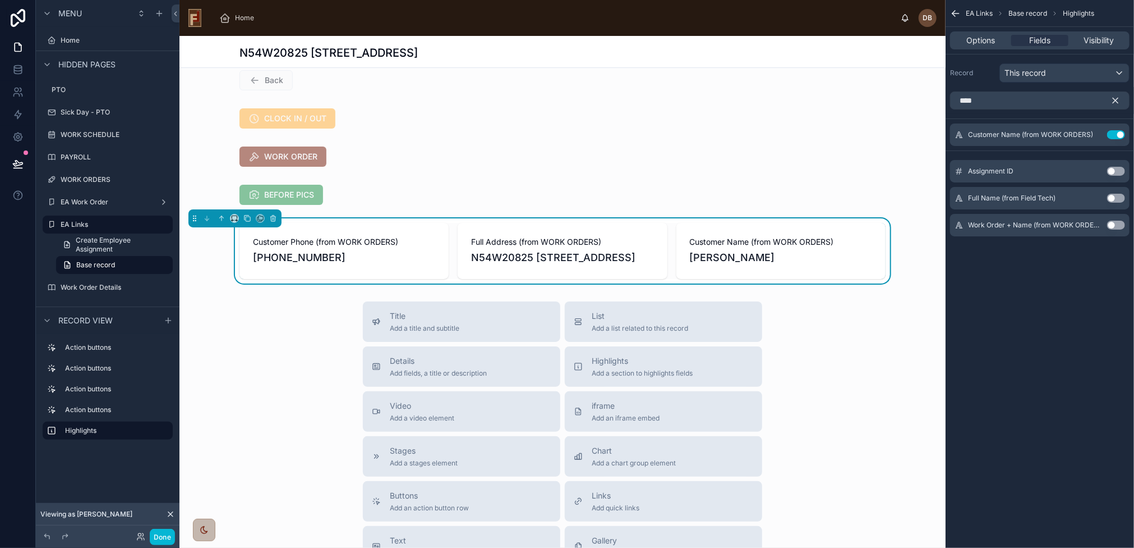
click at [1117, 94] on button "scrollable content" at bounding box center [1120, 100] width 19 height 18
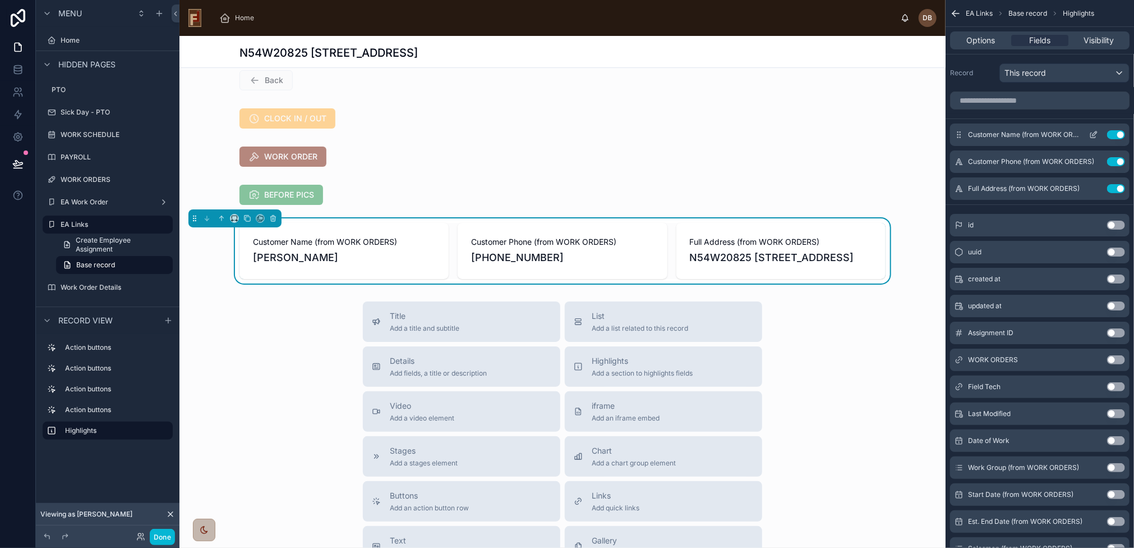
click at [1096, 134] on icon "scrollable content" at bounding box center [1093, 134] width 9 height 9
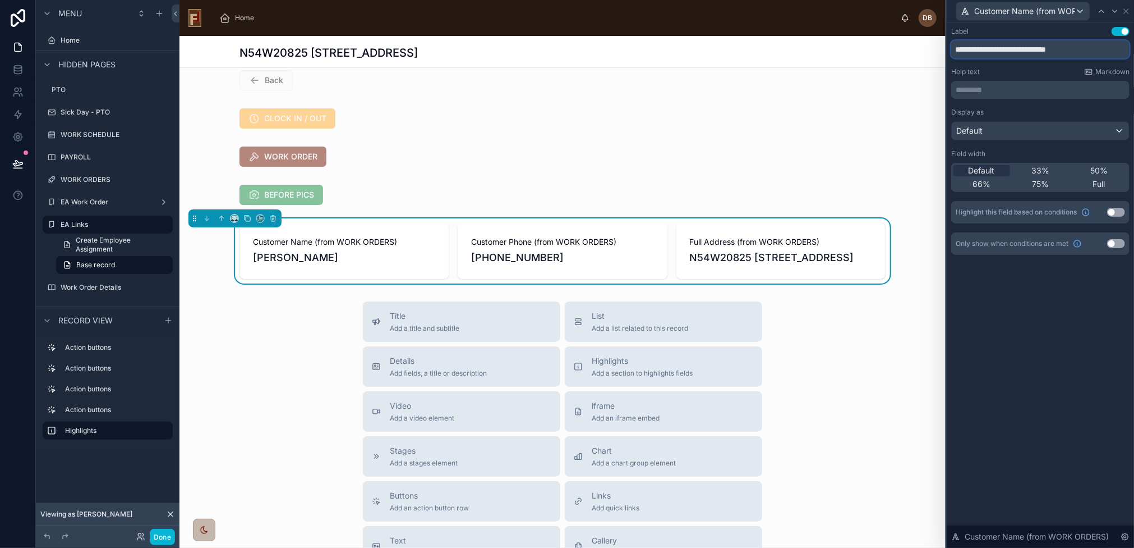
drag, startPoint x: 1015, startPoint y: 49, endPoint x: 1112, endPoint y: 49, distance: 96.5
click at [1112, 49] on input "**********" at bounding box center [1040, 49] width 178 height 18
type input "**********"
click at [273, 219] on icon at bounding box center [273, 218] width 8 height 8
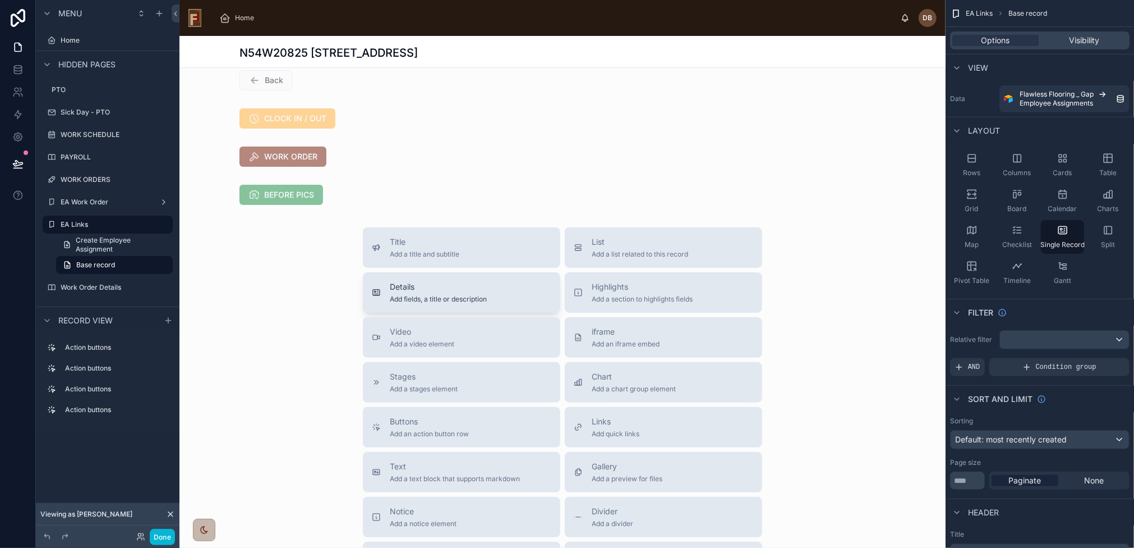
click at [512, 296] on div "Details Add fields, a title or description" at bounding box center [462, 292] width 180 height 22
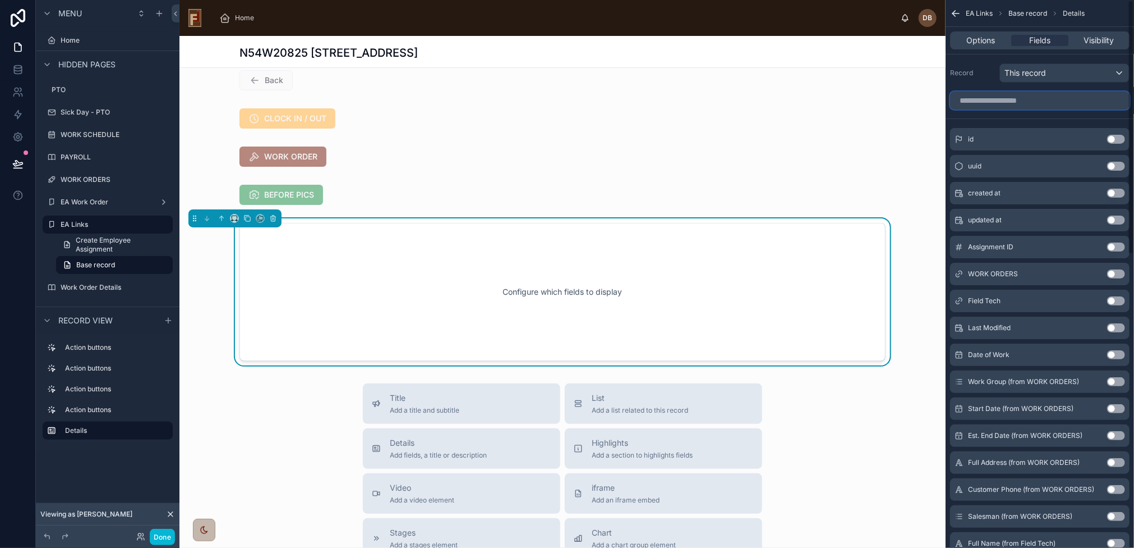
click at [1001, 101] on input "scrollable content" at bounding box center [1040, 100] width 180 height 18
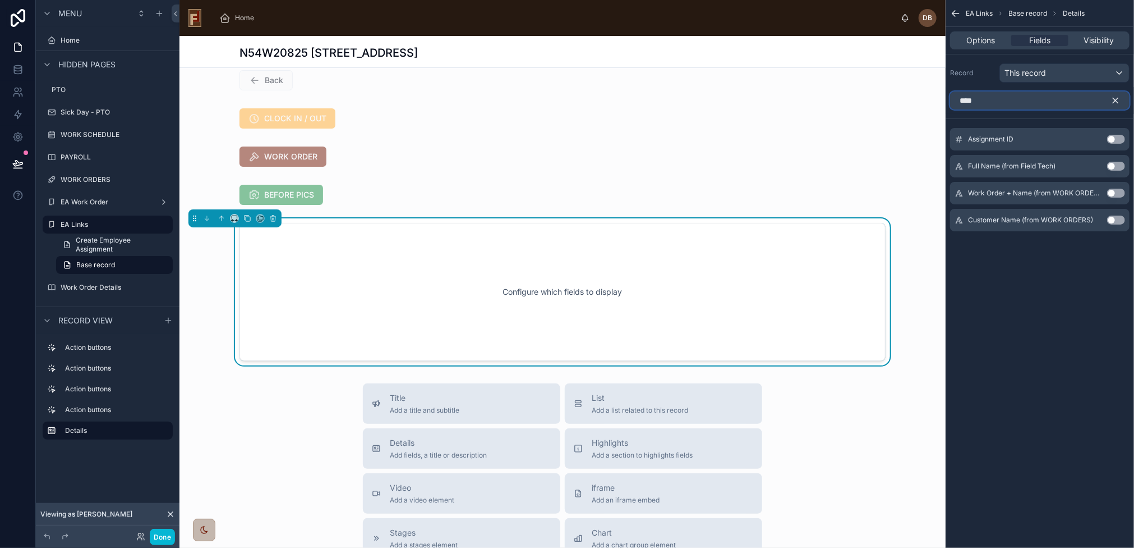
type input "****"
click at [1114, 222] on button "Use setting" at bounding box center [1116, 219] width 18 height 9
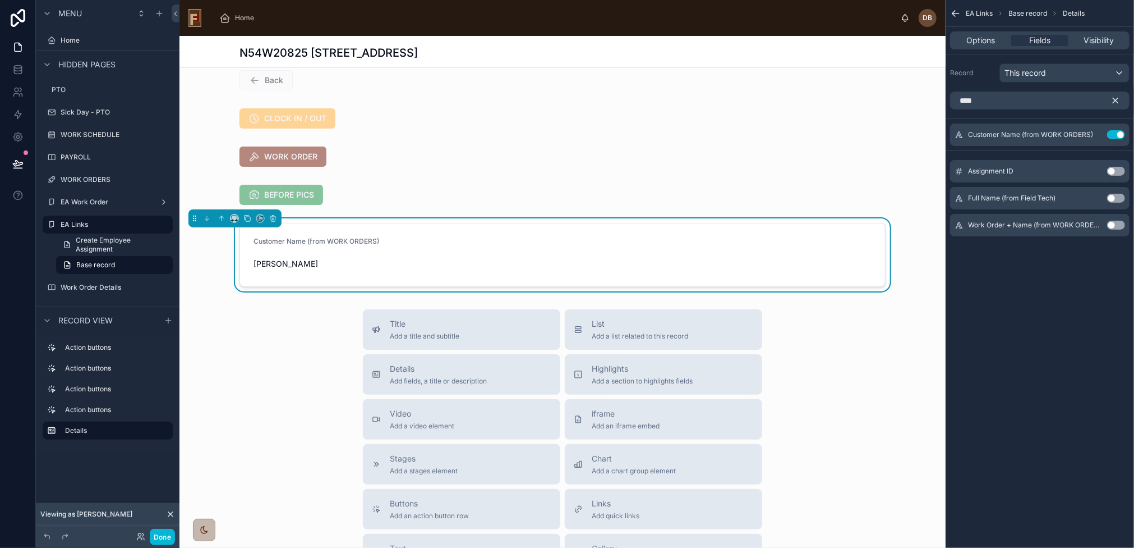
click at [1116, 94] on button "scrollable content" at bounding box center [1120, 100] width 19 height 18
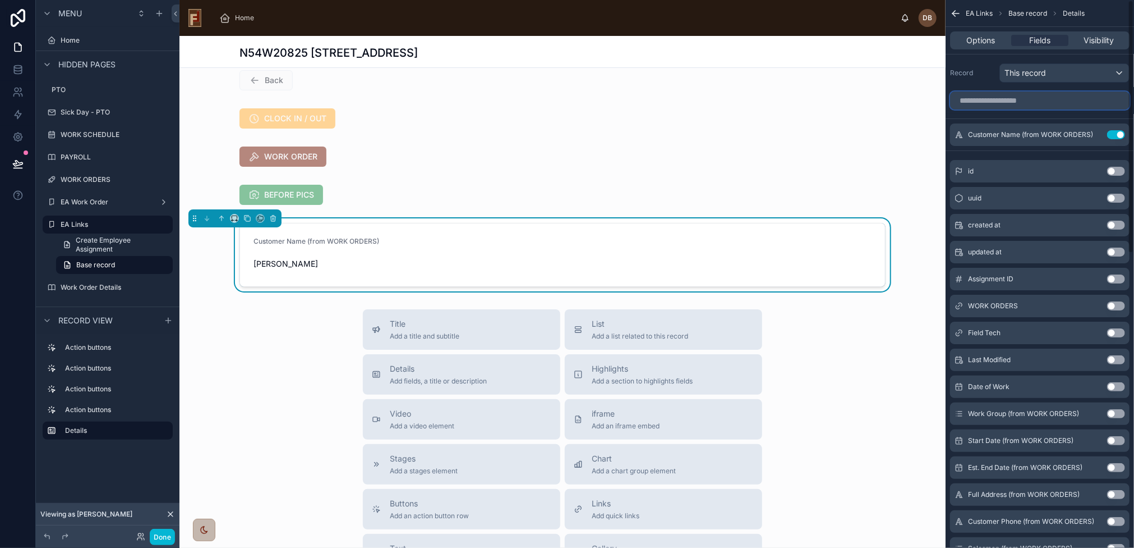
click at [1021, 104] on input "scrollable content" at bounding box center [1040, 100] width 180 height 18
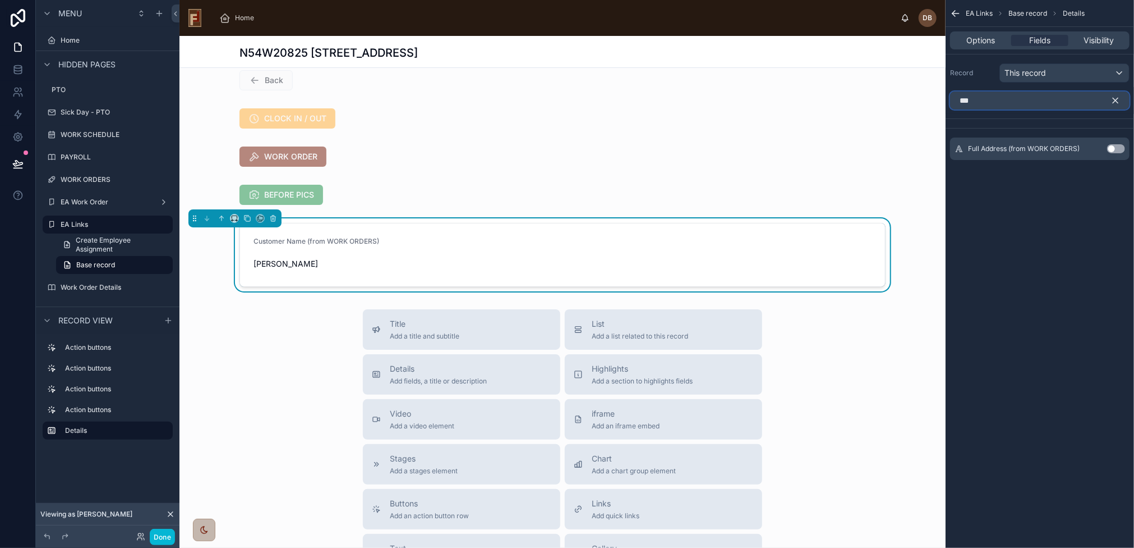
type input "***"
click at [1113, 146] on button "Use setting" at bounding box center [1116, 148] width 18 height 9
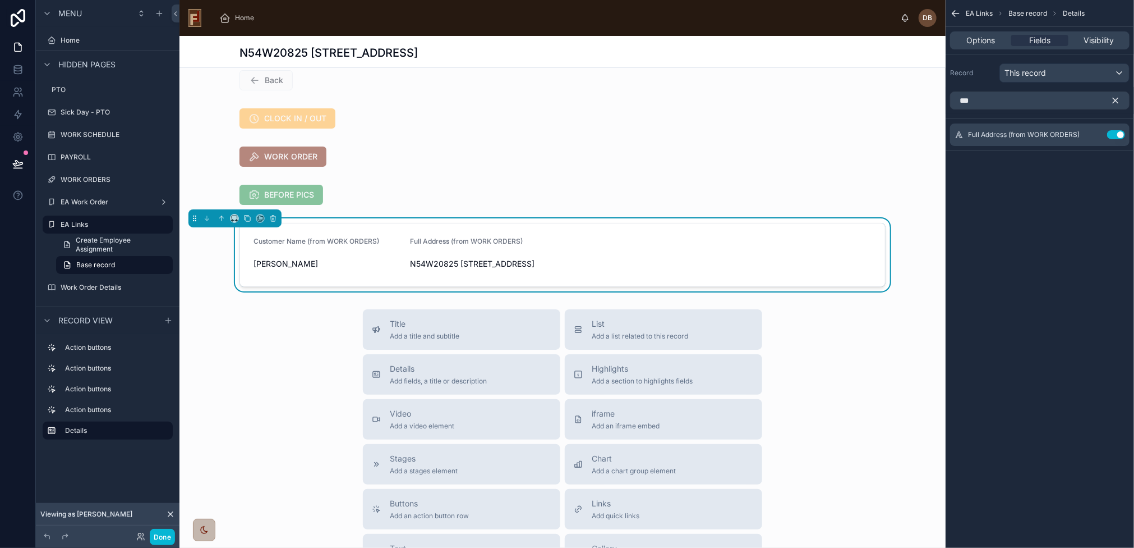
click at [1116, 98] on icon "scrollable content" at bounding box center [1116, 100] width 10 height 10
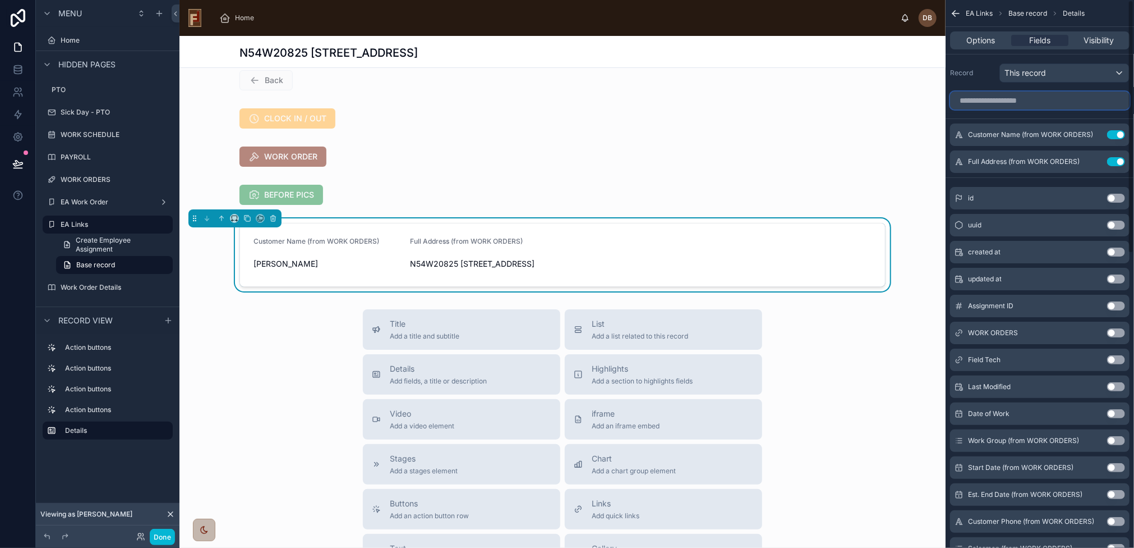
click at [1033, 99] on input "scrollable content" at bounding box center [1040, 100] width 180 height 18
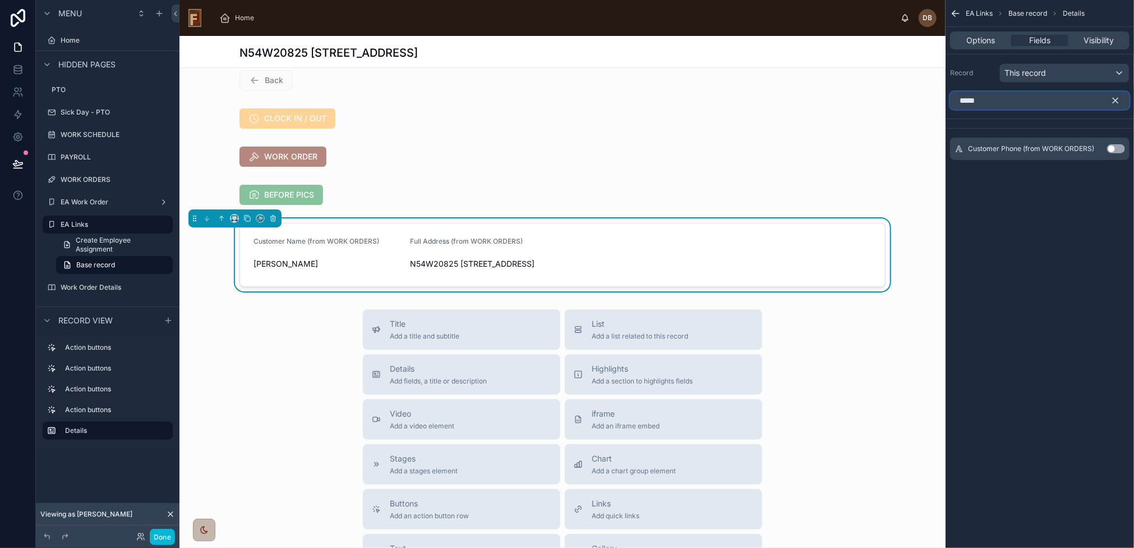
type input "*****"
click at [1116, 145] on button "Use setting" at bounding box center [1116, 148] width 18 height 9
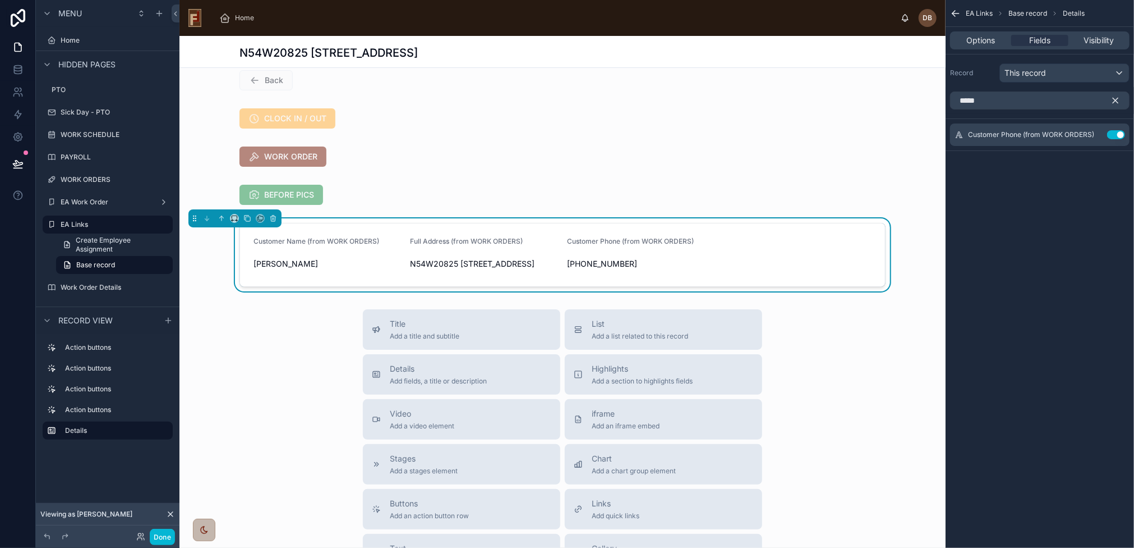
click at [1117, 98] on icon "scrollable content" at bounding box center [1116, 100] width 10 height 10
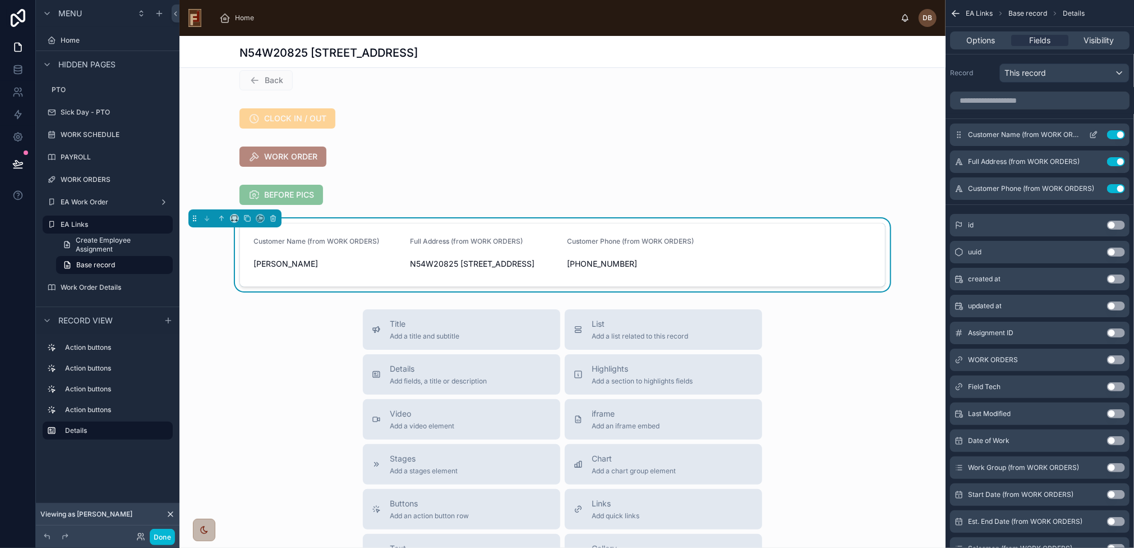
click at [1093, 132] on icon "scrollable content" at bounding box center [1093, 134] width 9 height 9
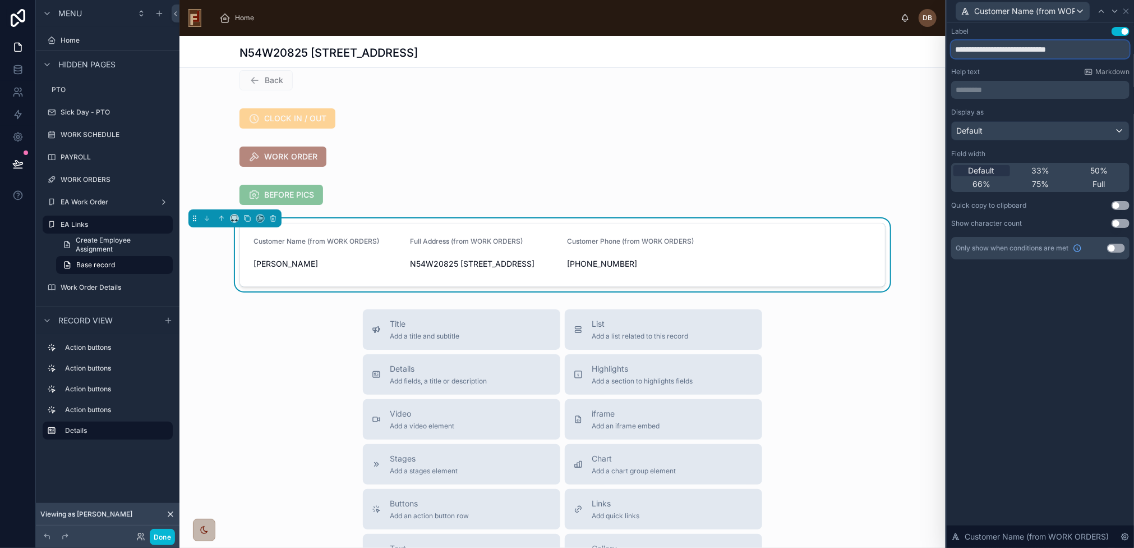
drag, startPoint x: 1015, startPoint y: 49, endPoint x: 1106, endPoint y: 49, distance: 90.3
click at [1106, 49] on input "**********" at bounding box center [1040, 49] width 178 height 18
type input "**********"
click at [1067, 10] on span "Customer Name (from WORK ORDERS)" at bounding box center [1024, 11] width 101 height 11
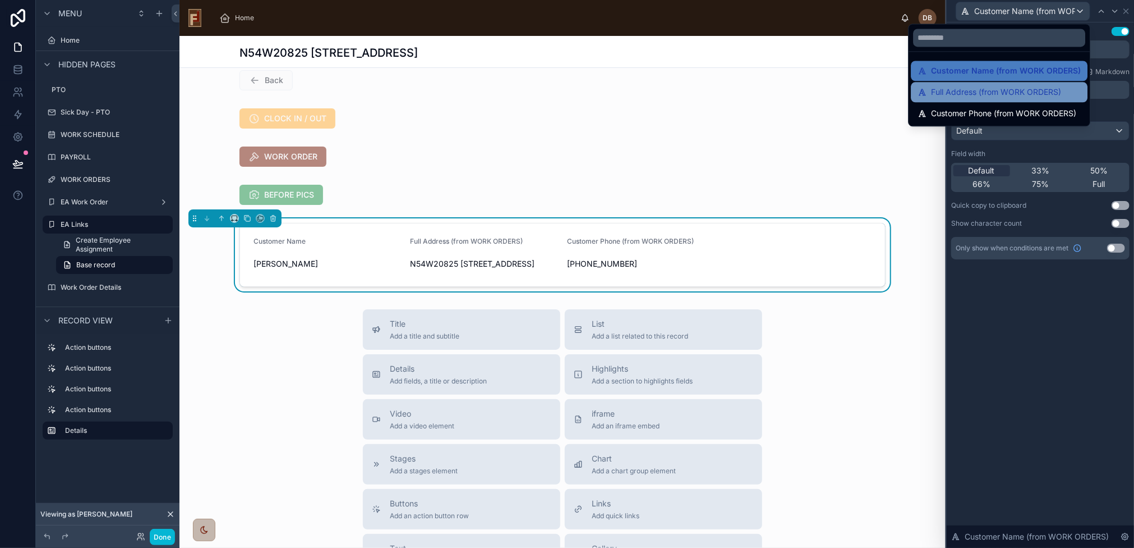
click at [1004, 90] on span "Full Address (from WORK ORDERS)" at bounding box center [996, 91] width 130 height 13
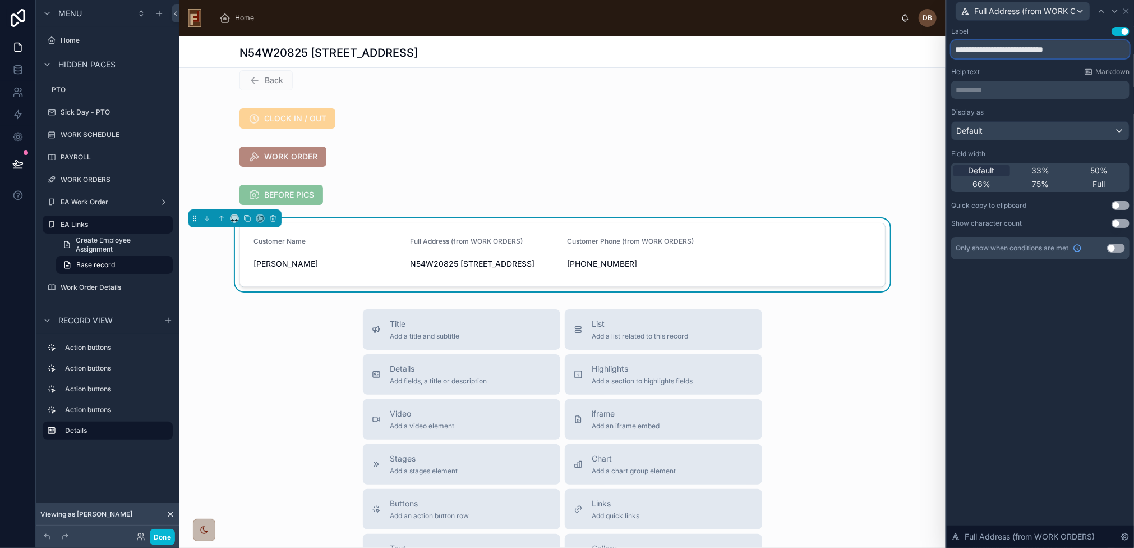
click at [994, 49] on input "**********" at bounding box center [1040, 49] width 178 height 18
type input "*******"
click at [1048, 136] on div "Default" at bounding box center [1040, 131] width 177 height 18
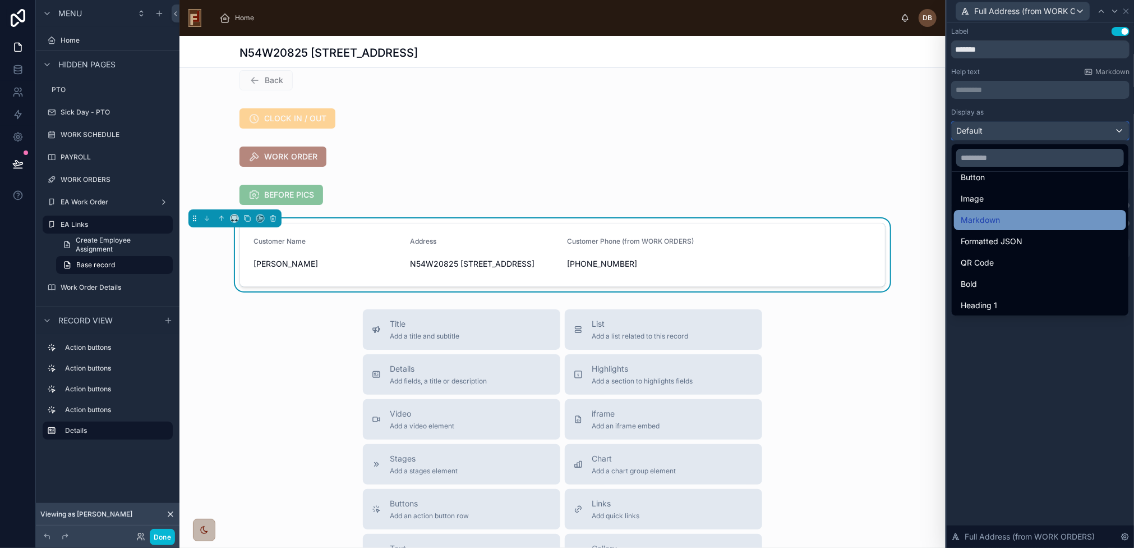
scroll to position [0, 0]
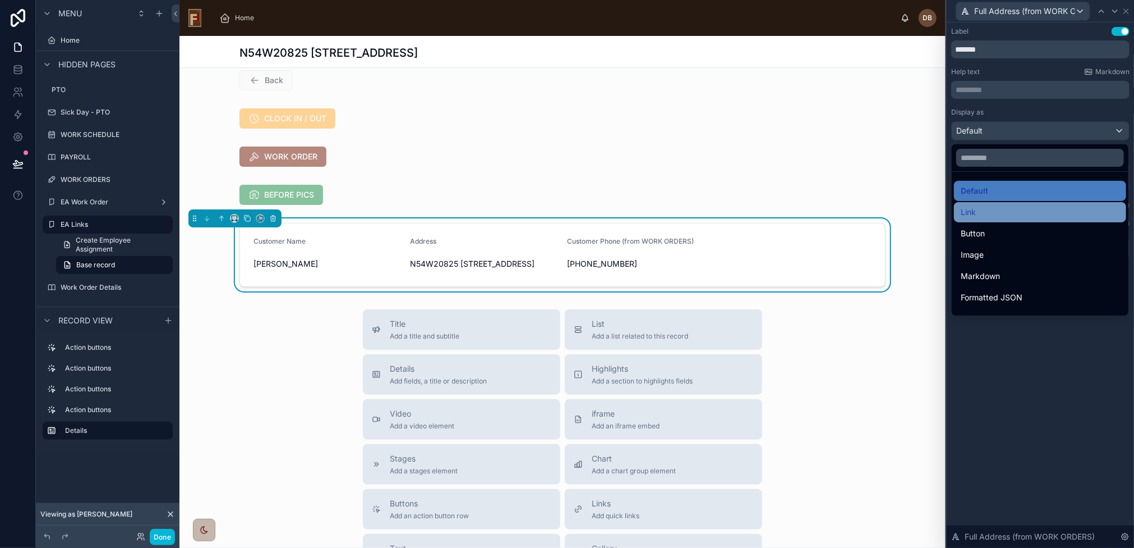
click at [1004, 210] on div "Link" at bounding box center [1040, 211] width 159 height 13
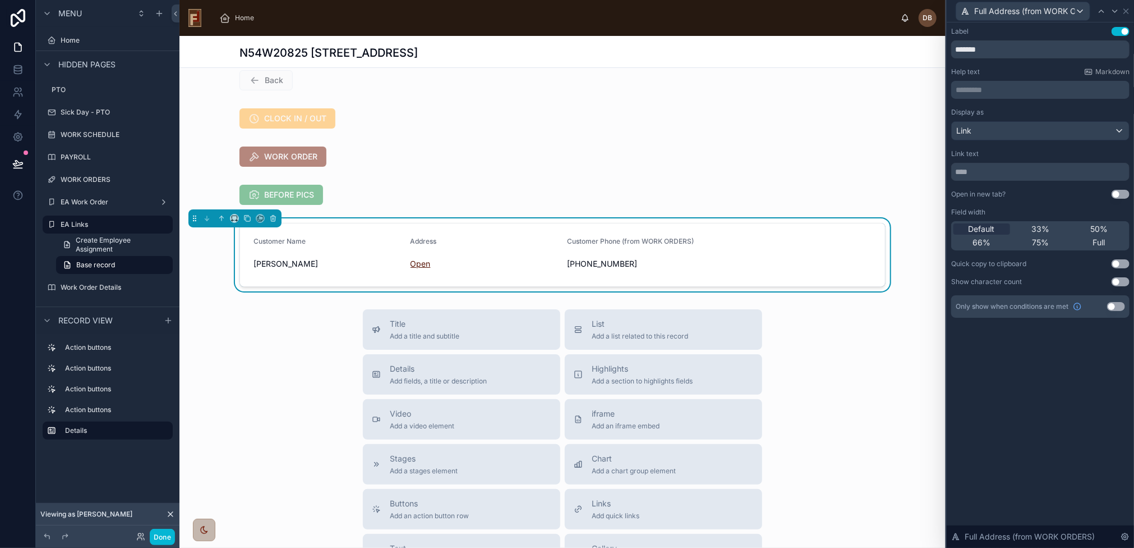
click at [414, 265] on link "Open" at bounding box center [421, 264] width 20 height 10
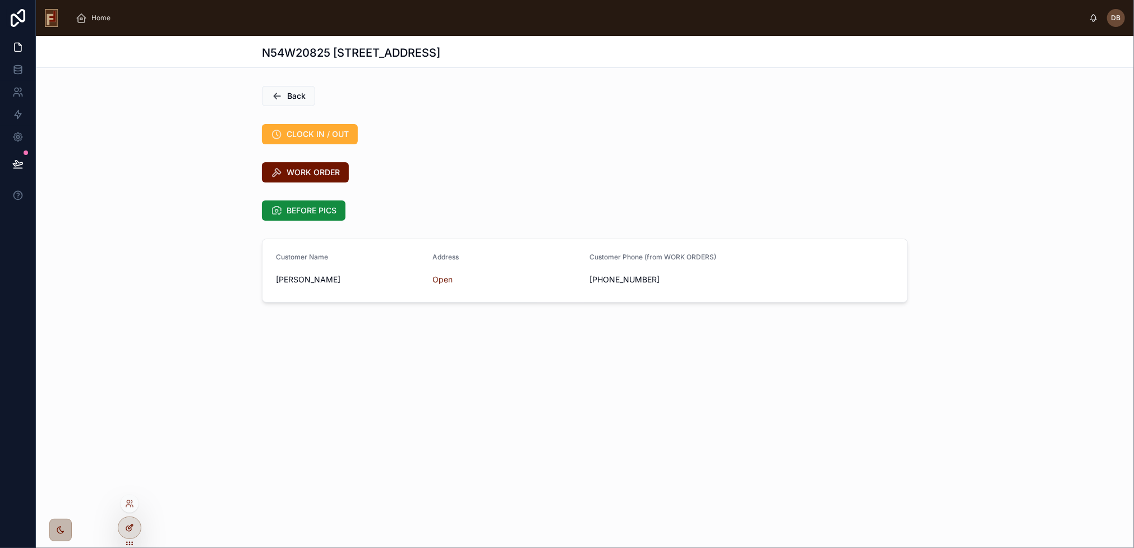
click at [128, 527] on icon at bounding box center [129, 527] width 9 height 9
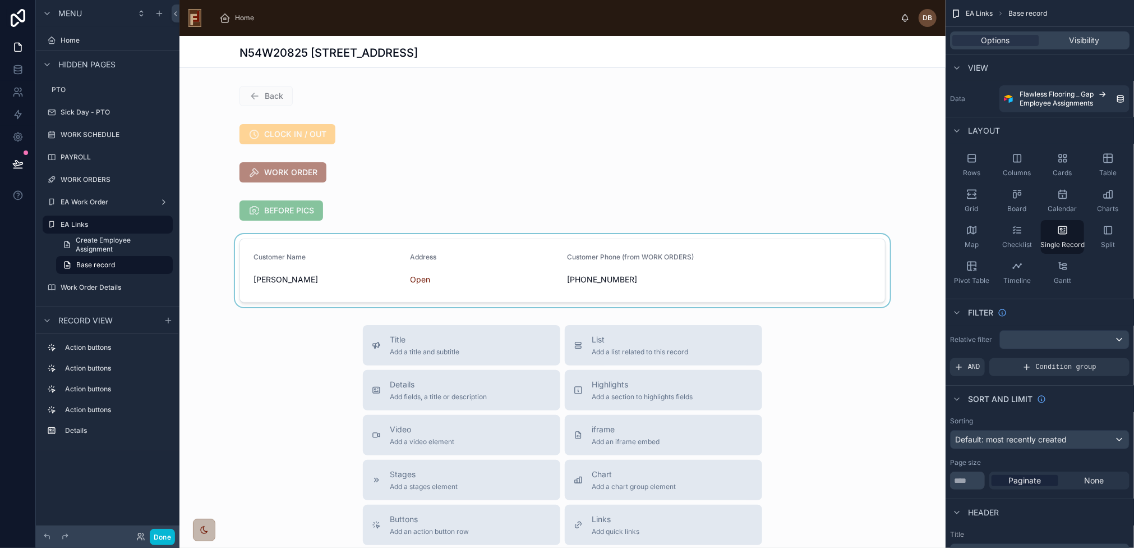
click at [528, 251] on div at bounding box center [563, 270] width 766 height 73
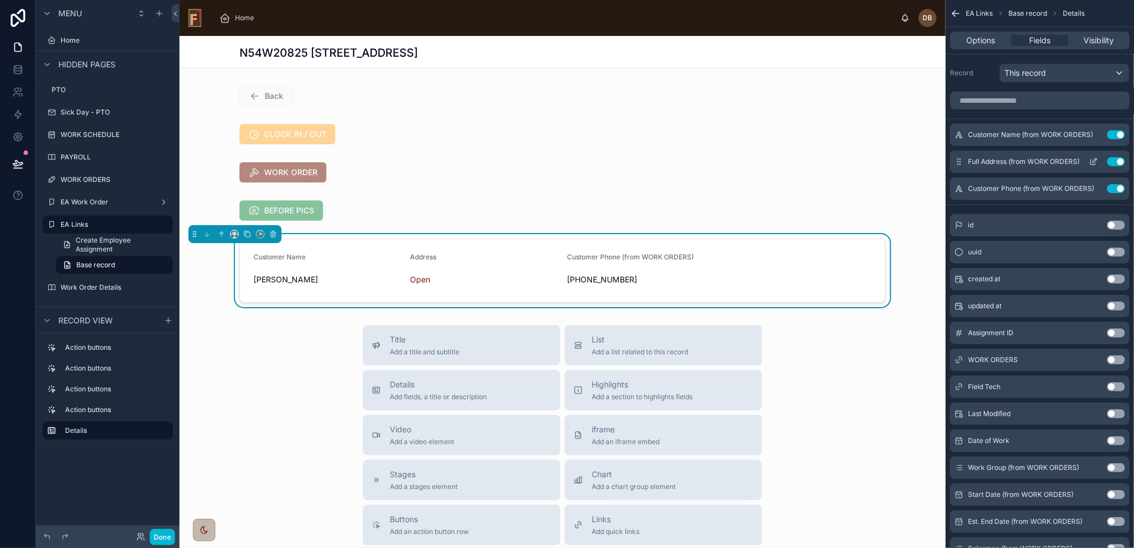
click at [1090, 159] on icon "scrollable content" at bounding box center [1093, 161] width 9 height 9
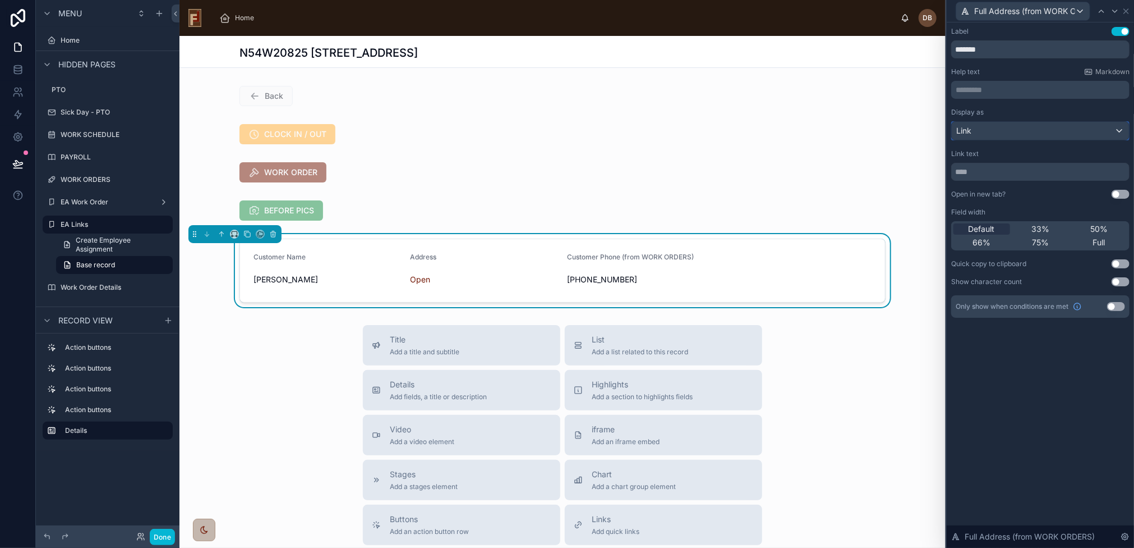
click at [1023, 131] on div "Link" at bounding box center [1040, 131] width 177 height 18
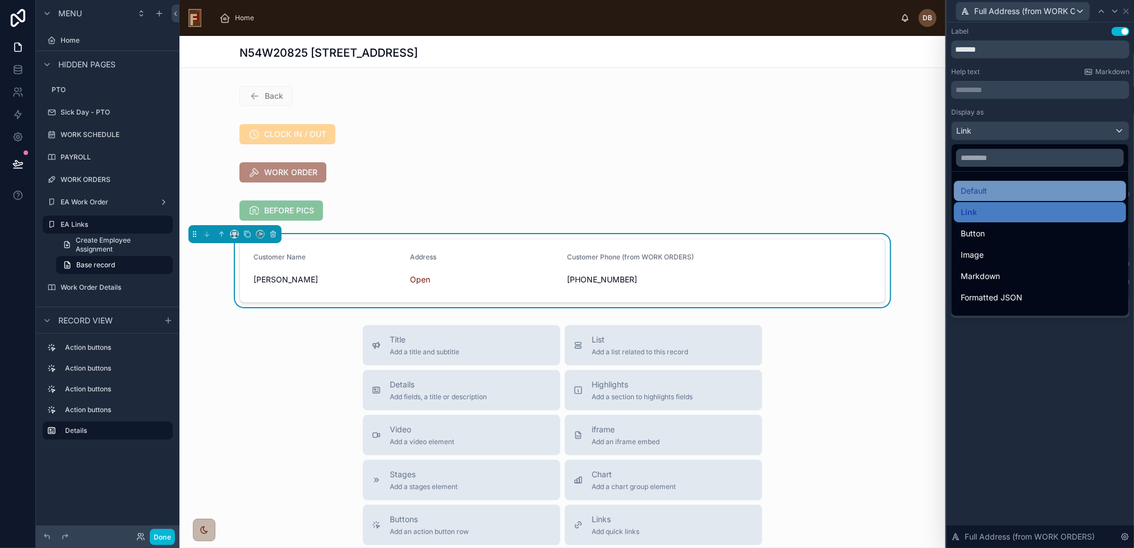
click at [1001, 187] on div "Default" at bounding box center [1040, 190] width 159 height 13
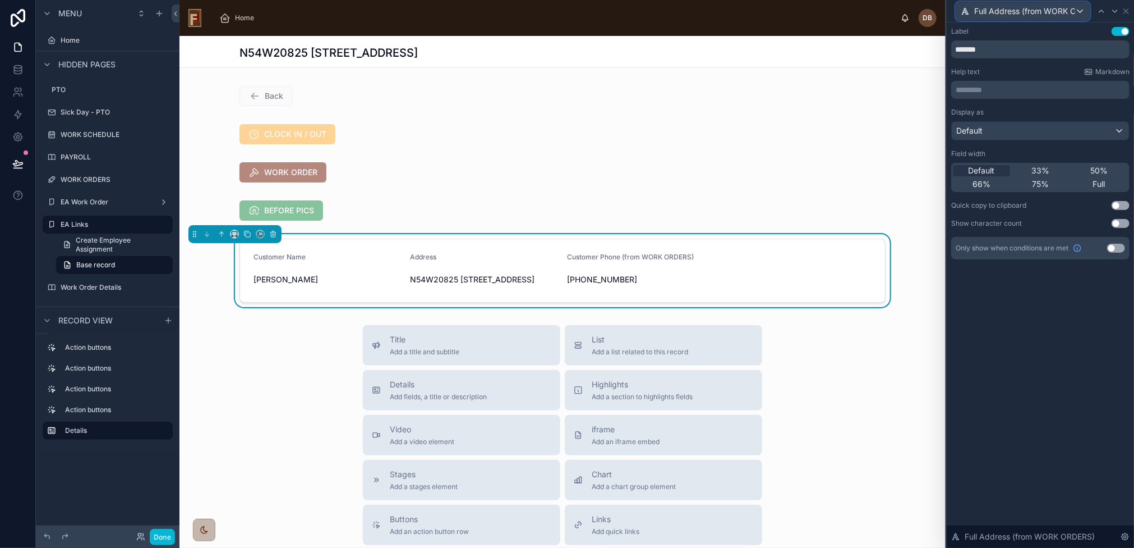
click at [1039, 8] on span "Full Address (from WORK ORDERS)" at bounding box center [1024, 11] width 101 height 11
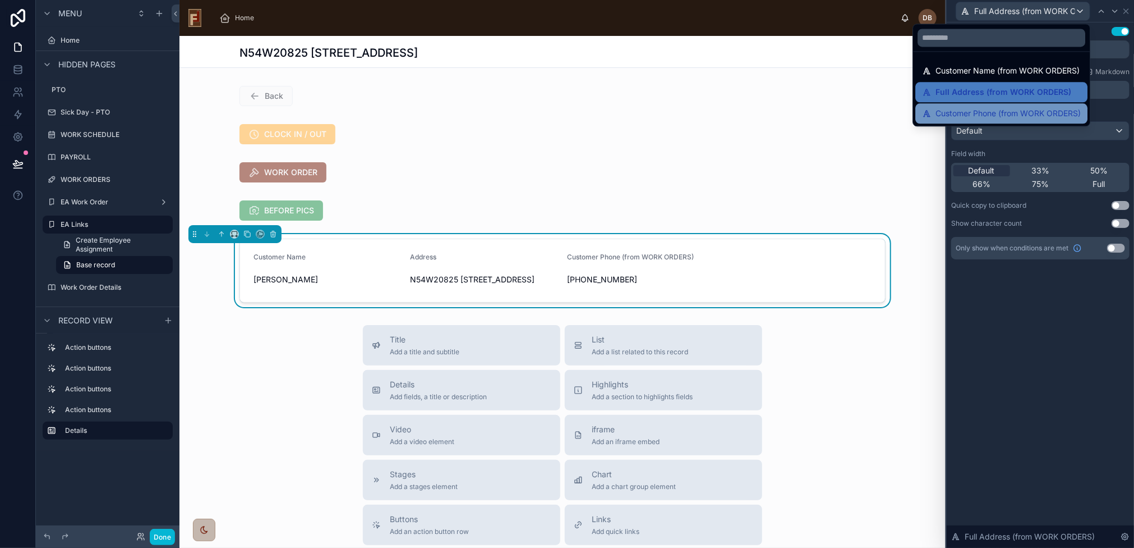
click at [1012, 108] on span "Customer Phone (from WORK ORDERS)" at bounding box center [1008, 113] width 145 height 13
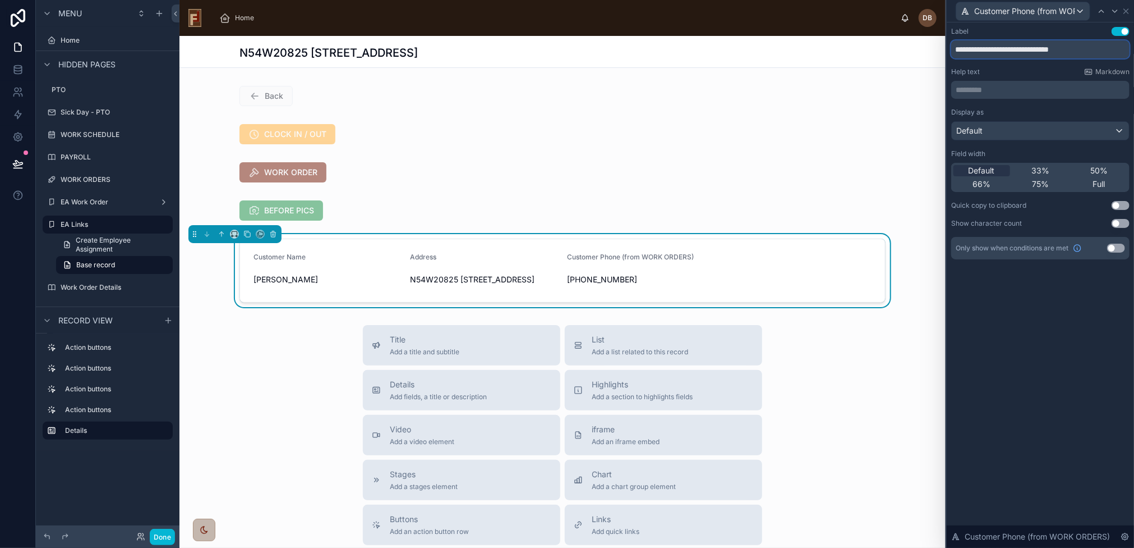
click at [1033, 46] on input "**********" at bounding box center [1040, 49] width 178 height 18
click at [1031, 47] on input "**********" at bounding box center [1040, 49] width 178 height 18
type input "*****"
click at [773, 270] on form "Customer Name Martin Flower Address N54W20825 Carters Crossing Cir, Menomonee F…" at bounding box center [562, 270] width 645 height 63
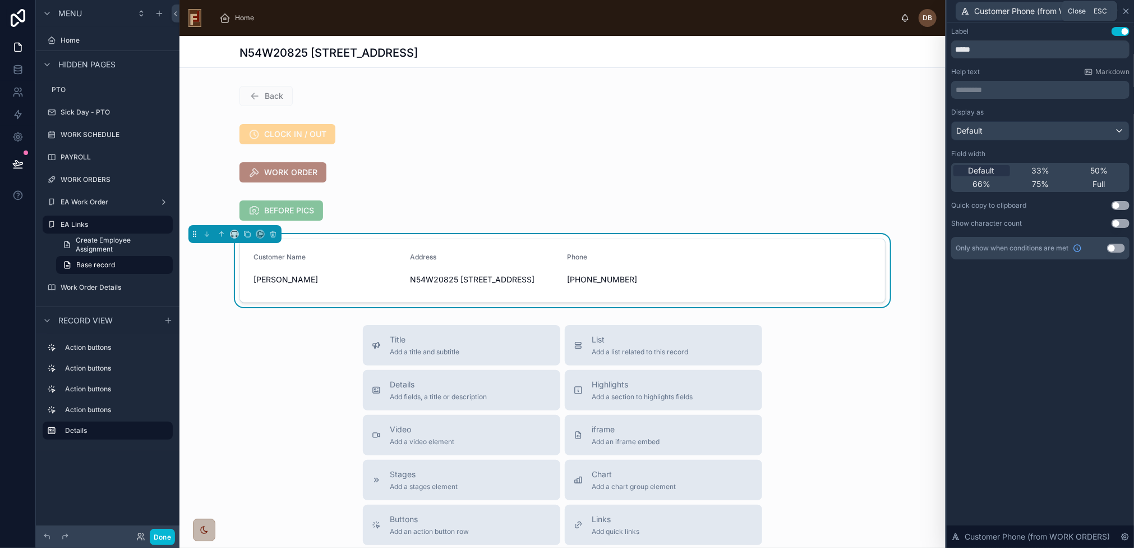
click at [1126, 11] on icon at bounding box center [1126, 11] width 4 height 4
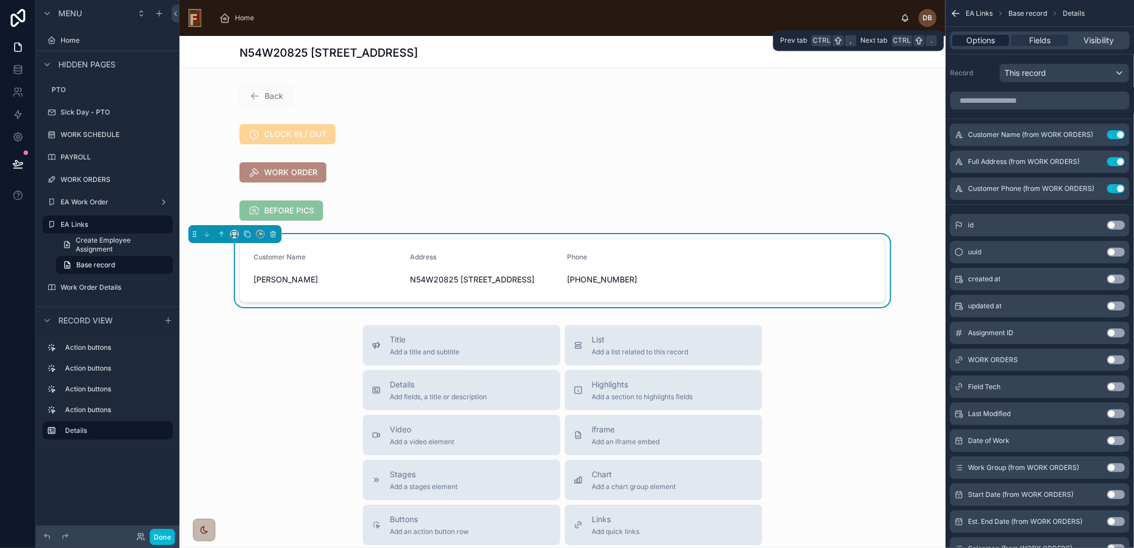
click at [964, 43] on div "Options" at bounding box center [981, 40] width 57 height 11
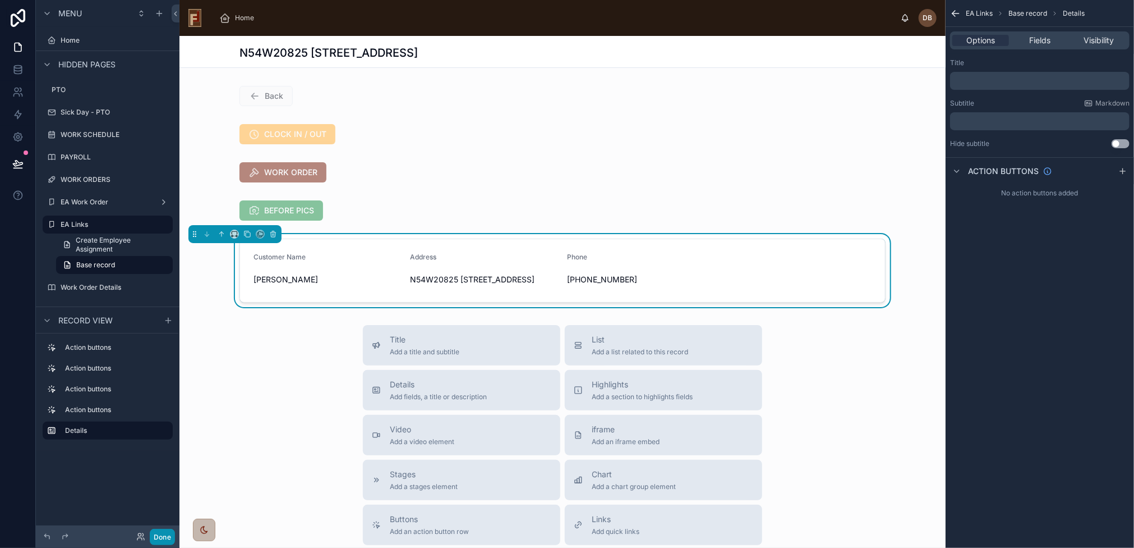
click at [163, 538] on button "Done" at bounding box center [162, 536] width 25 height 16
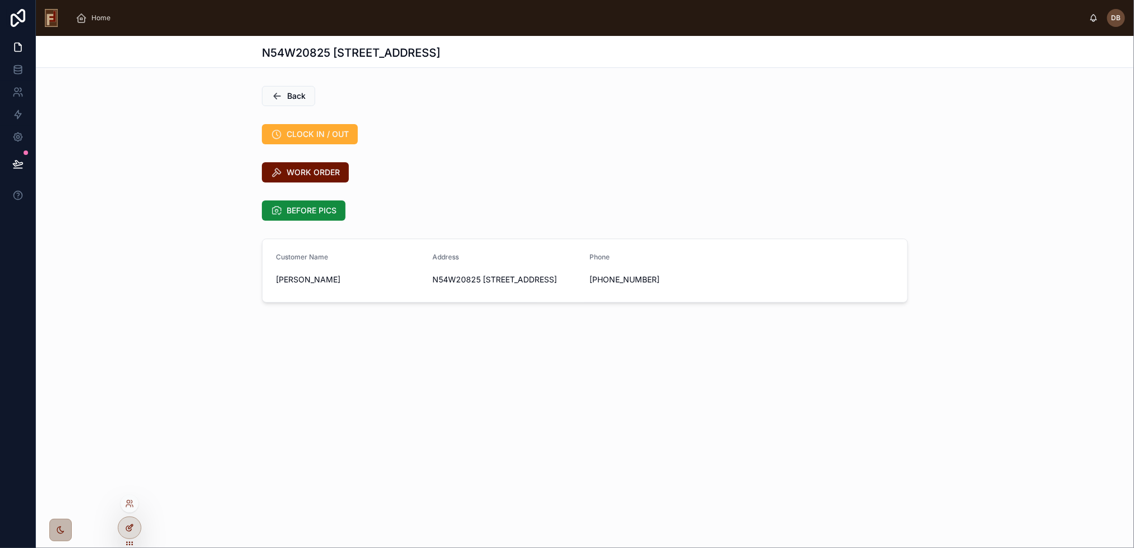
click at [127, 527] on icon at bounding box center [129, 527] width 9 height 9
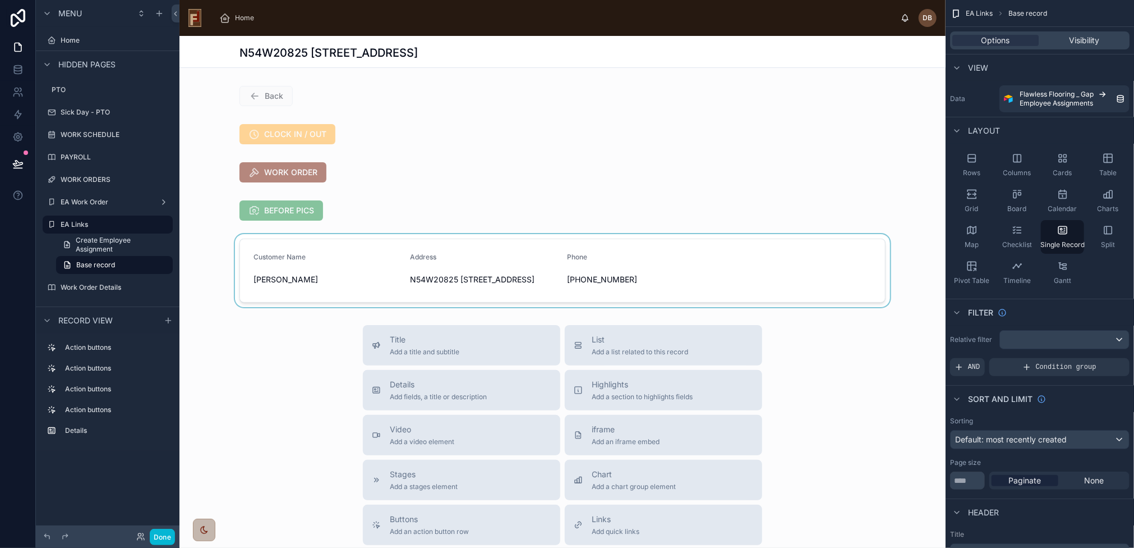
click at [365, 266] on div at bounding box center [563, 270] width 766 height 73
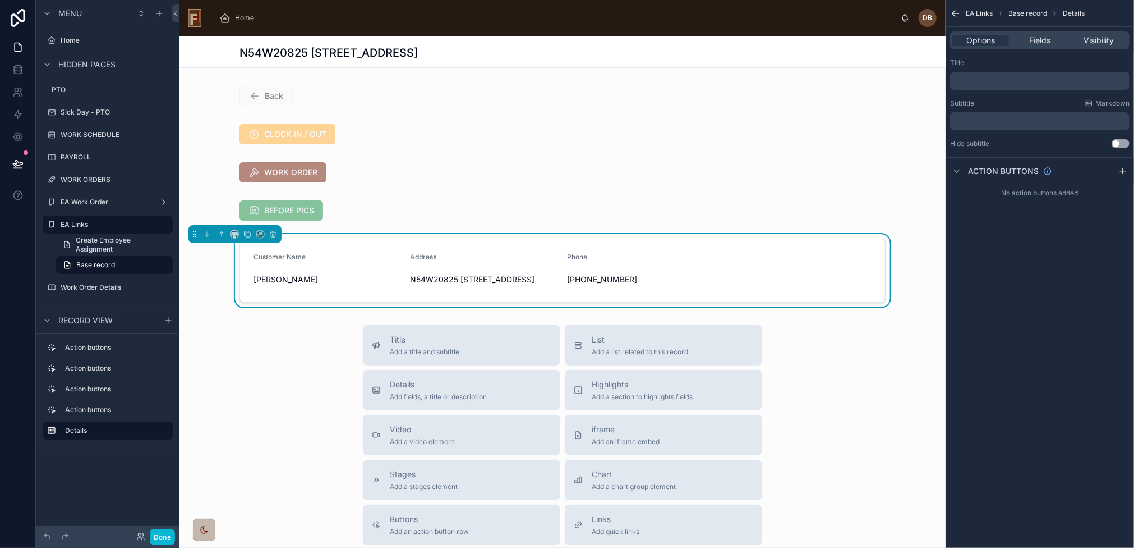
click at [581, 286] on div "[PHONE_NUMBER]" at bounding box center [641, 279] width 148 height 18
click at [1039, 37] on span "Fields" at bounding box center [1039, 40] width 21 height 11
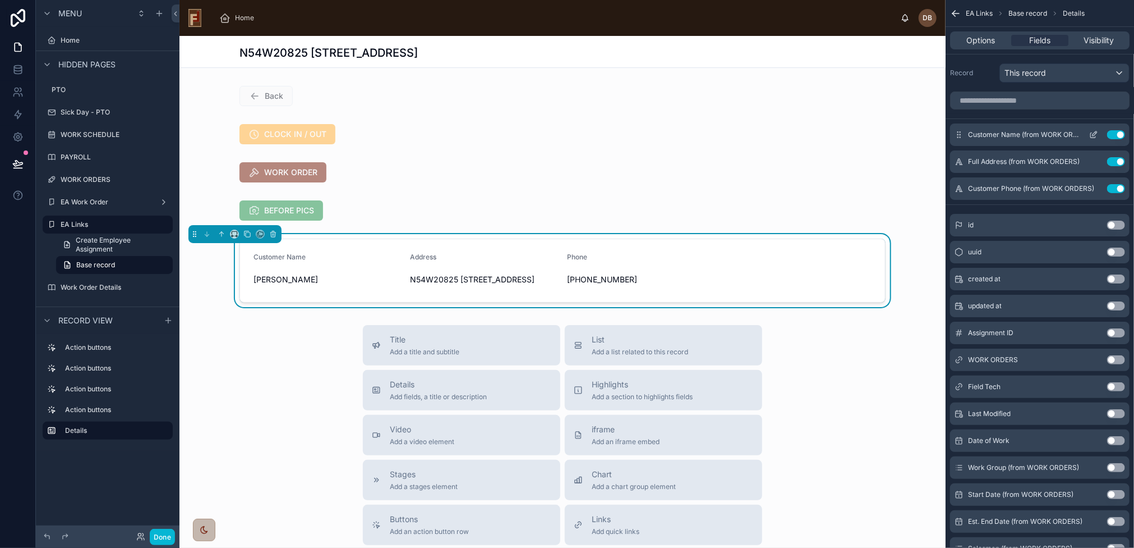
click at [1095, 134] on icon "scrollable content" at bounding box center [1095, 133] width 4 height 4
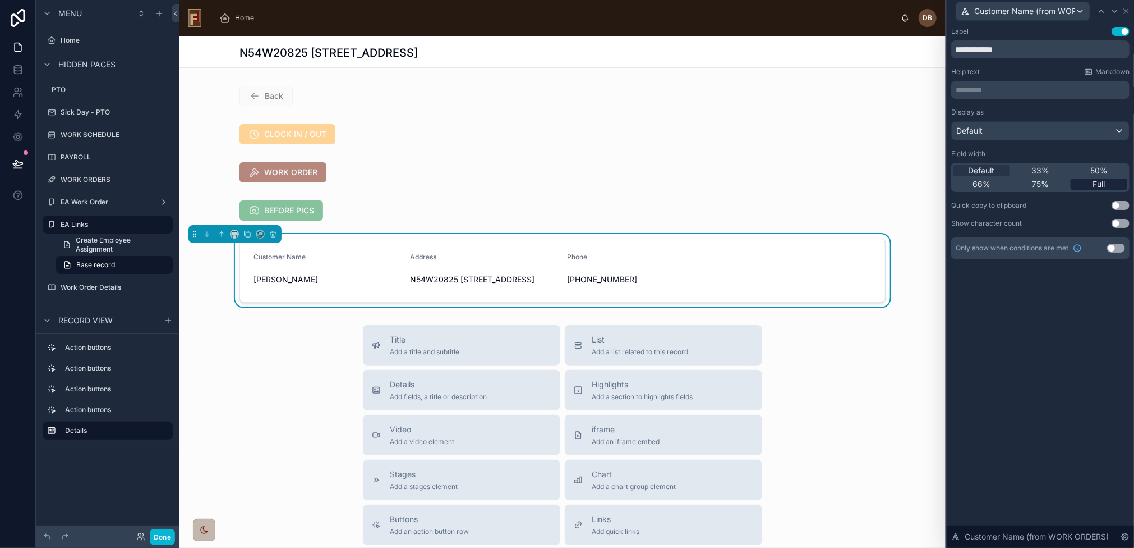
click at [1100, 183] on span "Full" at bounding box center [1099, 183] width 12 height 11
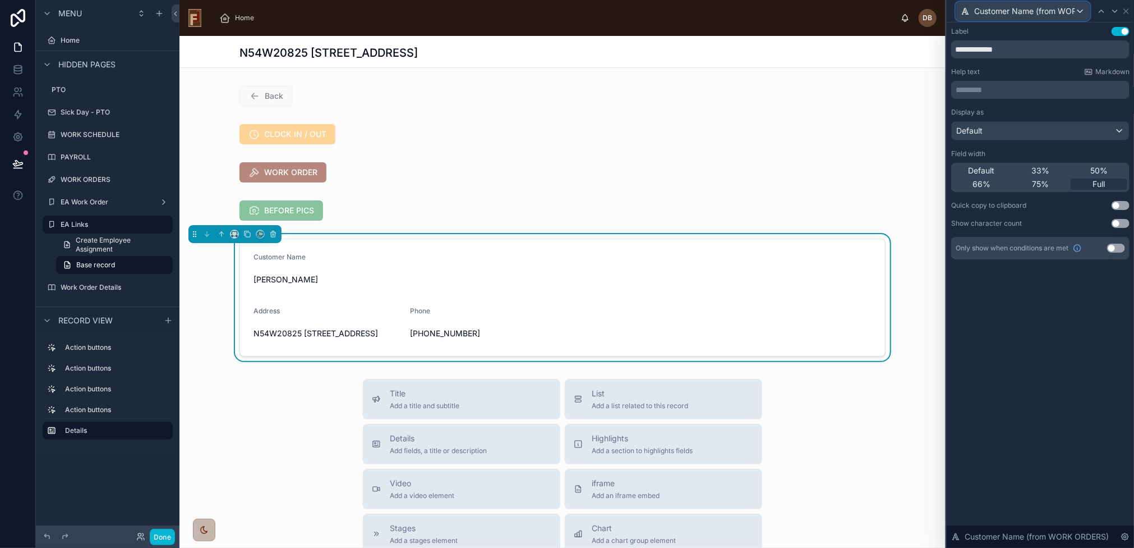
click at [1060, 13] on span "Customer Name (from WORK ORDERS)" at bounding box center [1024, 11] width 101 height 11
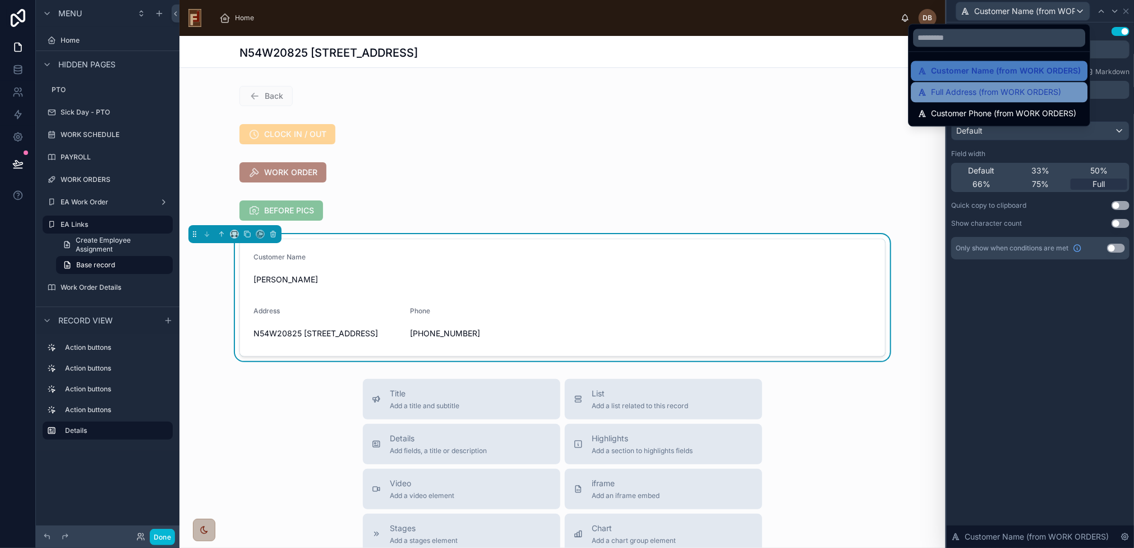
click at [1001, 89] on span "Full Address (from WORK ORDERS)" at bounding box center [996, 91] width 130 height 13
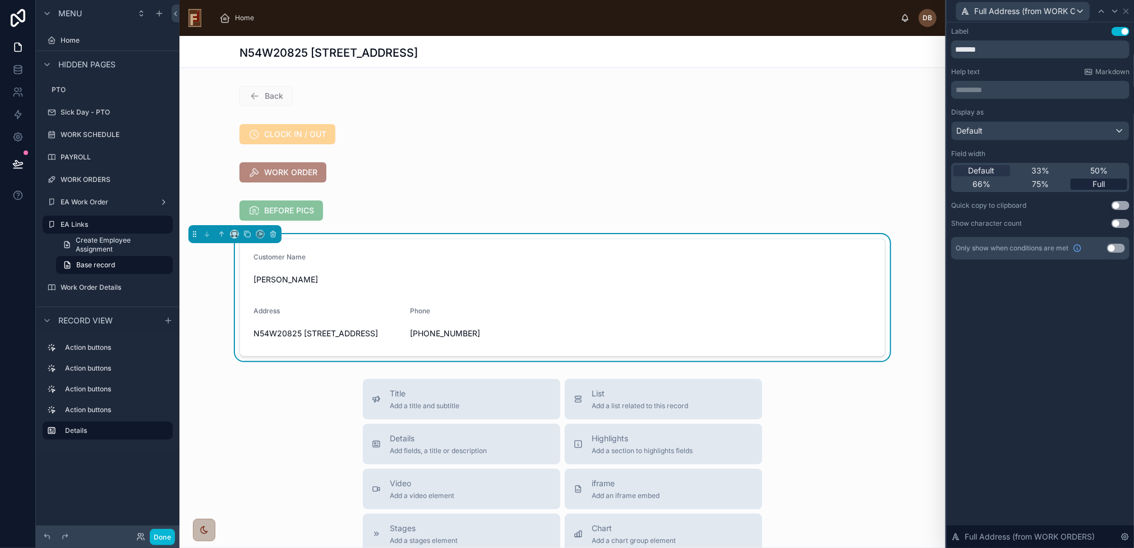
click at [1097, 183] on span "Full" at bounding box center [1099, 183] width 12 height 11
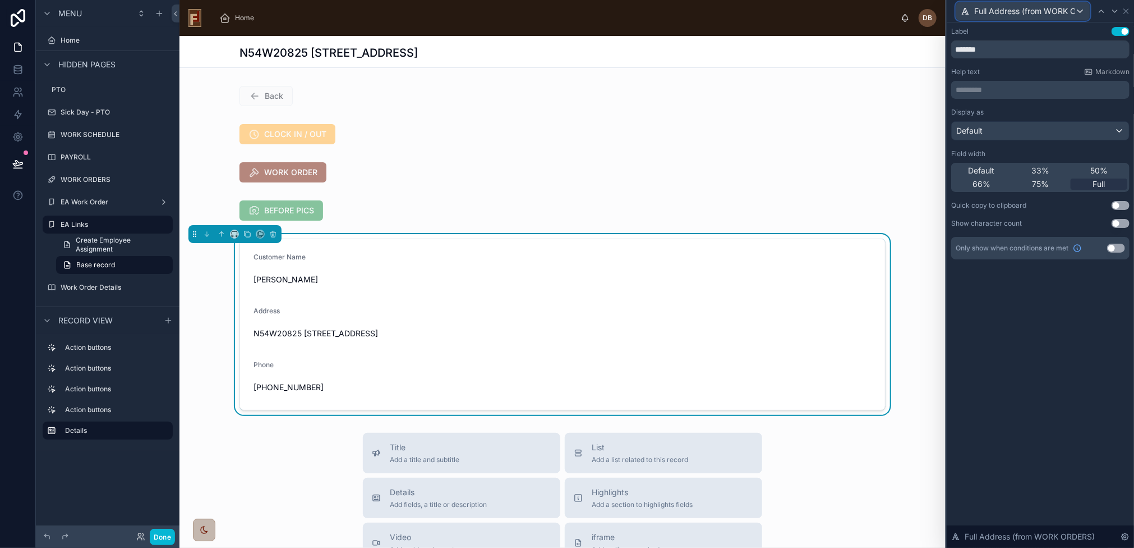
click at [1029, 12] on span "Full Address (from WORK ORDERS)" at bounding box center [1024, 11] width 101 height 11
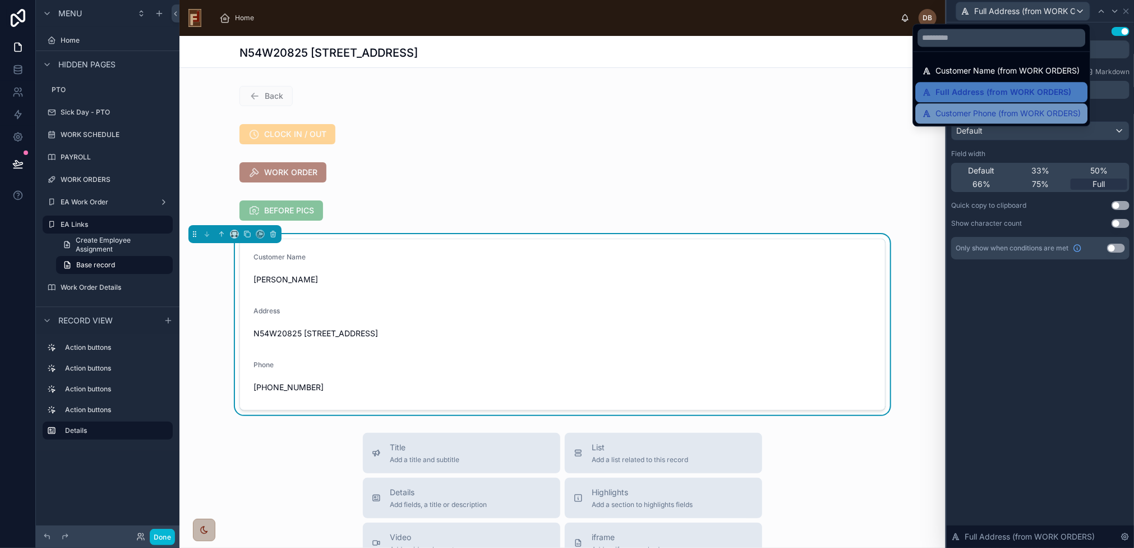
click at [1025, 111] on span "Customer Phone (from WORK ORDERS)" at bounding box center [1008, 113] width 145 height 13
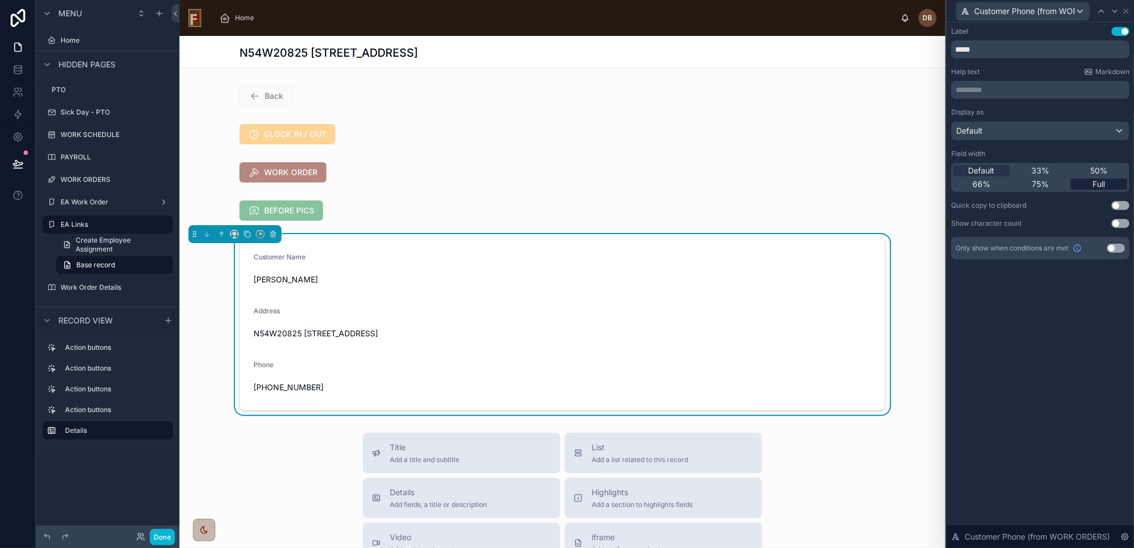
click at [1100, 183] on span "Full" at bounding box center [1099, 183] width 12 height 11
click at [481, 259] on div "Customer Name" at bounding box center [563, 258] width 618 height 13
click at [274, 232] on icon at bounding box center [272, 232] width 5 height 0
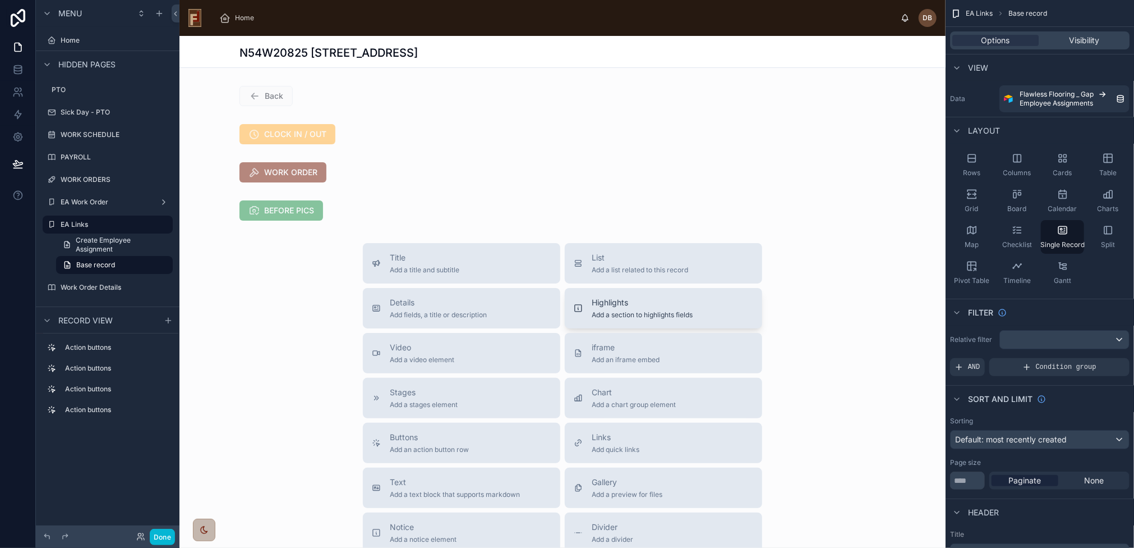
click at [677, 305] on span "Highlights" at bounding box center [642, 302] width 101 height 11
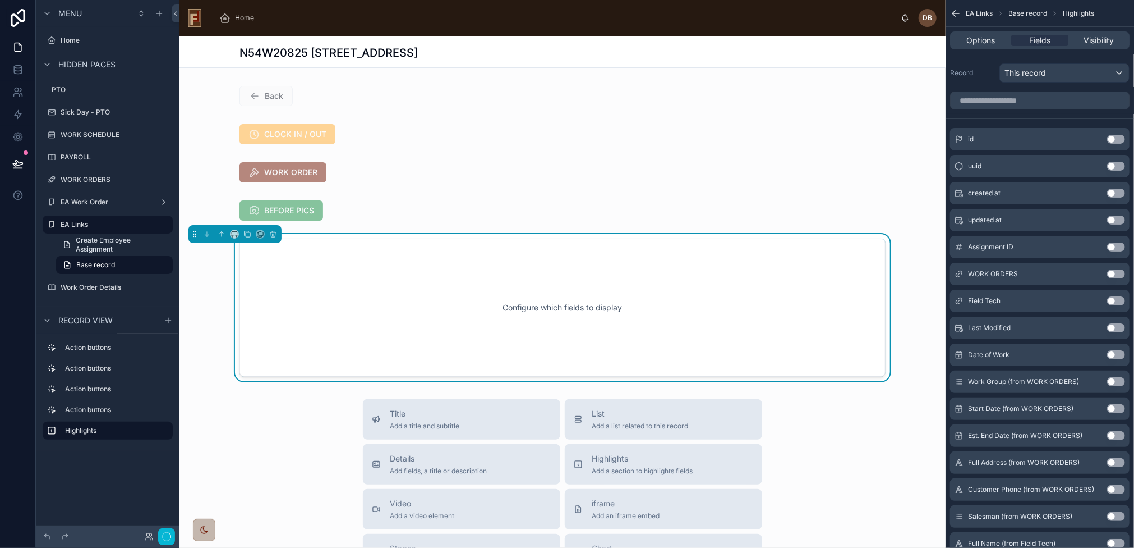
scroll to position [16, 0]
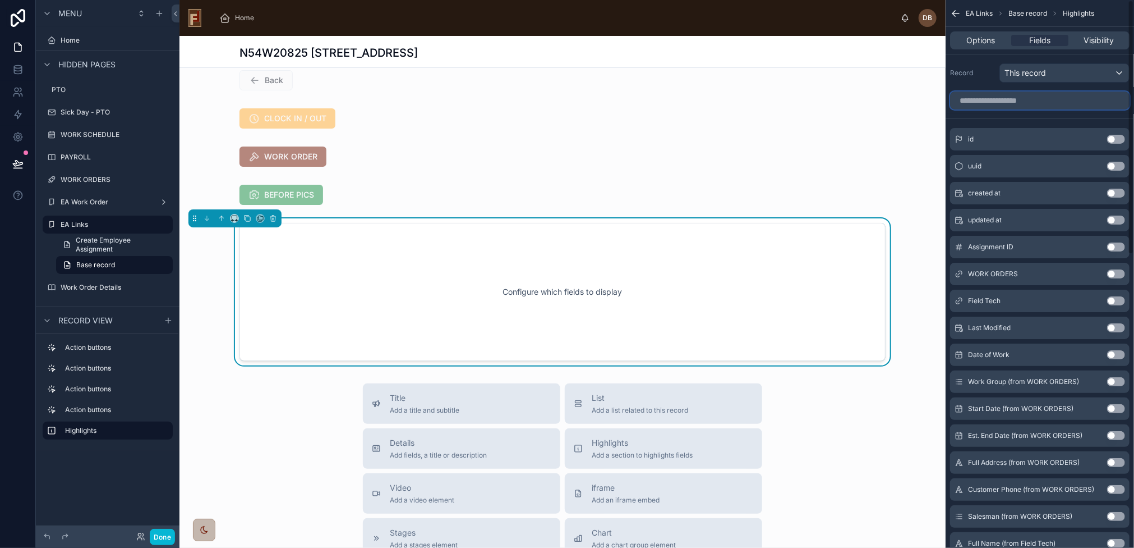
click at [999, 100] on input "scrollable content" at bounding box center [1040, 100] width 180 height 18
click at [988, 45] on span "Options" at bounding box center [981, 40] width 29 height 11
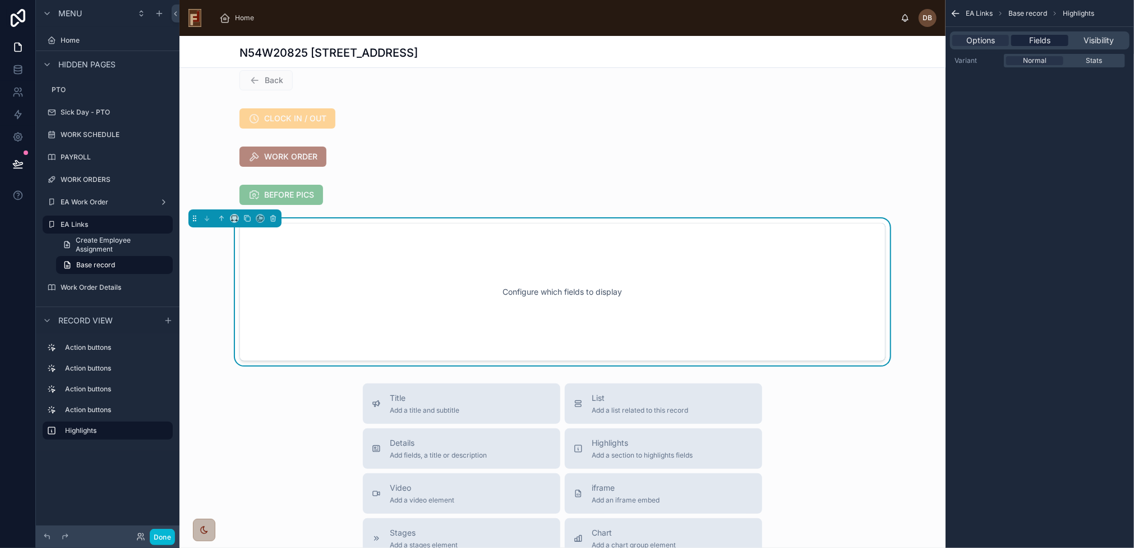
click at [1044, 42] on span "Fields" at bounding box center [1039, 40] width 21 height 11
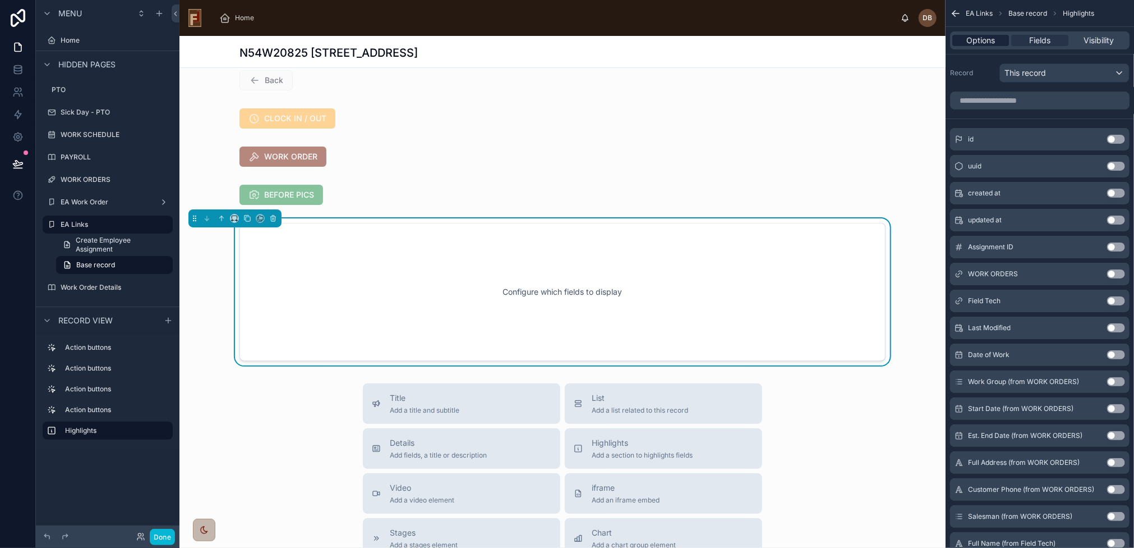
click at [985, 40] on span "Options" at bounding box center [981, 40] width 29 height 11
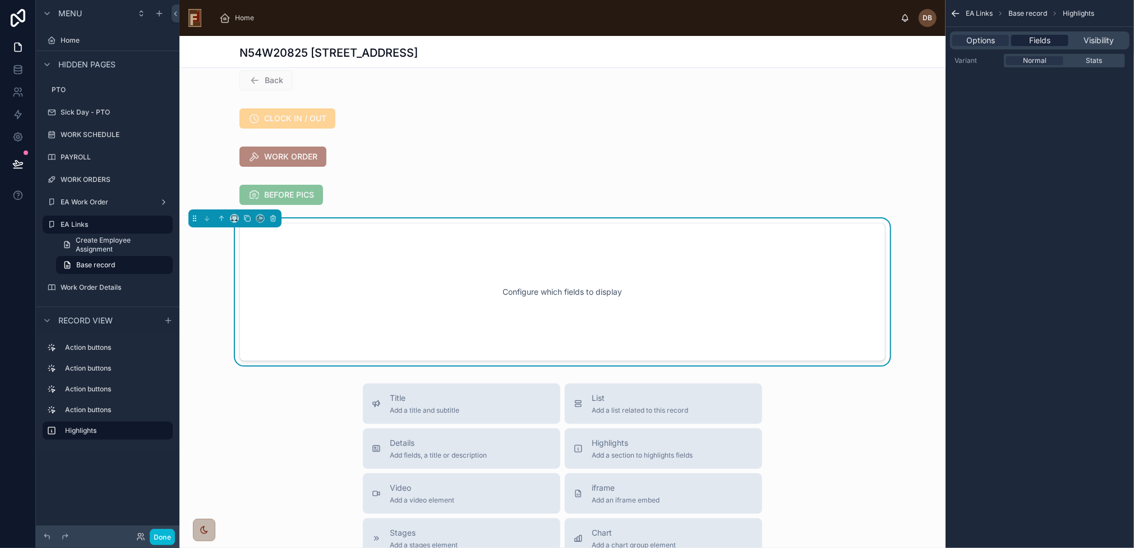
click at [1034, 42] on span "Fields" at bounding box center [1039, 40] width 21 height 11
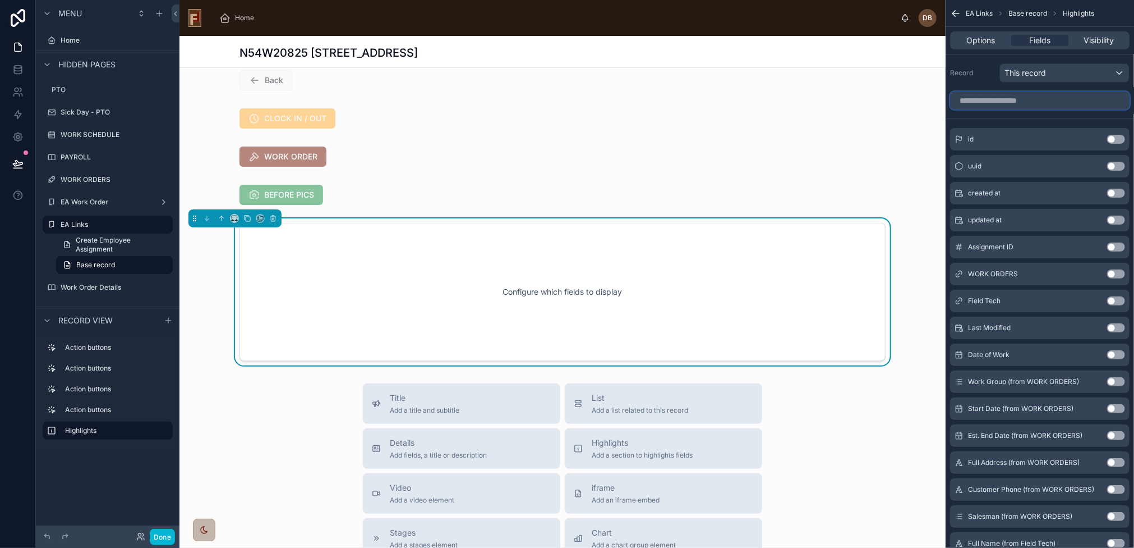
click at [1028, 96] on input "scrollable content" at bounding box center [1040, 100] width 180 height 18
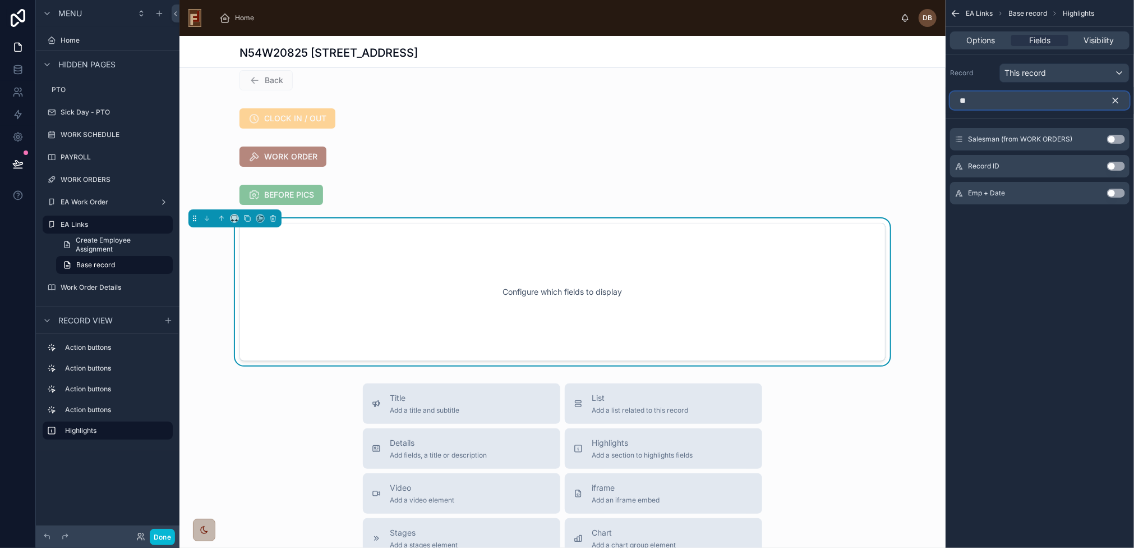
type input "*"
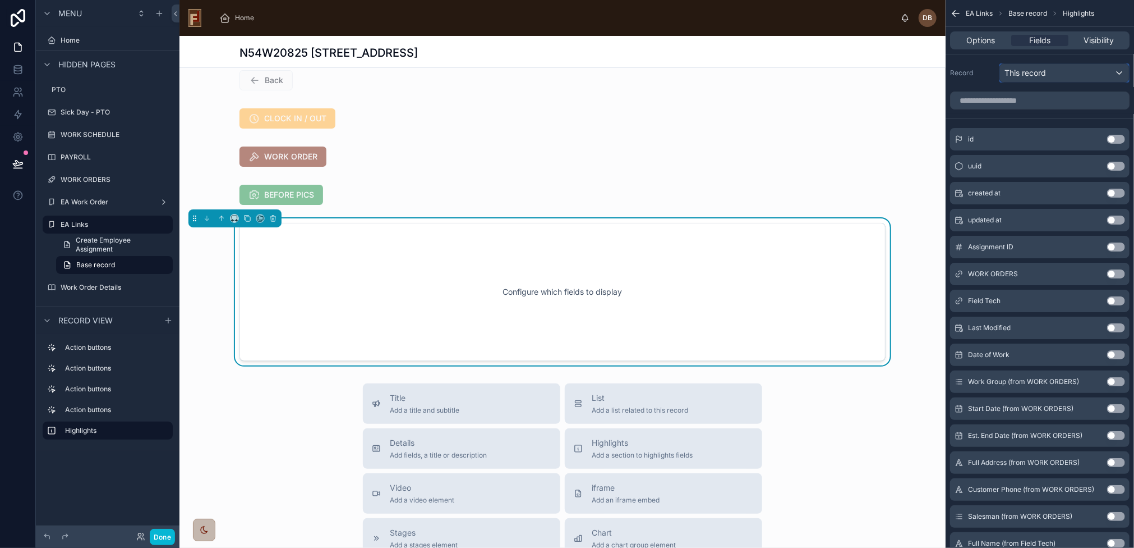
click at [1034, 73] on span "This record" at bounding box center [1026, 72] width 42 height 11
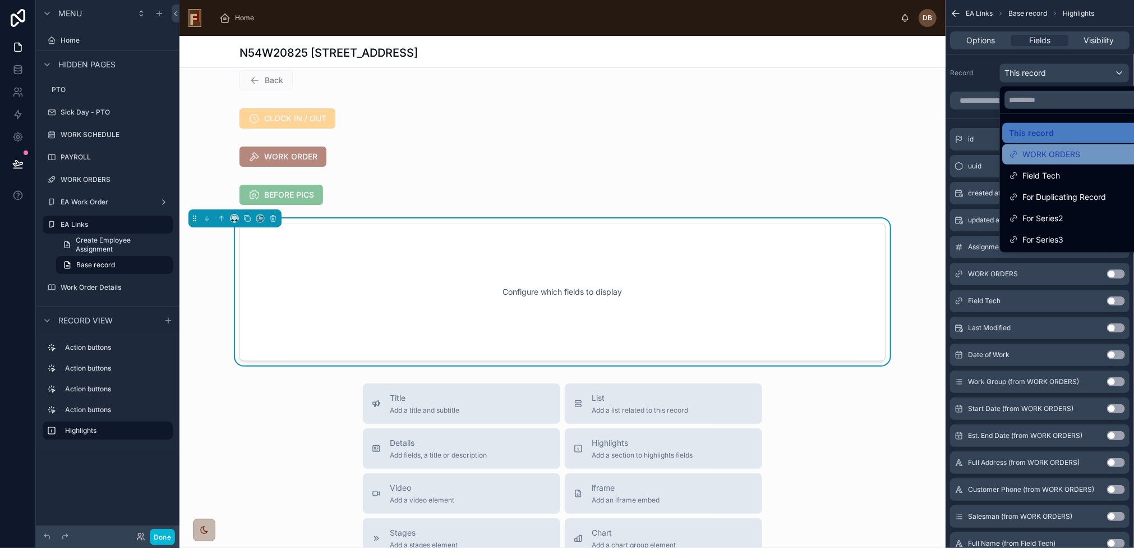
click at [1058, 150] on span "WORK ORDERS" at bounding box center [1052, 154] width 58 height 13
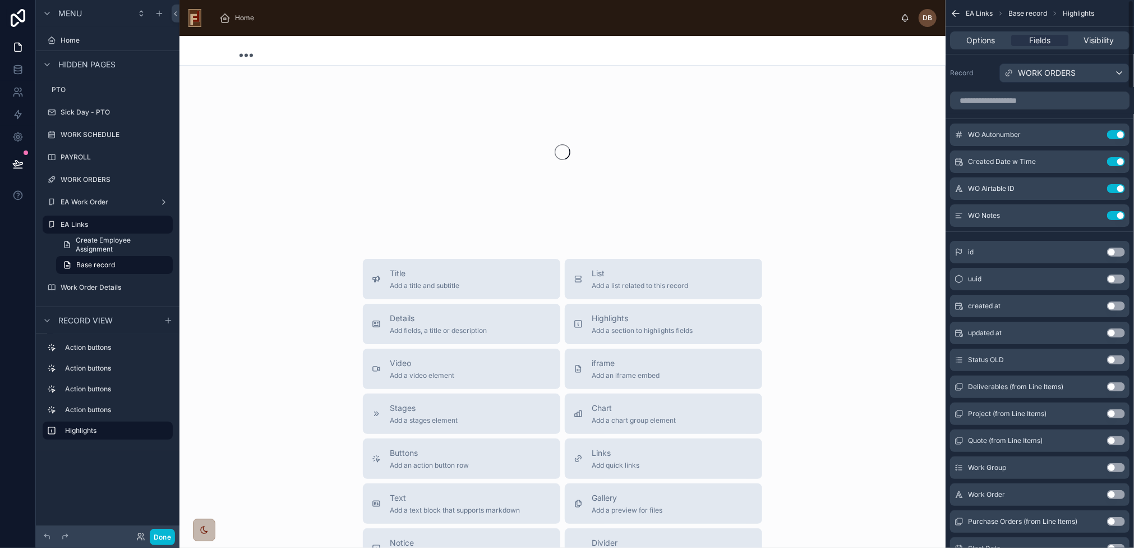
scroll to position [18, 0]
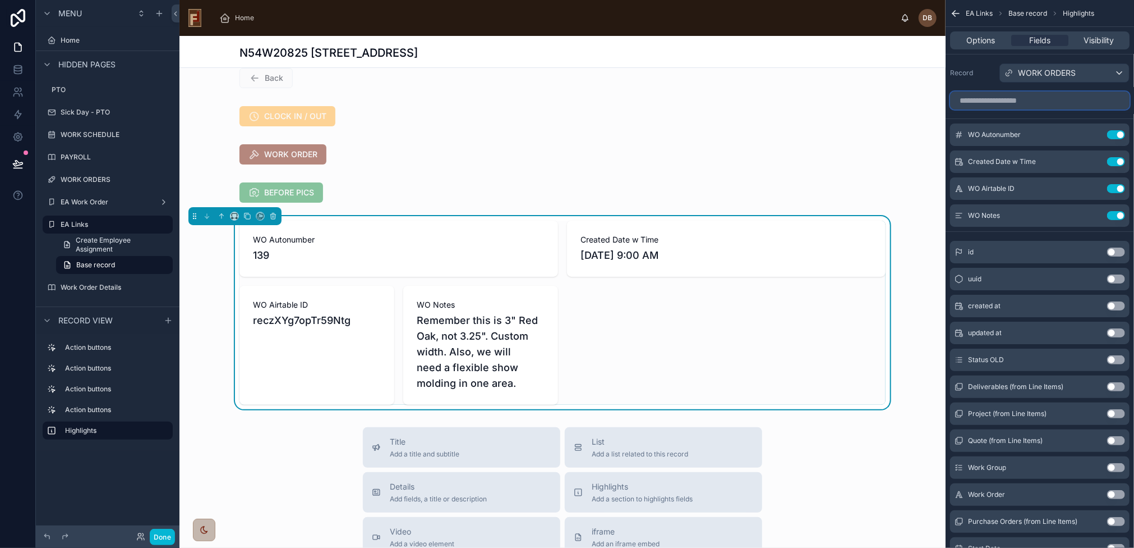
click at [1037, 99] on input "scrollable content" at bounding box center [1040, 100] width 180 height 18
click at [1114, 130] on button "Use setting" at bounding box center [1116, 134] width 18 height 9
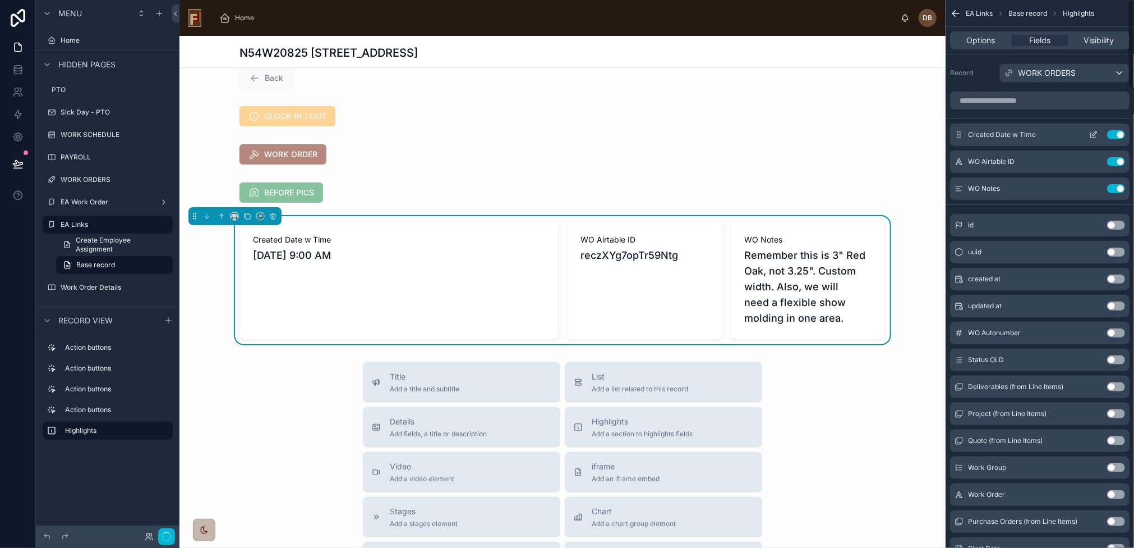
click at [1117, 134] on button "Use setting" at bounding box center [1116, 134] width 18 height 9
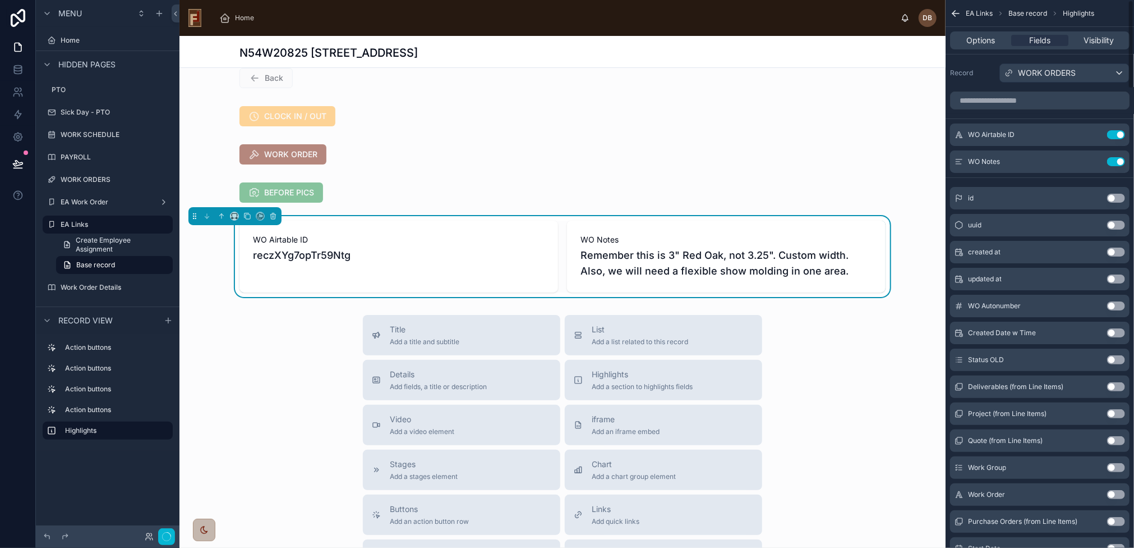
click at [1117, 134] on button "Use setting" at bounding box center [1116, 134] width 18 height 9
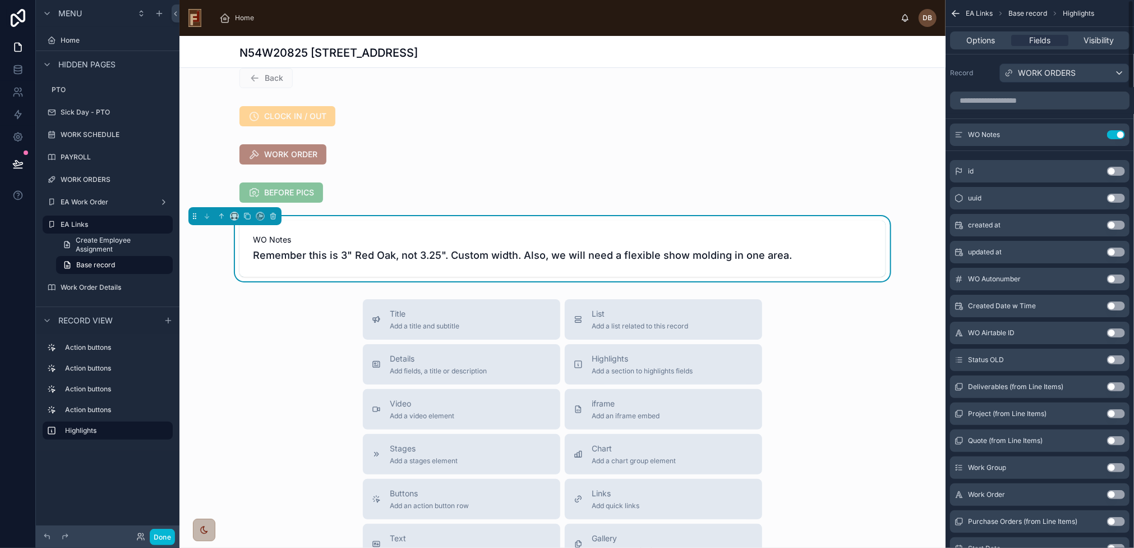
click at [1117, 134] on button "Use setting" at bounding box center [1116, 134] width 18 height 9
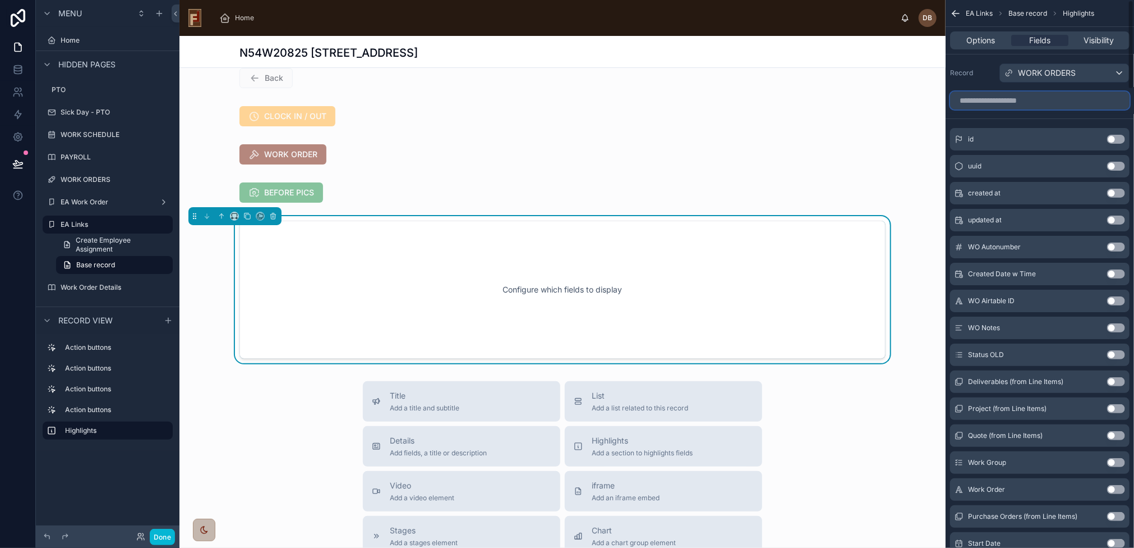
click at [1057, 102] on input "scrollable content" at bounding box center [1040, 100] width 180 height 18
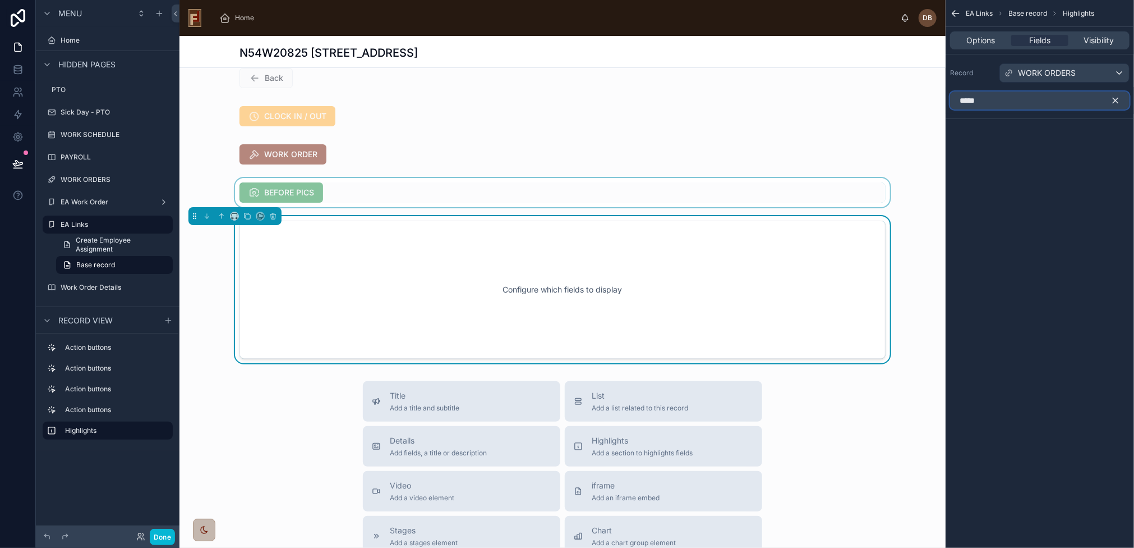
type input "*****"
click at [498, 192] on div at bounding box center [563, 192] width 766 height 29
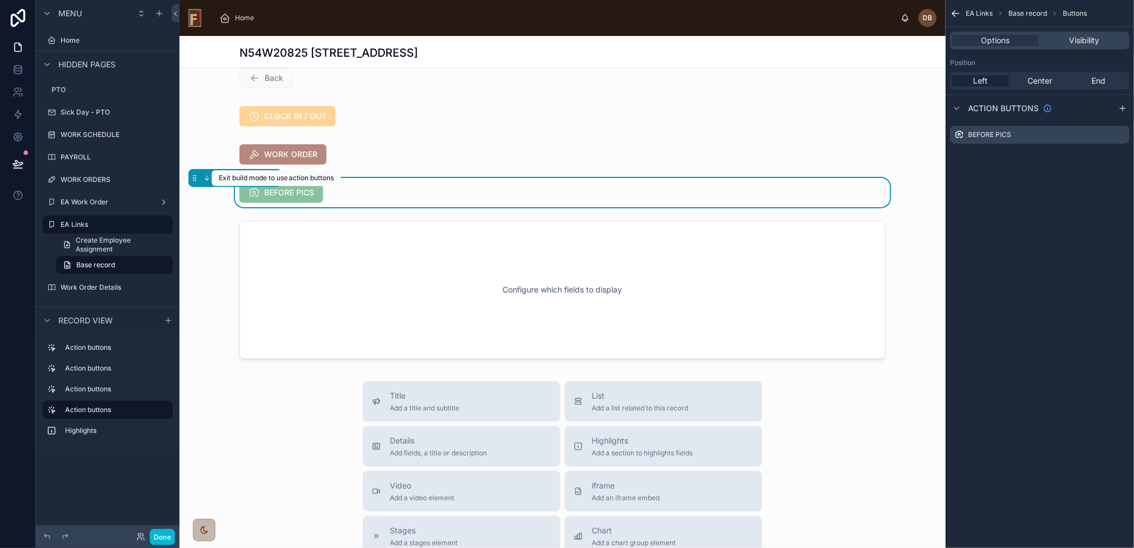
click at [289, 194] on span "BEFORE PICS" at bounding box center [282, 193] width 84 height 11
click at [1120, 135] on icon "scrollable content" at bounding box center [1122, 133] width 4 height 4
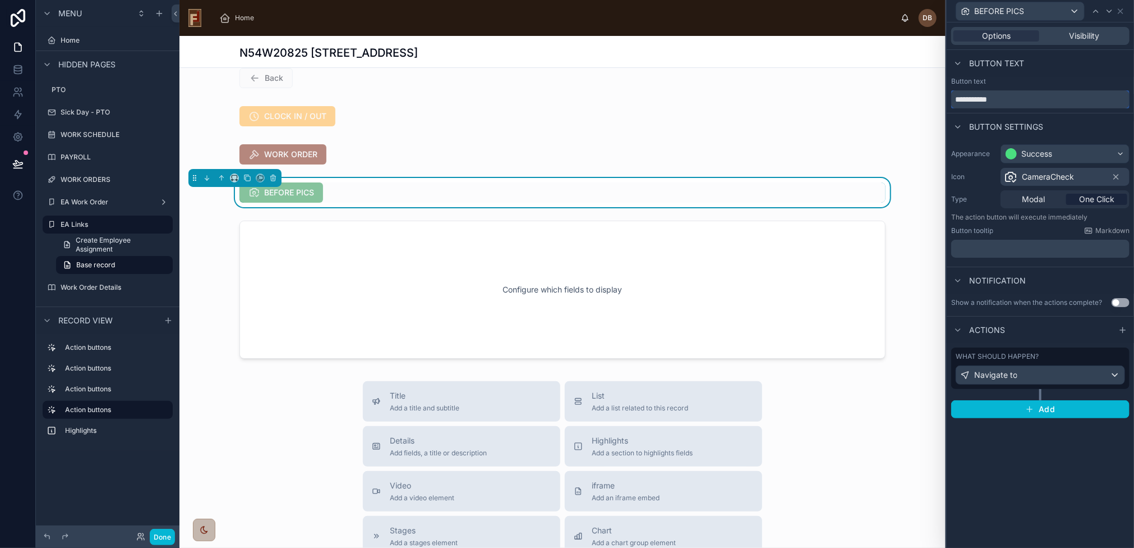
click at [988, 99] on input "**********" at bounding box center [1040, 99] width 178 height 18
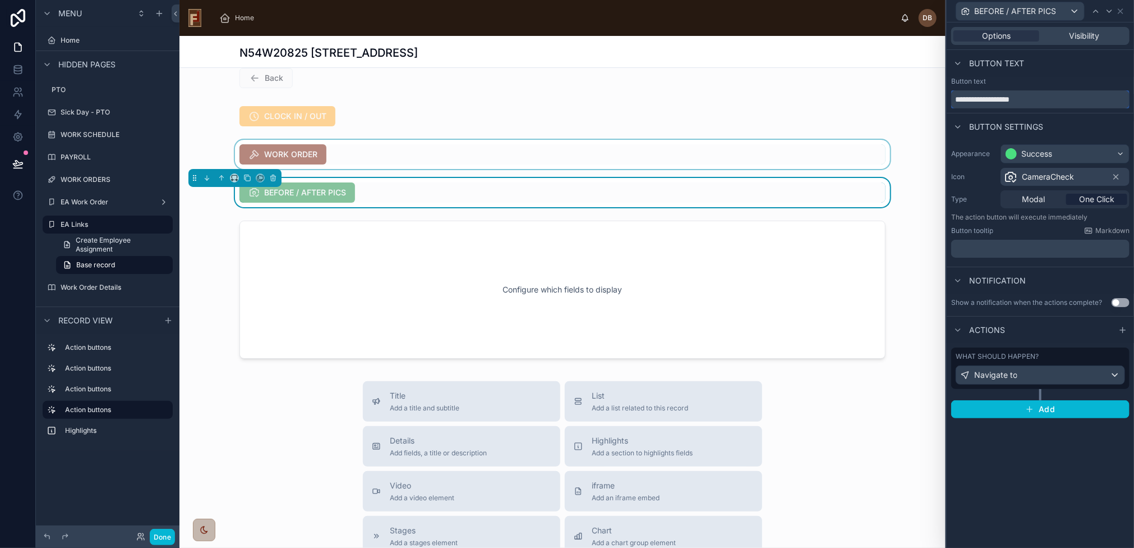
type input "**********"
click at [402, 147] on div at bounding box center [563, 154] width 766 height 29
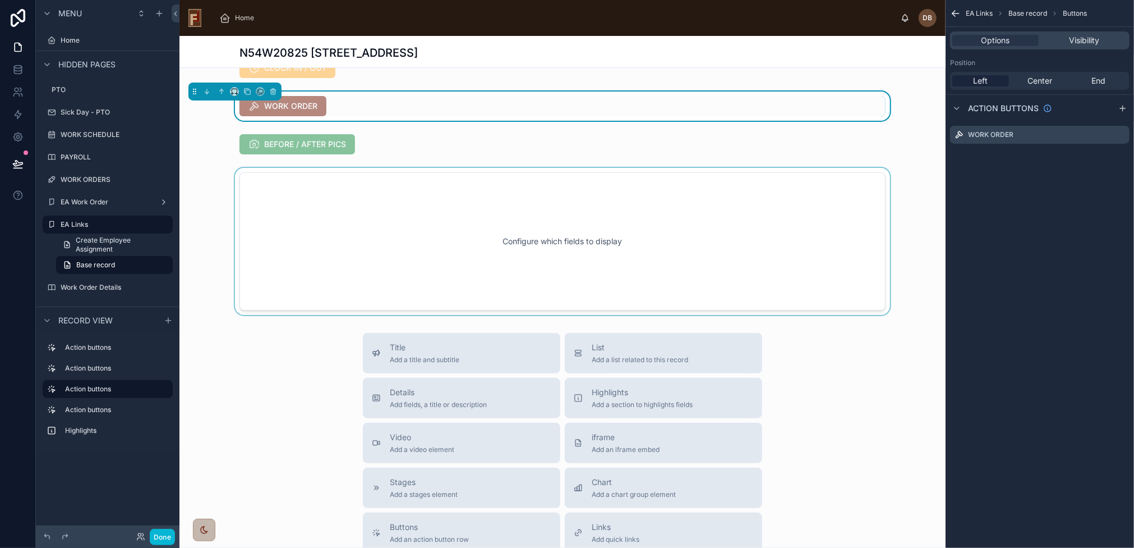
scroll to position [74, 0]
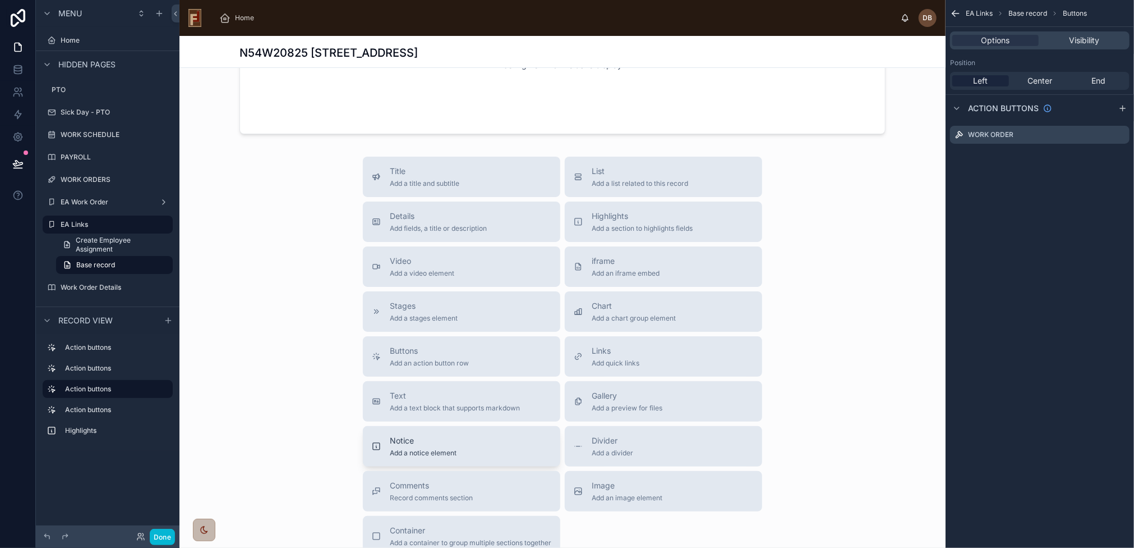
click at [462, 450] on div "Notice Add a notice element" at bounding box center [462, 446] width 180 height 22
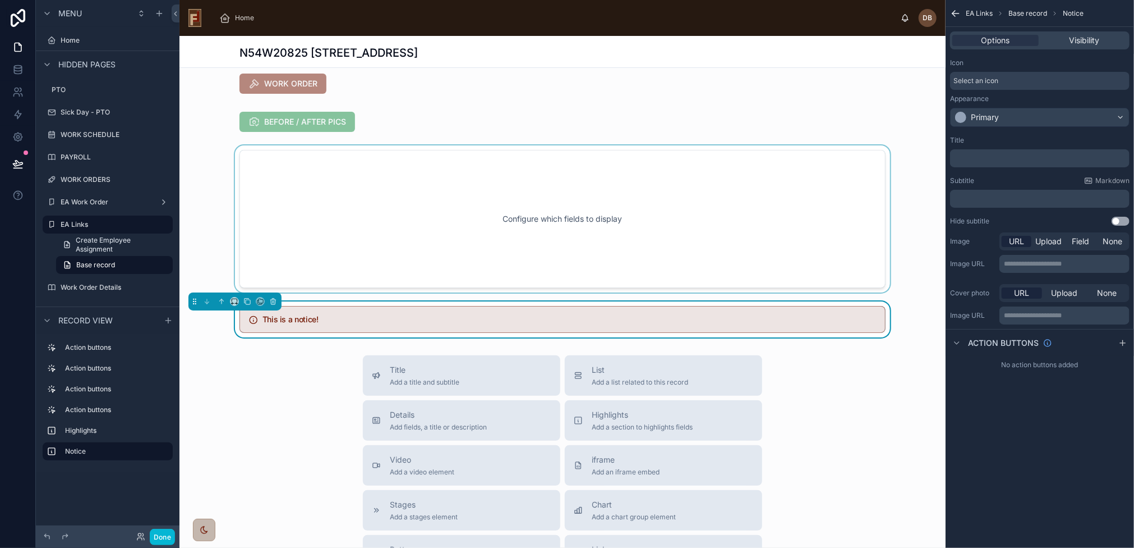
scroll to position [0, 0]
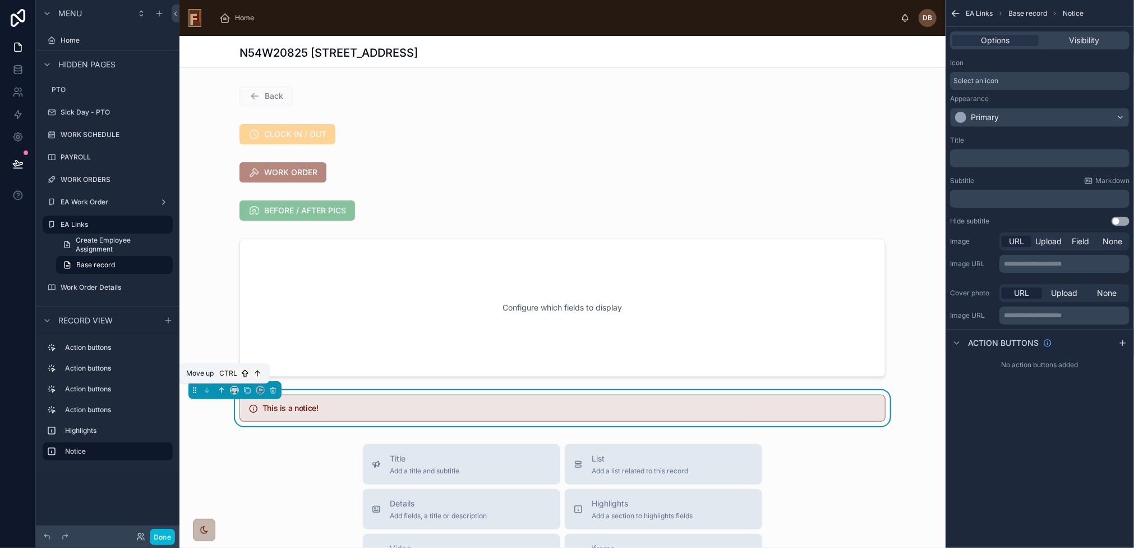
click at [222, 389] on icon at bounding box center [222, 390] width 0 height 4
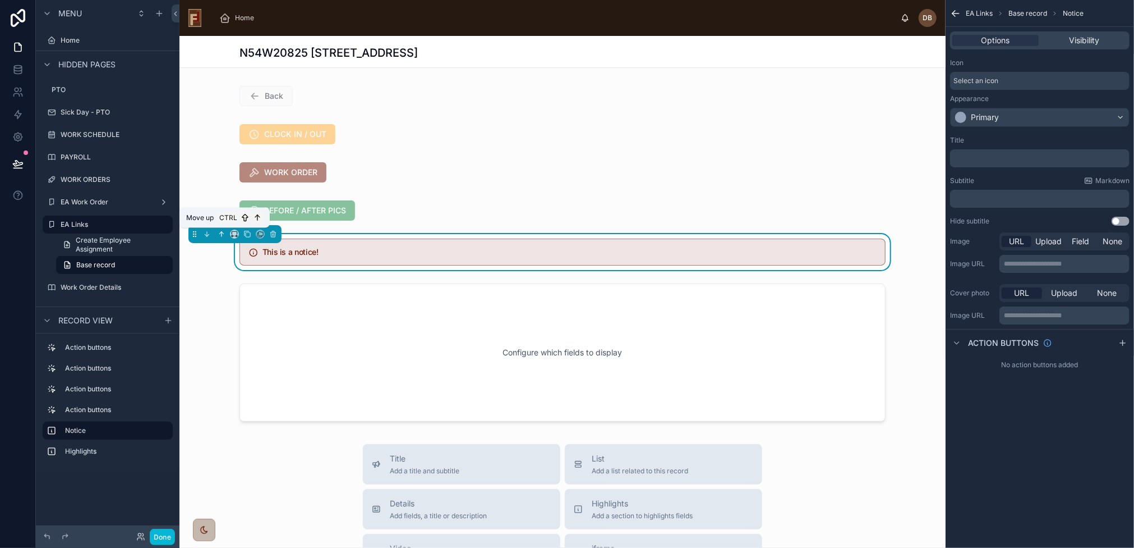
click at [221, 233] on icon at bounding box center [222, 234] width 8 height 8
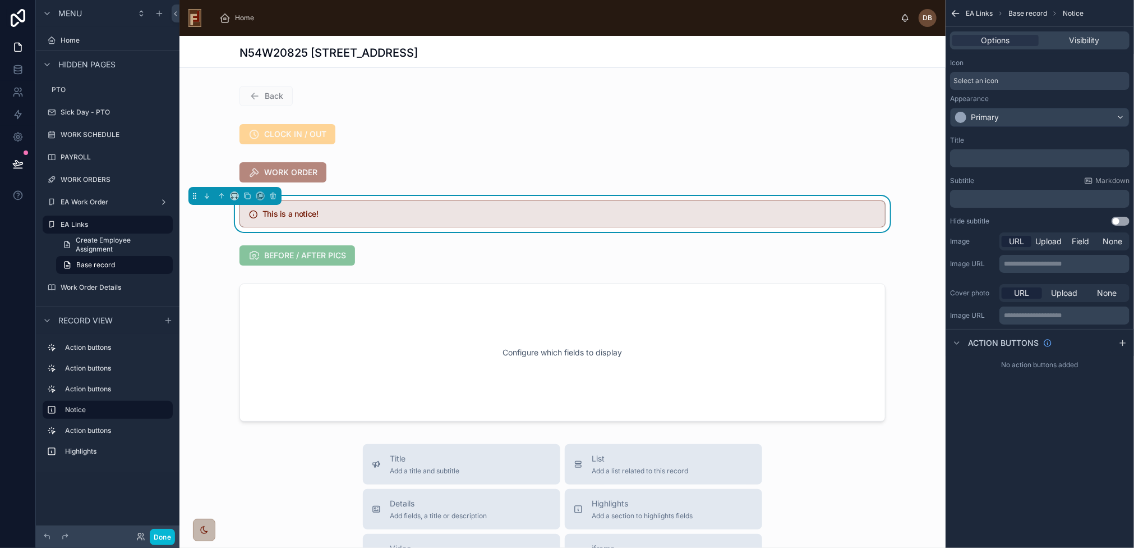
click at [399, 205] on div "This is a notice!" at bounding box center [563, 213] width 646 height 27
click at [1015, 113] on div "Primary" at bounding box center [1040, 117] width 178 height 18
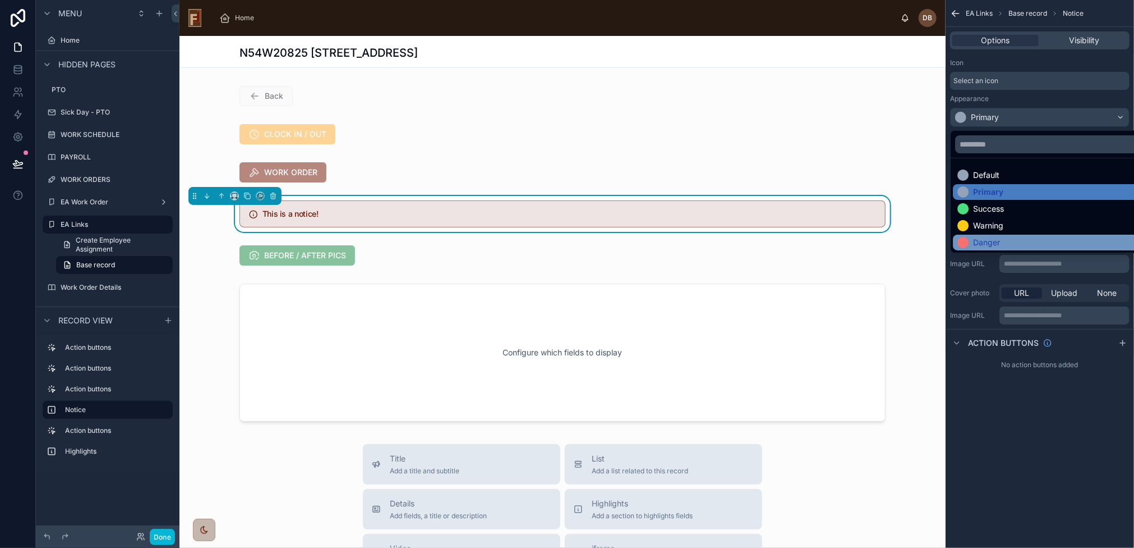
click at [1002, 238] on div "Danger" at bounding box center [1053, 242] width 191 height 11
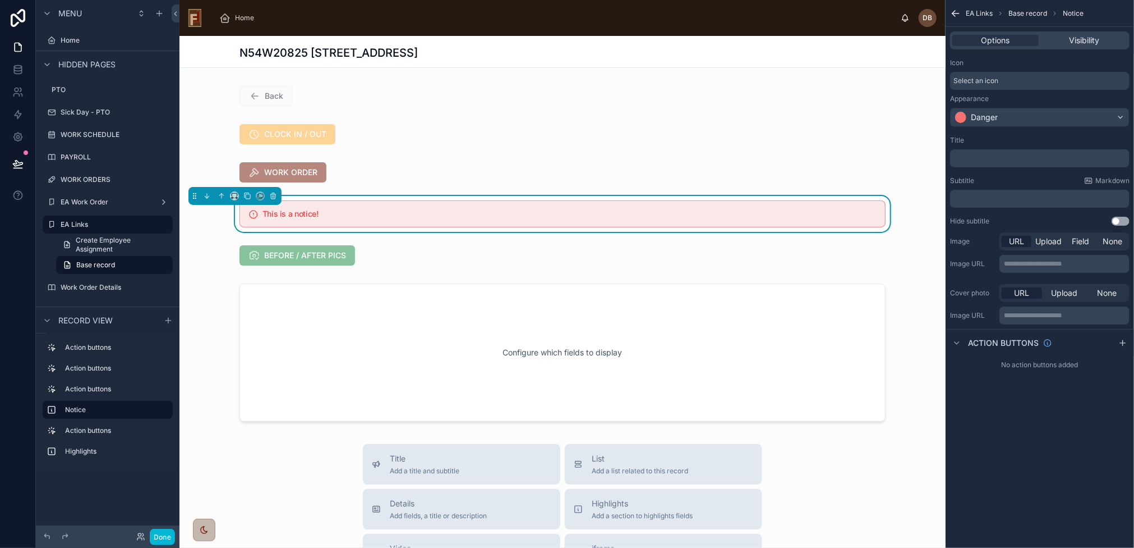
click at [999, 160] on p "﻿" at bounding box center [1041, 158] width 173 height 9
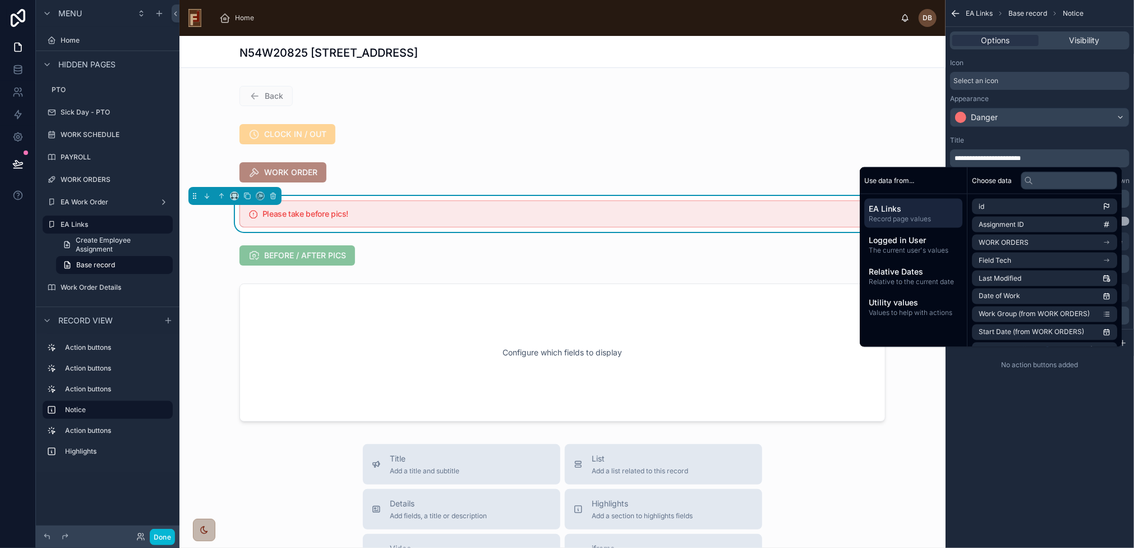
click at [656, 222] on div "Please take before pics!" at bounding box center [563, 213] width 646 height 27
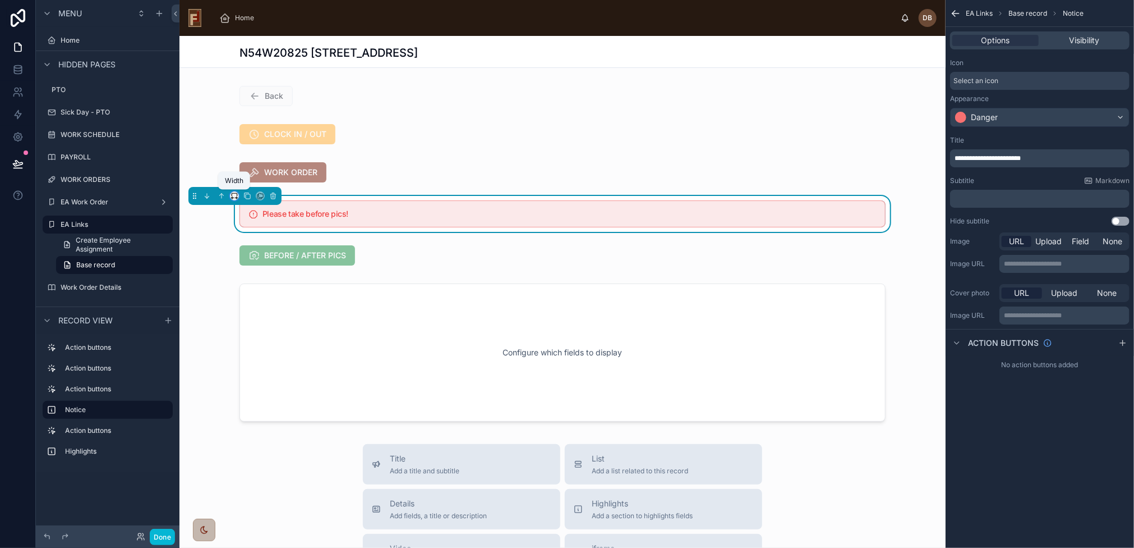
click at [235, 196] on icon at bounding box center [235, 196] width 8 height 8
click at [418, 208] on div at bounding box center [567, 274] width 1134 height 548
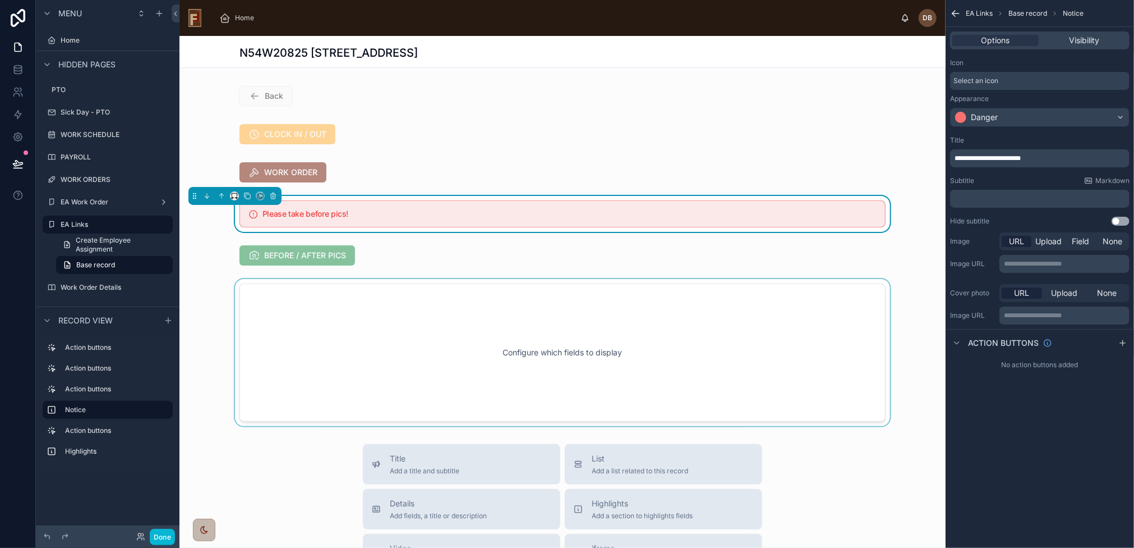
click at [445, 316] on div at bounding box center [563, 352] width 766 height 147
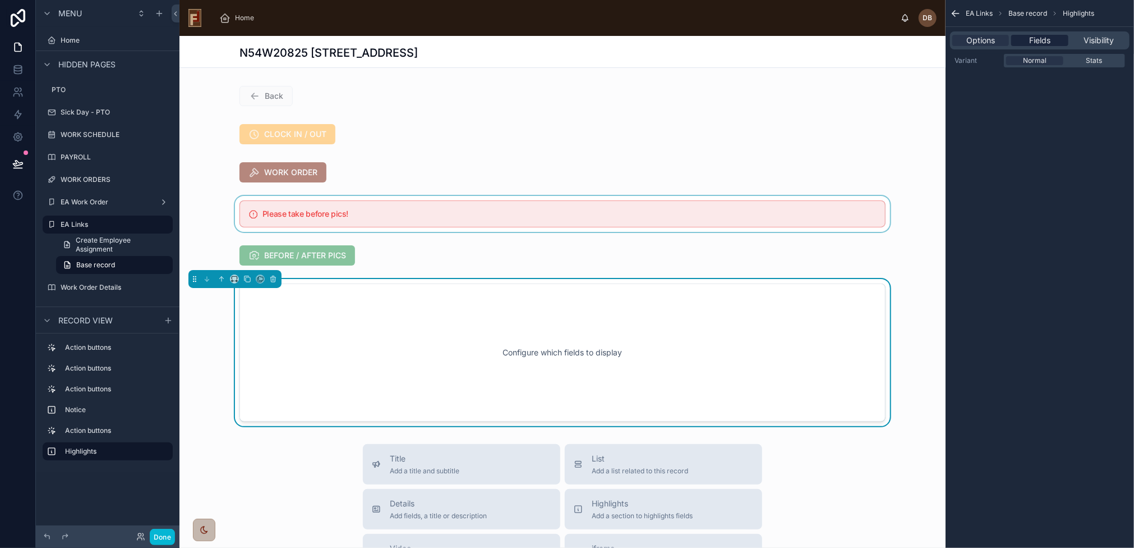
click at [1038, 40] on span "Fields" at bounding box center [1039, 40] width 21 height 11
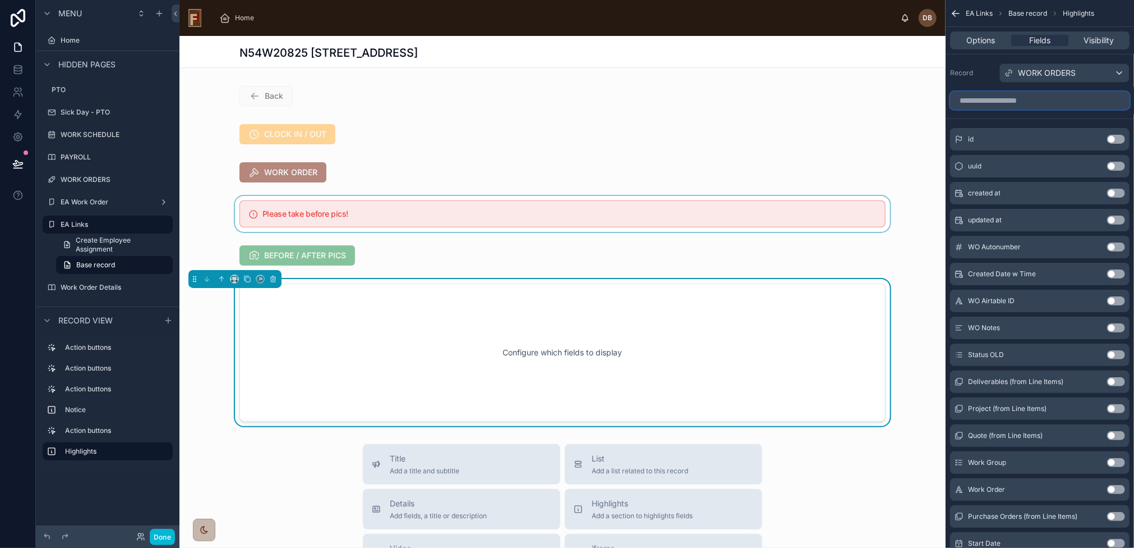
click at [1017, 98] on input "scrollable content" at bounding box center [1040, 100] width 180 height 18
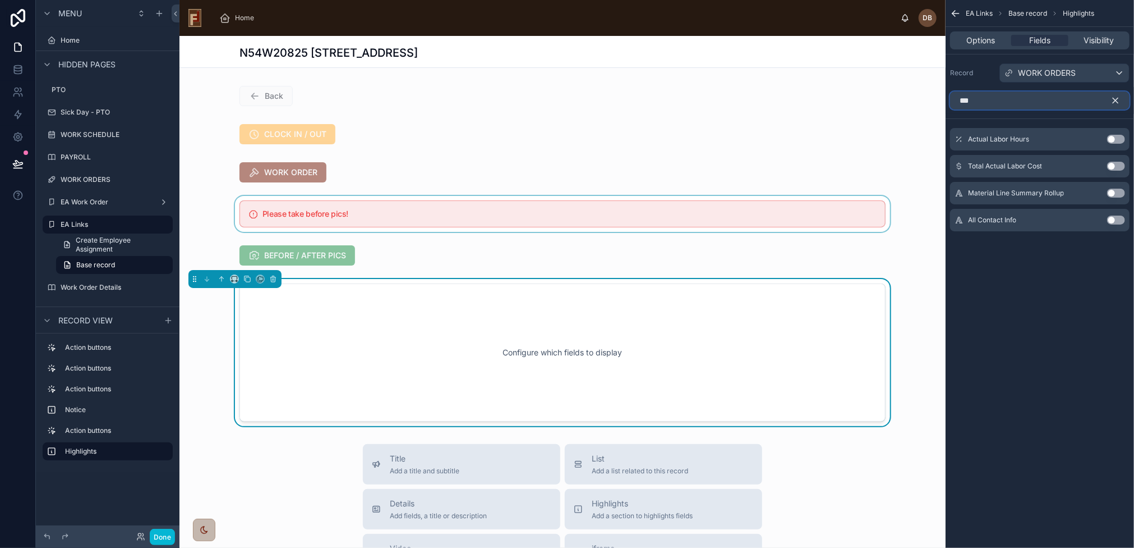
type input "***"
click at [1119, 219] on button "Use setting" at bounding box center [1116, 219] width 18 height 9
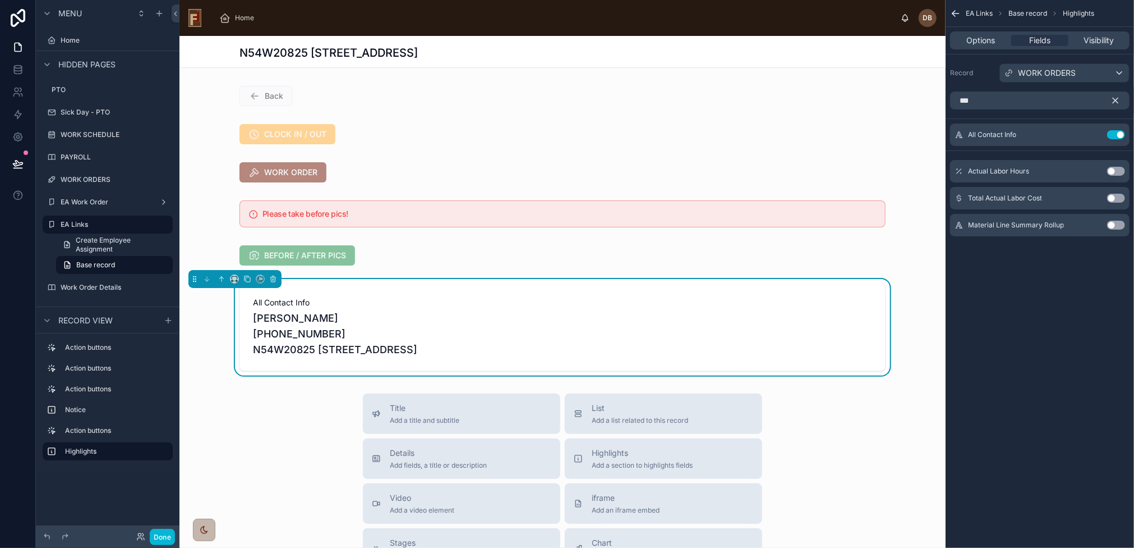
click at [1116, 98] on icon "scrollable content" at bounding box center [1116, 100] width 10 height 10
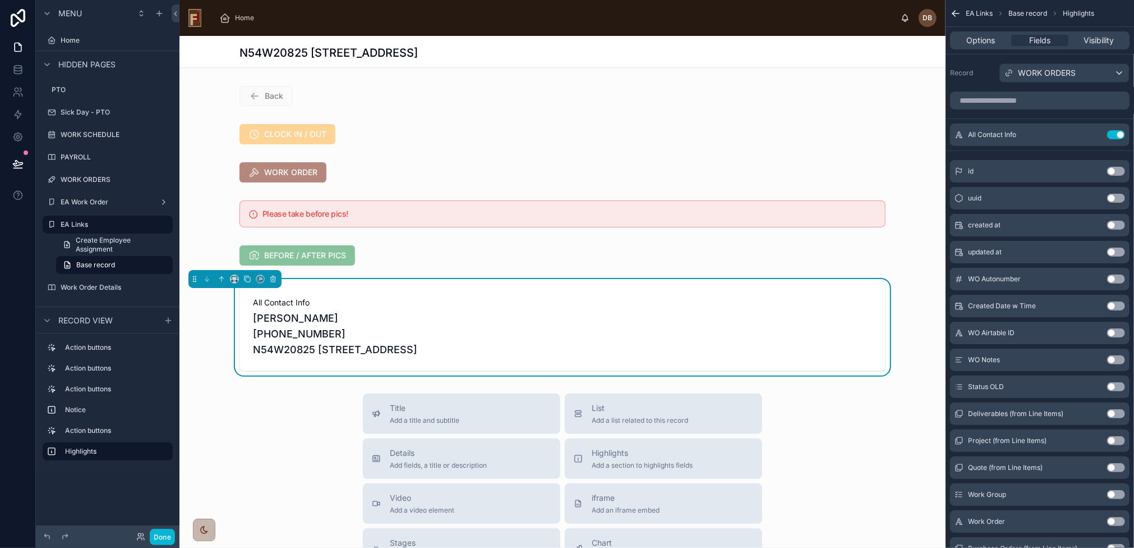
click at [393, 315] on span "[PERSON_NAME] [PHONE_NUMBER] N54W20825 [STREET_ADDRESS]" at bounding box center [562, 333] width 619 height 47
click at [1092, 134] on icon "scrollable content" at bounding box center [1093, 134] width 9 height 9
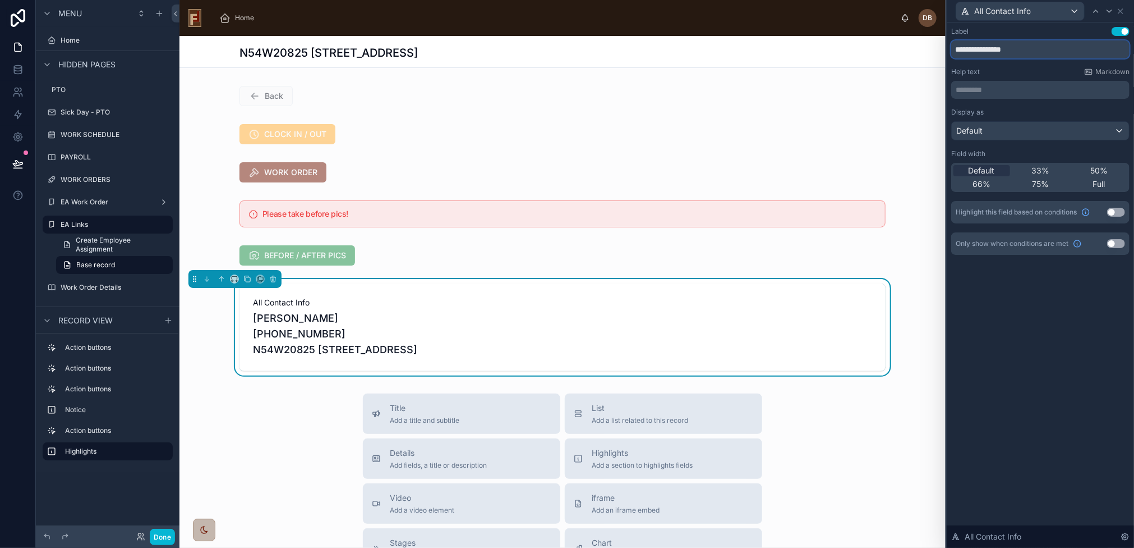
click at [1024, 53] on input "**********" at bounding box center [1040, 49] width 178 height 18
click at [1116, 30] on button "Use setting" at bounding box center [1121, 31] width 18 height 9
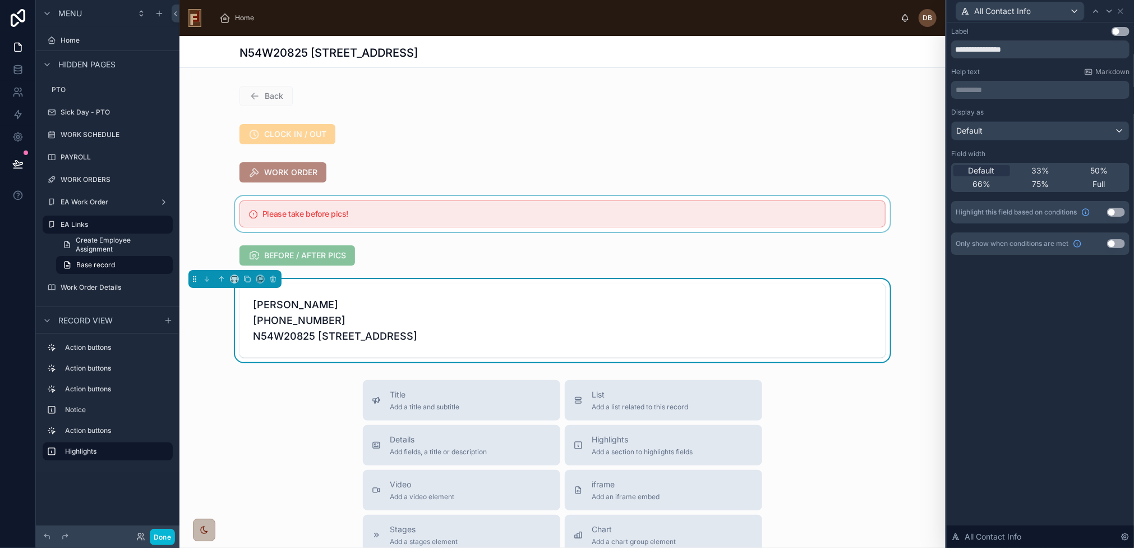
click at [386, 209] on div at bounding box center [563, 214] width 766 height 36
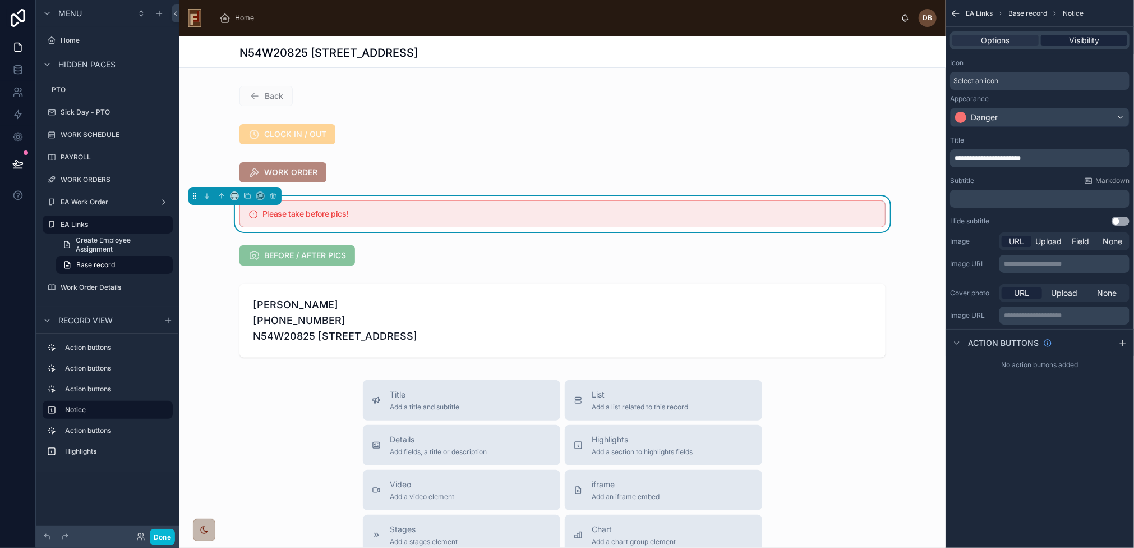
click at [1093, 37] on span "Visibility" at bounding box center [1084, 40] width 30 height 11
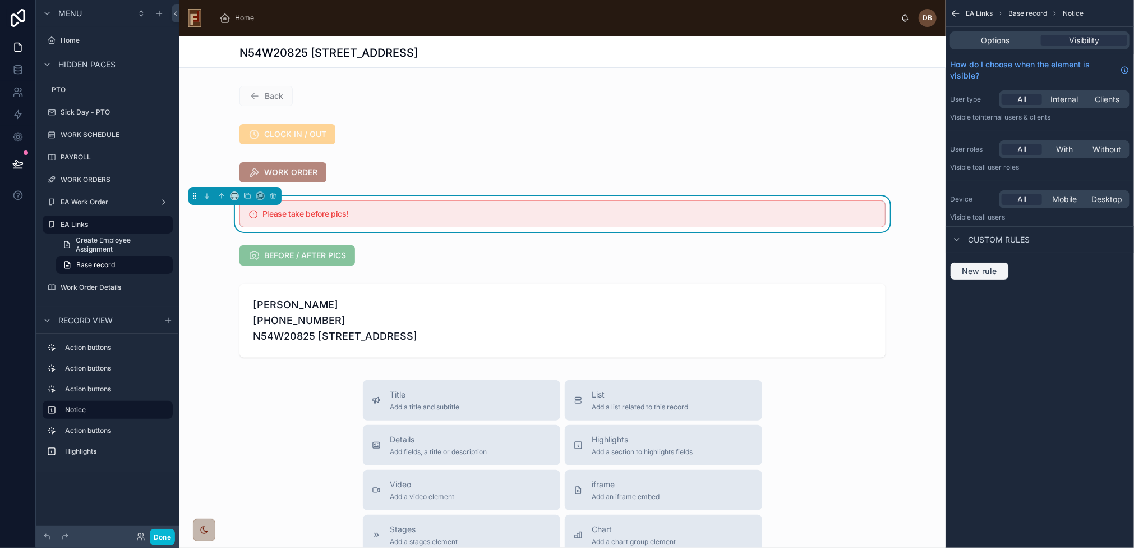
click at [986, 272] on span "New rule" at bounding box center [980, 271] width 44 height 10
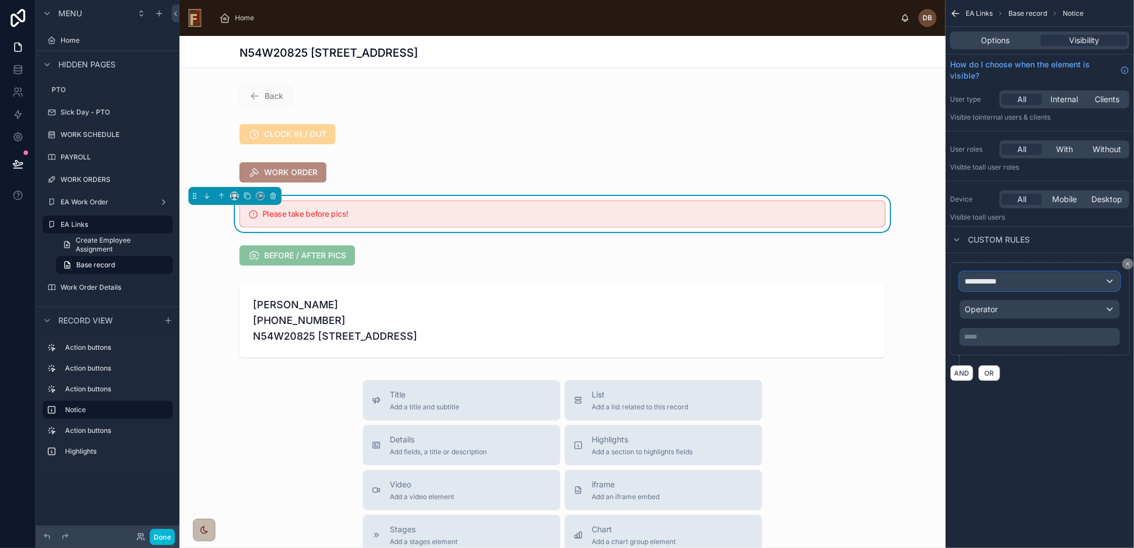
click at [1040, 277] on div "**********" at bounding box center [1039, 281] width 159 height 18
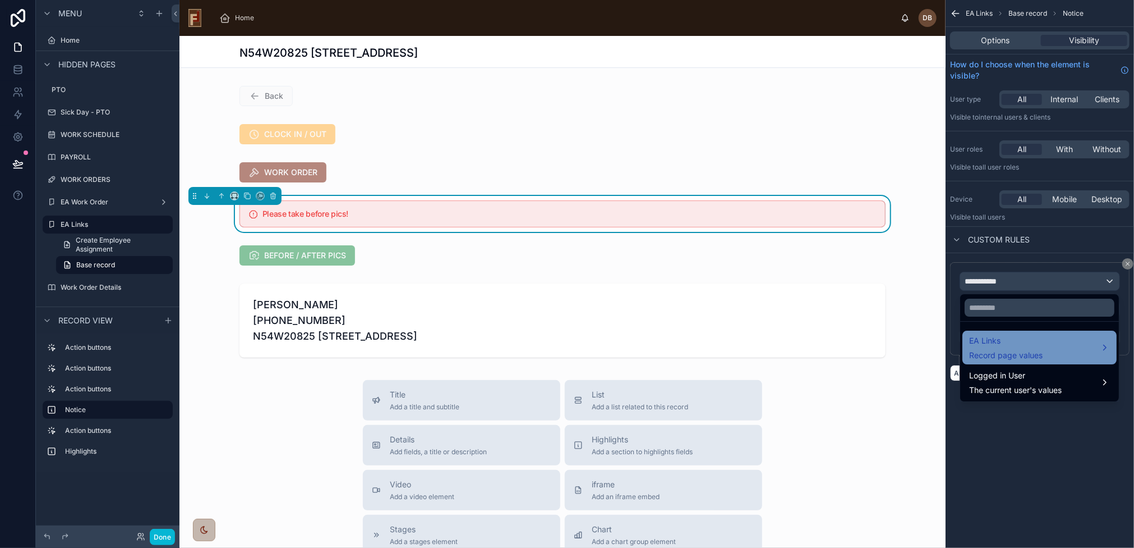
click at [1073, 344] on div "EA Links Record page values" at bounding box center [1039, 347] width 141 height 27
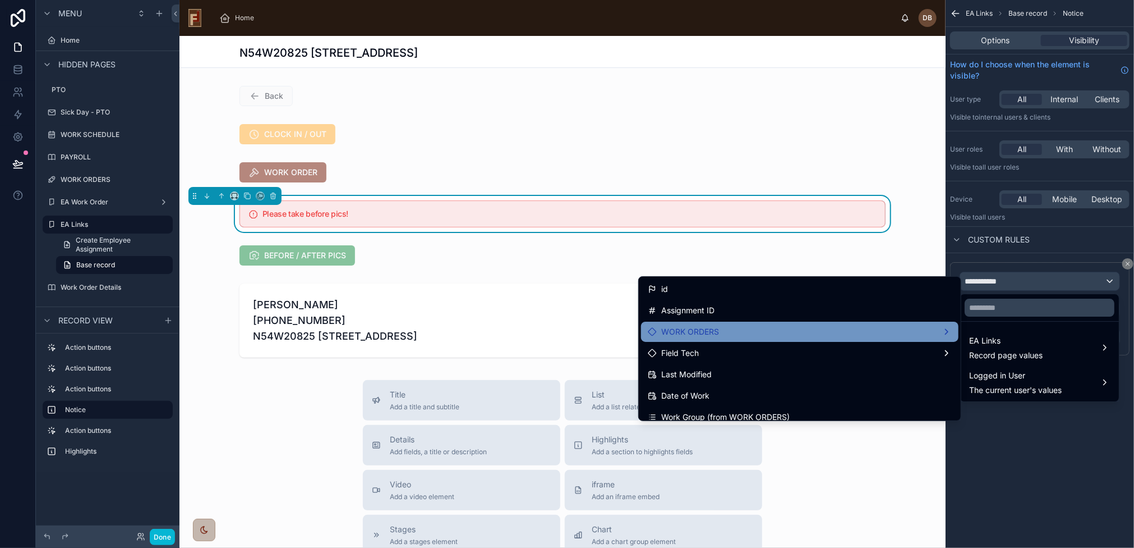
click at [749, 329] on div "WORK ORDERS" at bounding box center [800, 331] width 304 height 13
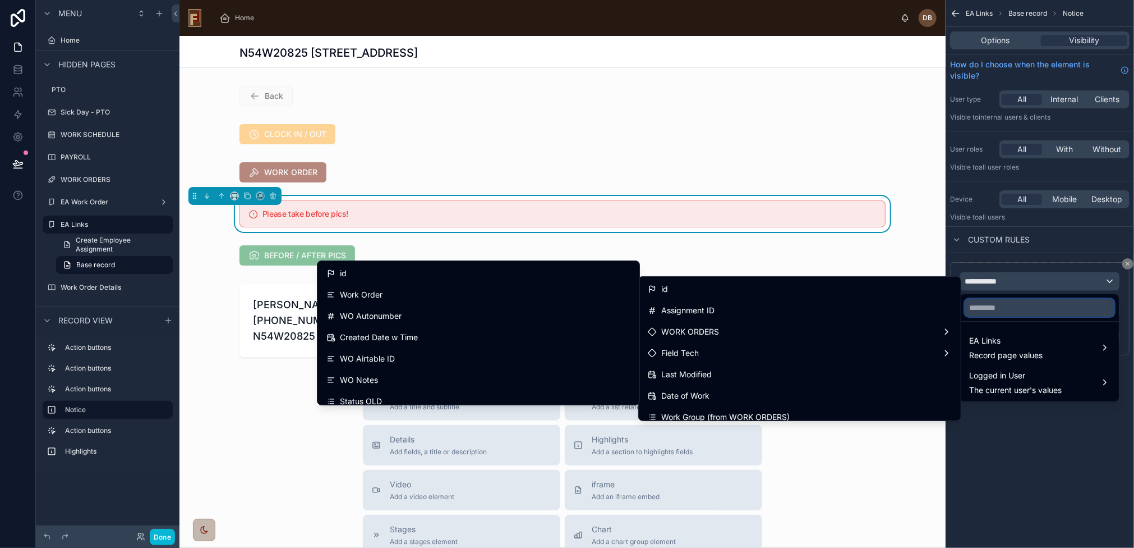
click at [987, 307] on input "text" at bounding box center [1040, 307] width 150 height 18
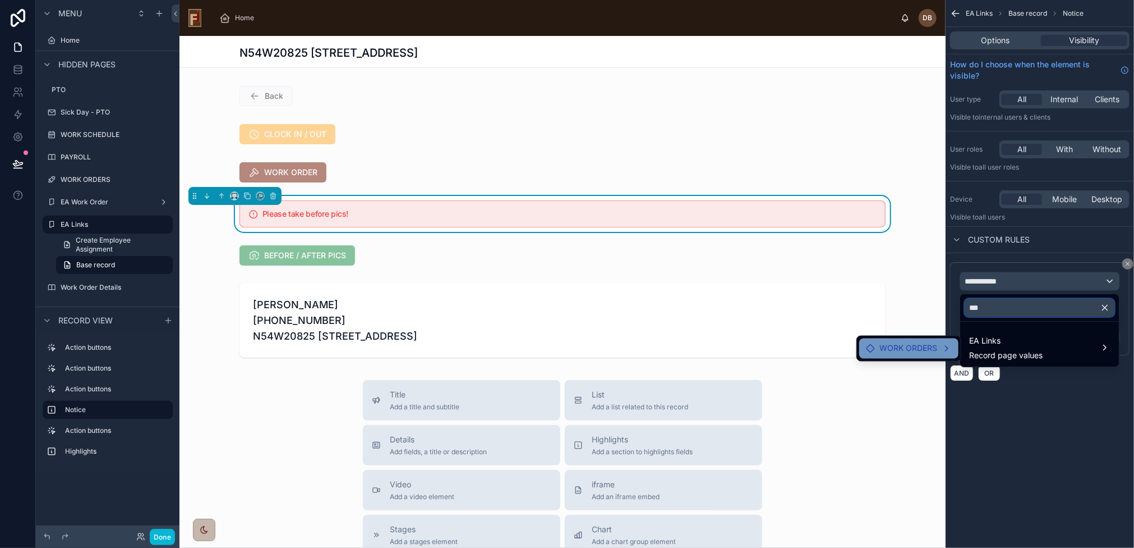
type input "***"
click at [909, 347] on span "WORK ORDERS" at bounding box center [909, 348] width 58 height 13
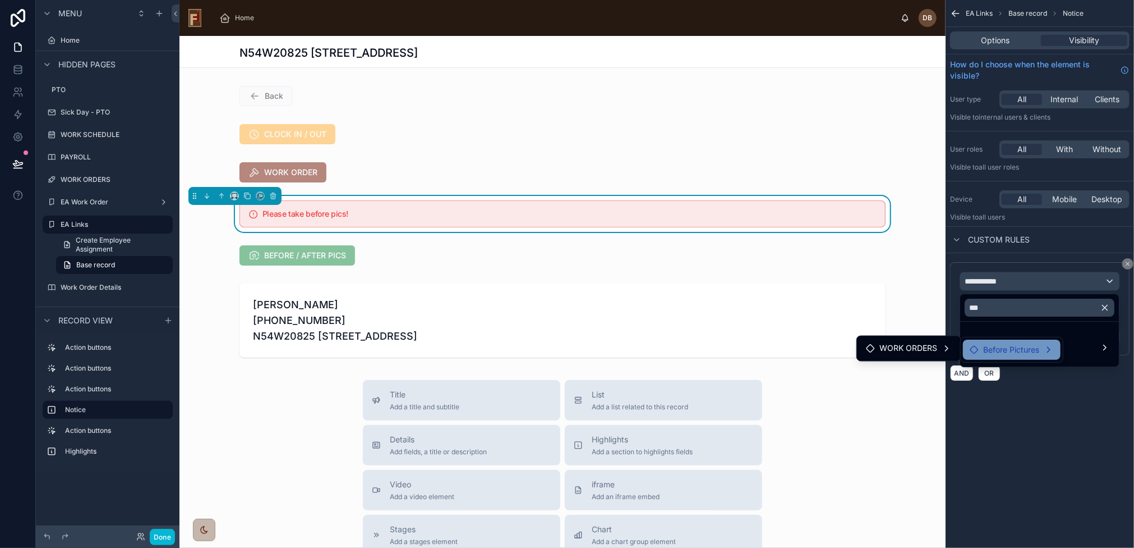
click at [1008, 351] on span "Before Pictures" at bounding box center [1011, 349] width 56 height 13
click at [1037, 346] on span "Before Pictures" at bounding box center [1011, 349] width 56 height 13
click at [1047, 347] on div "Before Pictures" at bounding box center [1012, 349] width 84 height 13
click at [1106, 345] on div "EA Links Record page values" at bounding box center [1039, 347] width 141 height 27
click at [1034, 393] on div "scrollable content" at bounding box center [567, 274] width 1134 height 548
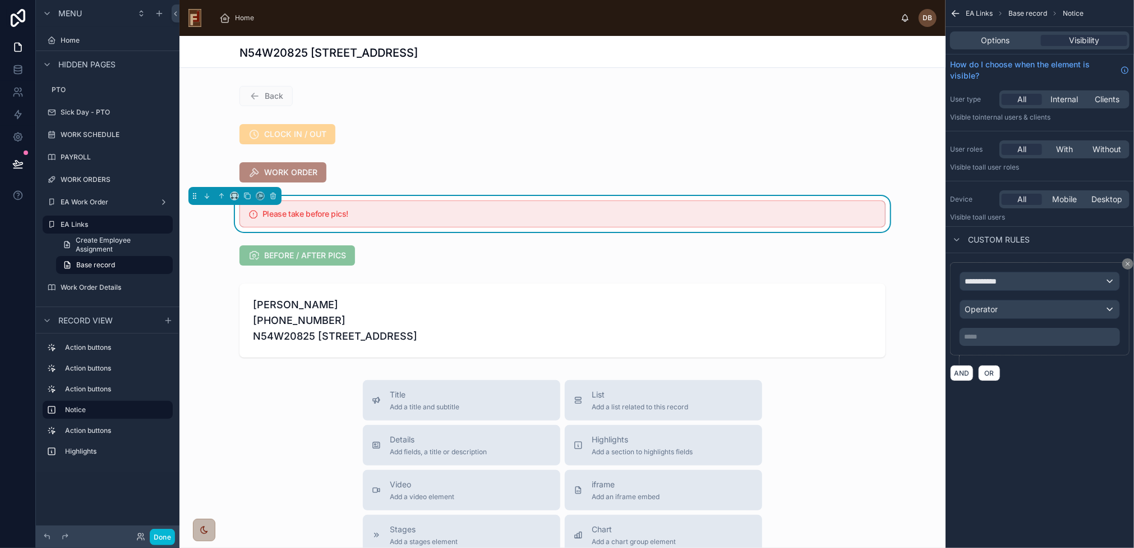
click at [583, 217] on h5 "Please take before pics!" at bounding box center [570, 214] width 614 height 8
click at [1010, 275] on div "**********" at bounding box center [1039, 281] width 159 height 18
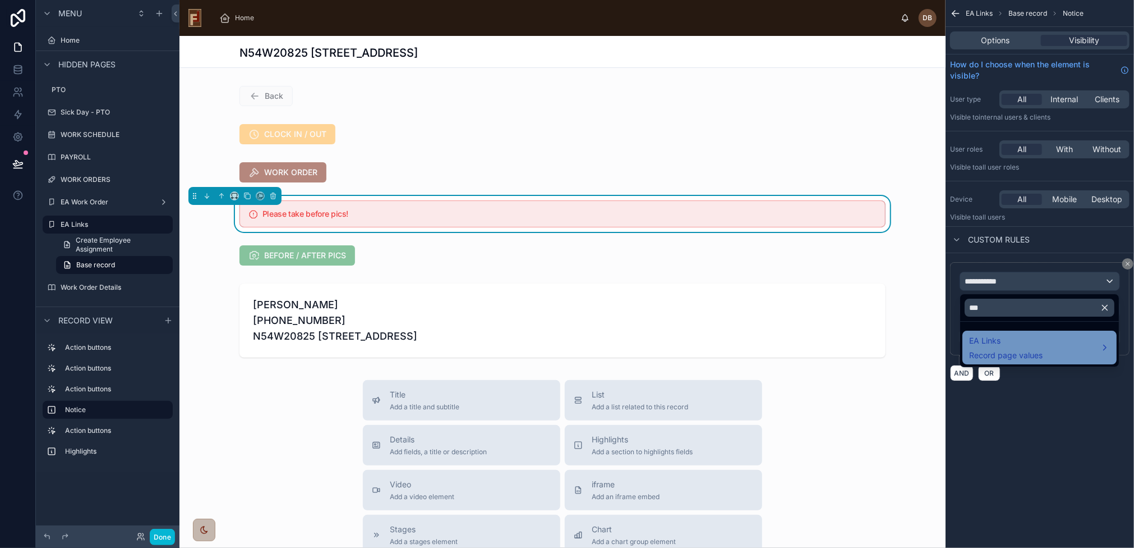
click at [1045, 346] on div "EA Links Record page values" at bounding box center [1039, 347] width 141 height 27
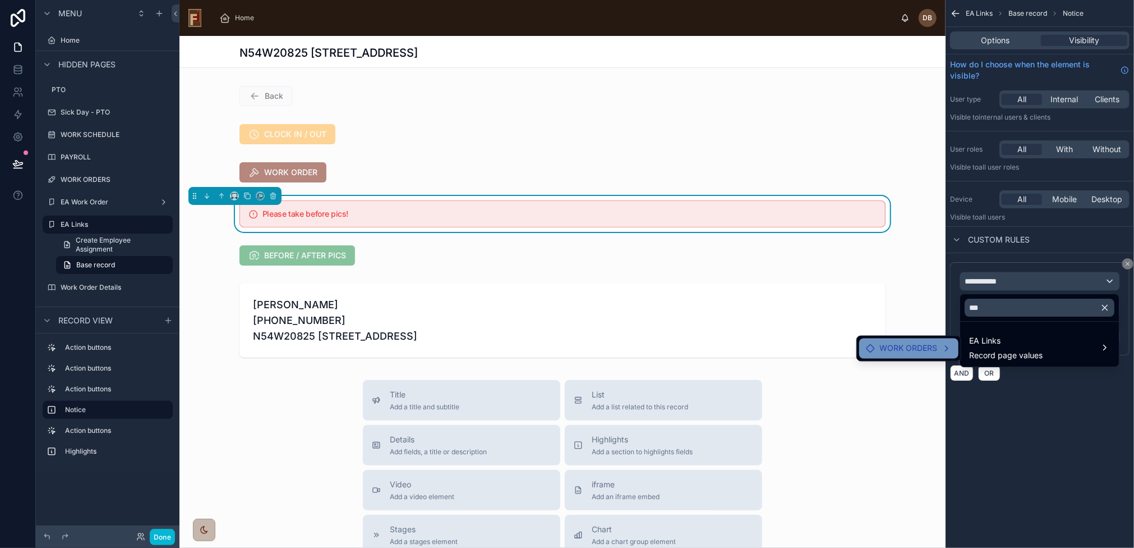
click at [923, 347] on span "WORK ORDERS" at bounding box center [909, 348] width 58 height 13
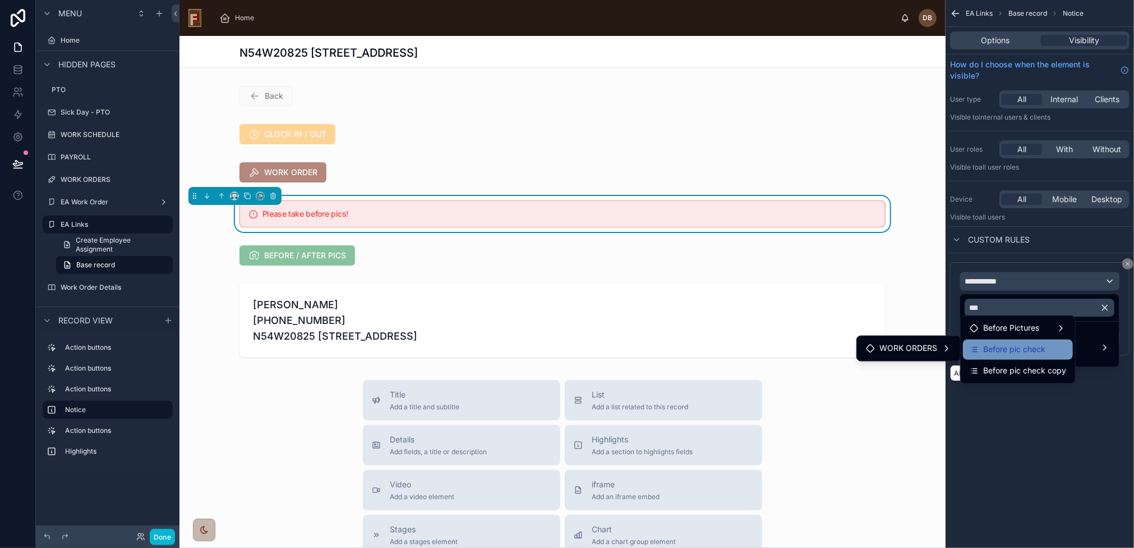
click at [1039, 349] on span "Before pic check" at bounding box center [1014, 349] width 62 height 13
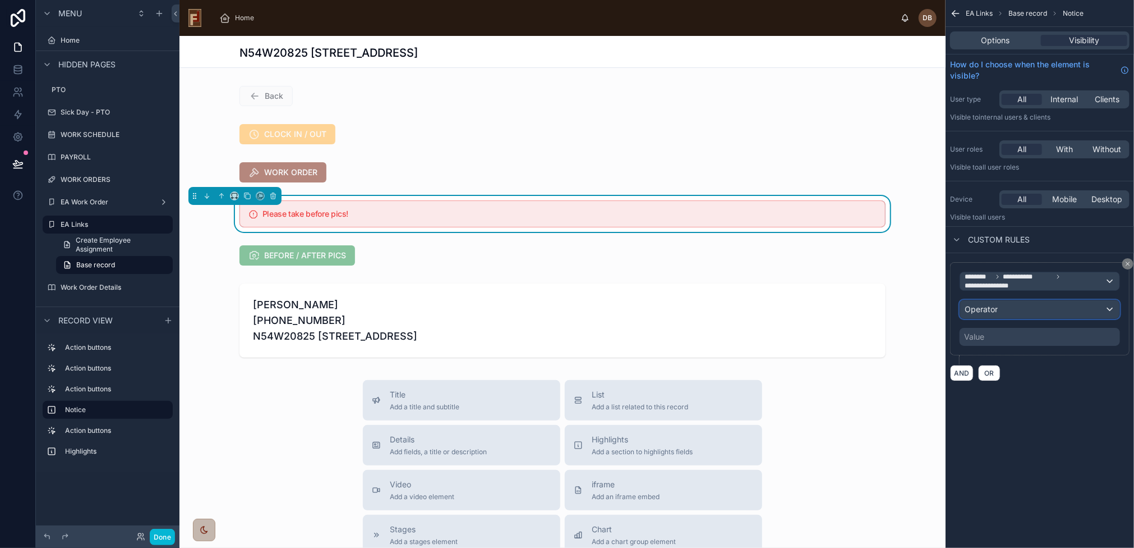
click at [1019, 309] on div "Operator" at bounding box center [1039, 309] width 159 height 18
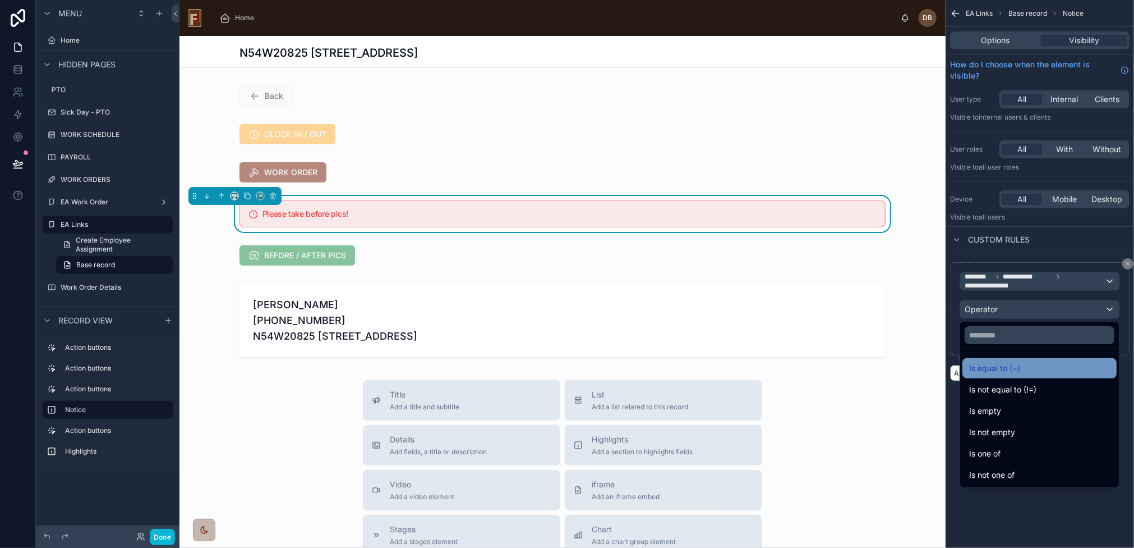
click at [1023, 374] on div "Is equal to (=)" at bounding box center [1039, 367] width 141 height 13
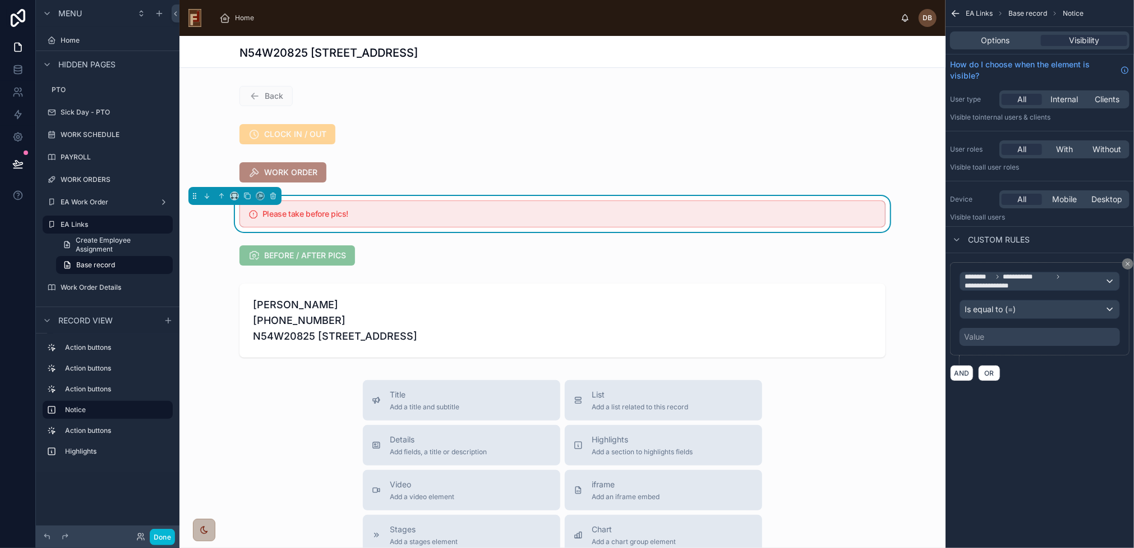
click at [1006, 333] on div "Value" at bounding box center [1040, 337] width 160 height 18
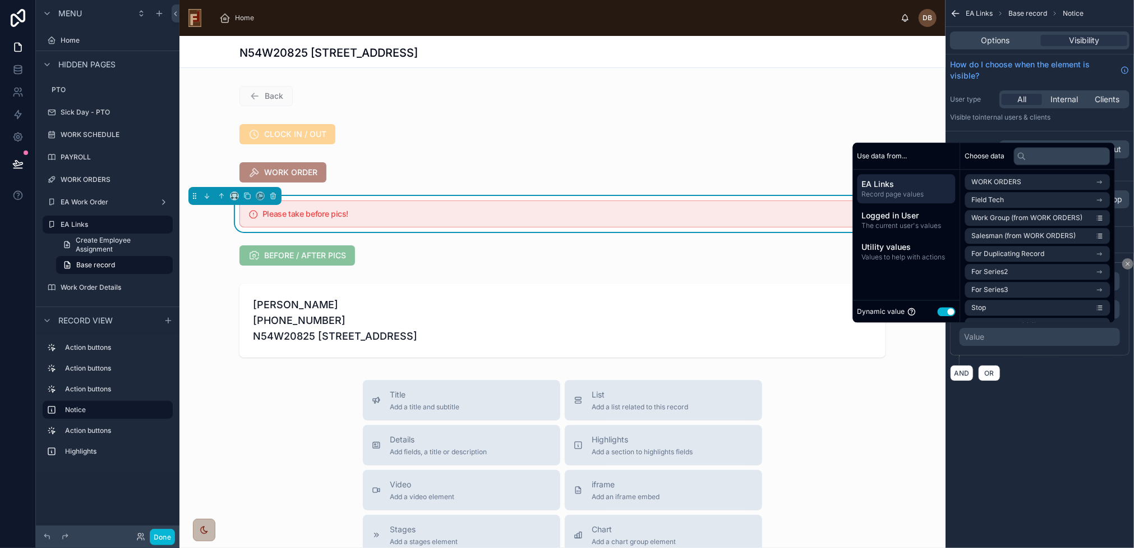
click at [940, 310] on button "Use setting" at bounding box center [947, 311] width 18 height 9
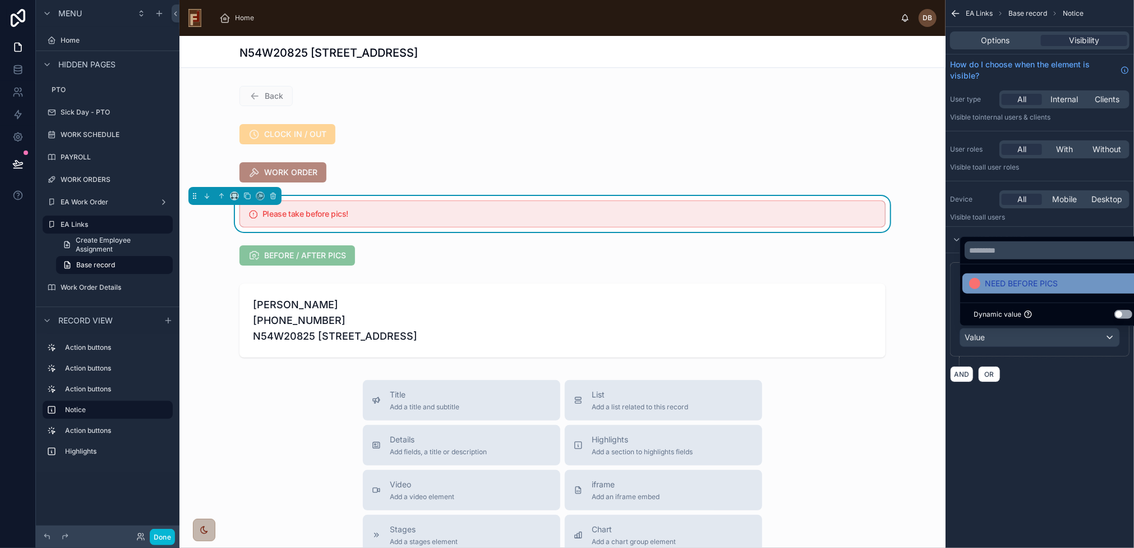
click at [1017, 283] on span "NEED BEFORE PICS" at bounding box center [1021, 283] width 73 height 13
click at [1051, 433] on div "**********" at bounding box center [1040, 274] width 188 height 548
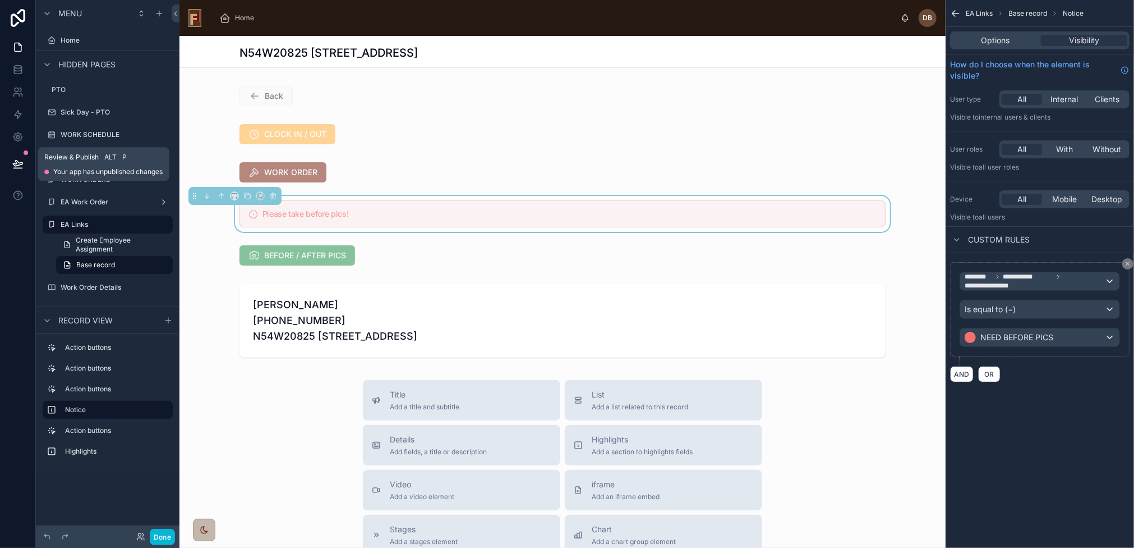
click at [18, 163] on icon at bounding box center [18, 163] width 10 height 6
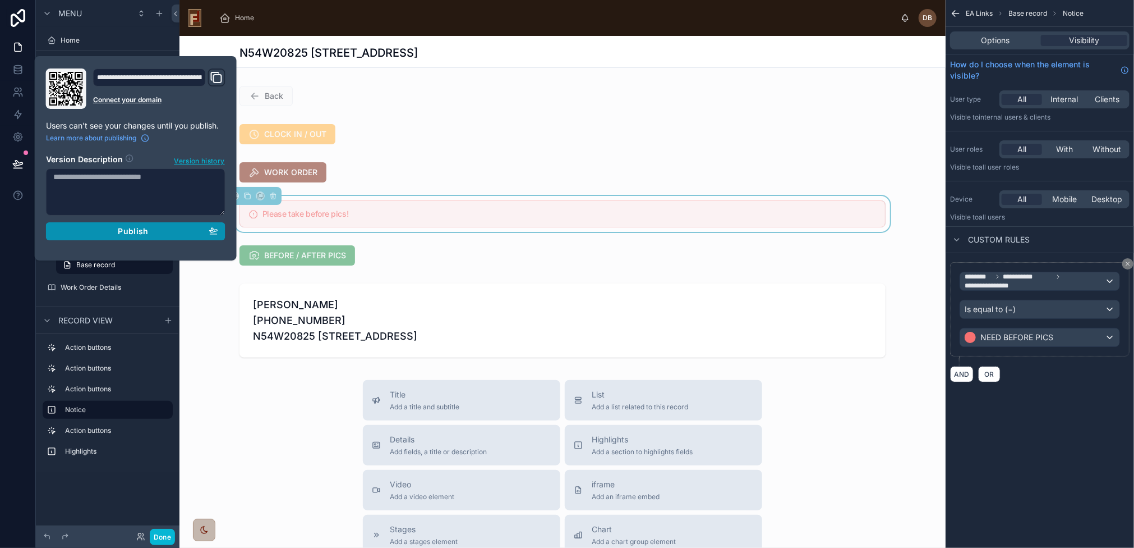
click at [137, 231] on span "Publish" at bounding box center [133, 231] width 30 height 10
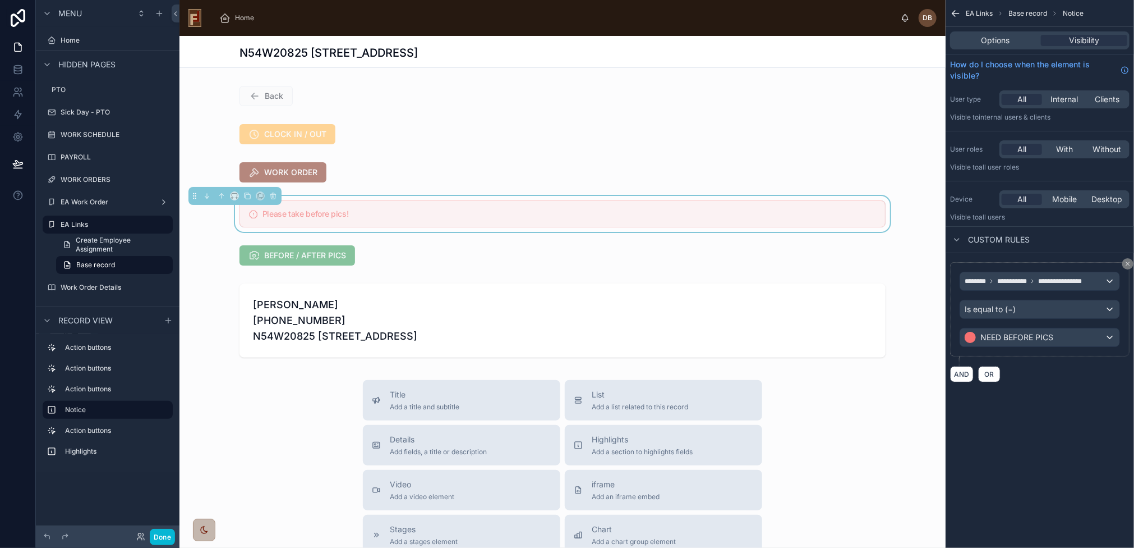
click at [443, 210] on h5 "Please take before pics!" at bounding box center [570, 214] width 614 height 8
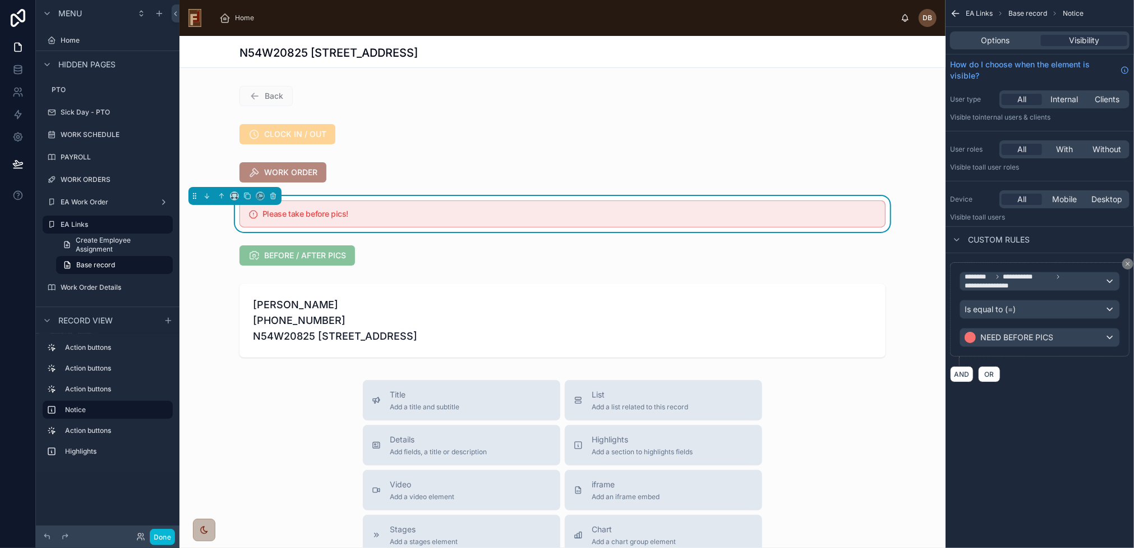
click at [595, 53] on div "N54W20825 [STREET_ADDRESS]" at bounding box center [563, 53] width 646 height 16
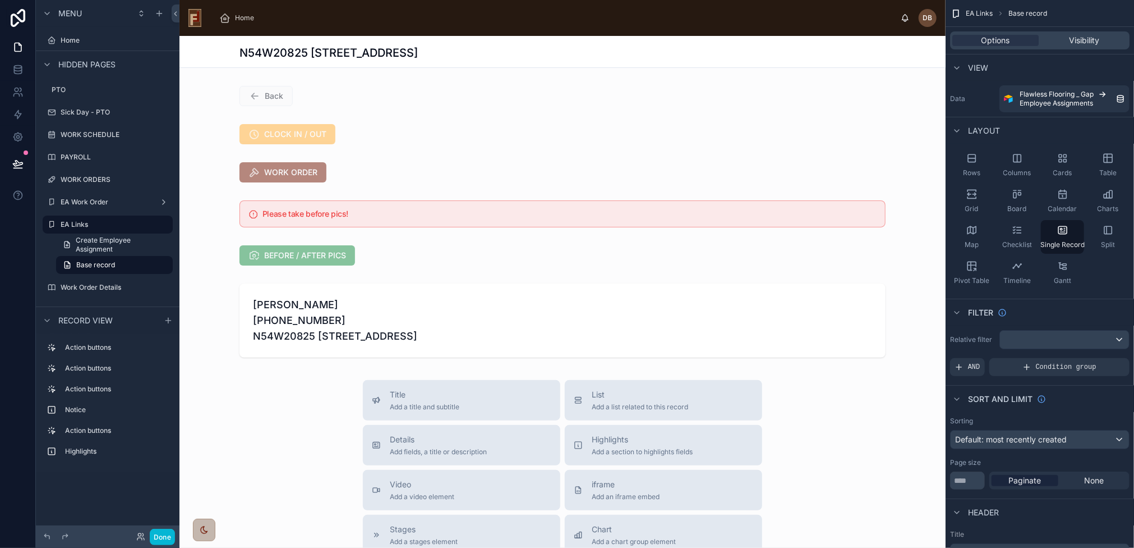
click at [873, 59] on div "N54W20825 [STREET_ADDRESS]" at bounding box center [563, 53] width 646 height 16
click at [1105, 165] on div "Table" at bounding box center [1108, 165] width 43 height 34
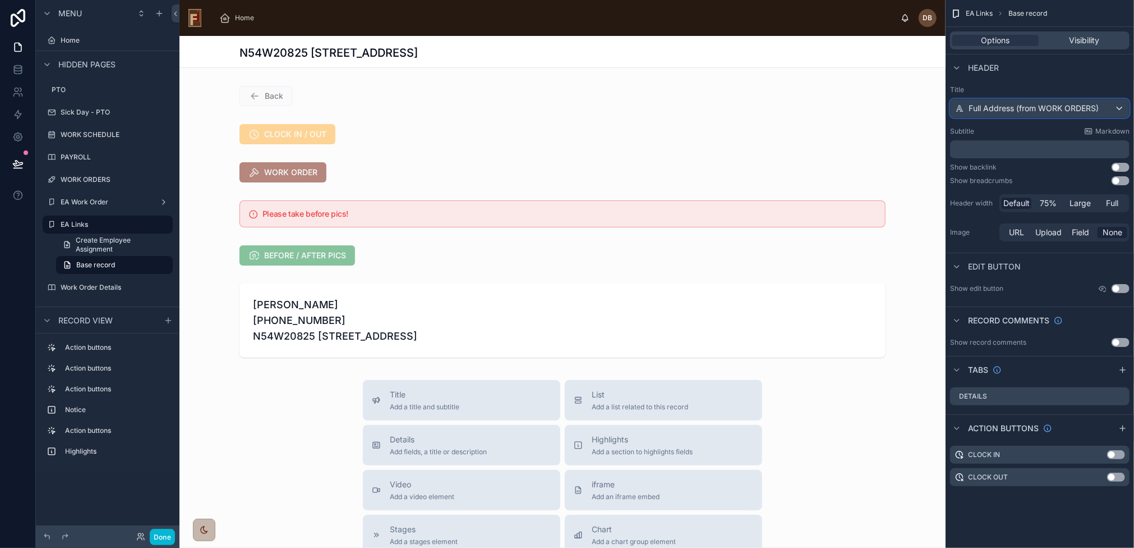
click at [1052, 108] on span "Full Address (from WORK ORDERS)" at bounding box center [1034, 108] width 130 height 11
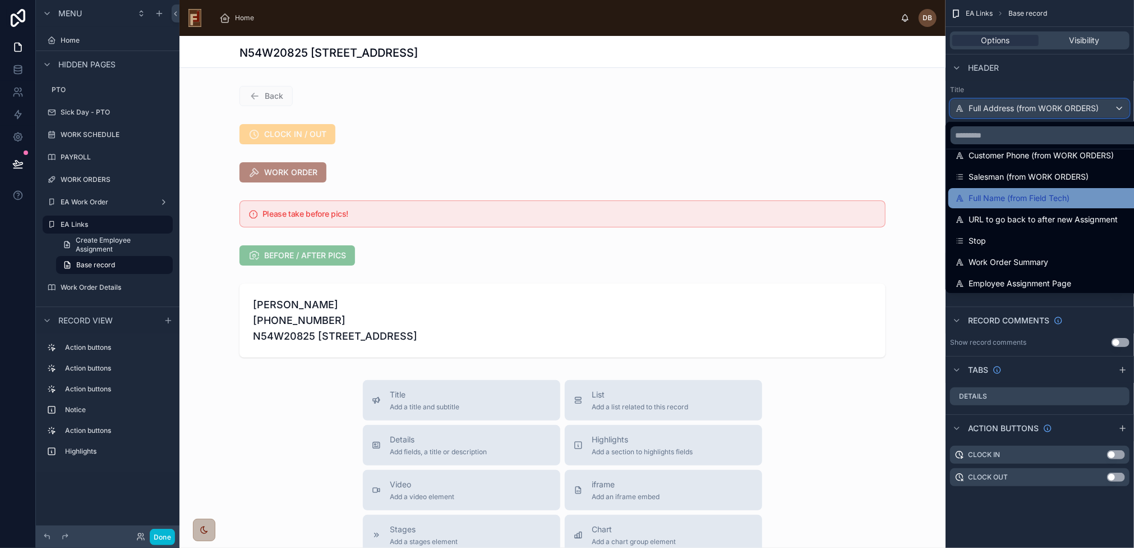
scroll to position [112, 0]
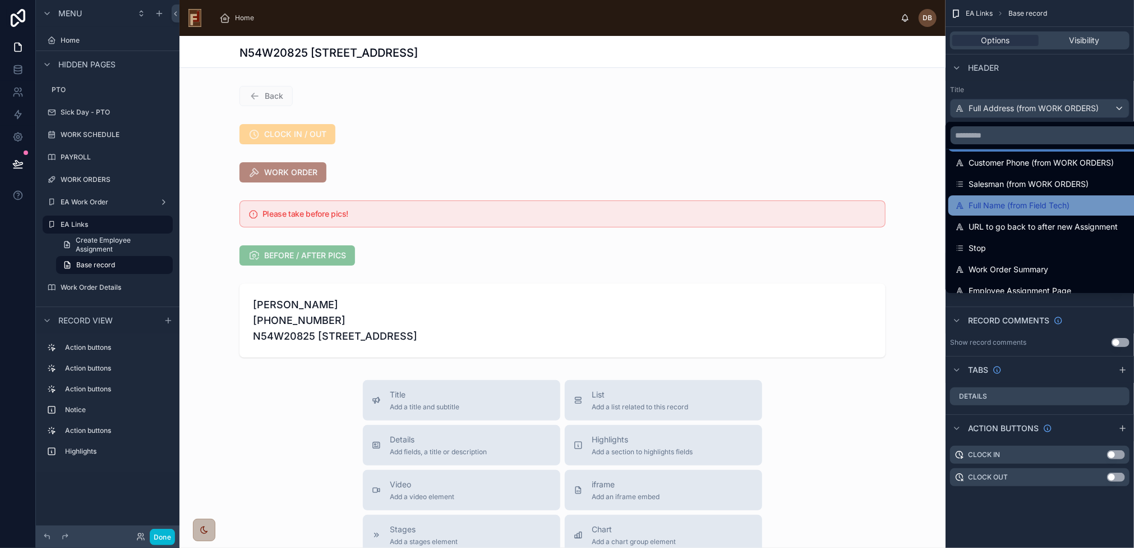
click at [1075, 201] on div "Full Name (from Field Tech)" at bounding box center [1107, 205] width 304 height 13
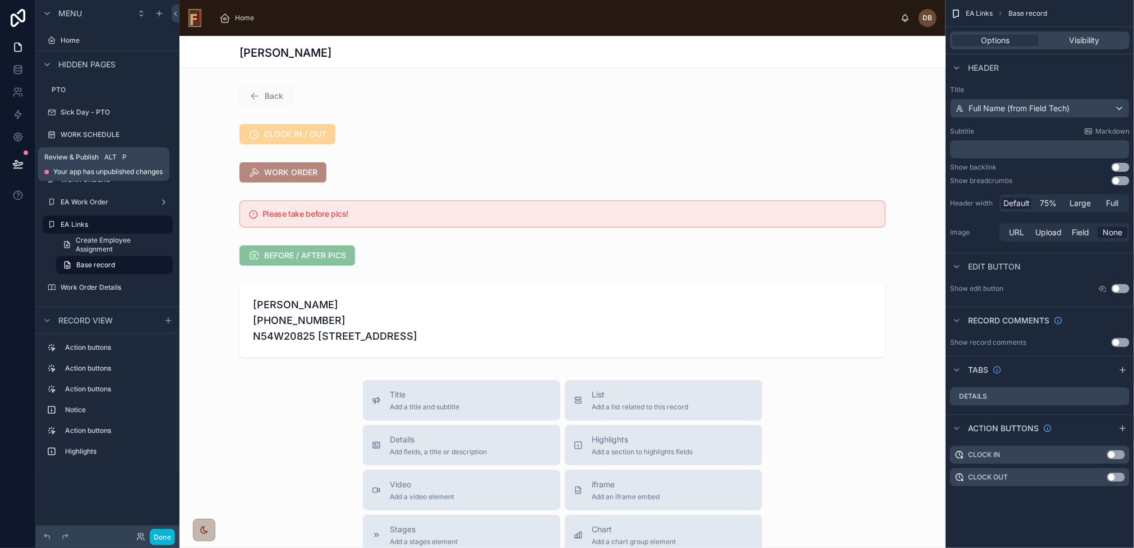
click at [16, 162] on icon at bounding box center [18, 163] width 10 height 6
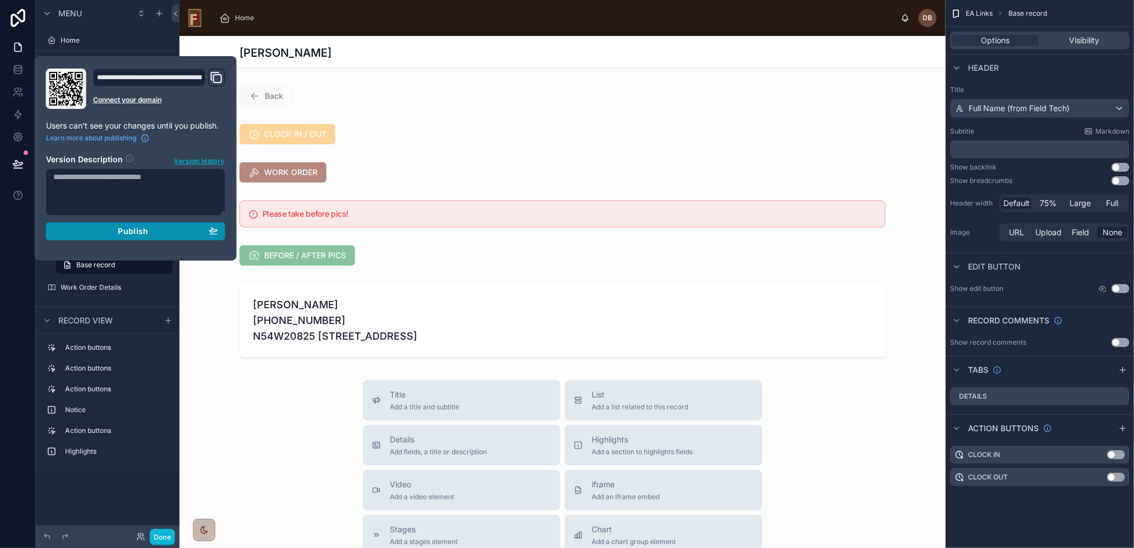
click at [128, 228] on span "Publish" at bounding box center [133, 231] width 30 height 10
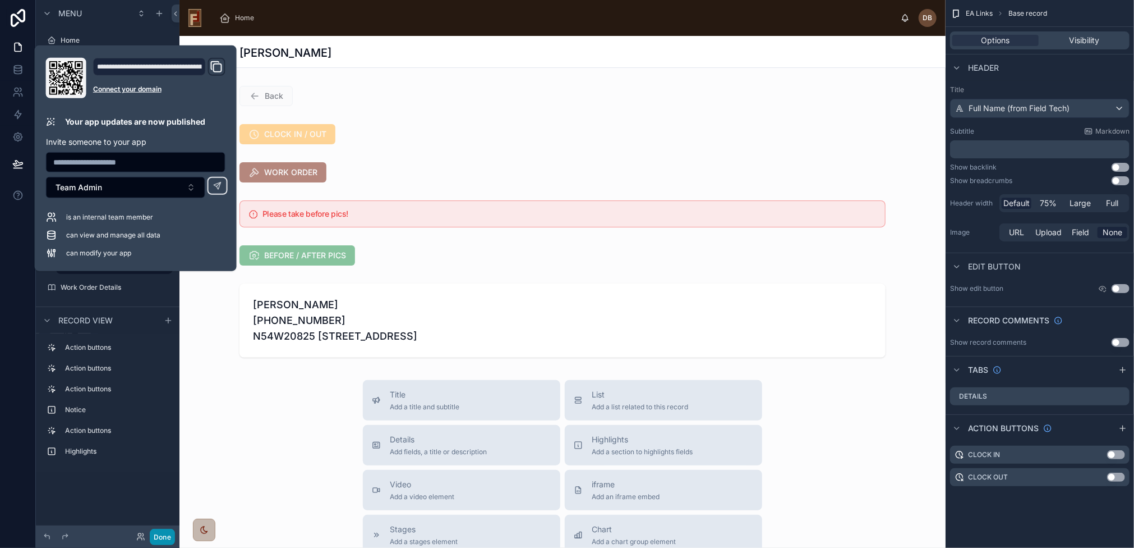
click at [167, 537] on button "Done" at bounding box center [162, 536] width 25 height 16
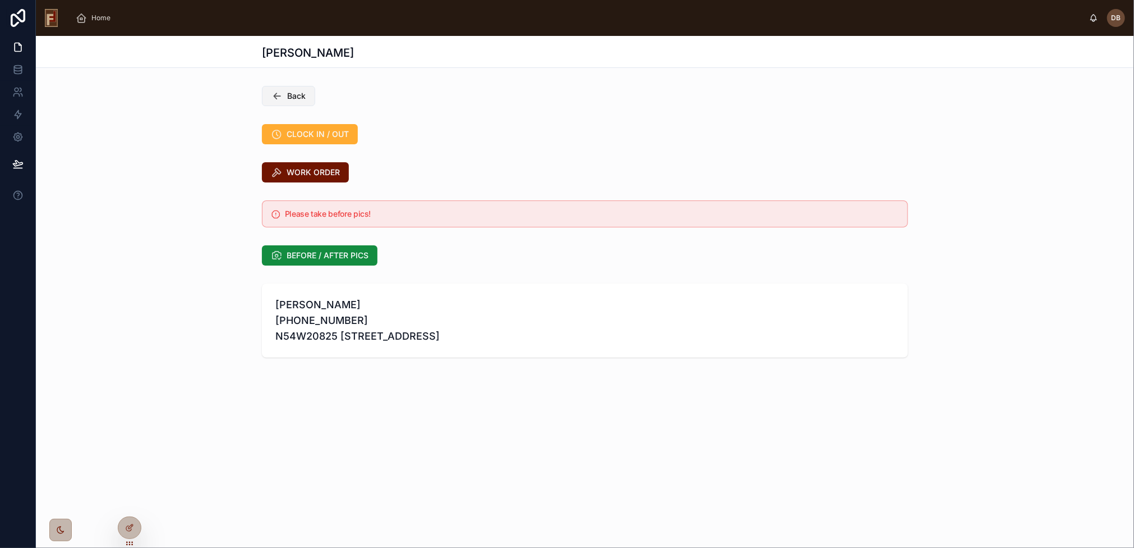
click at [295, 94] on span "Back" at bounding box center [296, 95] width 19 height 11
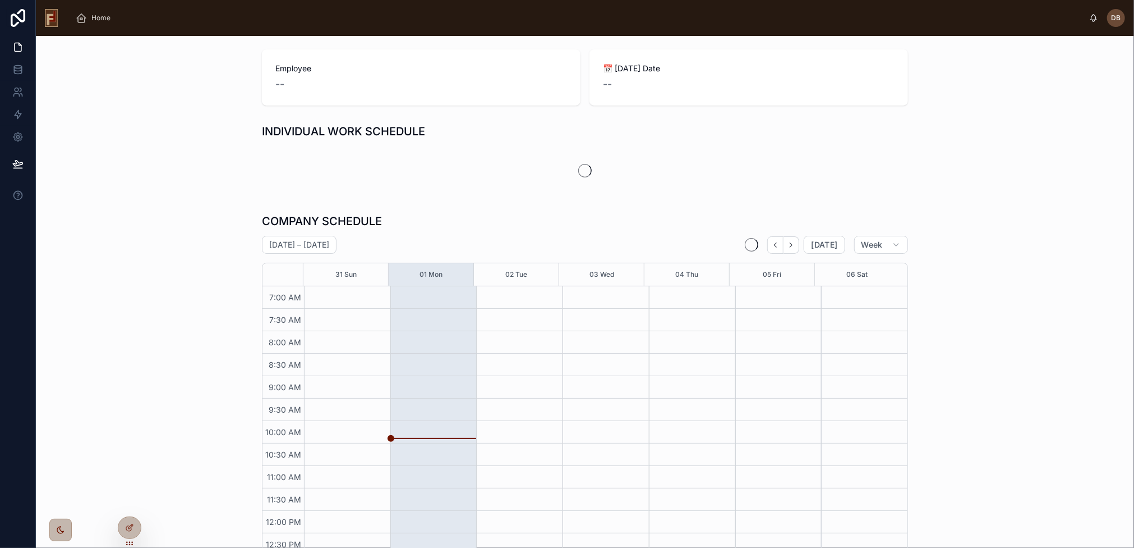
scroll to position [111, 0]
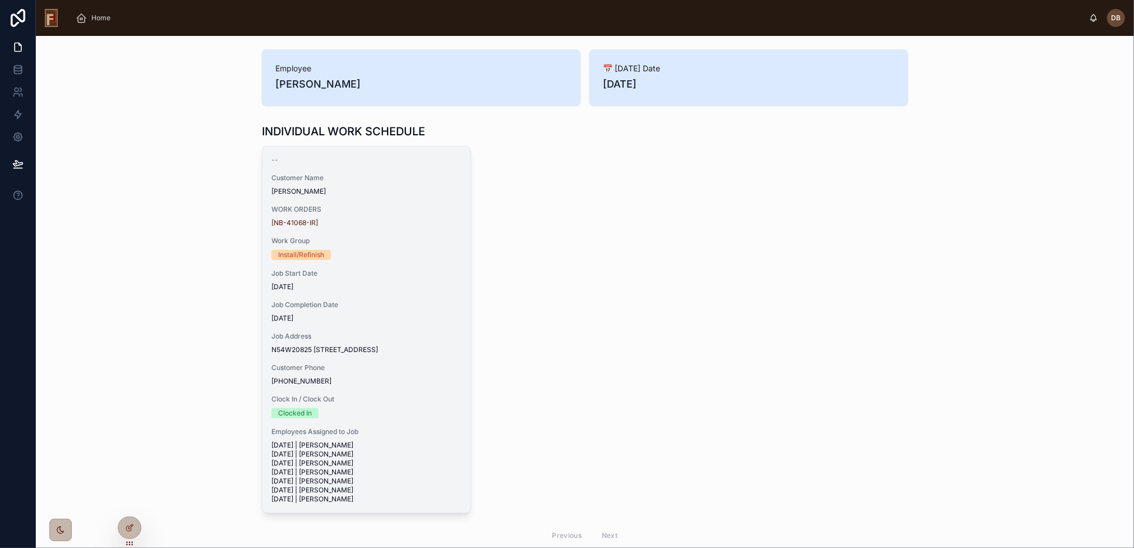
click at [355, 190] on span "[PERSON_NAME]" at bounding box center [367, 191] width 190 height 9
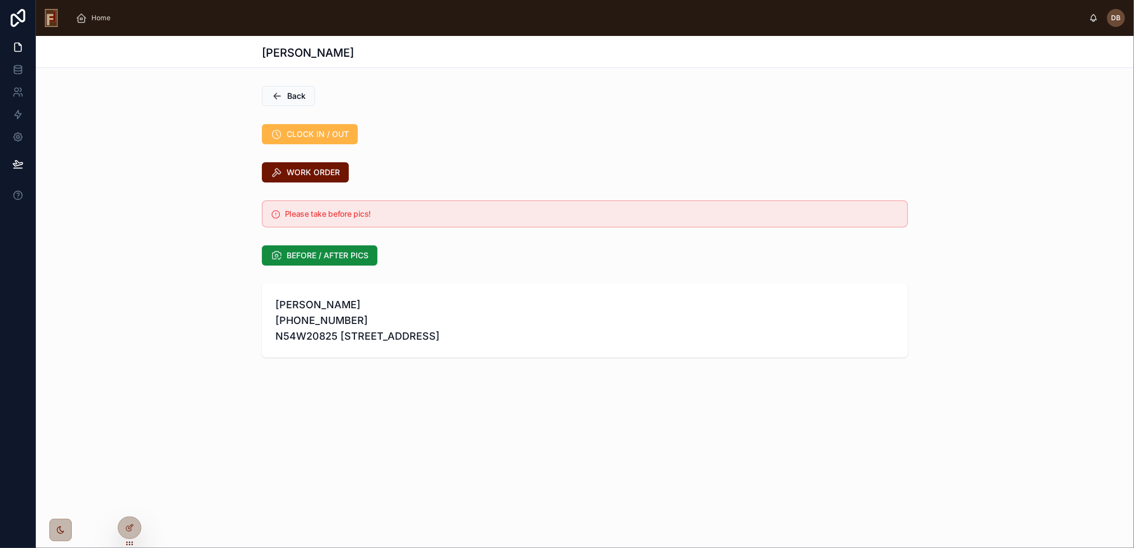
click at [311, 136] on span "CLOCK IN / OUT" at bounding box center [318, 133] width 62 height 11
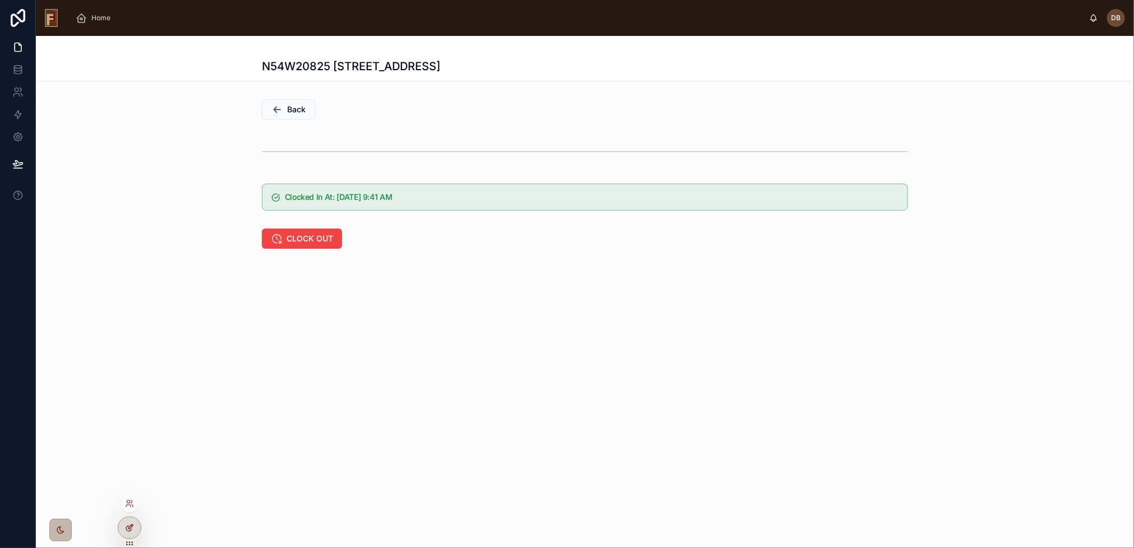
click at [132, 525] on icon at bounding box center [130, 526] width 4 height 4
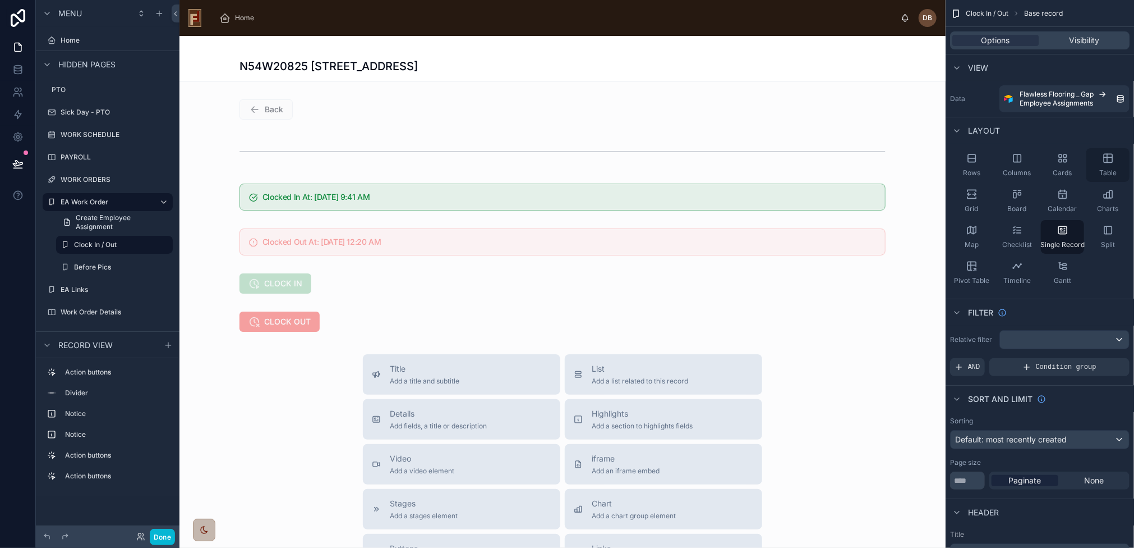
click at [1110, 161] on icon "scrollable content" at bounding box center [1108, 158] width 11 height 11
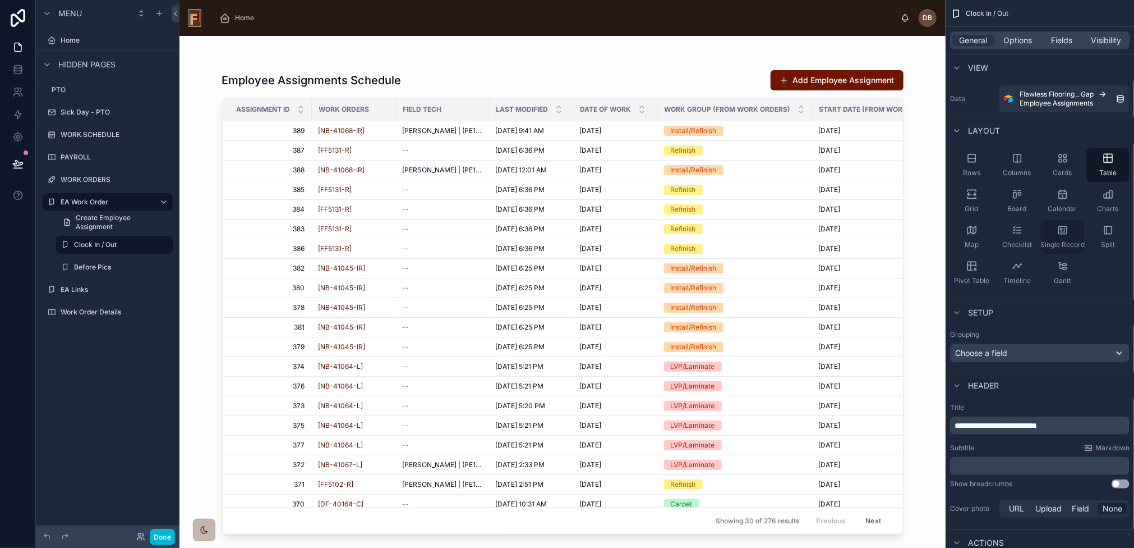
click at [1061, 232] on icon "scrollable content" at bounding box center [1062, 229] width 11 height 11
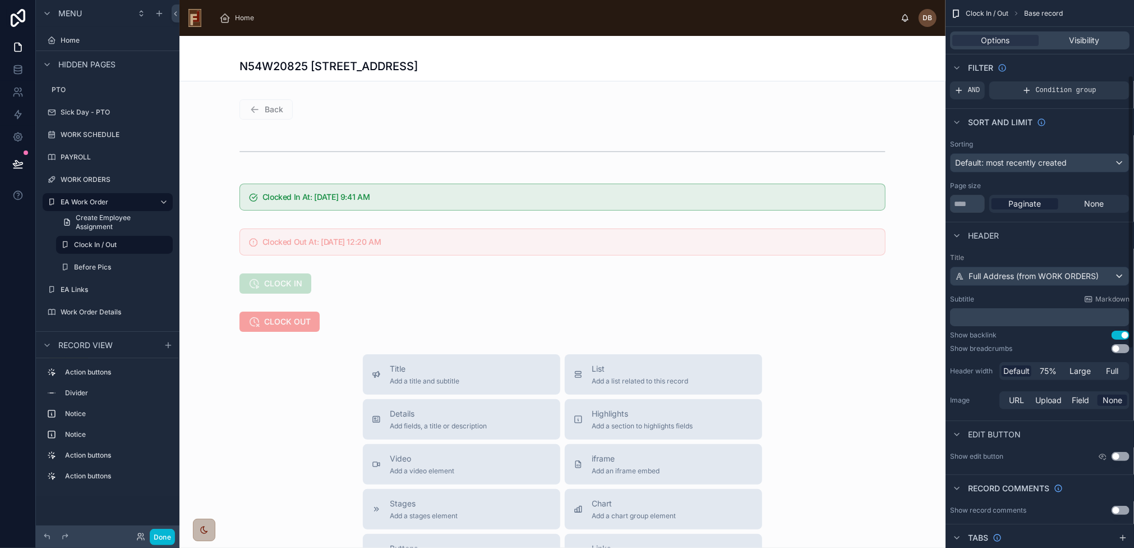
scroll to position [280, 0]
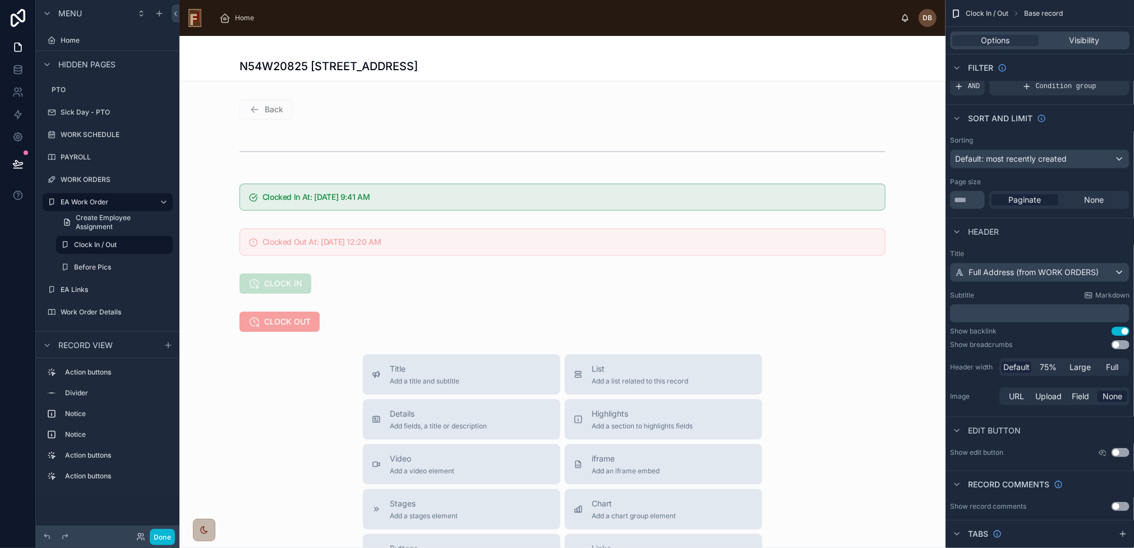
click at [1121, 329] on button "Use setting" at bounding box center [1121, 330] width 18 height 9
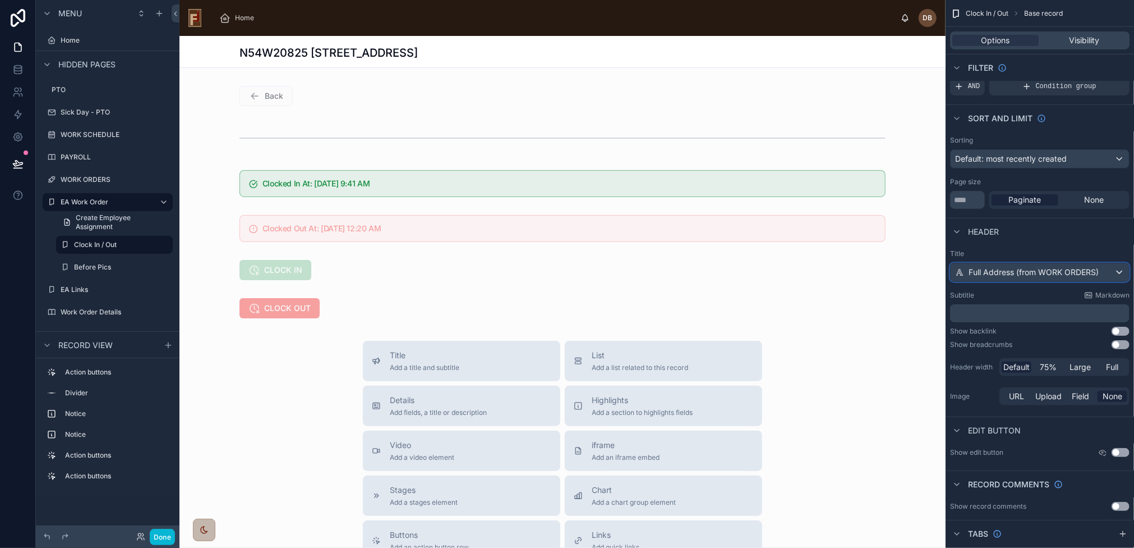
click at [1047, 272] on span "Full Address (from WORK ORDERS)" at bounding box center [1034, 271] width 130 height 11
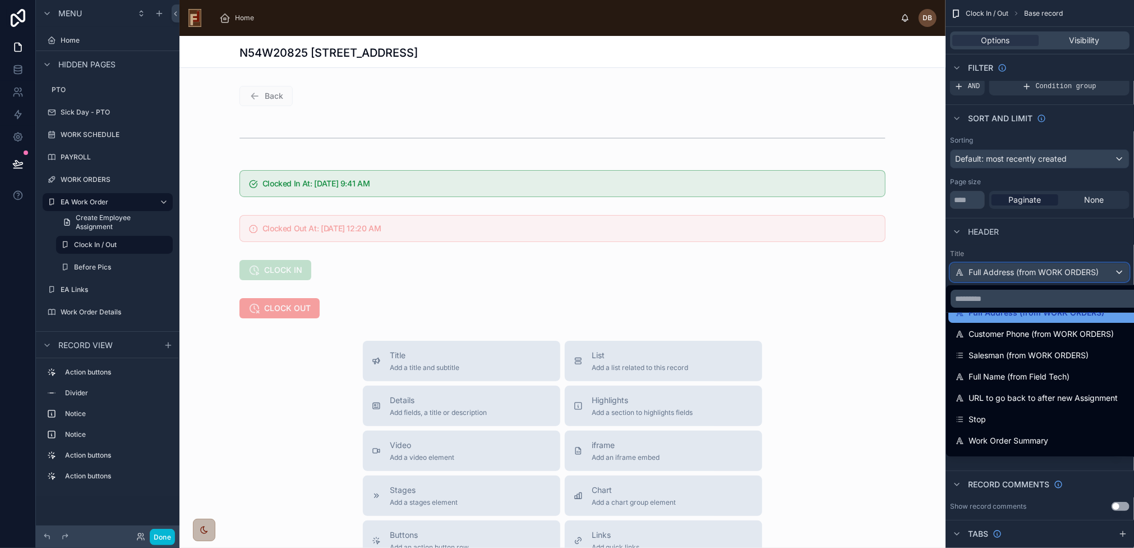
scroll to position [112, 0]
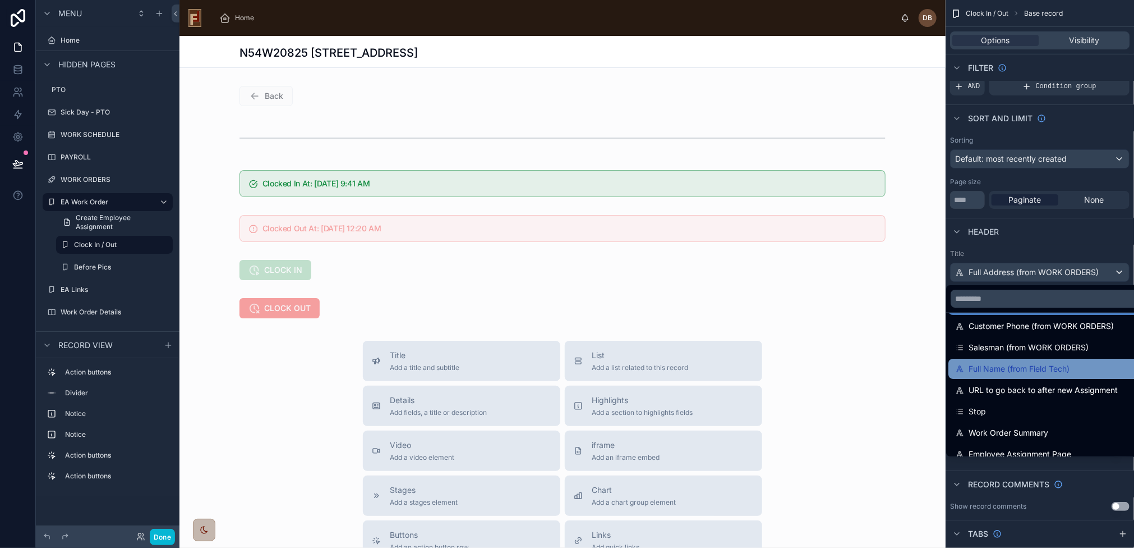
click at [1079, 367] on div "Full Name (from Field Tech)" at bounding box center [1107, 368] width 304 height 13
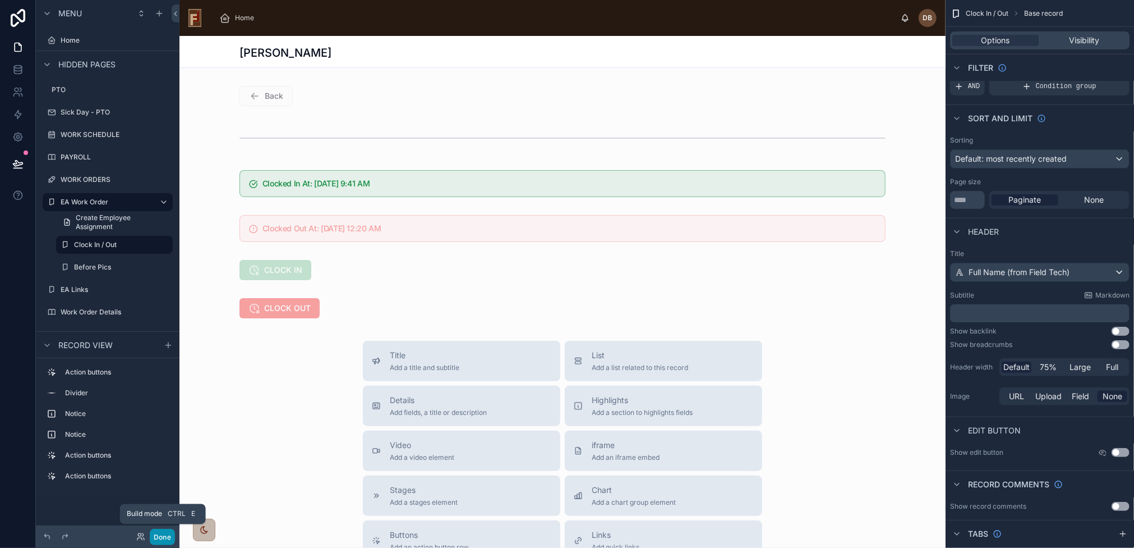
click at [157, 530] on button "Done" at bounding box center [162, 536] width 25 height 16
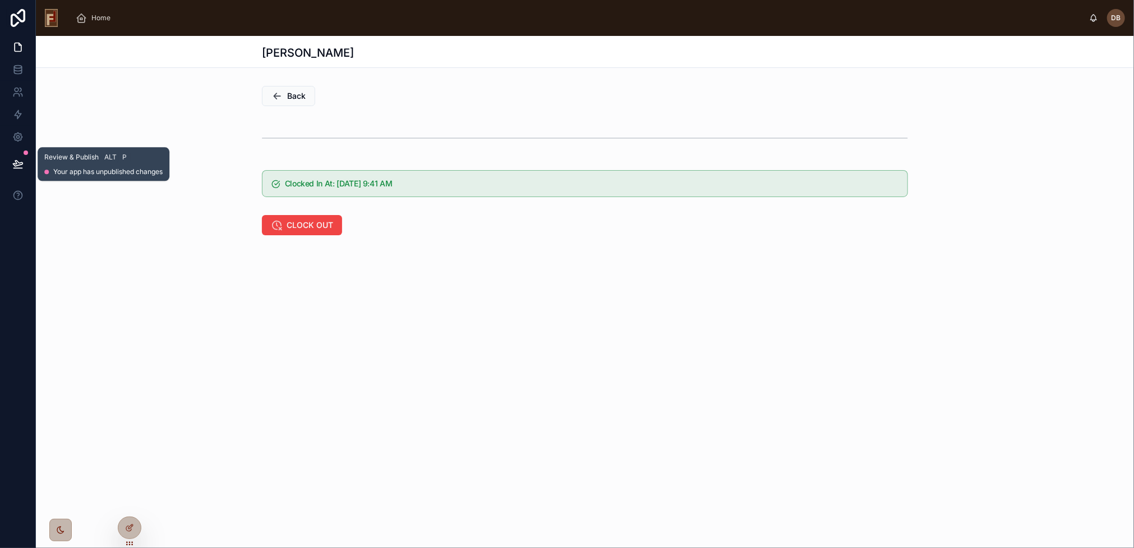
click at [18, 162] on icon at bounding box center [18, 163] width 10 height 6
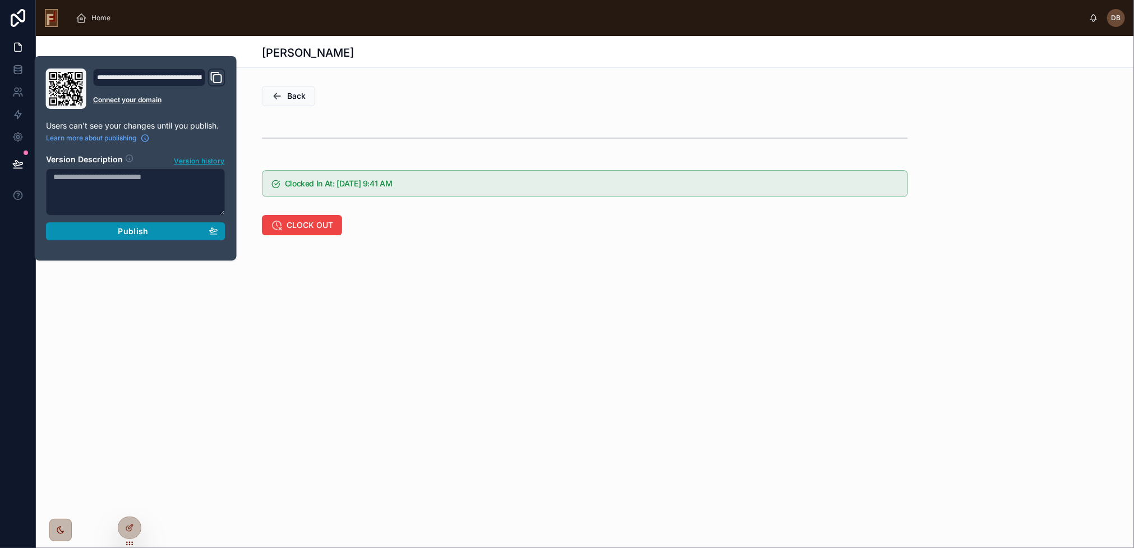
click at [129, 231] on span "Publish" at bounding box center [133, 231] width 30 height 10
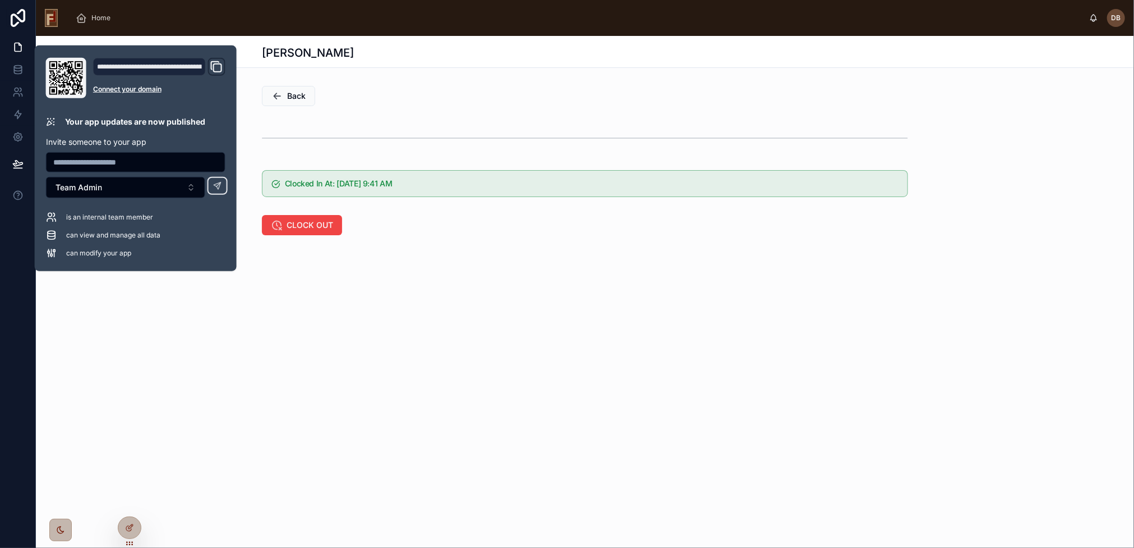
click at [395, 251] on div "David Braunsdorf Back Clocked In At: 9/1/2025 9:41 AM CLOCK OUT" at bounding box center [585, 173] width 1098 height 275
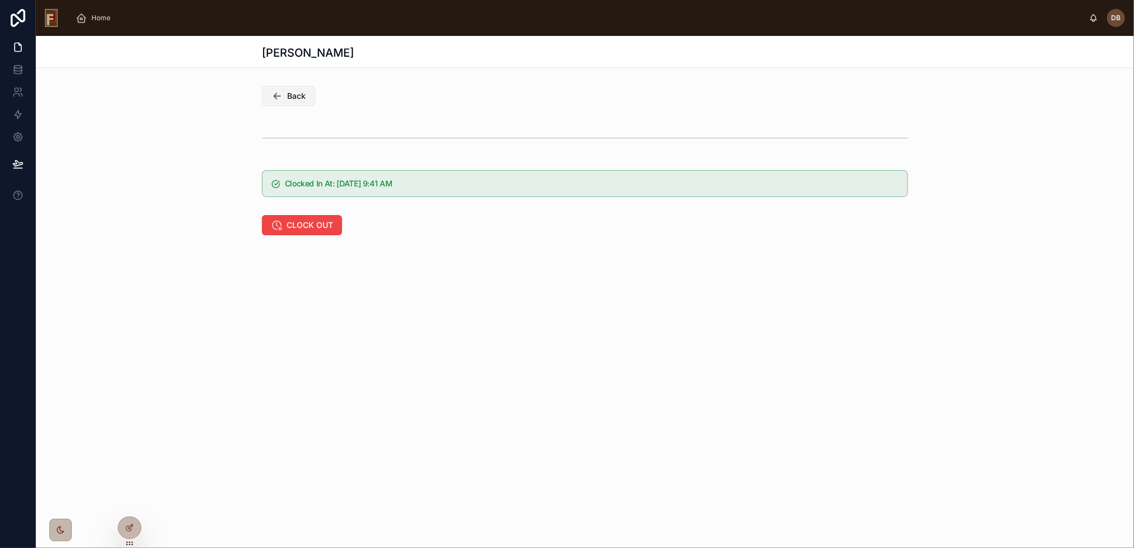
click at [298, 98] on span "Back" at bounding box center [296, 95] width 19 height 11
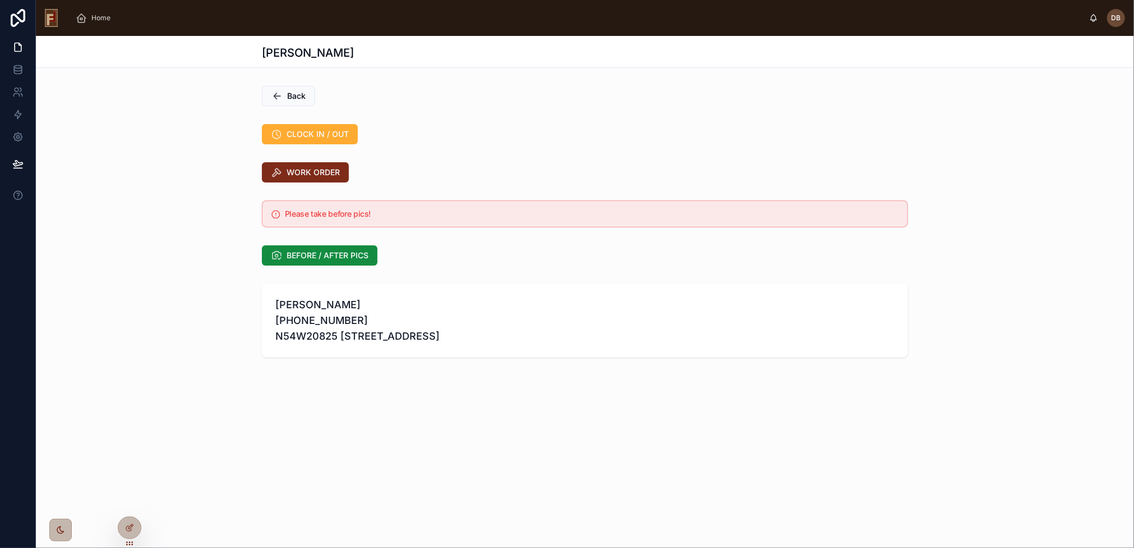
click at [315, 174] on span "WORK ORDER" at bounding box center [313, 172] width 53 height 11
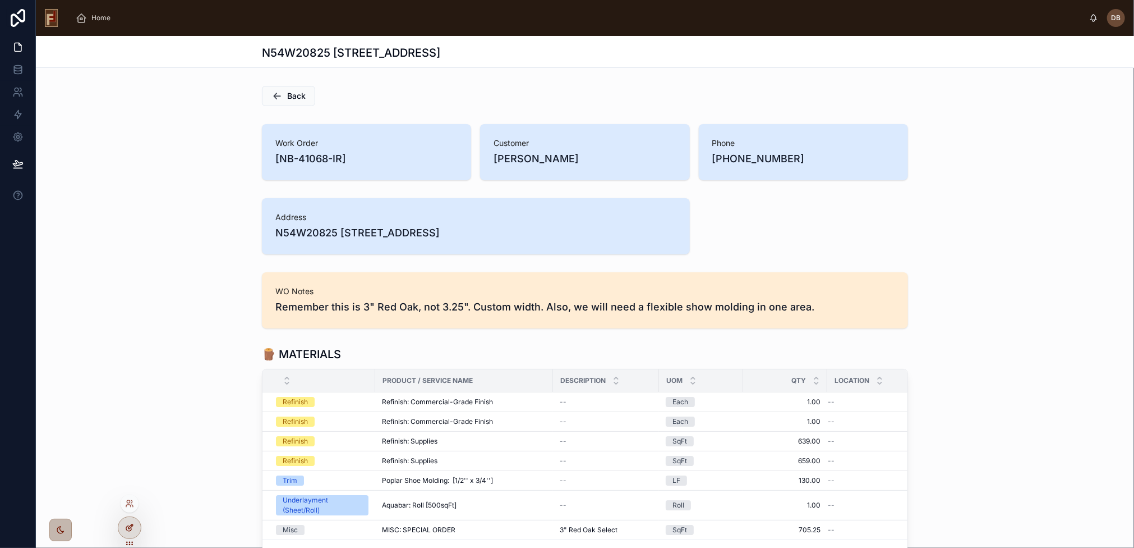
click at [130, 522] on div at bounding box center [129, 527] width 22 height 21
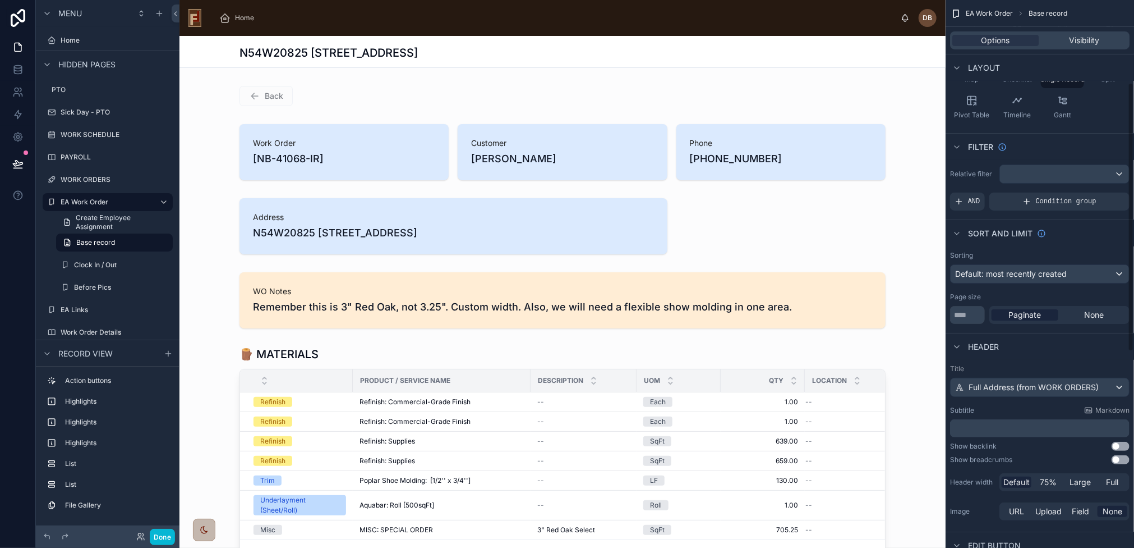
scroll to position [168, 0]
click at [1047, 385] on span "Full Address (from WORK ORDERS)" at bounding box center [1034, 384] width 130 height 11
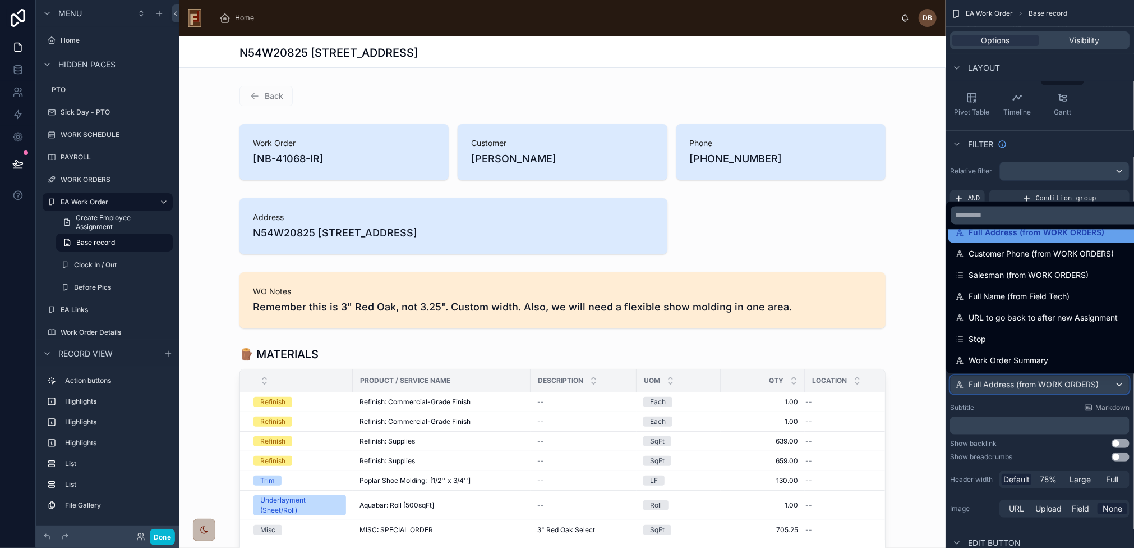
scroll to position [112, 0]
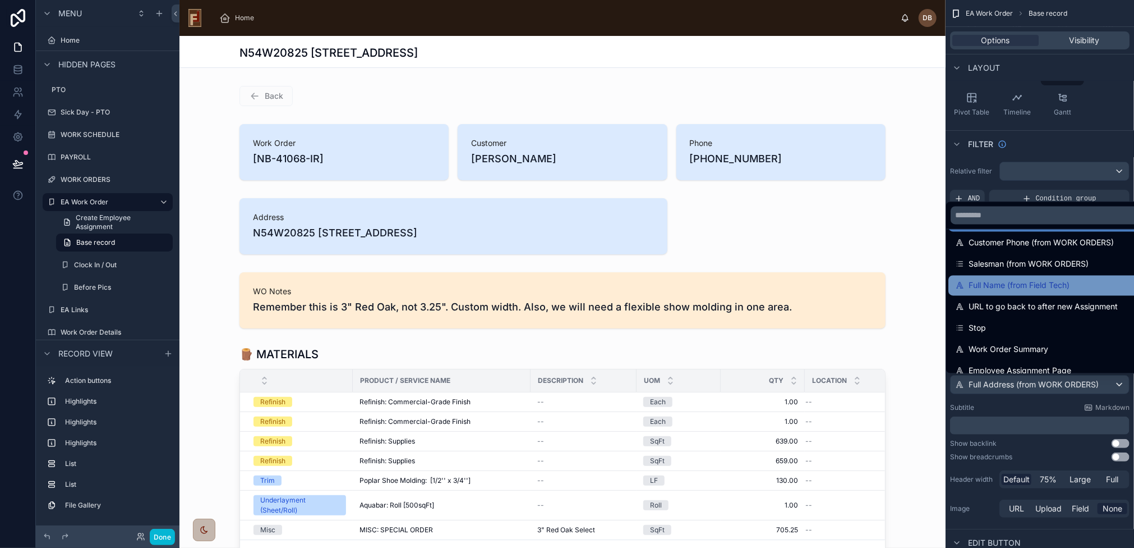
click at [1052, 280] on span "Full Name (from Field Tech)" at bounding box center [1019, 285] width 101 height 13
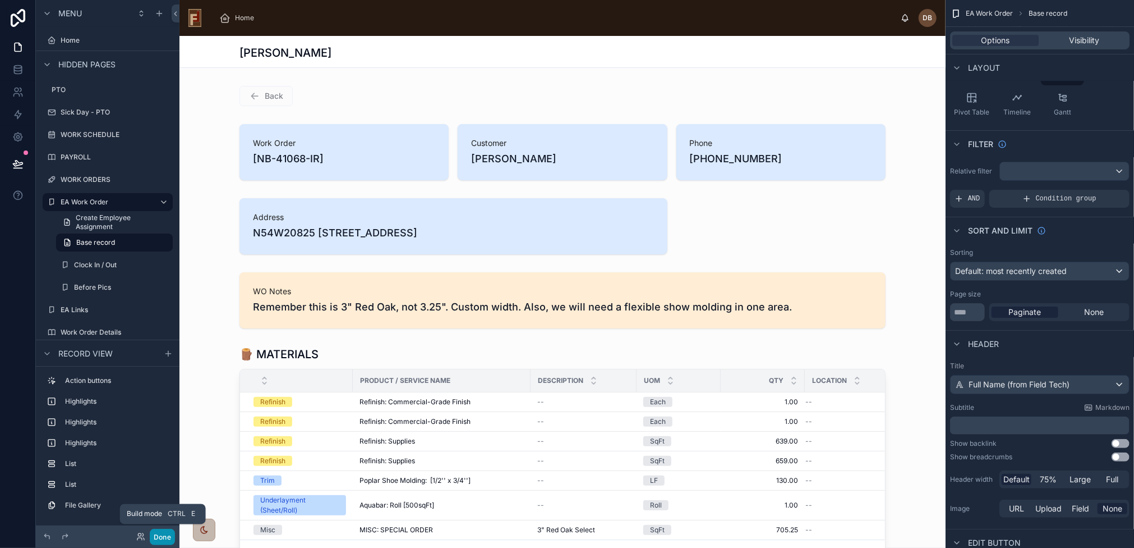
click at [160, 534] on button "Done" at bounding box center [162, 536] width 25 height 16
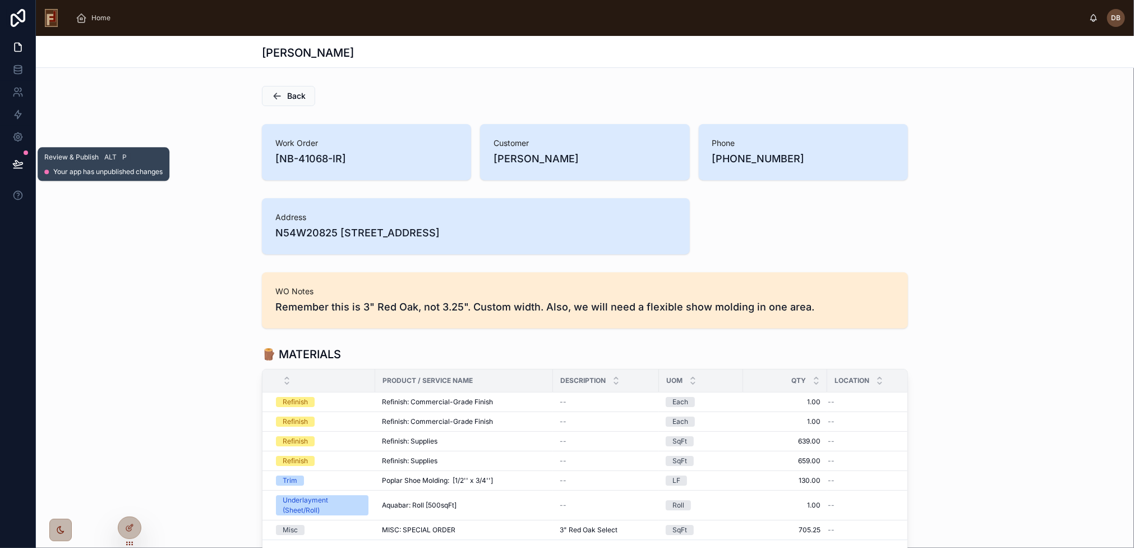
click at [18, 167] on icon at bounding box center [17, 163] width 11 height 11
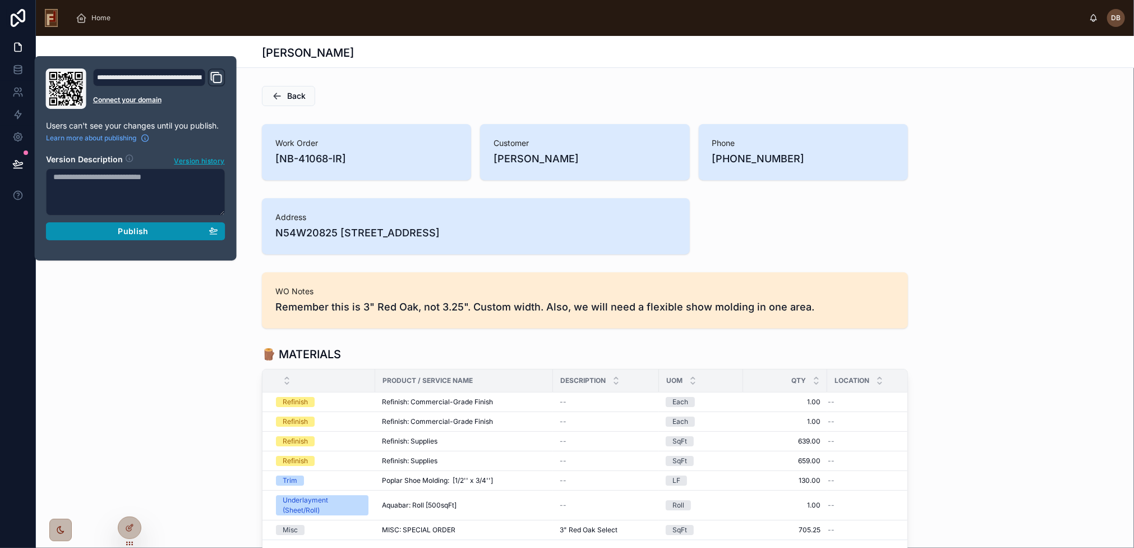
click at [105, 226] on div "Publish" at bounding box center [135, 231] width 165 height 10
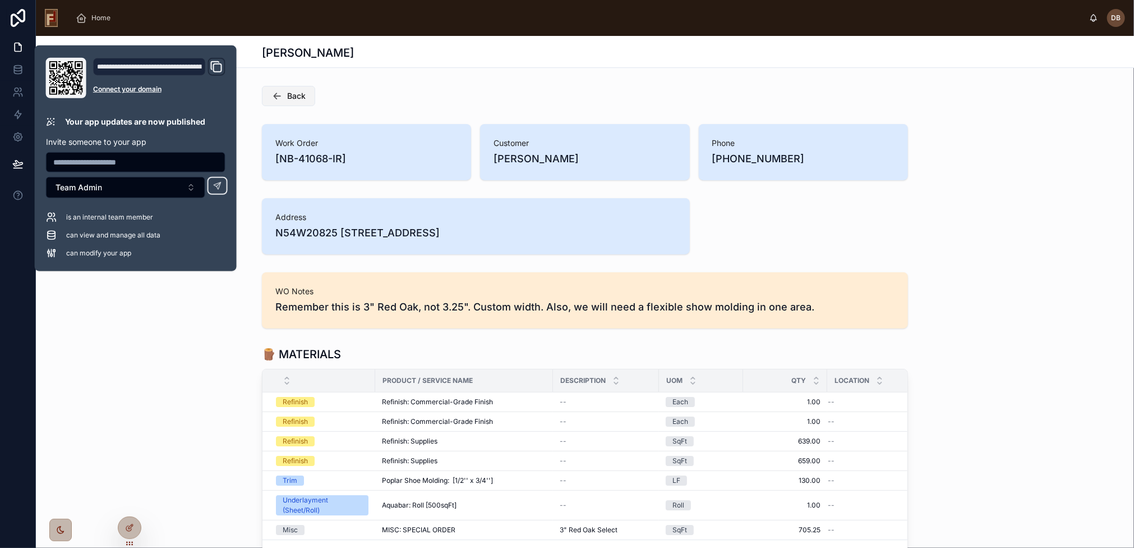
click at [287, 96] on span "Back" at bounding box center [296, 95] width 19 height 11
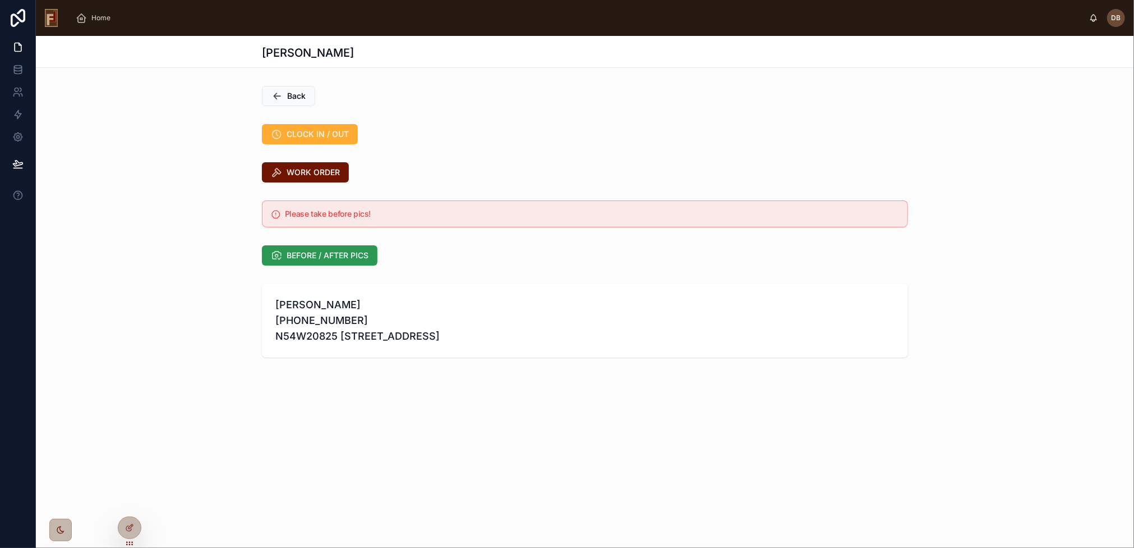
click at [341, 255] on span "BEFORE / AFTER PICS" at bounding box center [328, 255] width 82 height 11
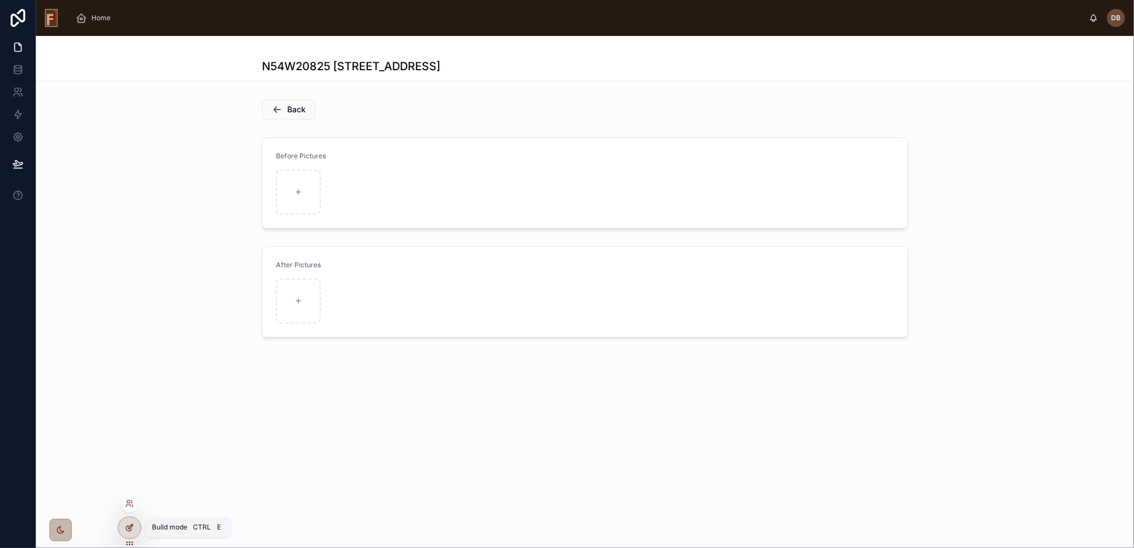
click at [130, 523] on icon at bounding box center [129, 527] width 9 height 9
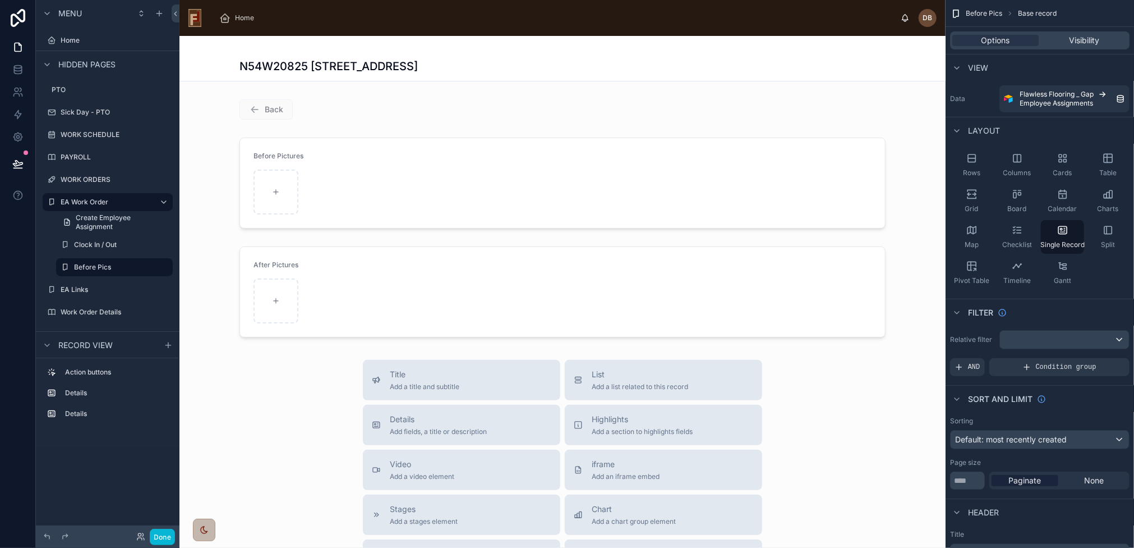
click at [656, 102] on div at bounding box center [563, 442] width 766 height 813
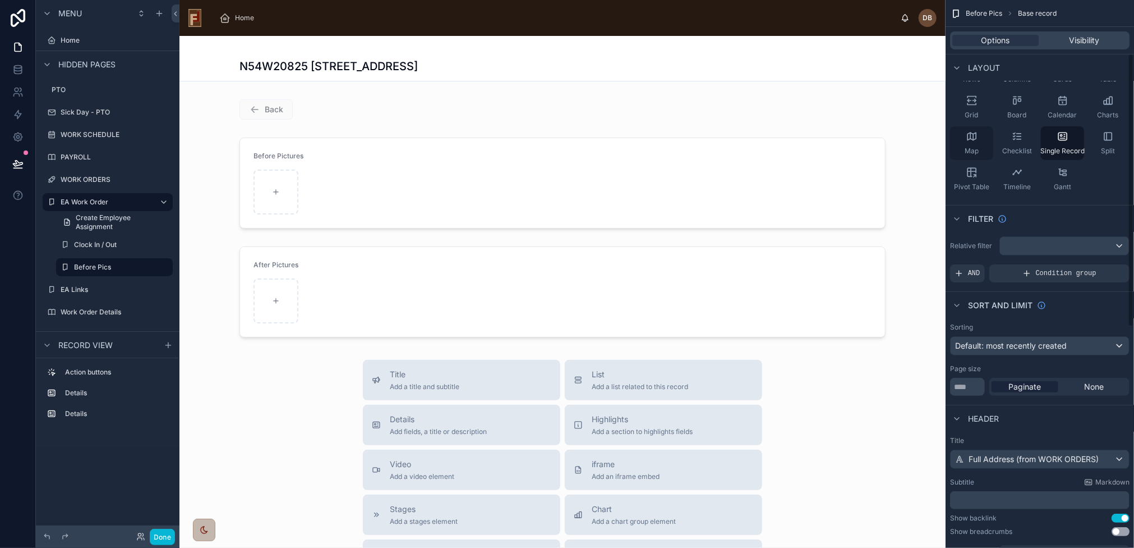
scroll to position [112, 0]
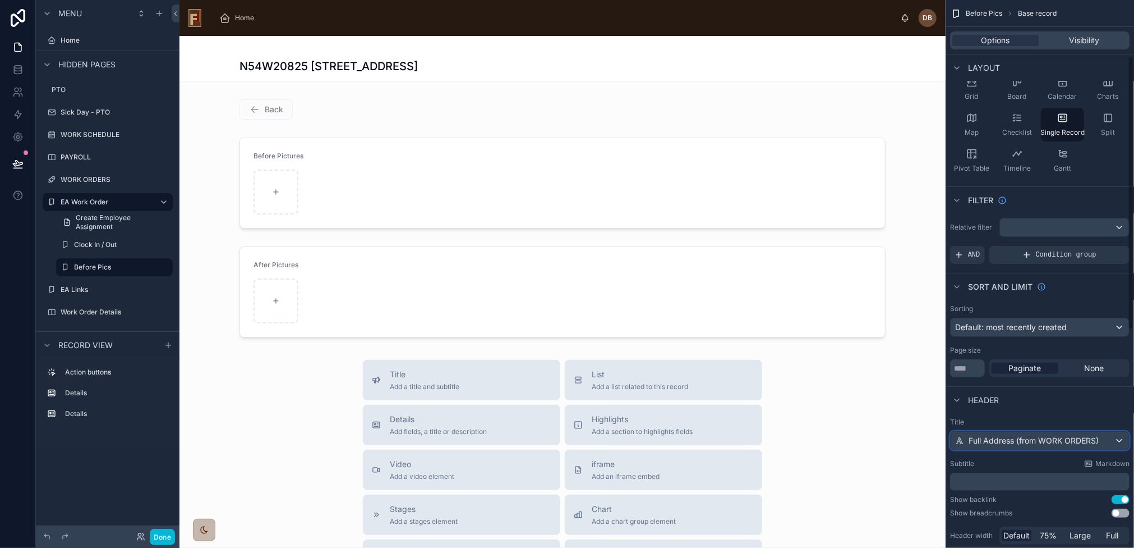
click at [1024, 439] on span "Full Address (from WORK ORDERS)" at bounding box center [1034, 440] width 130 height 11
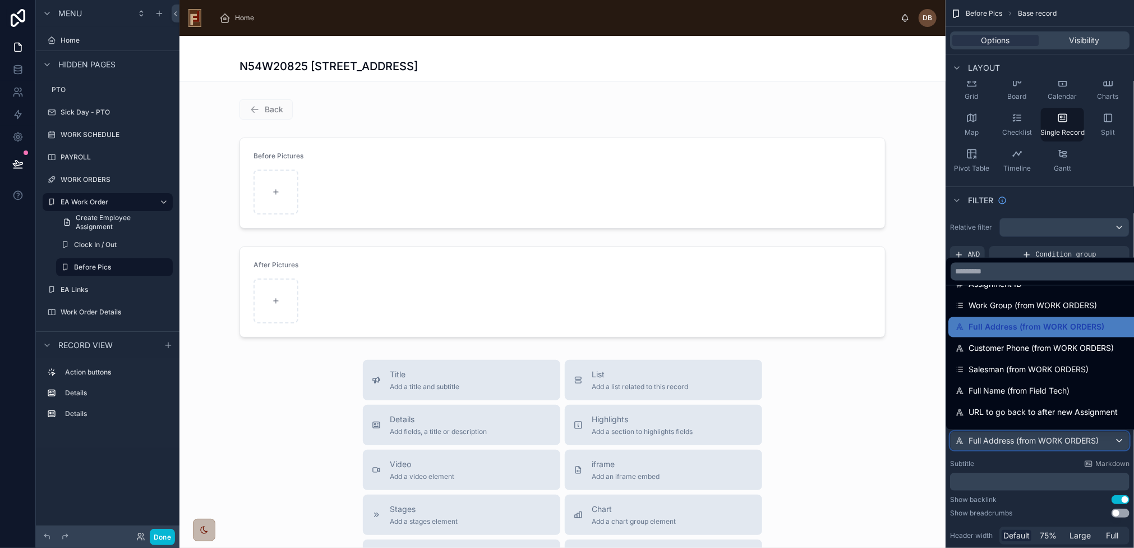
scroll to position [56, 0]
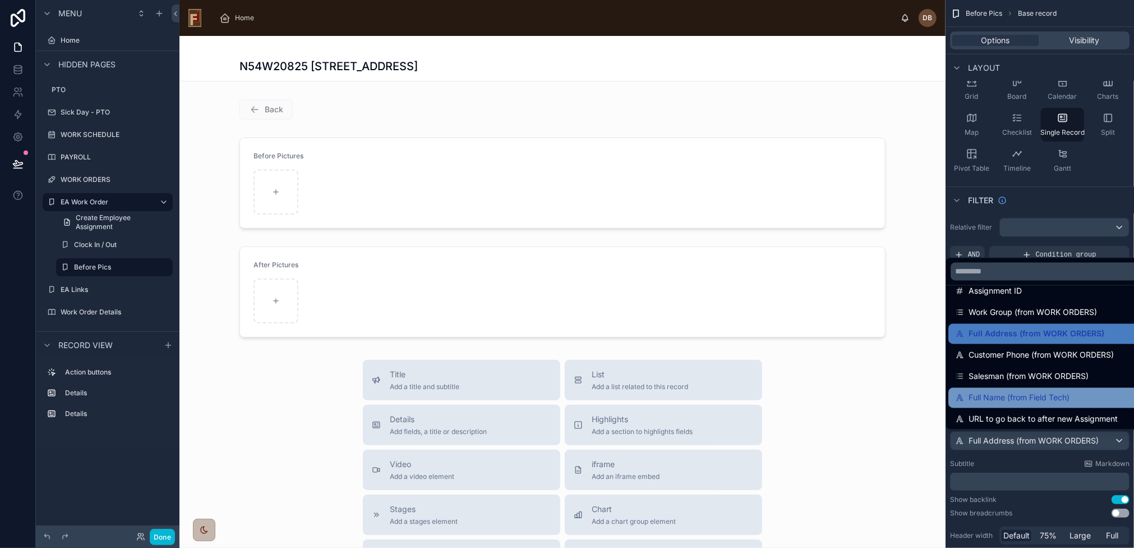
click at [1053, 401] on span "Full Name (from Field Tech)" at bounding box center [1019, 397] width 101 height 13
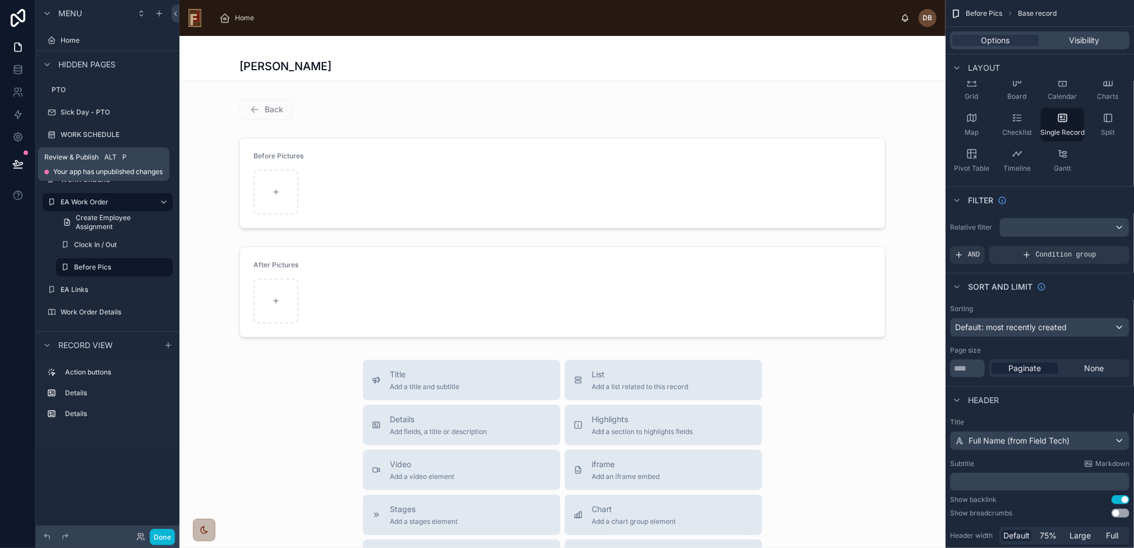
click at [17, 164] on icon at bounding box center [17, 163] width 11 height 11
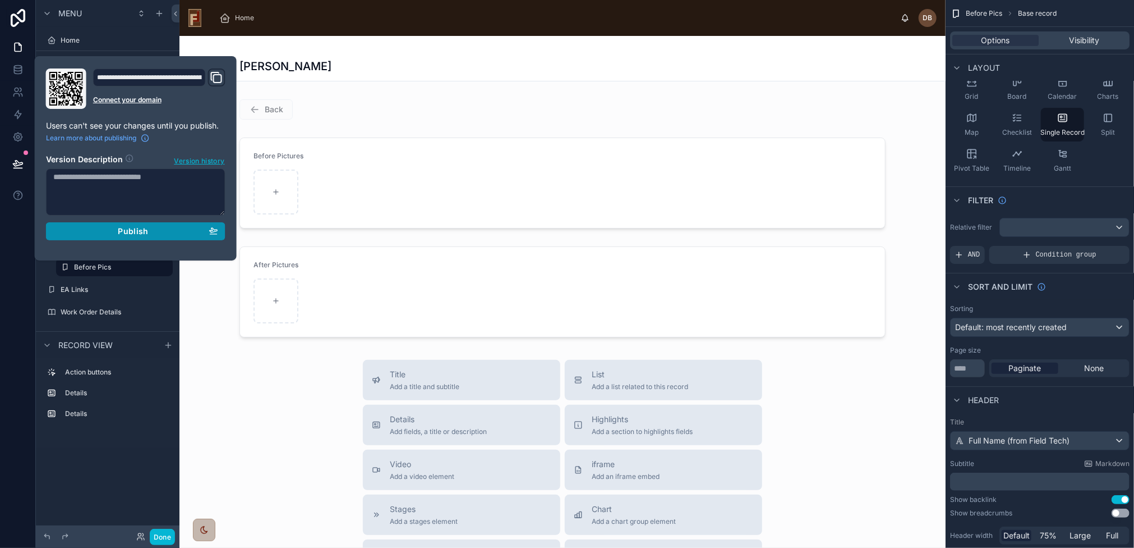
click at [127, 227] on span "Publish" at bounding box center [133, 231] width 30 height 10
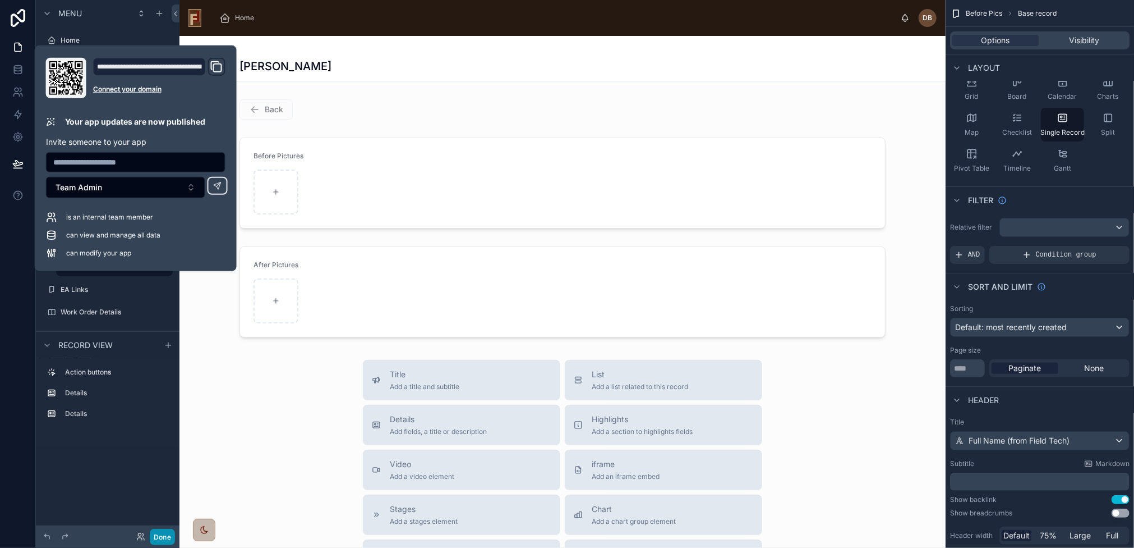
click at [164, 533] on button "Done" at bounding box center [162, 536] width 25 height 16
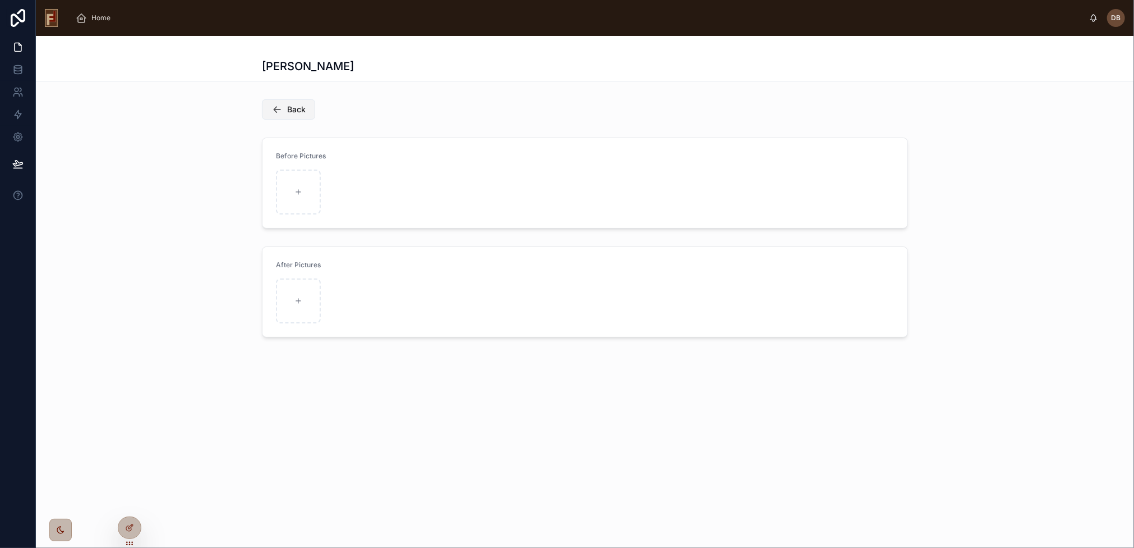
click at [287, 110] on span "Back" at bounding box center [296, 109] width 19 height 11
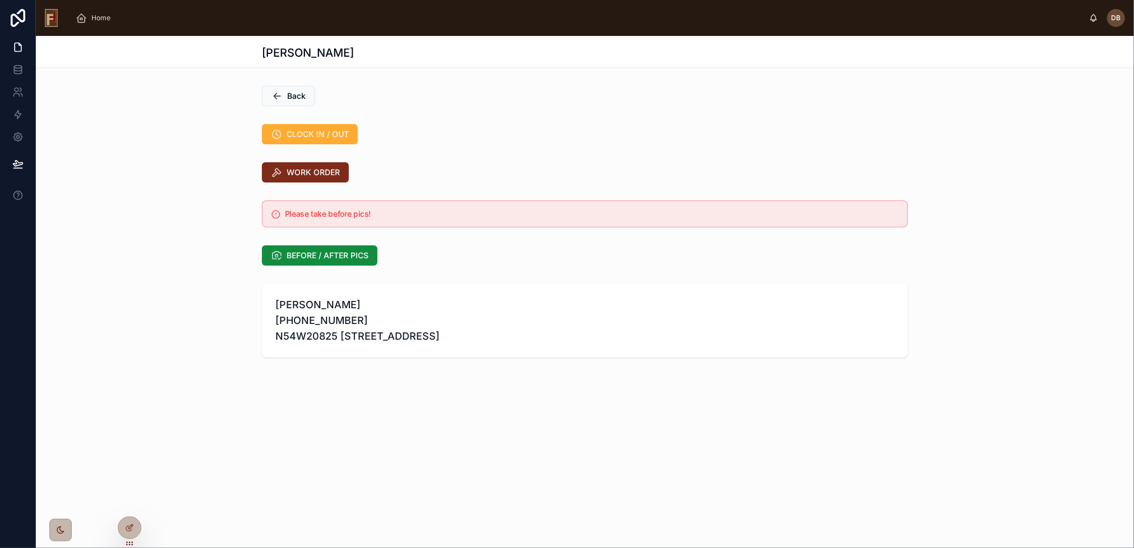
click at [311, 171] on span "WORK ORDER" at bounding box center [313, 172] width 53 height 11
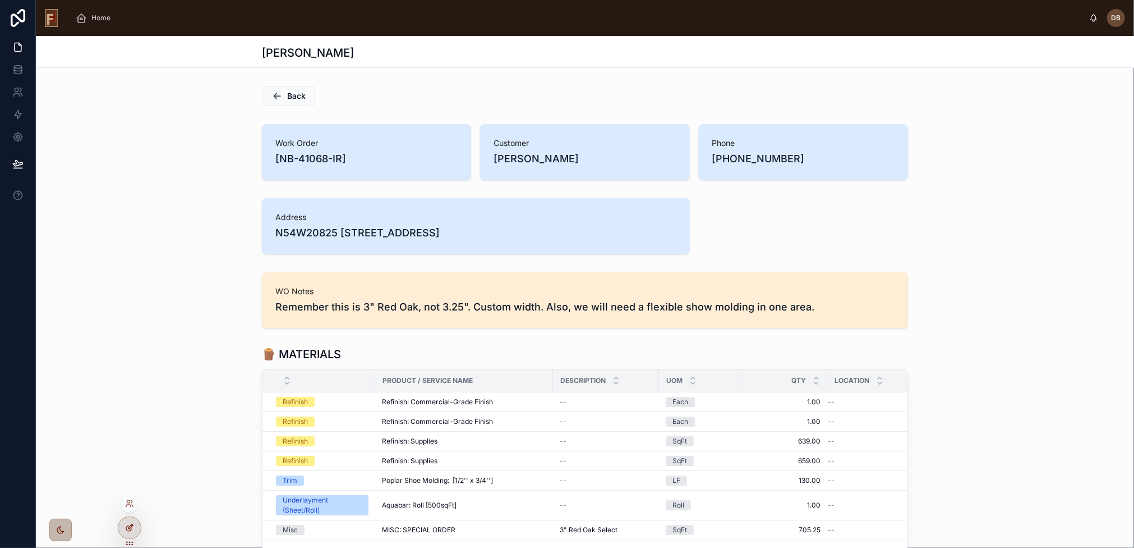
click at [128, 527] on icon at bounding box center [129, 527] width 9 height 9
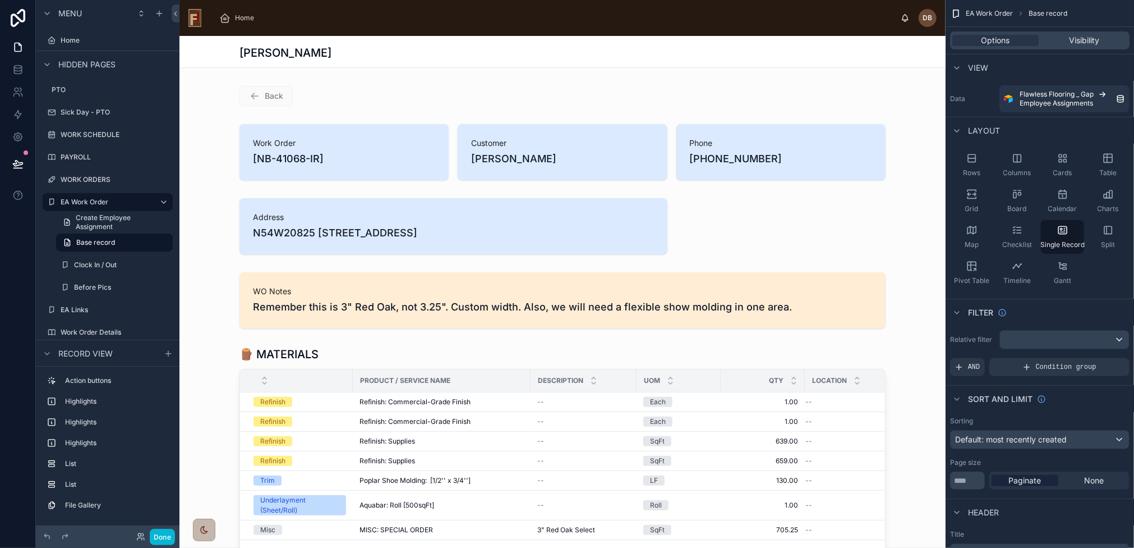
click at [811, 150] on div at bounding box center [563, 151] width 766 height 65
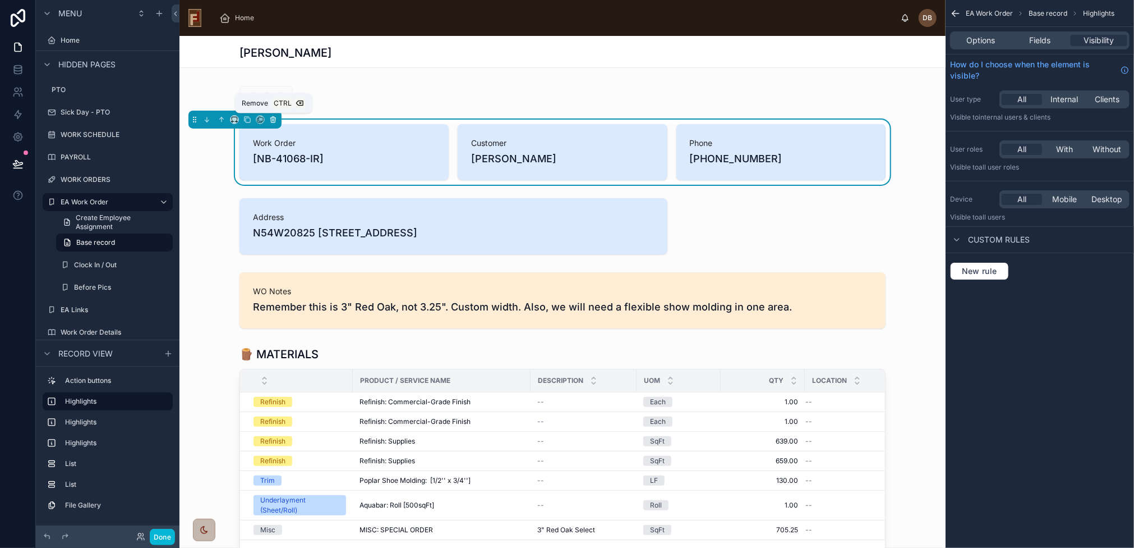
click at [274, 118] on icon at bounding box center [272, 118] width 5 height 0
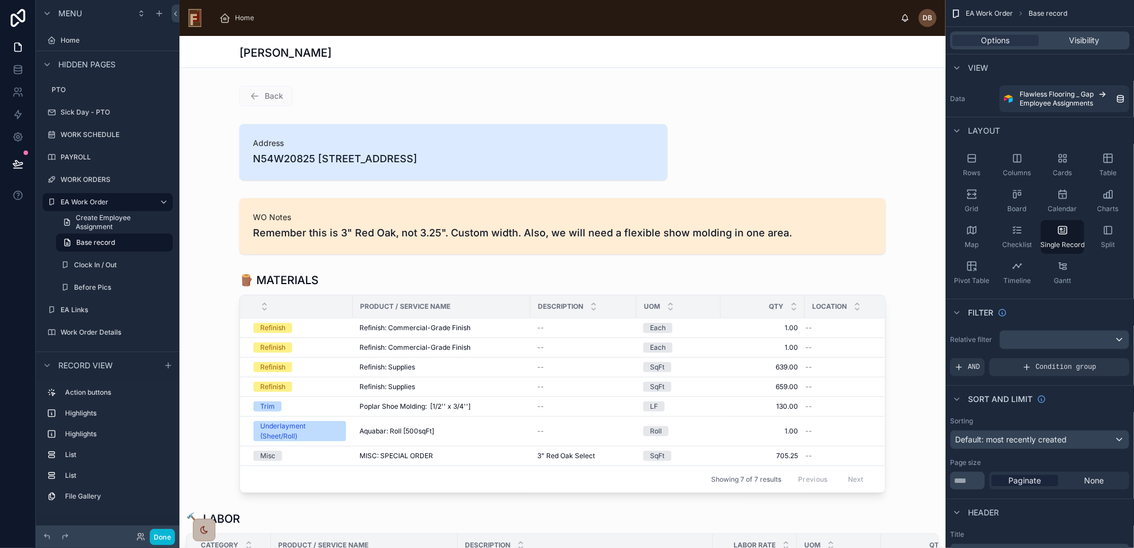
click at [314, 151] on div at bounding box center [563, 151] width 766 height 65
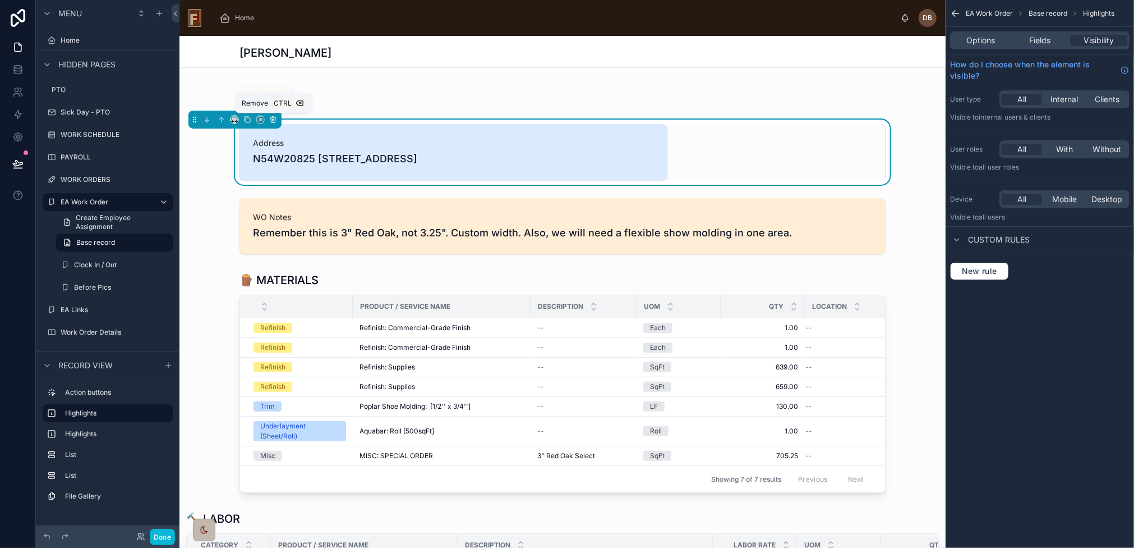
click at [272, 117] on icon at bounding box center [273, 117] width 2 height 1
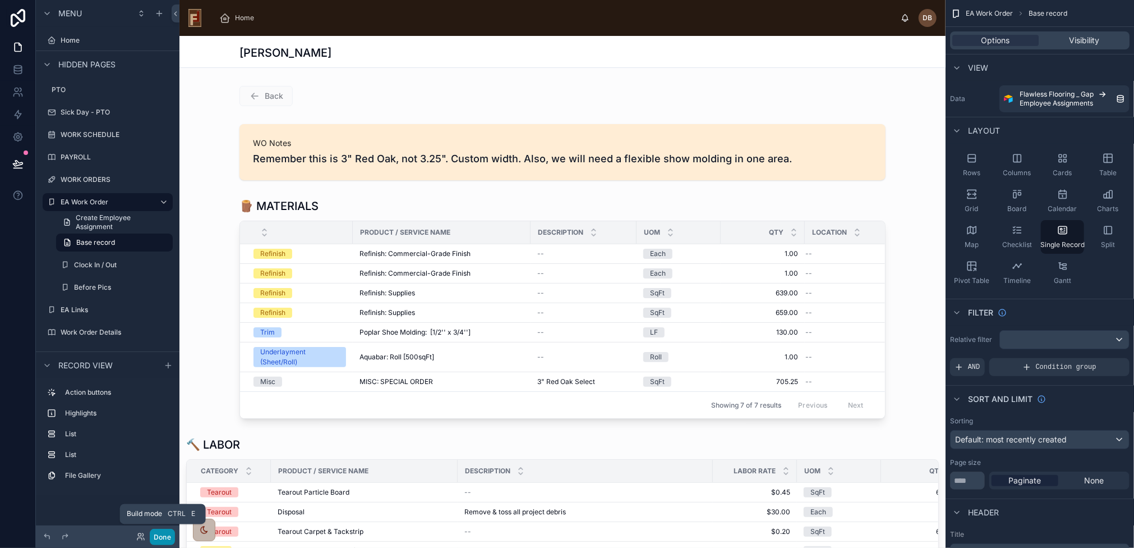
click at [162, 538] on button "Done" at bounding box center [162, 536] width 25 height 16
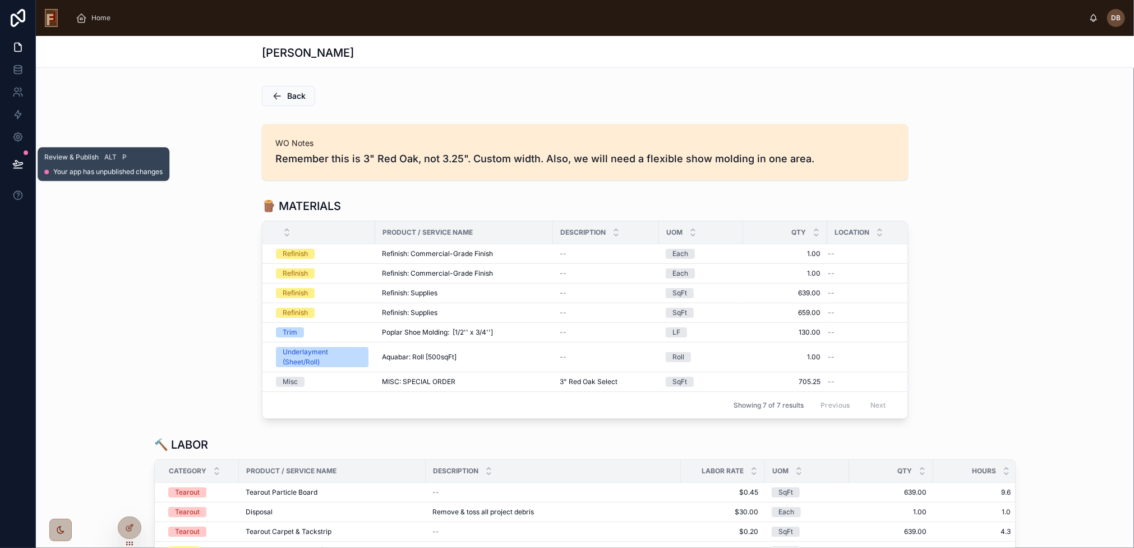
click at [13, 168] on icon at bounding box center [17, 163] width 11 height 11
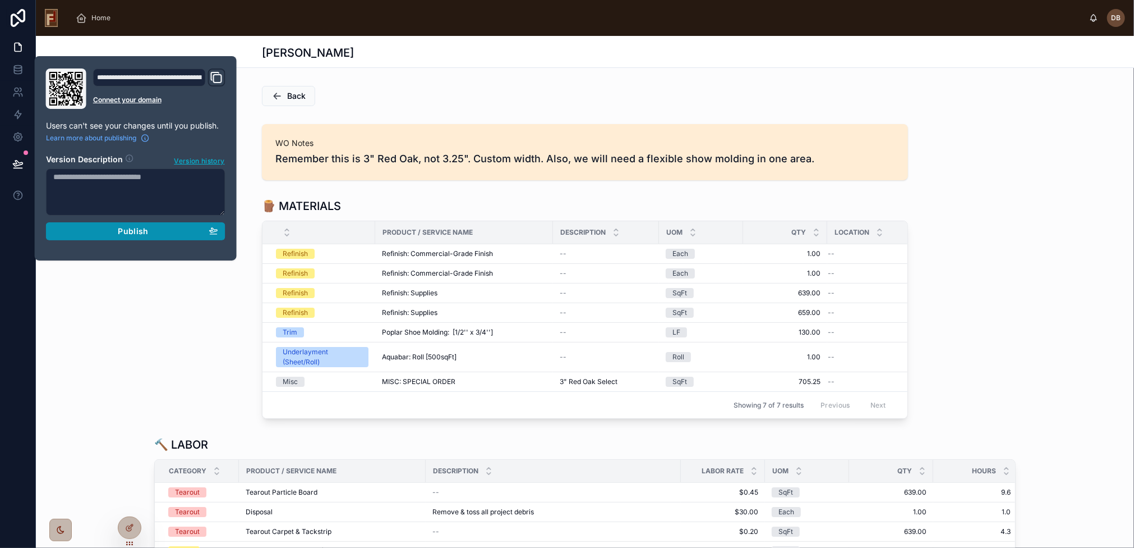
click at [127, 228] on span "Publish" at bounding box center [133, 231] width 30 height 10
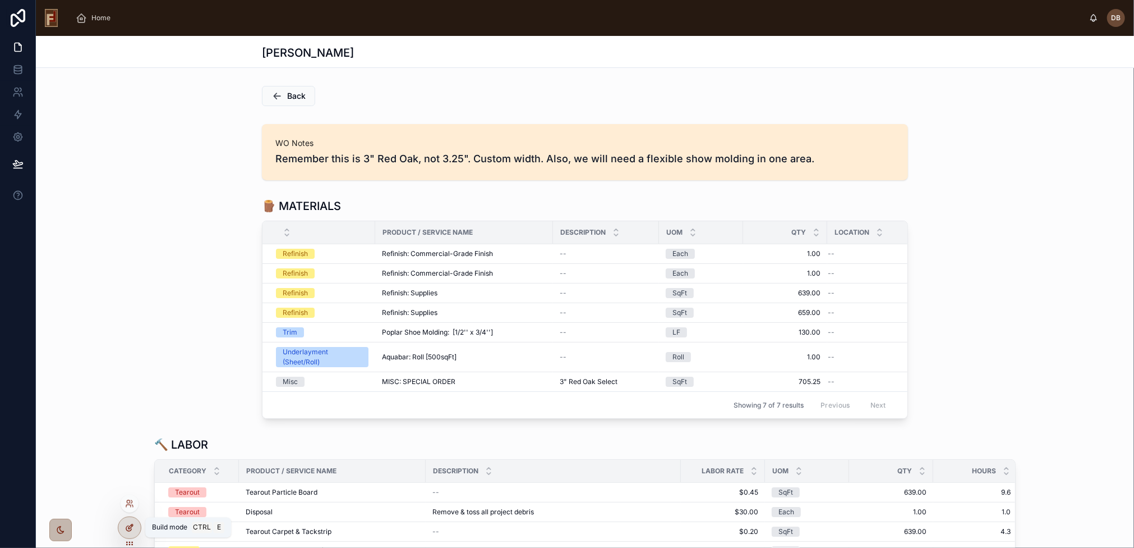
click at [127, 526] on icon at bounding box center [129, 527] width 9 height 9
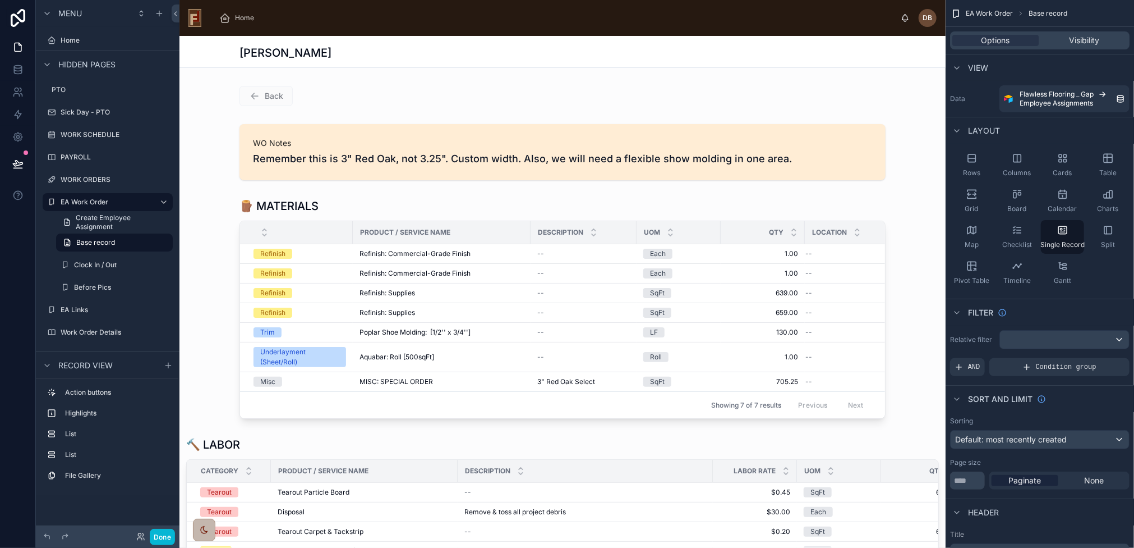
click at [403, 153] on div at bounding box center [563, 151] width 766 height 65
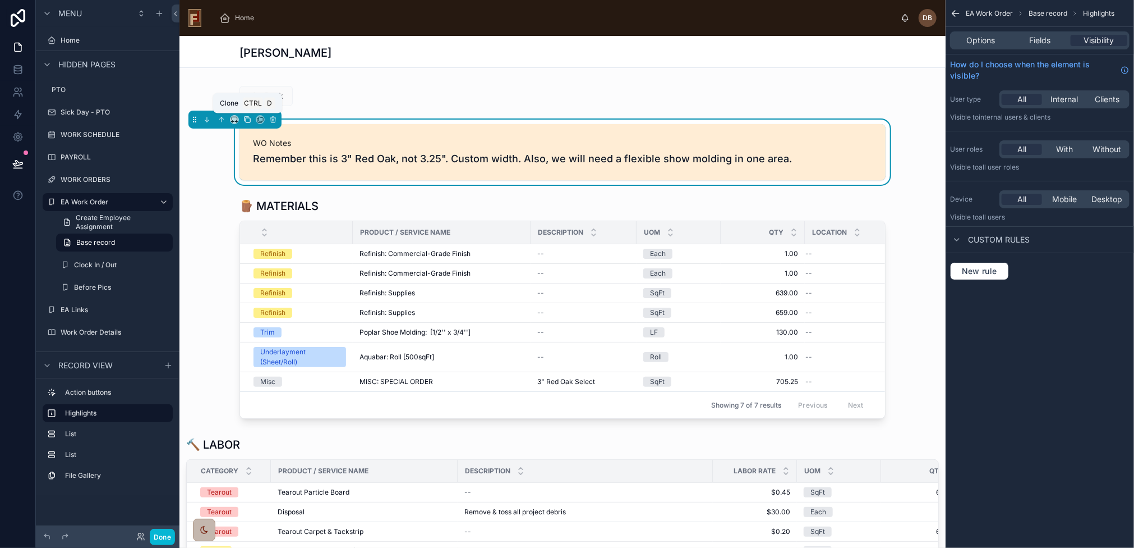
click at [248, 119] on icon at bounding box center [247, 120] width 8 height 8
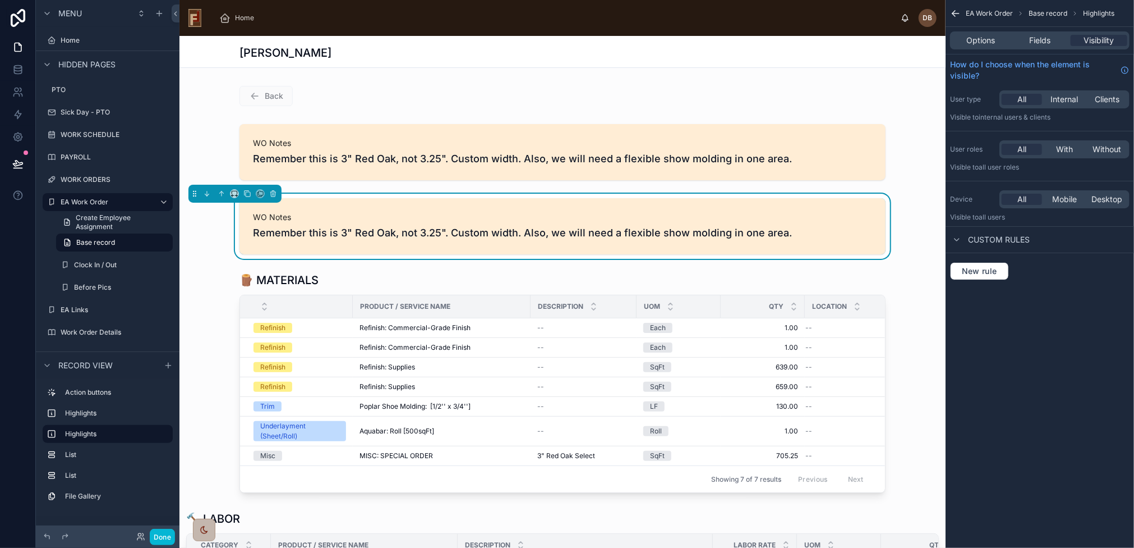
click at [578, 222] on span "WO Notes" at bounding box center [562, 216] width 619 height 11
click at [982, 38] on span "Options" at bounding box center [981, 40] width 29 height 11
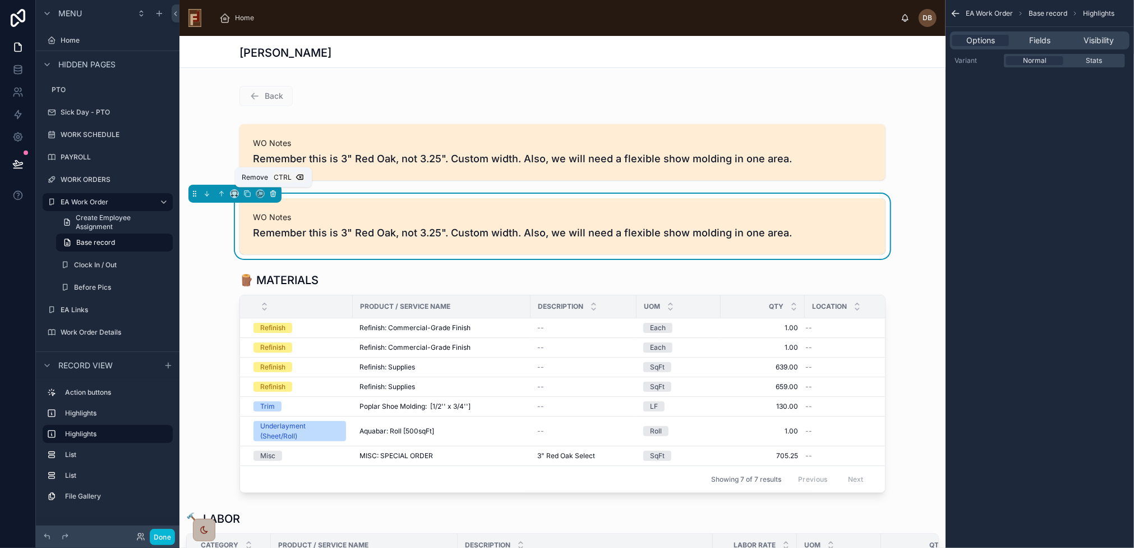
click at [272, 191] on icon at bounding box center [273, 194] width 8 height 8
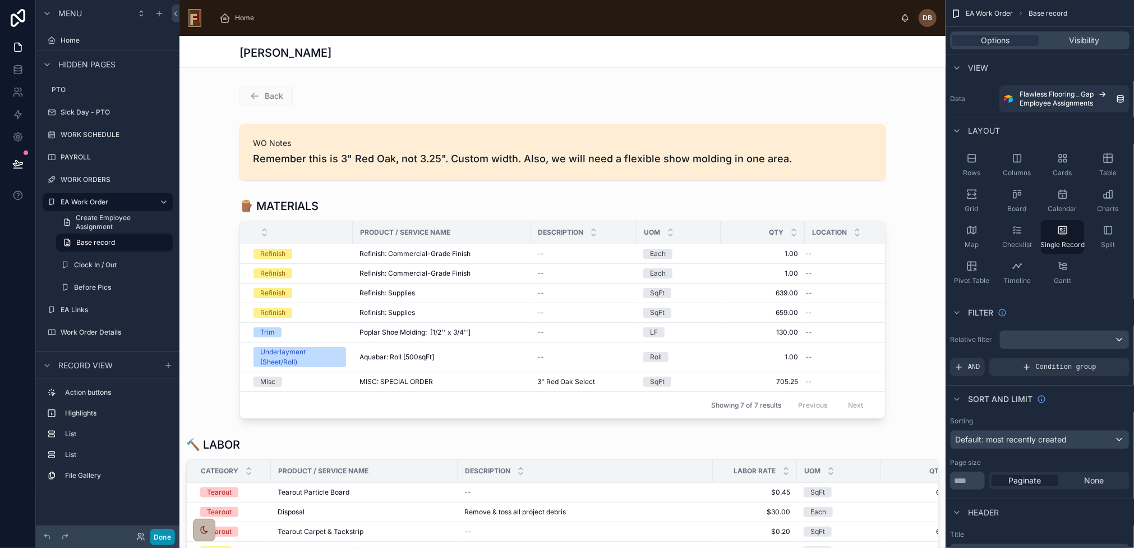
click at [157, 533] on button "Done" at bounding box center [162, 536] width 25 height 16
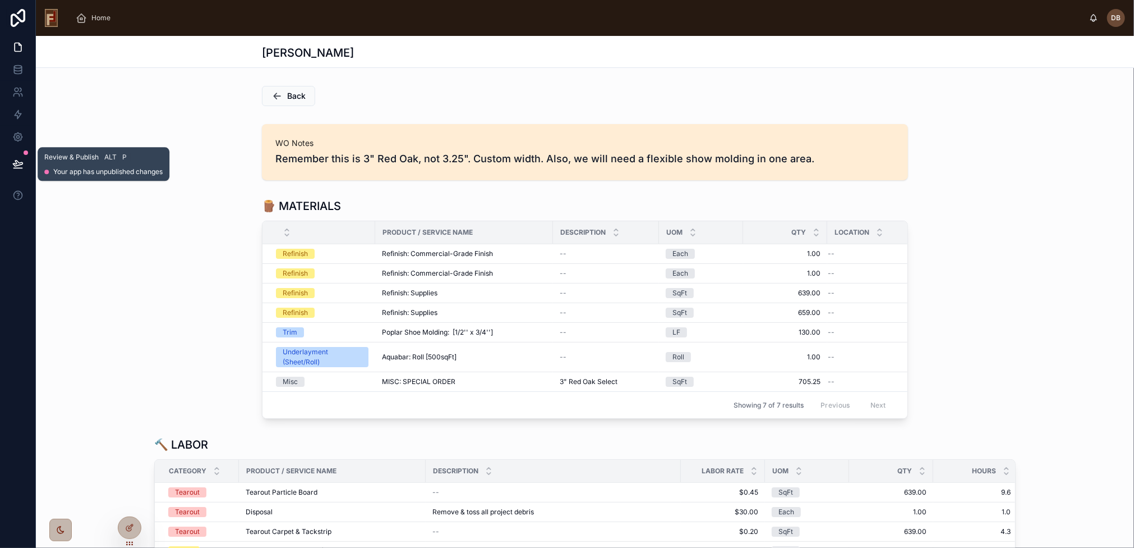
click at [18, 165] on icon at bounding box center [18, 163] width 10 height 6
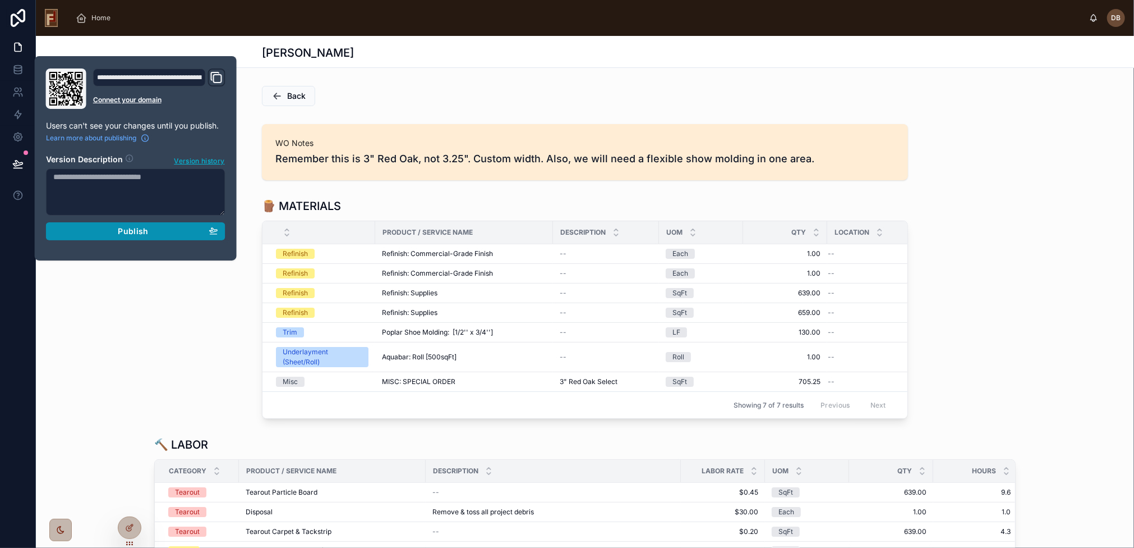
click at [123, 226] on span "Publish" at bounding box center [133, 231] width 30 height 10
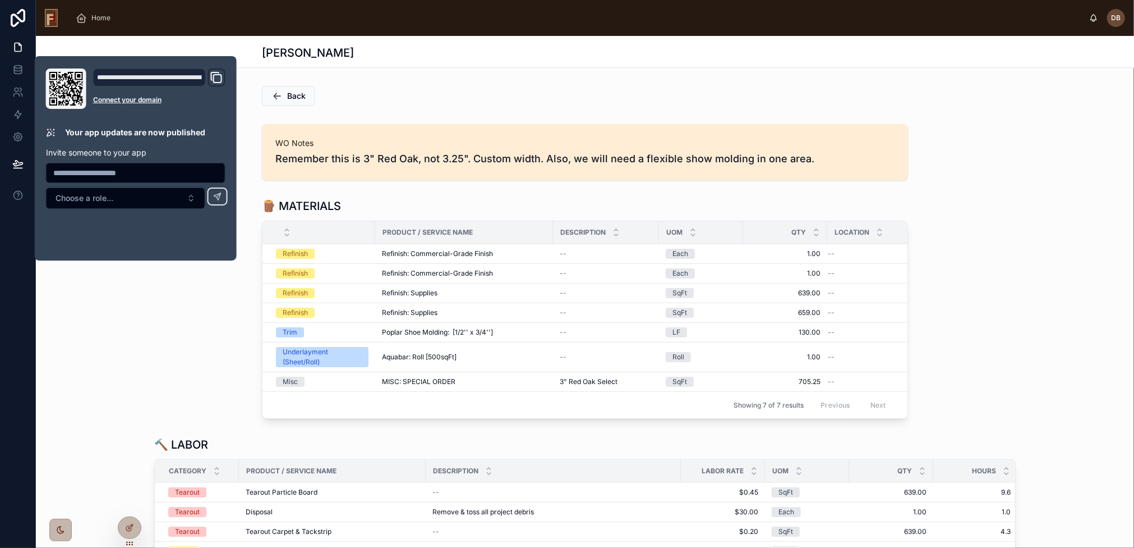
click at [398, 94] on div "Back" at bounding box center [585, 96] width 646 height 20
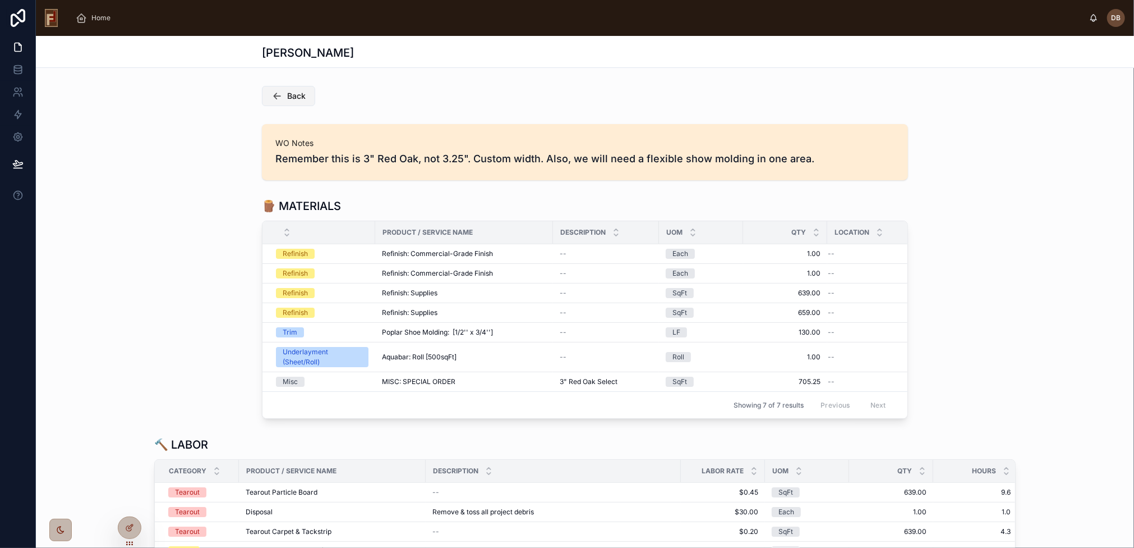
click at [289, 96] on span "Back" at bounding box center [296, 95] width 19 height 11
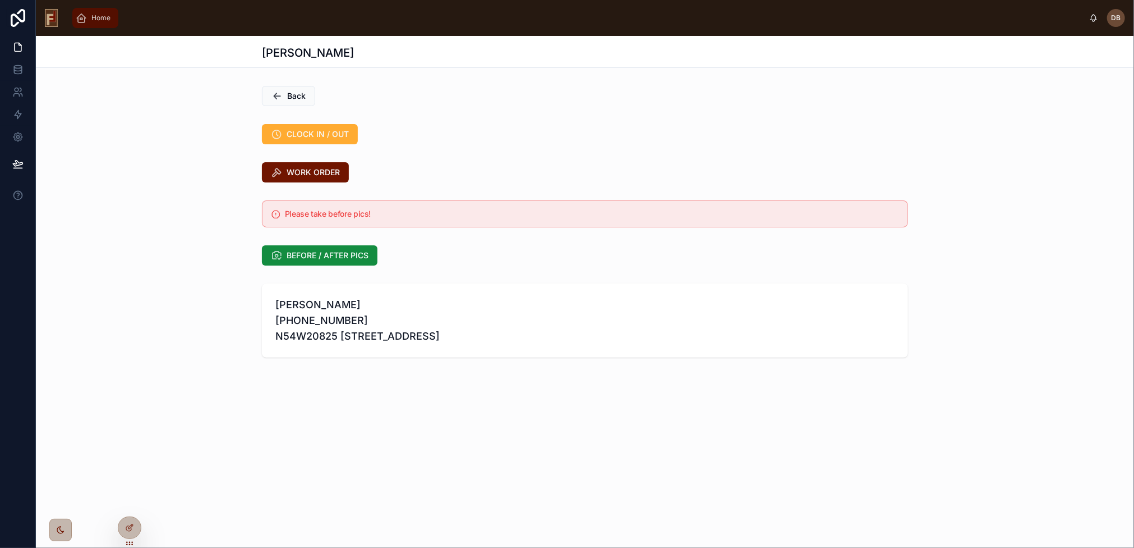
click at [99, 20] on span "Home" at bounding box center [100, 17] width 19 height 9
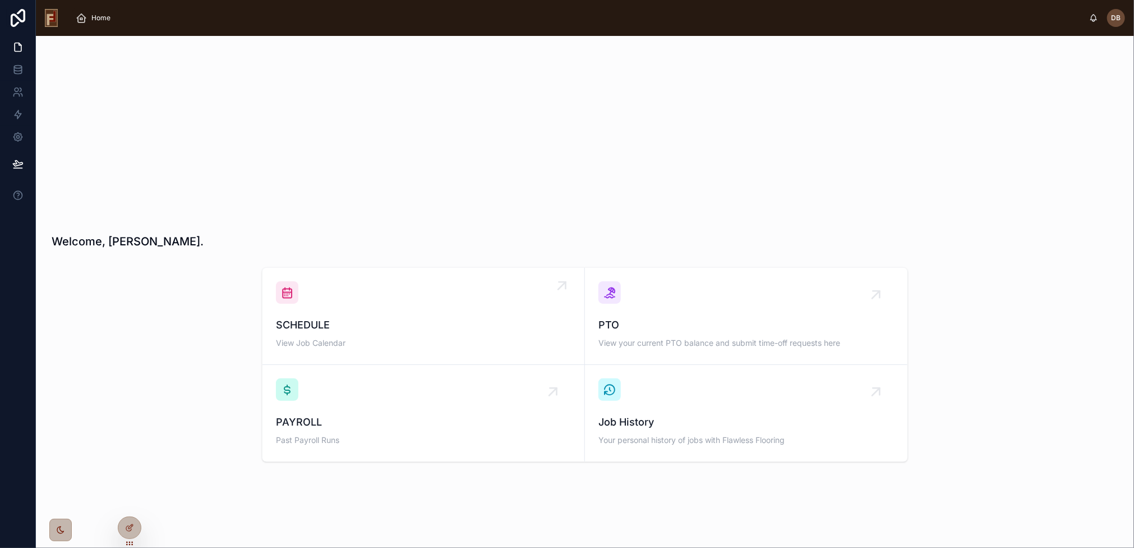
scroll to position [12, 0]
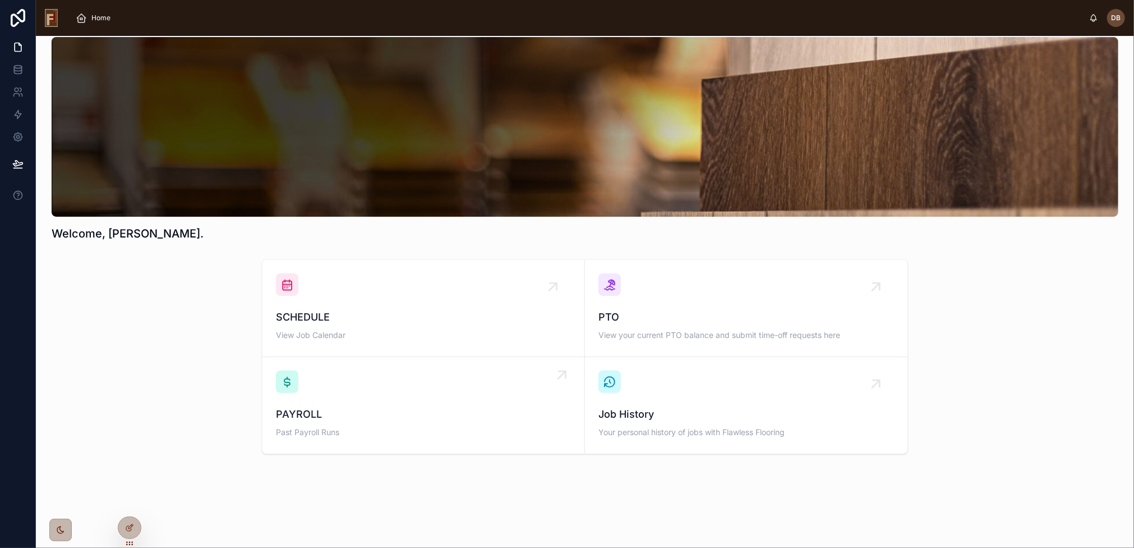
click at [423, 397] on div "PAYROLL Past Payroll Runs" at bounding box center [423, 405] width 295 height 70
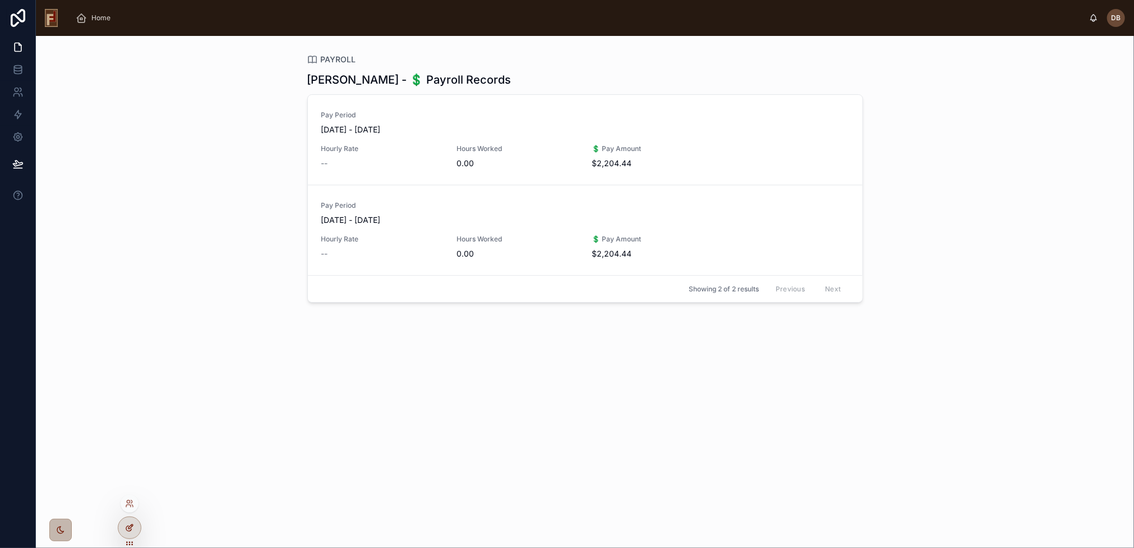
click at [132, 525] on icon at bounding box center [130, 526] width 4 height 4
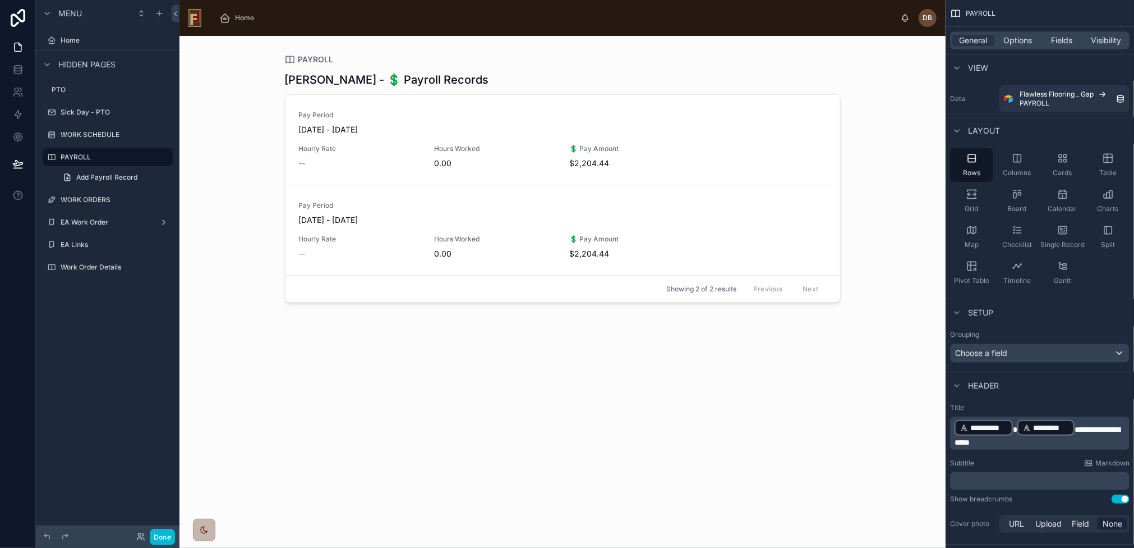
click at [567, 339] on div at bounding box center [563, 285] width 574 height 498
click at [518, 353] on div "David Braunsdorf - 💲 Payroll Records Pay Period 08/18/2025 - 08/24/2025 Hourly …" at bounding box center [563, 299] width 556 height 469
click at [73, 43] on label "Home" at bounding box center [106, 40] width 90 height 9
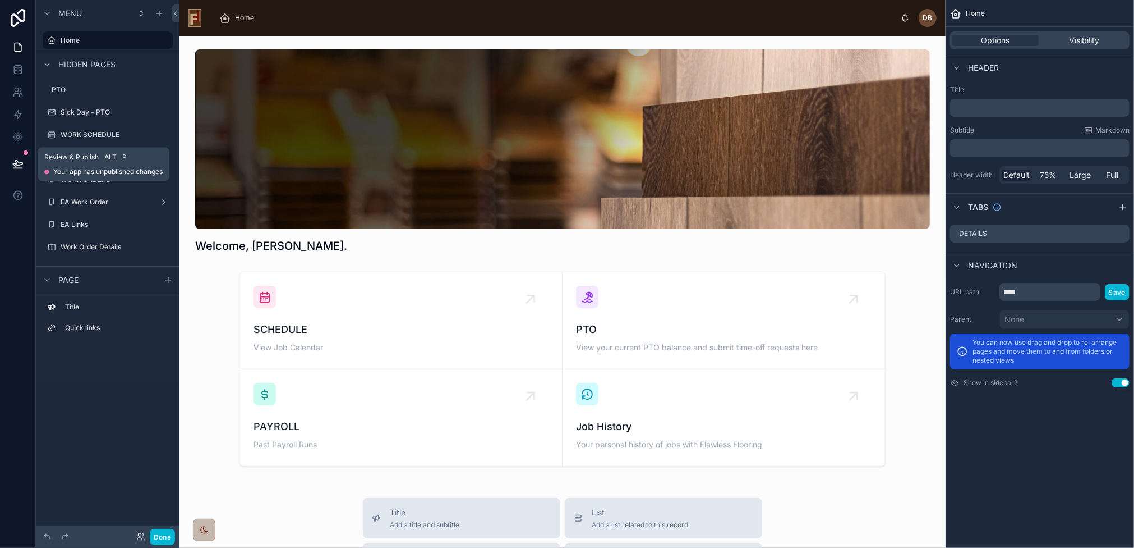
click at [16, 163] on icon at bounding box center [18, 163] width 10 height 6
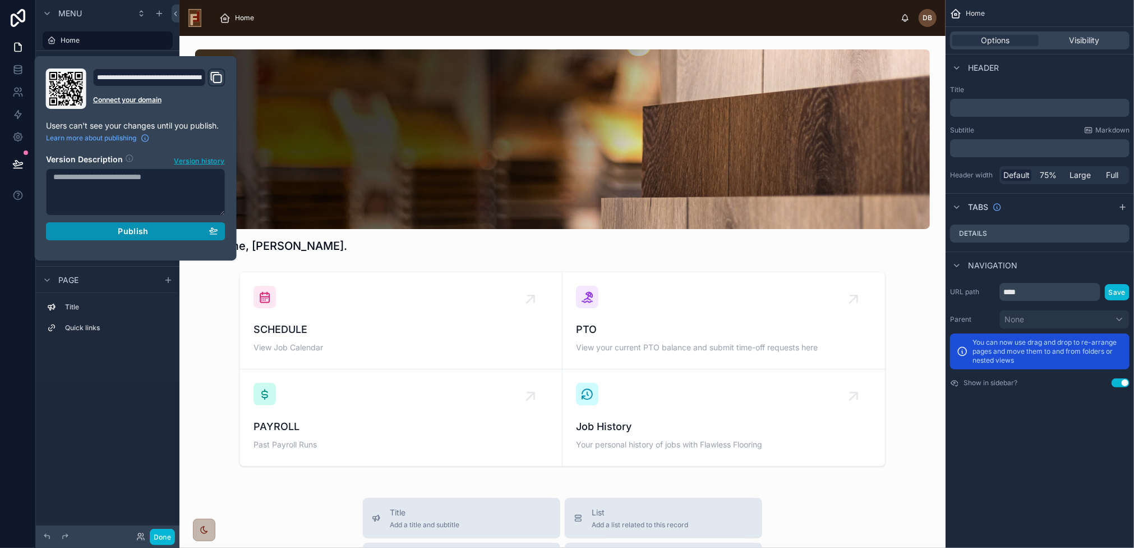
click at [131, 230] on span "Publish" at bounding box center [133, 231] width 30 height 10
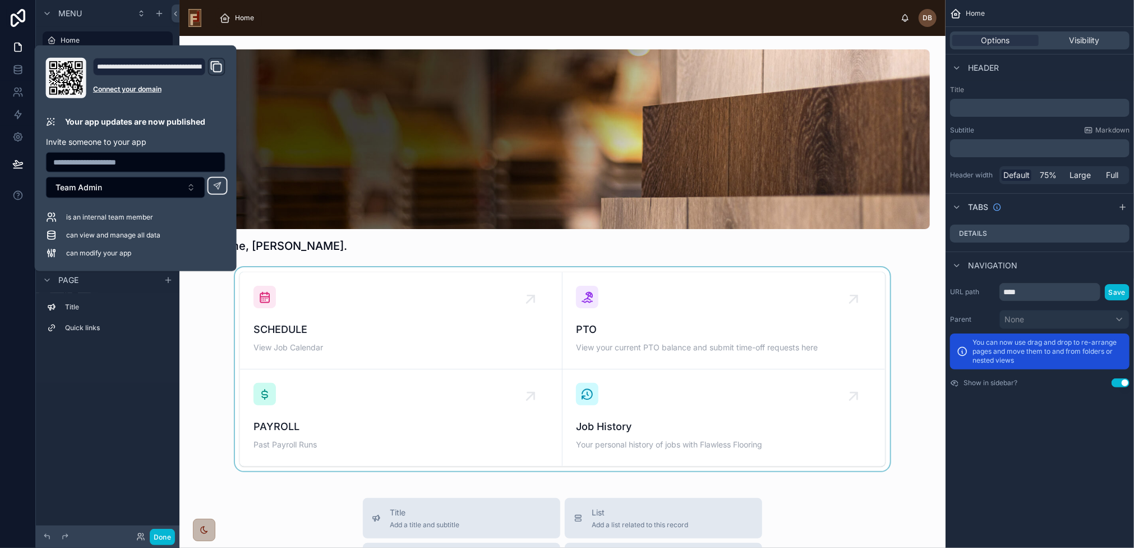
click at [421, 301] on div at bounding box center [562, 369] width 748 height 204
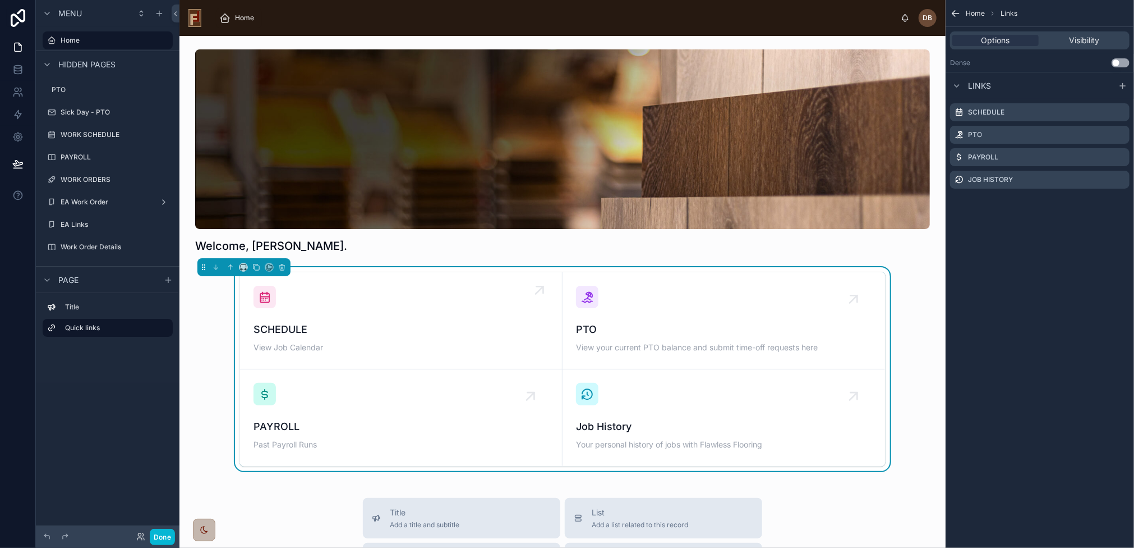
click at [407, 311] on div "SCHEDULE View Job Calendar" at bounding box center [401, 321] width 295 height 70
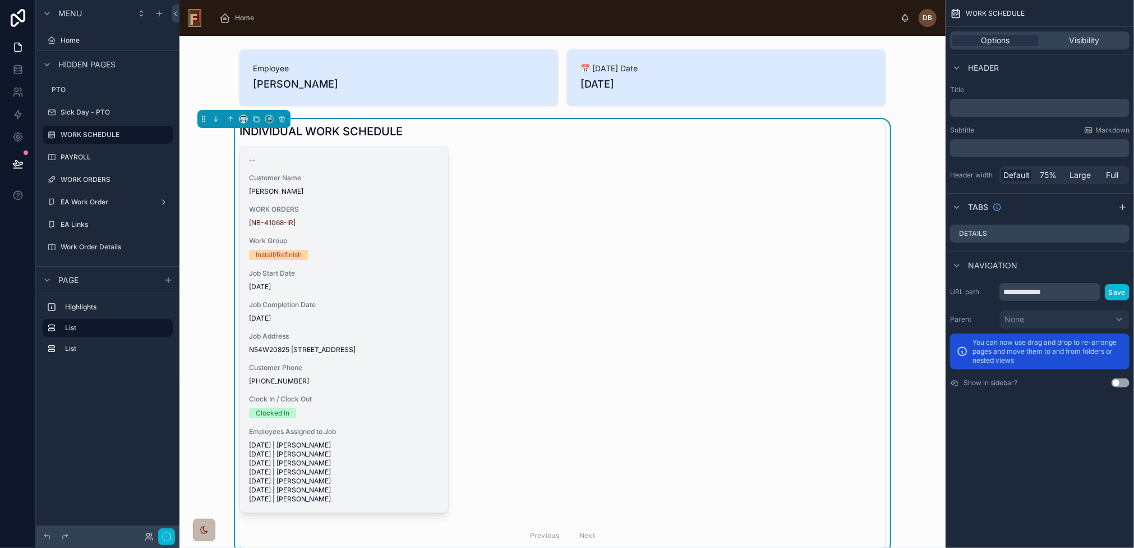
scroll to position [111, 0]
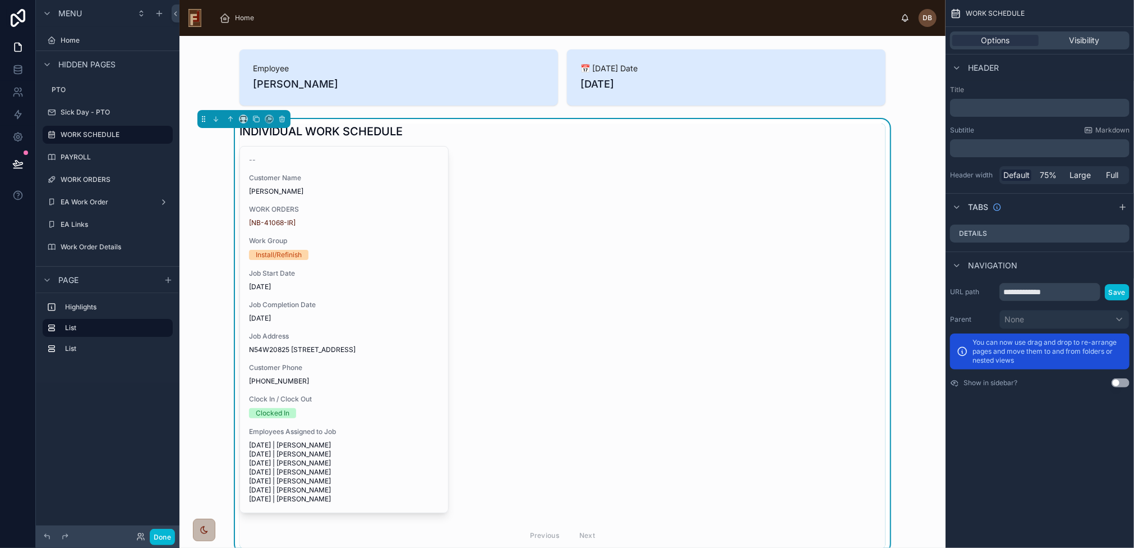
click at [406, 278] on div "Job Start Date 8/25/2025" at bounding box center [344, 280] width 190 height 22
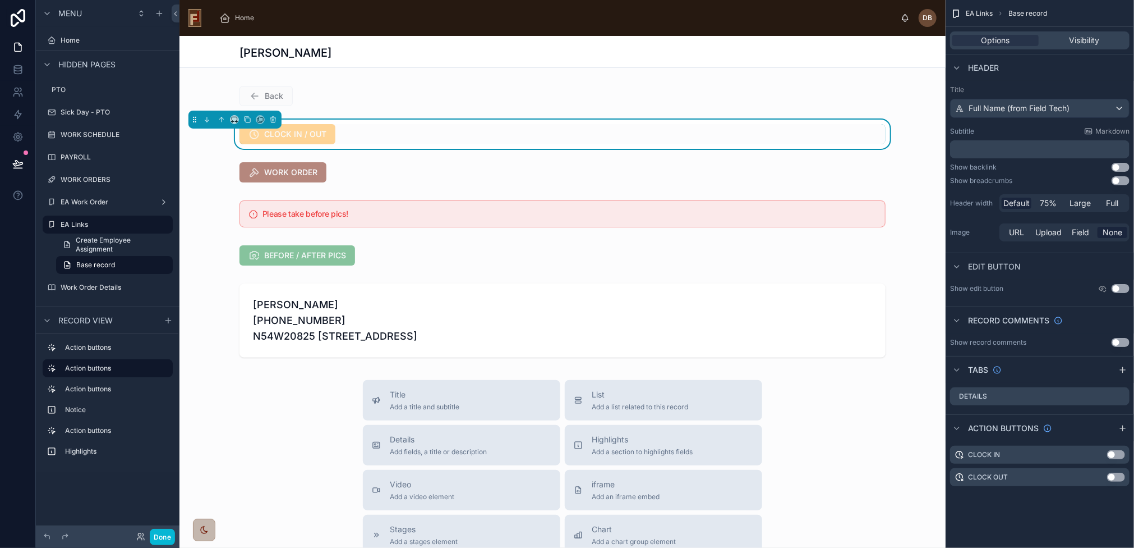
click at [304, 137] on span "CLOCK IN / OUT" at bounding box center [288, 135] width 96 height 11
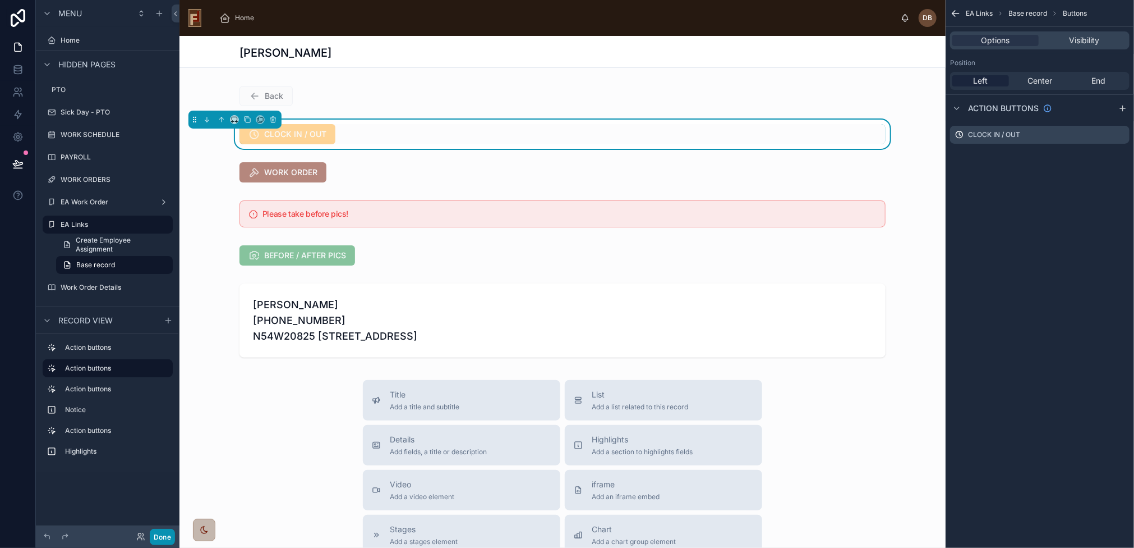
click at [168, 539] on button "Done" at bounding box center [162, 536] width 25 height 16
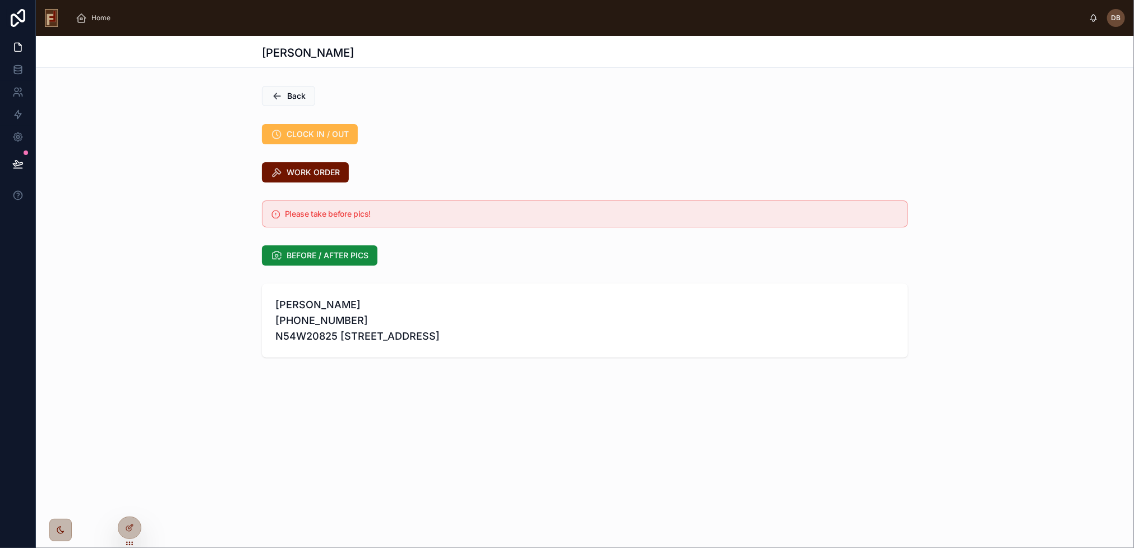
click at [294, 138] on span "CLOCK IN / OUT" at bounding box center [318, 133] width 62 height 11
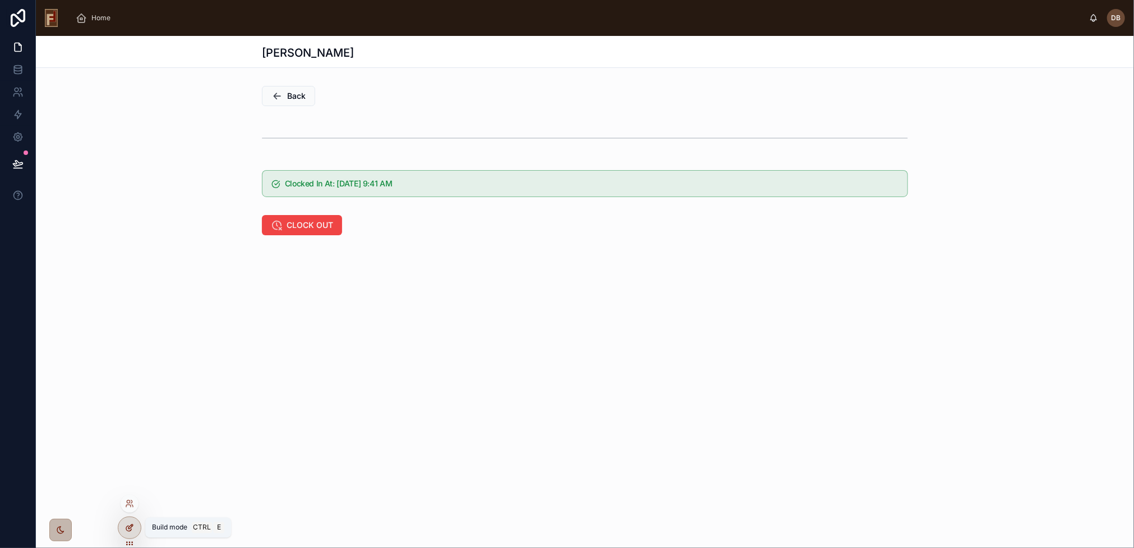
click at [132, 527] on icon at bounding box center [129, 527] width 9 height 9
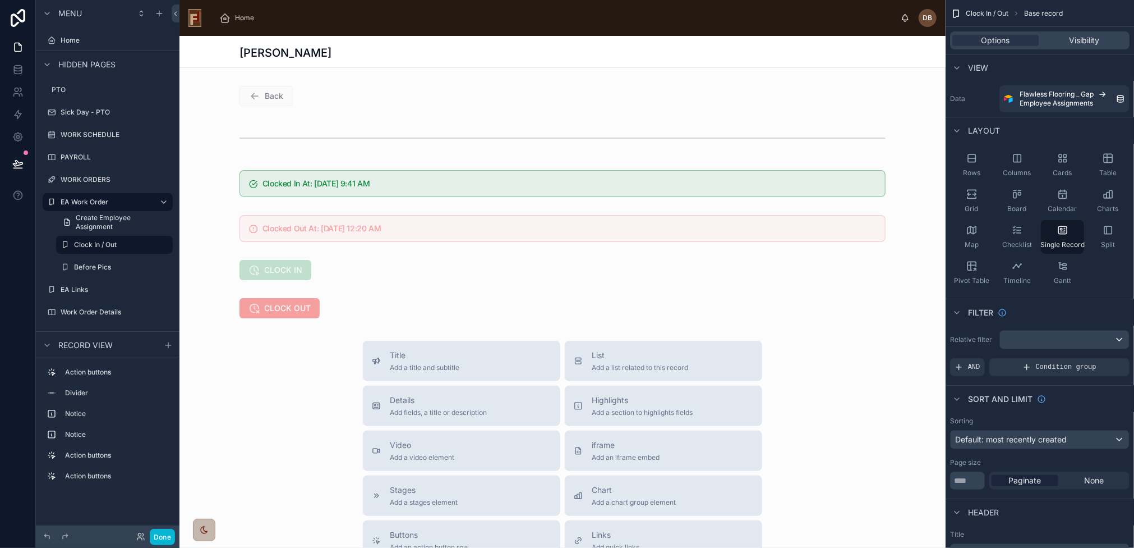
click at [451, 137] on div at bounding box center [563, 433] width 766 height 794
click at [399, 135] on div at bounding box center [563, 137] width 766 height 37
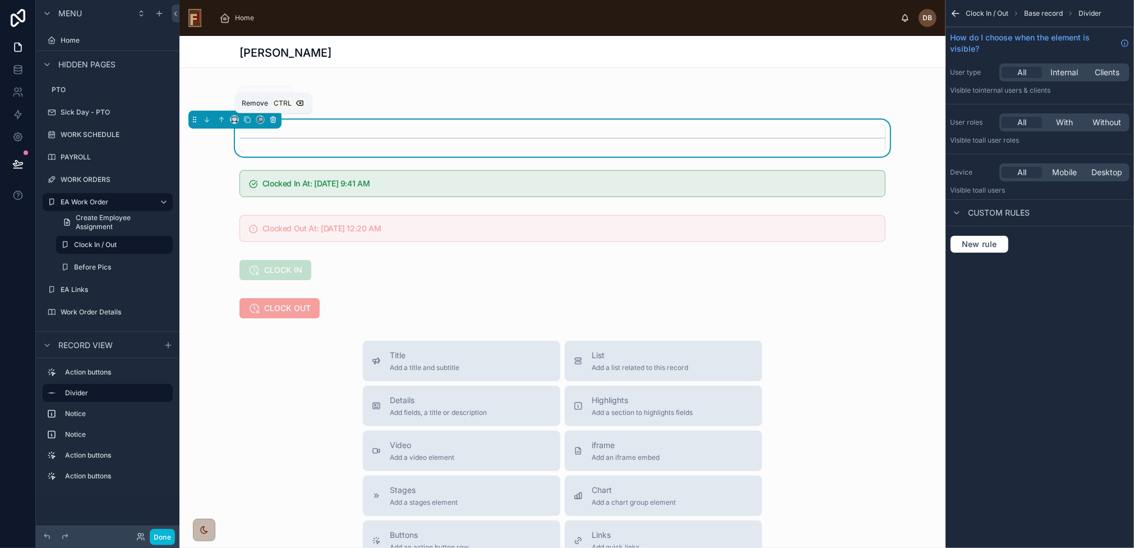
click at [272, 122] on icon at bounding box center [273, 120] width 8 height 8
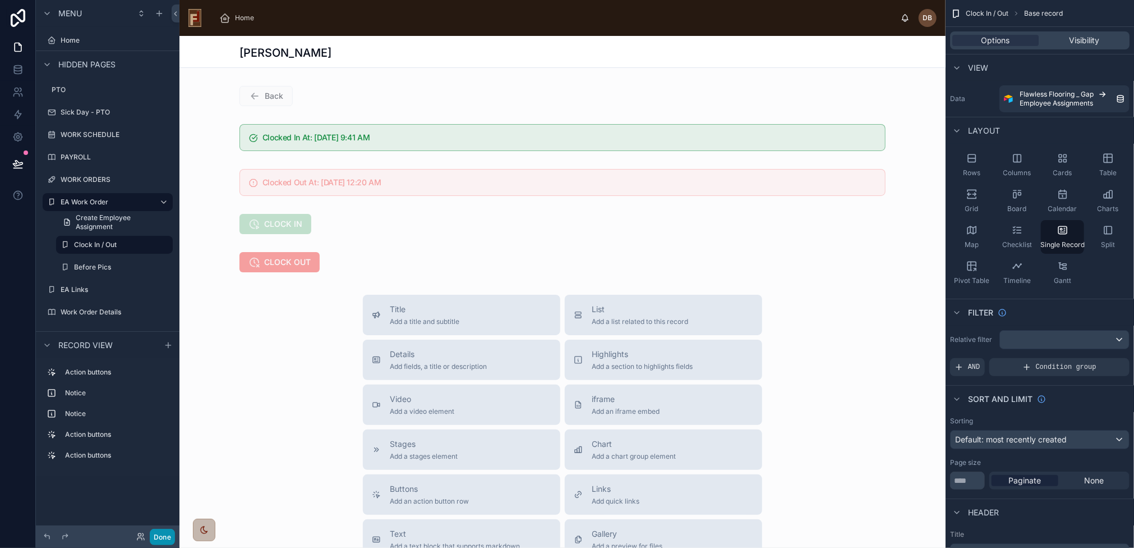
click at [162, 536] on button "Done" at bounding box center [162, 536] width 25 height 16
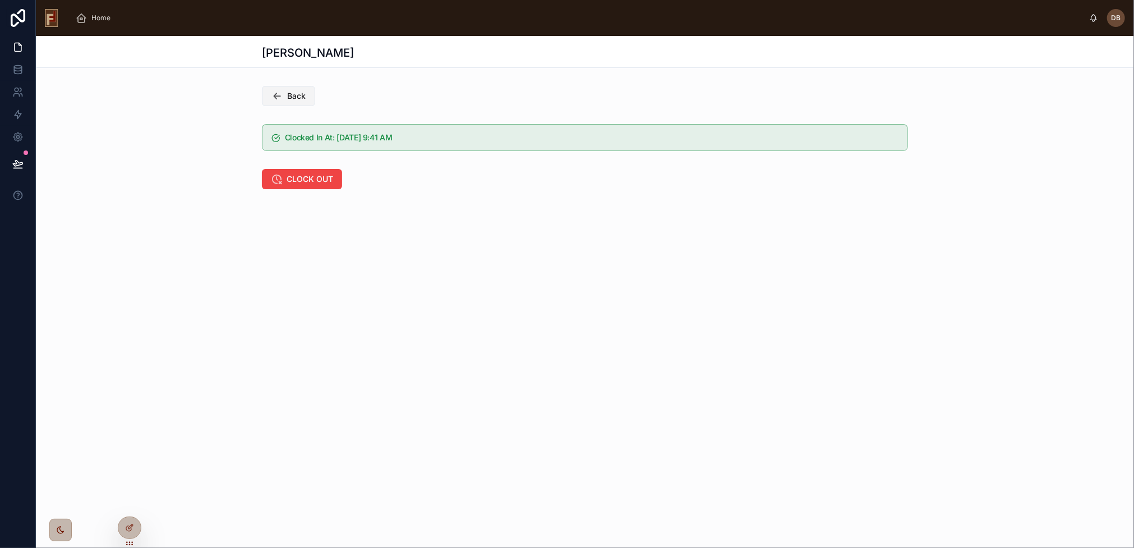
click at [295, 99] on span "Back" at bounding box center [296, 95] width 19 height 11
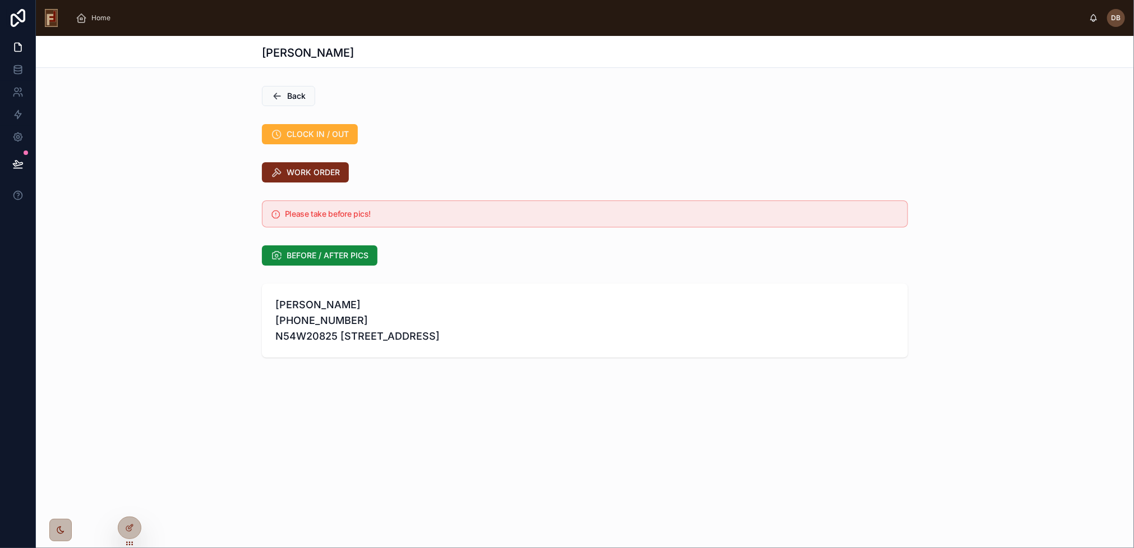
click at [307, 174] on span "WORK ORDER" at bounding box center [313, 172] width 53 height 11
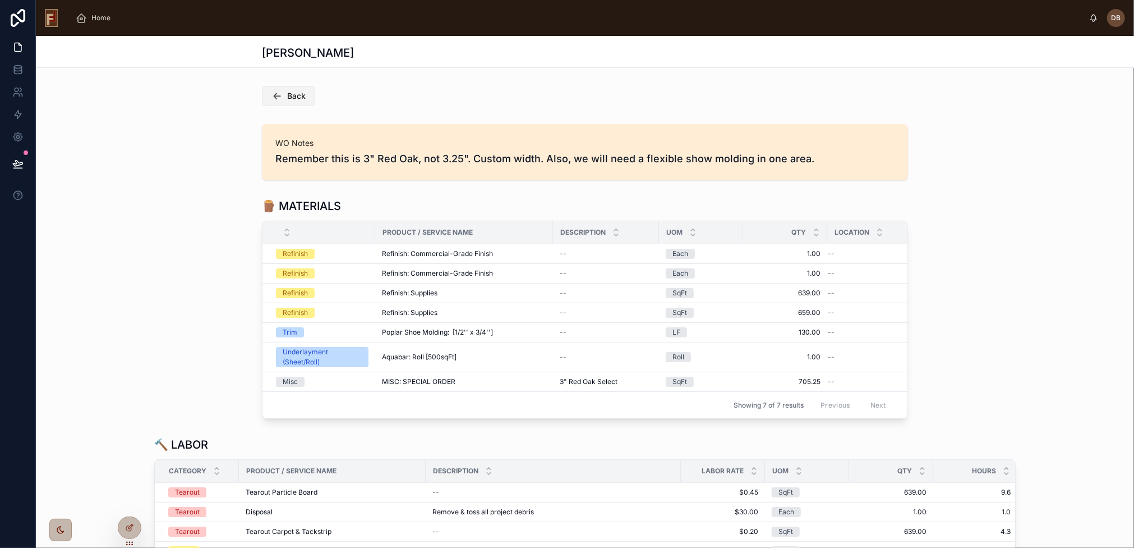
click at [289, 90] on span "Back" at bounding box center [296, 95] width 19 height 11
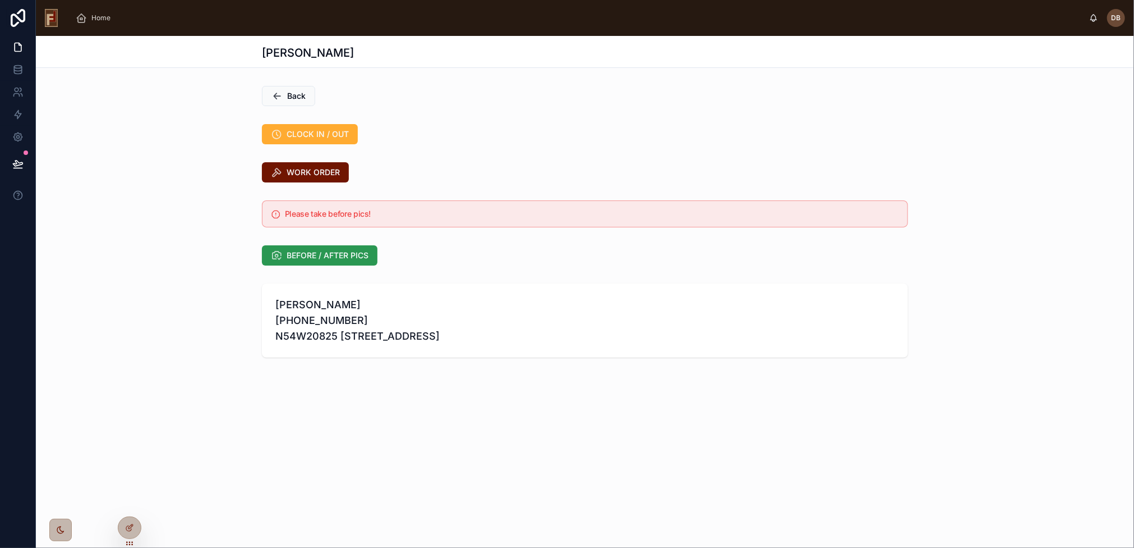
click at [329, 259] on span "BEFORE / AFTER PICS" at bounding box center [328, 255] width 82 height 11
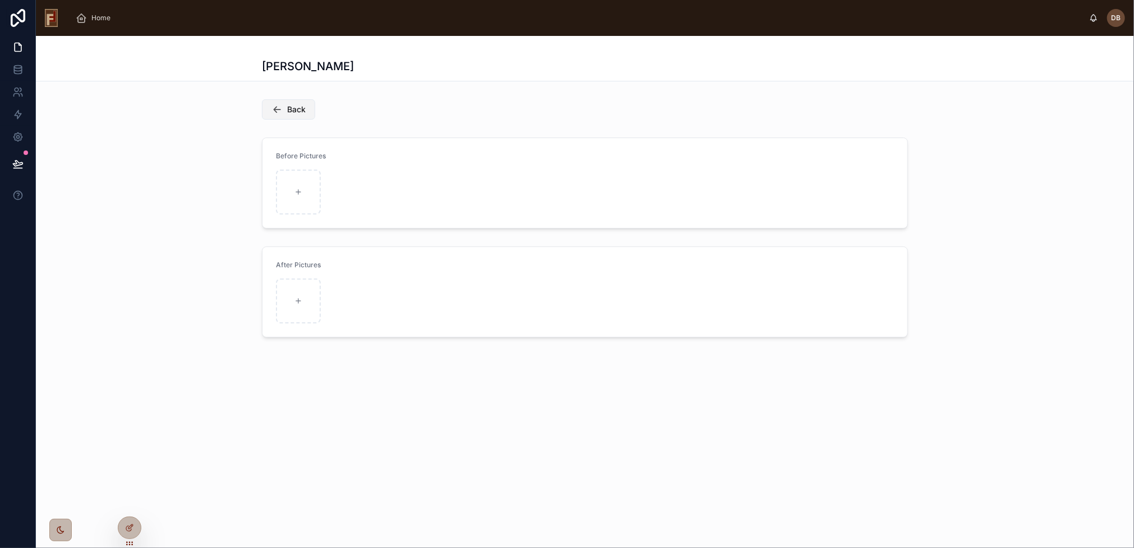
click at [302, 111] on span "Back" at bounding box center [296, 109] width 19 height 11
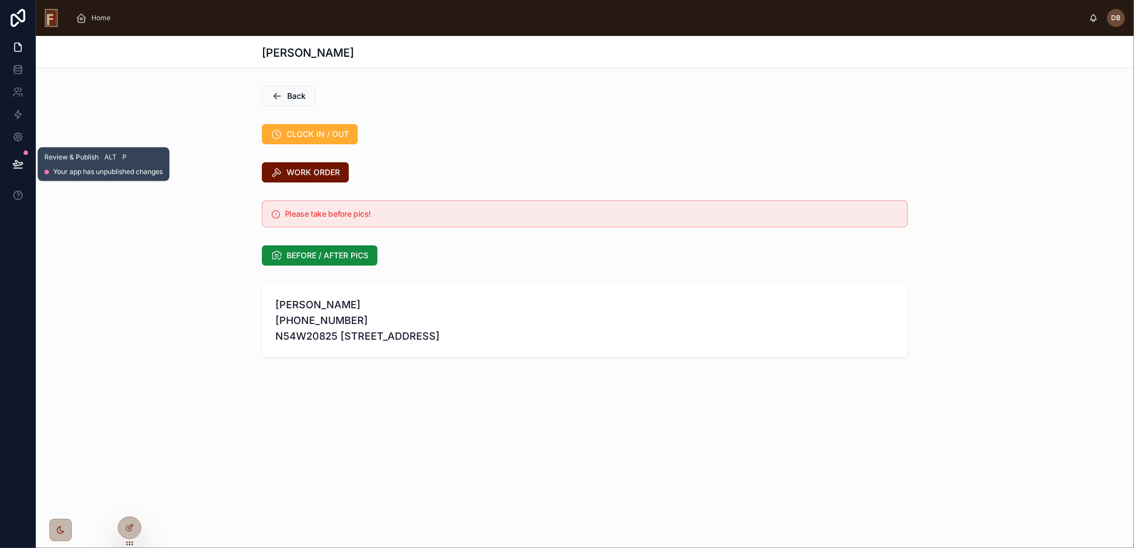
click at [20, 162] on icon at bounding box center [18, 163] width 10 height 6
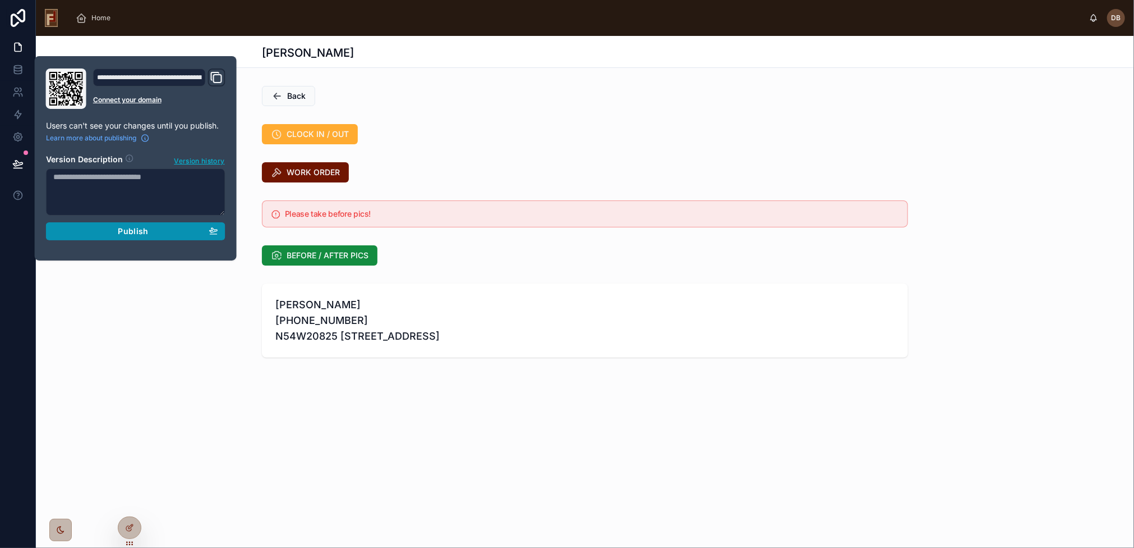
click at [128, 229] on span "Publish" at bounding box center [133, 231] width 30 height 10
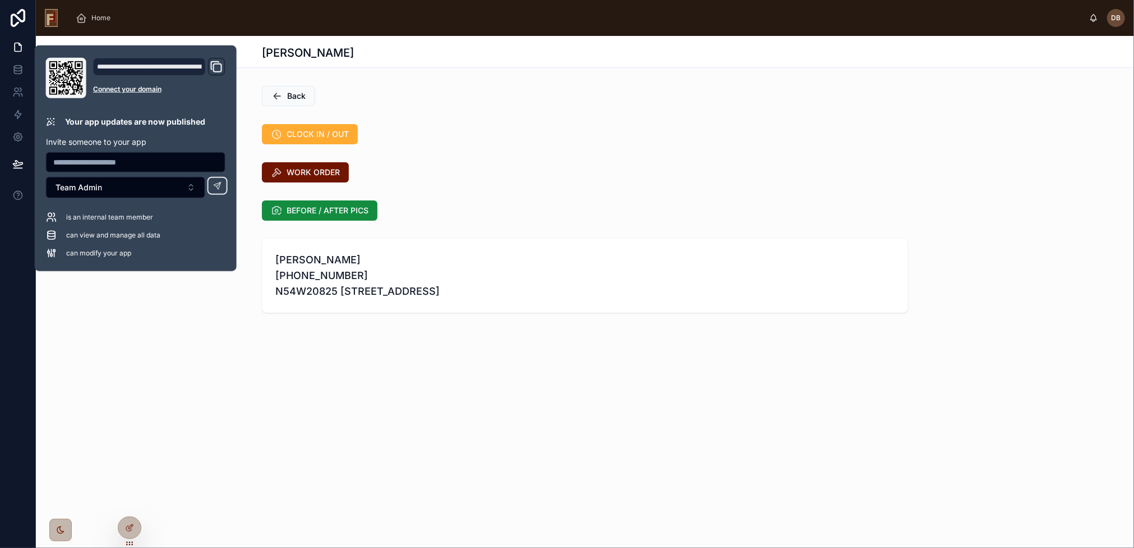
click at [418, 341] on div "David Braunsdorf Back CLOCK IN / OUT WORK ORDER BEFORE / AFTER PICS Martin Flow…" at bounding box center [585, 212] width 1098 height 353
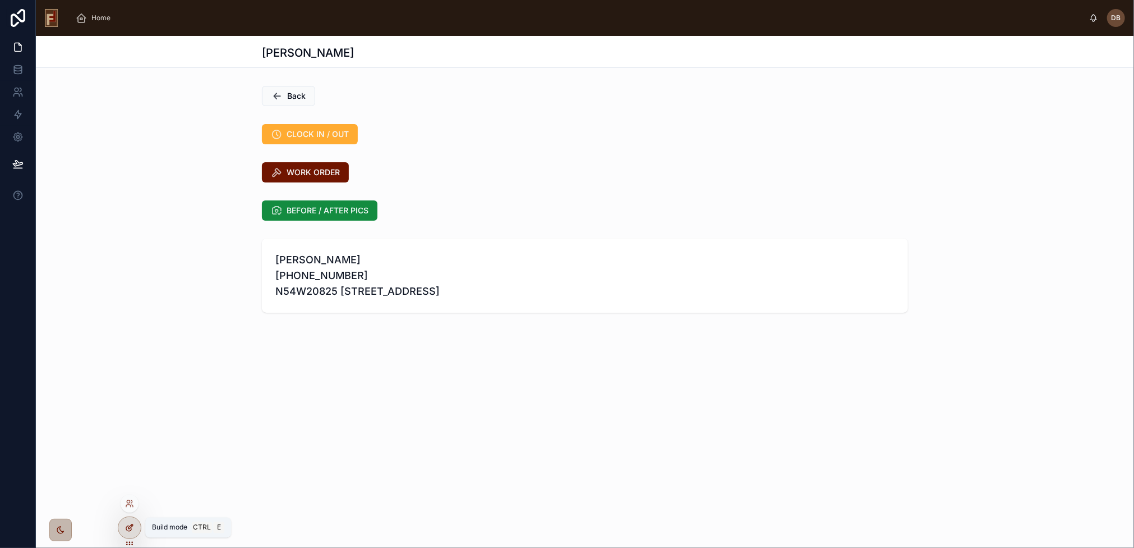
click at [126, 527] on icon at bounding box center [128, 528] width 5 height 5
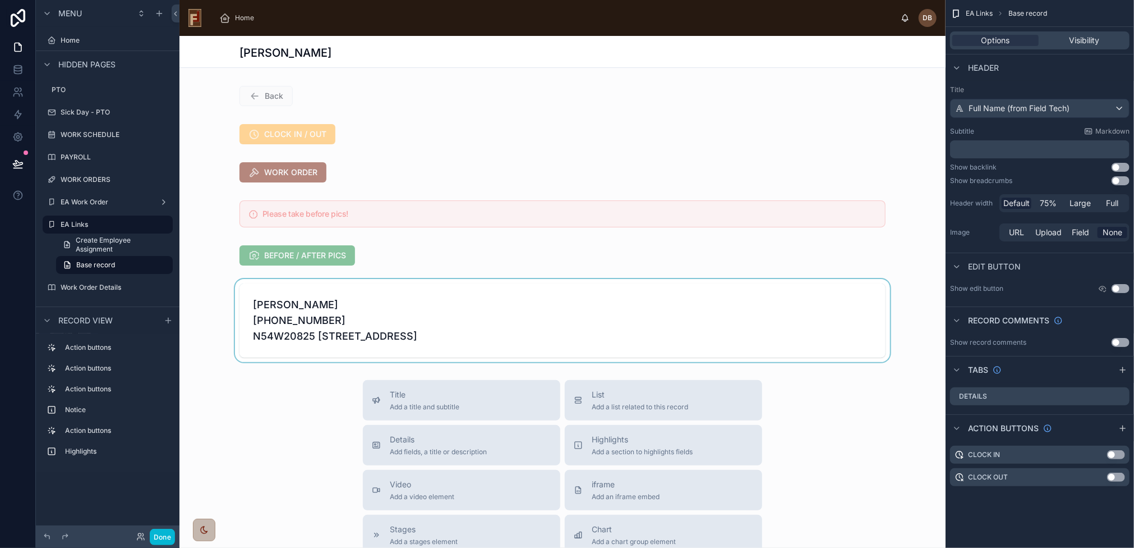
click at [430, 300] on div at bounding box center [563, 320] width 766 height 83
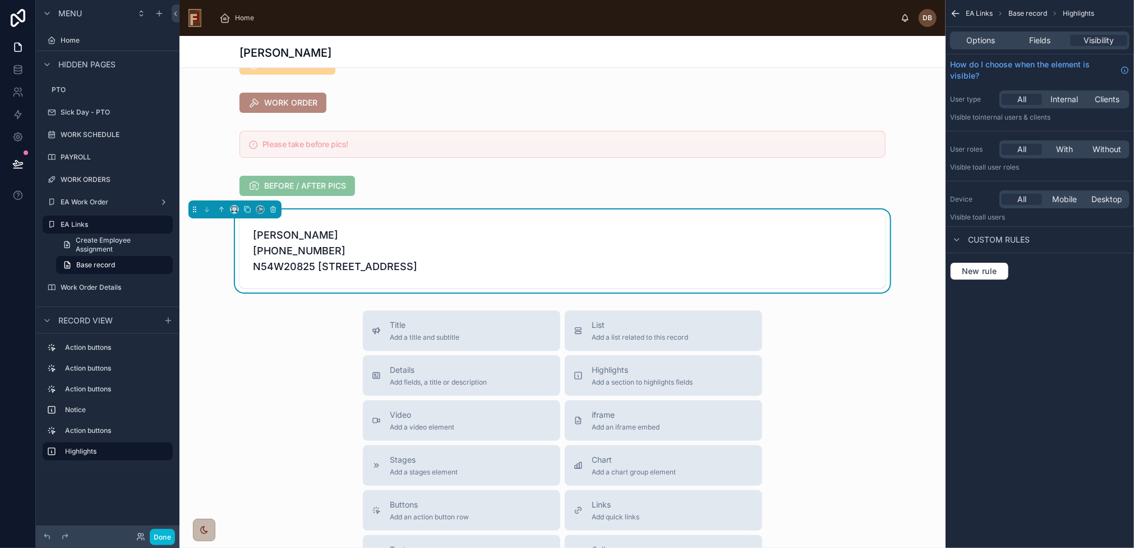
scroll to position [112, 0]
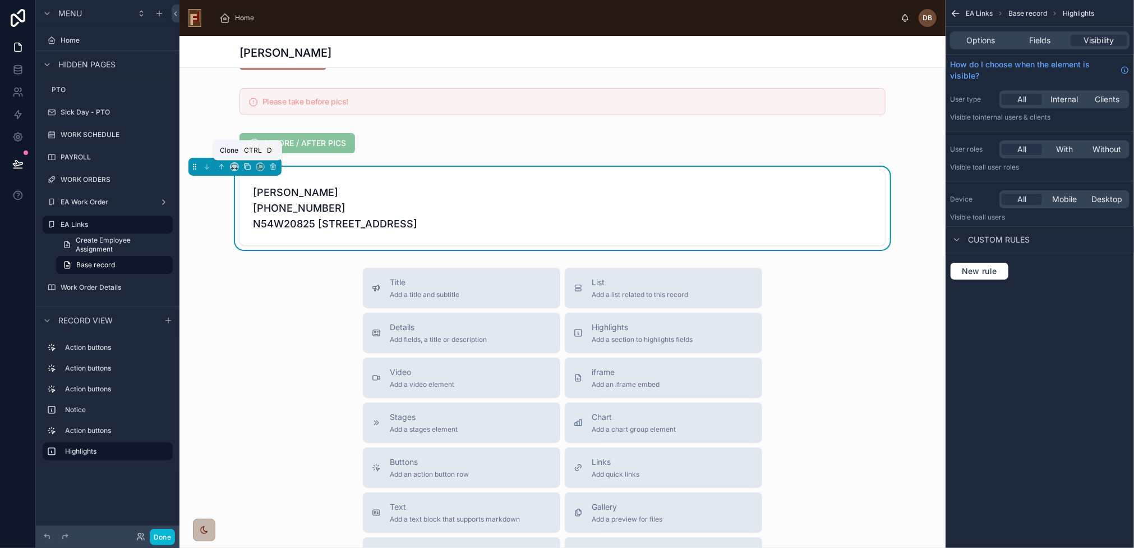
click at [246, 165] on icon at bounding box center [247, 167] width 8 height 8
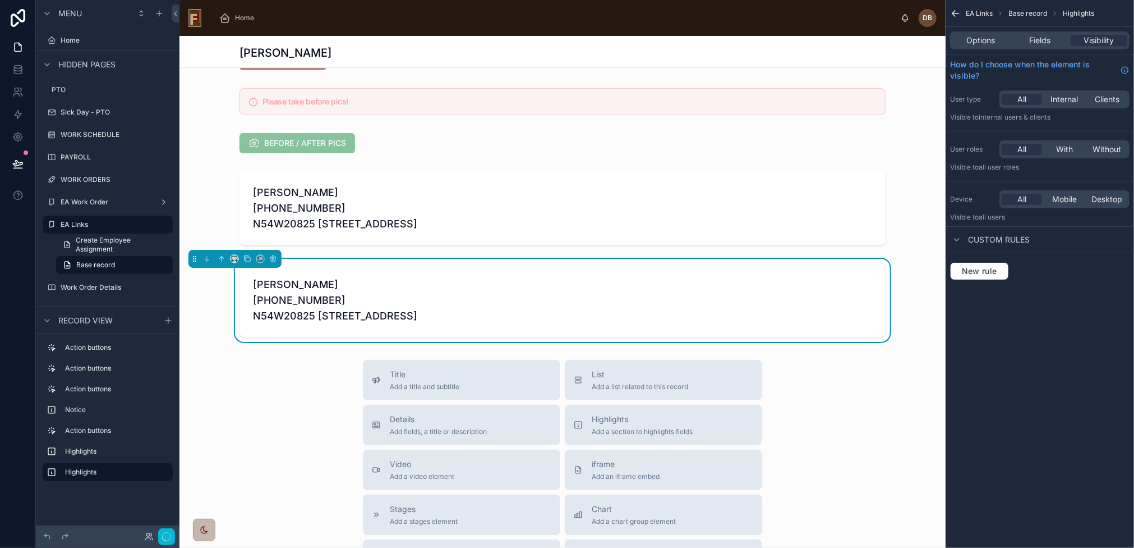
click at [407, 293] on span "[PERSON_NAME] [PHONE_NUMBER] N54W20825 [STREET_ADDRESS]" at bounding box center [562, 300] width 619 height 47
click at [1035, 36] on span "Fields" at bounding box center [1039, 40] width 21 height 11
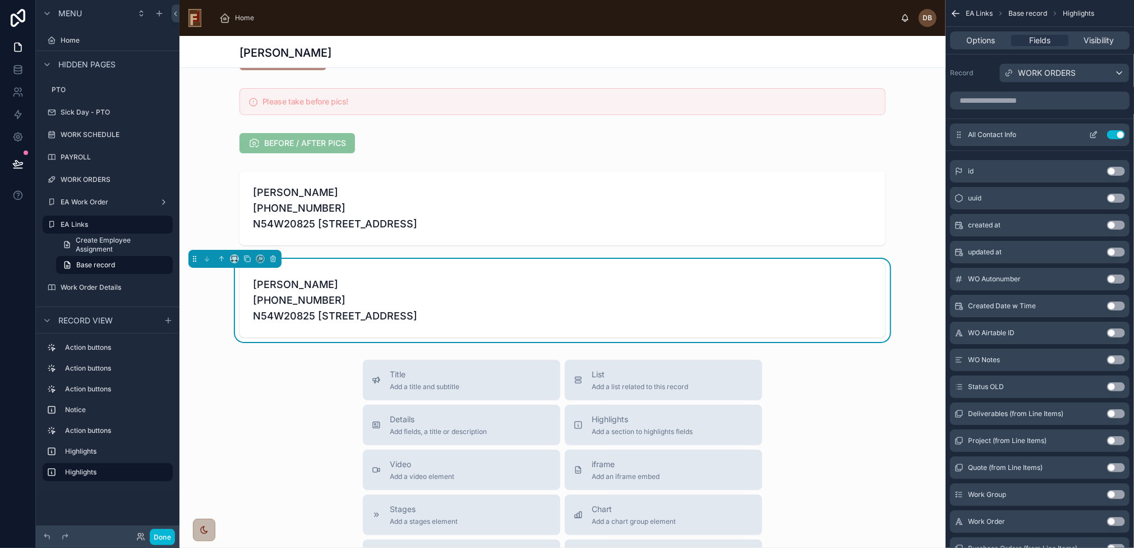
click at [1092, 134] on icon "scrollable content" at bounding box center [1093, 134] width 9 height 9
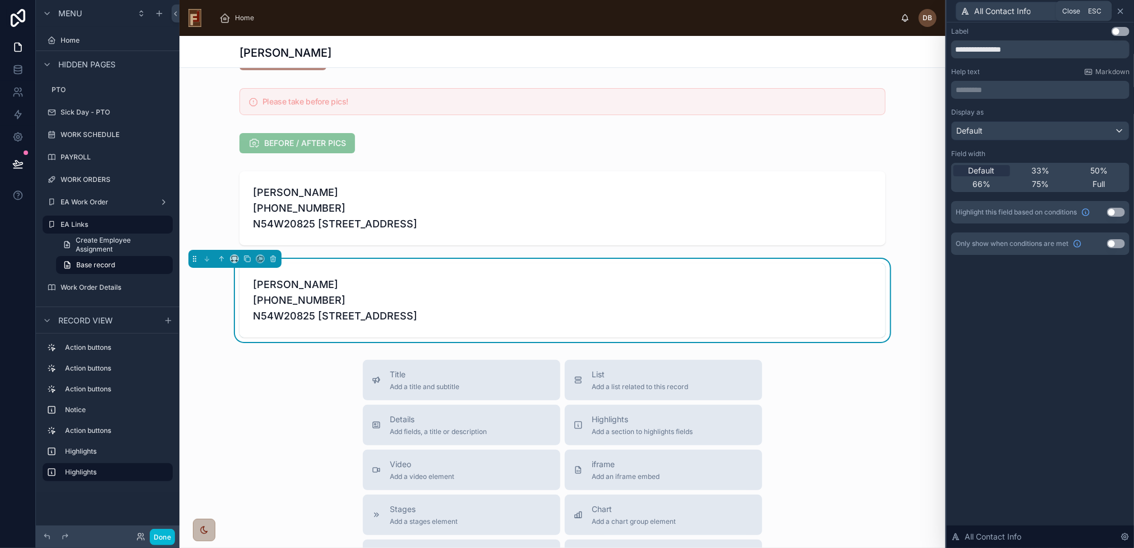
click at [1119, 10] on icon at bounding box center [1120, 11] width 9 height 9
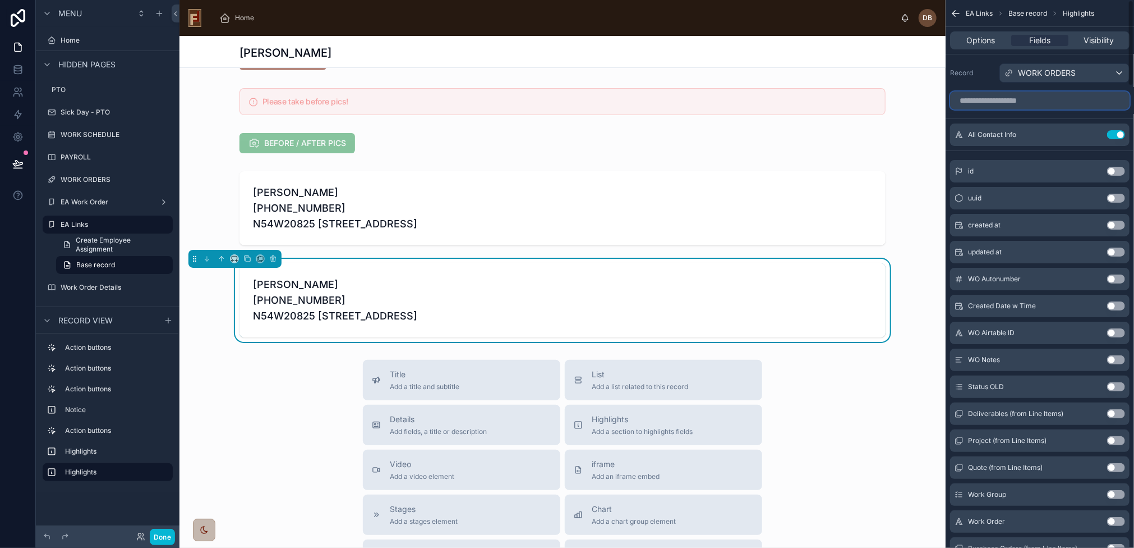
click at [1010, 100] on input "scrollable content" at bounding box center [1040, 100] width 180 height 18
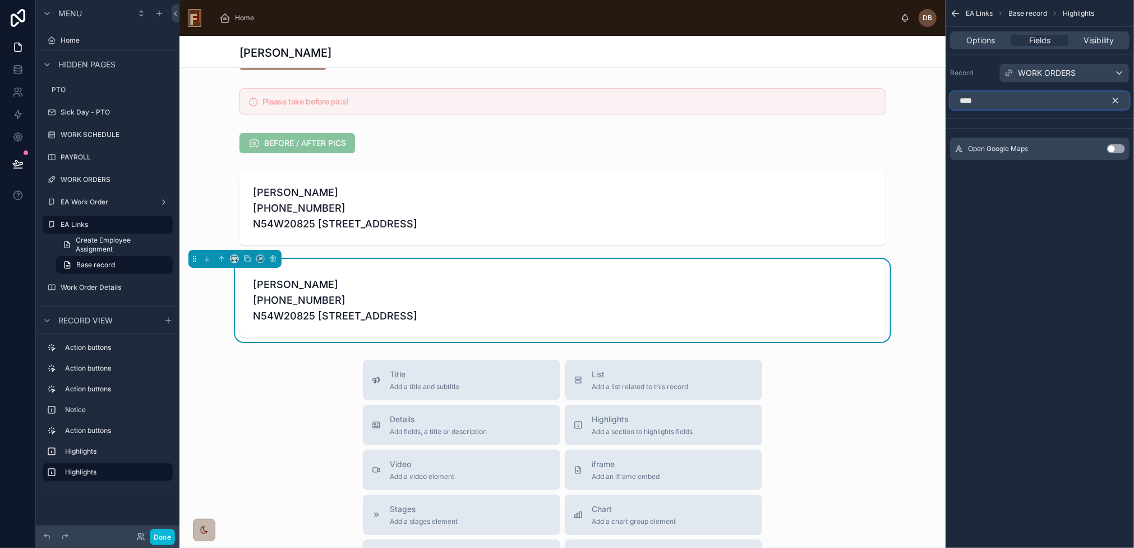
type input "****"
click at [1114, 148] on button "Use setting" at bounding box center [1116, 148] width 18 height 9
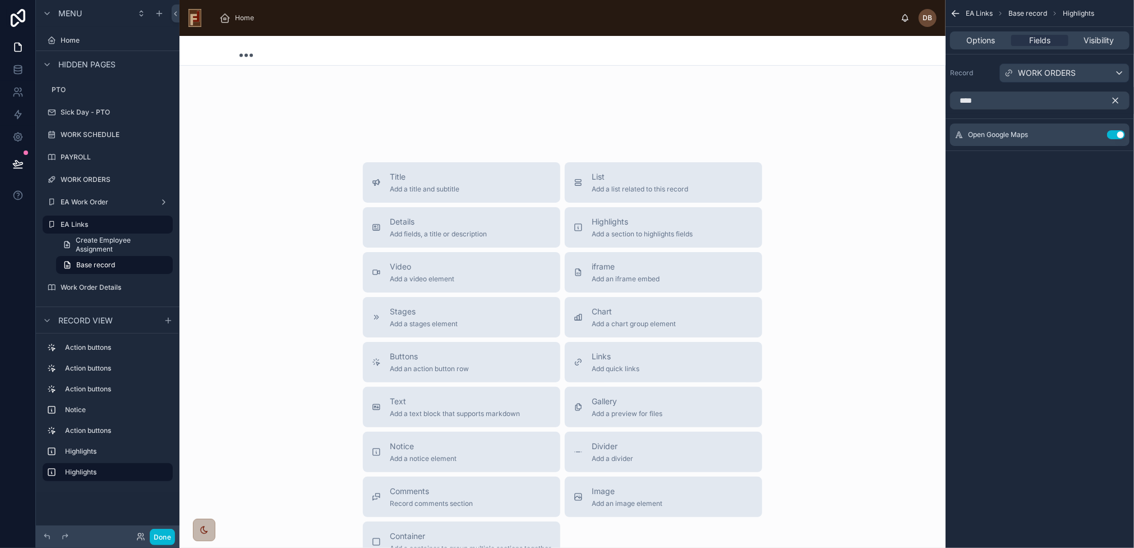
click at [1118, 99] on icon "scrollable content" at bounding box center [1116, 100] width 10 height 10
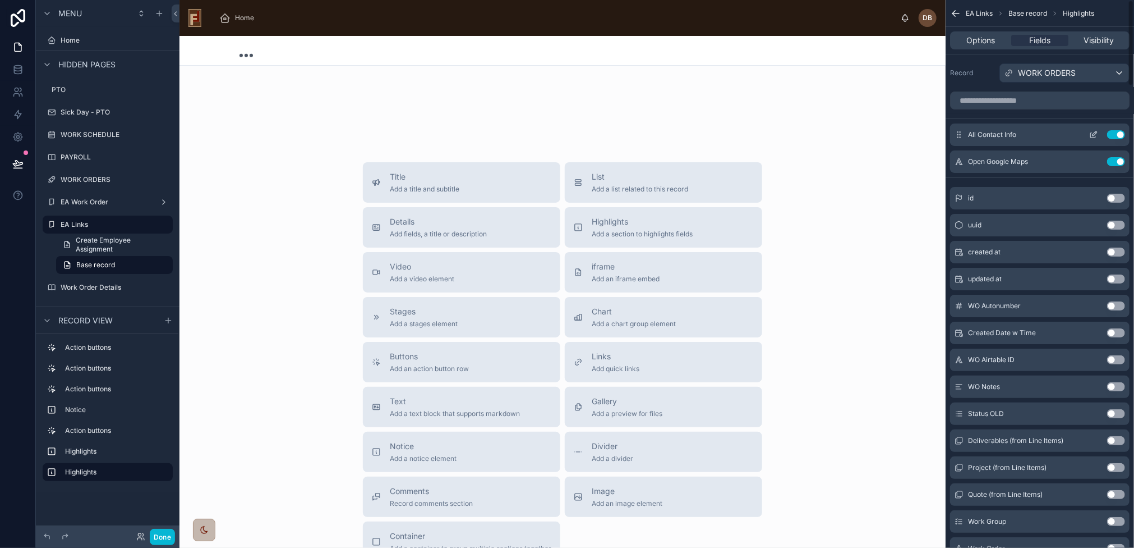
click at [1117, 130] on button "Use setting" at bounding box center [1116, 134] width 18 height 9
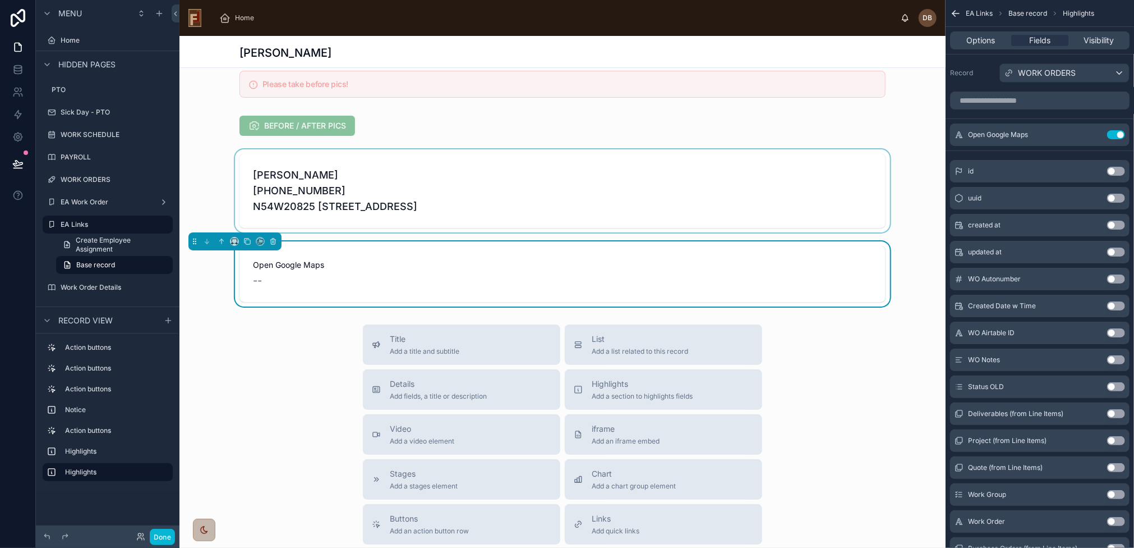
scroll to position [171, 0]
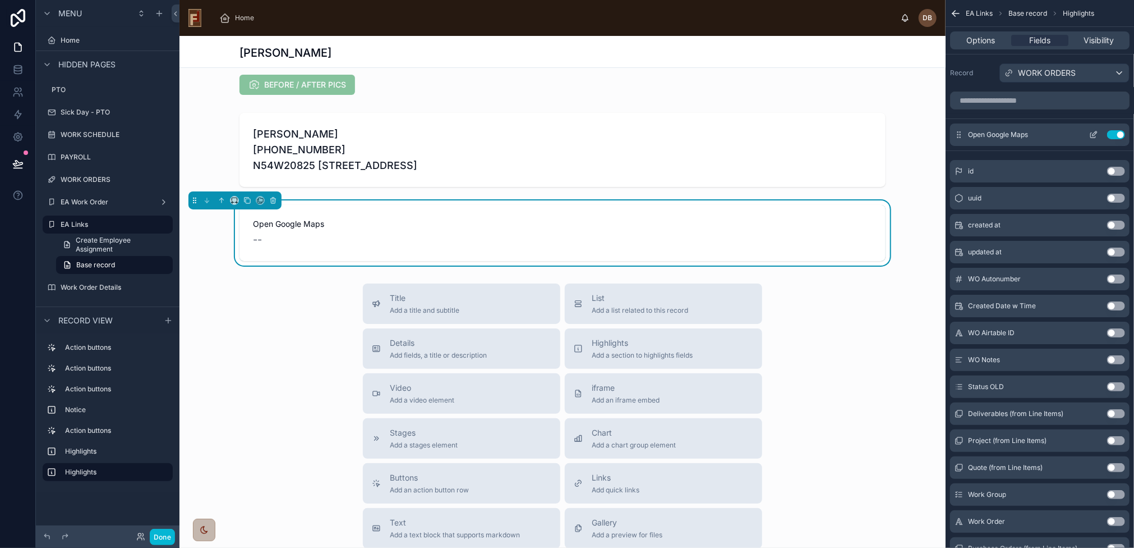
click at [1097, 134] on icon "scrollable content" at bounding box center [1093, 134] width 9 height 9
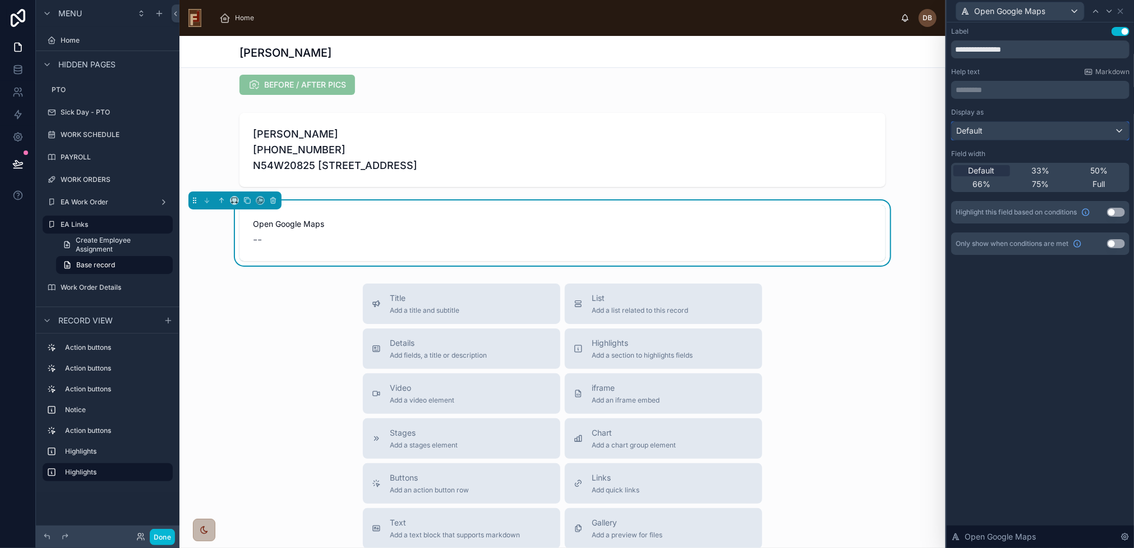
click at [999, 127] on div "Default" at bounding box center [1040, 131] width 177 height 18
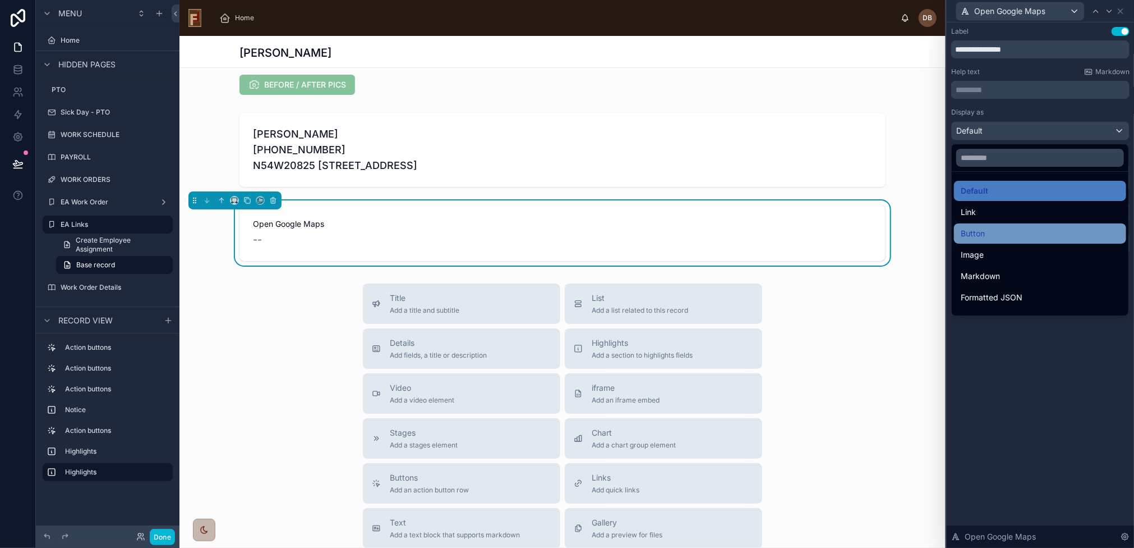
click at [1025, 233] on div "Button" at bounding box center [1040, 233] width 159 height 13
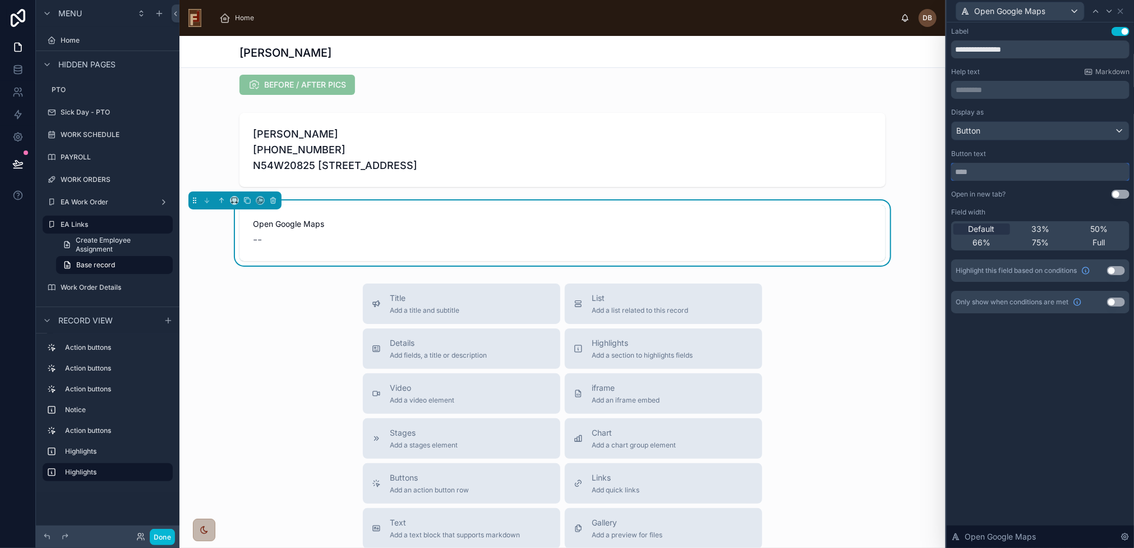
click at [994, 171] on input "text" at bounding box center [1040, 172] width 178 height 18
click at [954, 170] on input "**********" at bounding box center [1040, 172] width 178 height 18
paste input "**"
type input "**********"
click at [1017, 51] on input "**********" at bounding box center [1040, 49] width 178 height 18
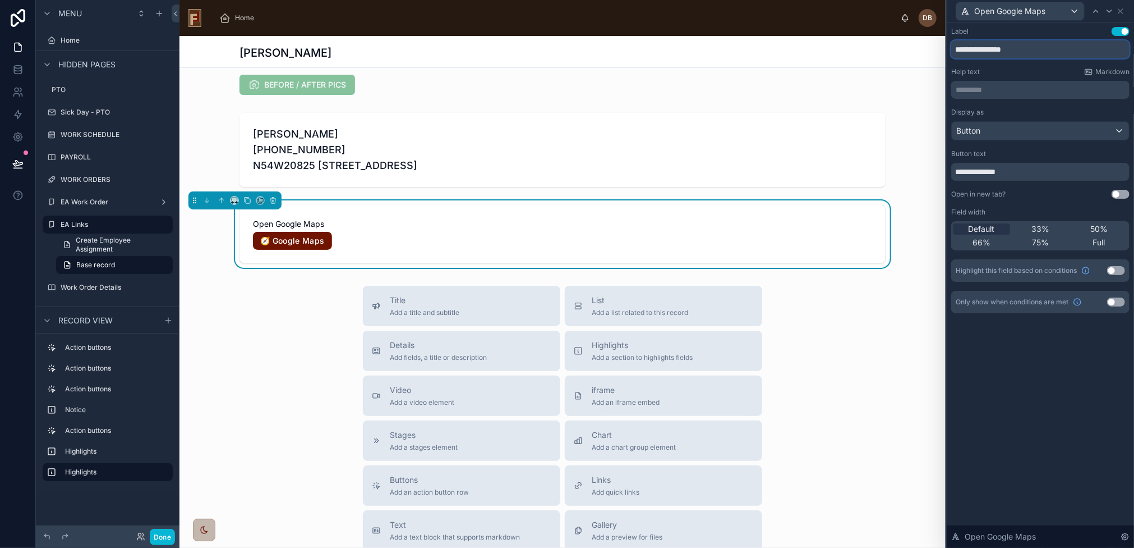
click at [1017, 51] on input "**********" at bounding box center [1040, 49] width 178 height 18
click at [1119, 29] on button "Use setting" at bounding box center [1121, 31] width 18 height 9
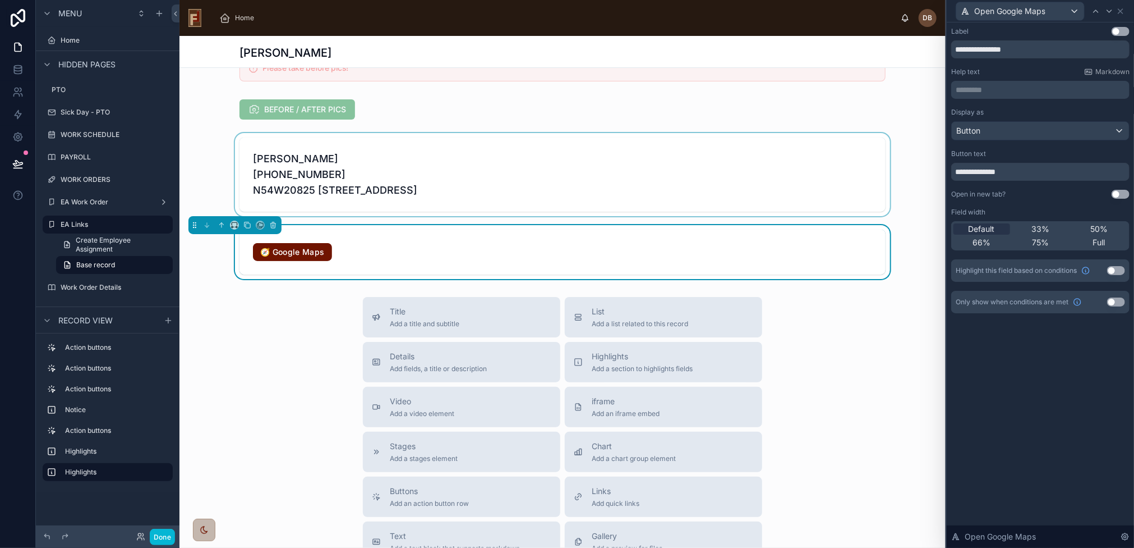
scroll to position [58, 0]
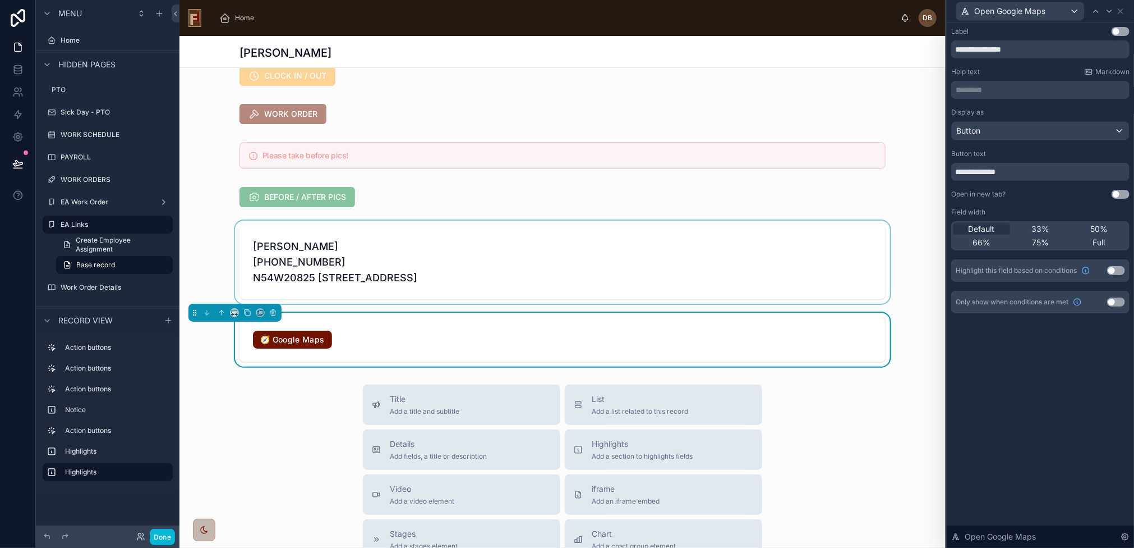
click at [450, 261] on div at bounding box center [563, 261] width 766 height 83
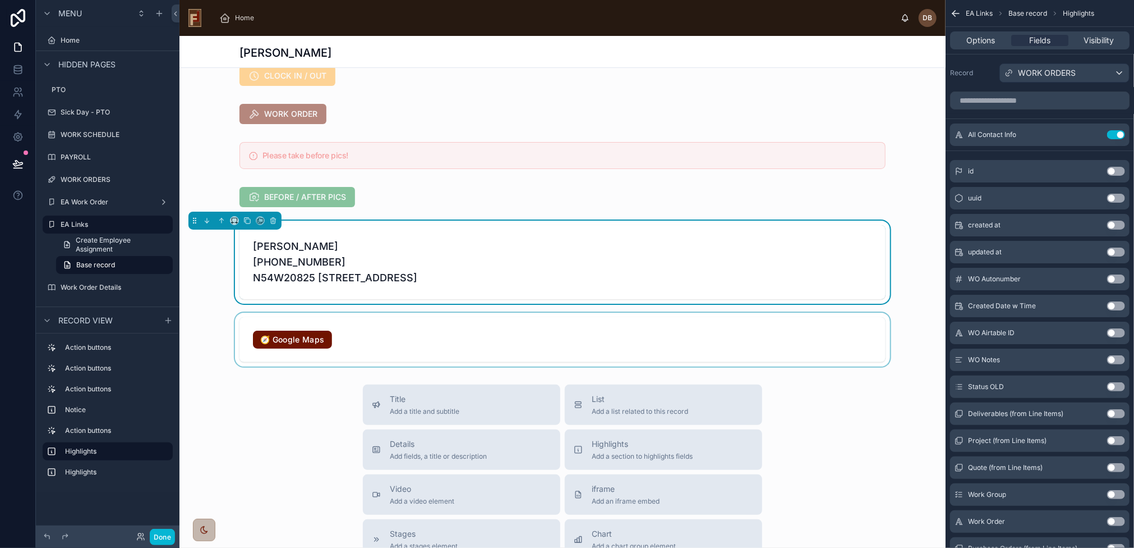
click at [370, 333] on div at bounding box center [563, 339] width 766 height 54
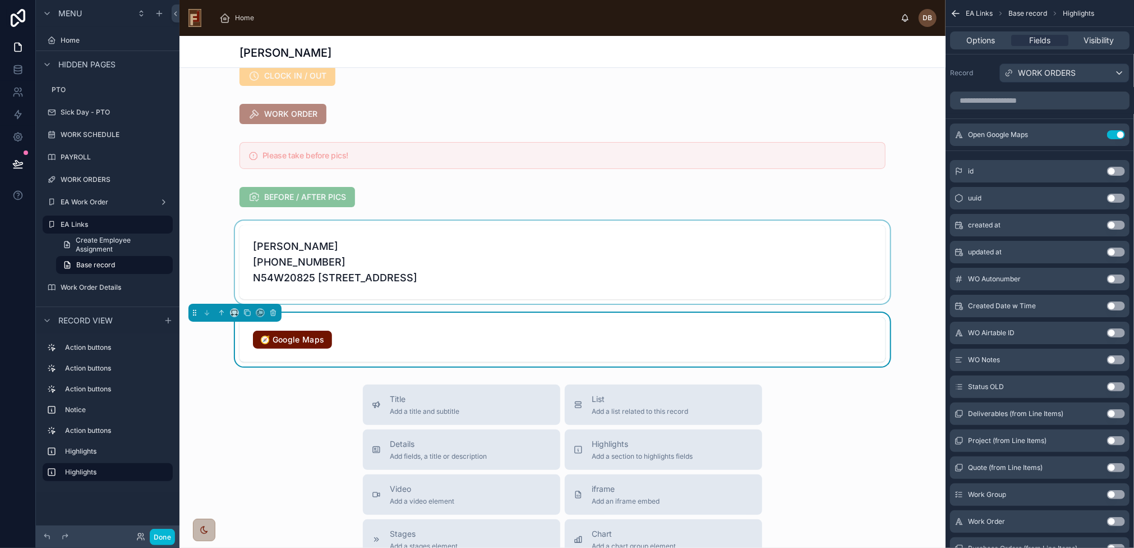
click at [406, 260] on div at bounding box center [563, 261] width 766 height 83
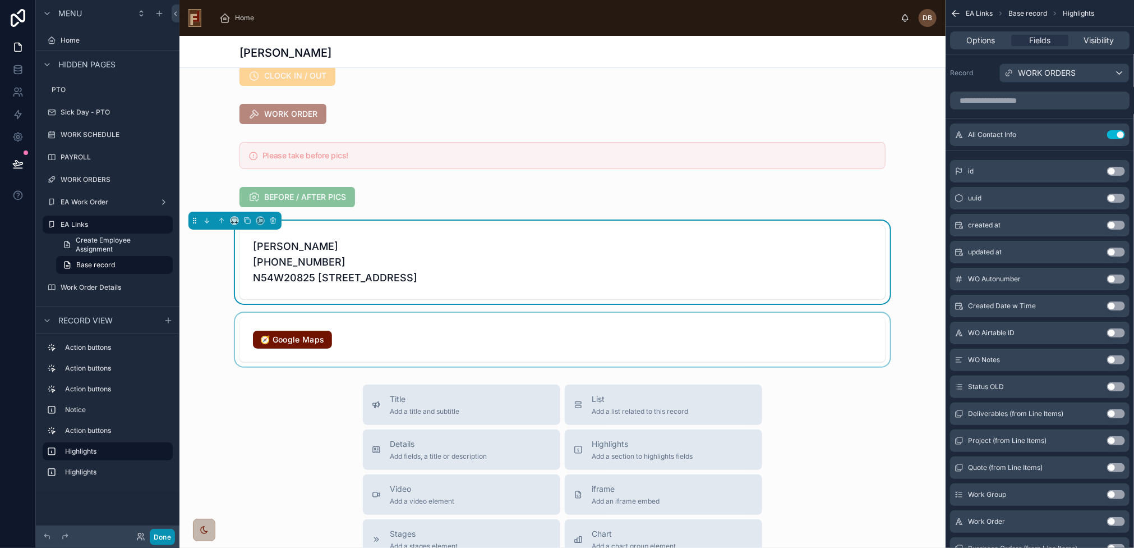
click at [163, 536] on button "Done" at bounding box center [162, 536] width 25 height 16
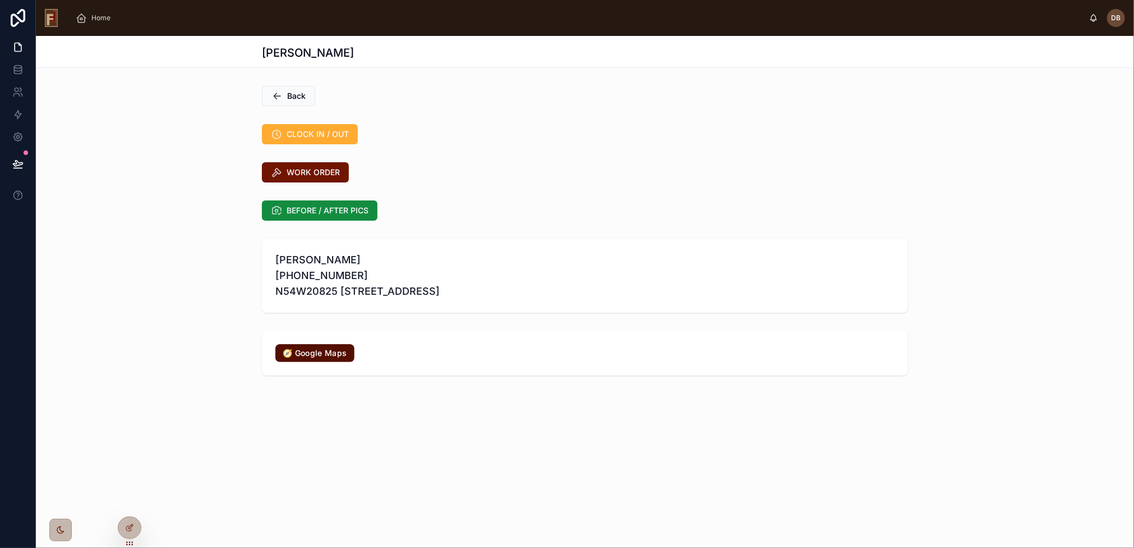
click at [320, 355] on link "🧭 Google Maps" at bounding box center [314, 353] width 79 height 18
click at [131, 527] on icon at bounding box center [130, 526] width 4 height 4
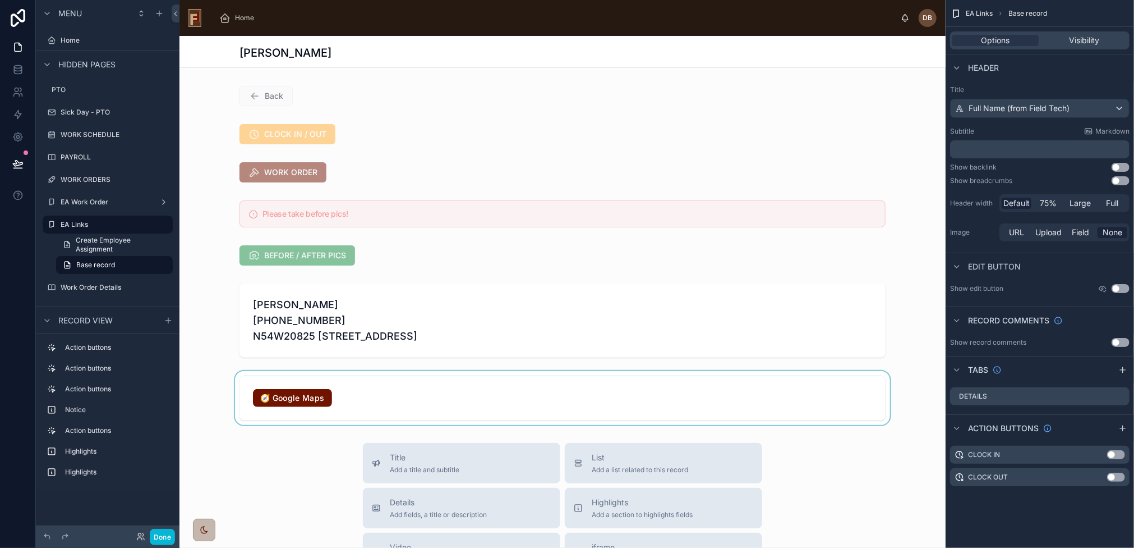
click at [415, 406] on div at bounding box center [563, 398] width 766 height 54
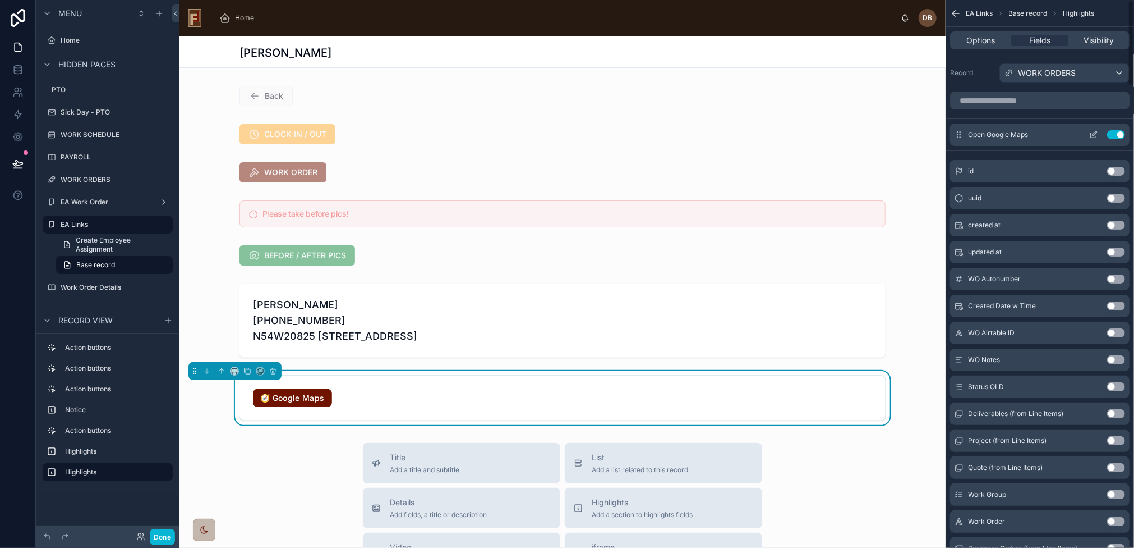
click at [1091, 135] on icon "scrollable content" at bounding box center [1093, 135] width 5 height 5
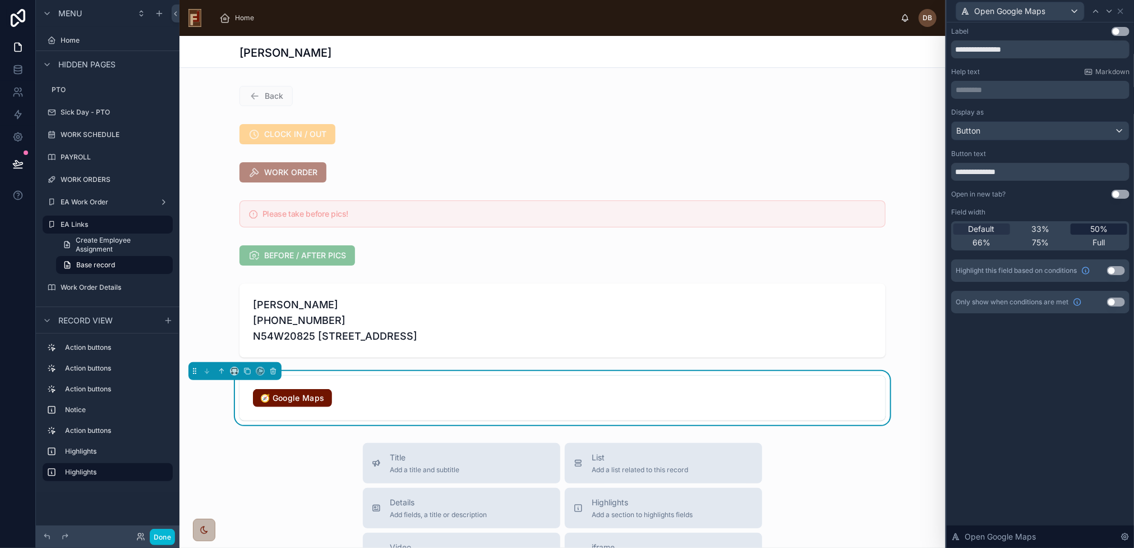
drag, startPoint x: 1117, startPoint y: 191, endPoint x: 1120, endPoint y: 229, distance: 38.2
click at [1117, 191] on button "Use setting" at bounding box center [1121, 194] width 18 height 9
click at [164, 537] on button "Done" at bounding box center [162, 536] width 25 height 16
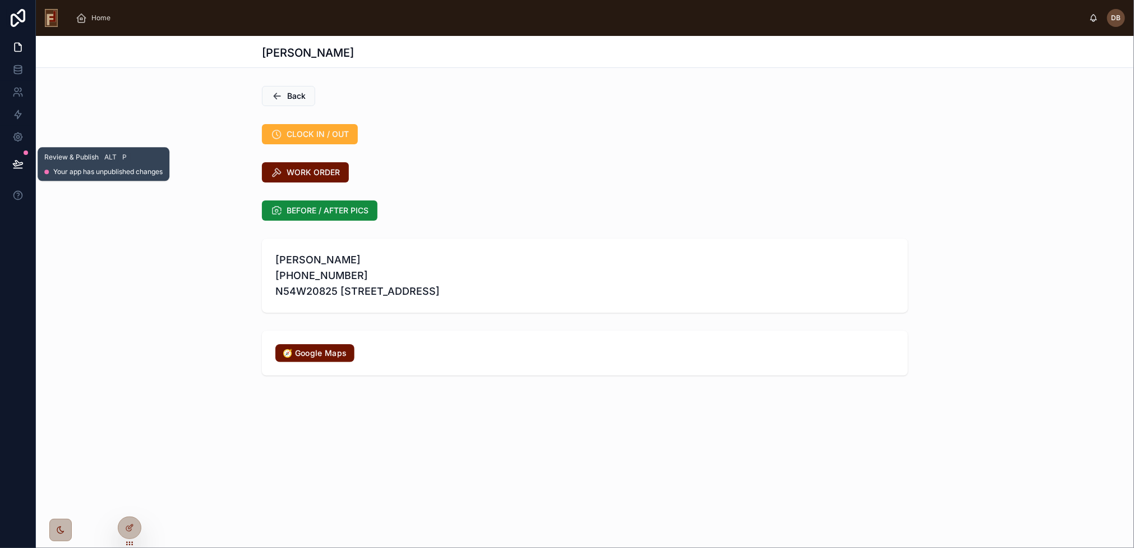
click at [18, 163] on icon at bounding box center [18, 163] width 10 height 6
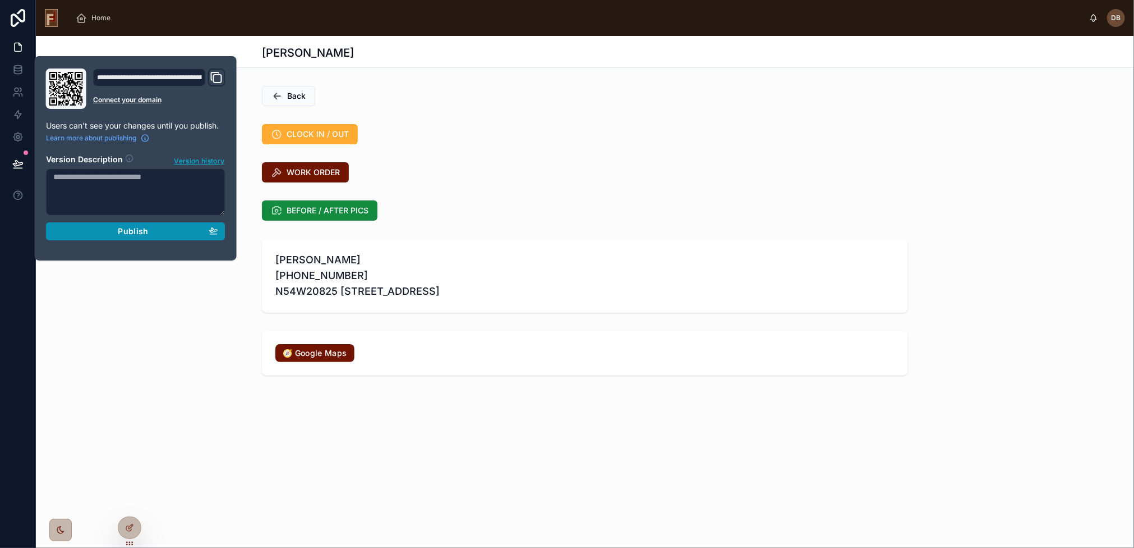
click at [123, 228] on span "Publish" at bounding box center [133, 231] width 30 height 10
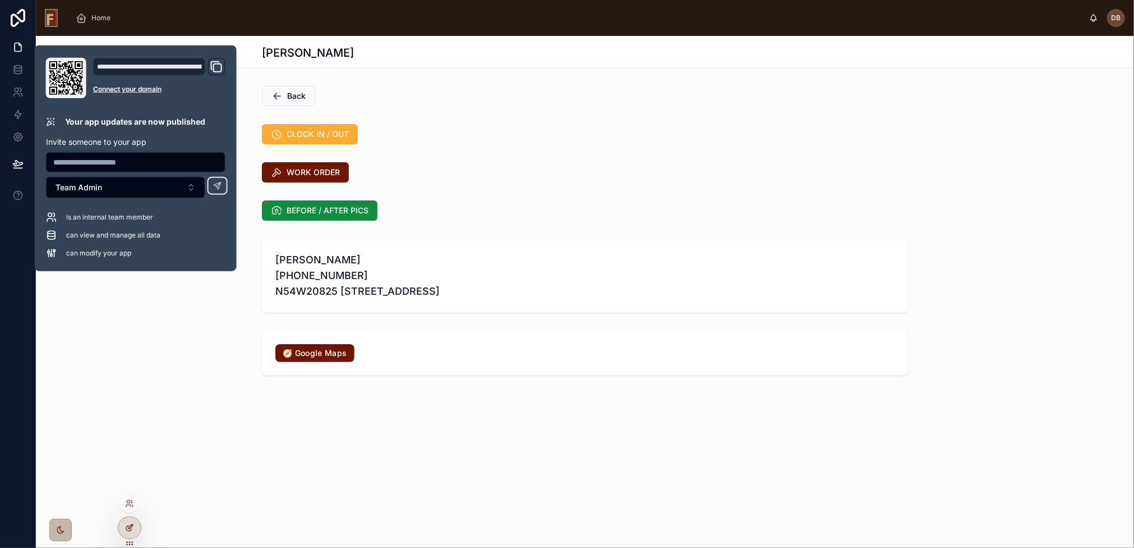
click at [130, 527] on icon at bounding box center [129, 527] width 9 height 9
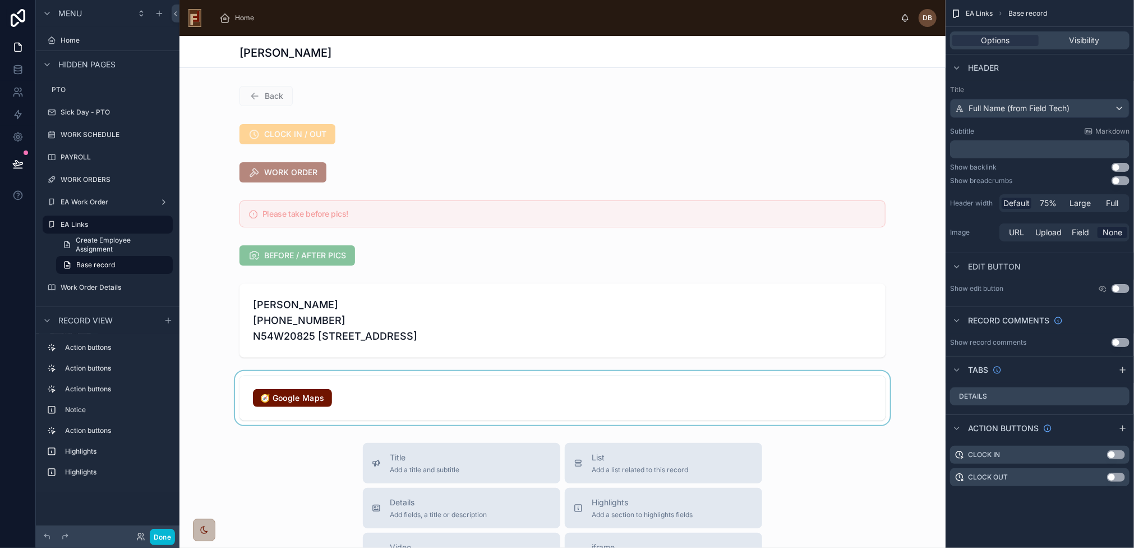
click at [377, 399] on div at bounding box center [563, 398] width 766 height 54
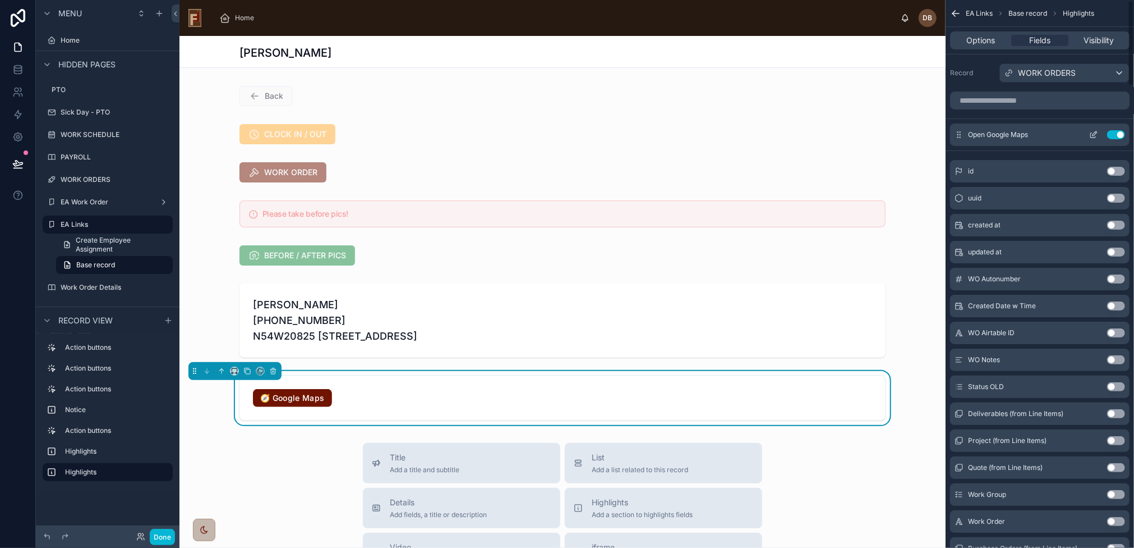
click at [1093, 134] on icon "scrollable content" at bounding box center [1093, 134] width 9 height 9
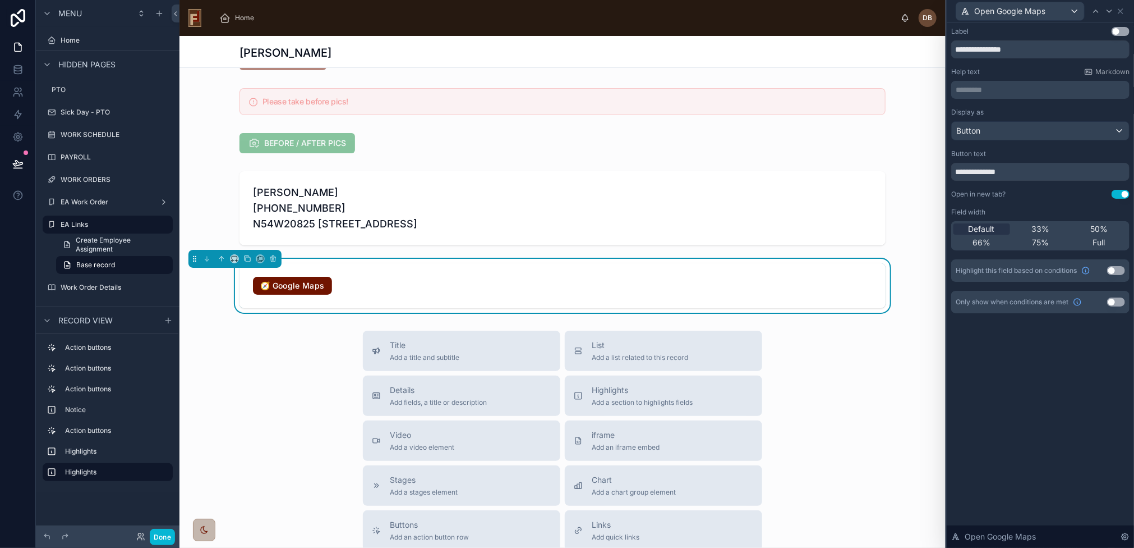
scroll to position [168, 0]
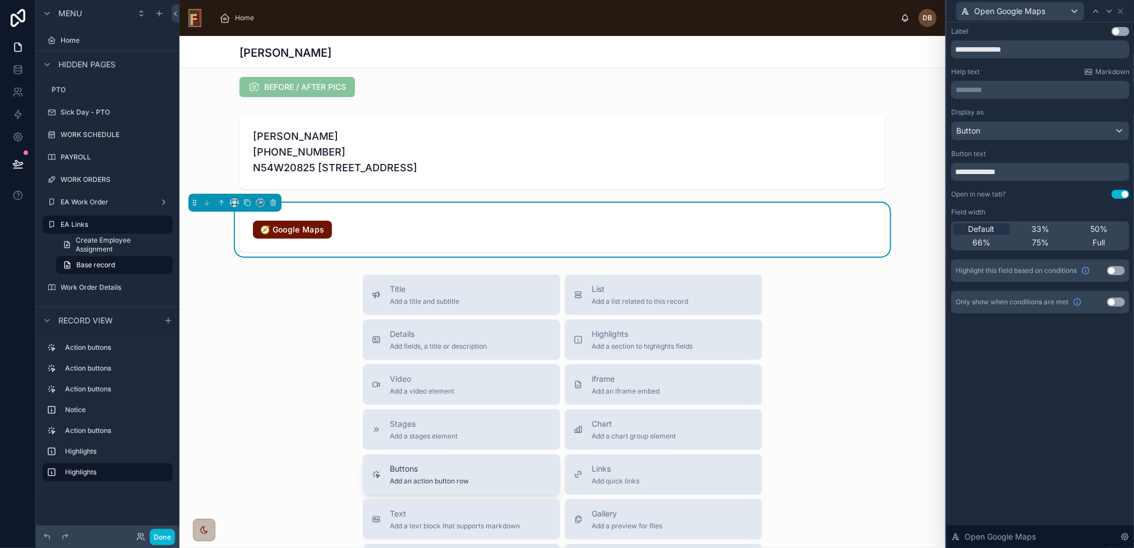
click at [457, 469] on span "Buttons" at bounding box center [429, 468] width 79 height 11
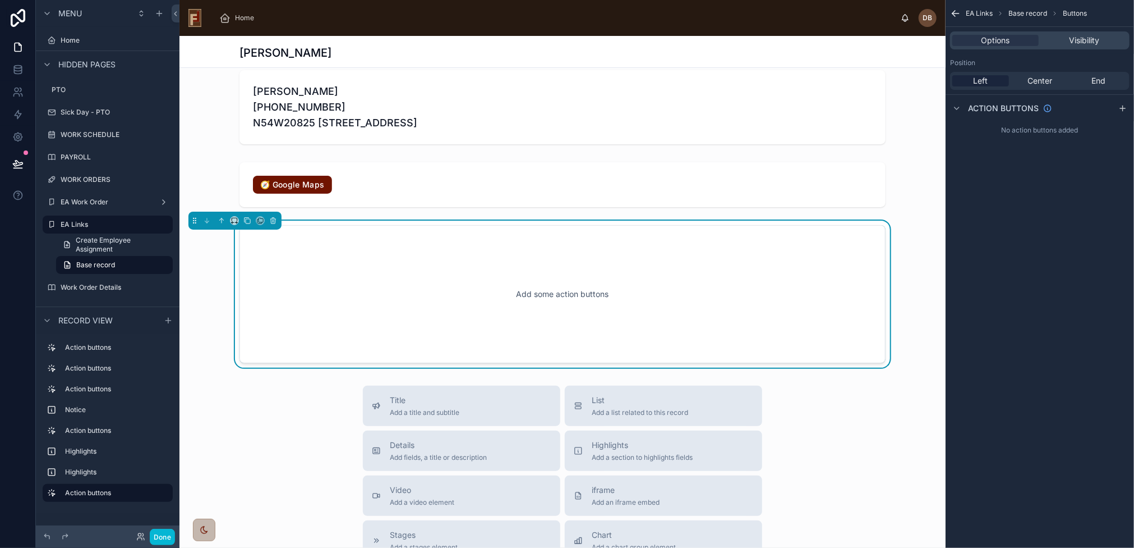
scroll to position [214, 0]
click at [522, 265] on div "Add some action buttons" at bounding box center [562, 292] width 609 height 101
click at [1125, 111] on icon "scrollable content" at bounding box center [1123, 108] width 9 height 9
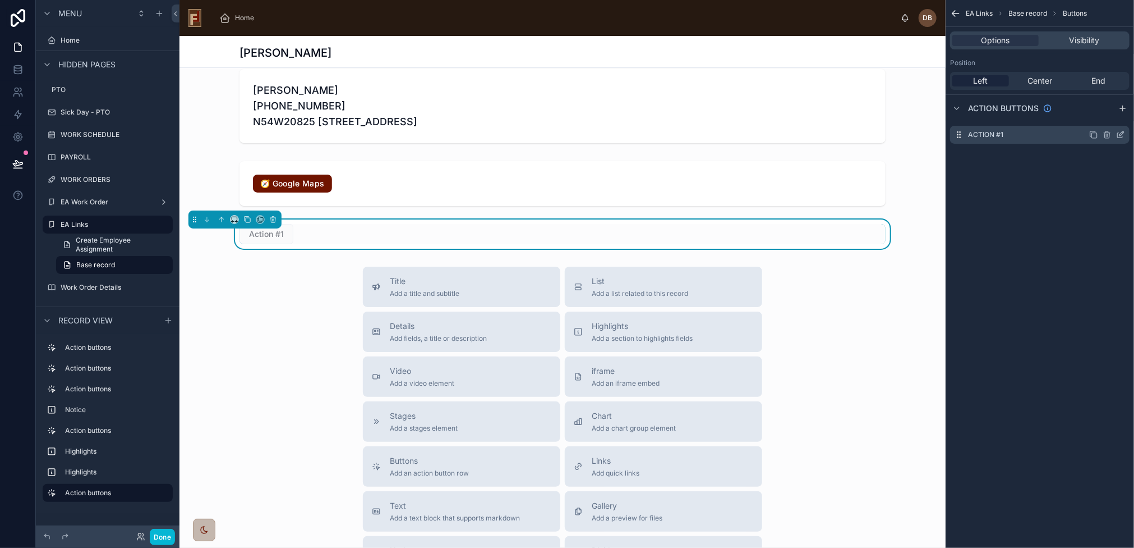
click at [1122, 134] on icon "scrollable content" at bounding box center [1122, 133] width 4 height 4
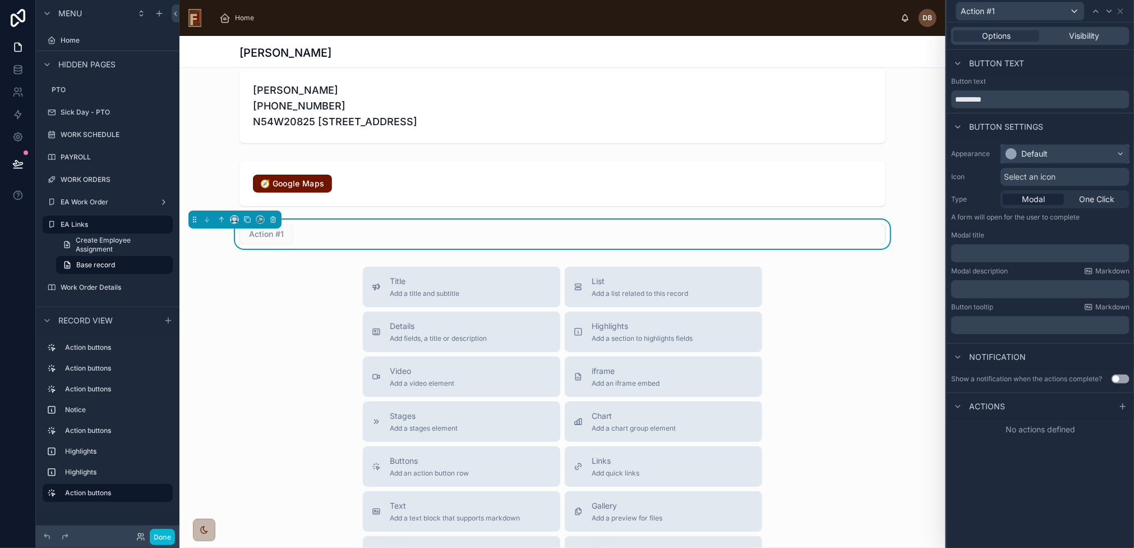
click at [1064, 157] on div "Default" at bounding box center [1065, 154] width 128 height 18
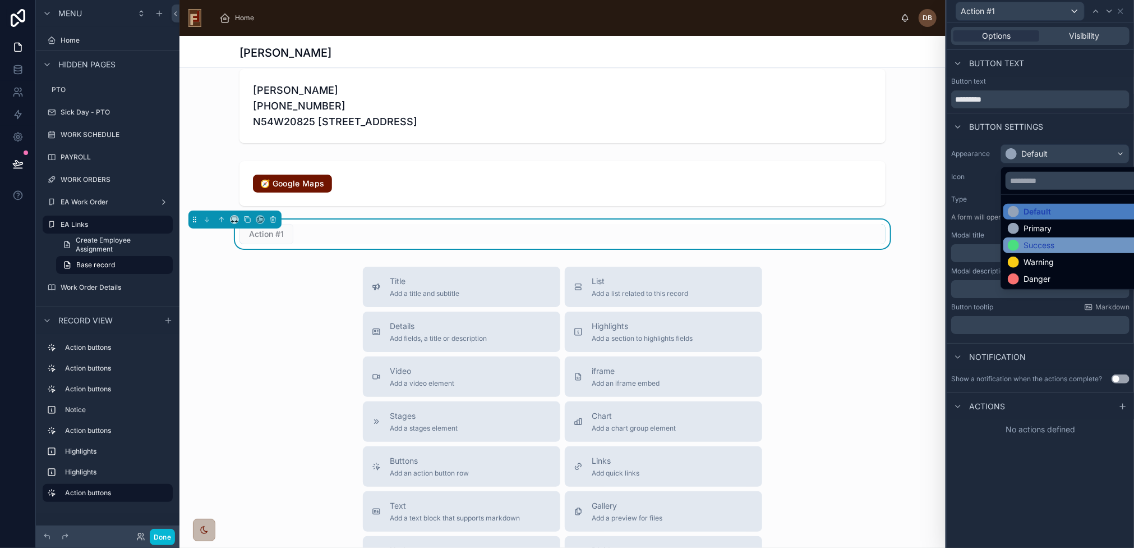
click at [1062, 240] on div "Success" at bounding box center [1078, 245] width 141 height 11
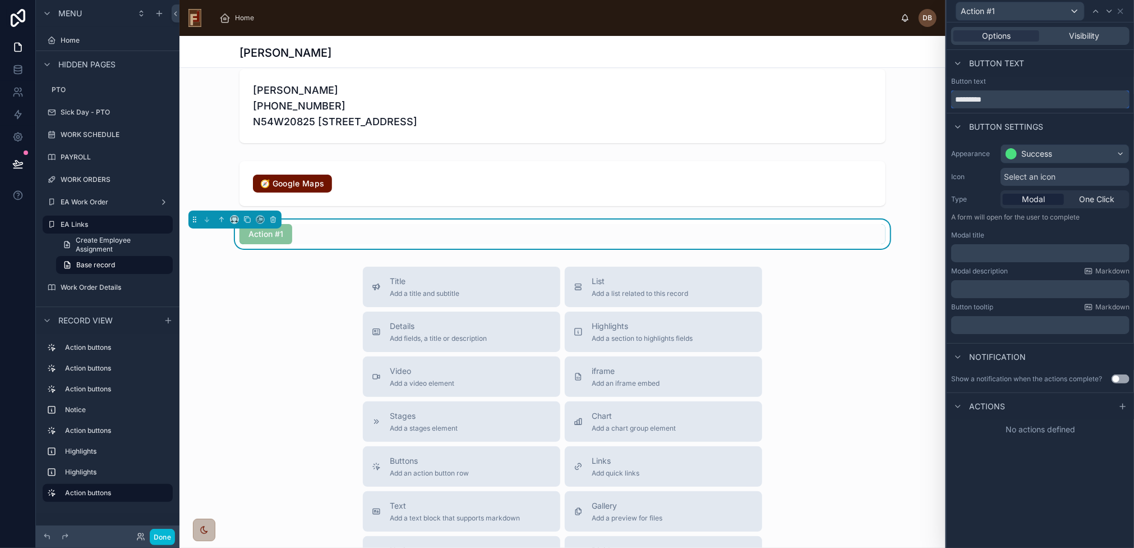
drag, startPoint x: 1004, startPoint y: 98, endPoint x: 955, endPoint y: 99, distance: 48.8
click at [955, 99] on input "*********" at bounding box center [1040, 99] width 178 height 18
type input "**********"
click at [1034, 177] on span "Select an icon" at bounding box center [1030, 176] width 52 height 11
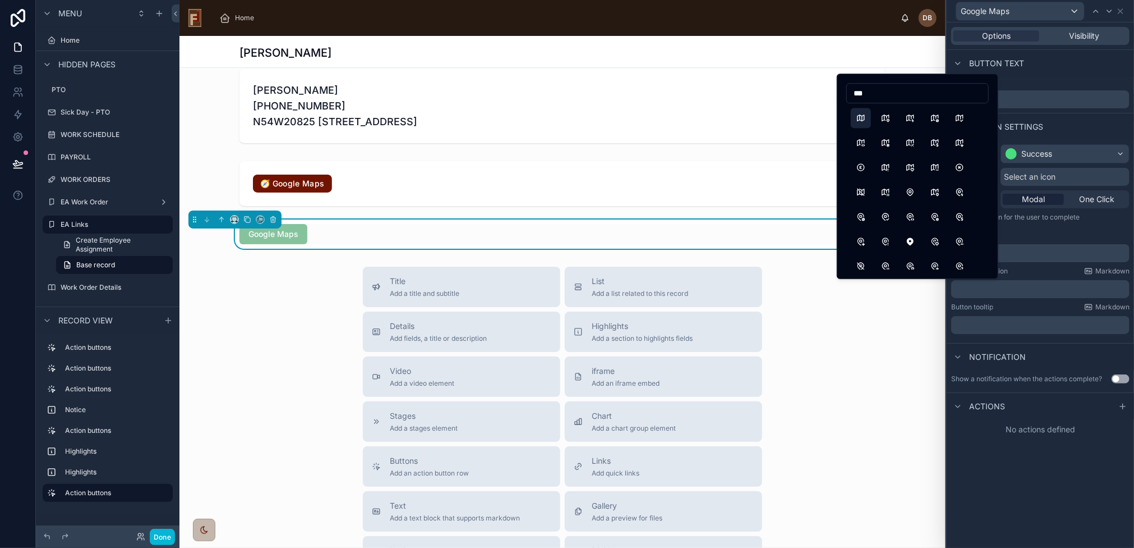
type input "***"
click at [861, 118] on button "Map" at bounding box center [861, 118] width 20 height 20
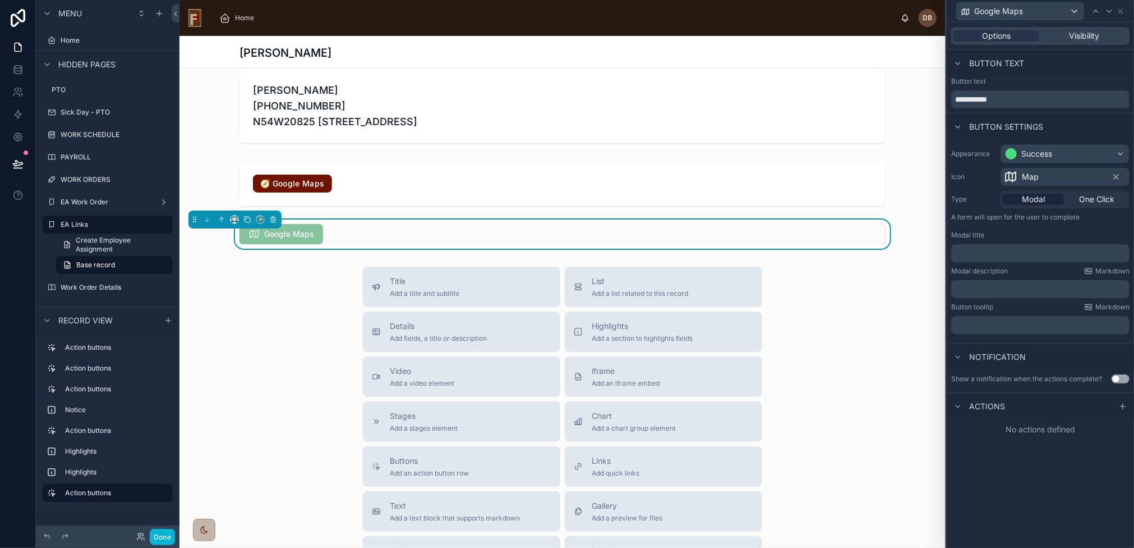
click at [1118, 375] on button "Use setting" at bounding box center [1121, 378] width 18 height 9
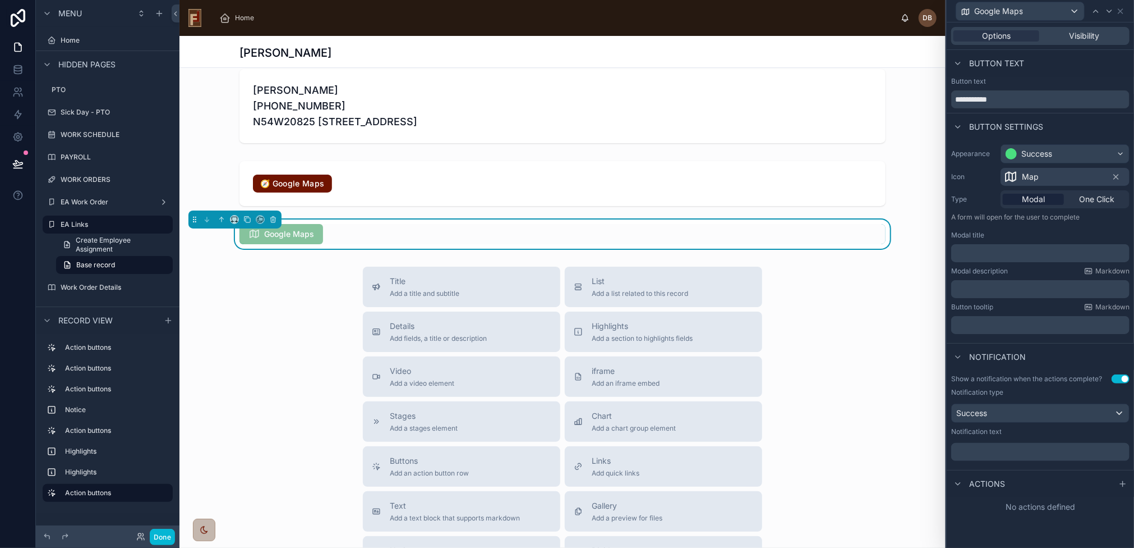
click at [1120, 375] on button "Use setting" at bounding box center [1121, 378] width 18 height 9
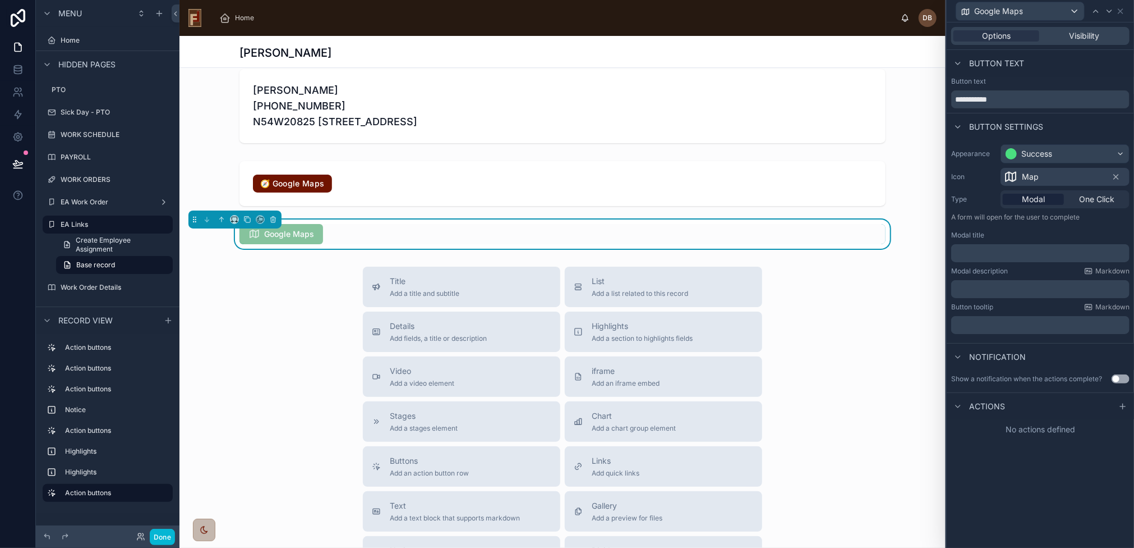
drag, startPoint x: 1123, startPoint y: 405, endPoint x: 1111, endPoint y: 400, distance: 12.8
click at [1123, 406] on icon at bounding box center [1122, 406] width 5 height 0
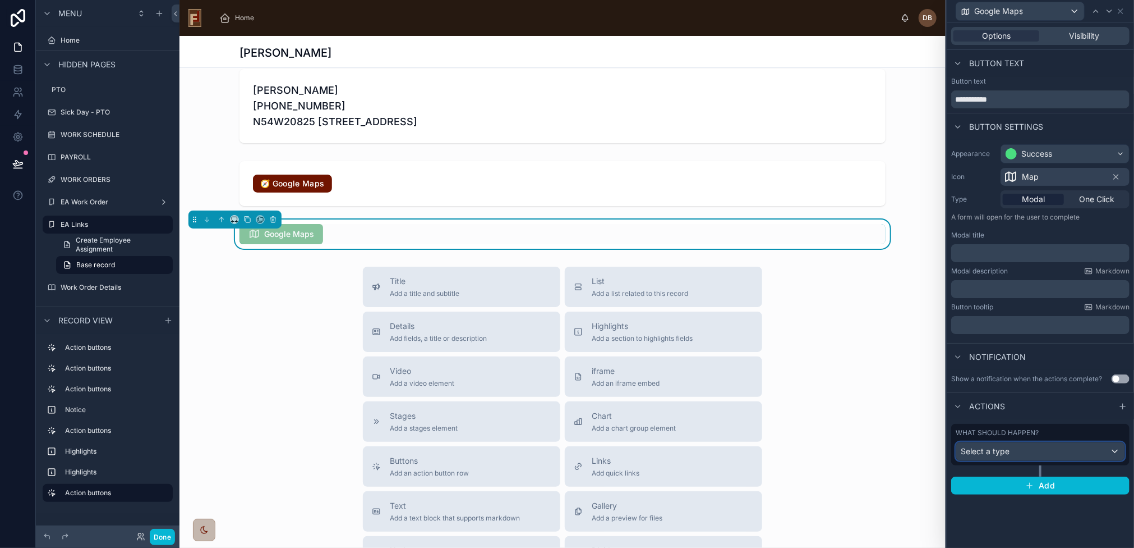
click at [1034, 449] on div "Select a type" at bounding box center [1040, 451] width 168 height 18
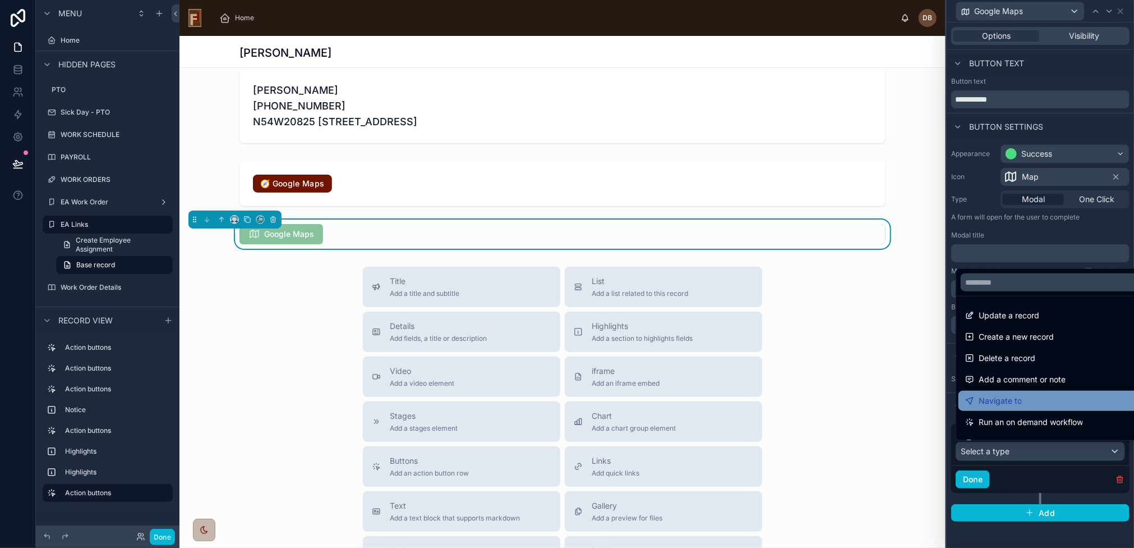
click at [1056, 400] on div "Navigate to" at bounding box center [1053, 400] width 177 height 13
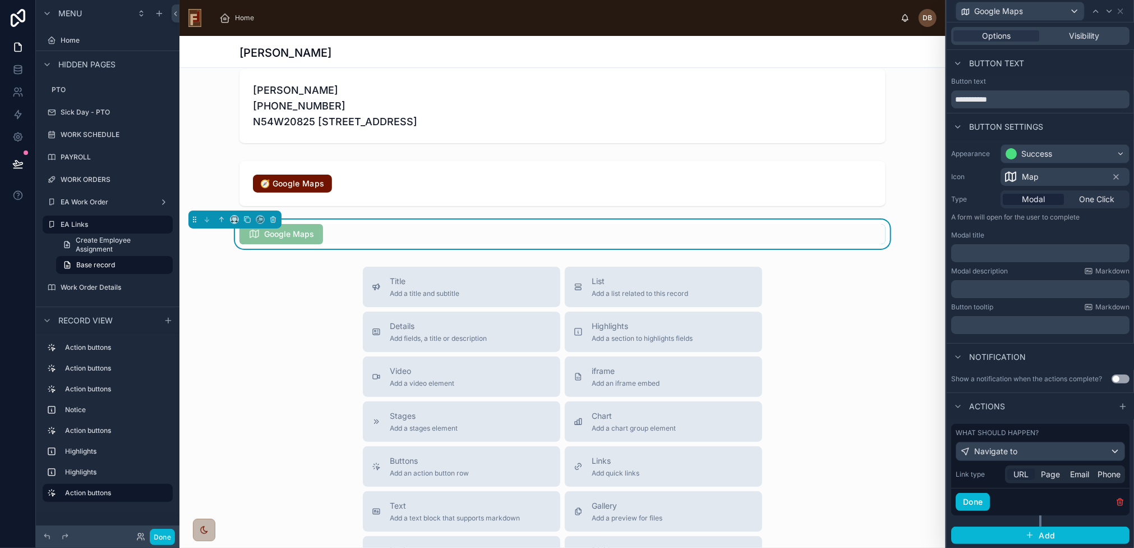
click at [1019, 473] on span "URL" at bounding box center [1021, 473] width 15 height 11
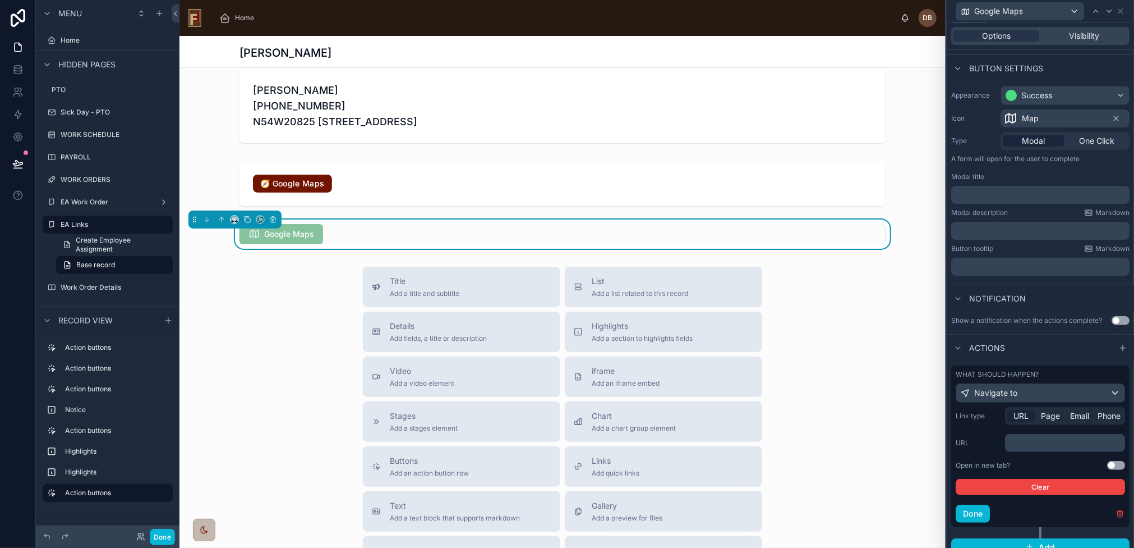
scroll to position [70, 0]
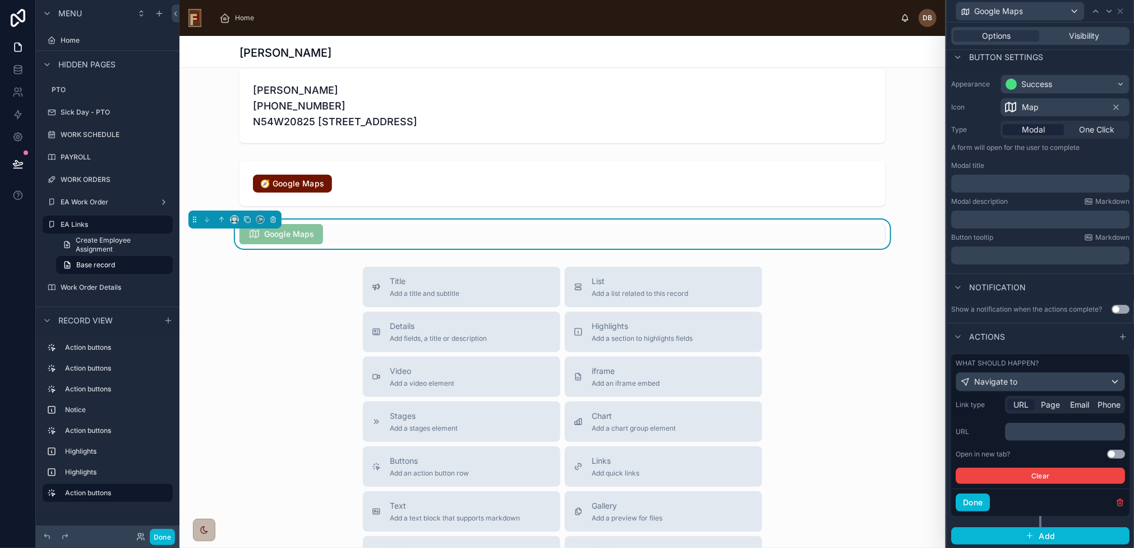
click at [1050, 433] on p "﻿" at bounding box center [1066, 431] width 113 height 11
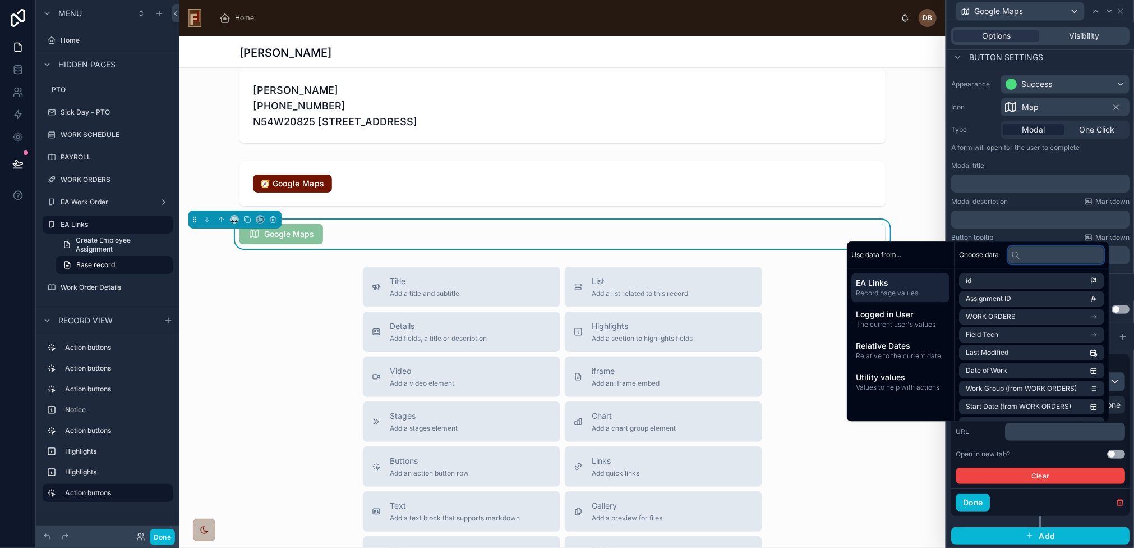
click at [1055, 253] on input "text" at bounding box center [1056, 255] width 96 height 18
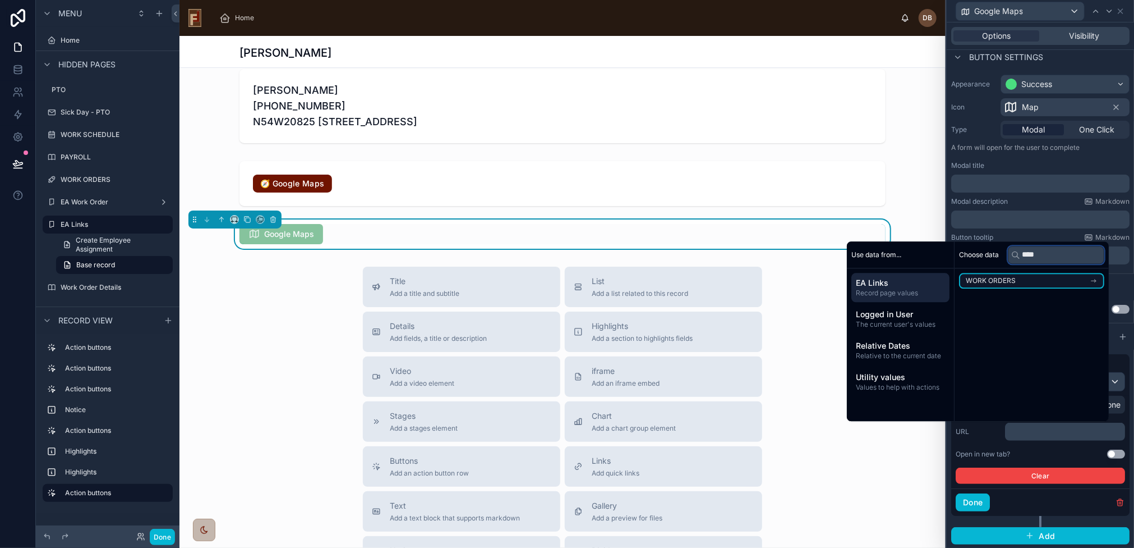
type input "****"
click at [1019, 278] on li "WORK ORDERS" at bounding box center [1031, 281] width 145 height 16
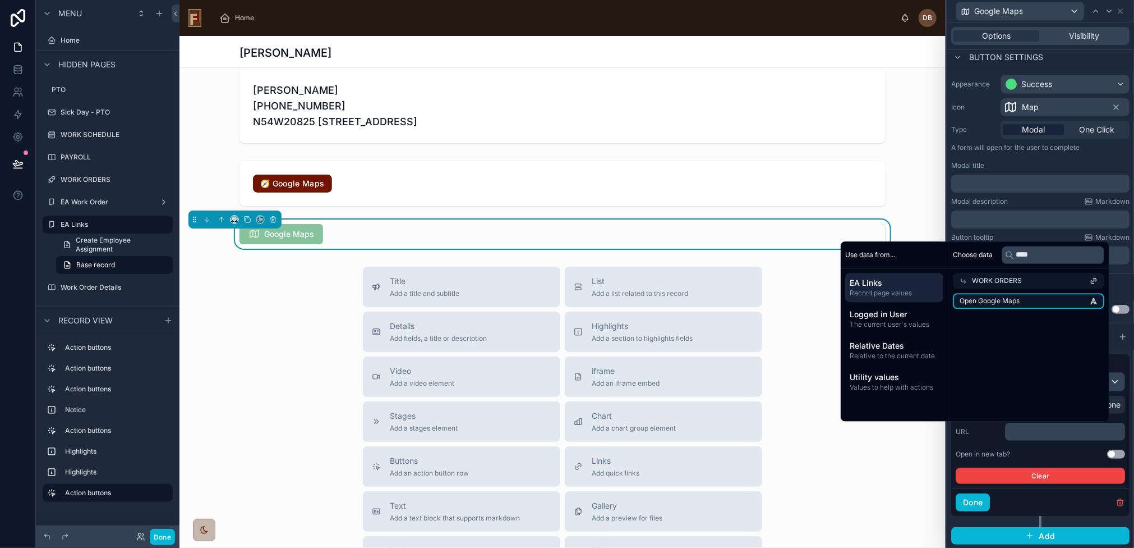
click at [1027, 300] on li "Open Google Maps" at bounding box center [1028, 301] width 151 height 16
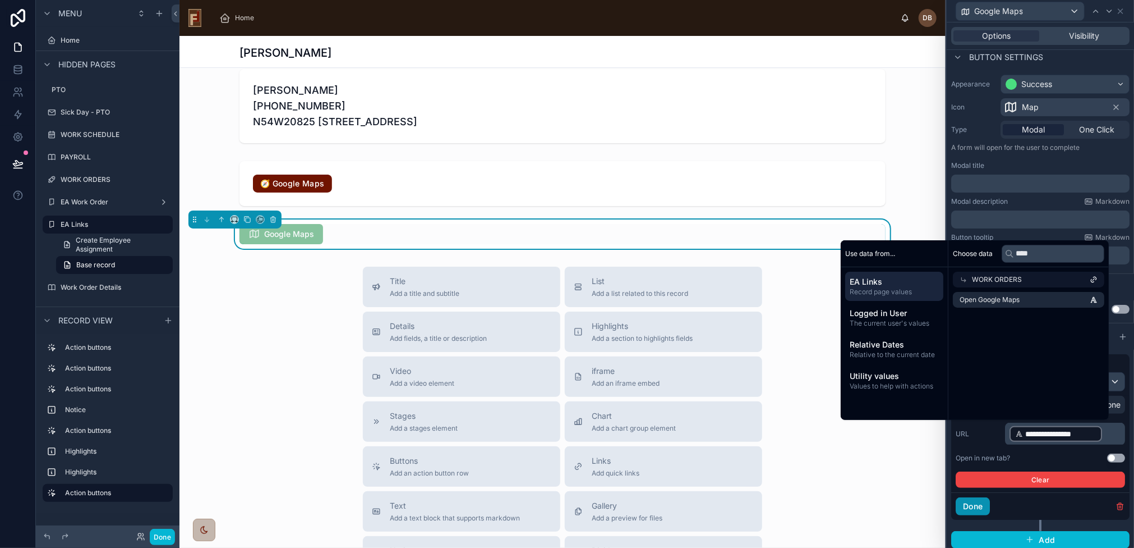
click at [984, 507] on button "Done" at bounding box center [973, 506] width 34 height 18
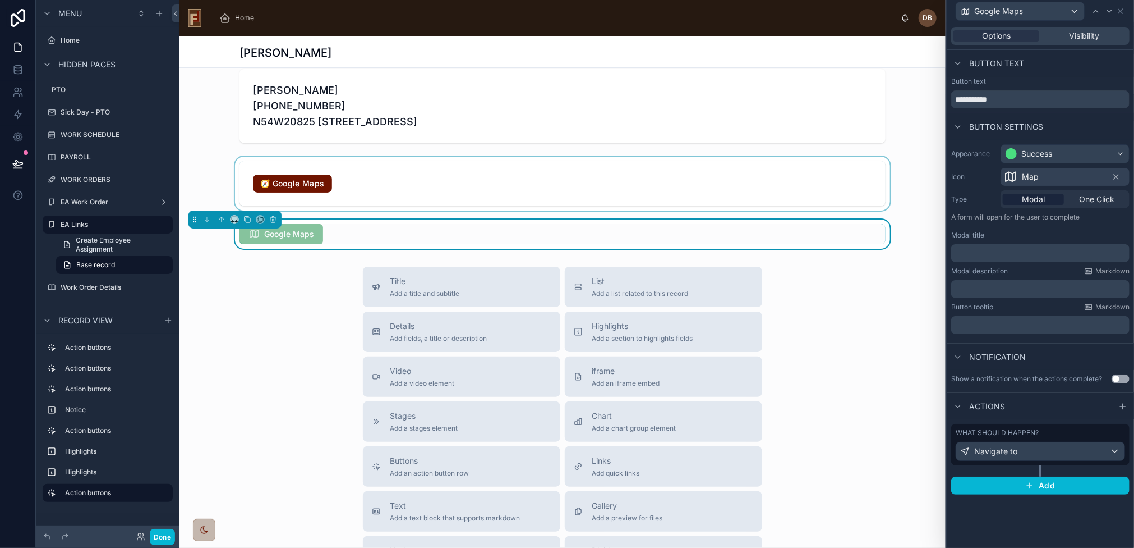
click at [369, 181] on div at bounding box center [563, 184] width 766 height 54
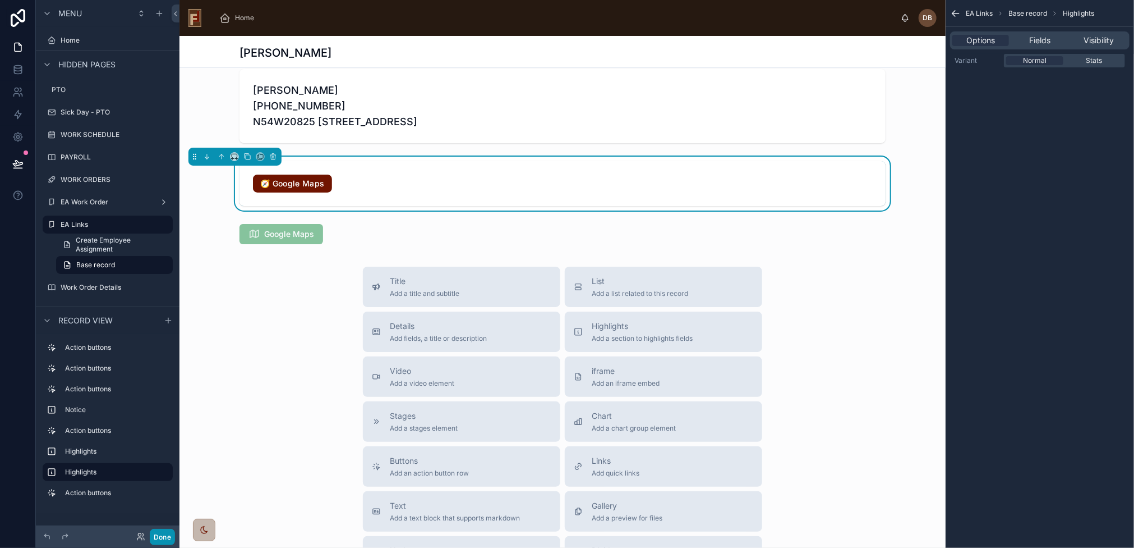
click at [165, 534] on button "Done" at bounding box center [162, 536] width 25 height 16
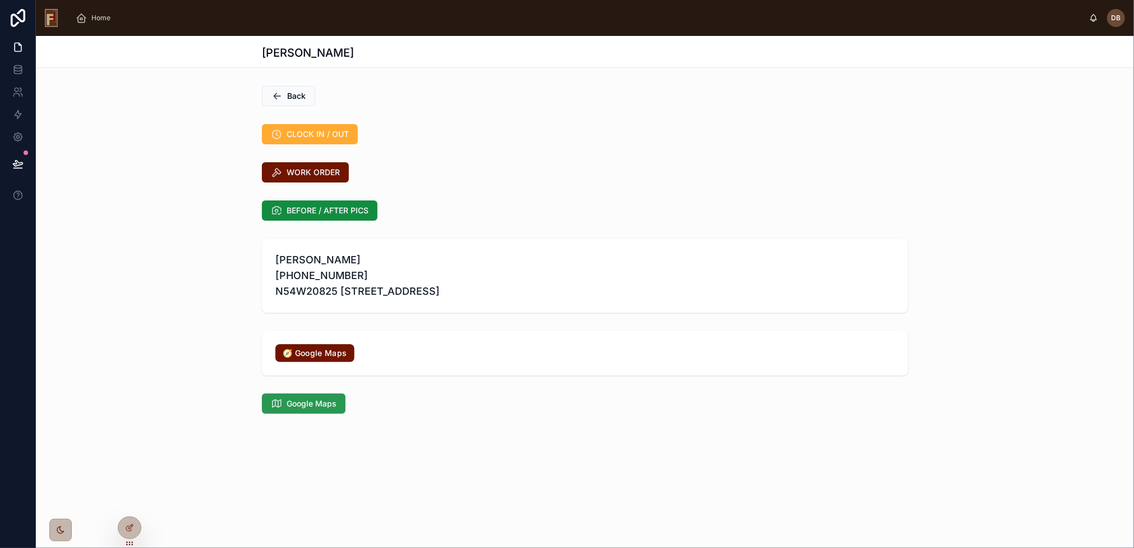
click at [297, 401] on span "Google Maps" at bounding box center [312, 403] width 50 height 11
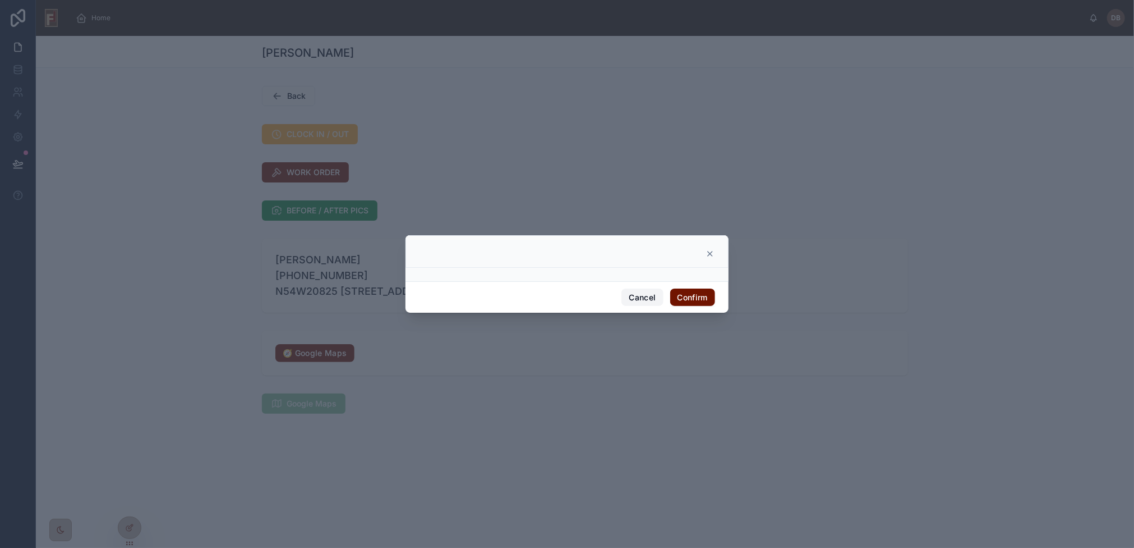
click at [646, 292] on button "Cancel" at bounding box center [643, 297] width 42 height 18
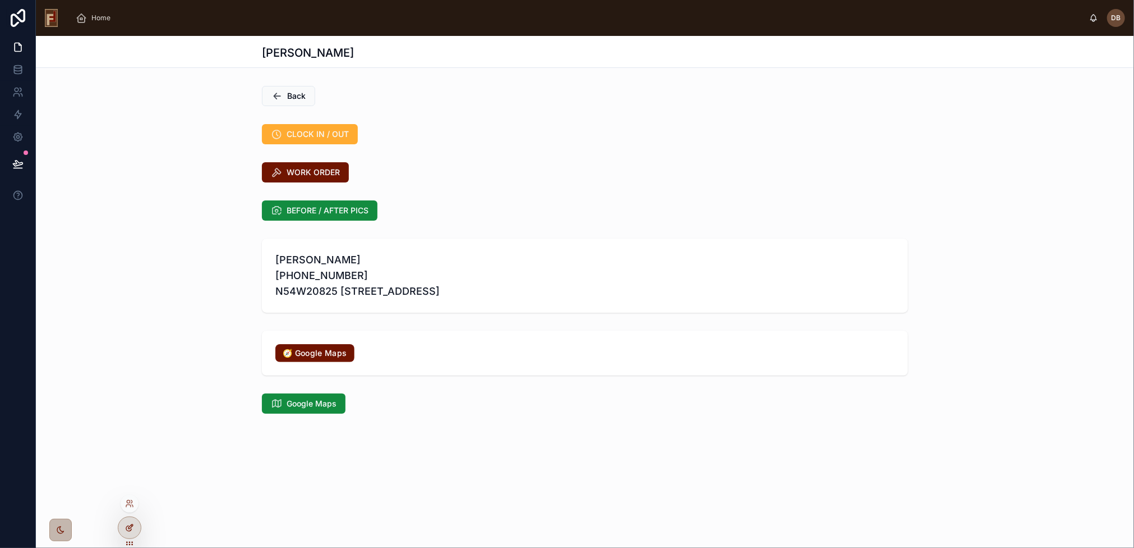
click at [132, 531] on icon at bounding box center [129, 527] width 9 height 9
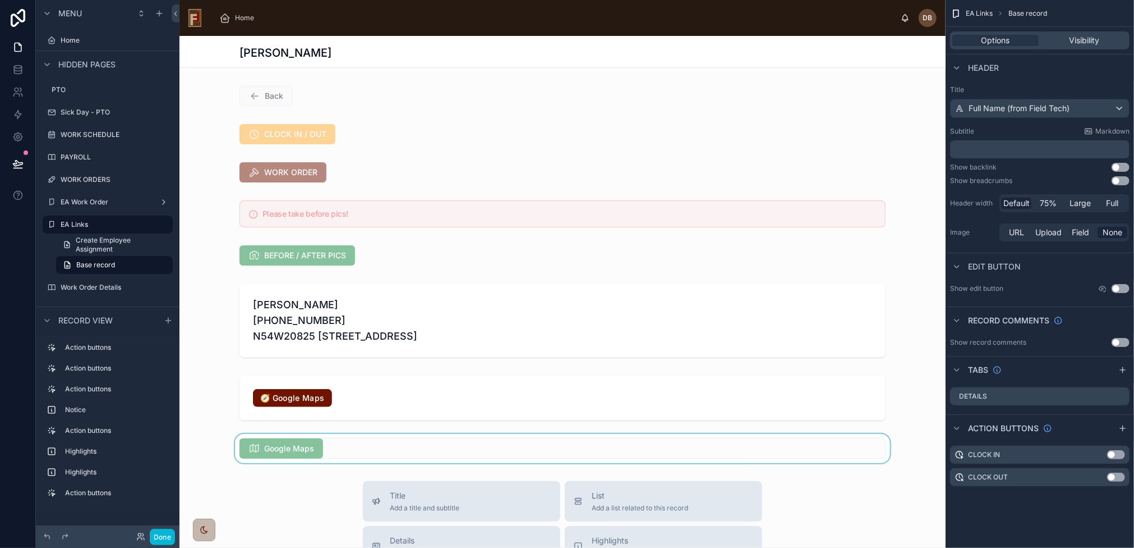
click at [372, 445] on div at bounding box center [563, 448] width 766 height 29
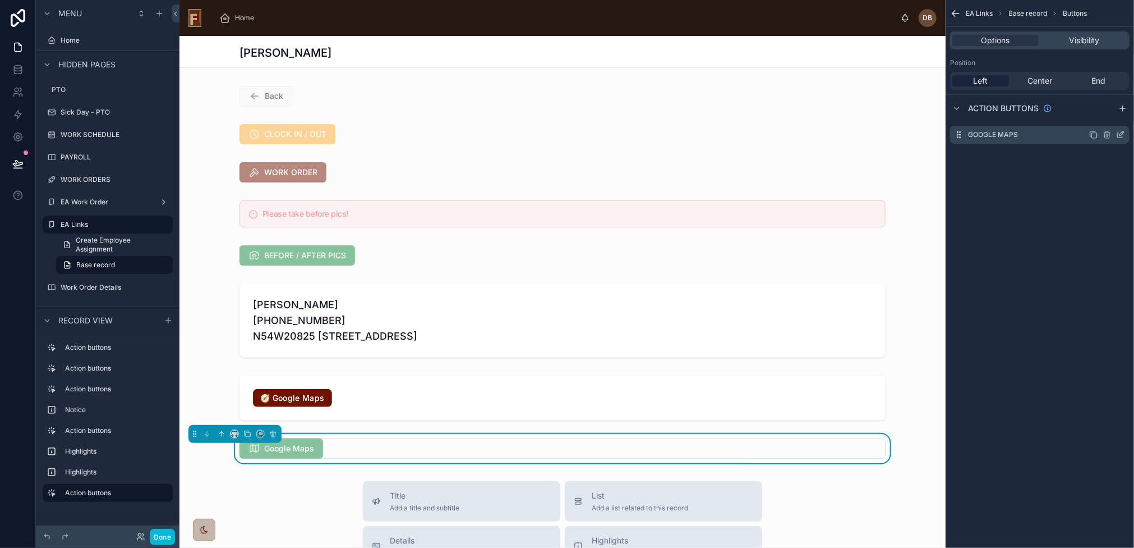
click at [1120, 134] on icon "scrollable content" at bounding box center [1122, 133] width 4 height 4
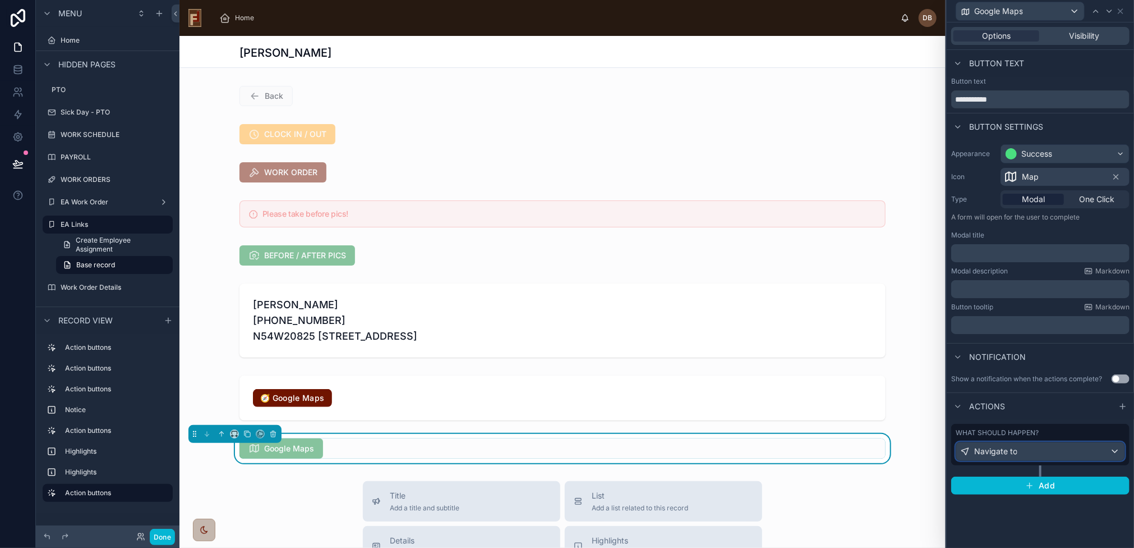
click at [1038, 449] on div "Navigate to" at bounding box center [1040, 451] width 168 height 18
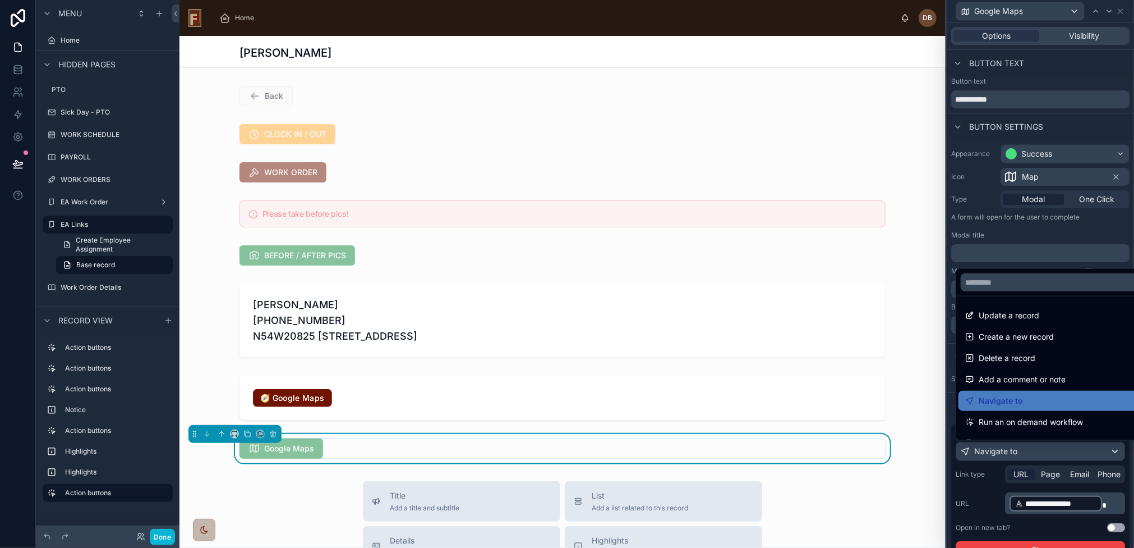
click at [1038, 449] on div at bounding box center [1040, 274] width 187 height 548
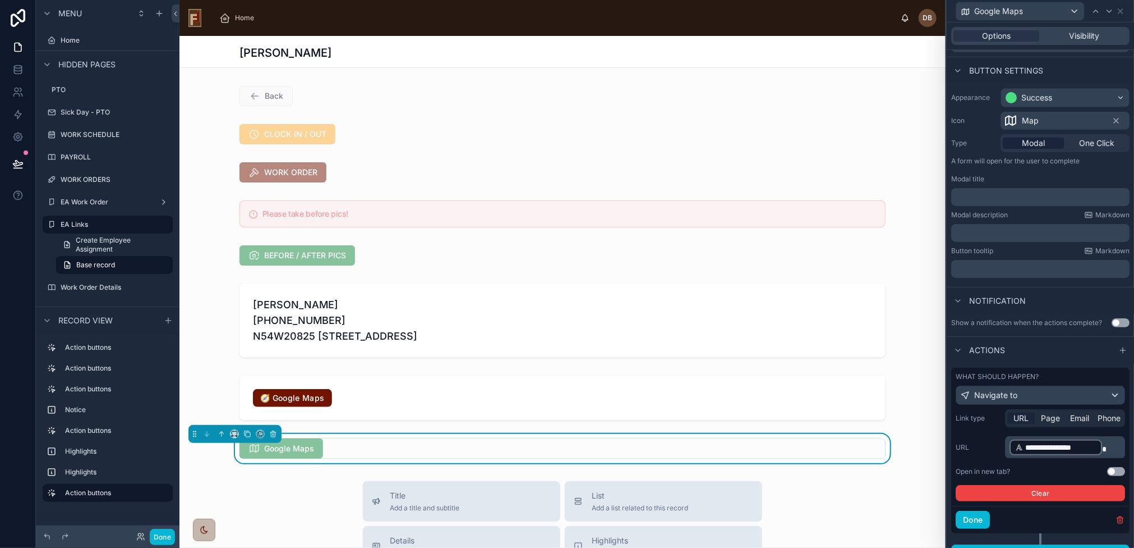
scroll to position [73, 0]
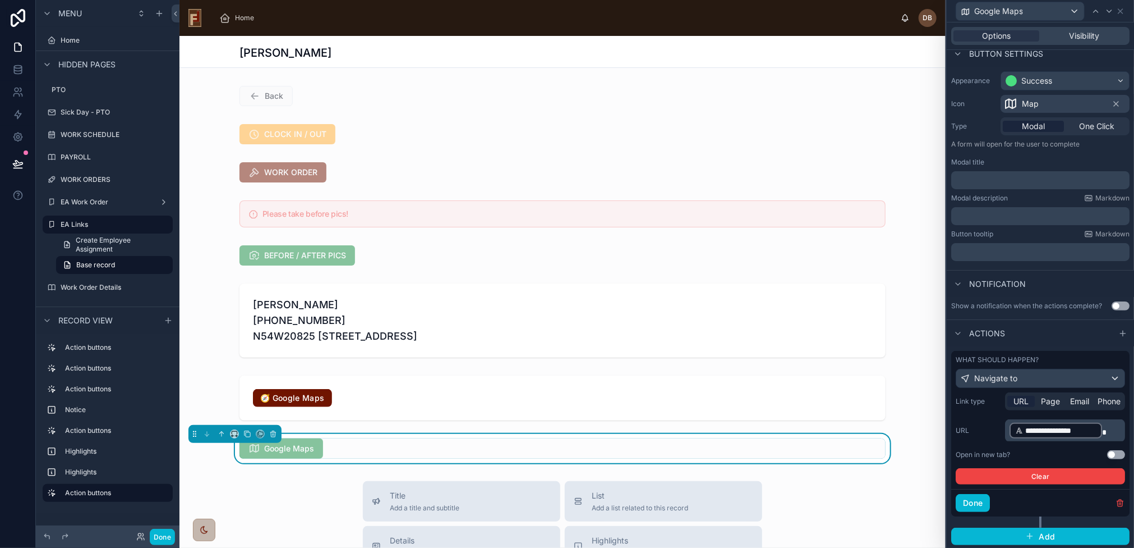
click at [1107, 453] on button "Use setting" at bounding box center [1116, 454] width 18 height 9
click at [1092, 127] on span "One Click" at bounding box center [1096, 126] width 35 height 11
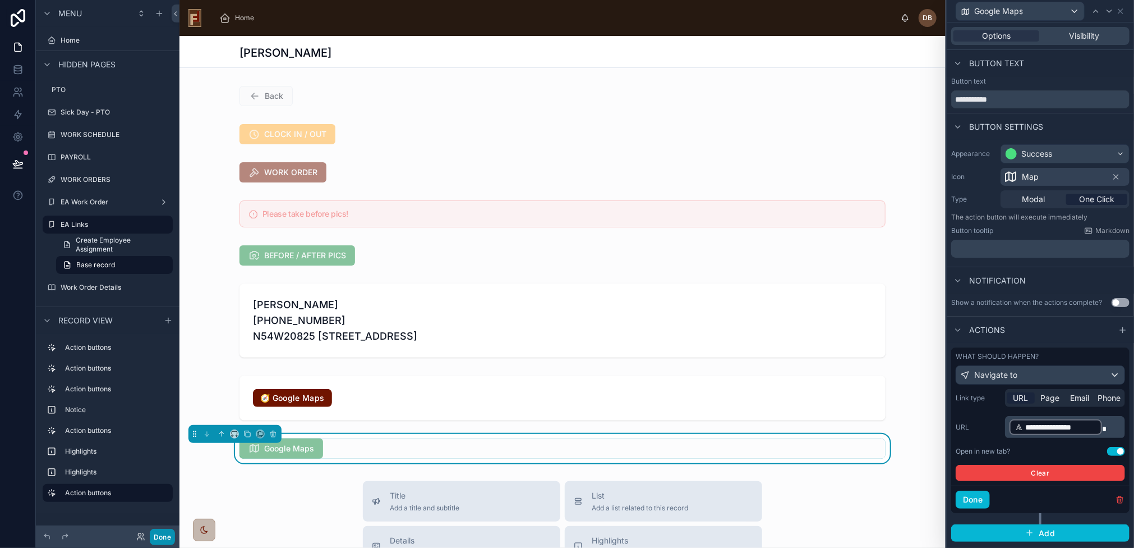
click at [164, 537] on button "Done" at bounding box center [162, 536] width 25 height 16
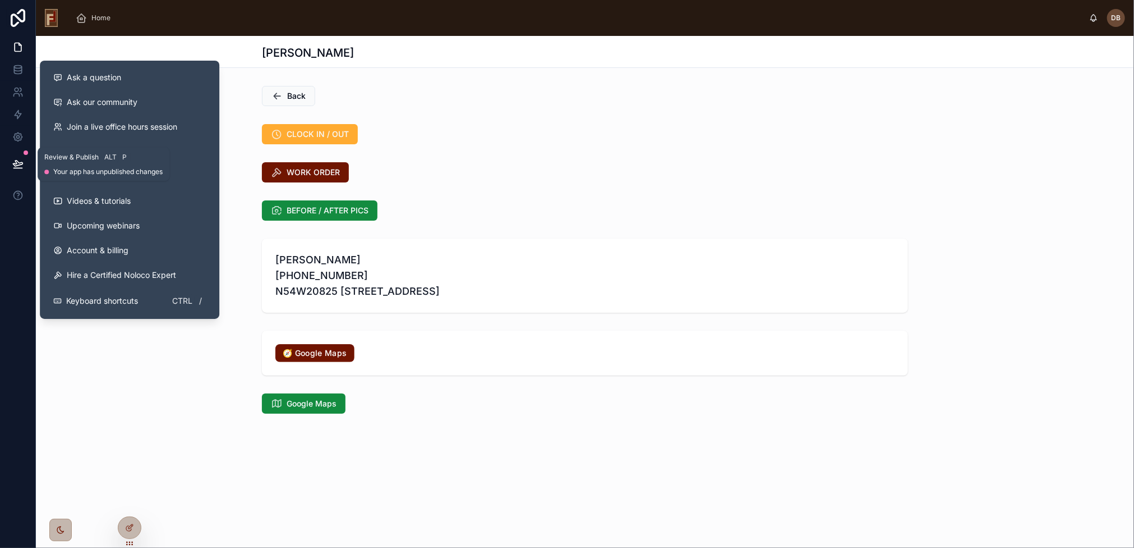
click at [19, 158] on icon at bounding box center [17, 163] width 11 height 11
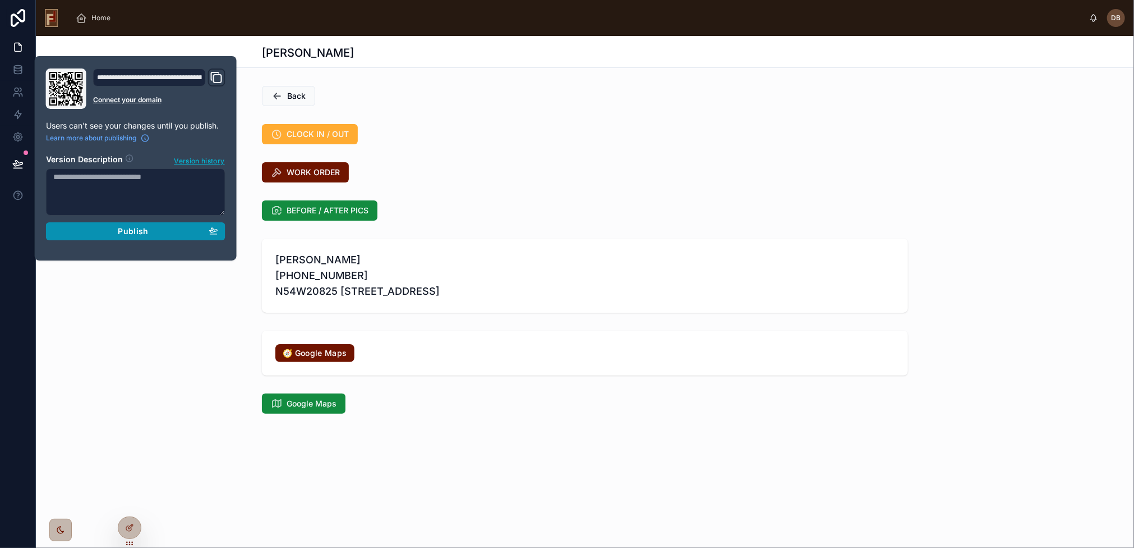
click at [128, 233] on span "Publish" at bounding box center [133, 231] width 30 height 10
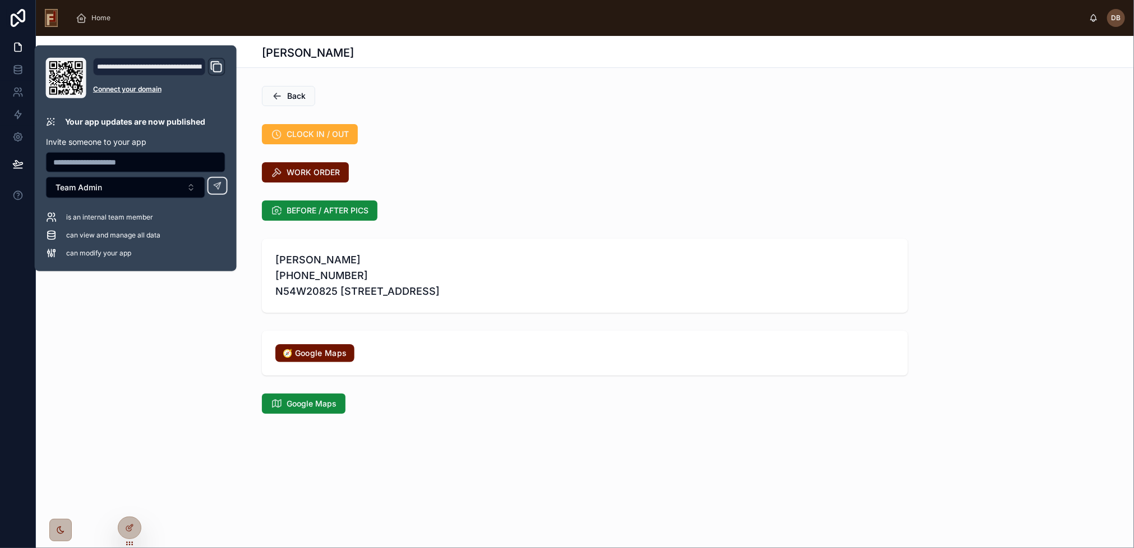
click at [333, 449] on div "[PERSON_NAME] Back CLOCK IN / OUT WORK ORDER BEFORE / AFTER PICS [PERSON_NAME] …" at bounding box center [585, 263] width 1098 height 454
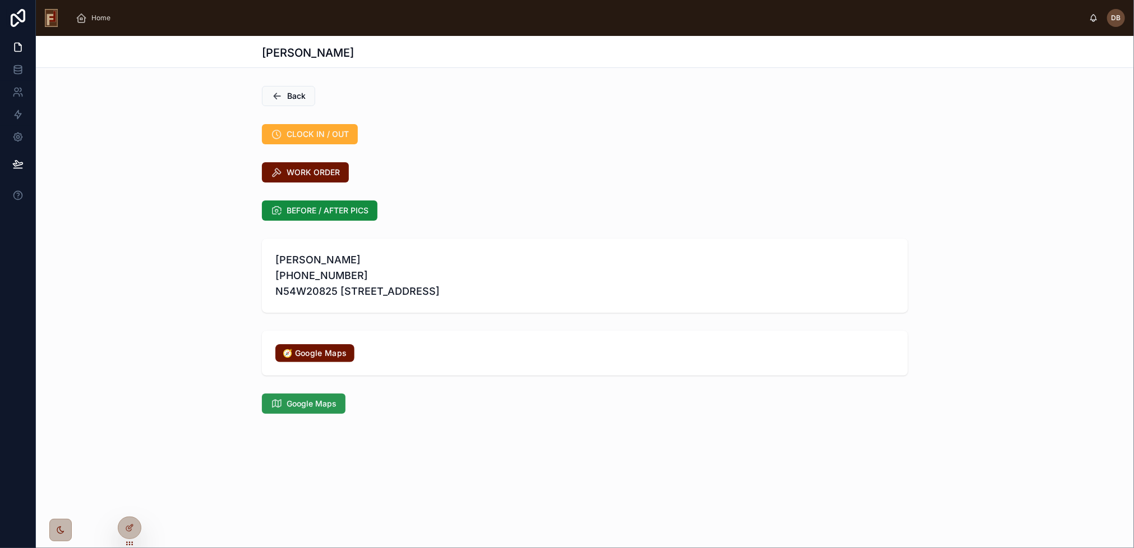
click at [311, 401] on span "Google Maps" at bounding box center [312, 403] width 50 height 11
click at [132, 525] on icon at bounding box center [129, 527] width 9 height 9
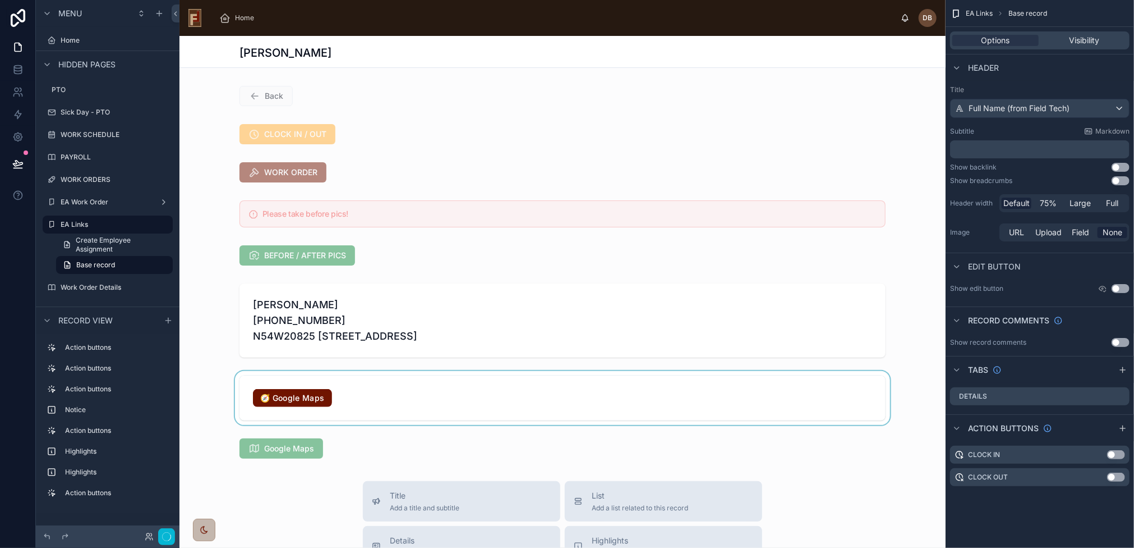
click at [366, 384] on div at bounding box center [563, 398] width 766 height 54
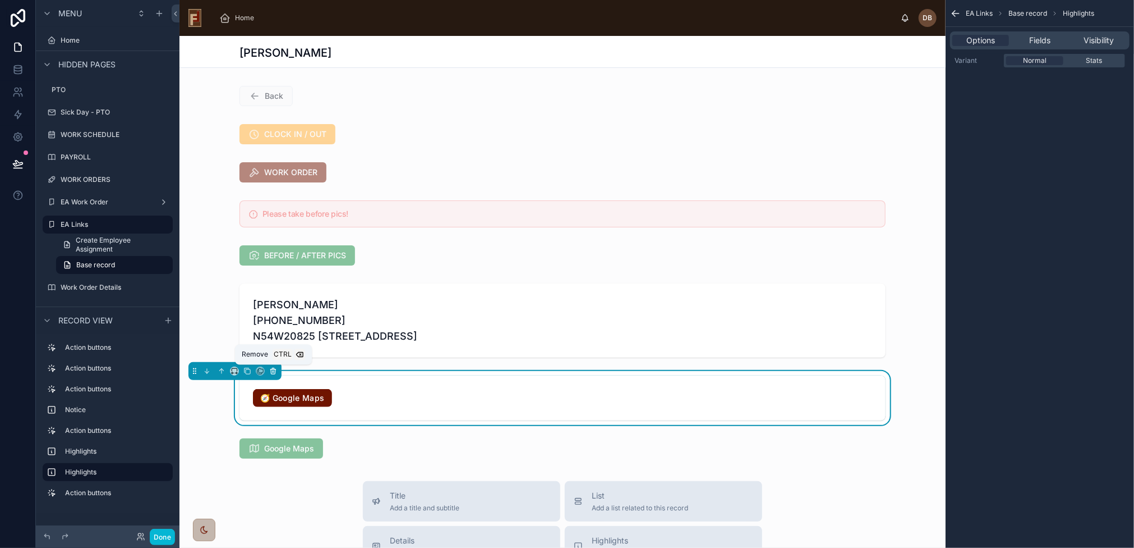
click at [272, 368] on icon at bounding box center [273, 368] width 2 height 1
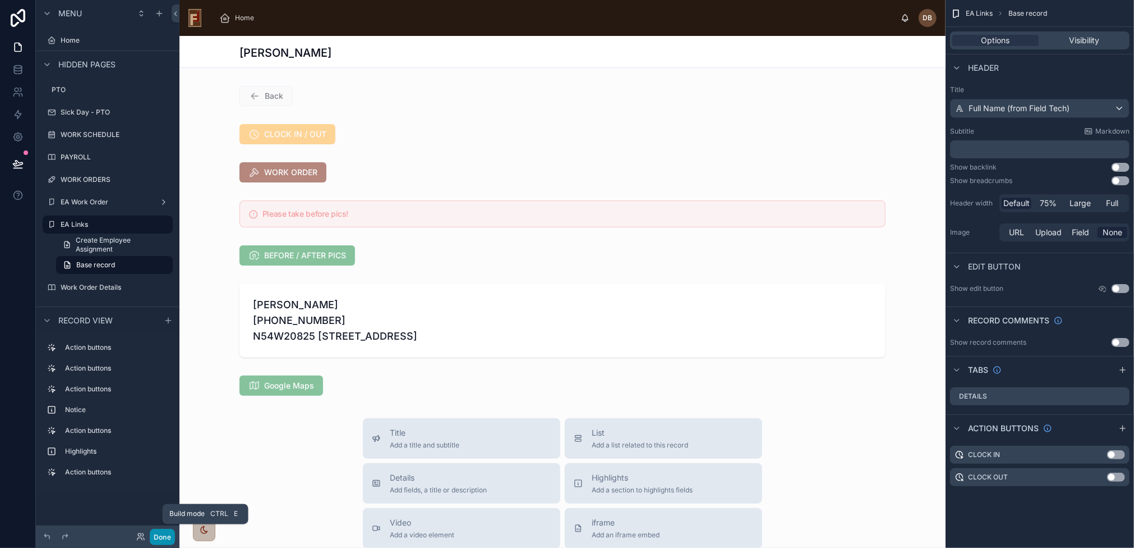
click at [163, 534] on button "Done" at bounding box center [162, 536] width 25 height 16
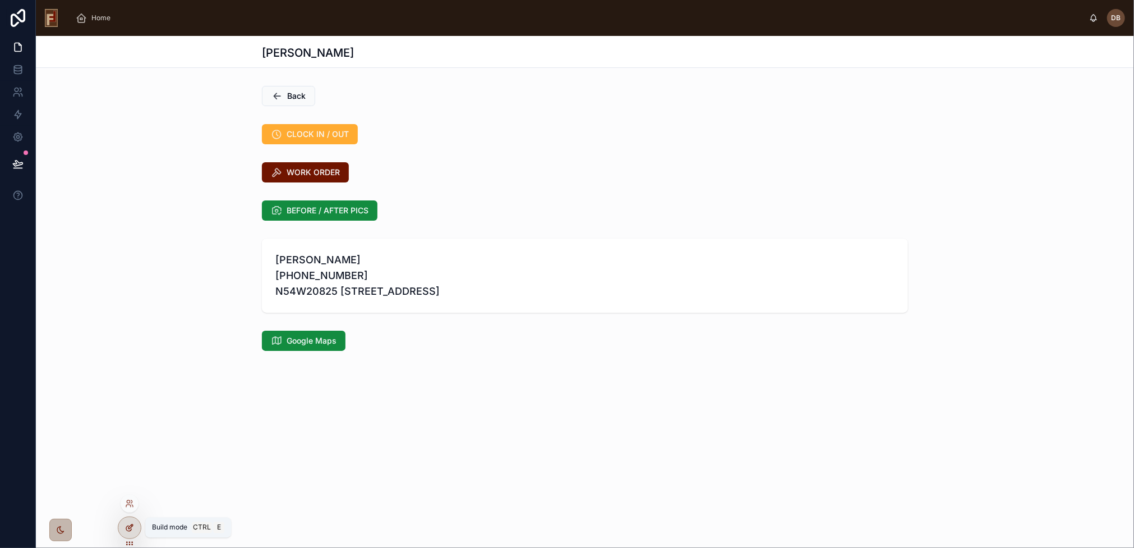
click at [131, 529] on icon at bounding box center [128, 528] width 5 height 5
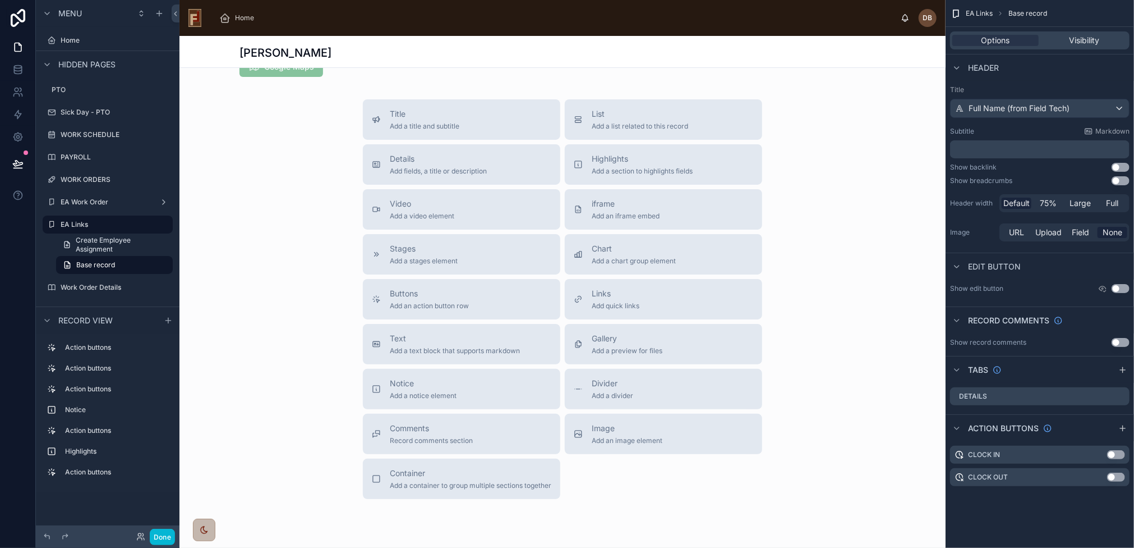
scroll to position [337, 0]
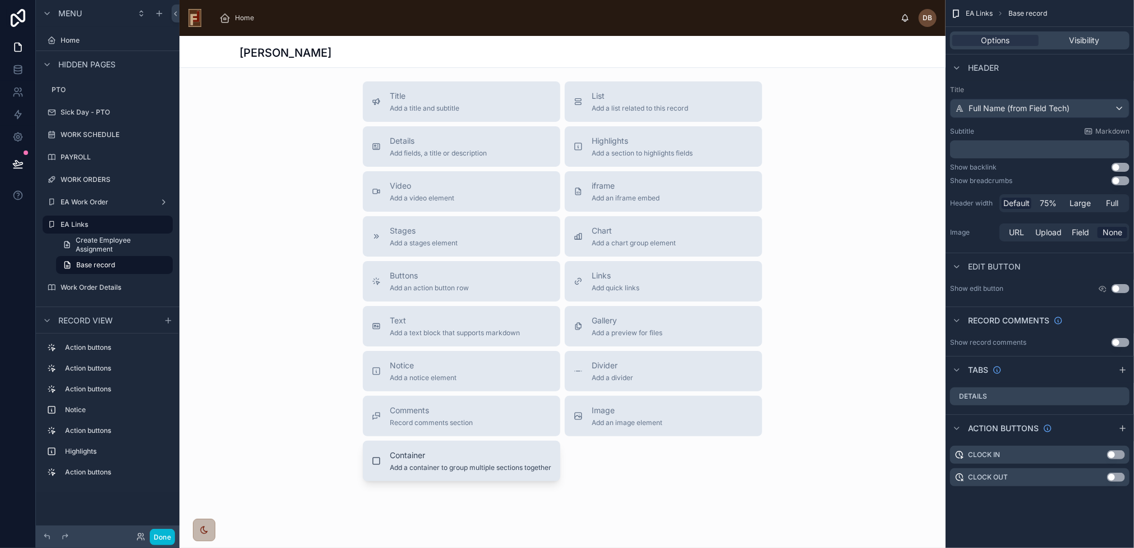
click at [431, 453] on span "Container" at bounding box center [471, 454] width 162 height 11
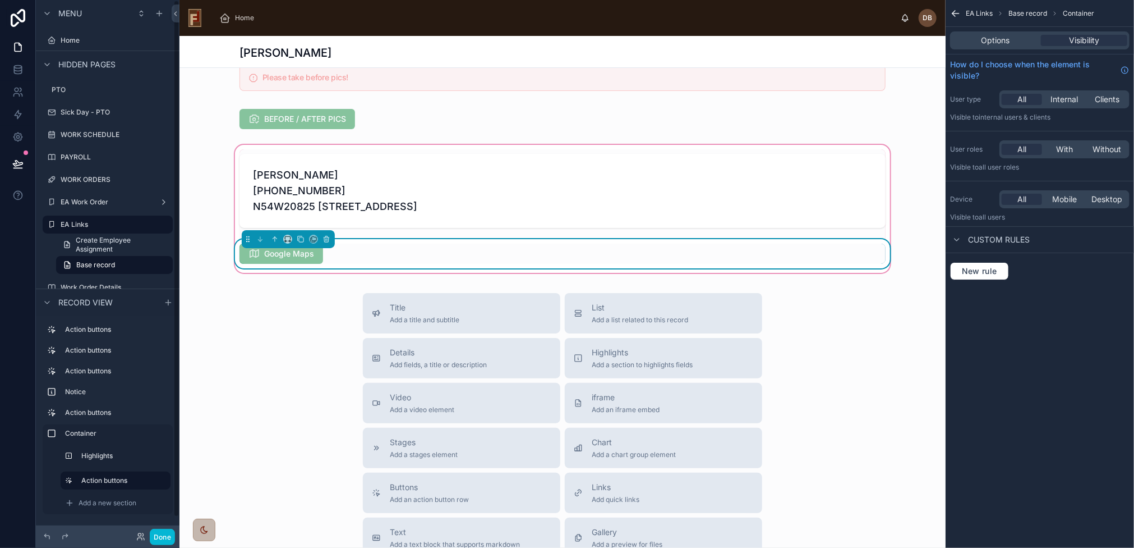
scroll to position [24, 0]
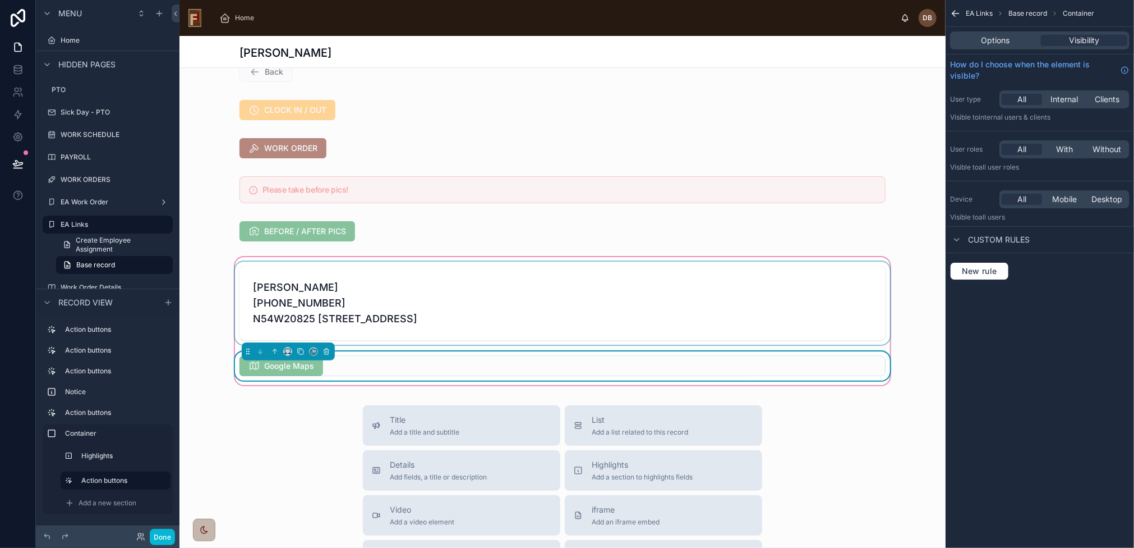
click at [337, 298] on div at bounding box center [563, 302] width 660 height 83
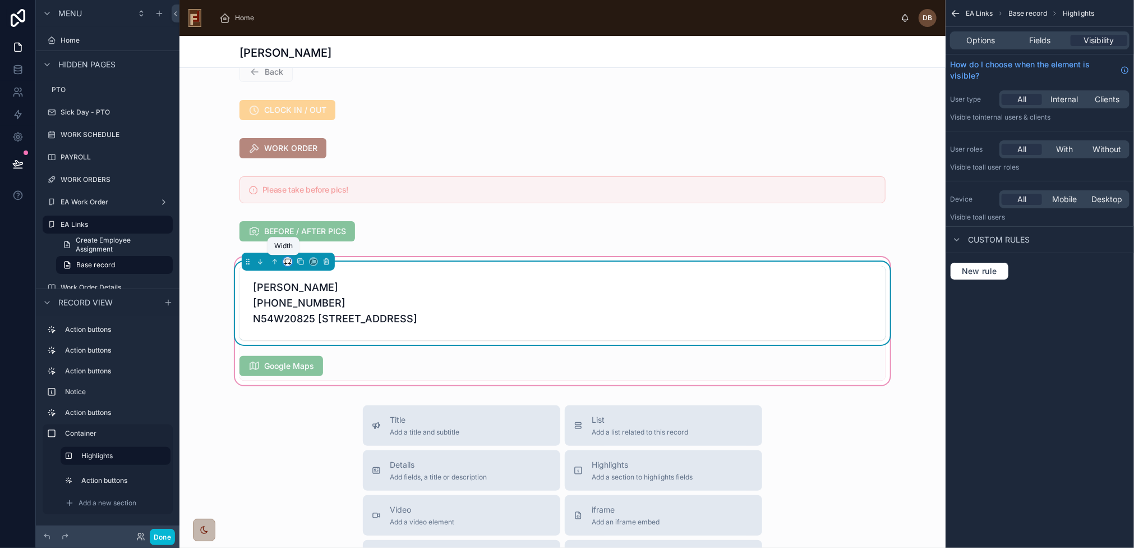
click at [284, 262] on icon at bounding box center [288, 261] width 8 height 8
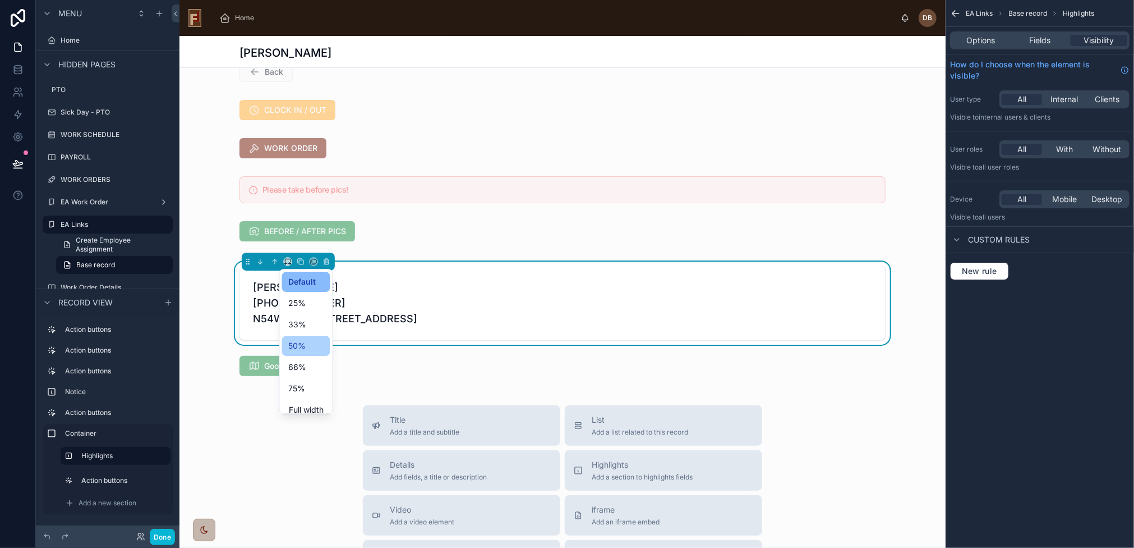
click at [312, 337] on div "50%" at bounding box center [306, 345] width 48 height 20
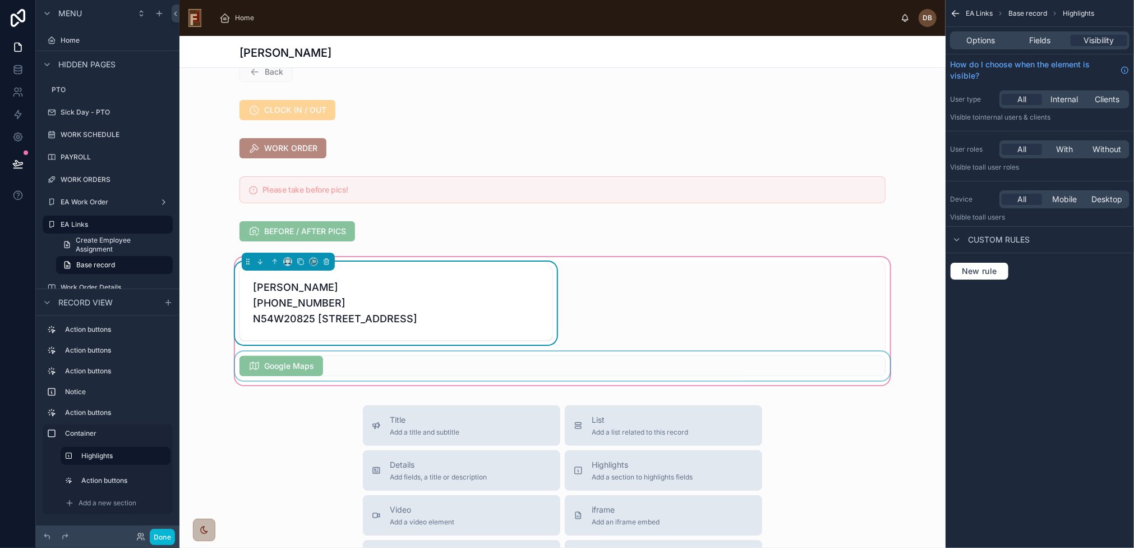
click at [283, 379] on div at bounding box center [563, 365] width 660 height 29
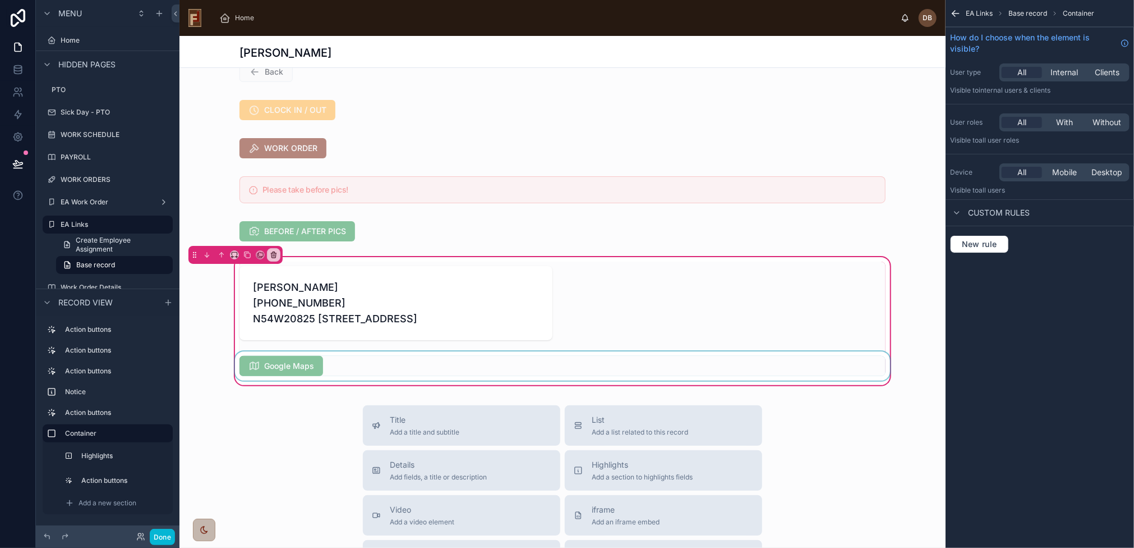
click at [283, 379] on div at bounding box center [563, 365] width 660 height 29
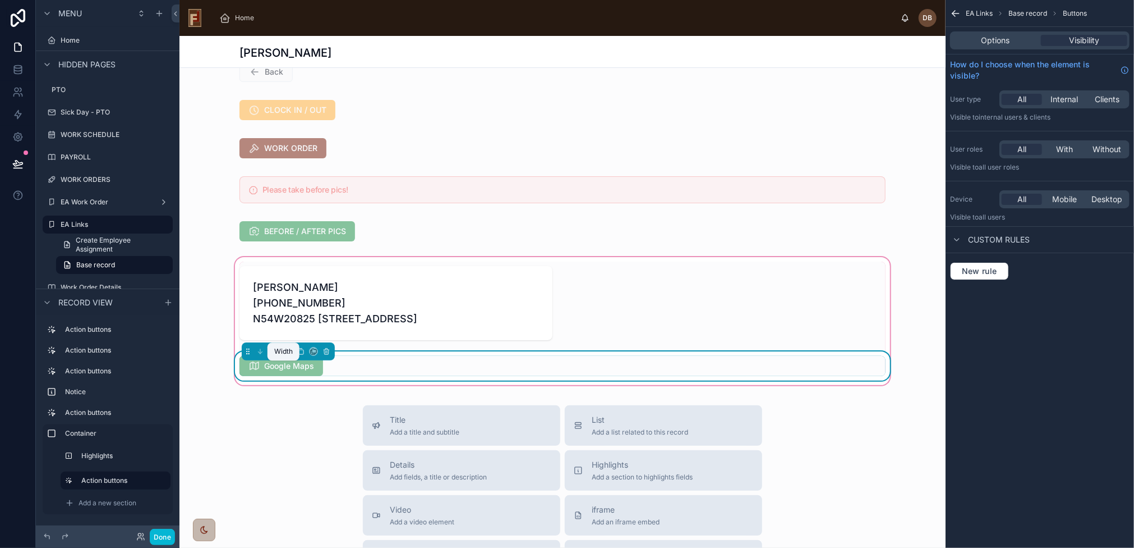
click at [284, 355] on icon at bounding box center [288, 351] width 8 height 8
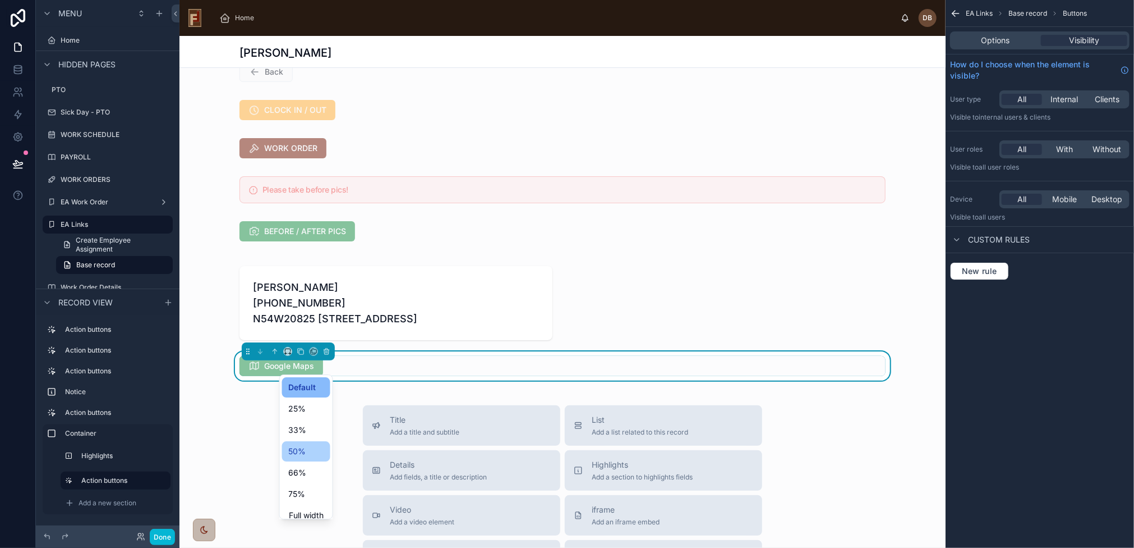
click at [314, 446] on div "50%" at bounding box center [306, 450] width 35 height 13
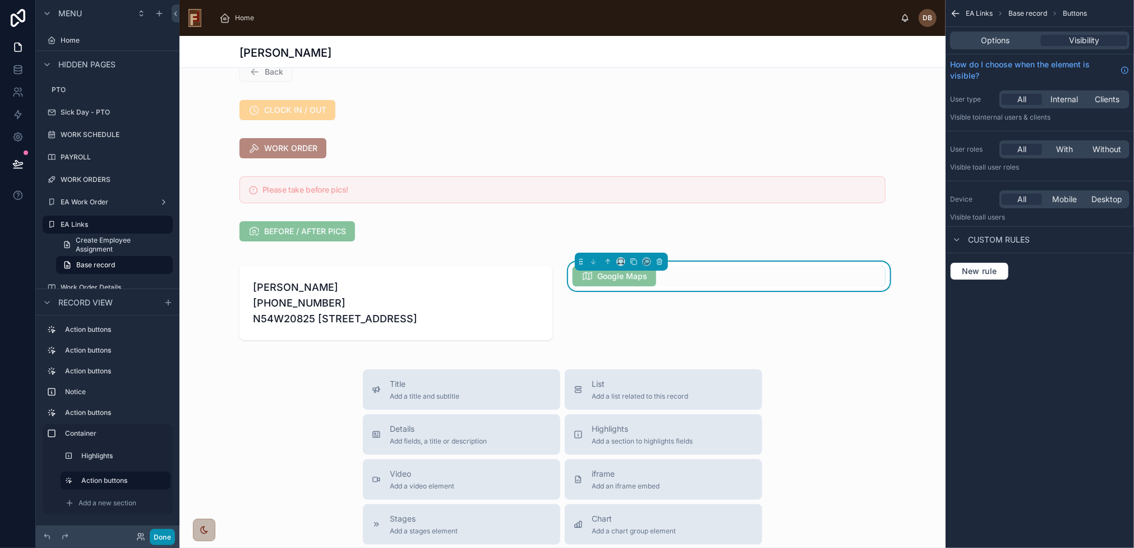
click at [164, 536] on button "Done" at bounding box center [162, 536] width 25 height 16
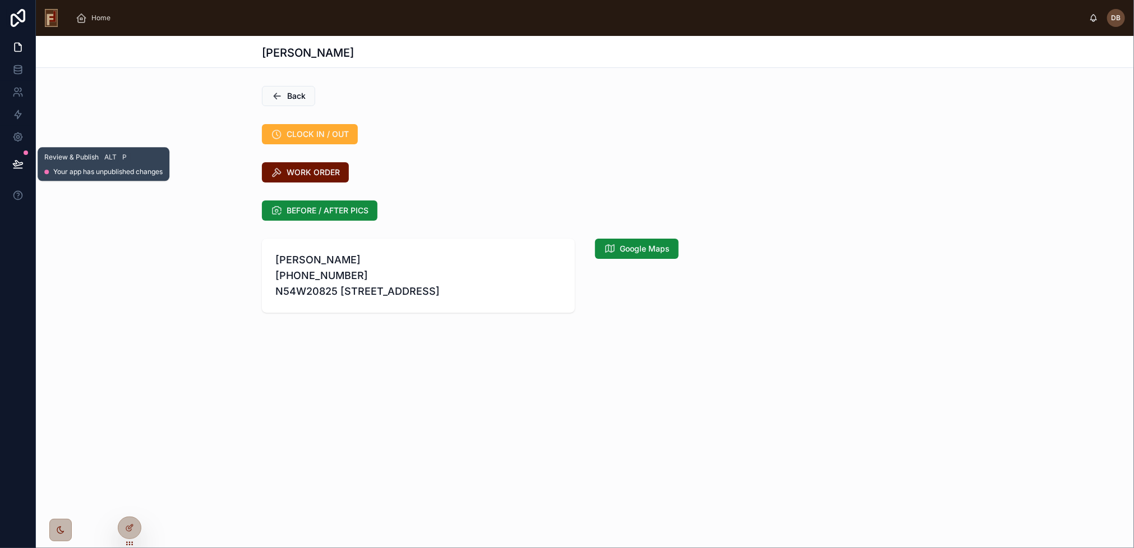
click at [16, 162] on icon at bounding box center [17, 163] width 11 height 11
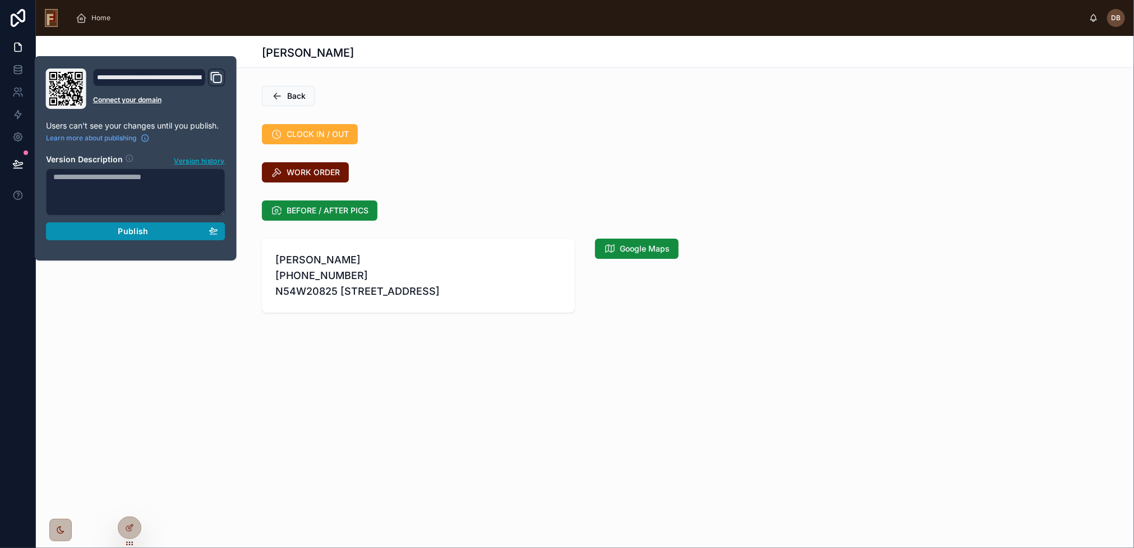
click at [153, 228] on div "Publish" at bounding box center [135, 231] width 165 height 10
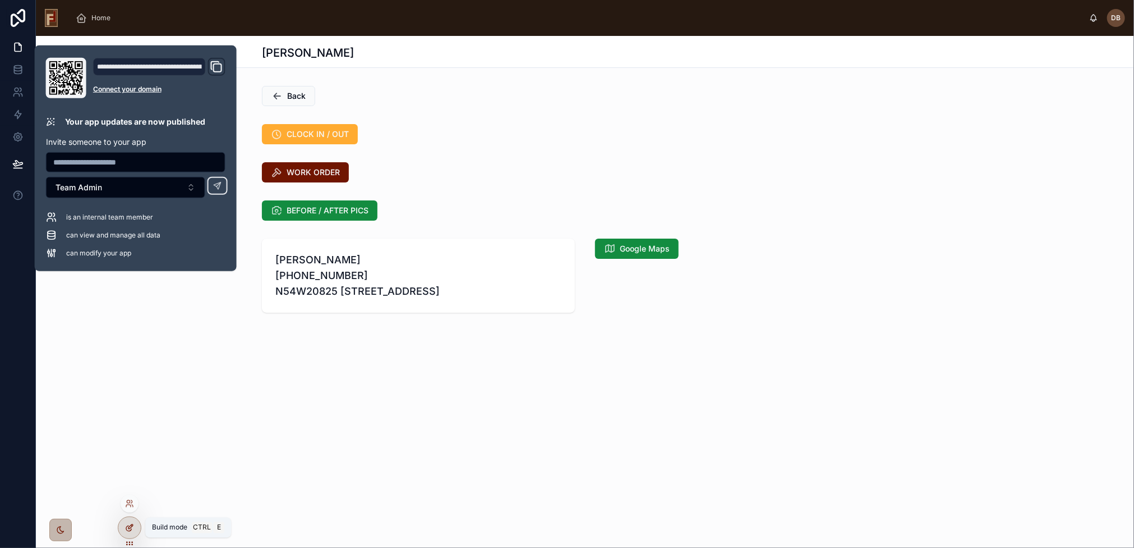
click at [128, 525] on icon at bounding box center [129, 527] width 9 height 9
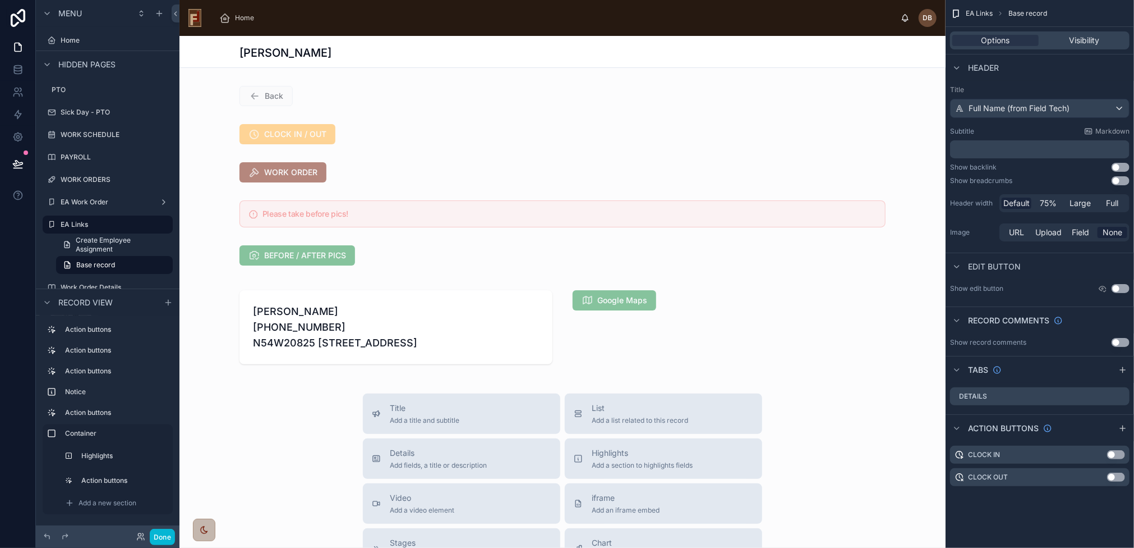
click at [378, 332] on div at bounding box center [563, 327] width 766 height 96
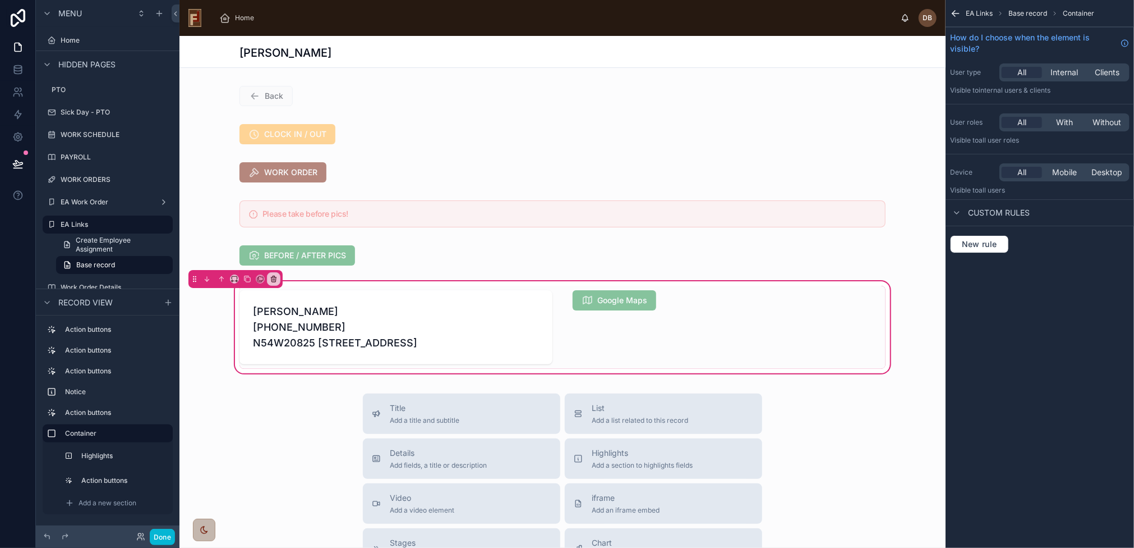
click at [378, 332] on div at bounding box center [396, 327] width 326 height 83
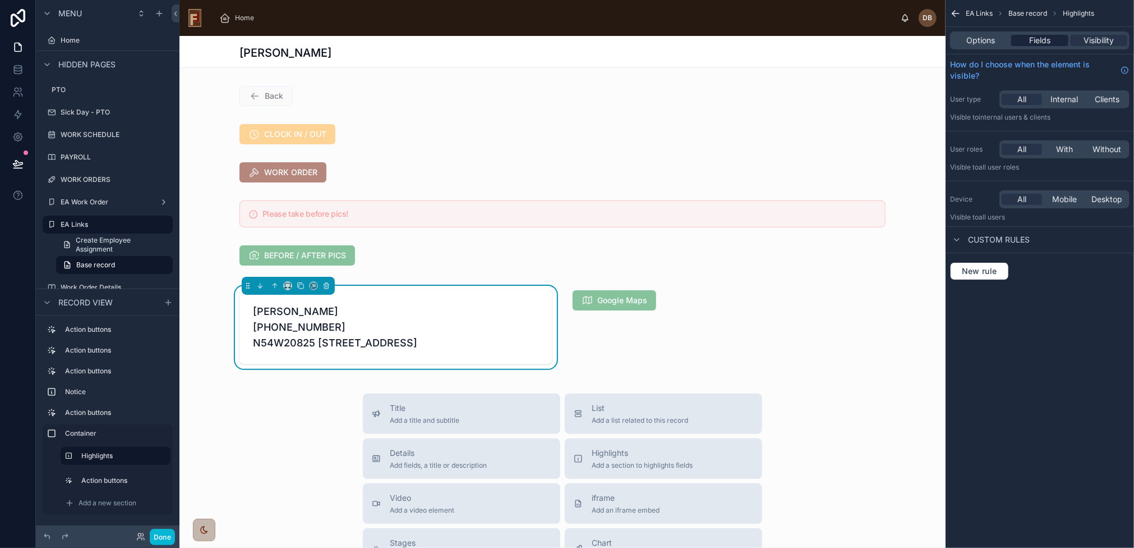
drag, startPoint x: 1040, startPoint y: 42, endPoint x: 1023, endPoint y: 44, distance: 16.9
click at [1040, 42] on span "Fields" at bounding box center [1039, 40] width 21 height 11
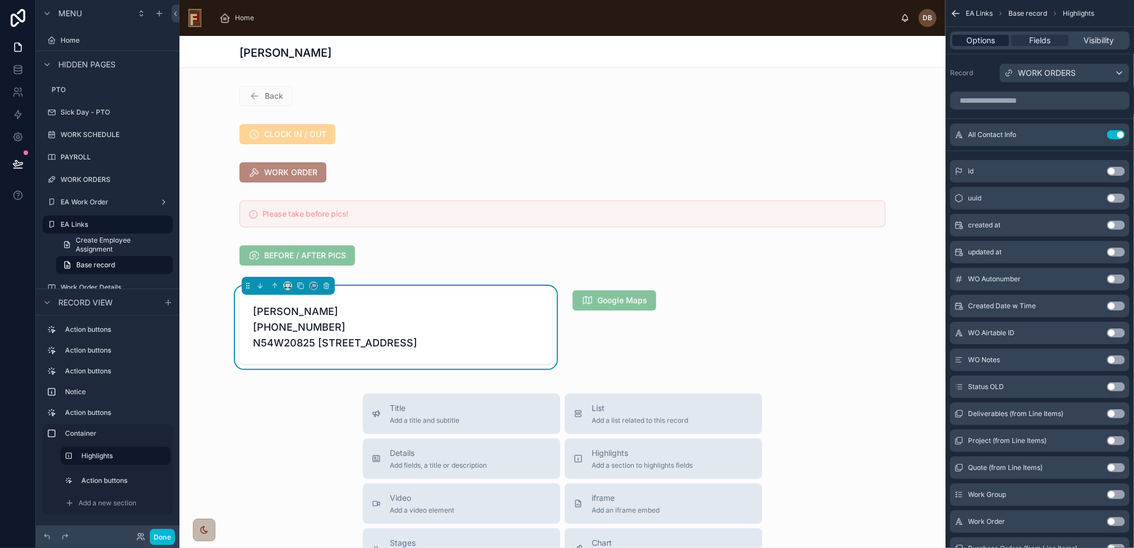
click at [984, 44] on span "Options" at bounding box center [981, 40] width 29 height 11
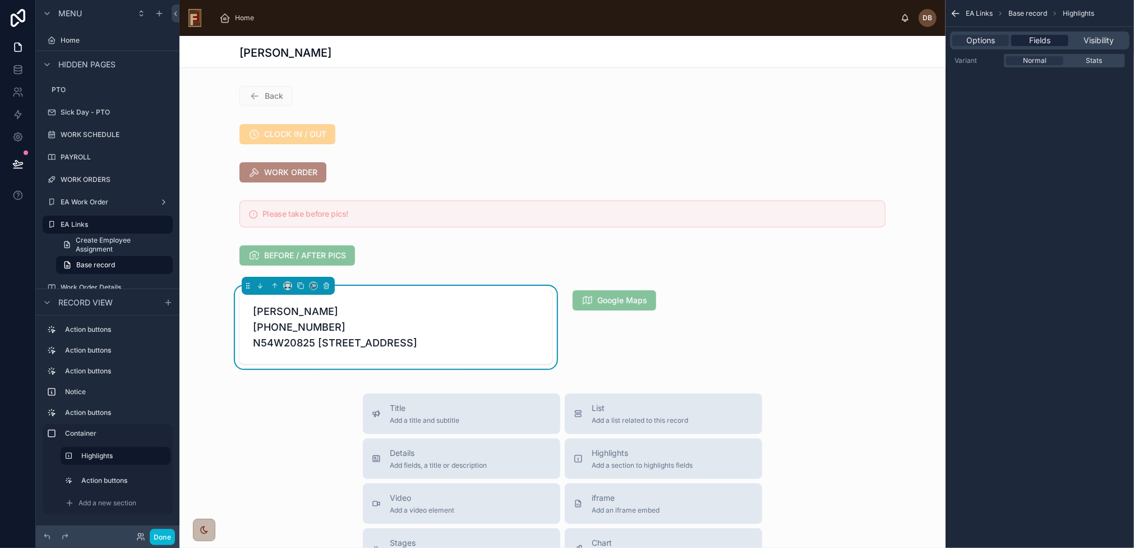
click at [1044, 40] on span "Fields" at bounding box center [1039, 40] width 21 height 11
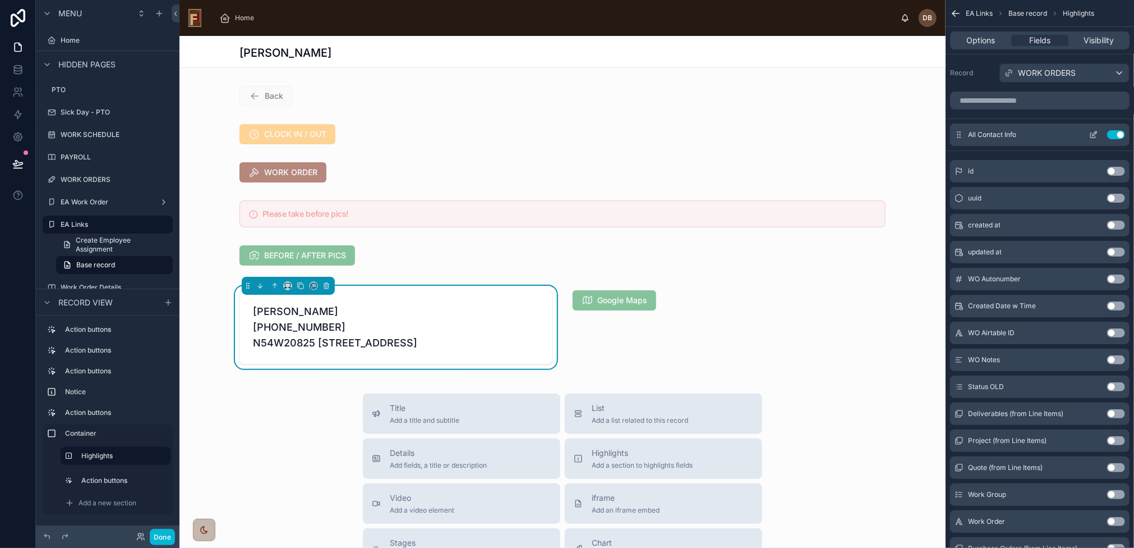
click at [1094, 134] on icon "scrollable content" at bounding box center [1093, 134] width 9 height 9
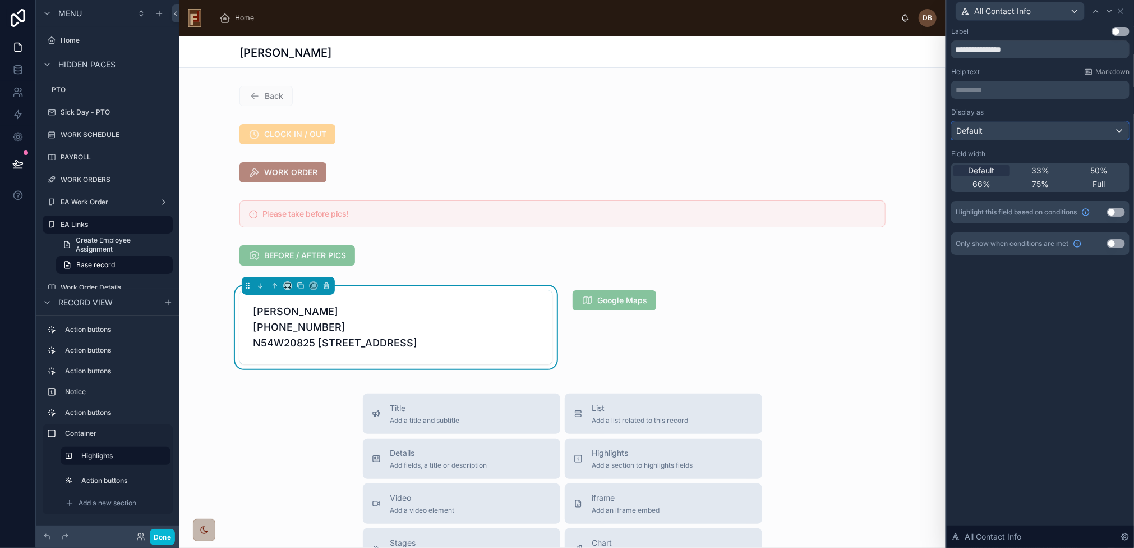
click at [992, 129] on div "Default" at bounding box center [1040, 131] width 177 height 18
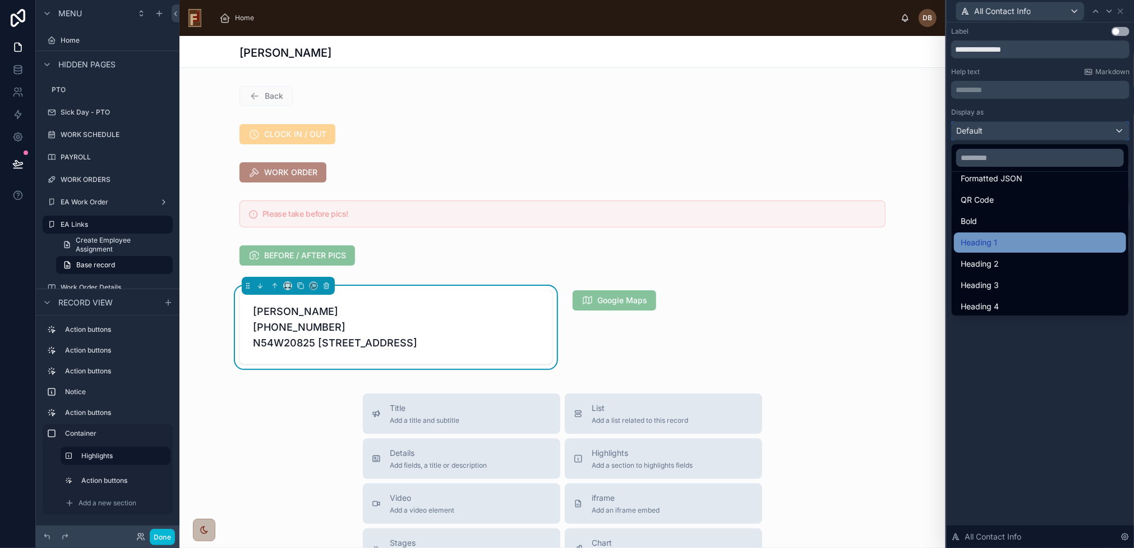
scroll to position [122, 0]
click at [1008, 237] on div "Heading 1" at bounding box center [1040, 238] width 159 height 13
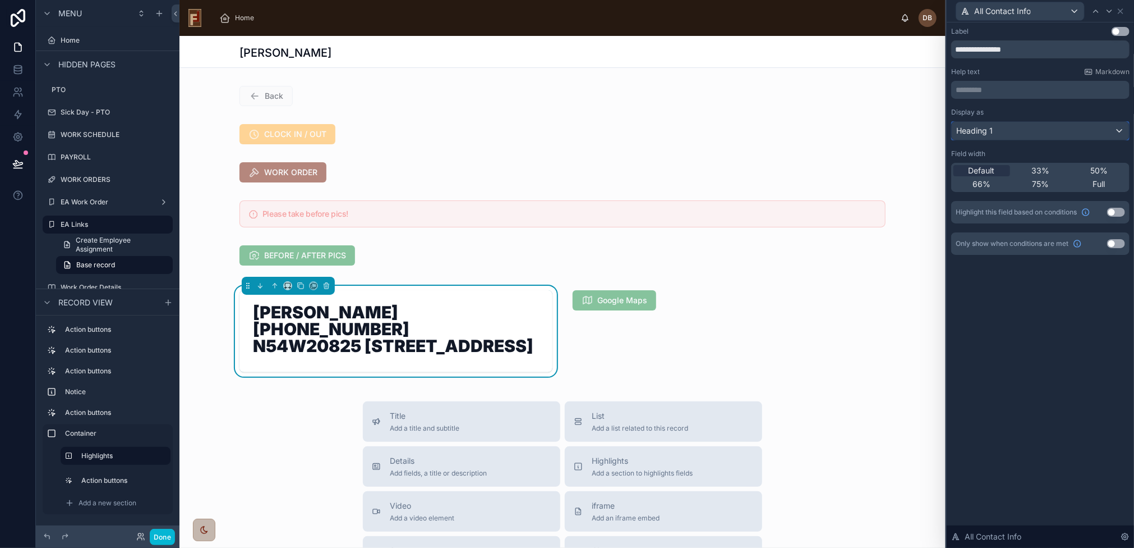
click at [1000, 134] on div "Heading 1" at bounding box center [1040, 131] width 177 height 18
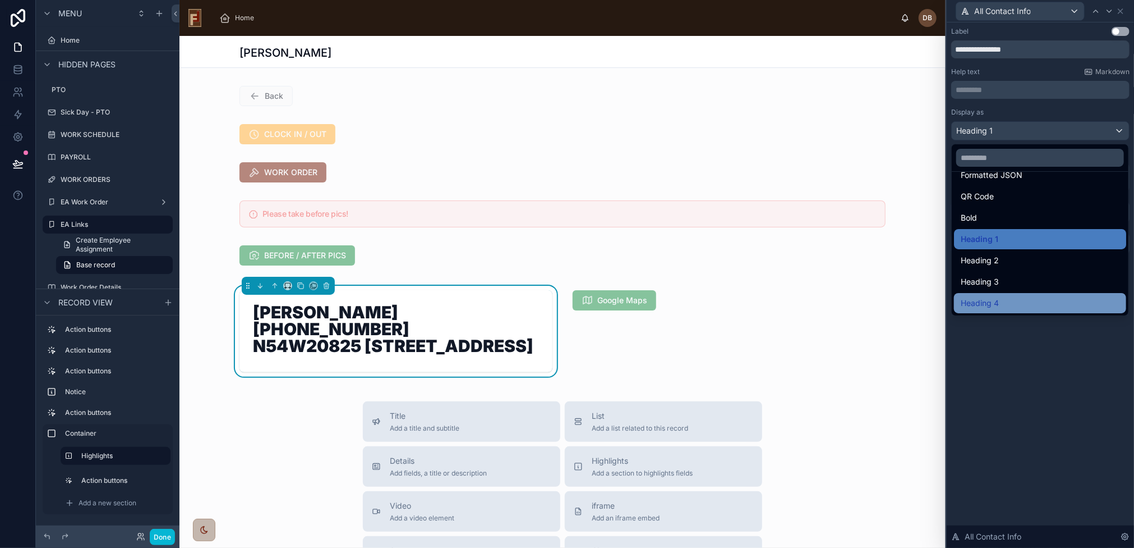
click at [997, 300] on span "Heading 4" at bounding box center [980, 302] width 38 height 13
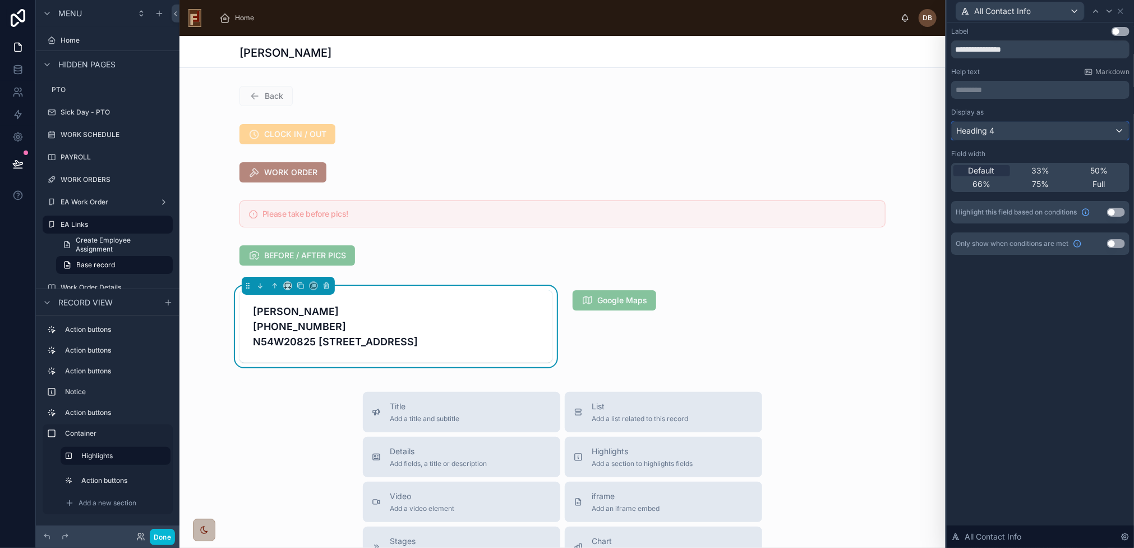
click at [1004, 131] on div "Heading 4" at bounding box center [1040, 131] width 177 height 18
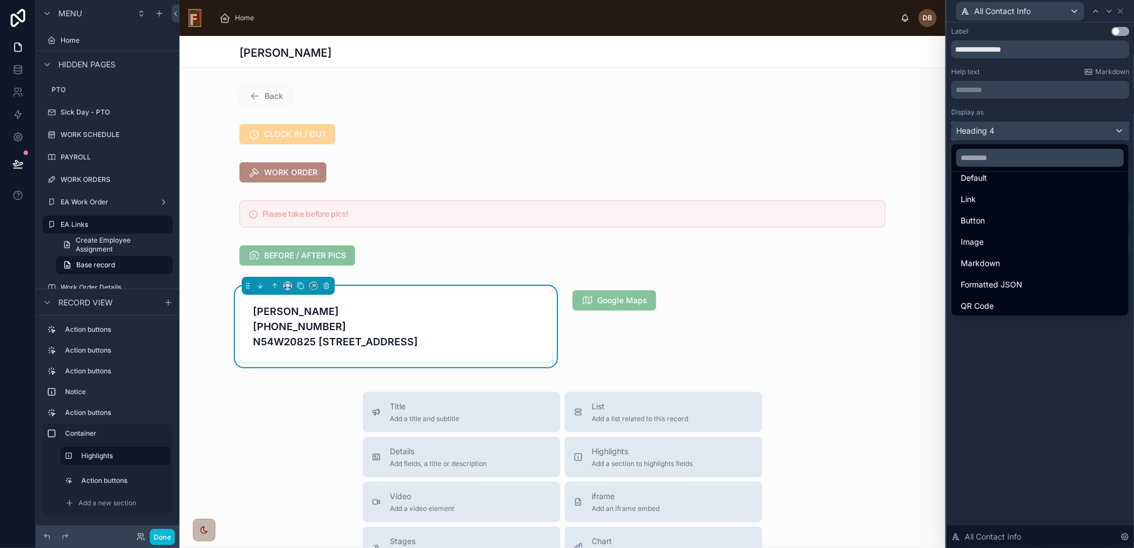
scroll to position [0, 0]
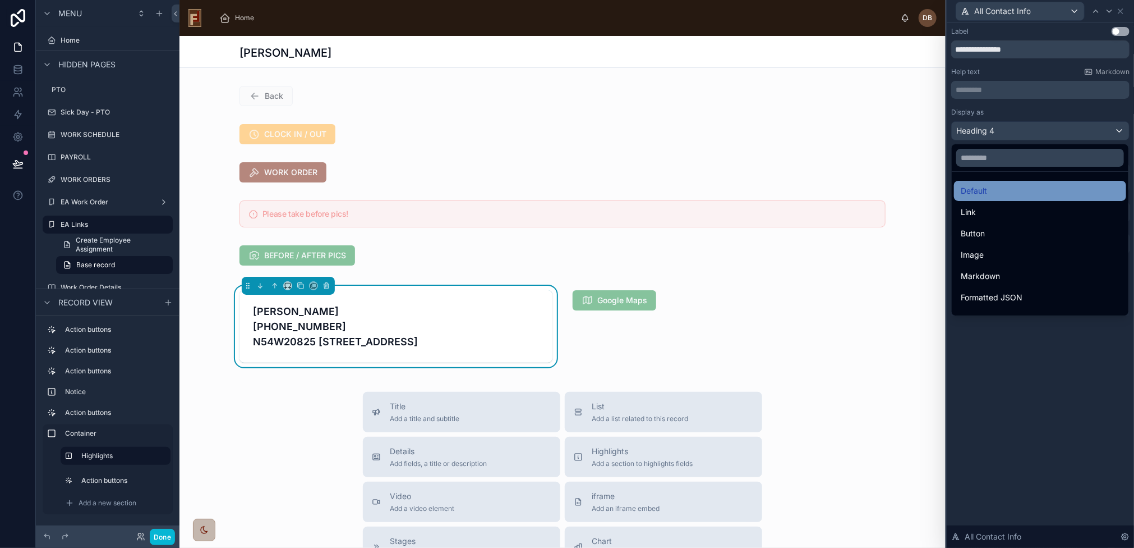
click at [1005, 185] on div "Default" at bounding box center [1040, 190] width 159 height 13
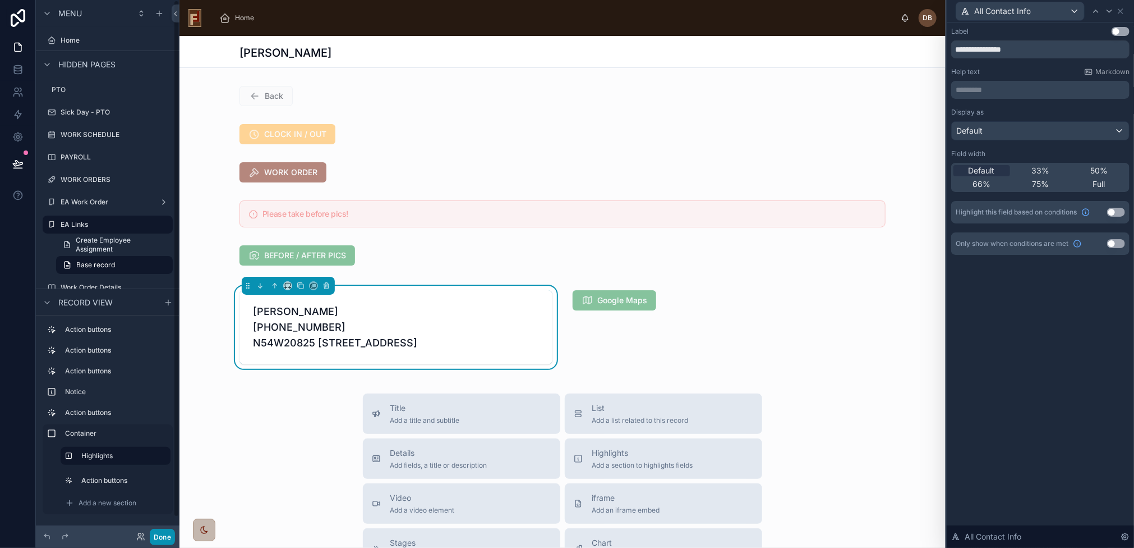
click at [164, 532] on button "Done" at bounding box center [162, 536] width 25 height 16
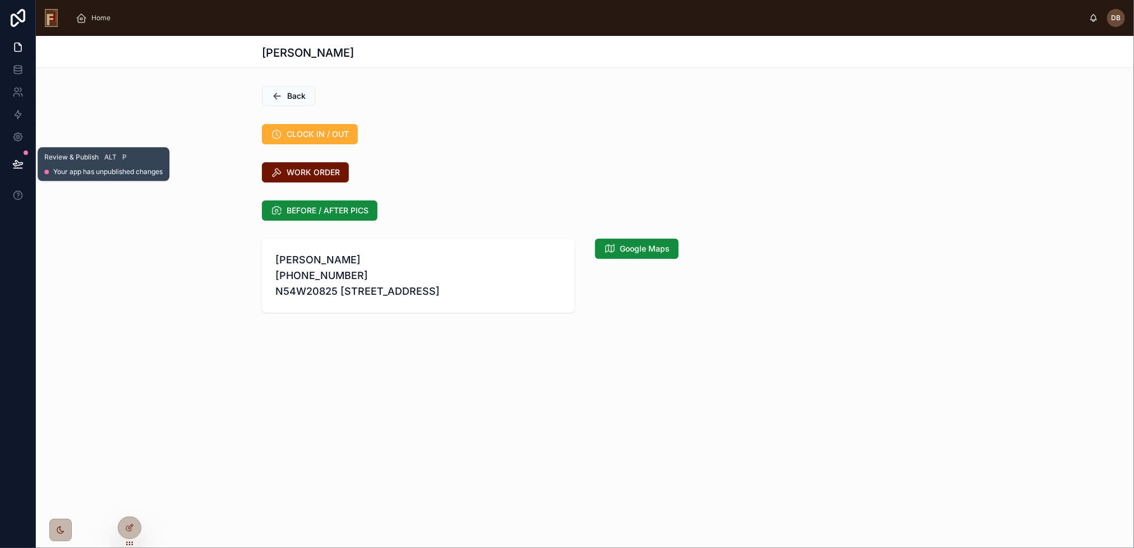
click at [19, 164] on icon at bounding box center [17, 163] width 11 height 11
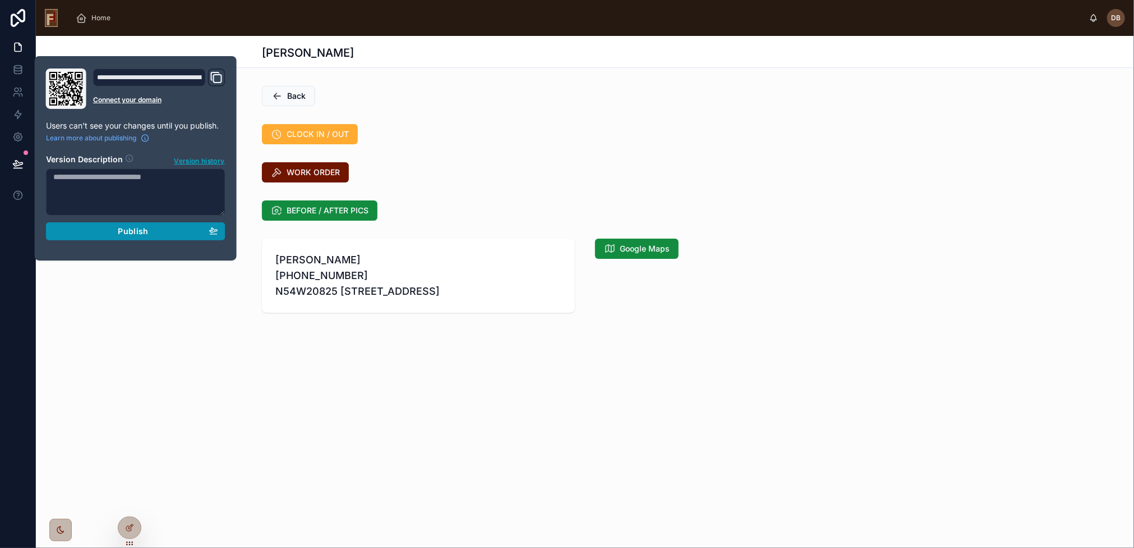
click at [140, 229] on span "Publish" at bounding box center [133, 231] width 30 height 10
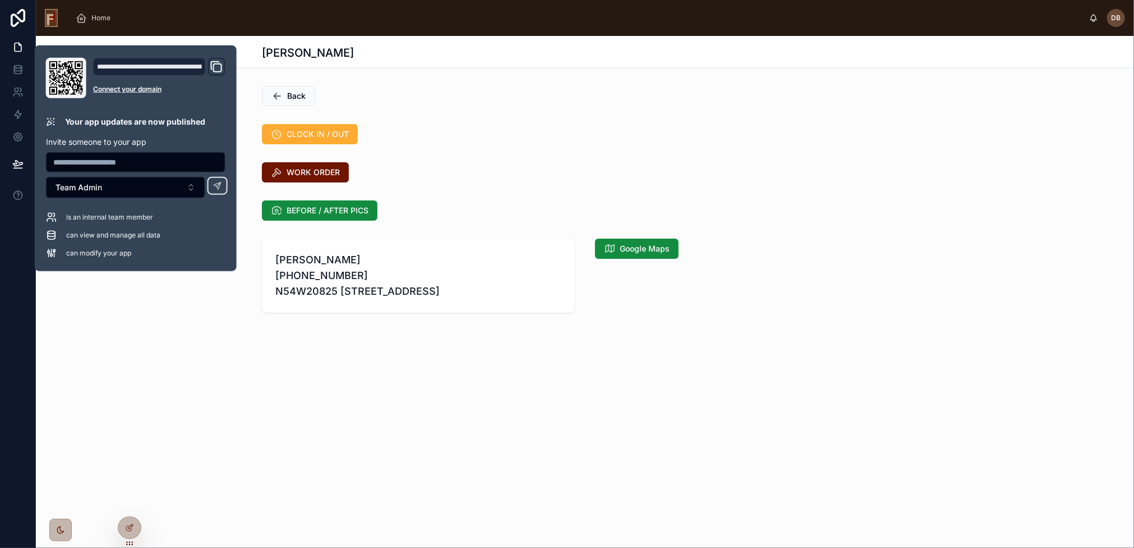
click at [165, 317] on div "[PERSON_NAME] [PHONE_NUMBER] N54W20825 [STREET_ADDRESS] Google Maps" at bounding box center [585, 275] width 1098 height 83
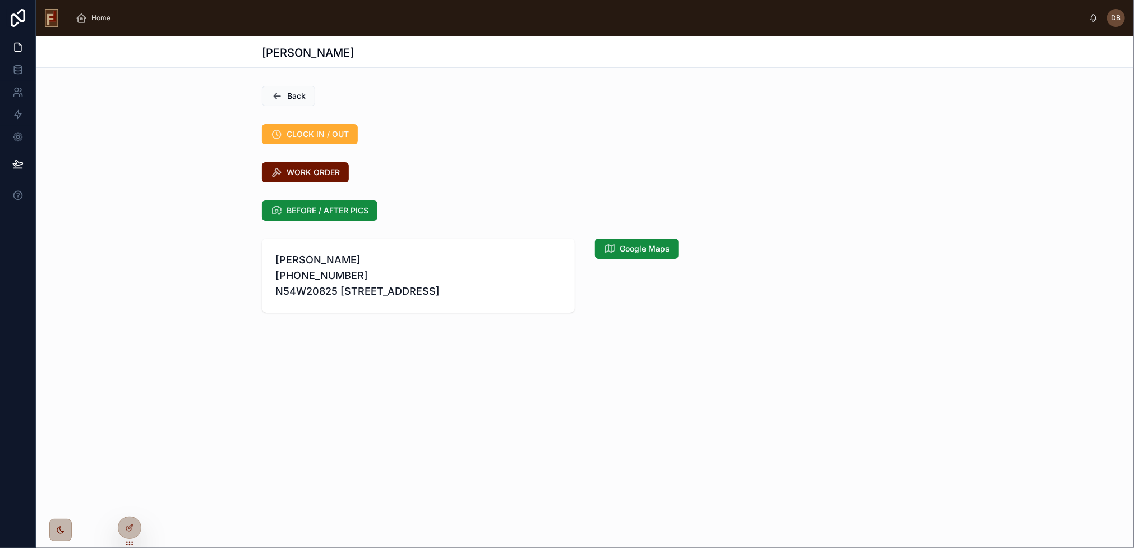
click at [167, 95] on div "Back" at bounding box center [585, 95] width 1098 height 29
click at [303, 94] on span "Back" at bounding box center [296, 95] width 19 height 11
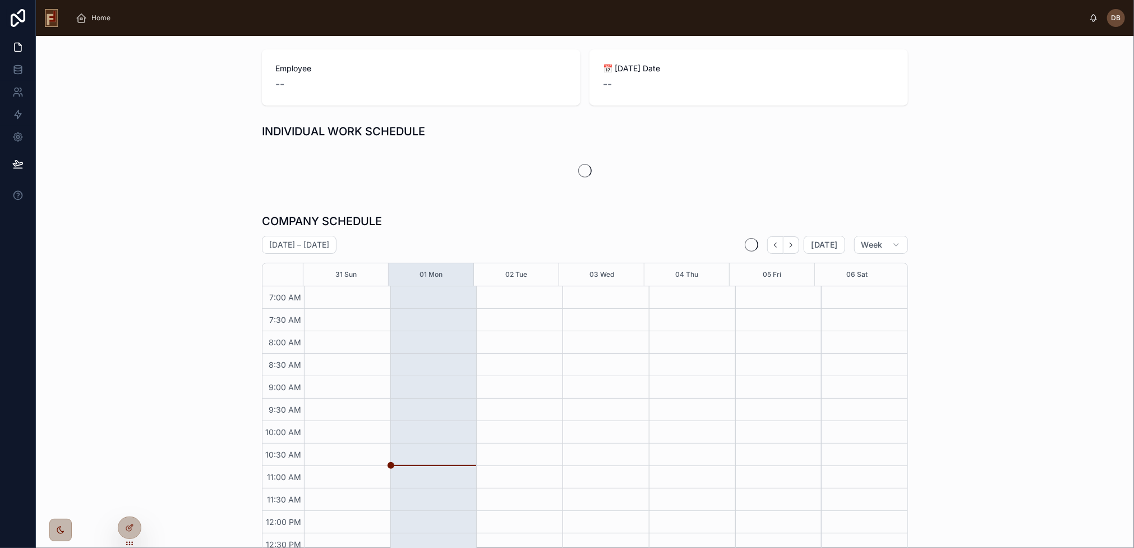
scroll to position [111, 0]
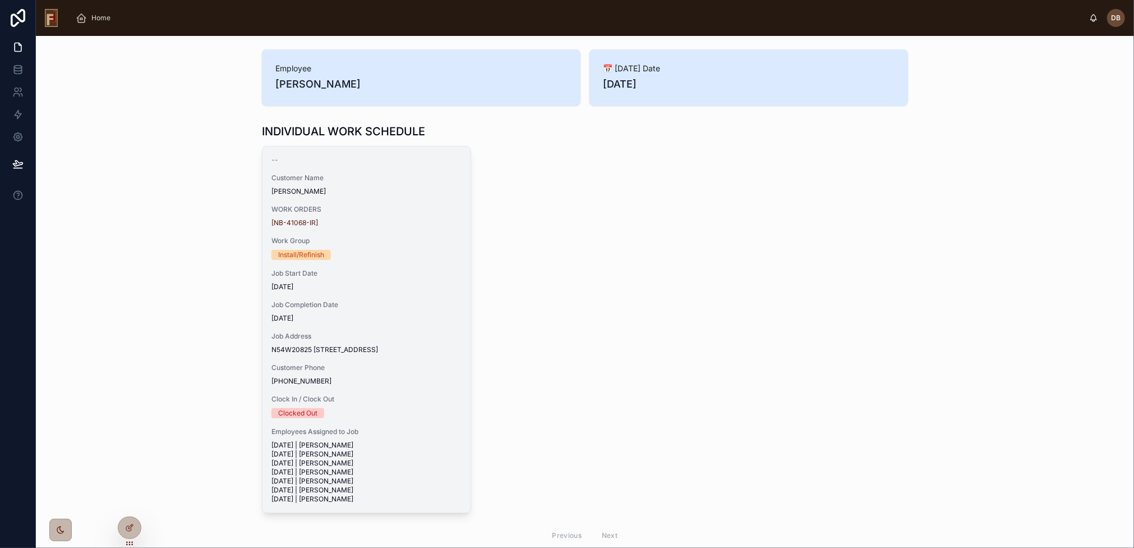
click at [384, 213] on span "WORK ORDERS" at bounding box center [367, 209] width 190 height 9
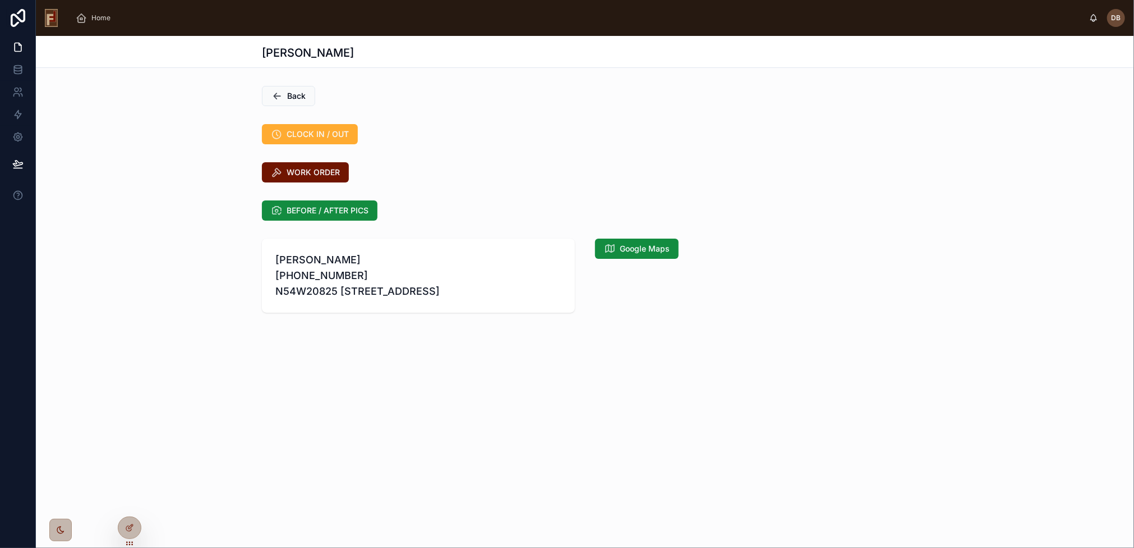
click at [320, 168] on span "WORK ORDER" at bounding box center [313, 172] width 53 height 11
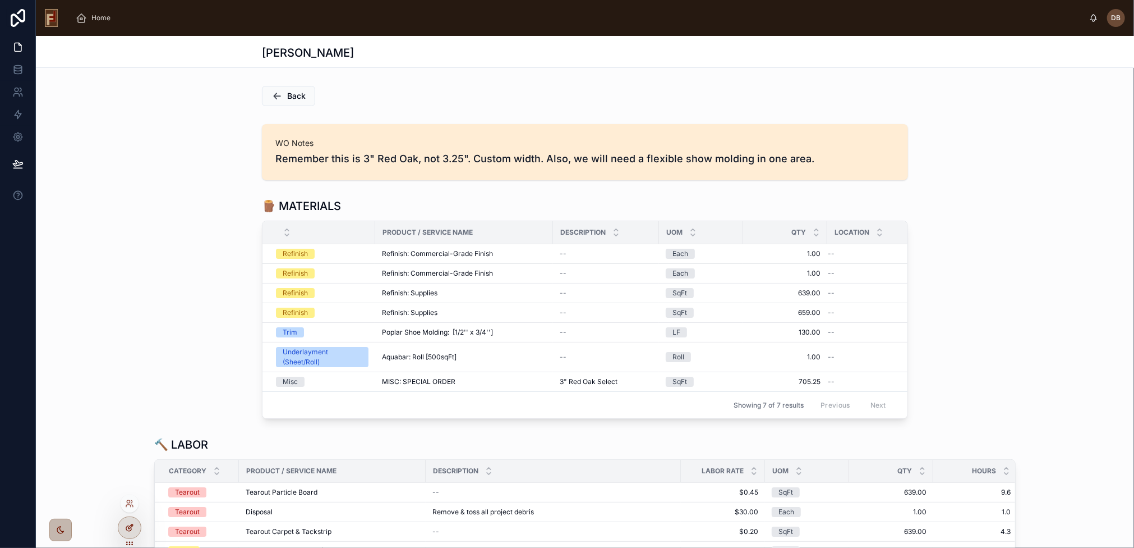
click at [130, 528] on icon at bounding box center [130, 526] width 4 height 4
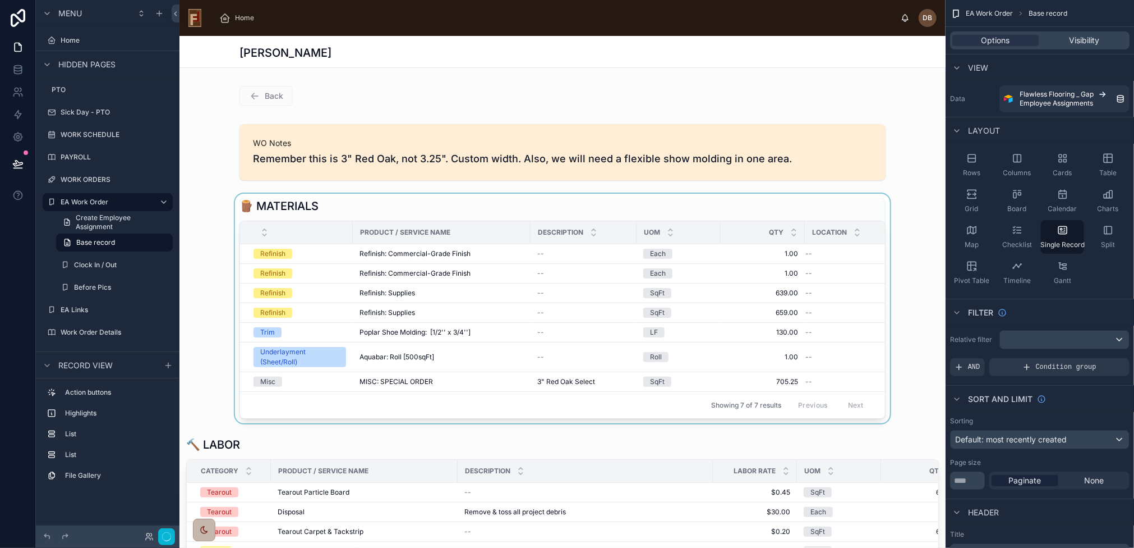
drag, startPoint x: 457, startPoint y: 237, endPoint x: 479, endPoint y: 231, distance: 23.1
click at [479, 232] on div "Product / Service Name" at bounding box center [441, 232] width 177 height 18
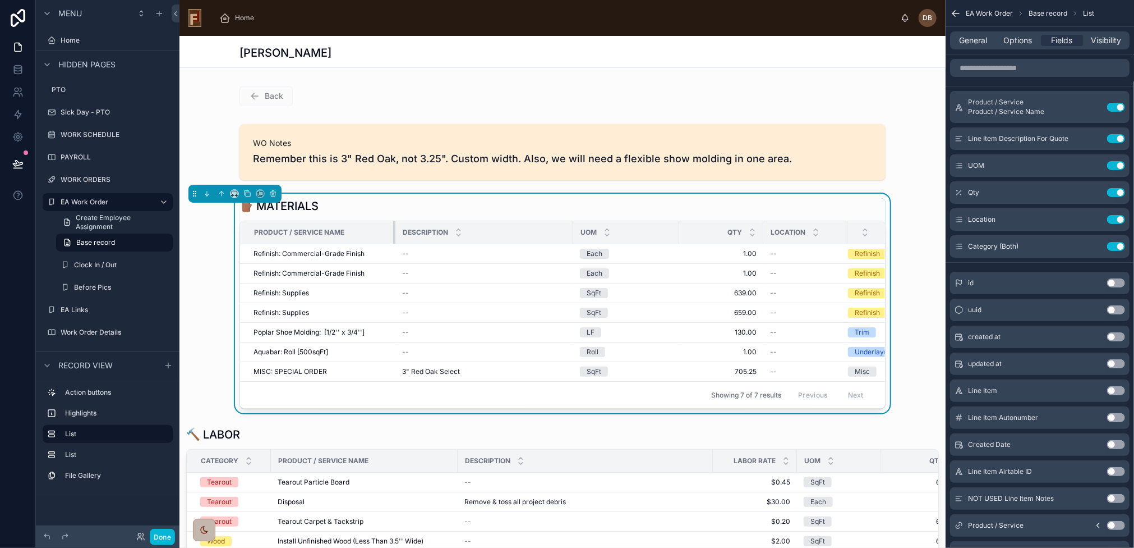
drag, startPoint x: 357, startPoint y: 232, endPoint x: 399, endPoint y: 232, distance: 42.6
click at [399, 232] on tr "Product / Service Name Description UOM Qty Location" at bounding box center [604, 232] width 729 height 23
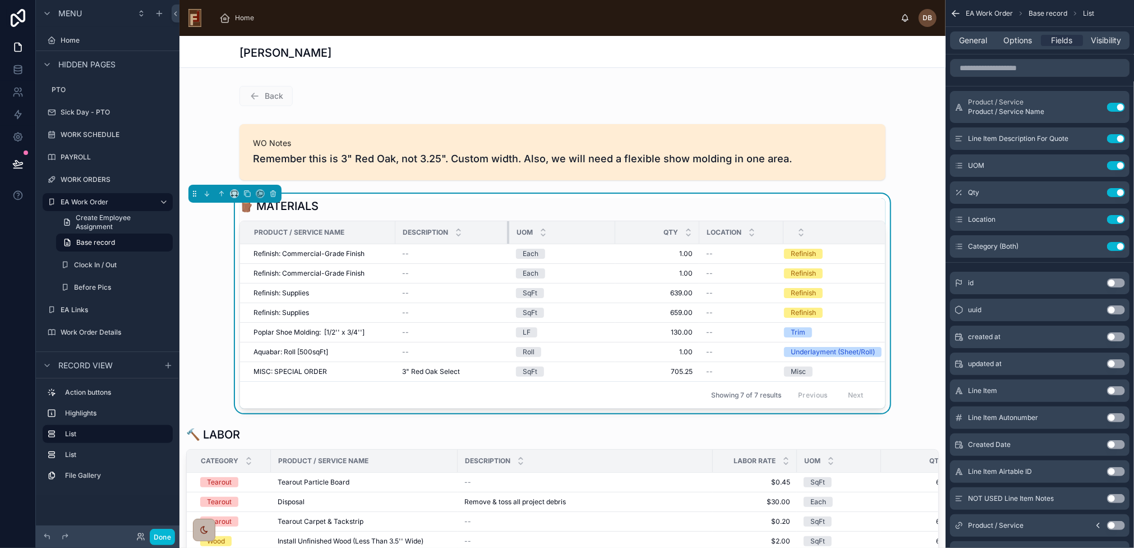
drag, startPoint x: 567, startPoint y: 231, endPoint x: 503, endPoint y: 238, distance: 64.3
click at [507, 238] on div at bounding box center [509, 232] width 4 height 22
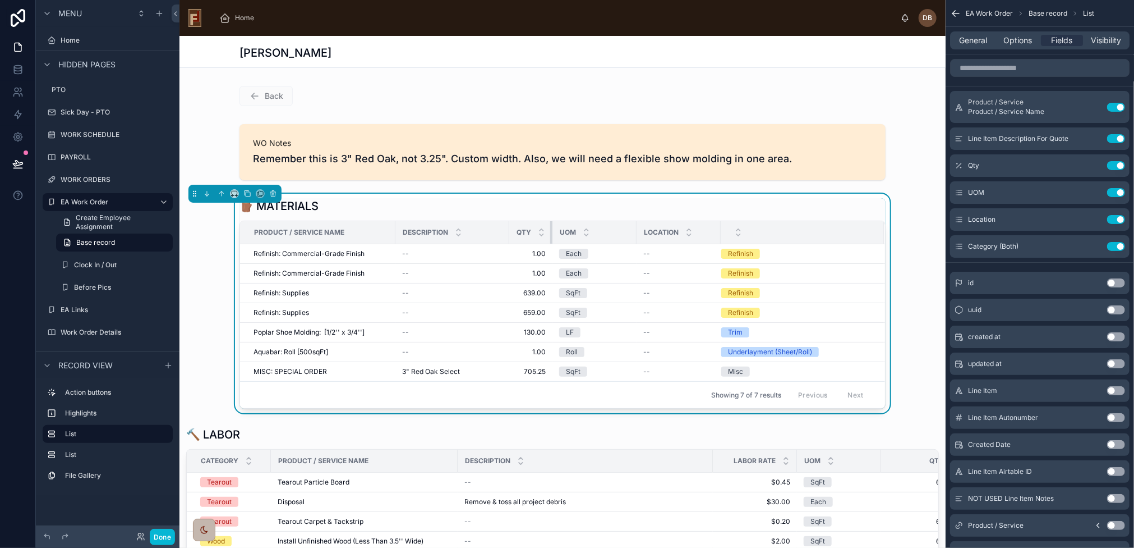
drag, startPoint x: 609, startPoint y: 231, endPoint x: 530, endPoint y: 242, distance: 79.8
click at [530, 242] on th "Qty" at bounding box center [530, 232] width 43 height 23
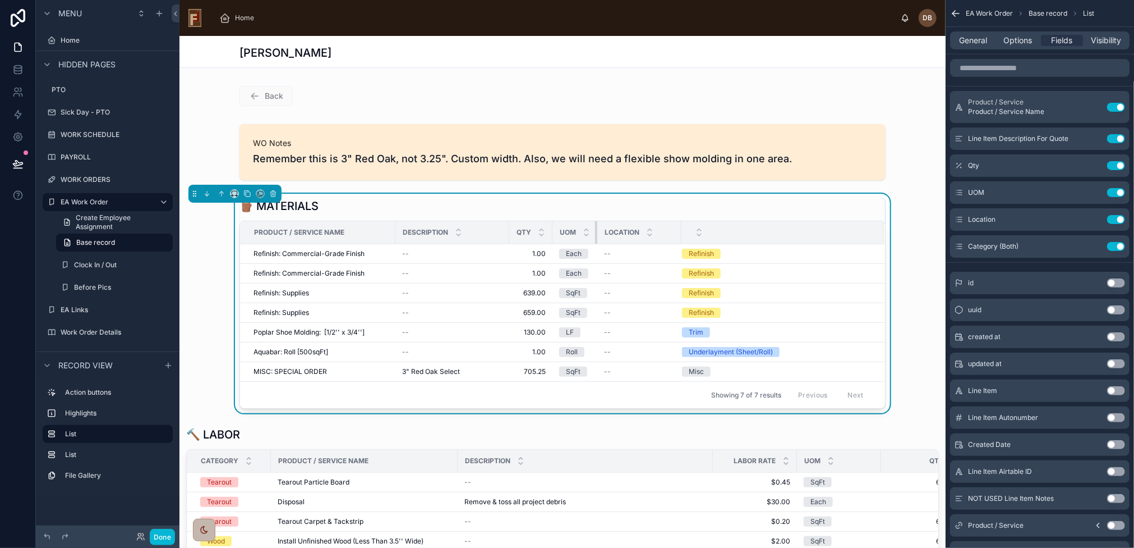
drag, startPoint x: 631, startPoint y: 231, endPoint x: 567, endPoint y: 242, distance: 64.9
click at [575, 240] on th "UOM" at bounding box center [575, 232] width 45 height 23
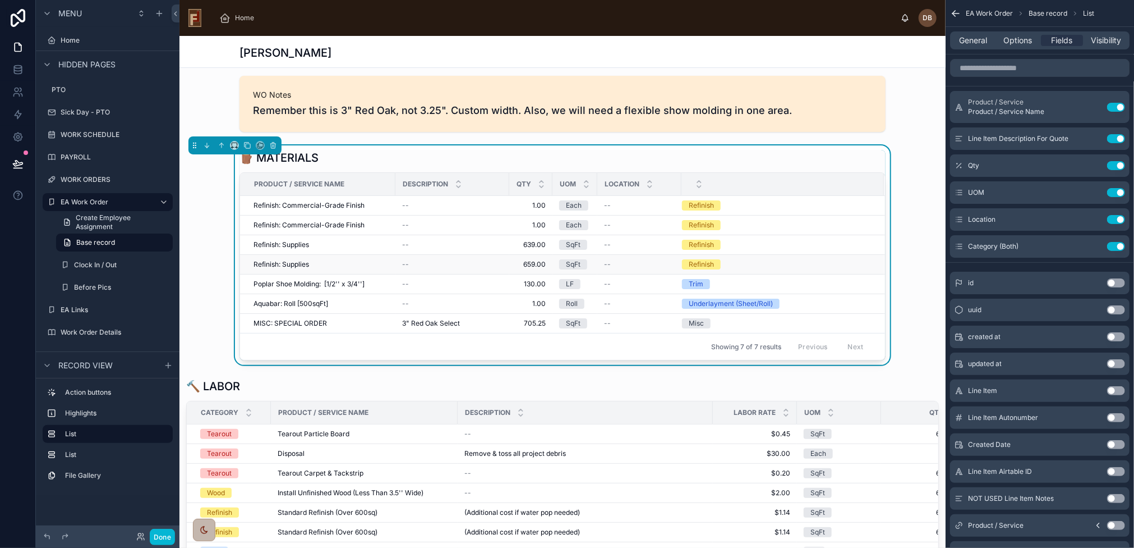
scroll to position [56, 0]
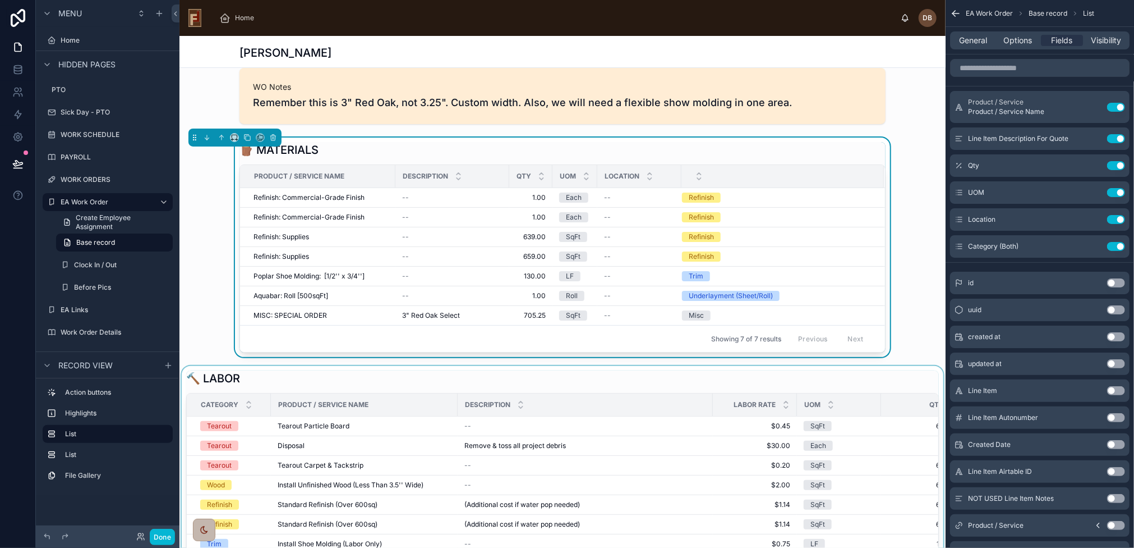
click at [498, 376] on div at bounding box center [563, 512] width 766 height 293
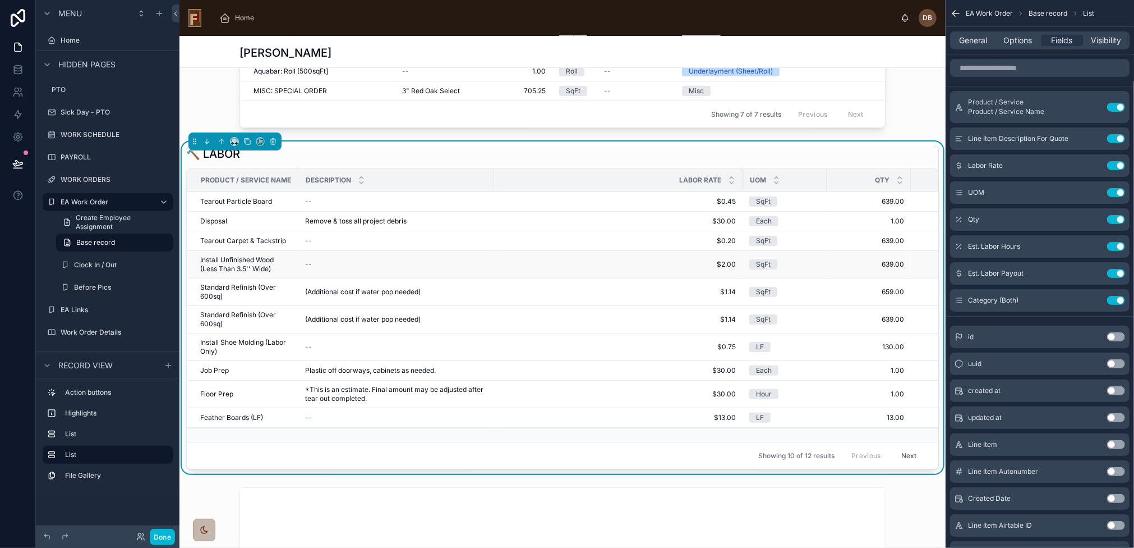
scroll to position [168, 0]
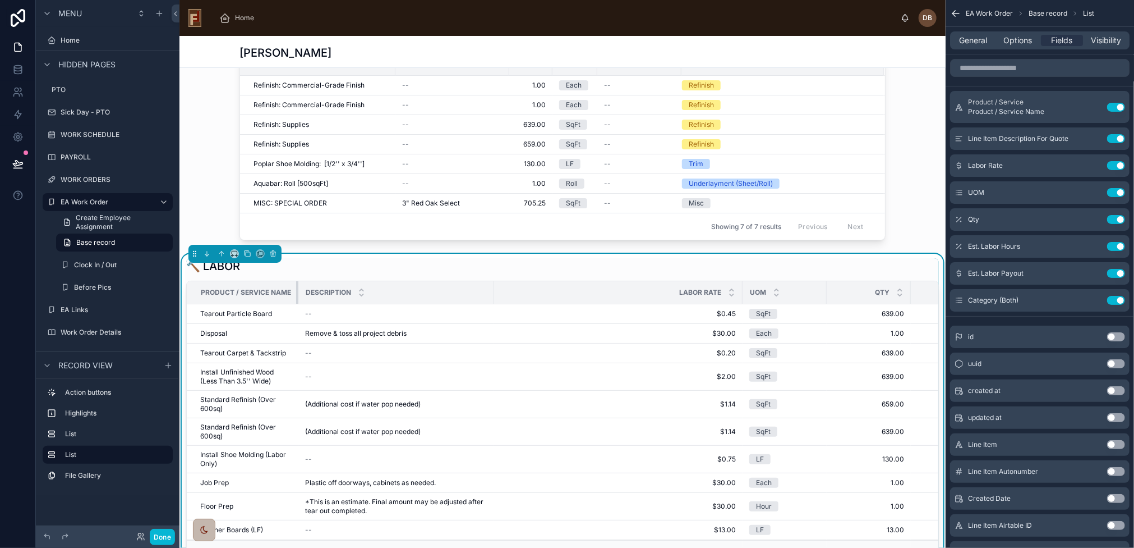
drag, startPoint x: 296, startPoint y: 289, endPoint x: 307, endPoint y: 293, distance: 12.4
click at [315, 291] on tr "Product / Service Name Description Labor Rate UOM Qty Hours 💲 Total Category" at bounding box center [682, 292] width 991 height 23
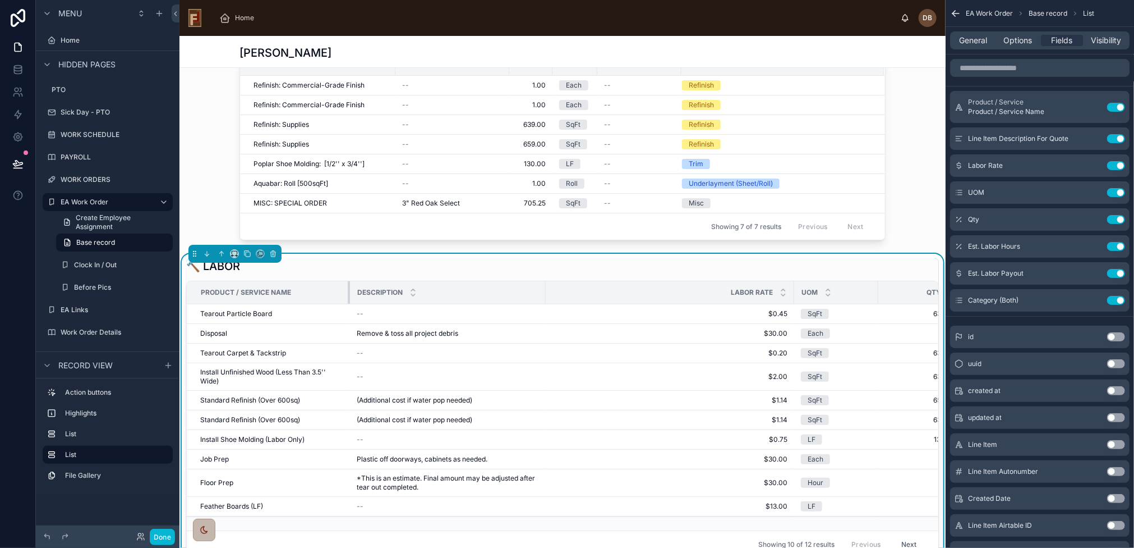
drag, startPoint x: 297, startPoint y: 293, endPoint x: 348, endPoint y: 297, distance: 51.2
click at [348, 297] on div at bounding box center [350, 292] width 4 height 22
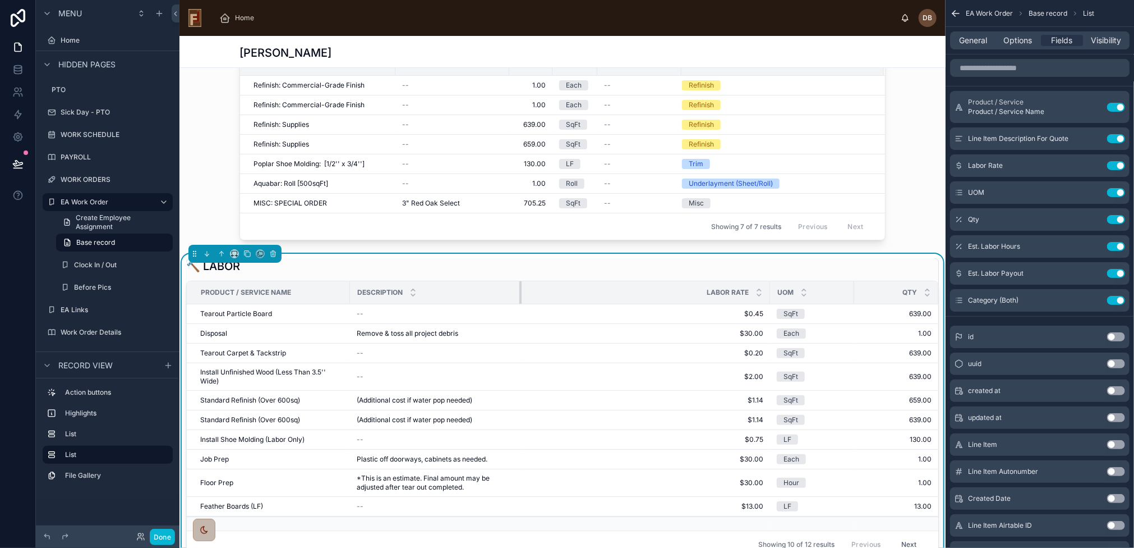
drag, startPoint x: 545, startPoint y: 293, endPoint x: 521, endPoint y: 297, distance: 24.4
click at [521, 297] on div at bounding box center [521, 292] width 4 height 22
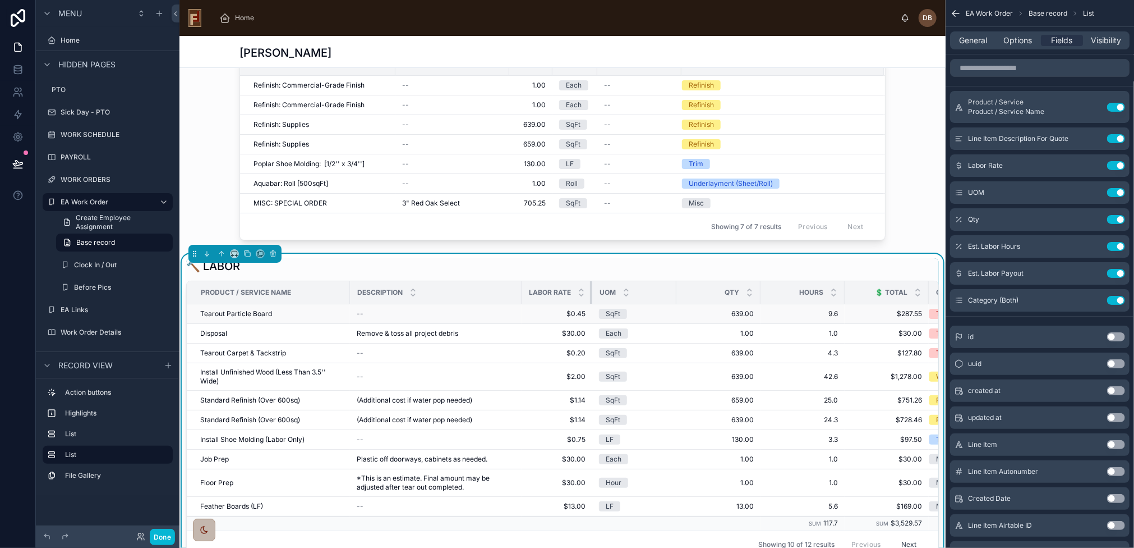
drag, startPoint x: 770, startPoint y: 288, endPoint x: 545, endPoint y: 302, distance: 225.4
click at [545, 302] on table "Product / Service Name Description Labor Rate UOM Qty Hours 💲 Total Category Te…" at bounding box center [607, 405] width 840 height 249
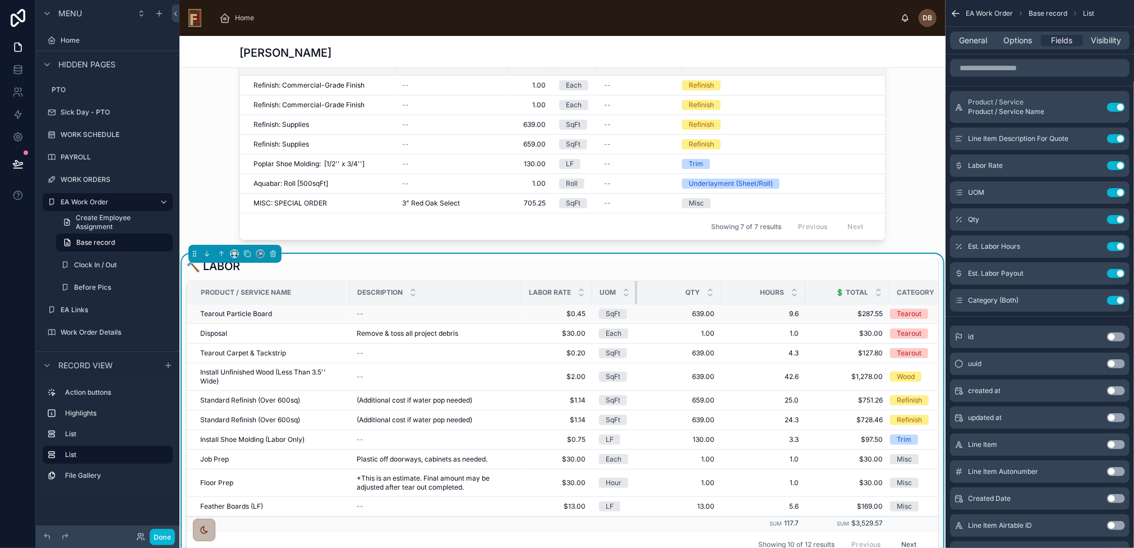
drag, startPoint x: 674, startPoint y: 293, endPoint x: 603, endPoint y: 302, distance: 71.8
click at [613, 297] on th "UOM" at bounding box center [614, 292] width 45 height 23
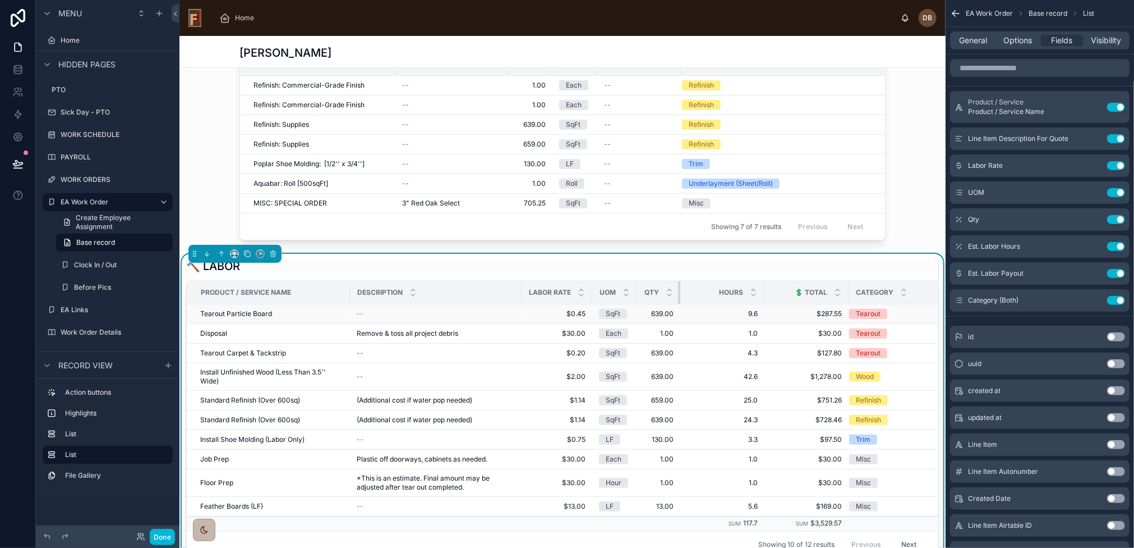
drag, startPoint x: 720, startPoint y: 293, endPoint x: 673, endPoint y: 314, distance: 52.0
click at [654, 301] on th "Qty" at bounding box center [658, 292] width 43 height 23
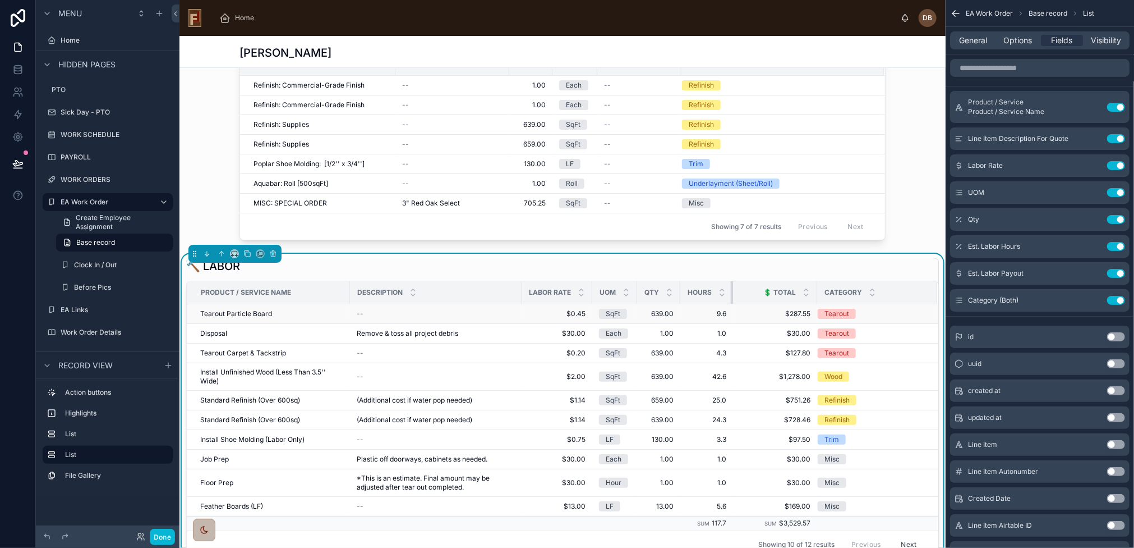
drag, startPoint x: 763, startPoint y: 291, endPoint x: 678, endPoint y: 306, distance: 86.0
click at [680, 302] on table "Product / Service Name Description Labor Rate UOM Qty Hours 💲 Total Category Te…" at bounding box center [563, 405] width 752 height 249
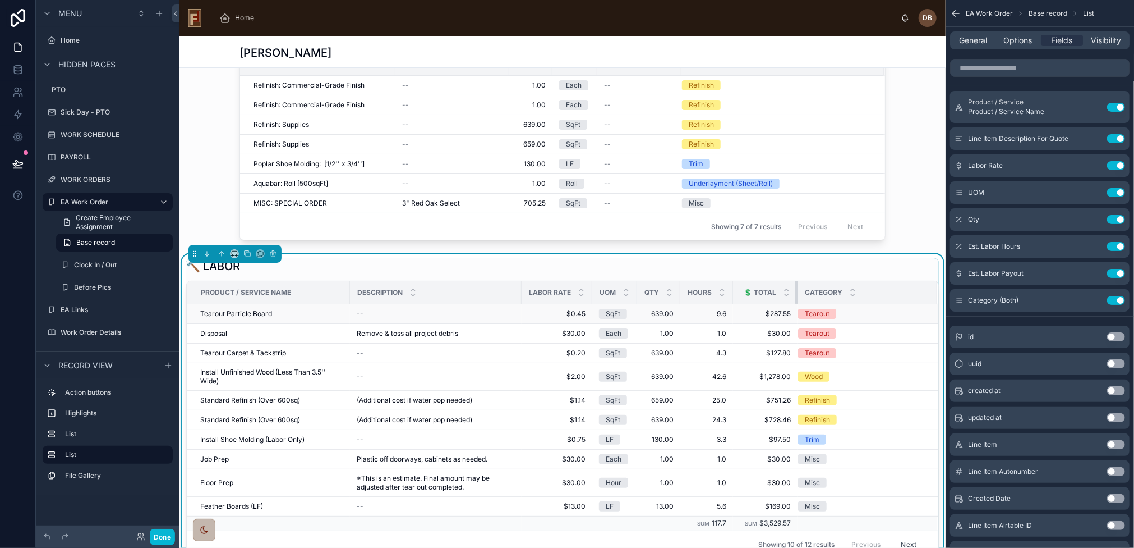
drag, startPoint x: 815, startPoint y: 291, endPoint x: 693, endPoint y: 305, distance: 122.0
click at [694, 305] on table "Product / Service Name Description Labor Rate UOM Qty Hours 💲 Total Category Te…" at bounding box center [563, 405] width 752 height 249
click at [160, 533] on button "Done" at bounding box center [162, 536] width 25 height 16
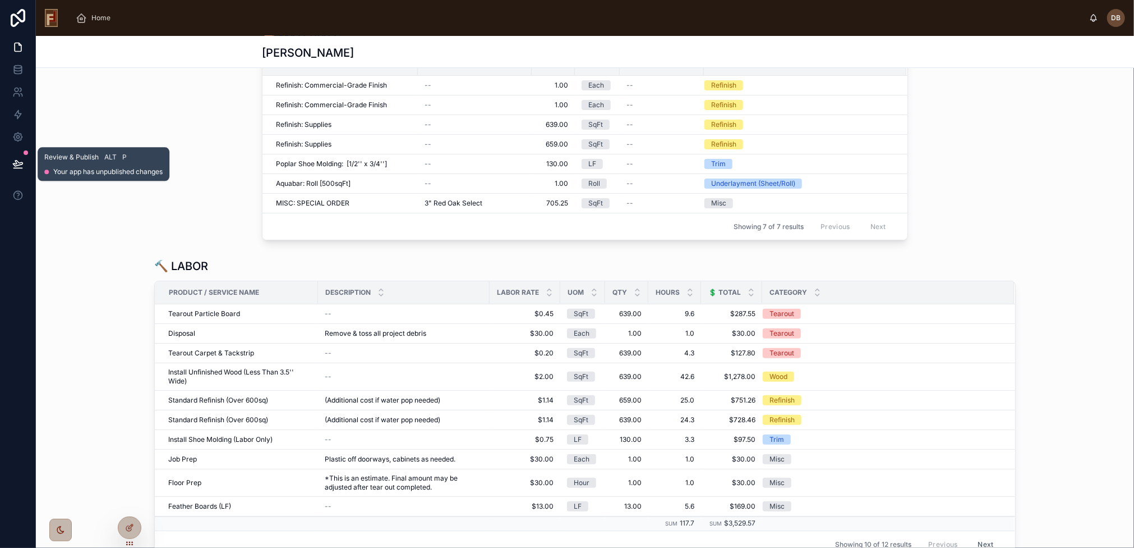
click at [18, 162] on icon at bounding box center [18, 163] width 10 height 6
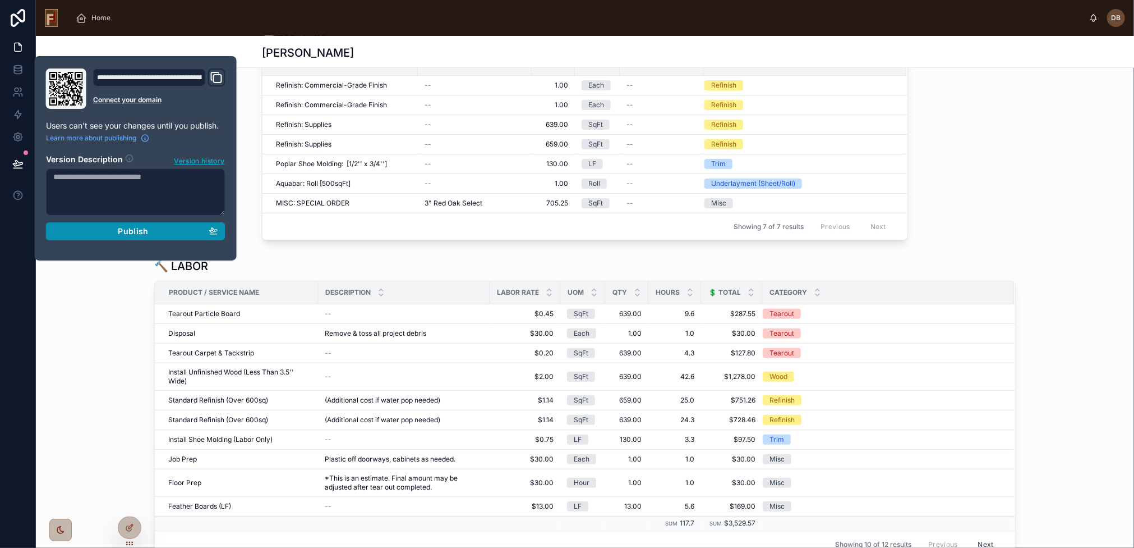
click at [129, 230] on span "Publish" at bounding box center [133, 231] width 30 height 10
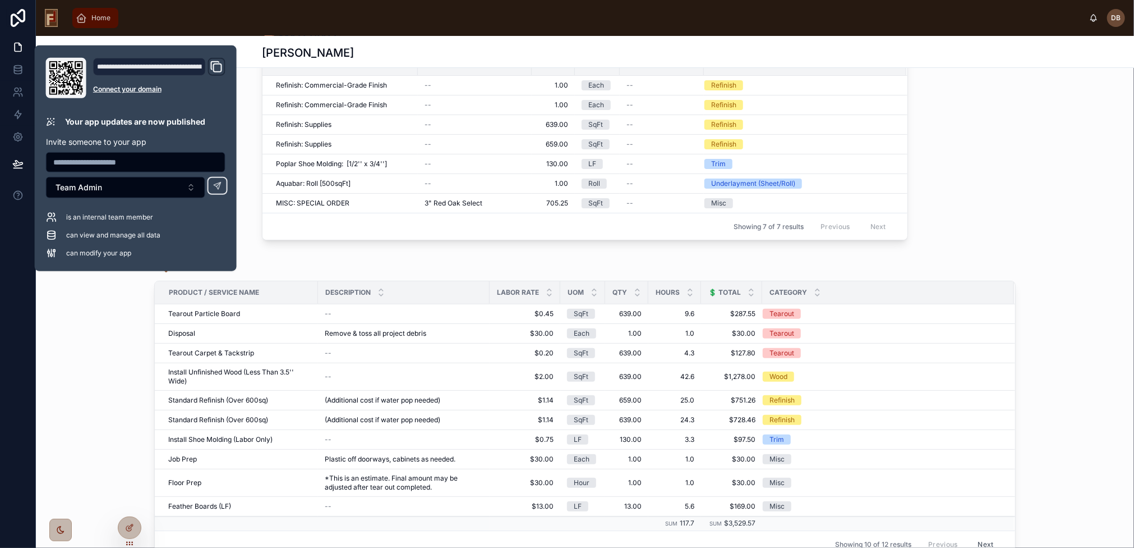
click at [98, 20] on span "Home" at bounding box center [100, 17] width 19 height 9
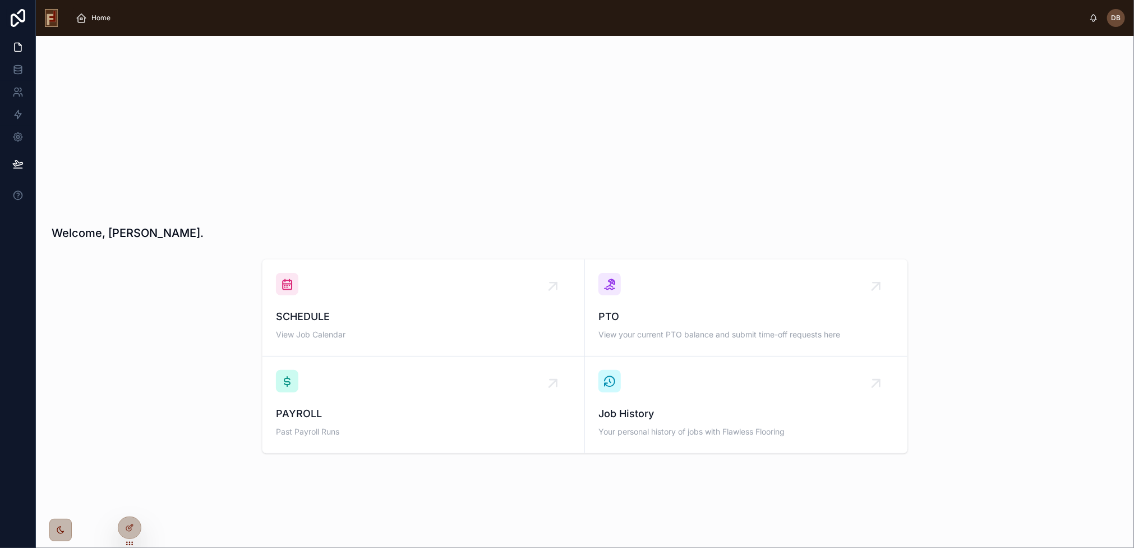
scroll to position [12, 0]
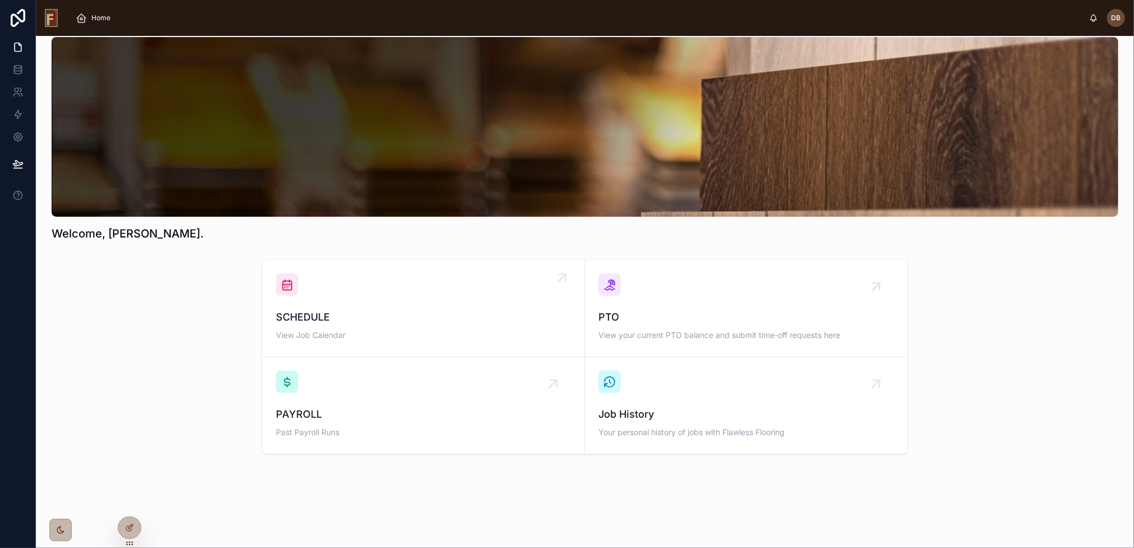
click at [394, 295] on div "SCHEDULE View Job Calendar" at bounding box center [423, 308] width 295 height 70
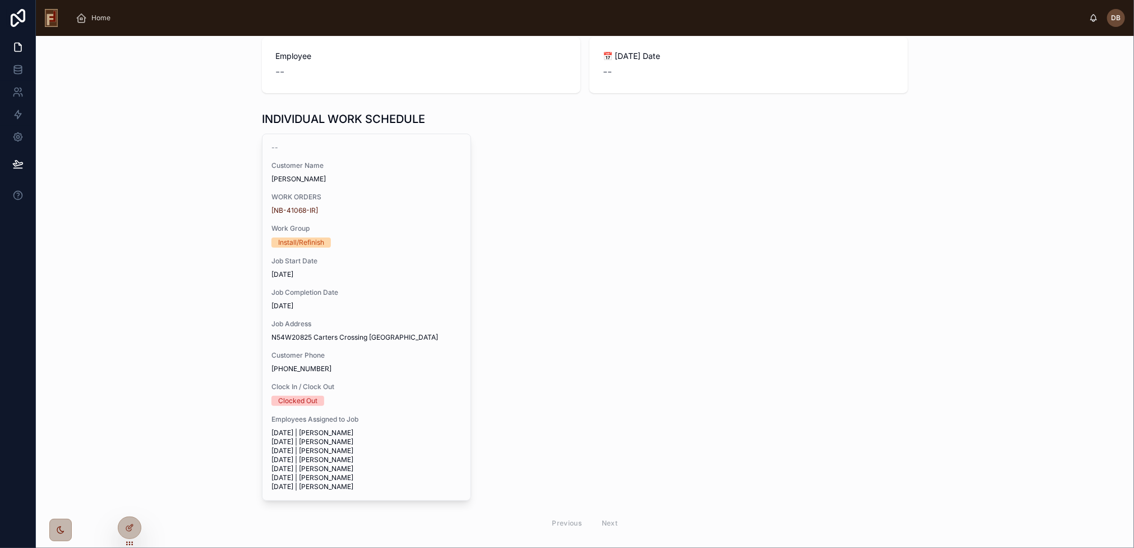
scroll to position [111, 0]
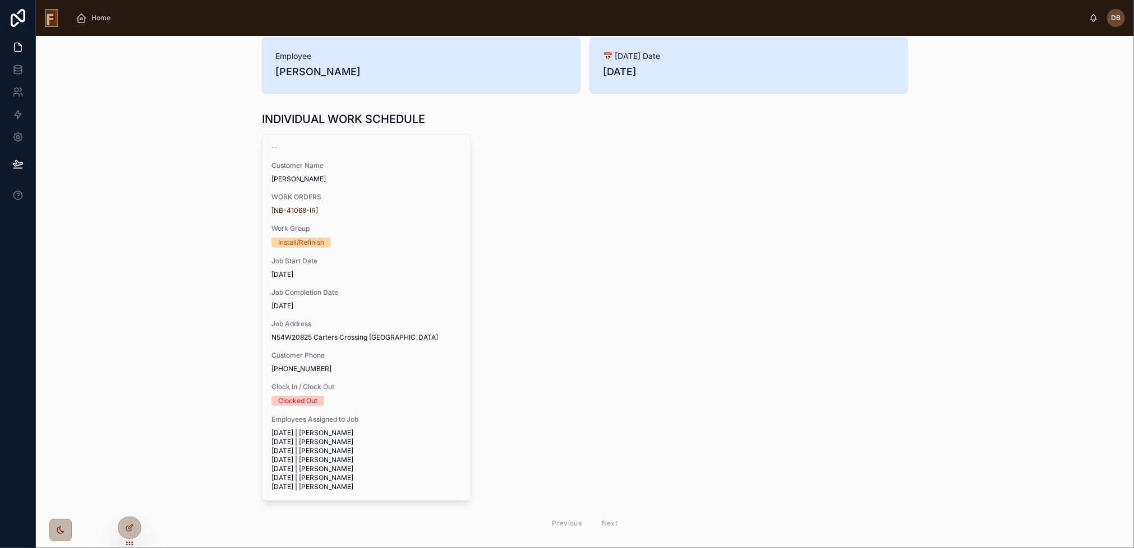
click at [394, 295] on span "Job Completion Date" at bounding box center [367, 292] width 190 height 9
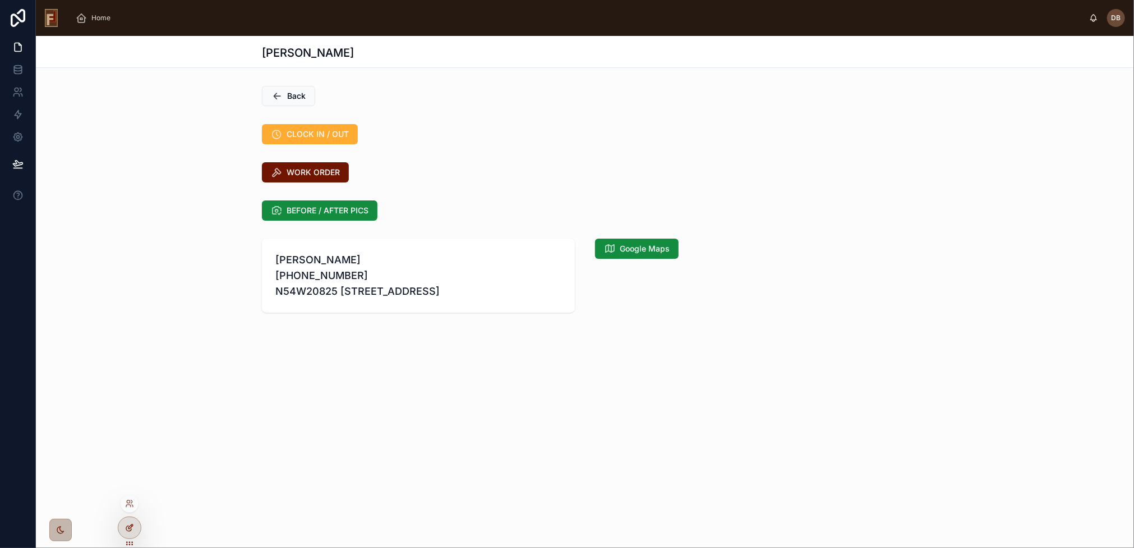
click at [130, 529] on icon at bounding box center [128, 528] width 5 height 5
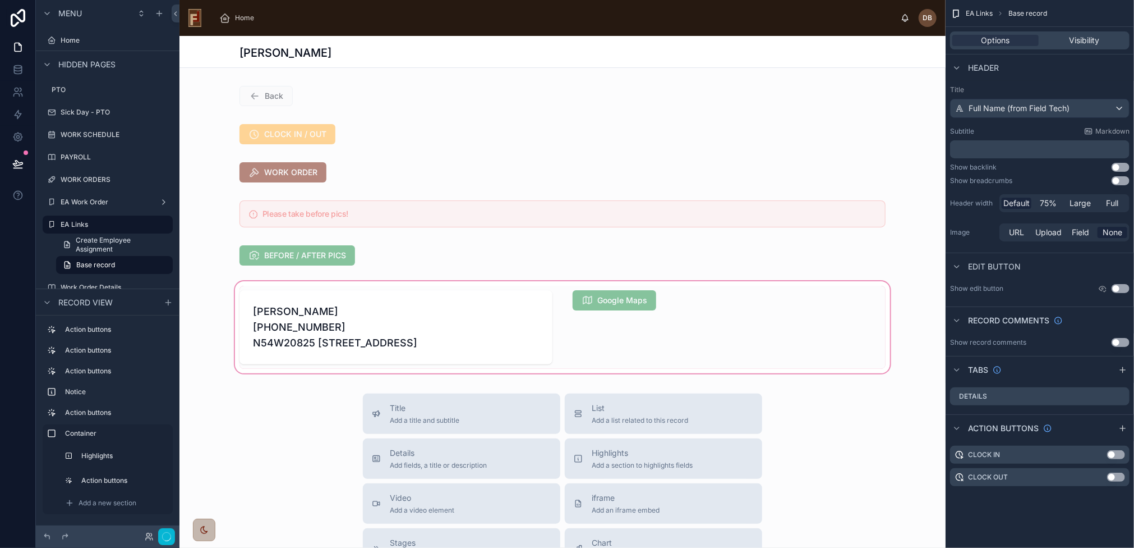
click at [637, 300] on div at bounding box center [563, 327] width 766 height 96
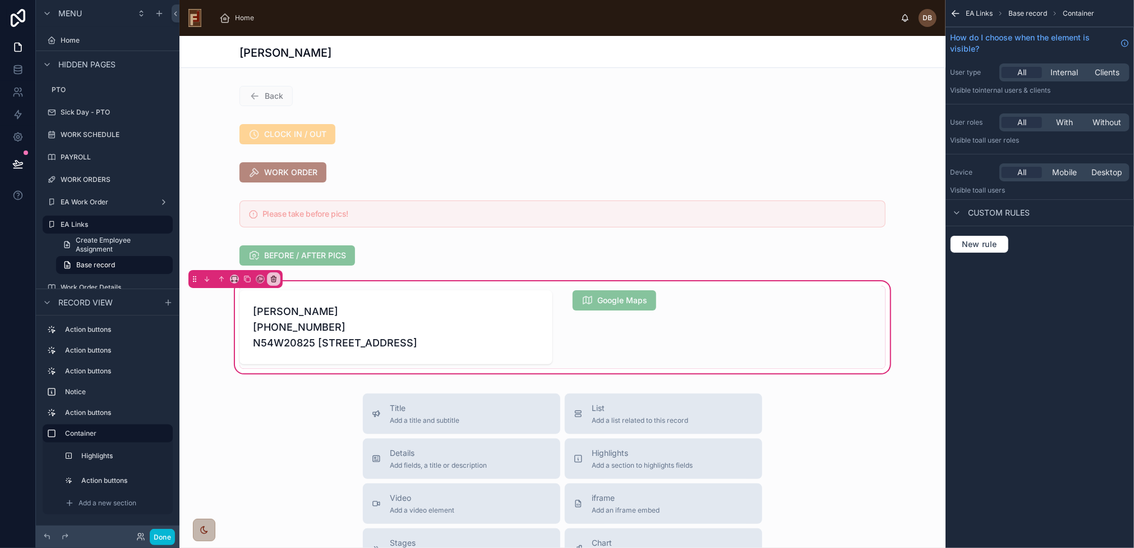
click at [637, 300] on div at bounding box center [729, 327] width 326 height 83
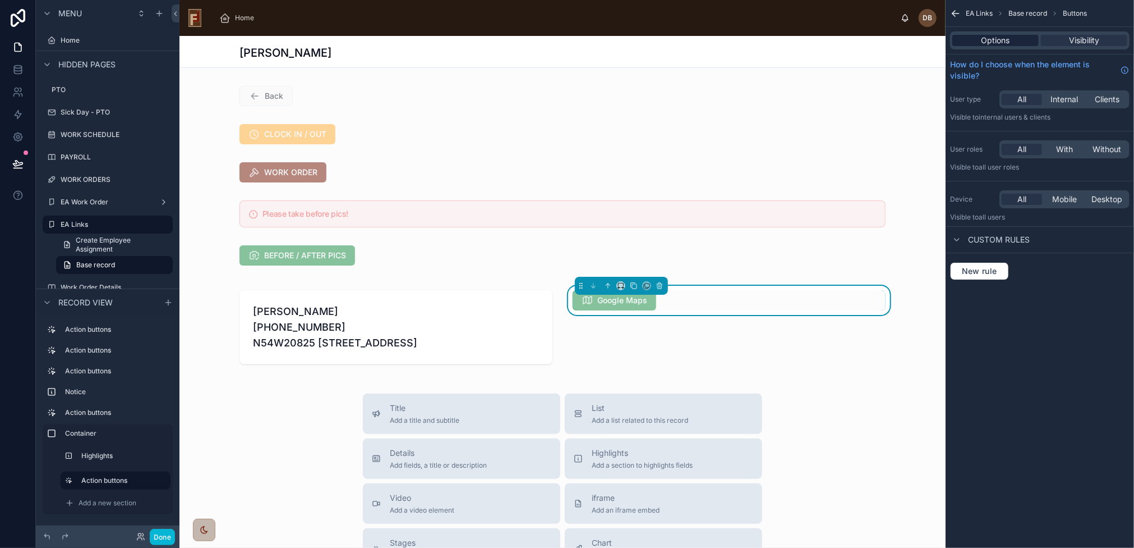
click at [1002, 40] on span "Options" at bounding box center [996, 40] width 29 height 11
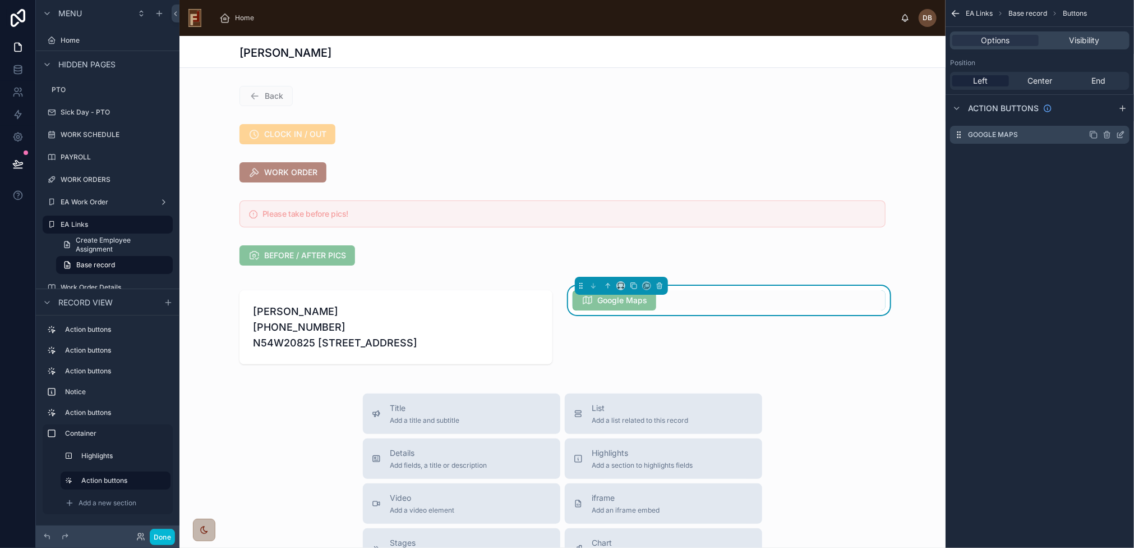
click at [969, 133] on label "Google Maps" at bounding box center [993, 134] width 50 height 9
click at [1119, 134] on icon "scrollable content" at bounding box center [1120, 134] width 9 height 9
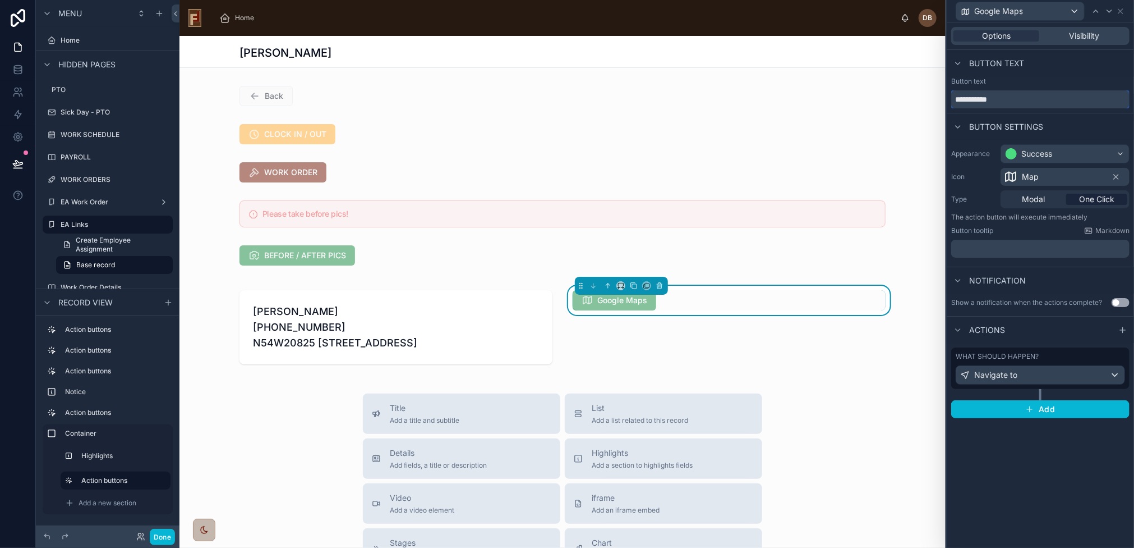
click at [958, 103] on input "**********" at bounding box center [1040, 99] width 178 height 18
type input "**********"
click at [160, 536] on button "Done" at bounding box center [162, 536] width 25 height 16
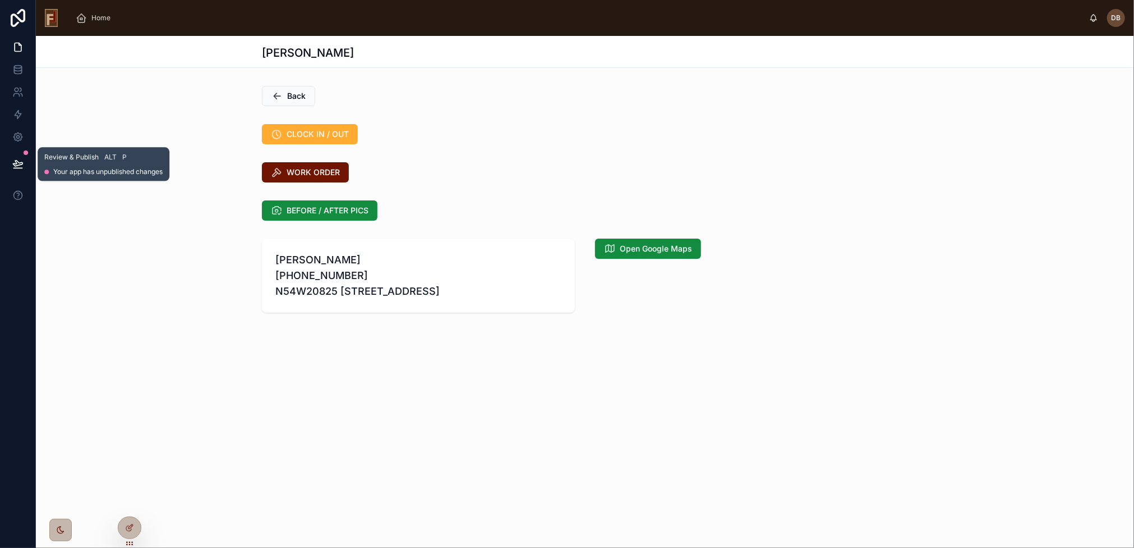
click at [16, 163] on icon at bounding box center [18, 163] width 10 height 6
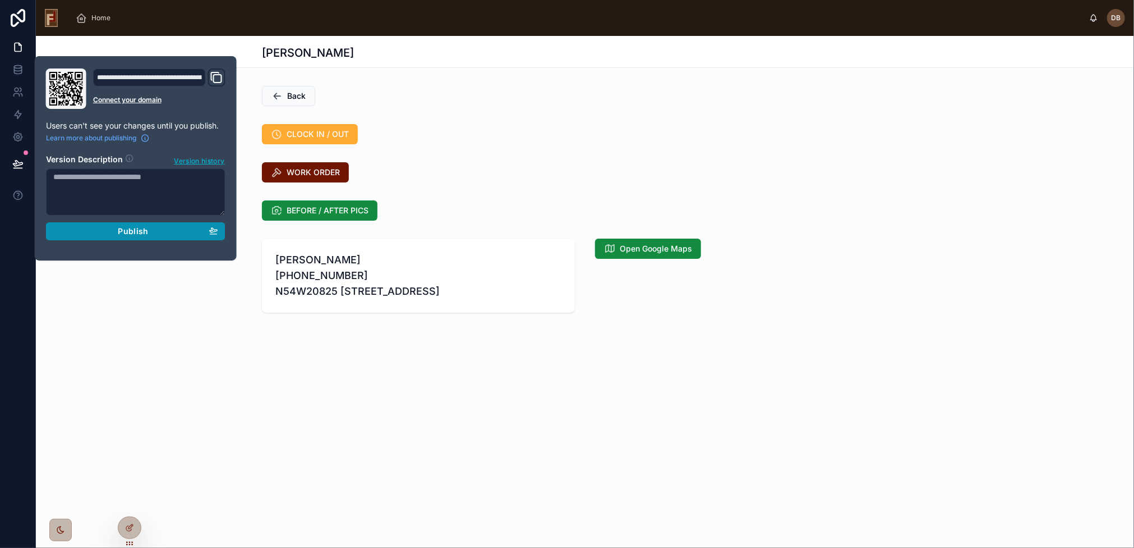
click at [119, 231] on span "Publish" at bounding box center [133, 231] width 30 height 10
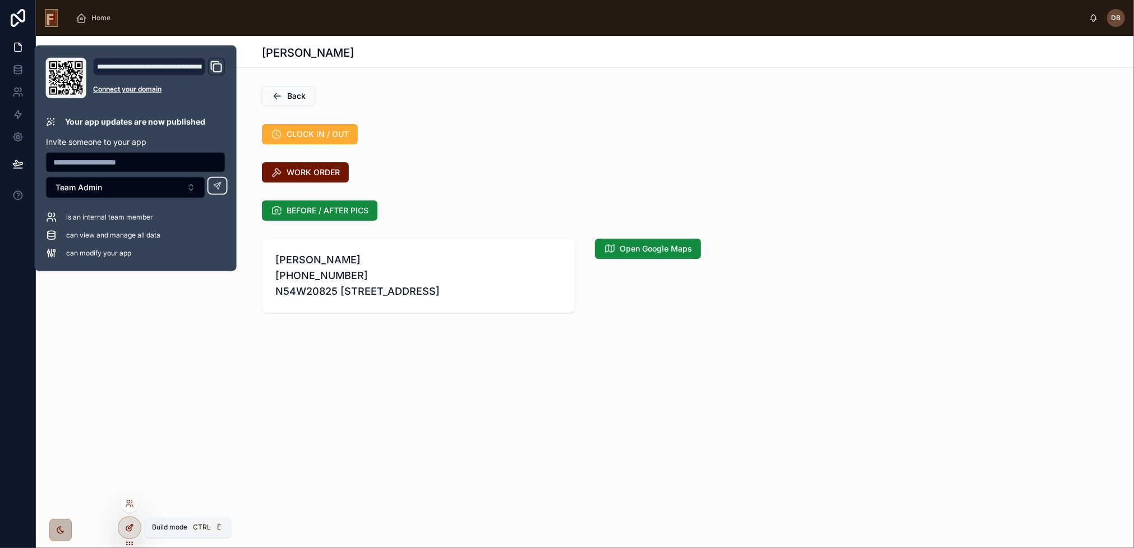
click at [131, 530] on icon at bounding box center [129, 527] width 9 height 9
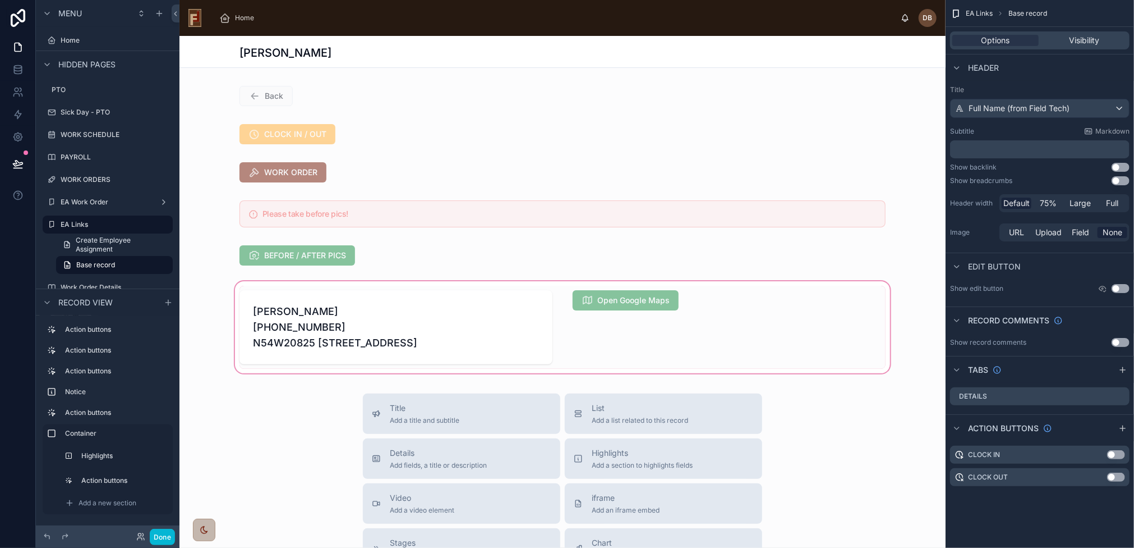
click at [383, 354] on div at bounding box center [563, 327] width 766 height 96
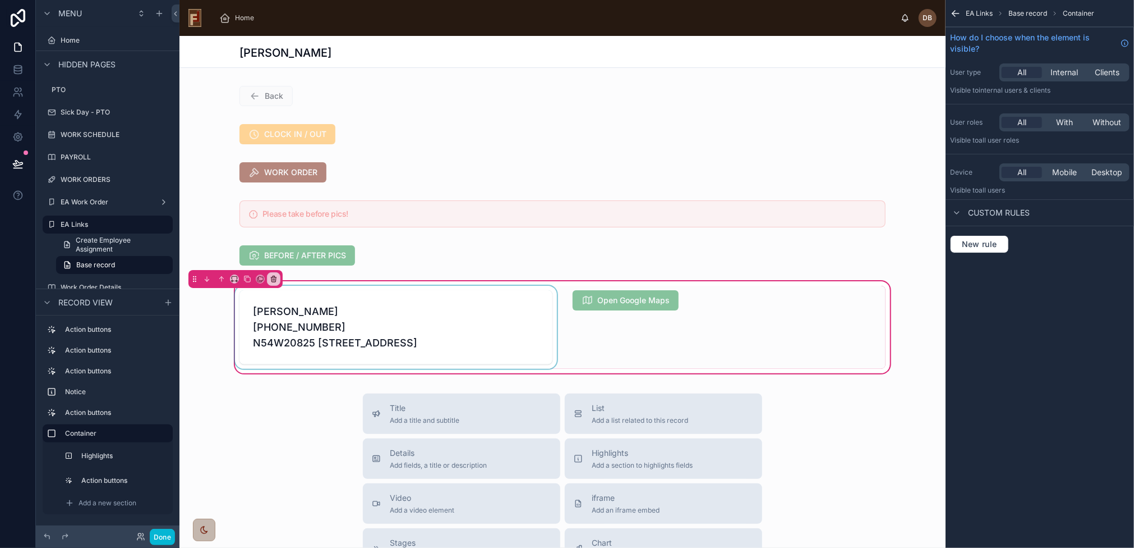
click at [383, 337] on div at bounding box center [396, 327] width 326 height 83
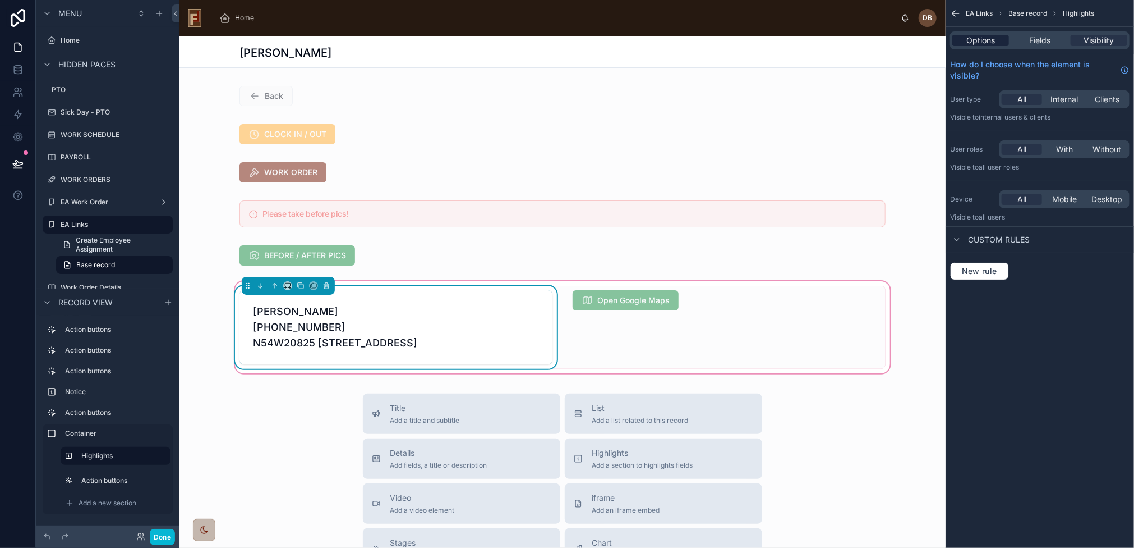
click at [982, 45] on span "Options" at bounding box center [981, 40] width 29 height 11
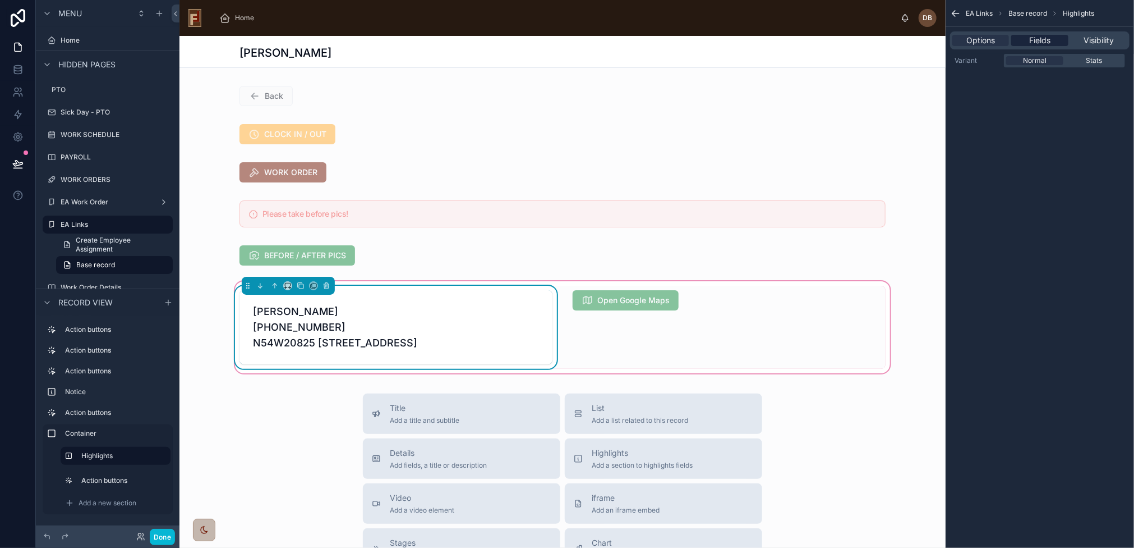
click at [1030, 42] on span "Fields" at bounding box center [1039, 40] width 21 height 11
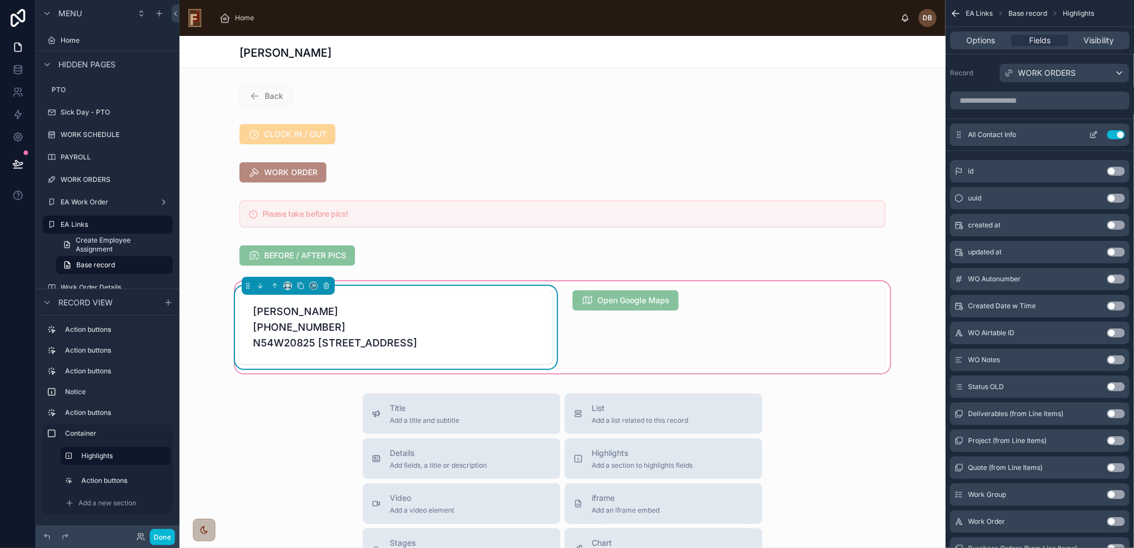
click at [1092, 133] on icon "scrollable content" at bounding box center [1093, 135] width 5 height 5
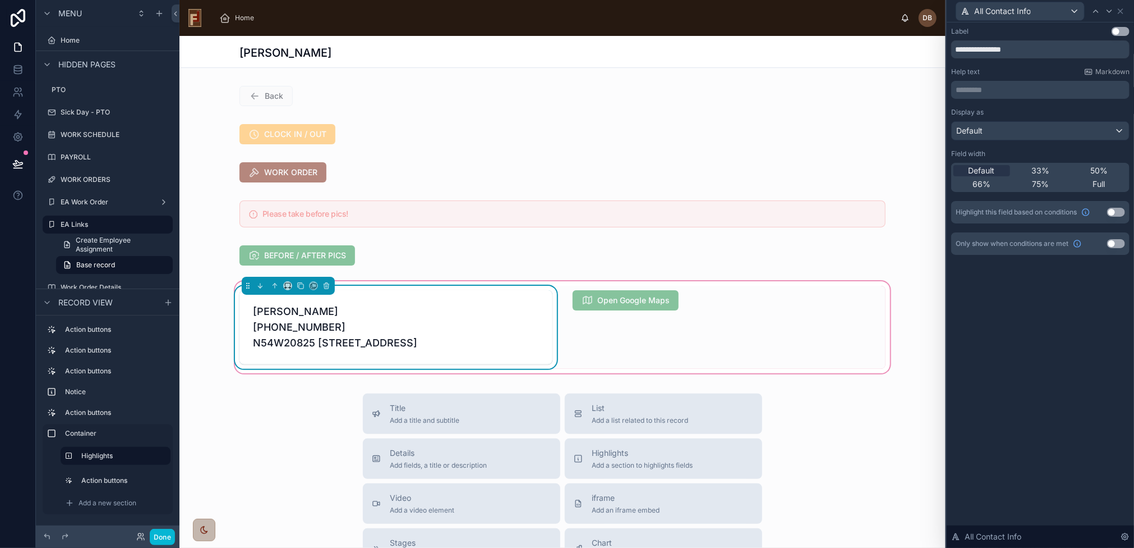
click at [1116, 211] on button "Use setting" at bounding box center [1116, 212] width 18 height 9
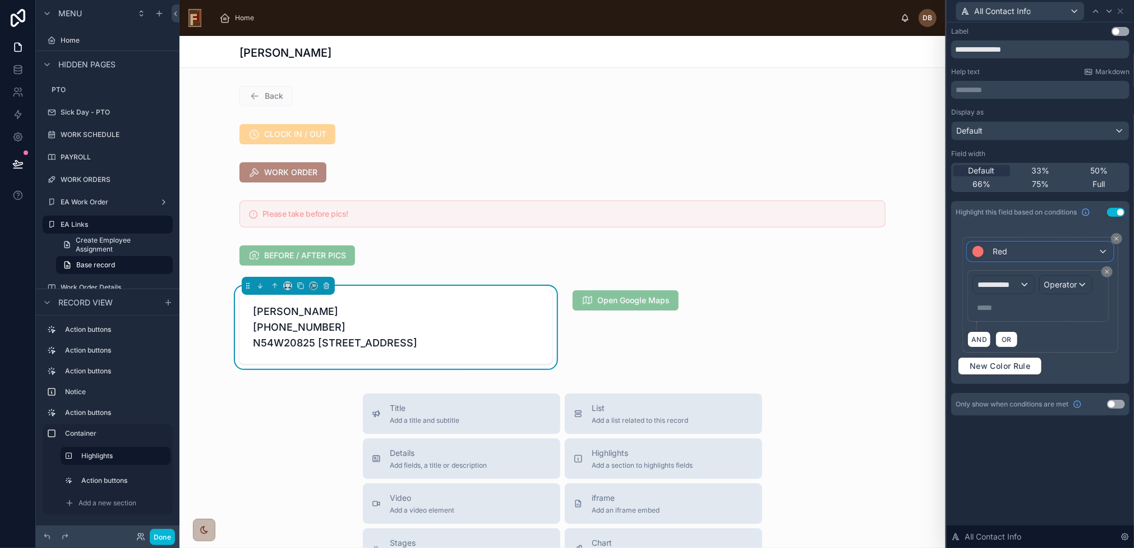
click at [1047, 252] on div "Red" at bounding box center [1040, 251] width 144 height 18
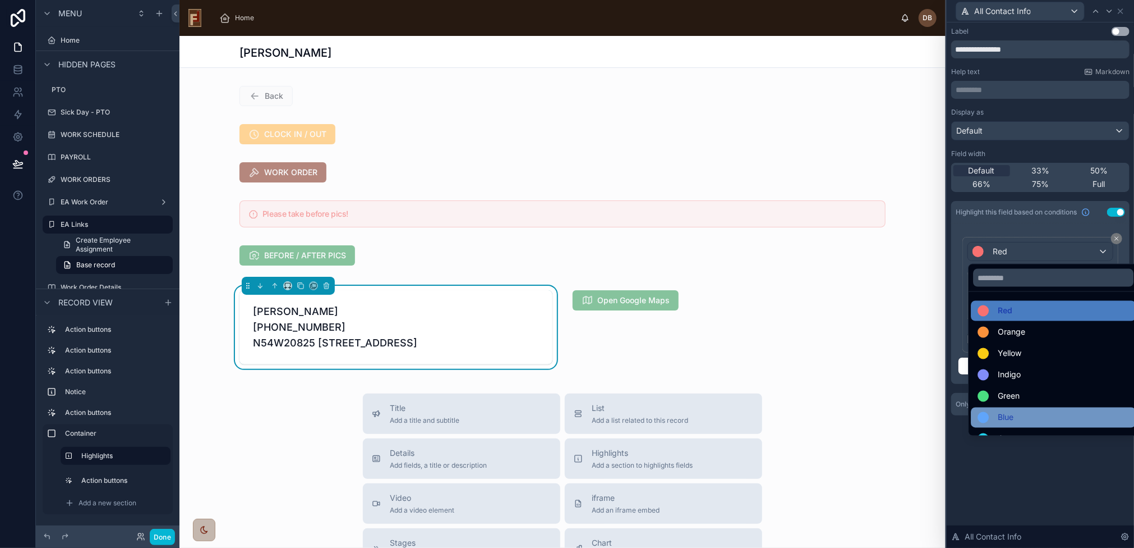
click at [1019, 412] on div "Blue" at bounding box center [1053, 417] width 151 height 13
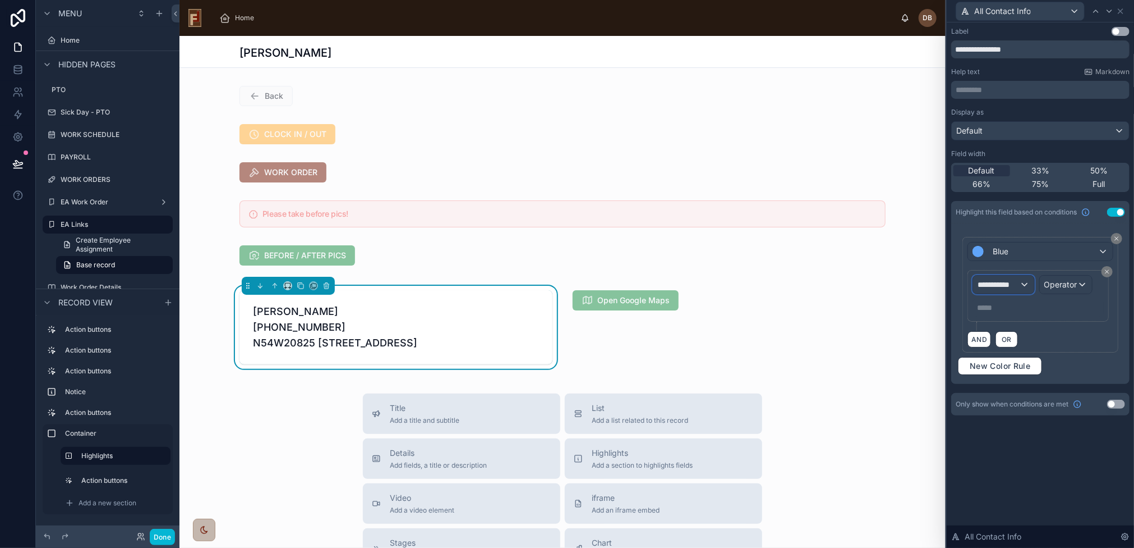
click at [1010, 280] on span "**********" at bounding box center [999, 284] width 42 height 11
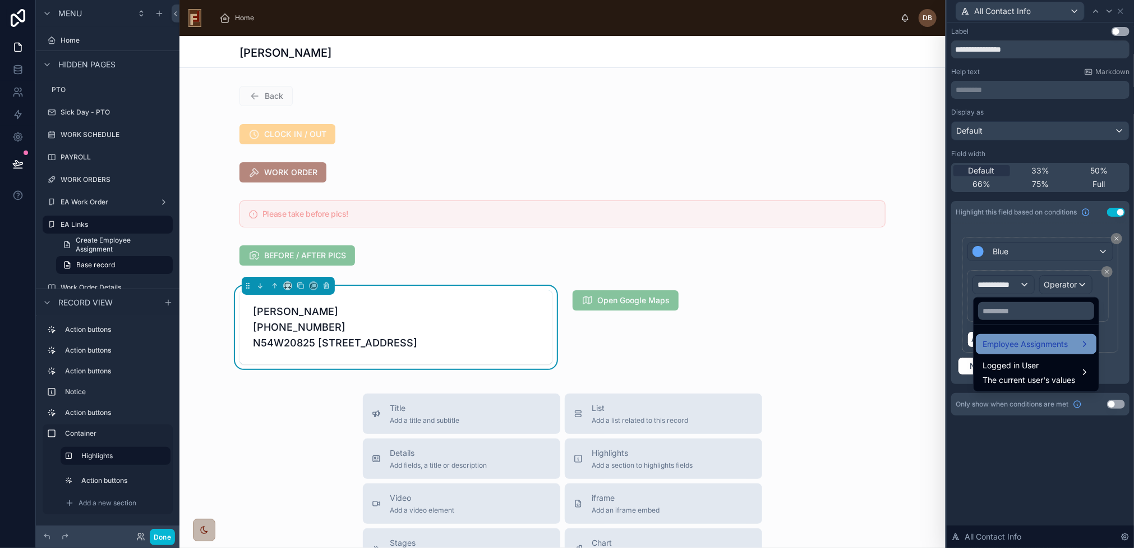
click at [1043, 343] on span "Employee Assignments" at bounding box center [1025, 343] width 85 height 13
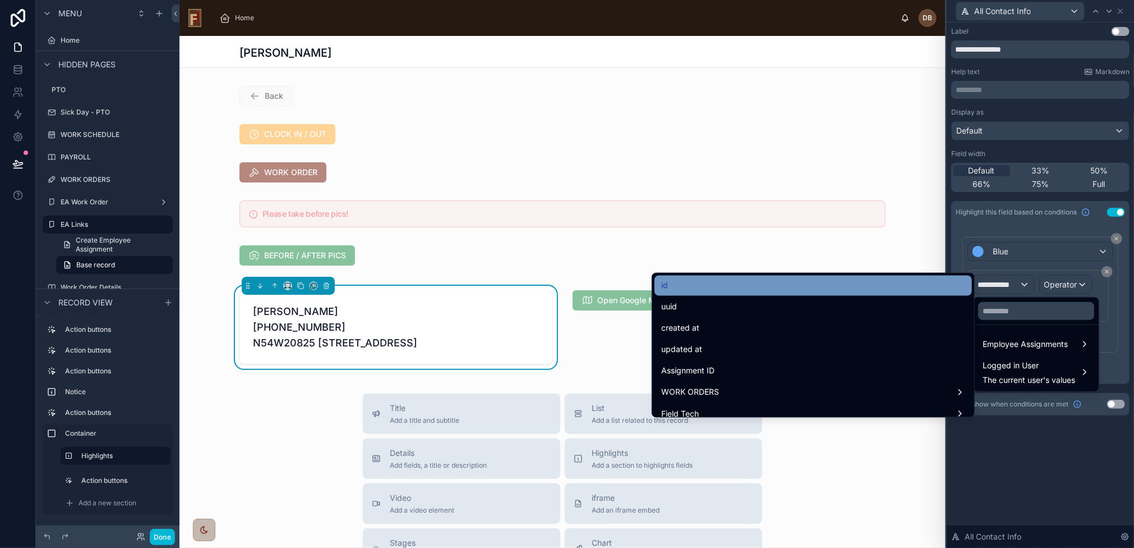
click at [765, 287] on div "id" at bounding box center [813, 285] width 304 height 13
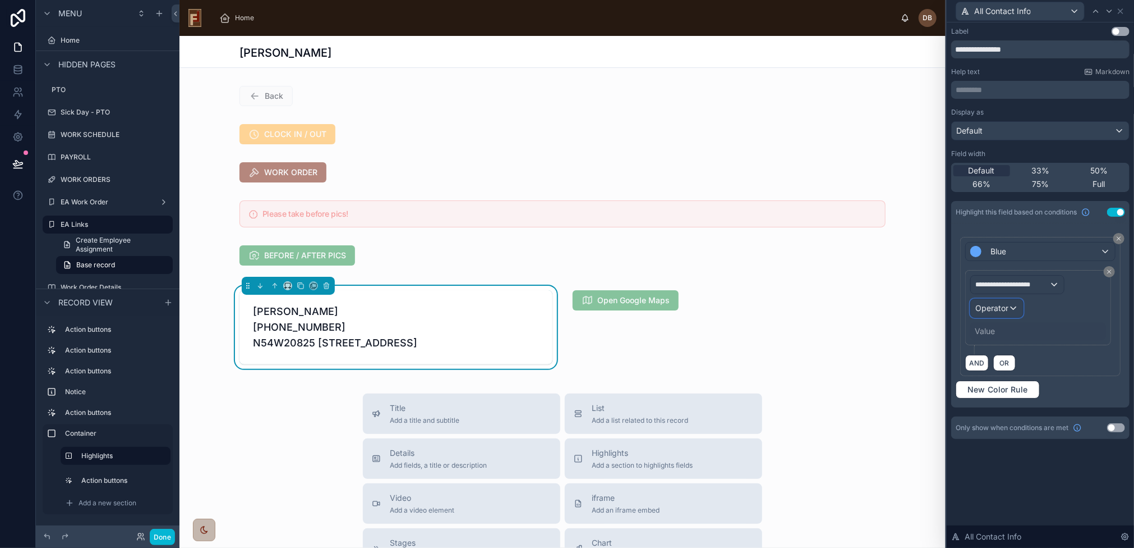
click at [1006, 305] on span "Operator" at bounding box center [992, 308] width 33 height 10
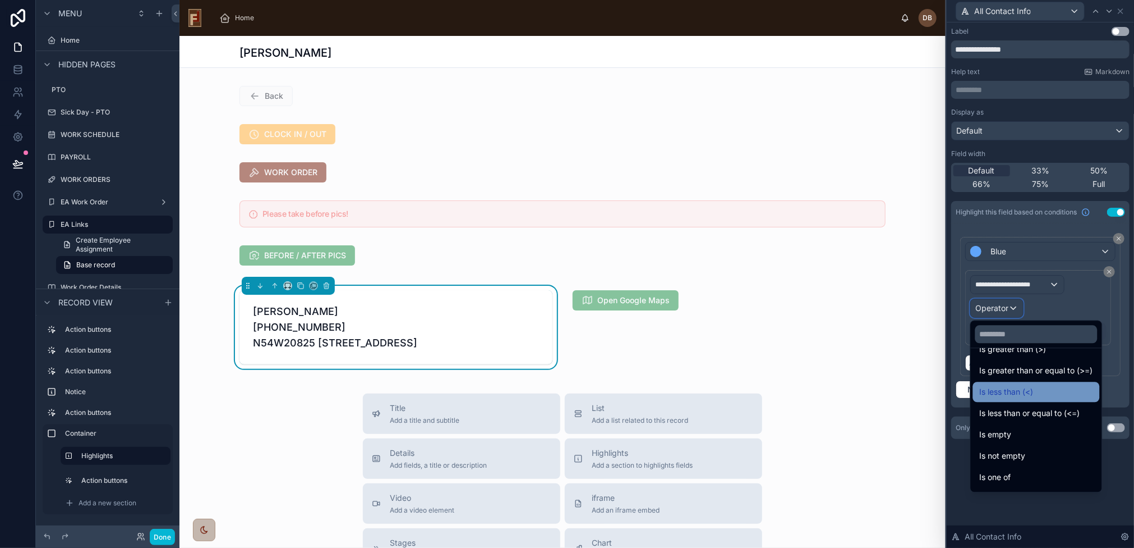
scroll to position [80, 0]
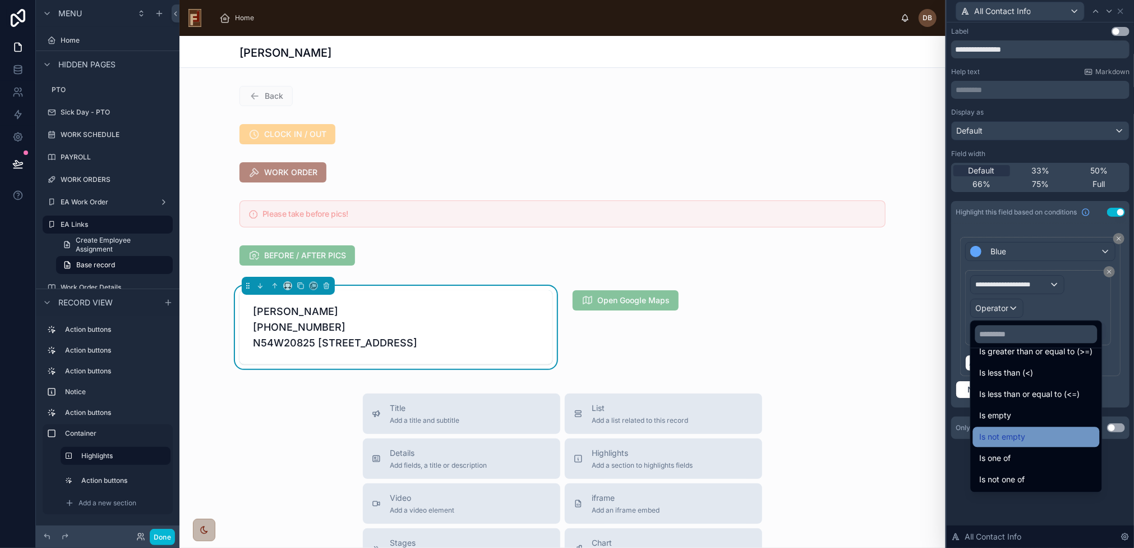
click at [1031, 439] on div "Is not empty" at bounding box center [1036, 436] width 113 height 13
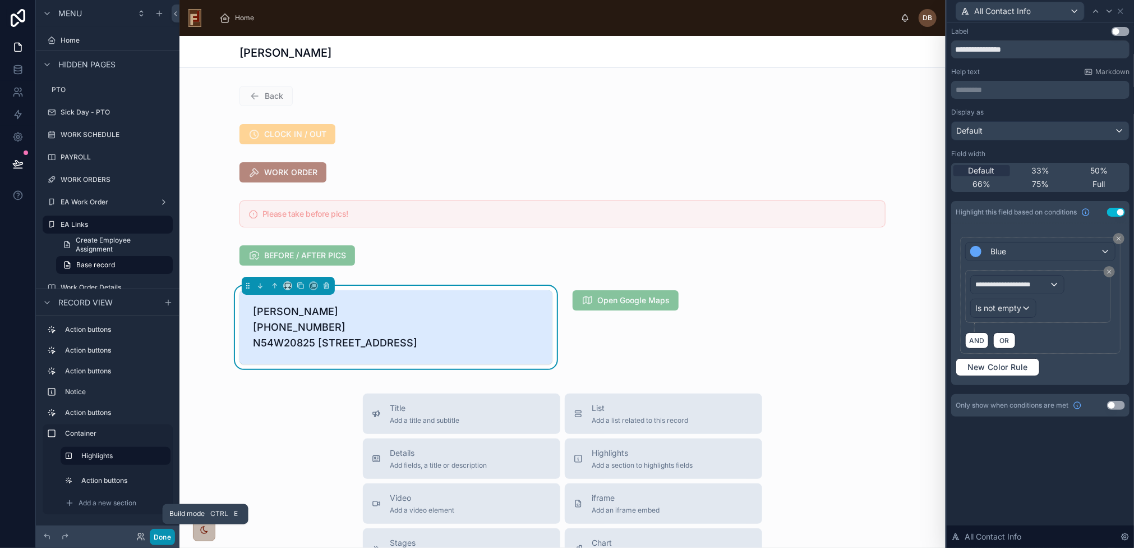
click at [163, 535] on button "Done" at bounding box center [162, 536] width 25 height 16
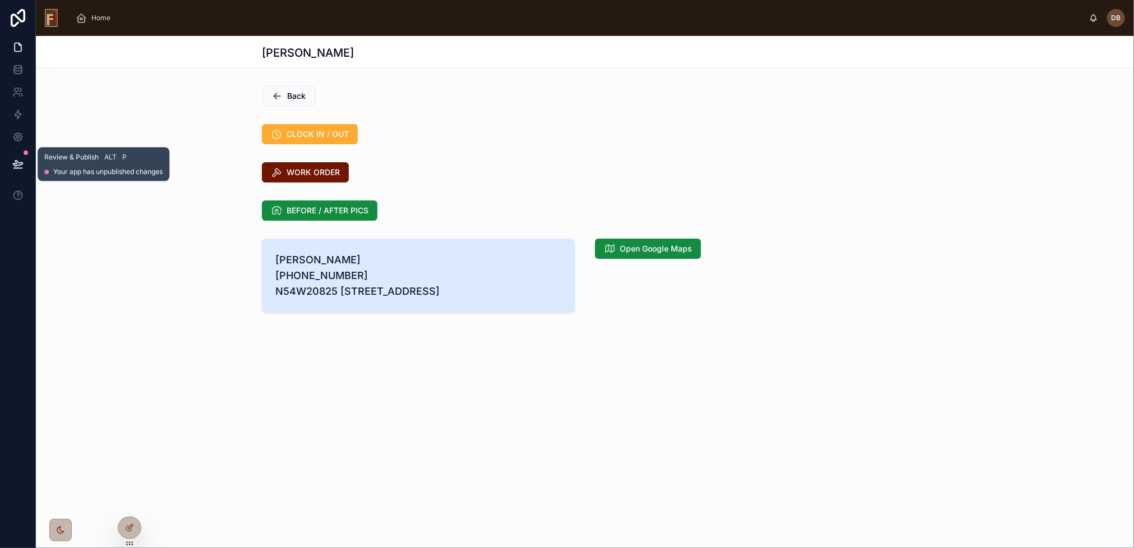
click at [19, 164] on icon at bounding box center [18, 163] width 10 height 6
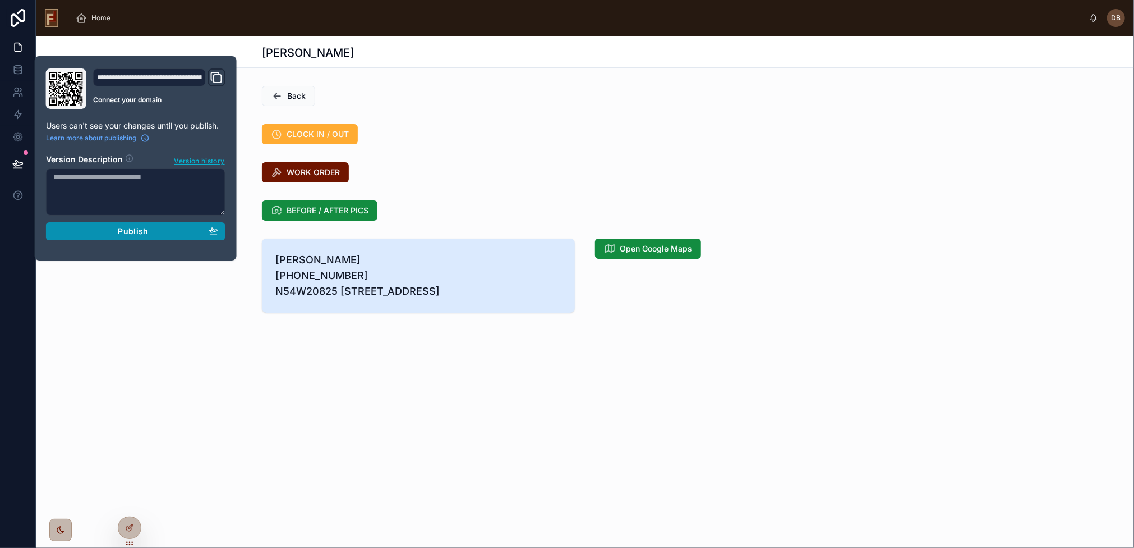
click at [147, 229] on span "Publish" at bounding box center [133, 231] width 30 height 10
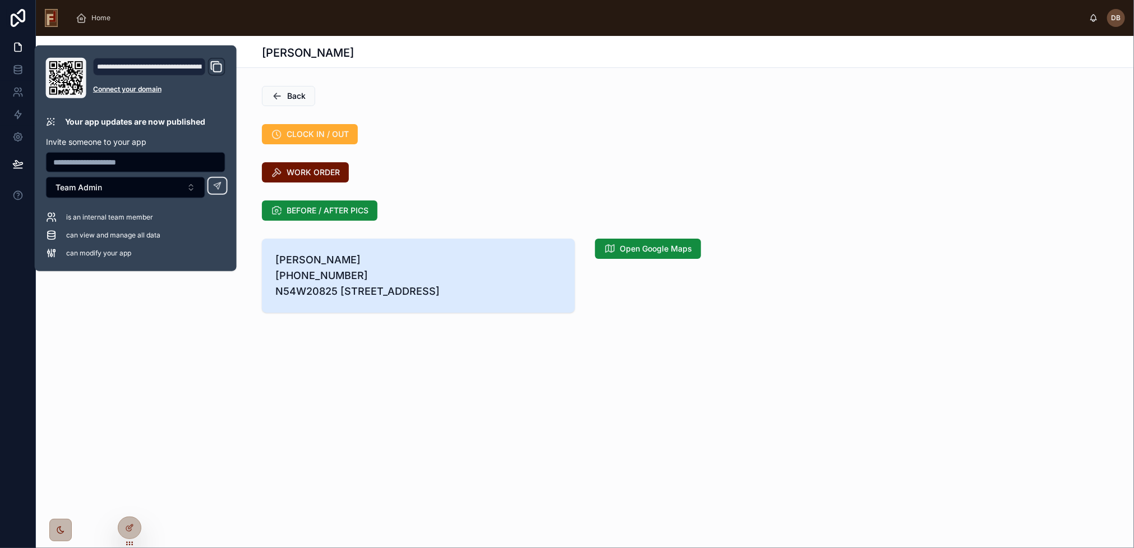
click at [167, 317] on div "[PERSON_NAME] [PHONE_NUMBER] N54W20825 [STREET_ADDRESS] Open Google Maps" at bounding box center [585, 275] width 1098 height 83
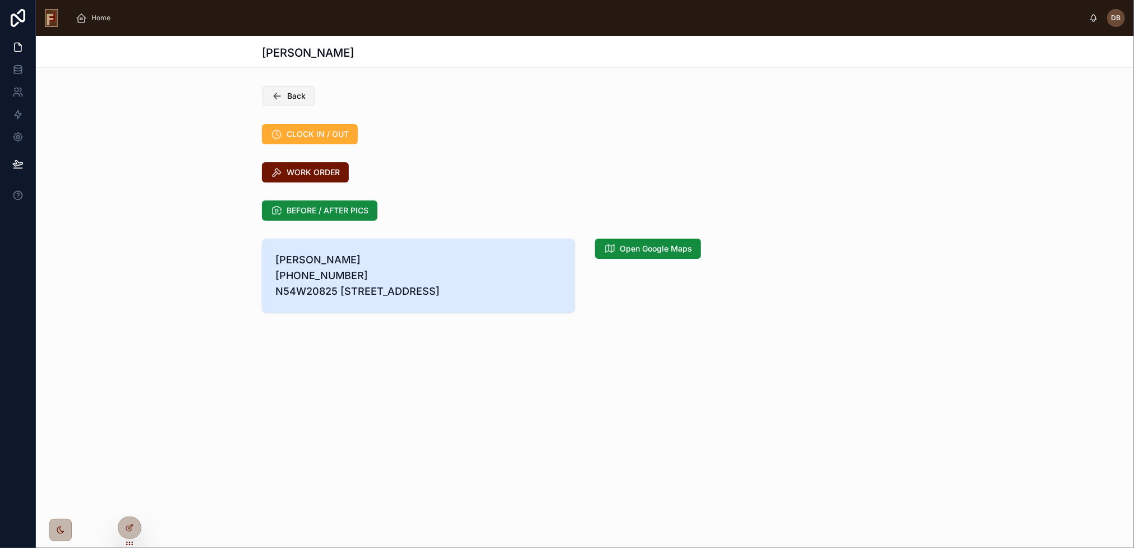
click at [291, 95] on span "Back" at bounding box center [296, 95] width 19 height 11
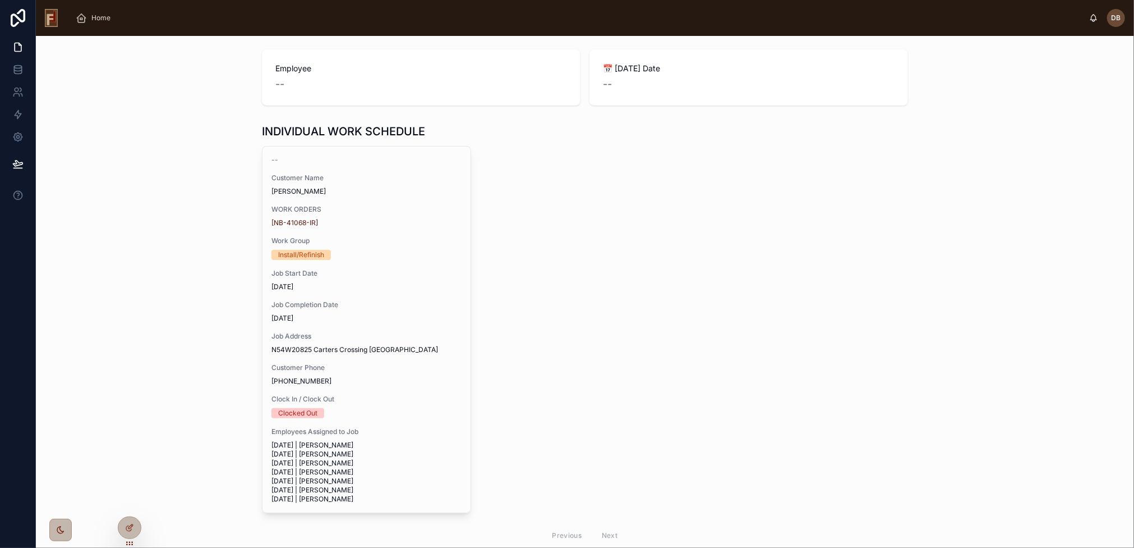
scroll to position [123, 0]
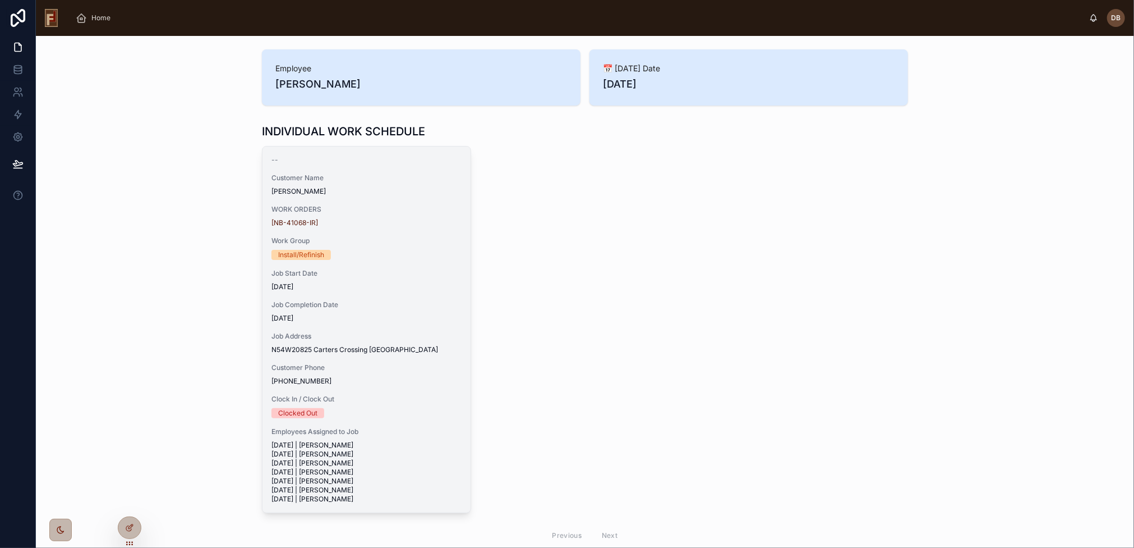
click at [427, 224] on div "[NB-41068-IR]" at bounding box center [367, 222] width 190 height 9
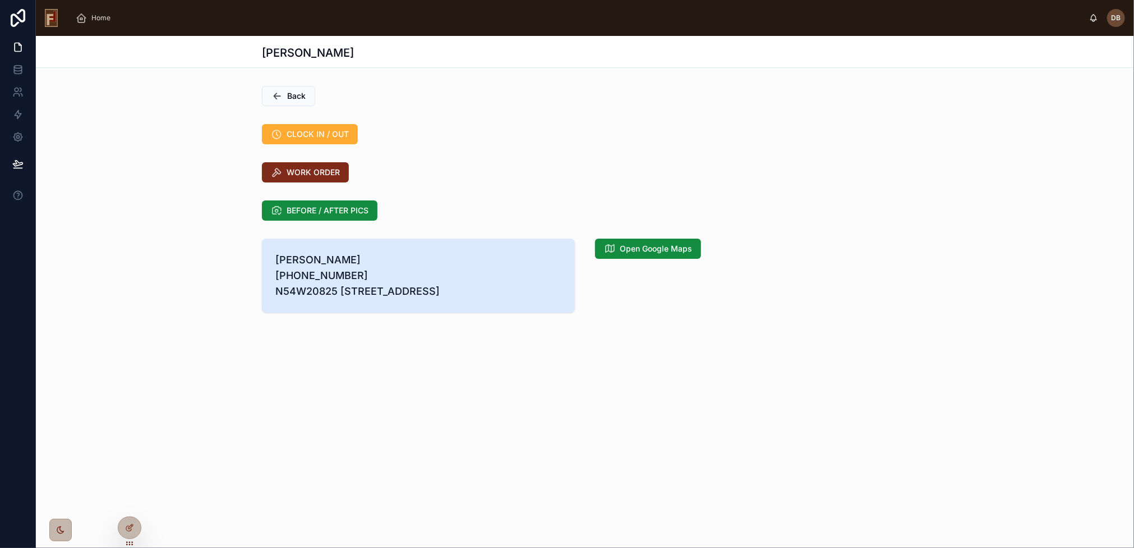
click at [308, 167] on span "WORK ORDER" at bounding box center [313, 172] width 53 height 11
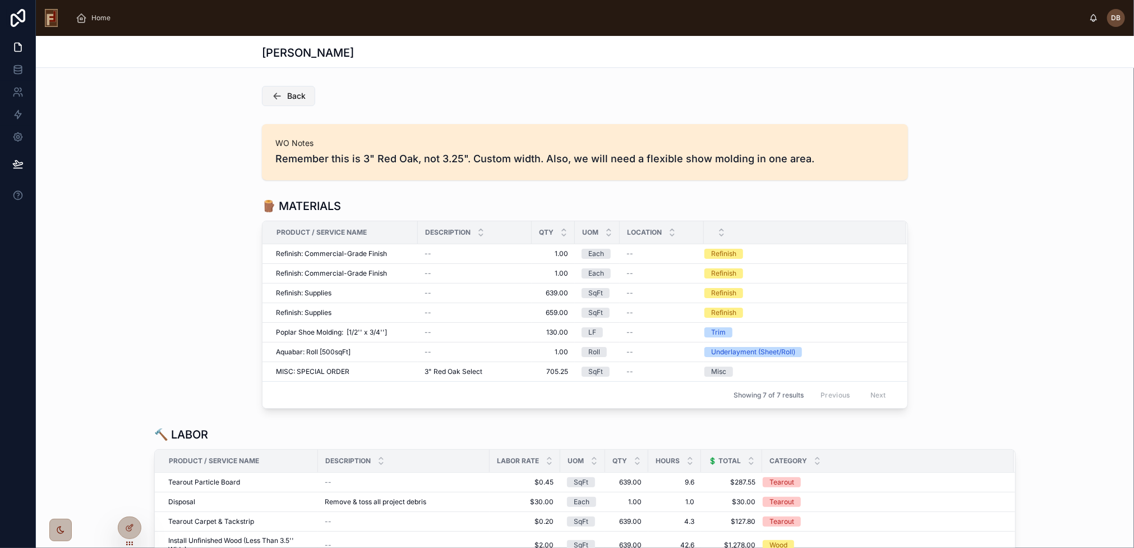
click at [289, 93] on span "Back" at bounding box center [296, 95] width 19 height 11
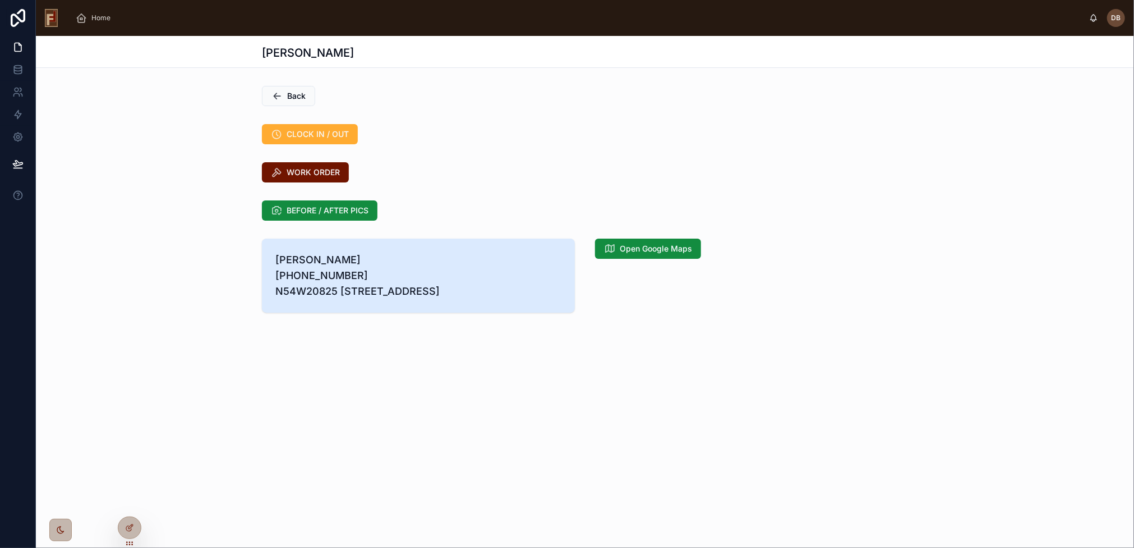
drag, startPoint x: 464, startPoint y: 148, endPoint x: 460, endPoint y: 169, distance: 21.2
click at [465, 148] on div "Back CLOCK IN / OUT WORK ORDER BEFORE / AFTER PICS [PERSON_NAME] [PHONE_NUMBER]…" at bounding box center [585, 199] width 1098 height 236
click at [292, 92] on span "Back" at bounding box center [296, 95] width 19 height 11
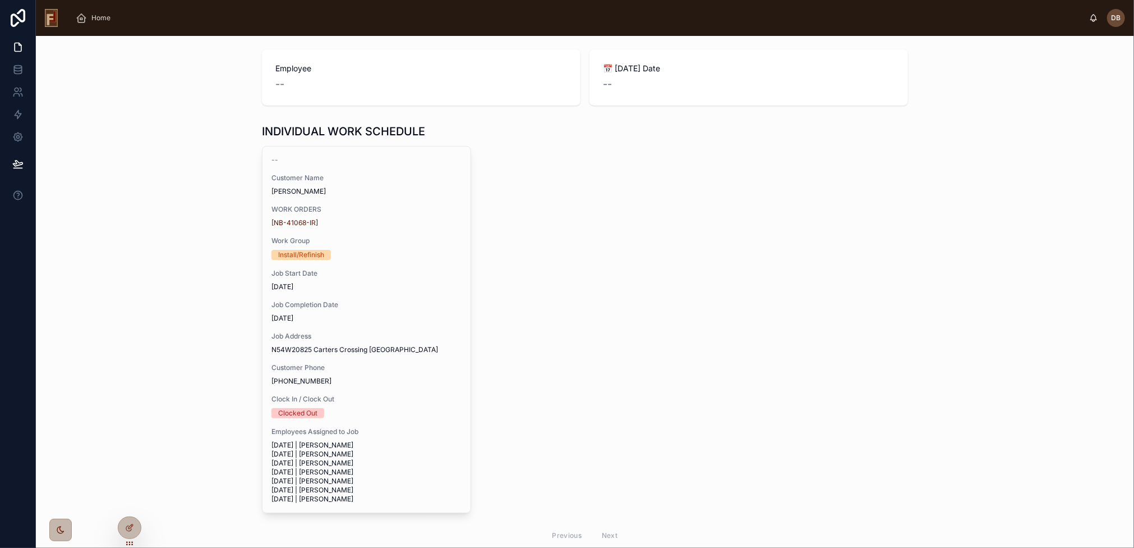
scroll to position [123, 0]
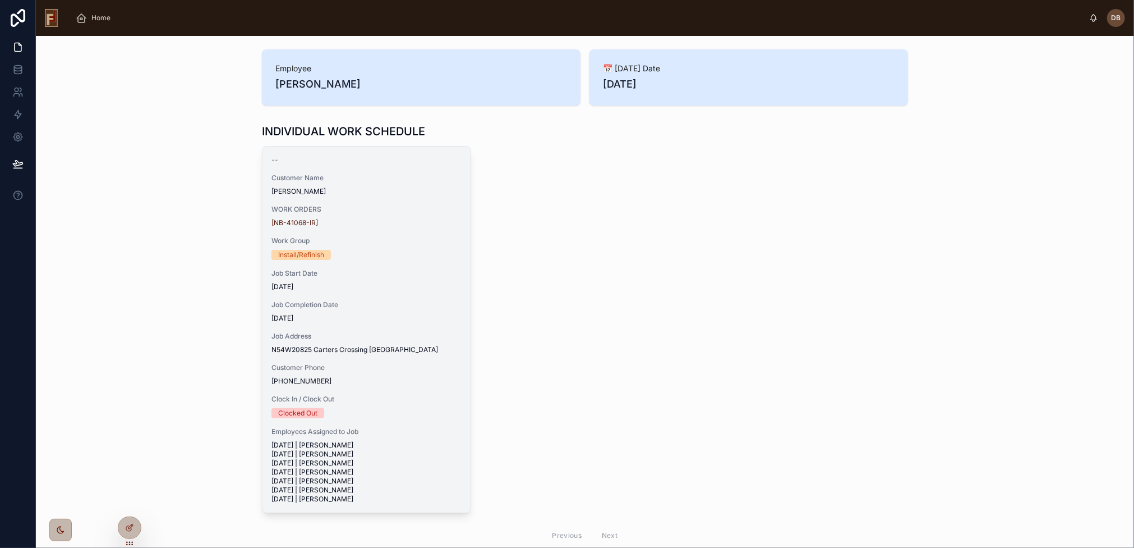
click at [358, 231] on div "-- Customer Name [PERSON_NAME] WORK ORDERS [NB-41068-IR] Work Group Install/Ref…" at bounding box center [367, 329] width 208 height 366
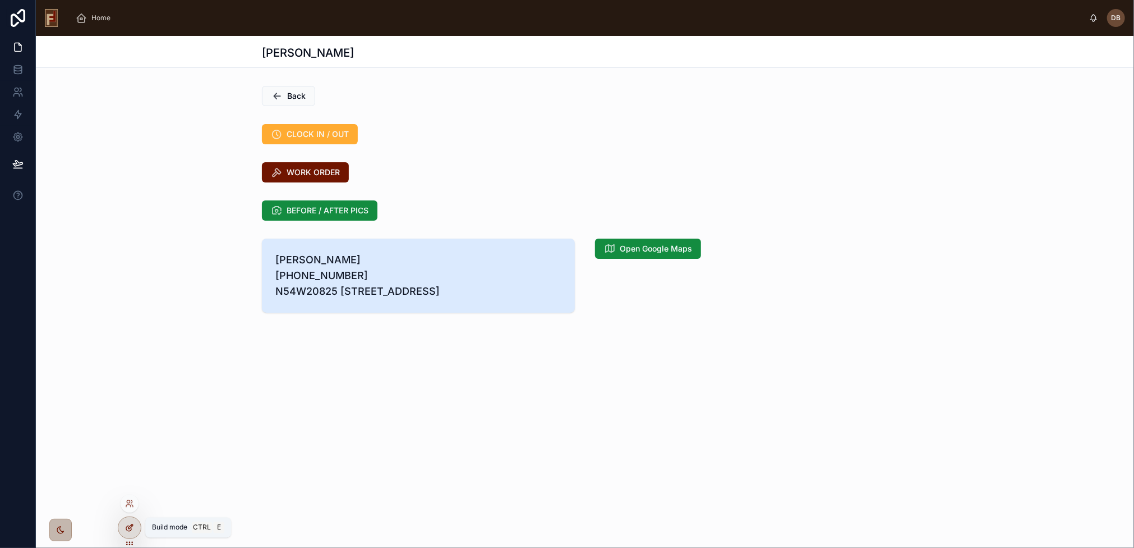
click at [125, 527] on icon at bounding box center [129, 527] width 9 height 9
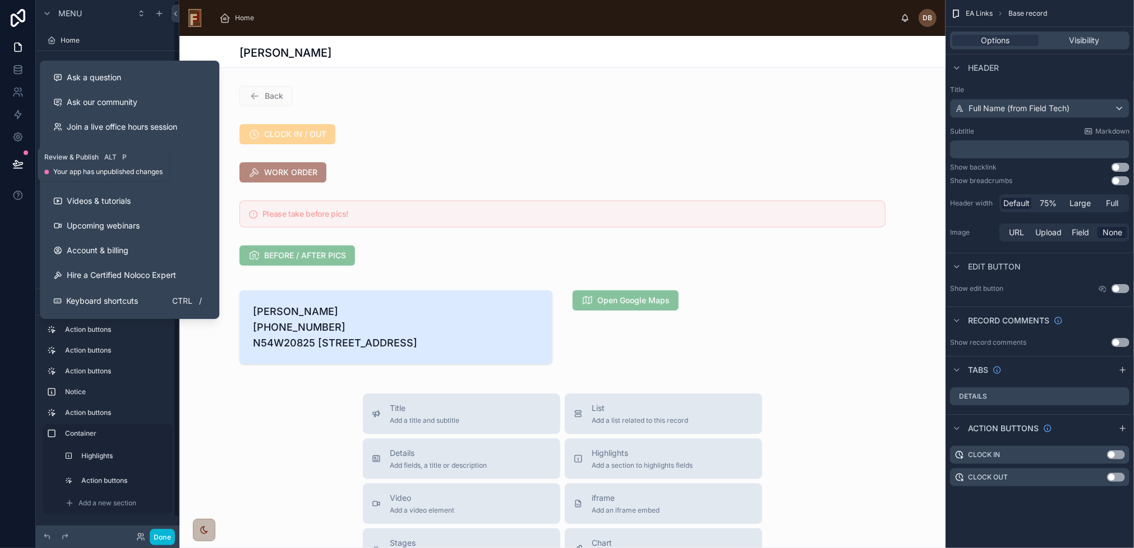
click at [16, 163] on icon at bounding box center [18, 163] width 10 height 6
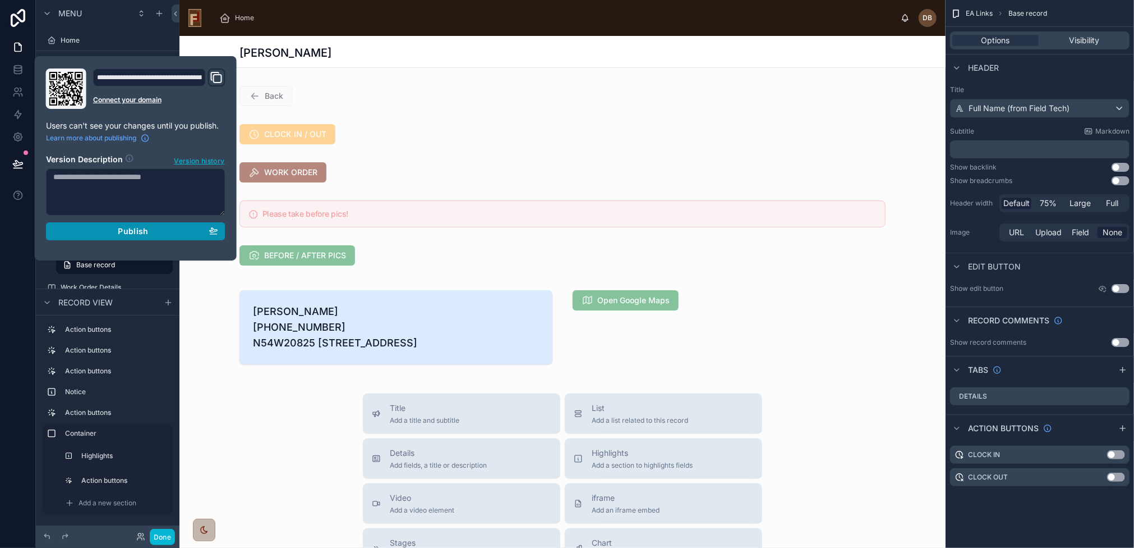
click at [148, 230] on div "Publish" at bounding box center [135, 231] width 165 height 10
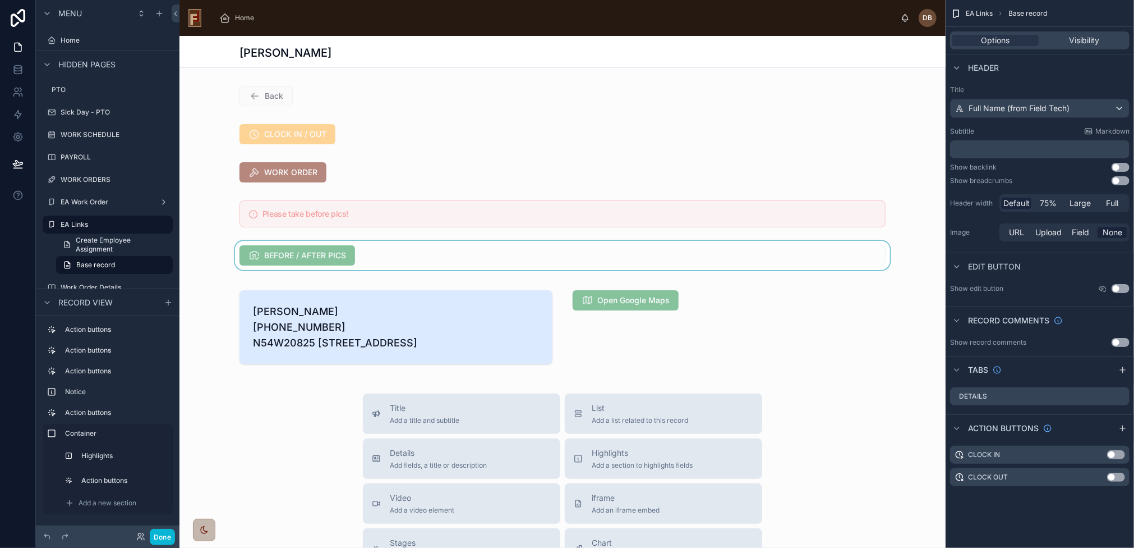
click at [496, 261] on div at bounding box center [563, 255] width 766 height 29
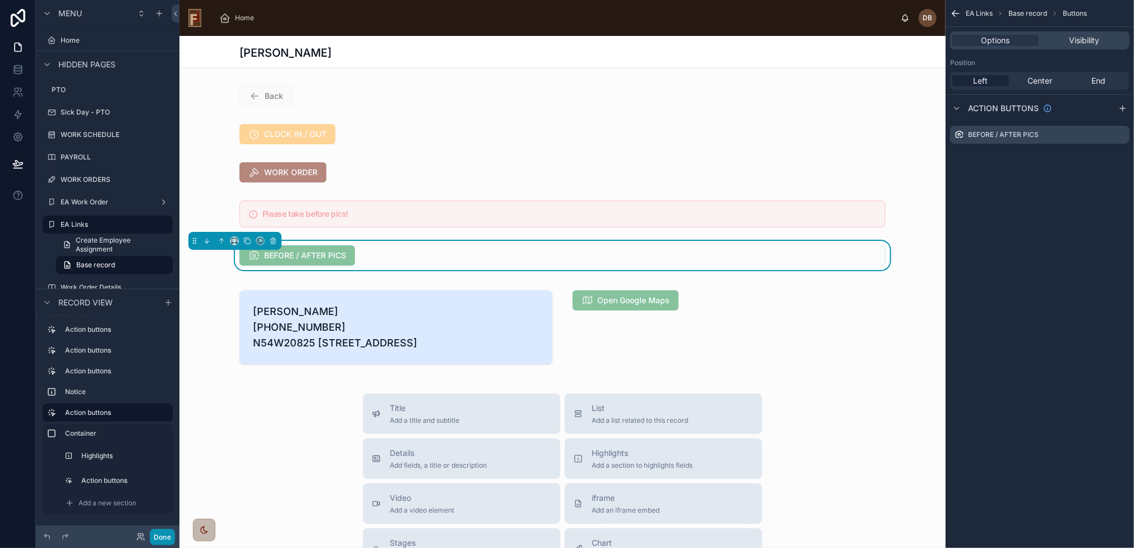
click at [164, 532] on button "Done" at bounding box center [162, 536] width 25 height 16
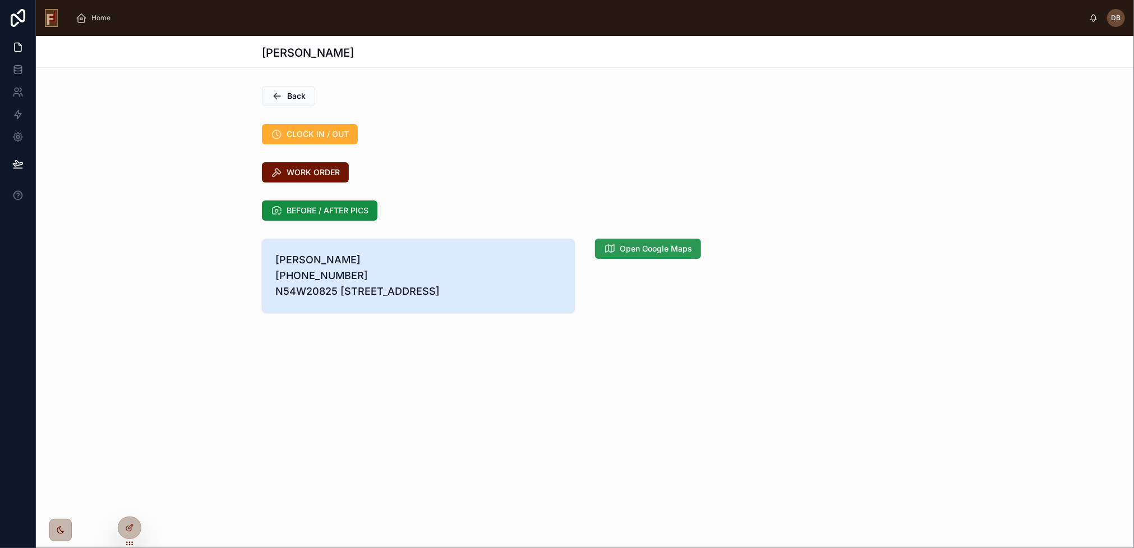
click at [669, 249] on span "Open Google Maps" at bounding box center [656, 248] width 72 height 11
click at [128, 522] on div at bounding box center [129, 527] width 22 height 21
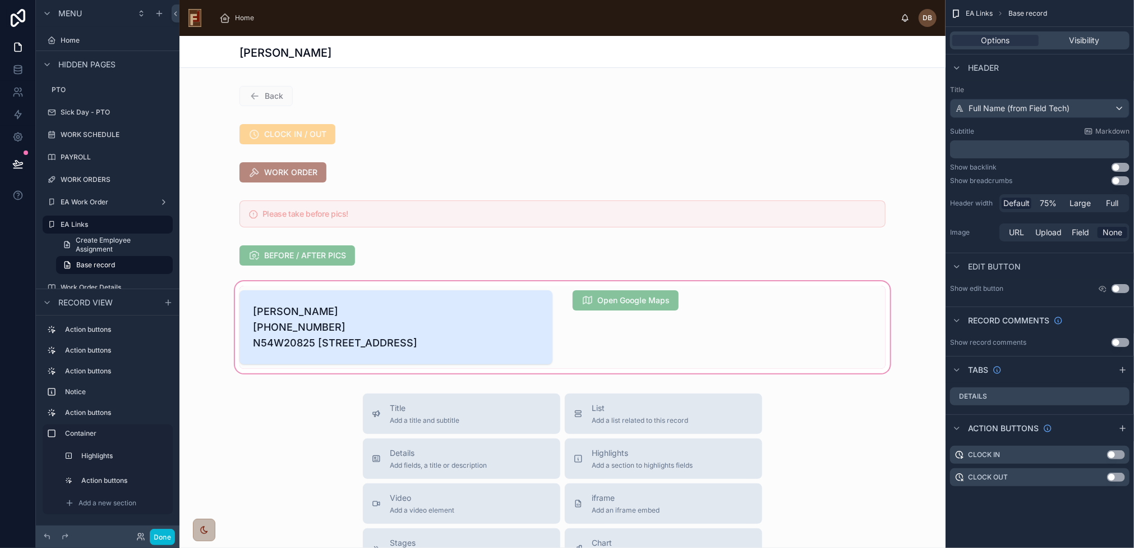
click at [583, 339] on div at bounding box center [563, 327] width 766 height 96
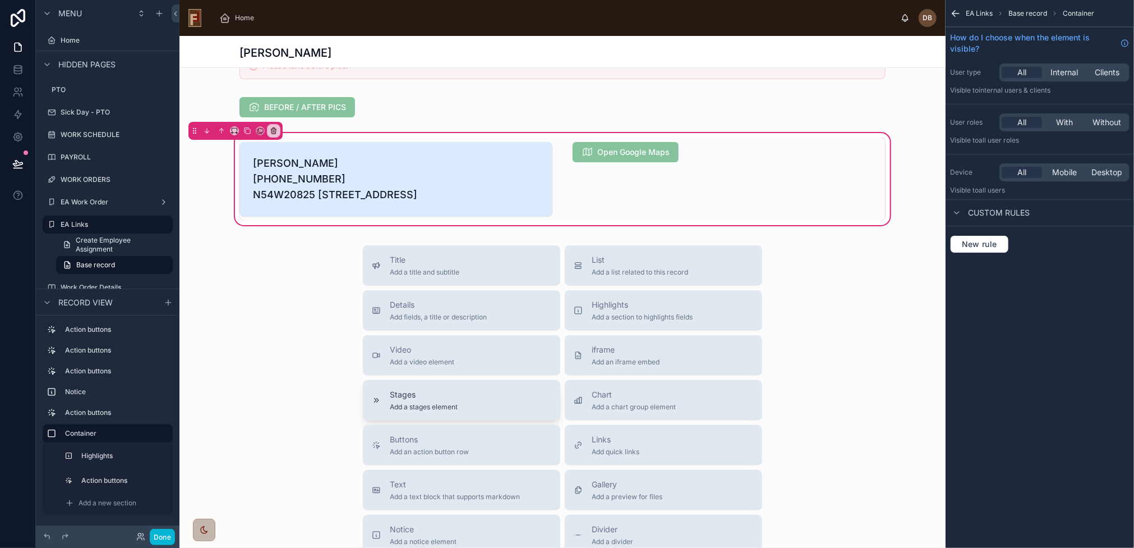
scroll to position [168, 0]
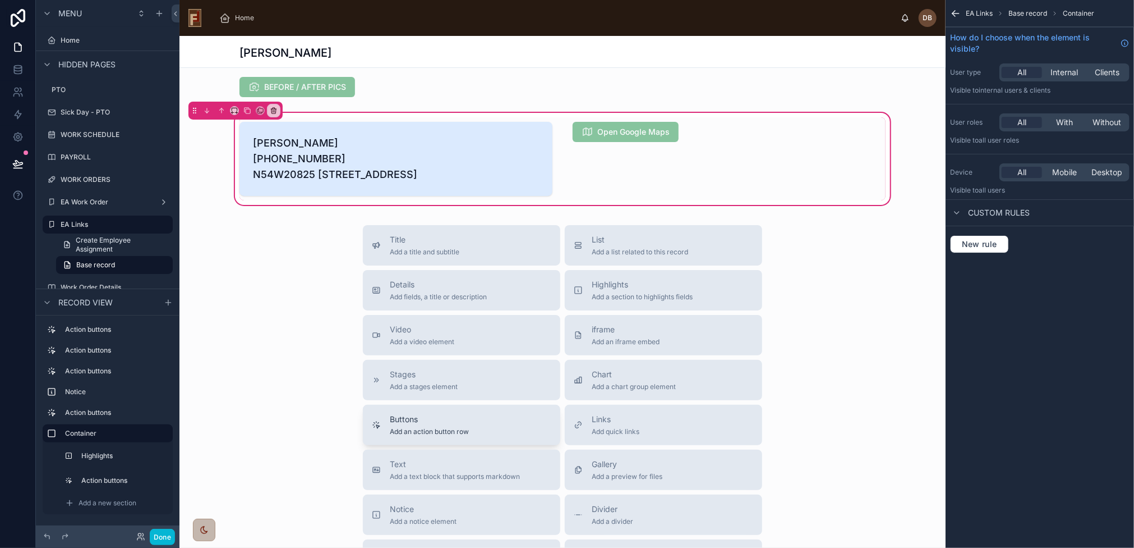
click at [450, 425] on span "Buttons" at bounding box center [429, 418] width 79 height 11
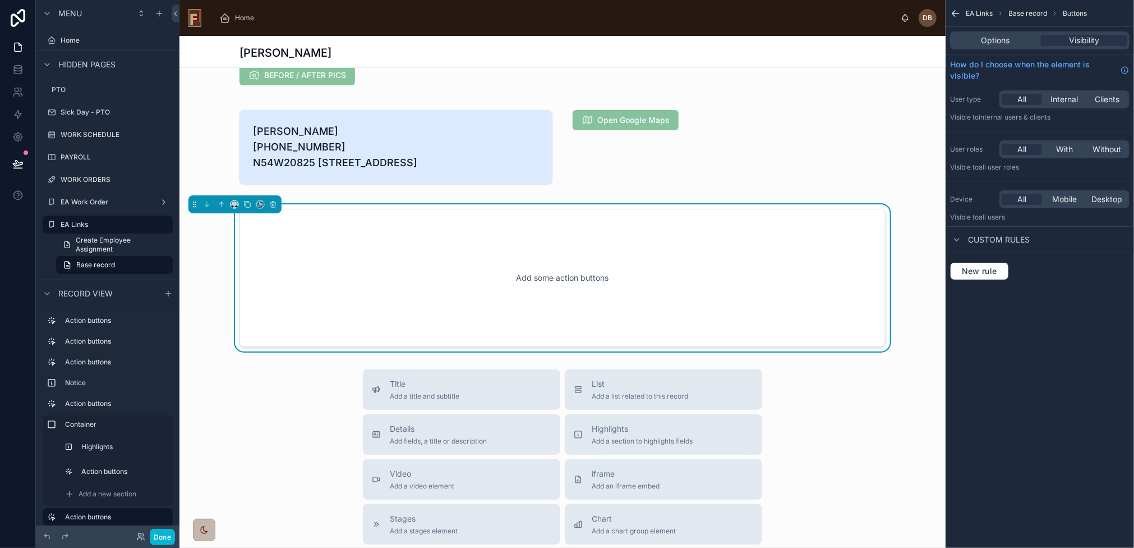
scroll to position [181, 0]
click at [996, 42] on span "Options" at bounding box center [996, 40] width 29 height 11
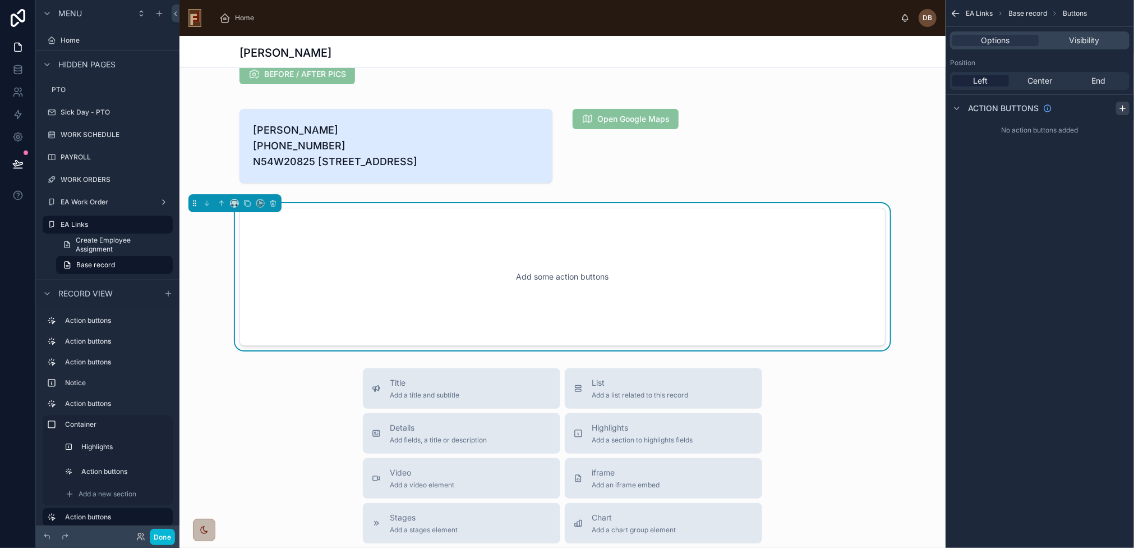
click at [1124, 109] on icon "scrollable content" at bounding box center [1123, 108] width 9 height 9
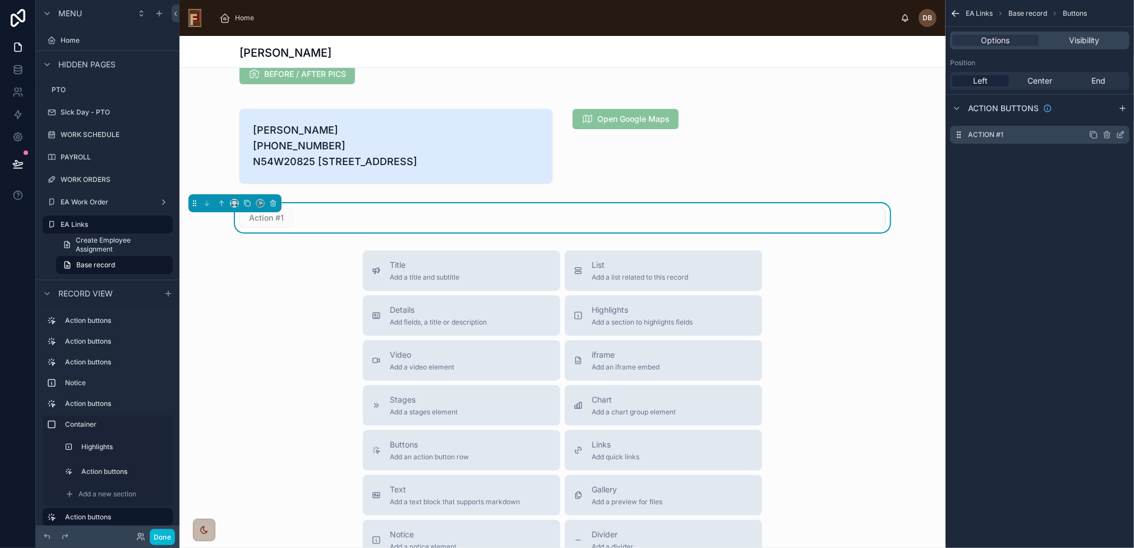
click at [1121, 131] on icon "scrollable content" at bounding box center [1120, 134] width 9 height 9
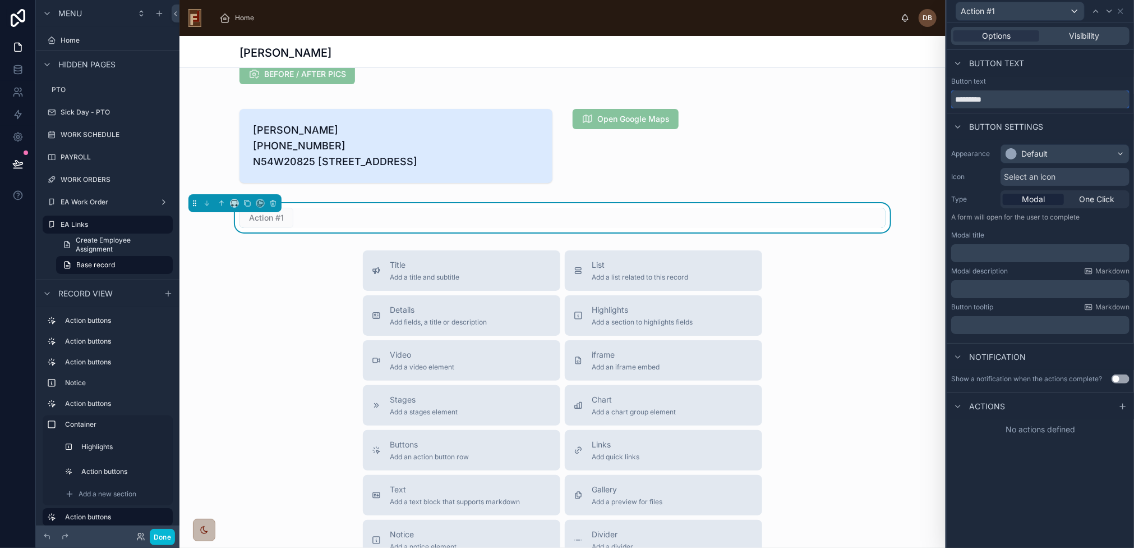
drag, startPoint x: 1003, startPoint y: 100, endPoint x: 952, endPoint y: 102, distance: 51.1
click at [952, 102] on input "*********" at bounding box center [1040, 99] width 178 height 18
type input "*******"
click at [1078, 153] on div "Default" at bounding box center [1065, 154] width 128 height 18
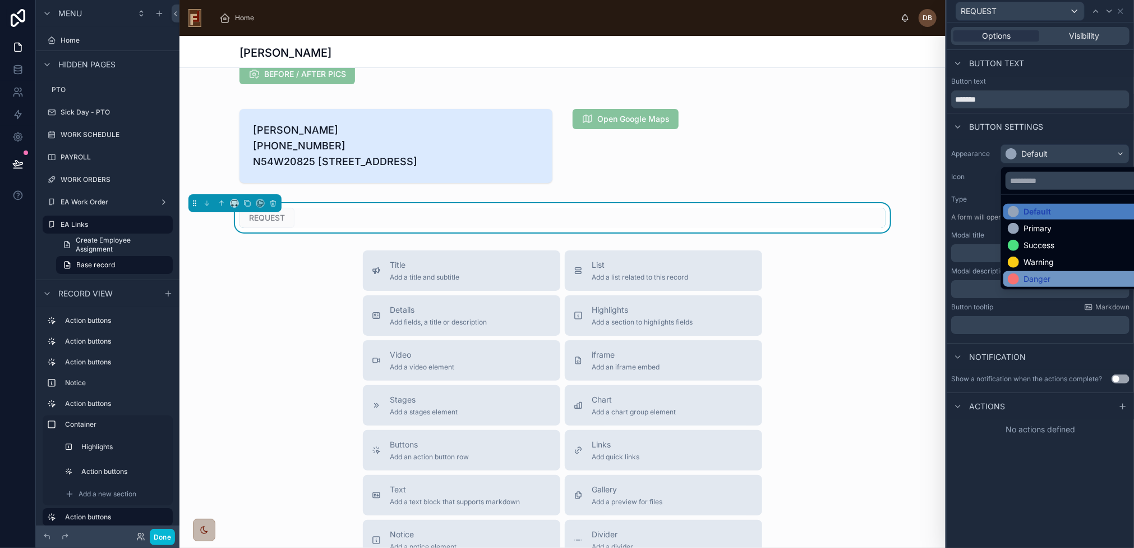
click at [1055, 280] on div "Danger" at bounding box center [1078, 278] width 141 height 11
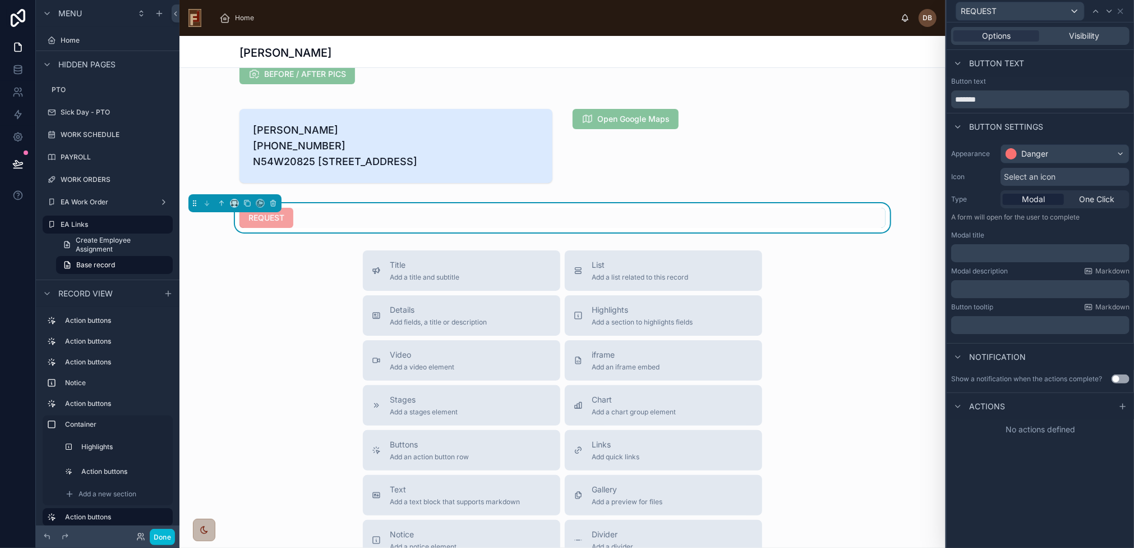
click at [1037, 178] on span "Select an icon" at bounding box center [1030, 176] width 52 height 11
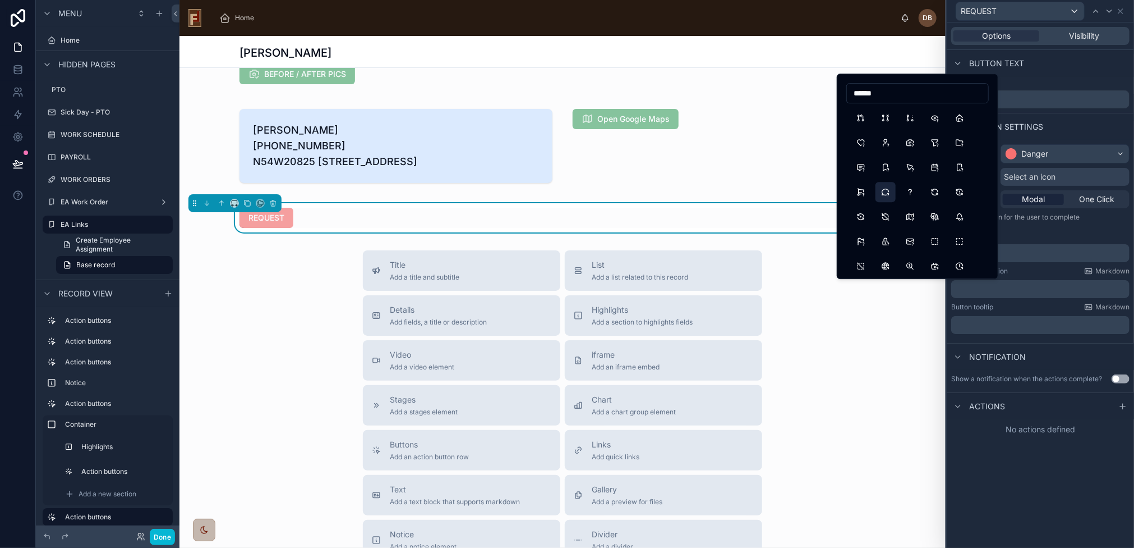
type input "******"
click at [887, 195] on button "MessageCircleQuestion" at bounding box center [886, 192] width 20 height 20
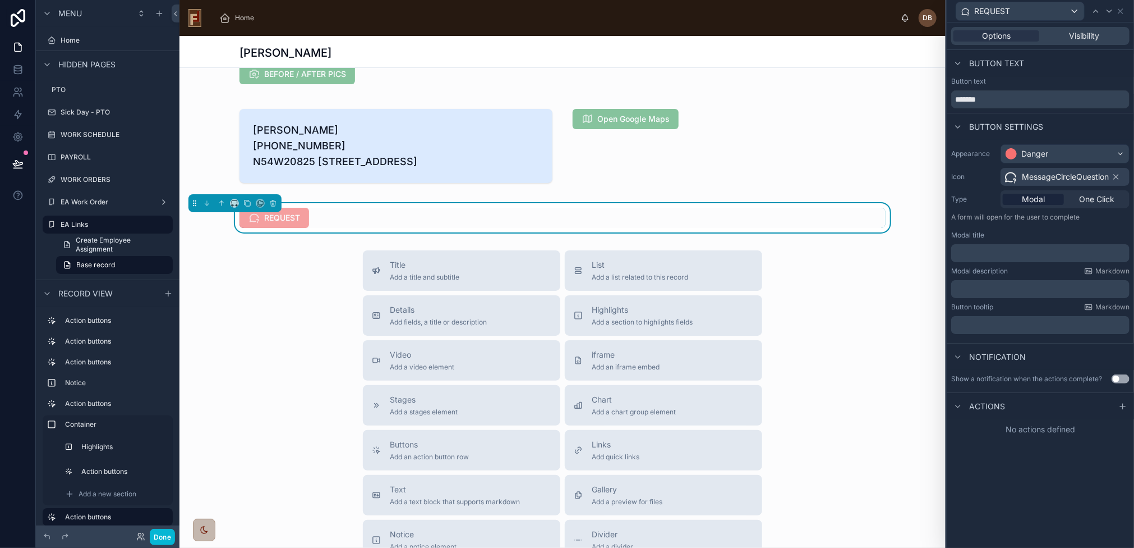
click at [348, 228] on div "REQUEST" at bounding box center [563, 218] width 646 height 20
click at [314, 308] on div "Title Add a title and subtitle List Add a list related to this record Details A…" at bounding box center [563, 449] width 766 height 399
click at [341, 228] on div "REQUEST" at bounding box center [563, 218] width 646 height 20
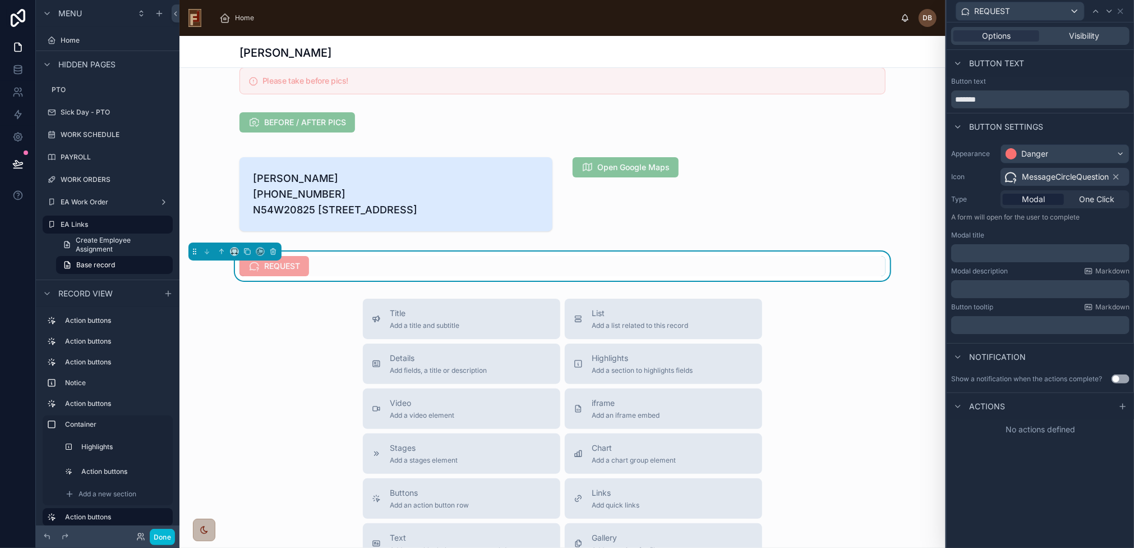
scroll to position [0, 0]
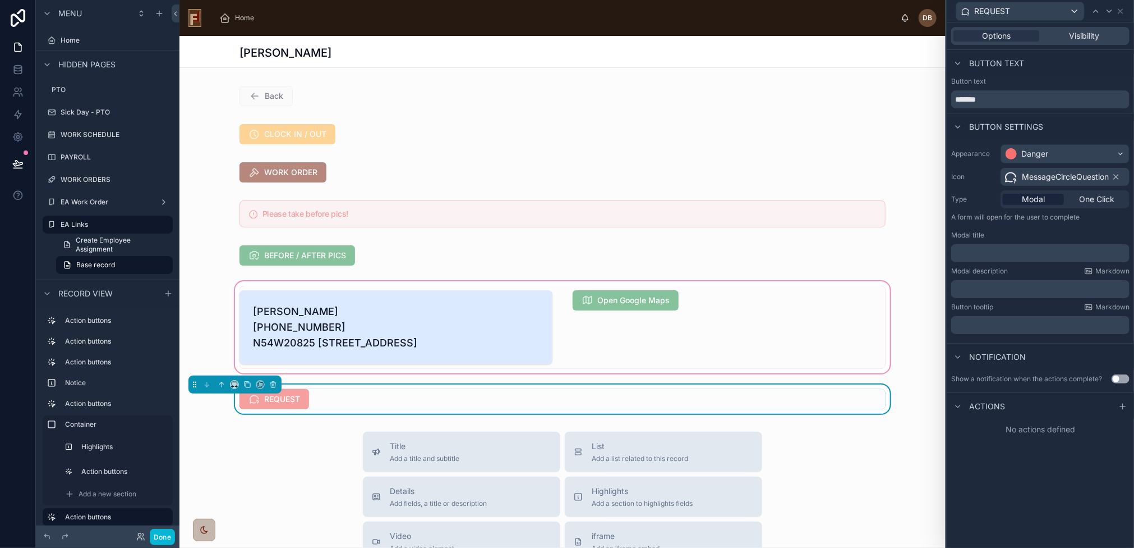
click at [643, 332] on div at bounding box center [563, 327] width 766 height 96
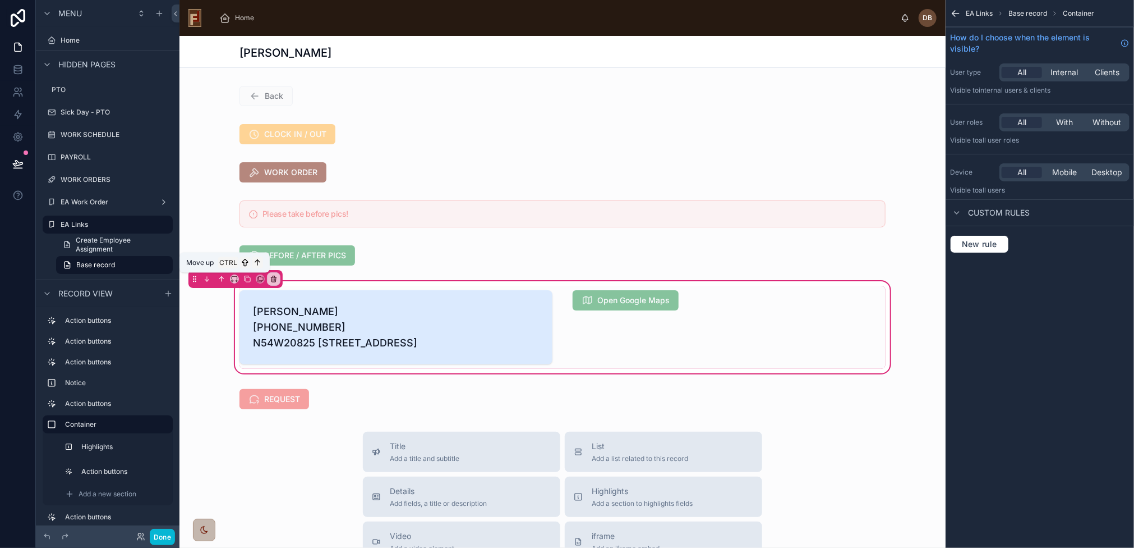
click at [220, 279] on icon at bounding box center [222, 279] width 8 height 8
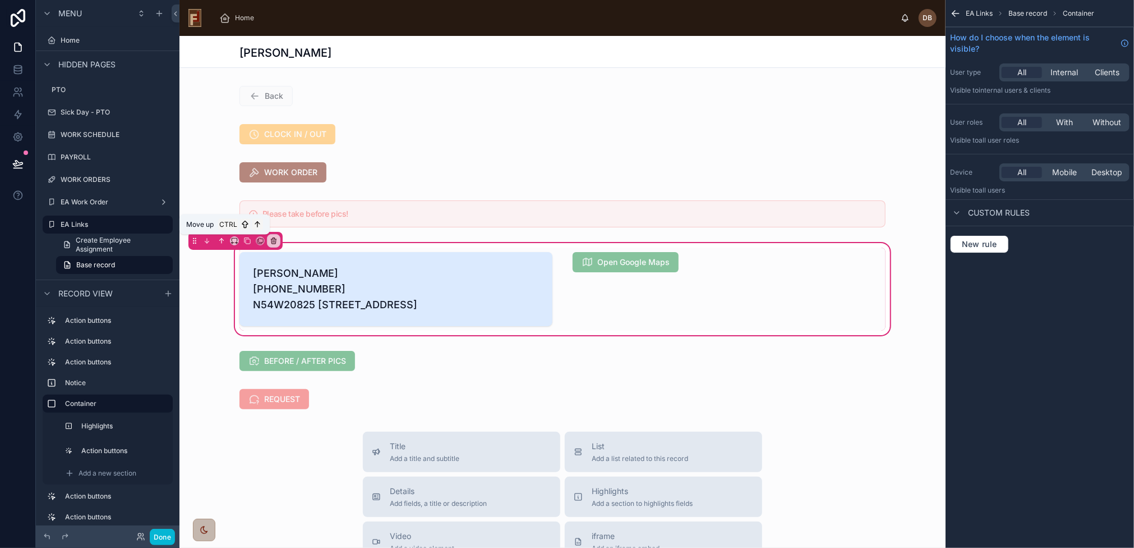
click at [221, 238] on icon at bounding box center [221, 239] width 2 height 2
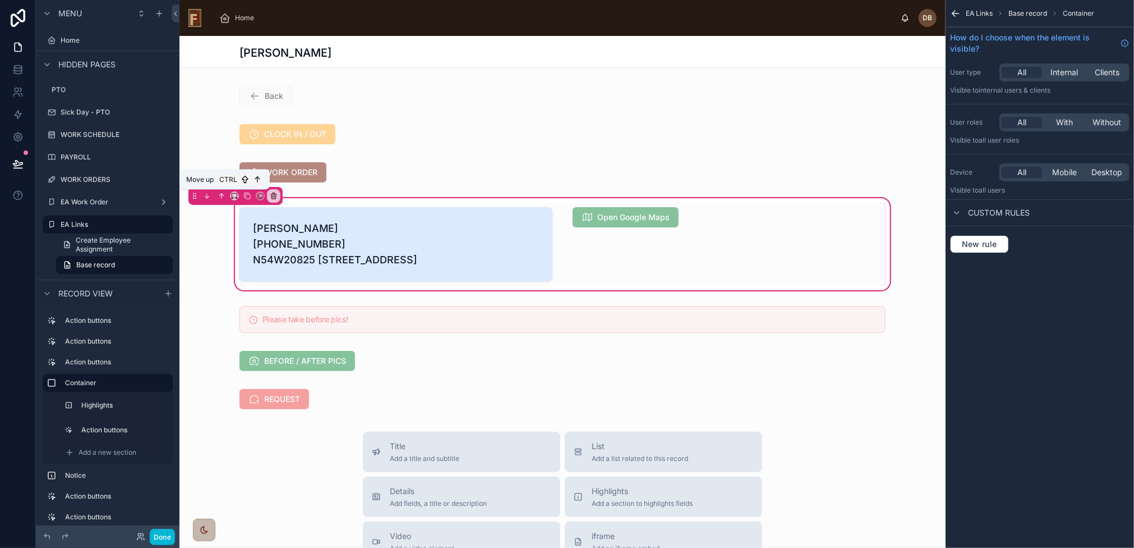
click at [222, 195] on icon at bounding box center [222, 196] width 0 height 4
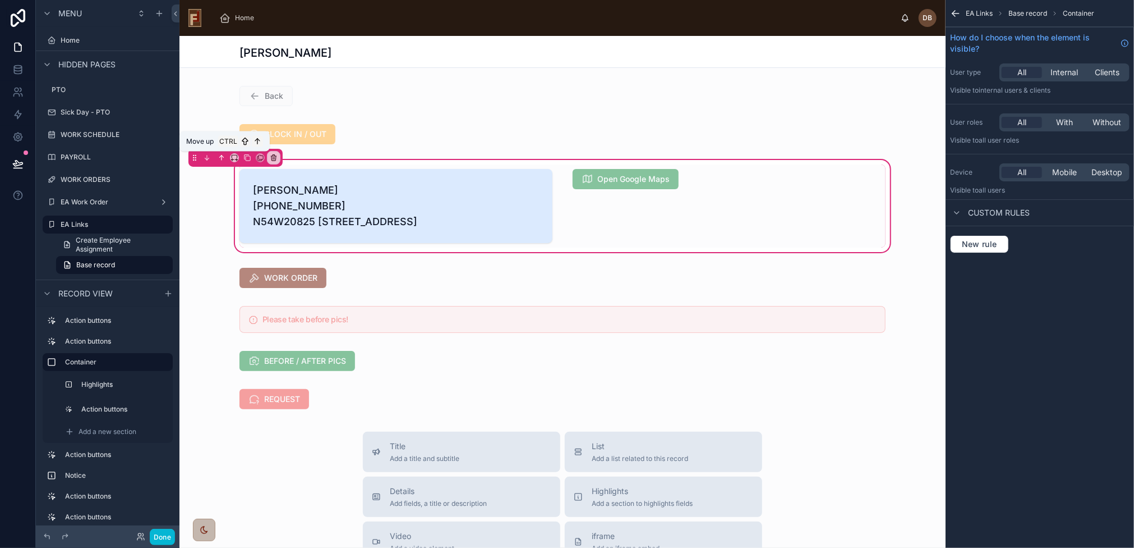
click at [222, 157] on icon at bounding box center [222, 158] width 8 height 8
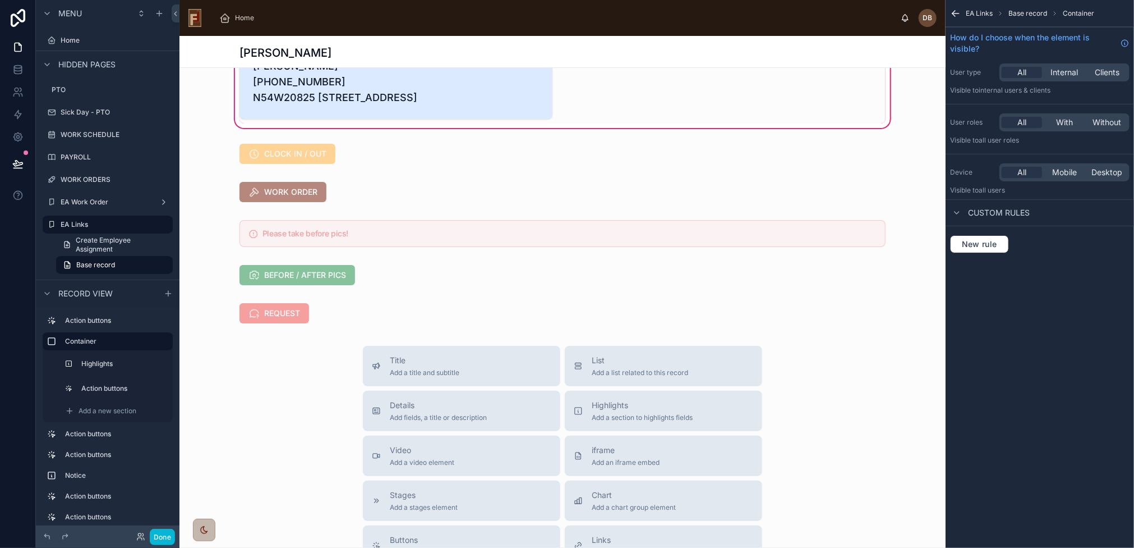
scroll to position [112, 0]
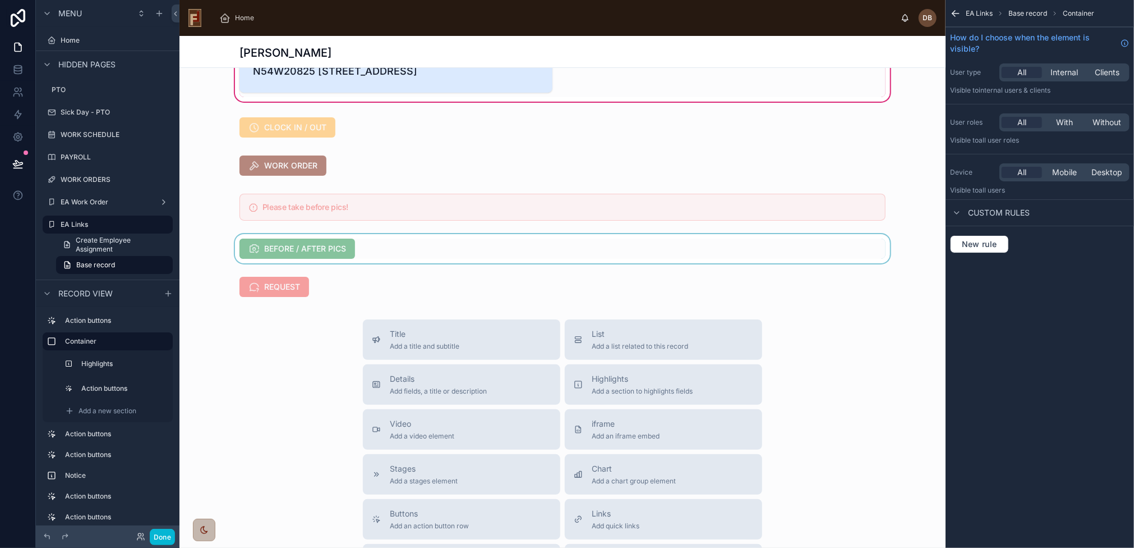
click at [425, 263] on div at bounding box center [563, 248] width 766 height 29
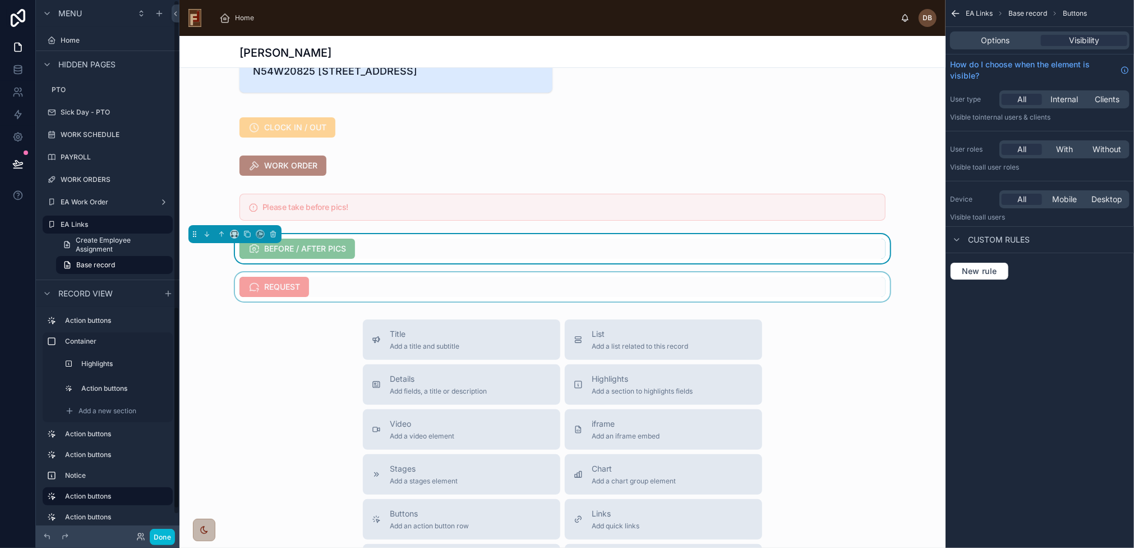
click at [333, 298] on div at bounding box center [563, 286] width 766 height 29
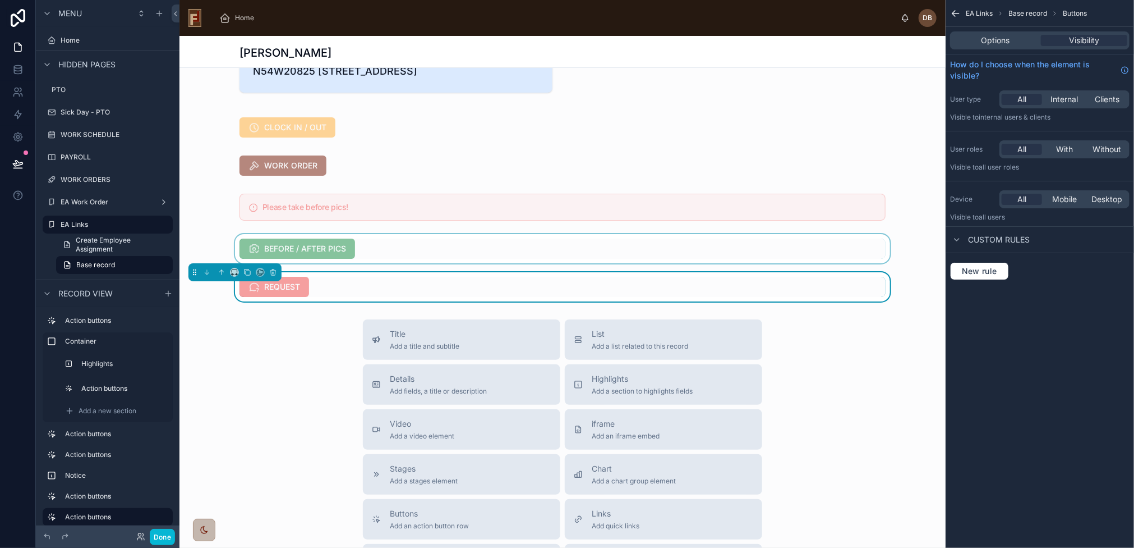
click at [463, 256] on div at bounding box center [563, 248] width 766 height 29
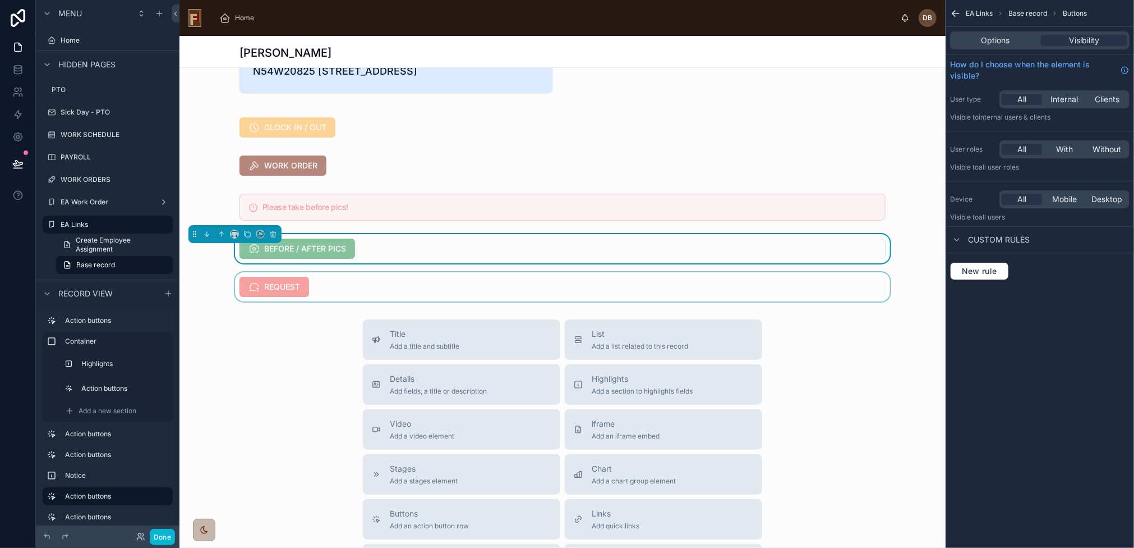
click at [359, 301] on div at bounding box center [563, 286] width 766 height 29
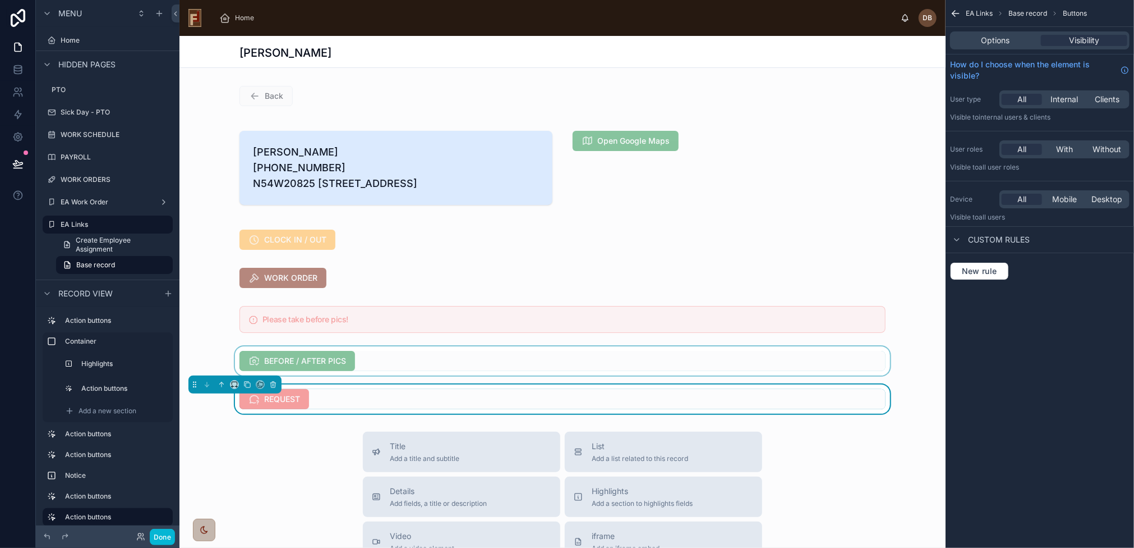
scroll to position [0, 0]
click at [418, 375] on div at bounding box center [563, 360] width 766 height 29
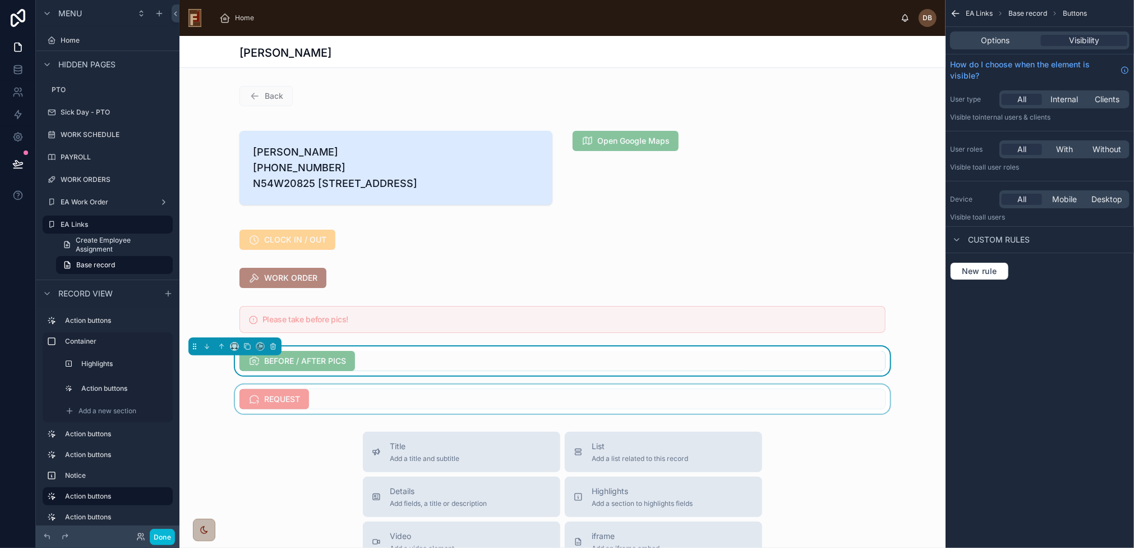
click at [429, 371] on div "BEFORE / AFTER PICS" at bounding box center [563, 361] width 646 height 20
click at [1002, 42] on span "Options" at bounding box center [996, 40] width 29 height 11
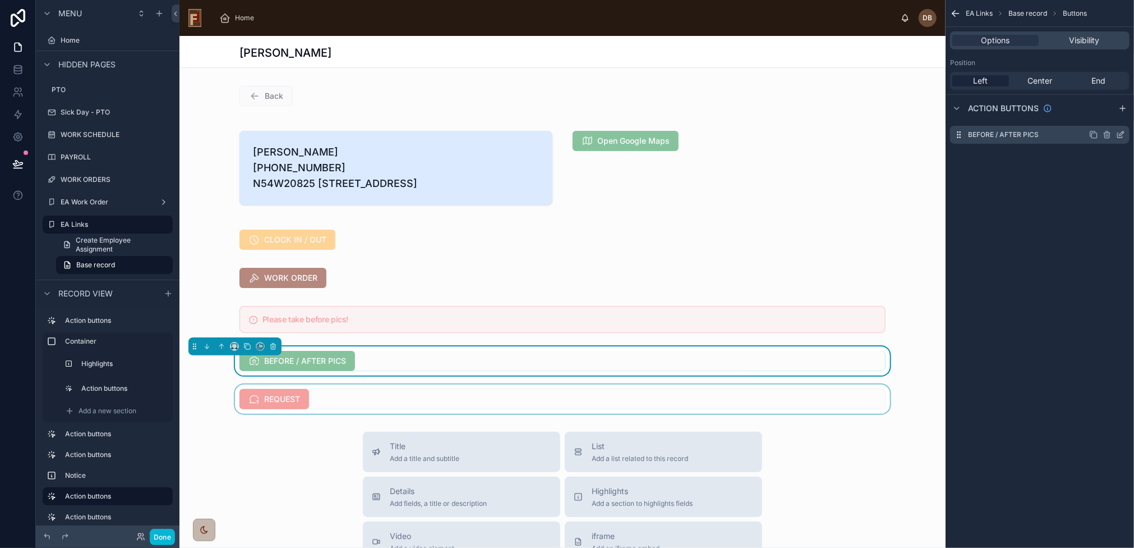
click at [1120, 134] on icon "scrollable content" at bounding box center [1120, 134] width 9 height 9
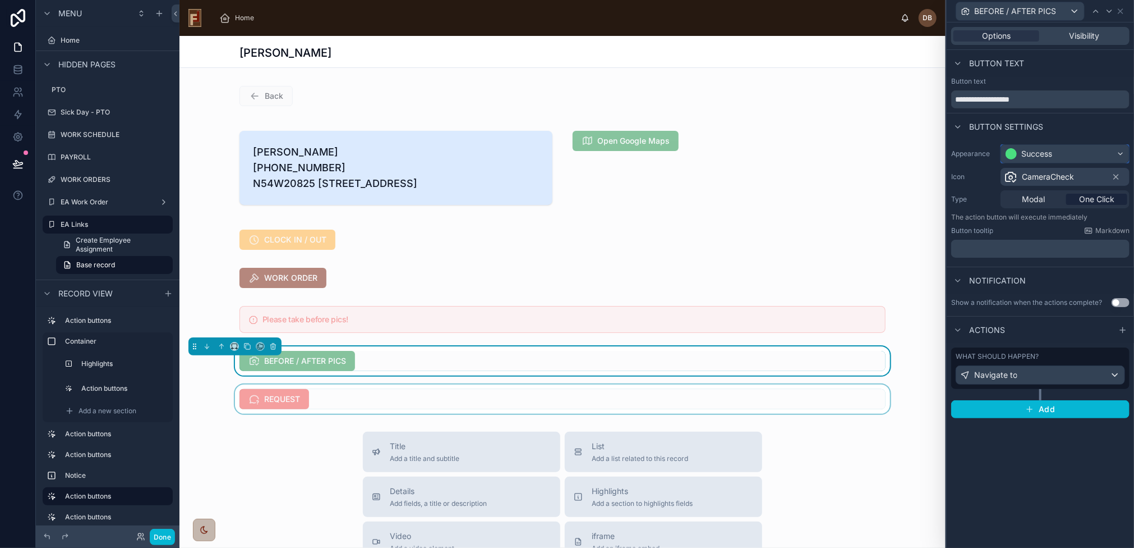
click at [1042, 152] on div "Success" at bounding box center [1037, 153] width 31 height 11
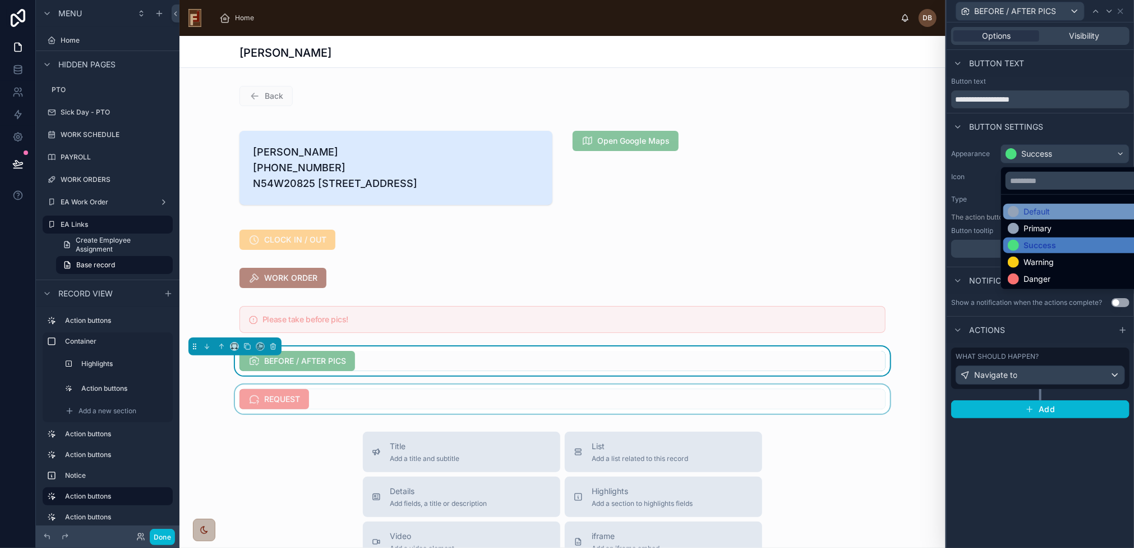
click at [1045, 204] on div "Default" at bounding box center [1079, 212] width 150 height 16
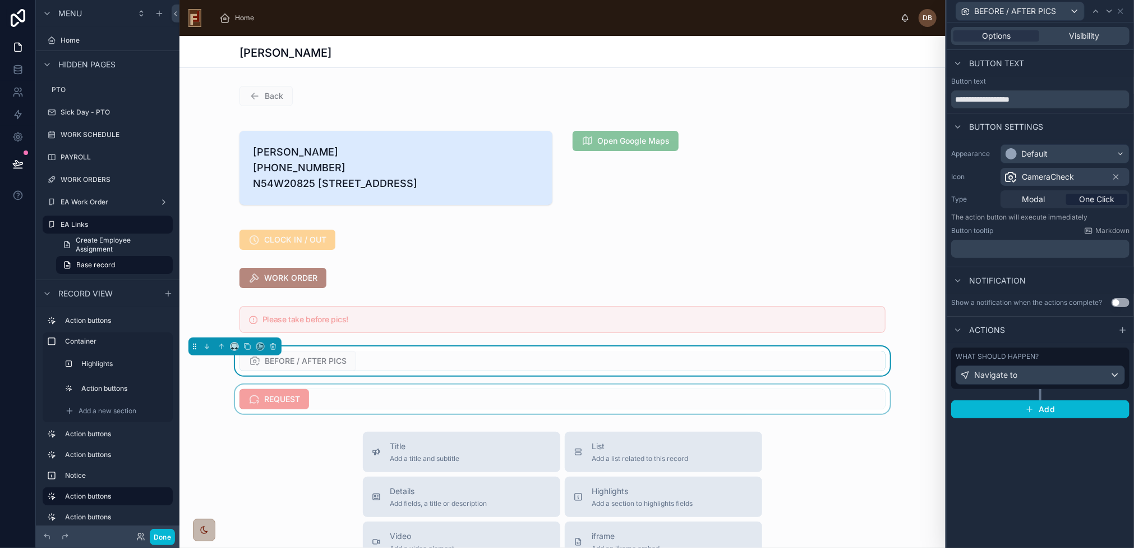
click at [383, 413] on div at bounding box center [563, 398] width 766 height 29
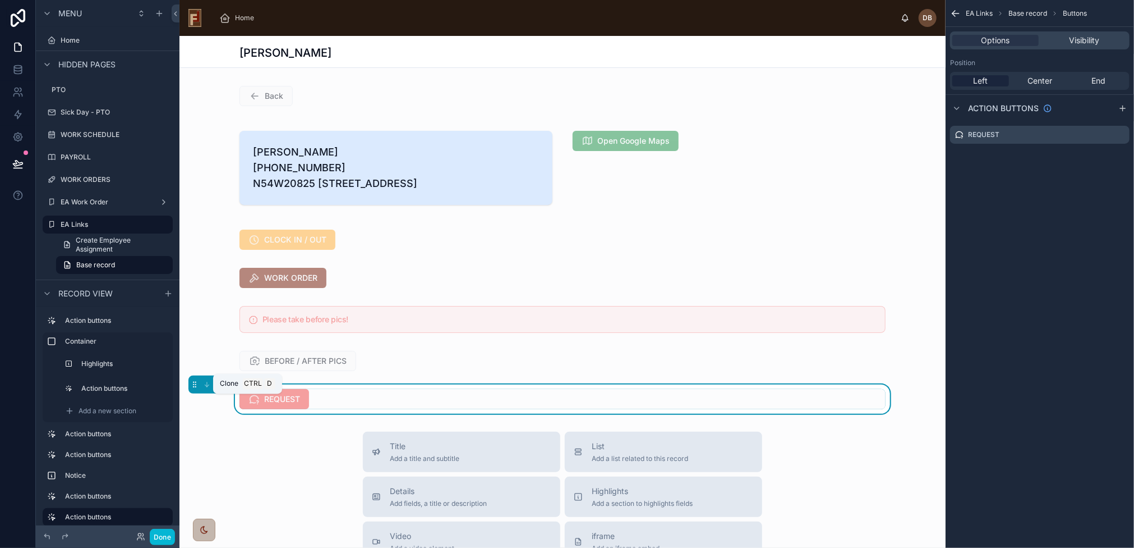
click at [246, 388] on icon at bounding box center [247, 384] width 8 height 8
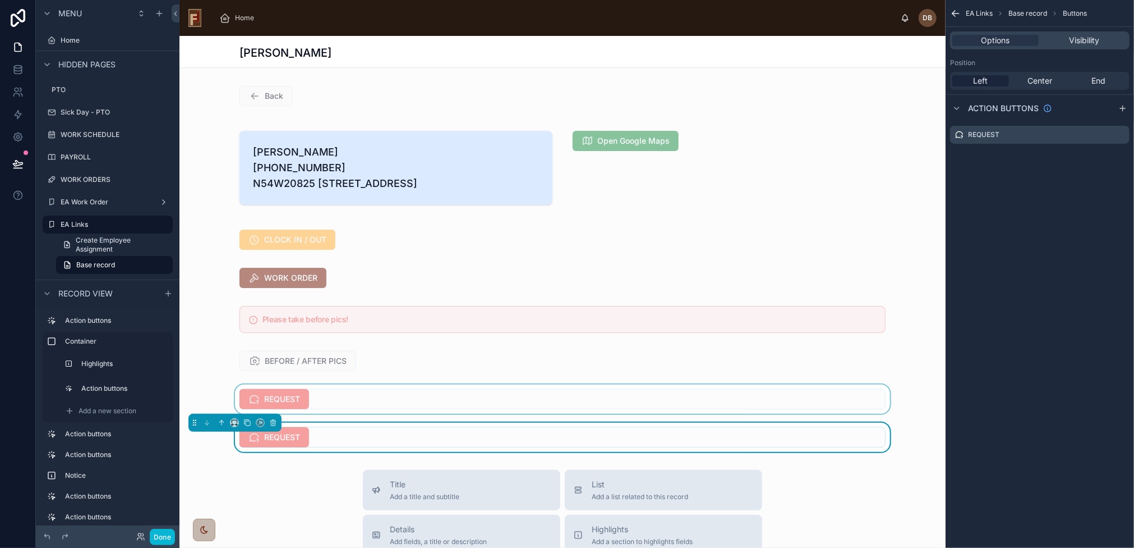
click at [342, 413] on div at bounding box center [563, 398] width 766 height 29
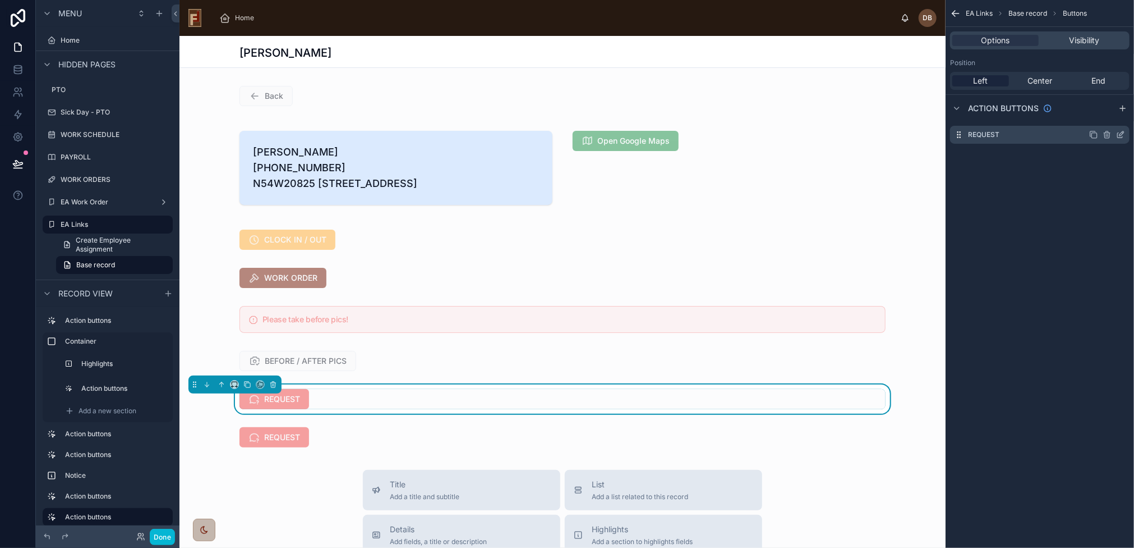
click at [1120, 134] on icon "scrollable content" at bounding box center [1122, 133] width 4 height 4
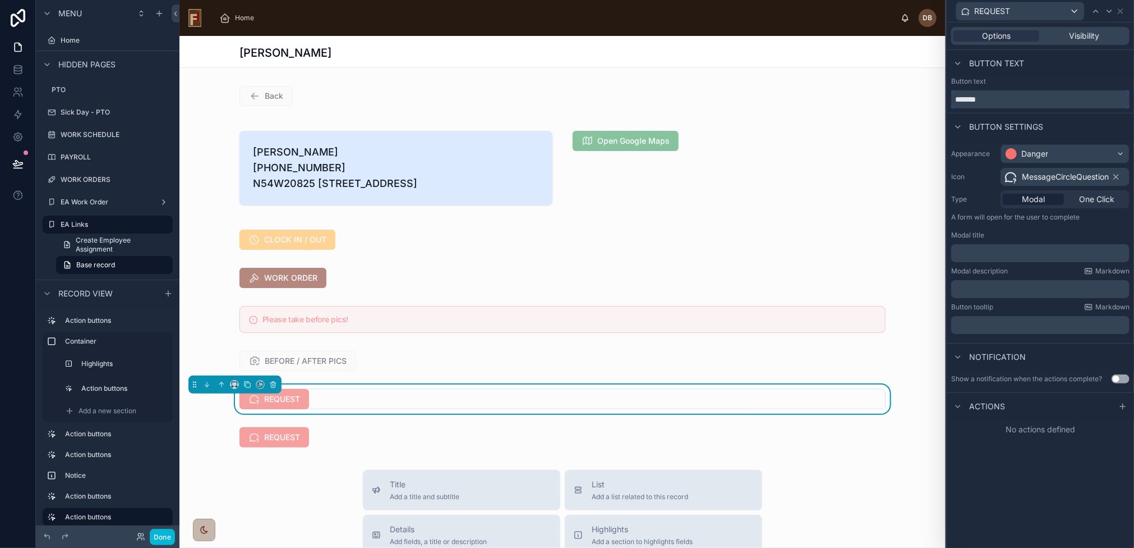
drag, startPoint x: 1004, startPoint y: 103, endPoint x: 951, endPoint y: 100, distance: 52.8
click at [951, 100] on input "*******" at bounding box center [1040, 99] width 178 height 18
type input "*"
type input "**********"
click at [1061, 156] on div "Danger" at bounding box center [1065, 154] width 128 height 18
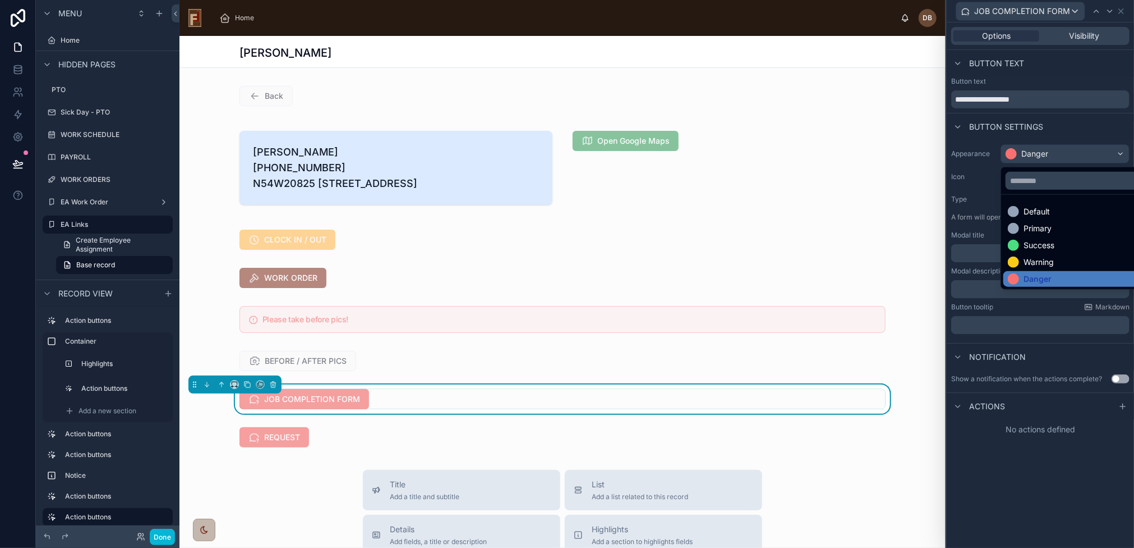
click at [1073, 134] on div at bounding box center [1040, 274] width 187 height 548
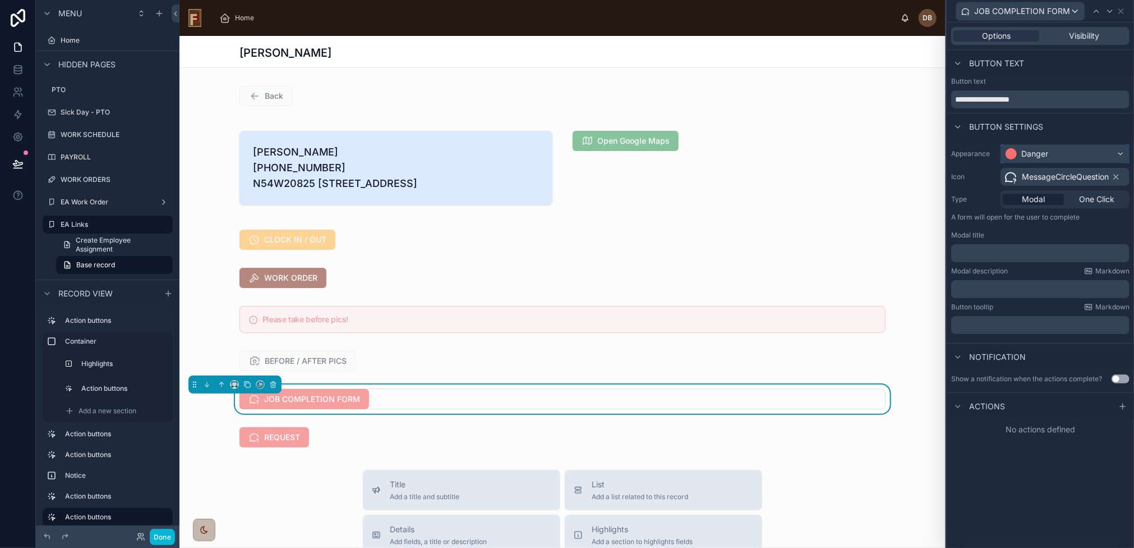
click at [1056, 154] on div "Danger" at bounding box center [1065, 154] width 128 height 18
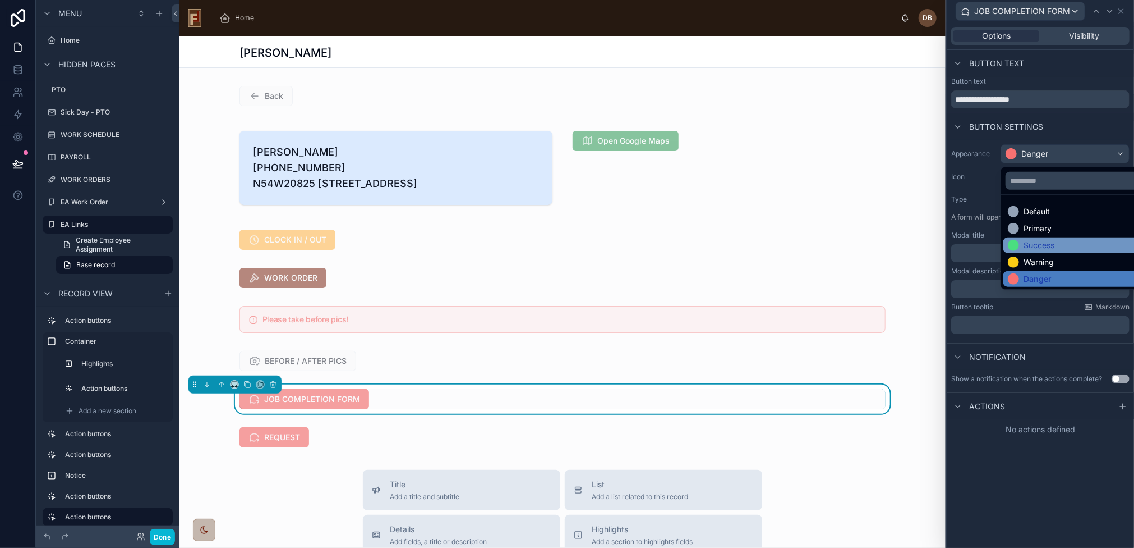
click at [1064, 241] on div "Success" at bounding box center [1078, 245] width 141 height 11
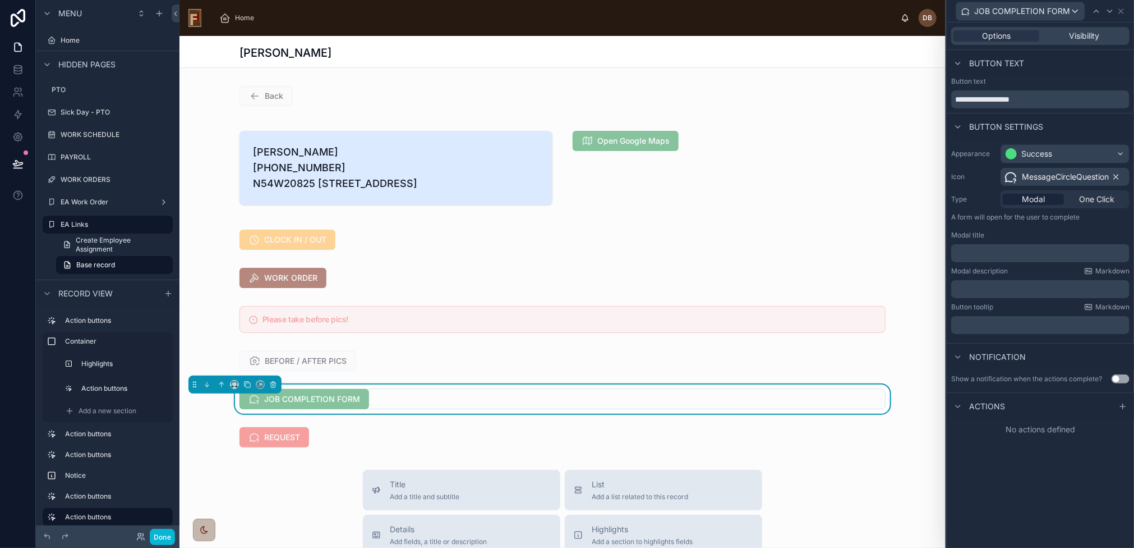
click at [1117, 174] on icon at bounding box center [1116, 176] width 9 height 9
click at [1037, 177] on span "Select an icon" at bounding box center [1030, 176] width 52 height 11
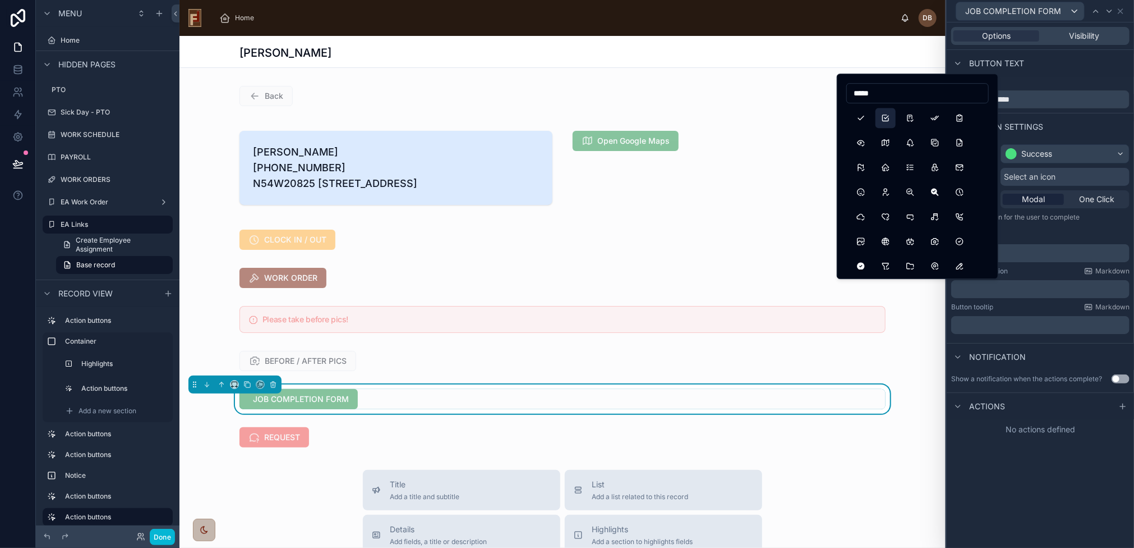
type input "*****"
click at [884, 114] on button "Checkbox" at bounding box center [886, 118] width 20 height 20
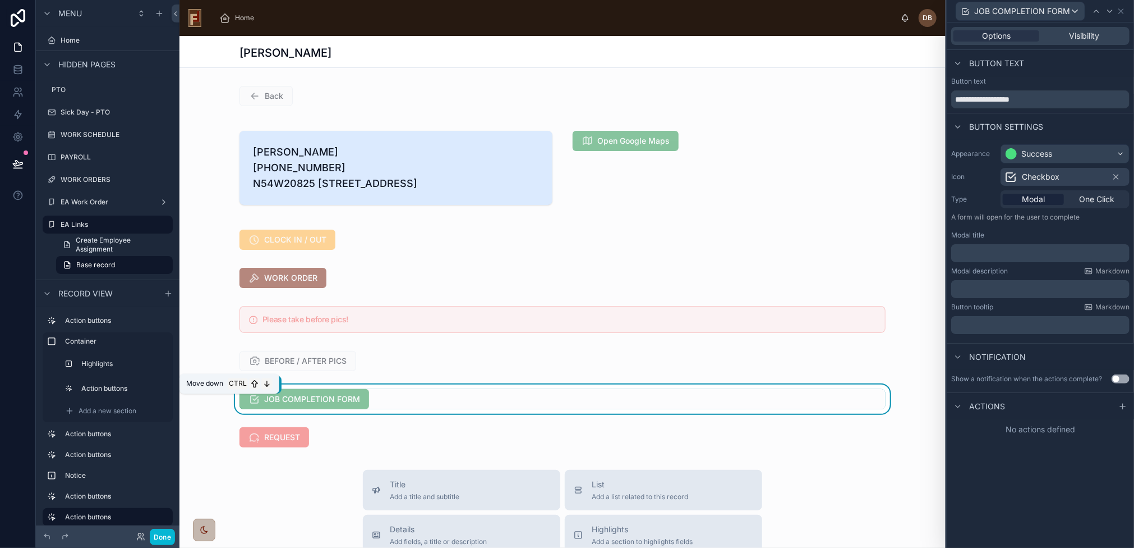
click at [208, 388] on icon at bounding box center [207, 384] width 8 height 8
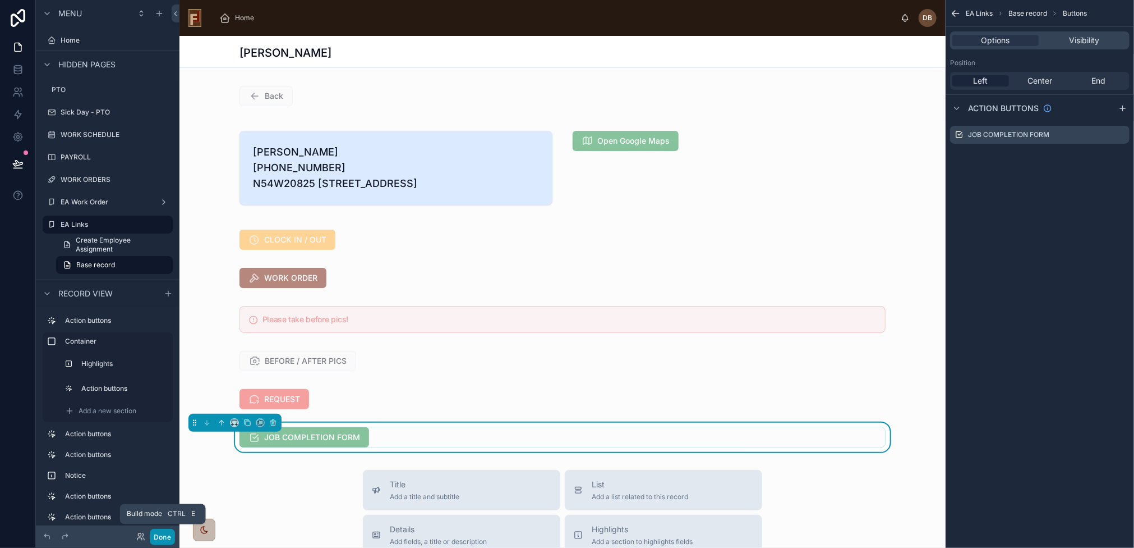
click at [164, 535] on button "Done" at bounding box center [162, 536] width 25 height 16
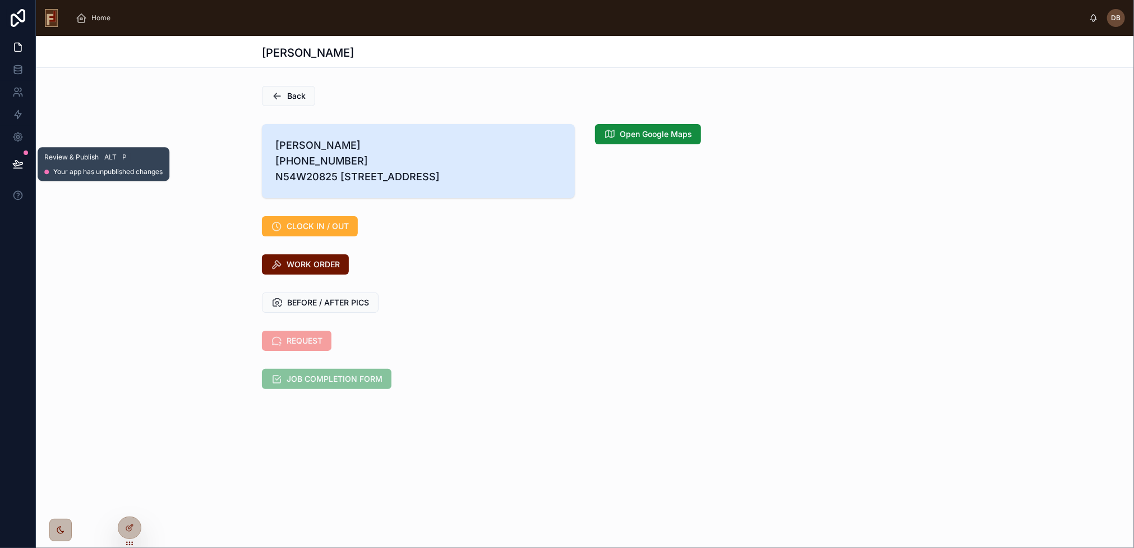
click at [18, 163] on icon at bounding box center [17, 163] width 11 height 11
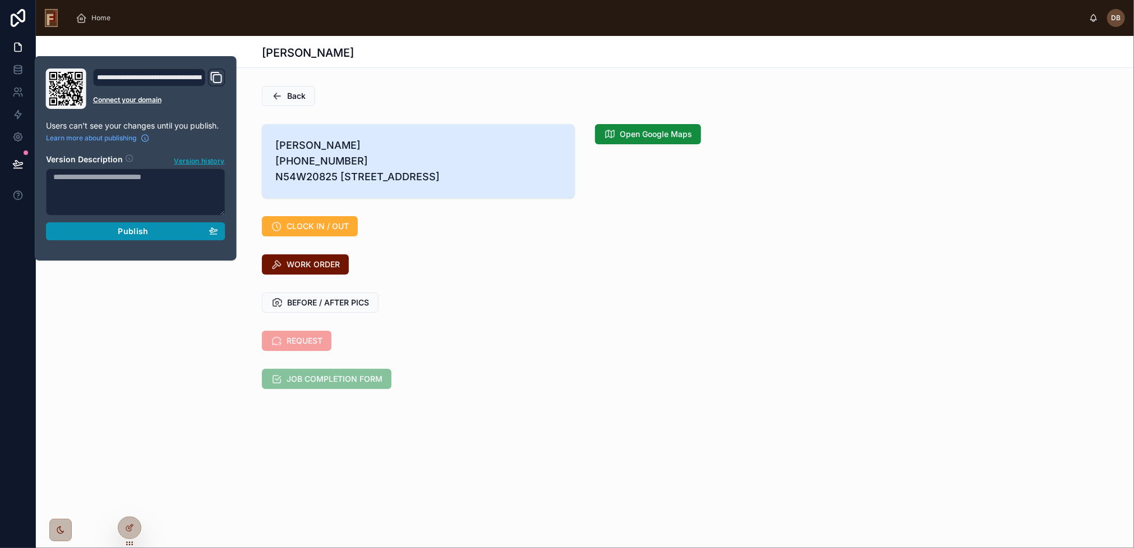
click at [132, 228] on span "Publish" at bounding box center [133, 231] width 30 height 10
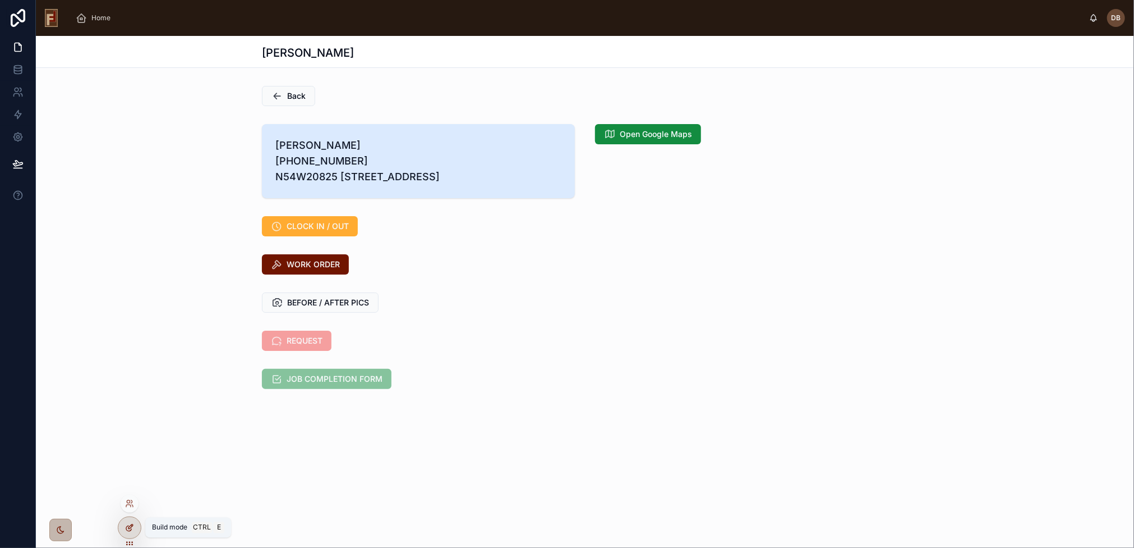
click at [127, 523] on icon at bounding box center [129, 527] width 9 height 9
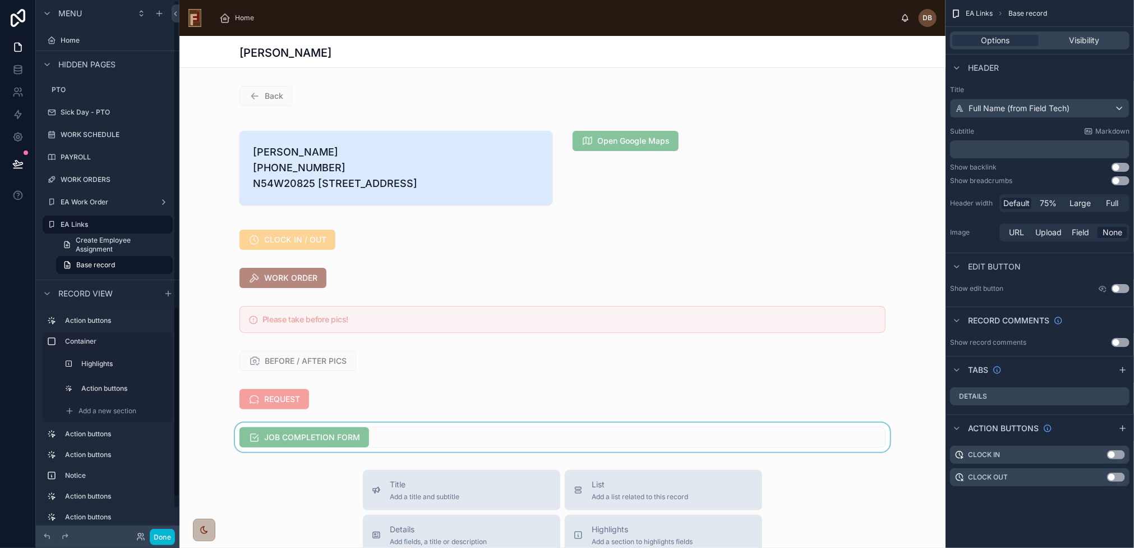
click at [509, 444] on div at bounding box center [563, 436] width 766 height 29
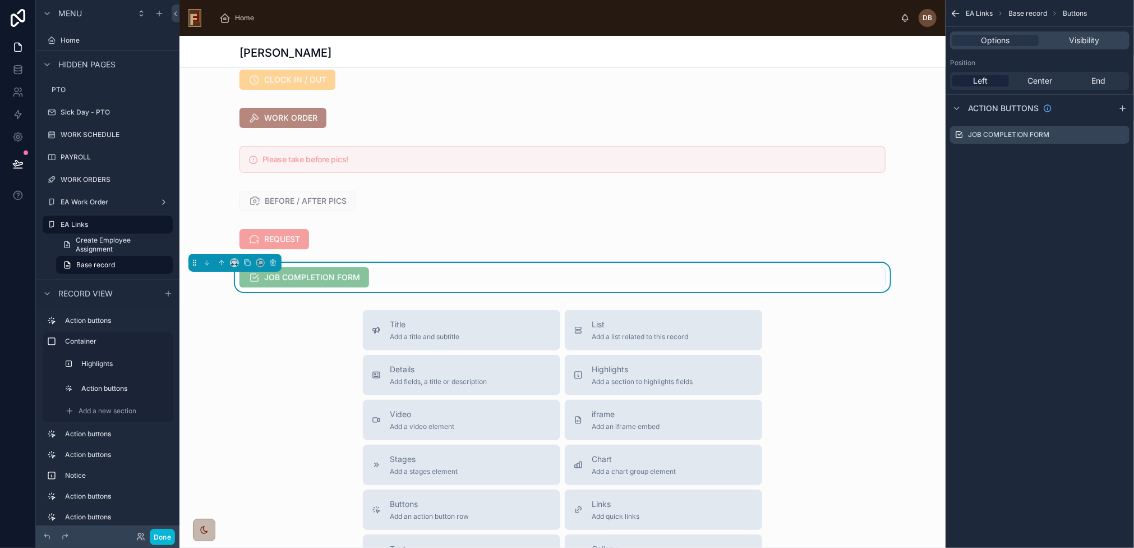
scroll to position [168, 0]
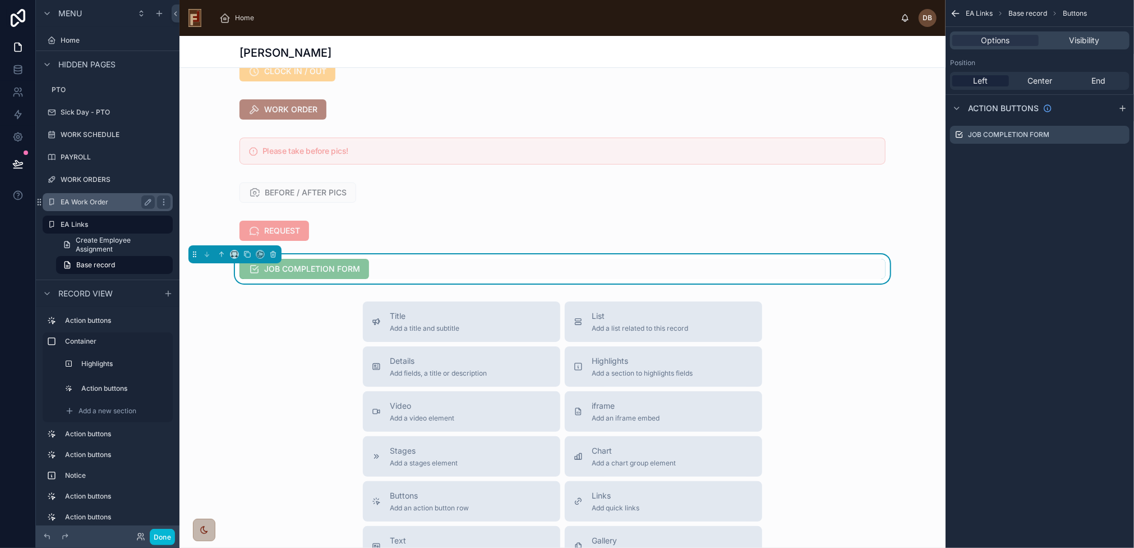
click at [88, 197] on label "EA Work Order" at bounding box center [106, 201] width 90 height 9
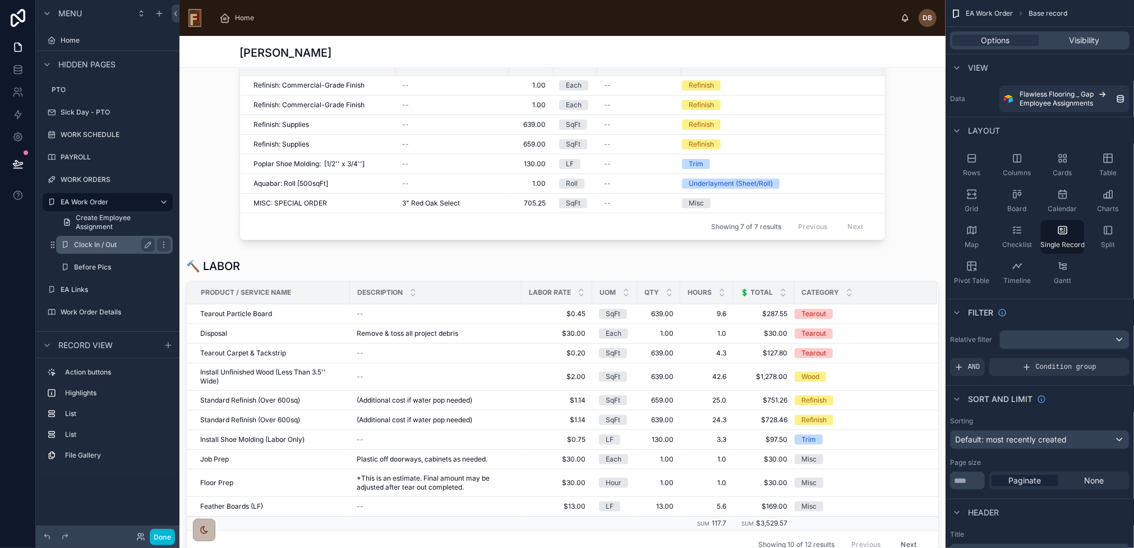
click at [112, 244] on label "Clock In / Out" at bounding box center [112, 244] width 76 height 9
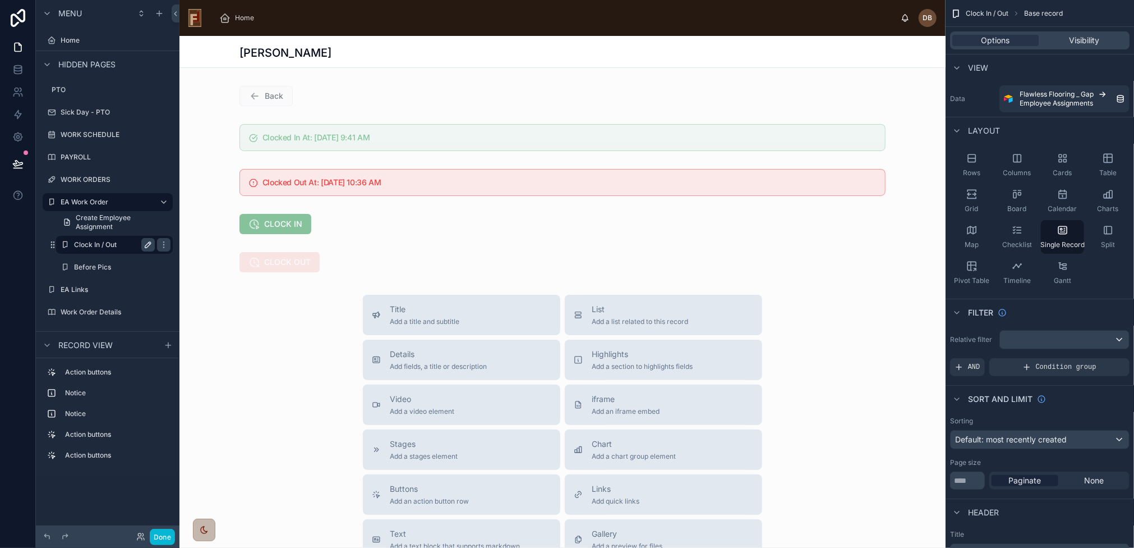
click at [148, 245] on icon "scrollable content" at bounding box center [148, 244] width 9 height 9
click at [162, 307] on icon "scrollable content" at bounding box center [163, 311] width 9 height 9
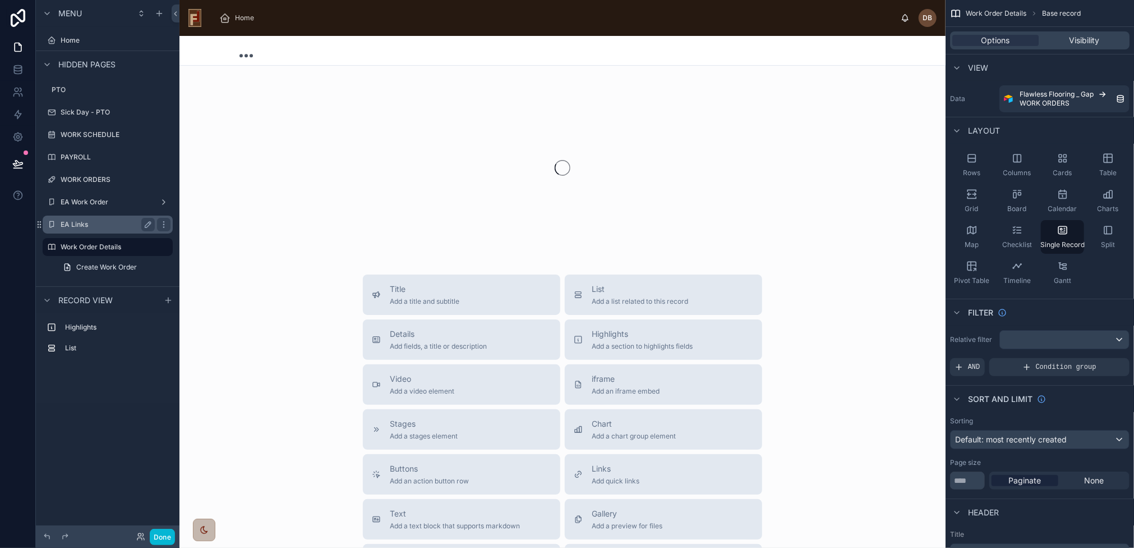
click at [89, 220] on label "EA Links" at bounding box center [106, 224] width 90 height 9
